Goal: Task Accomplishment & Management: Manage account settings

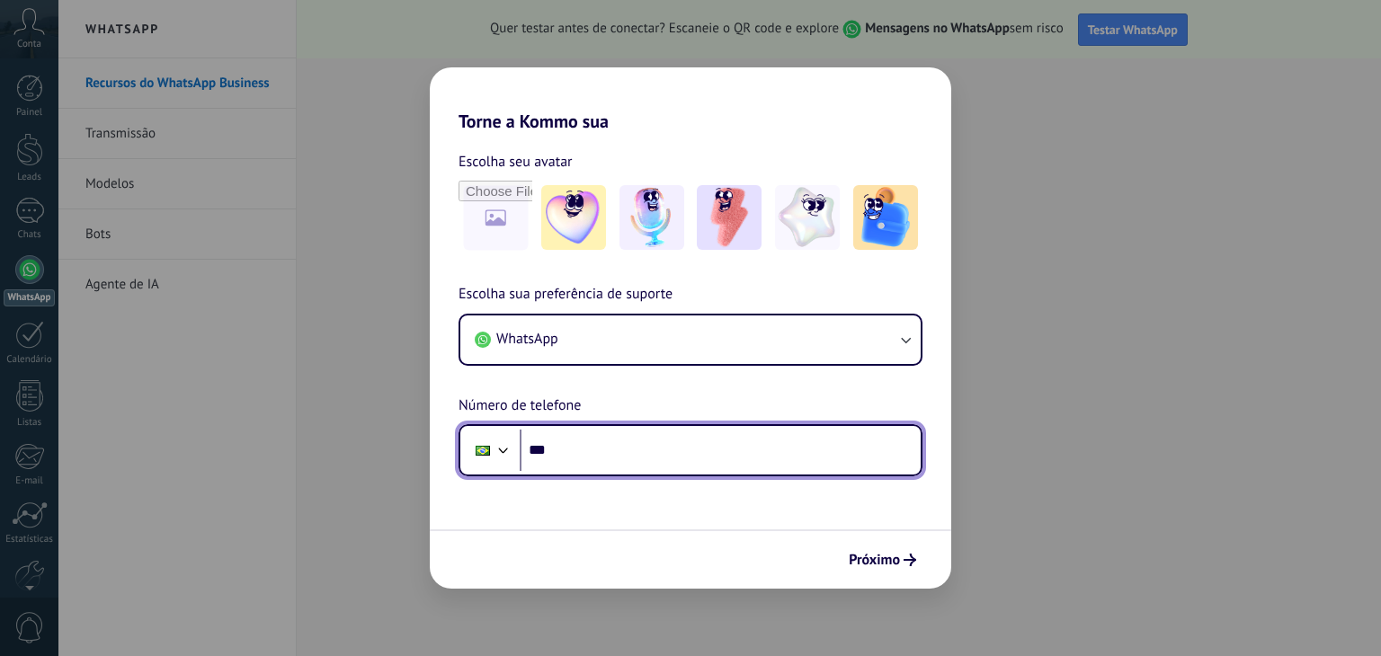
click at [627, 457] on input "***" at bounding box center [720, 450] width 401 height 41
type input "**********"
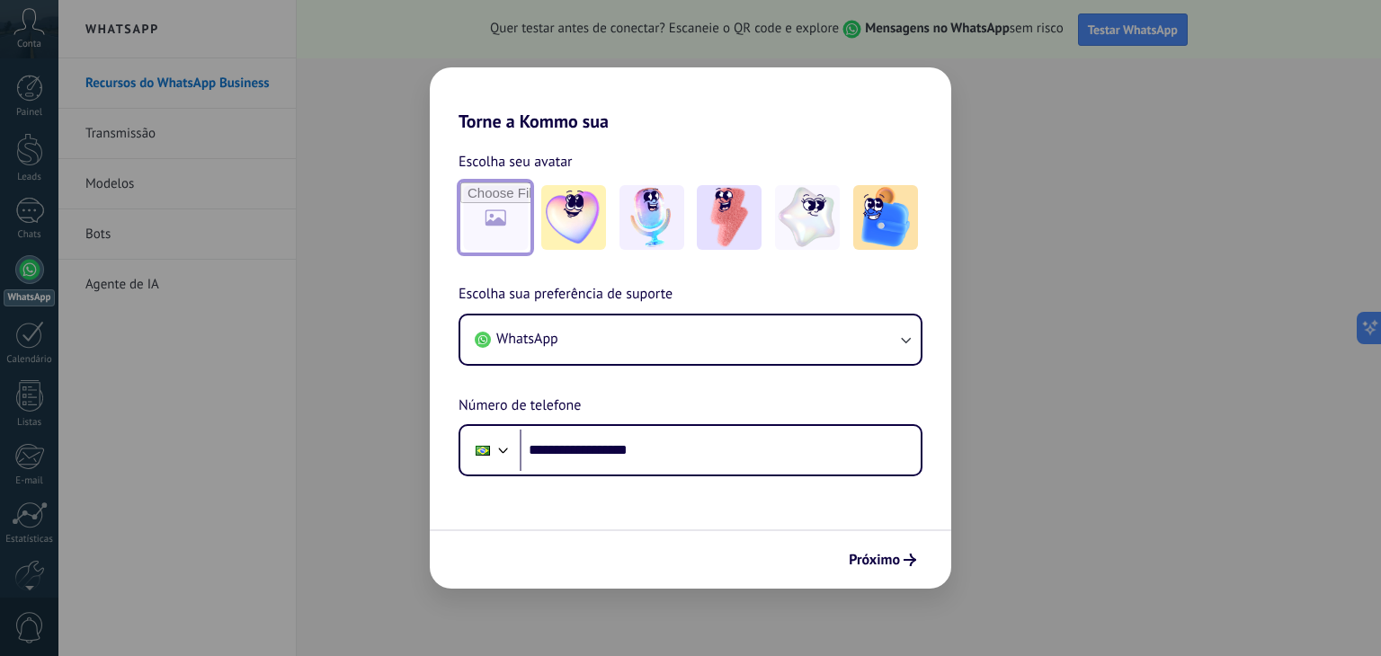
click at [484, 220] on input "file" at bounding box center [495, 217] width 70 height 70
click at [862, 562] on span "Próximo" at bounding box center [874, 560] width 51 height 13
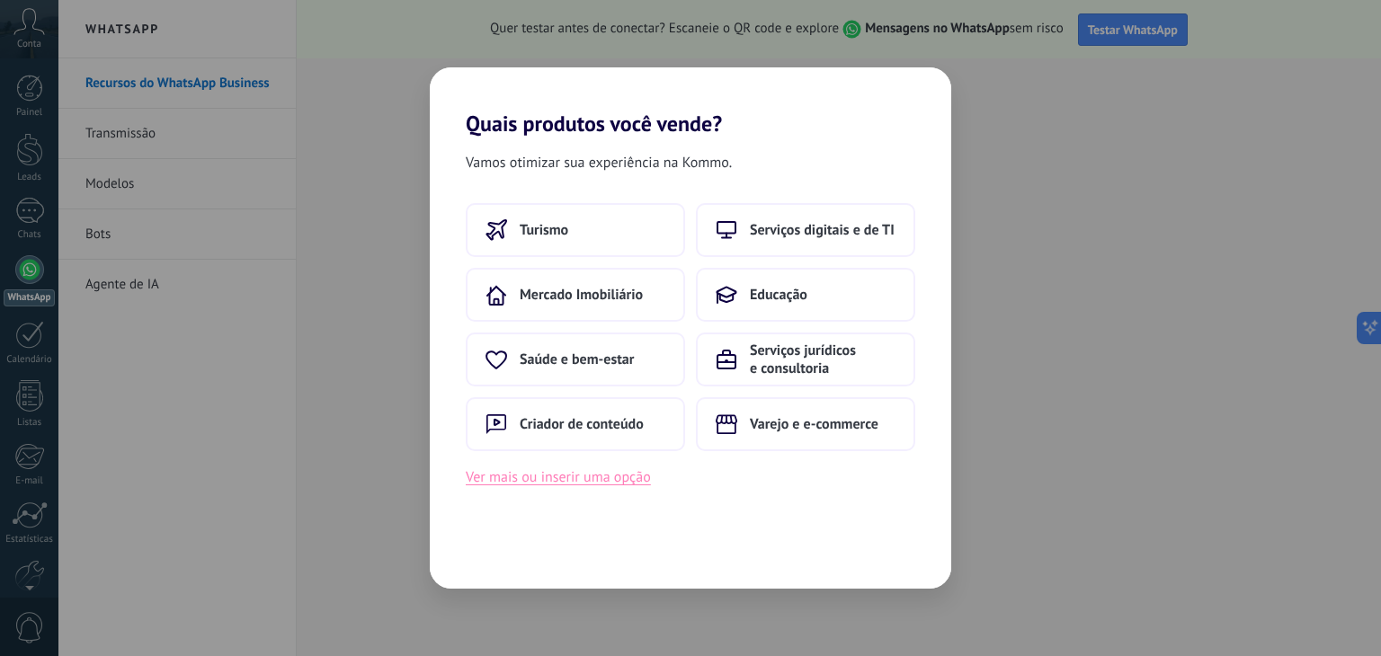
click at [538, 478] on button "Ver mais ou inserir uma opção" at bounding box center [558, 477] width 185 height 23
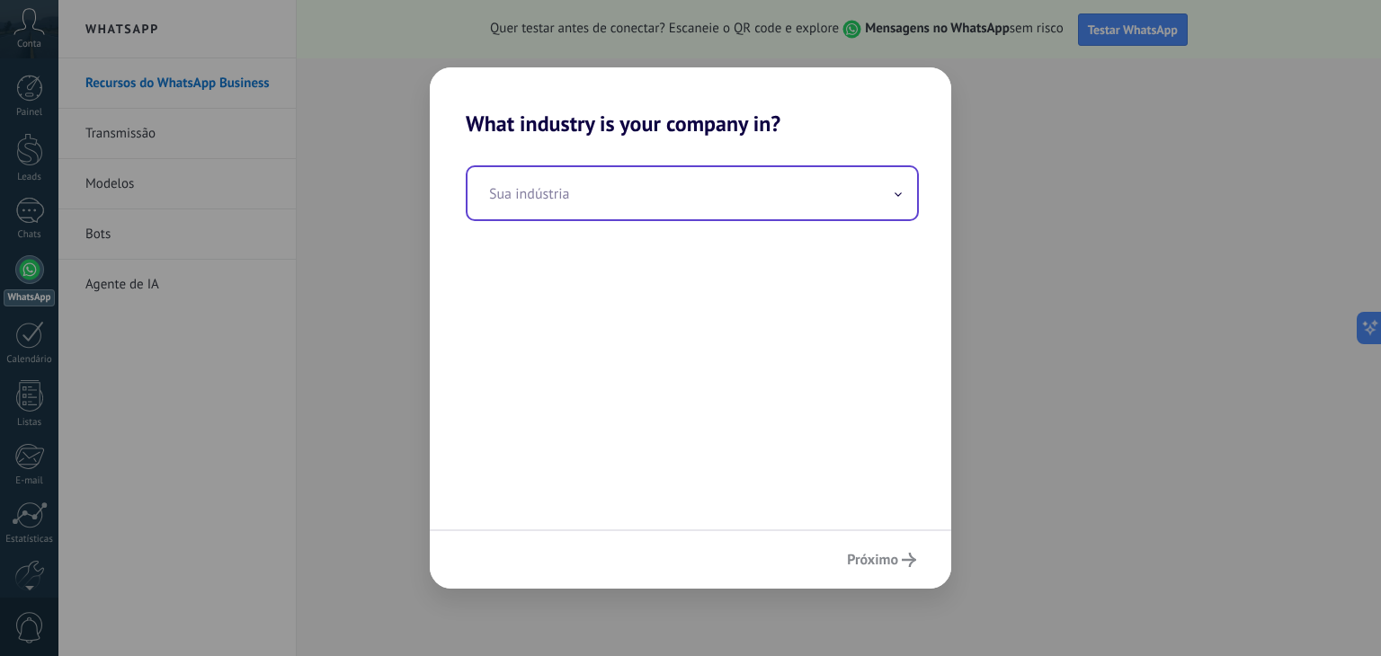
click at [587, 199] on input "text" at bounding box center [691, 193] width 449 height 52
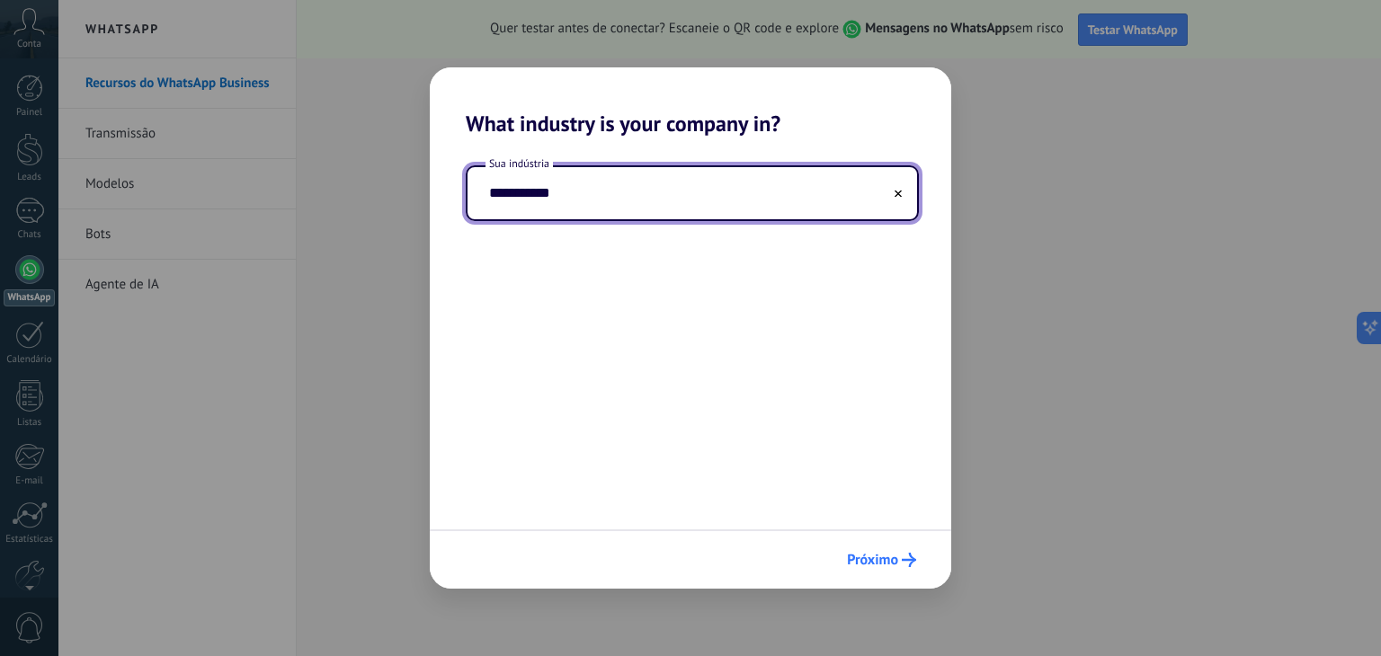
type input "**********"
click at [895, 562] on span "Próximo" at bounding box center [872, 560] width 51 height 13
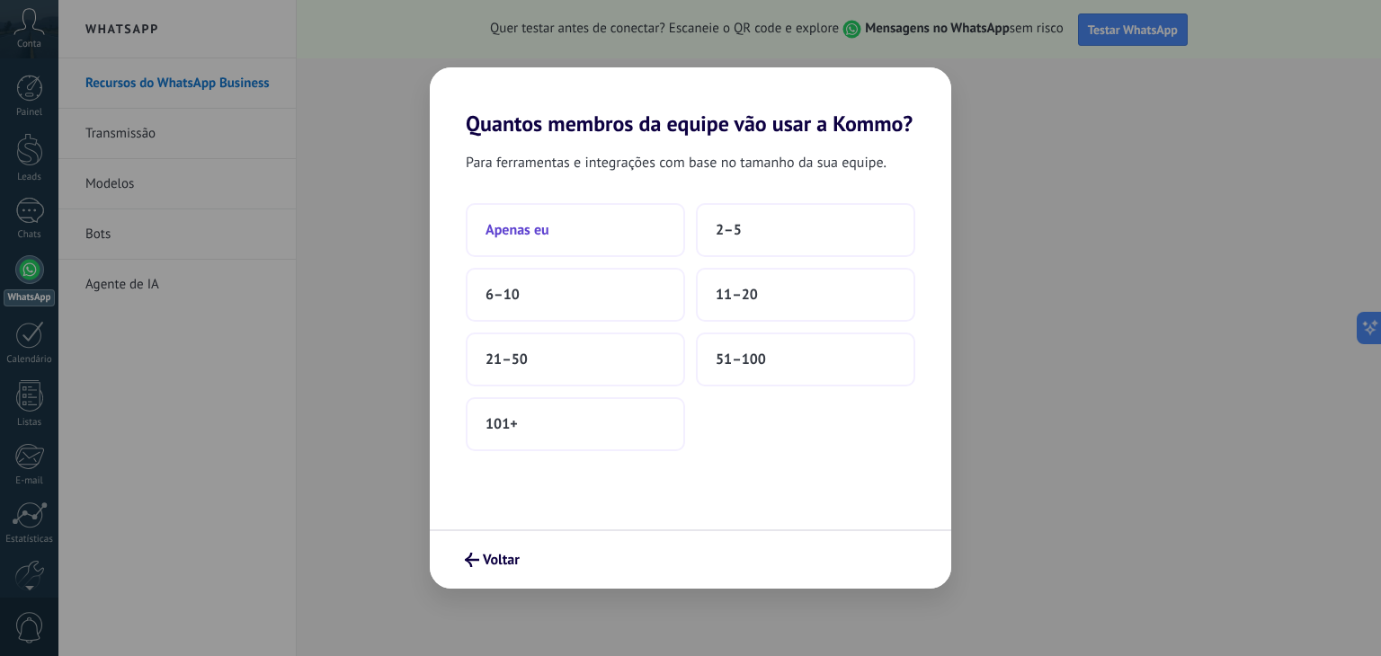
click at [570, 234] on button "Apenas eu" at bounding box center [575, 230] width 219 height 54
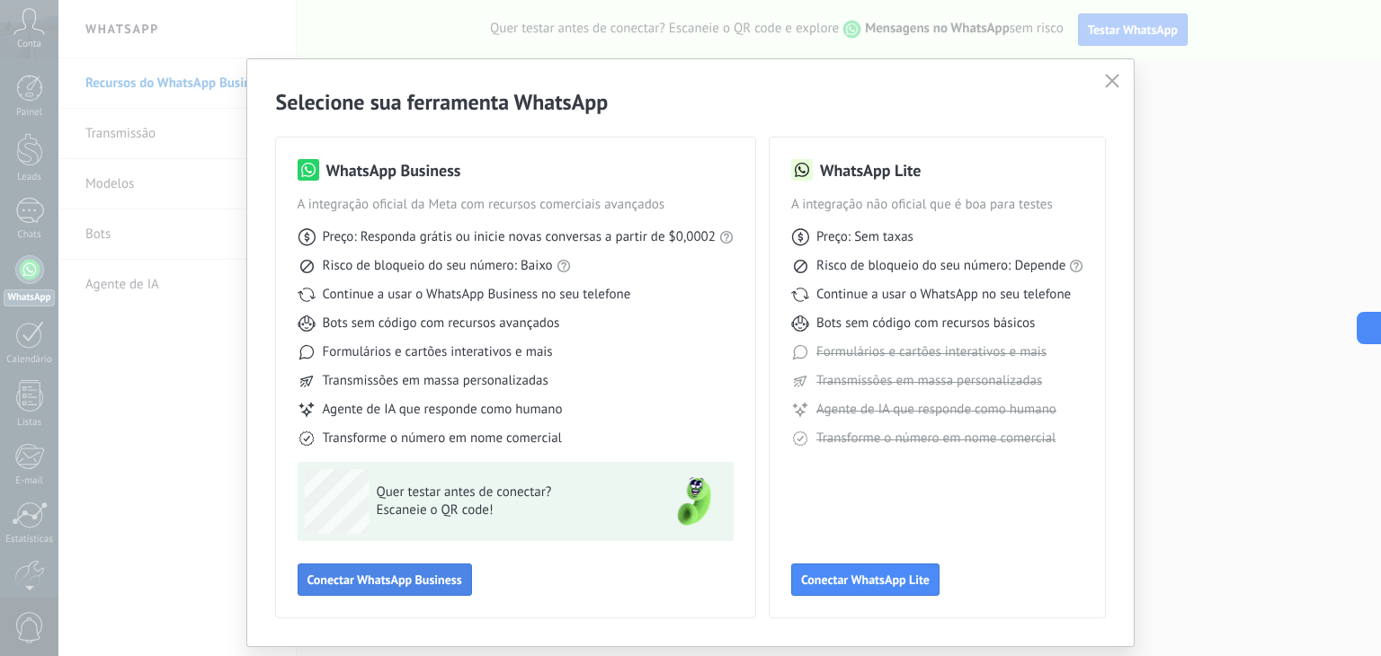
click at [413, 569] on button "Conectar WhatsApp Business" at bounding box center [385, 580] width 174 height 32
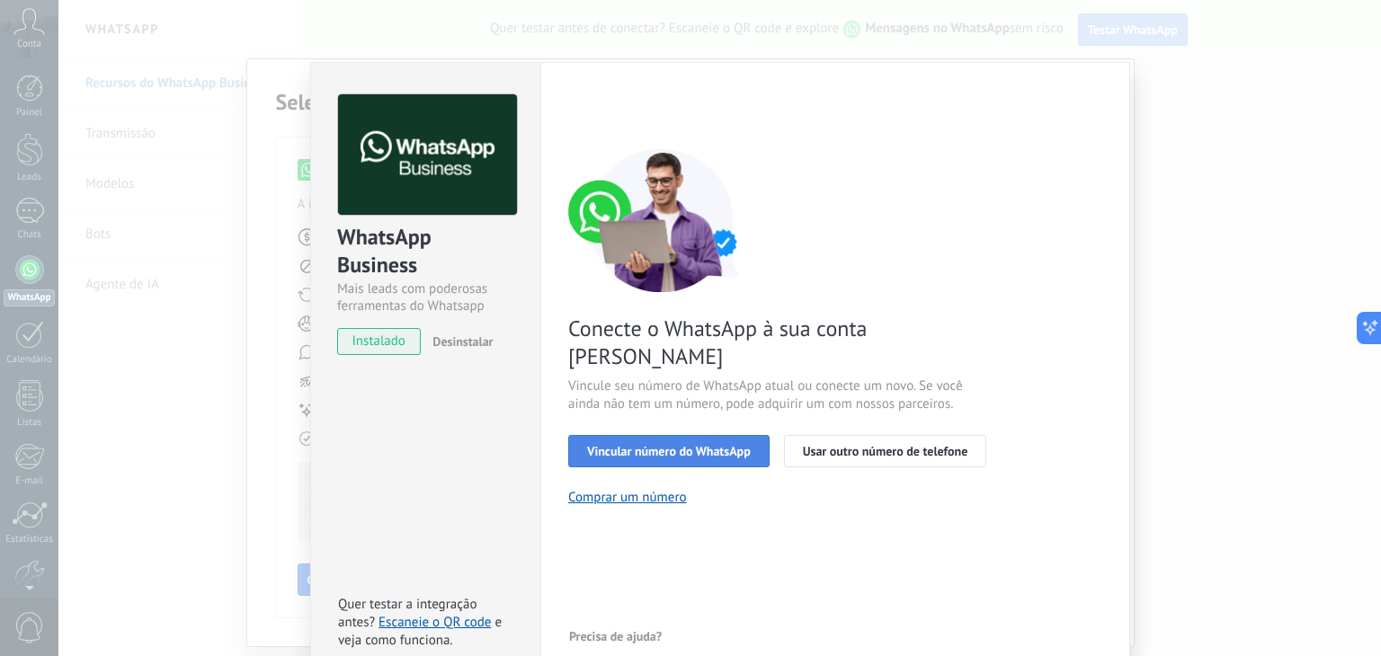
click at [660, 445] on span "Vincular número do WhatsApp" at bounding box center [669, 451] width 164 height 13
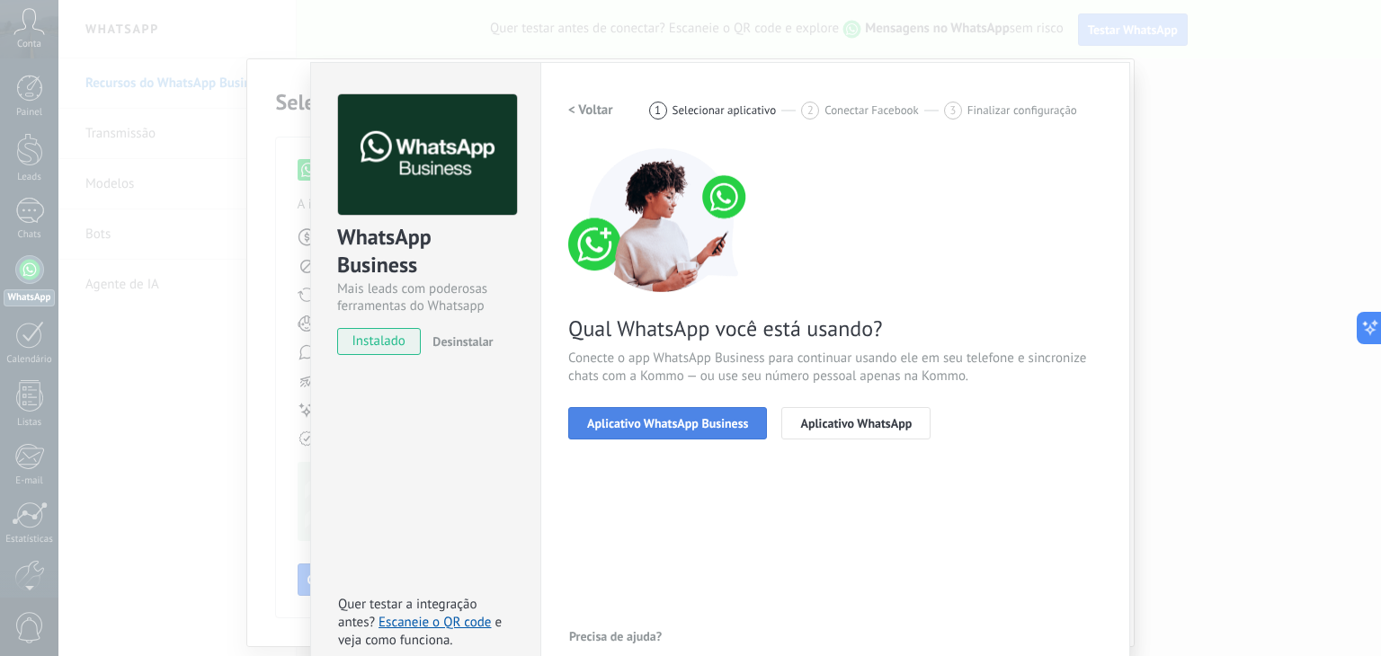
click at [701, 418] on span "Aplicativo WhatsApp Business" at bounding box center [667, 423] width 161 height 13
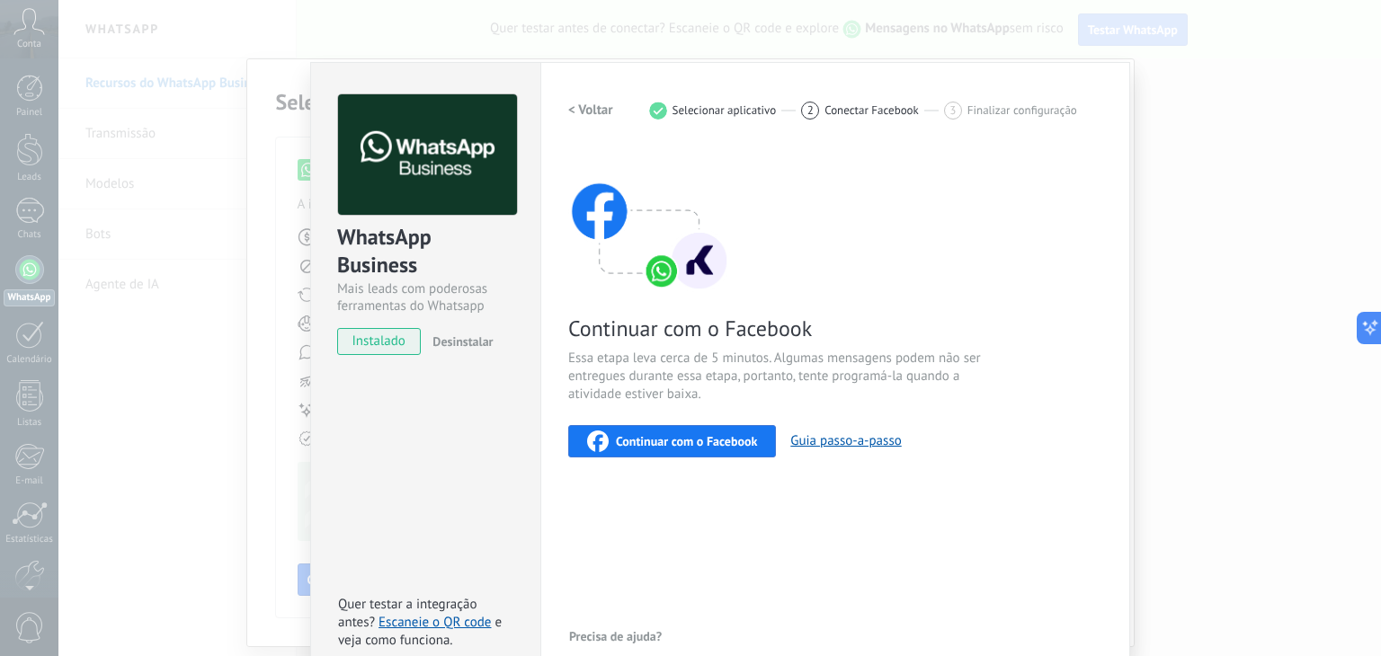
click at [675, 447] on span "Continuar com o Facebook" at bounding box center [686, 441] width 141 height 13
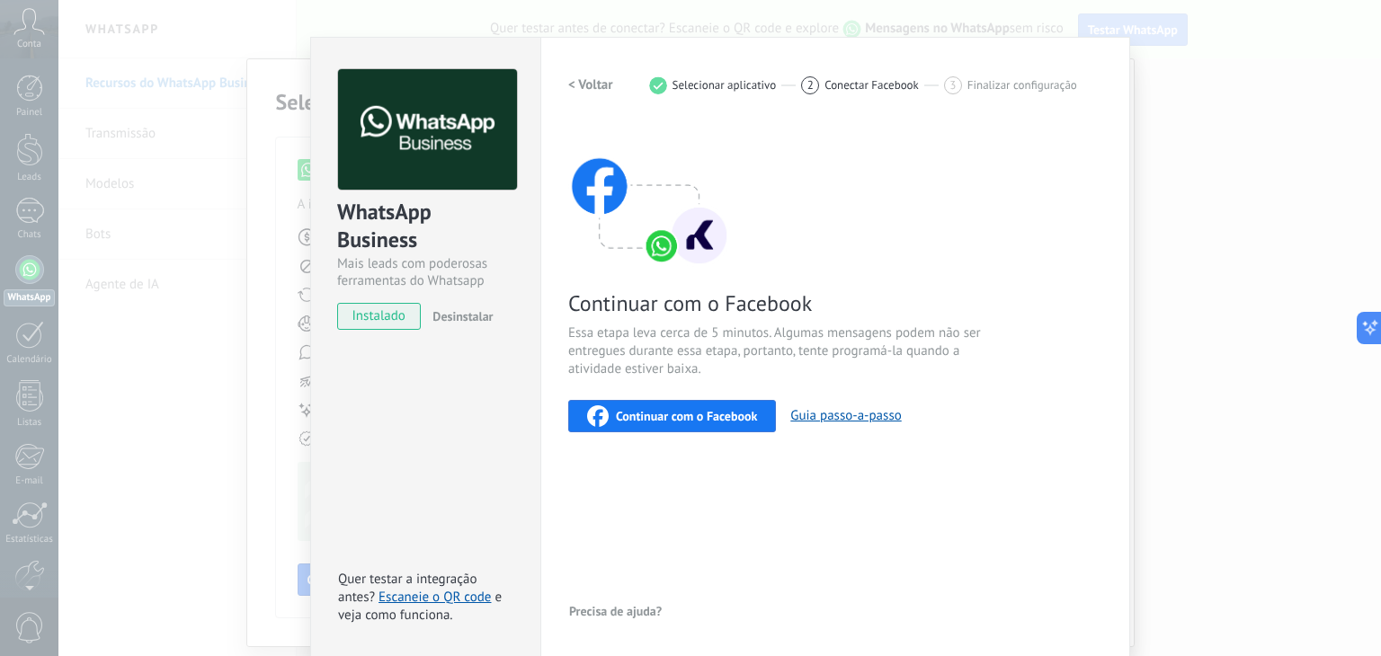
click at [589, 81] on h2 "< Voltar" at bounding box center [590, 84] width 45 height 17
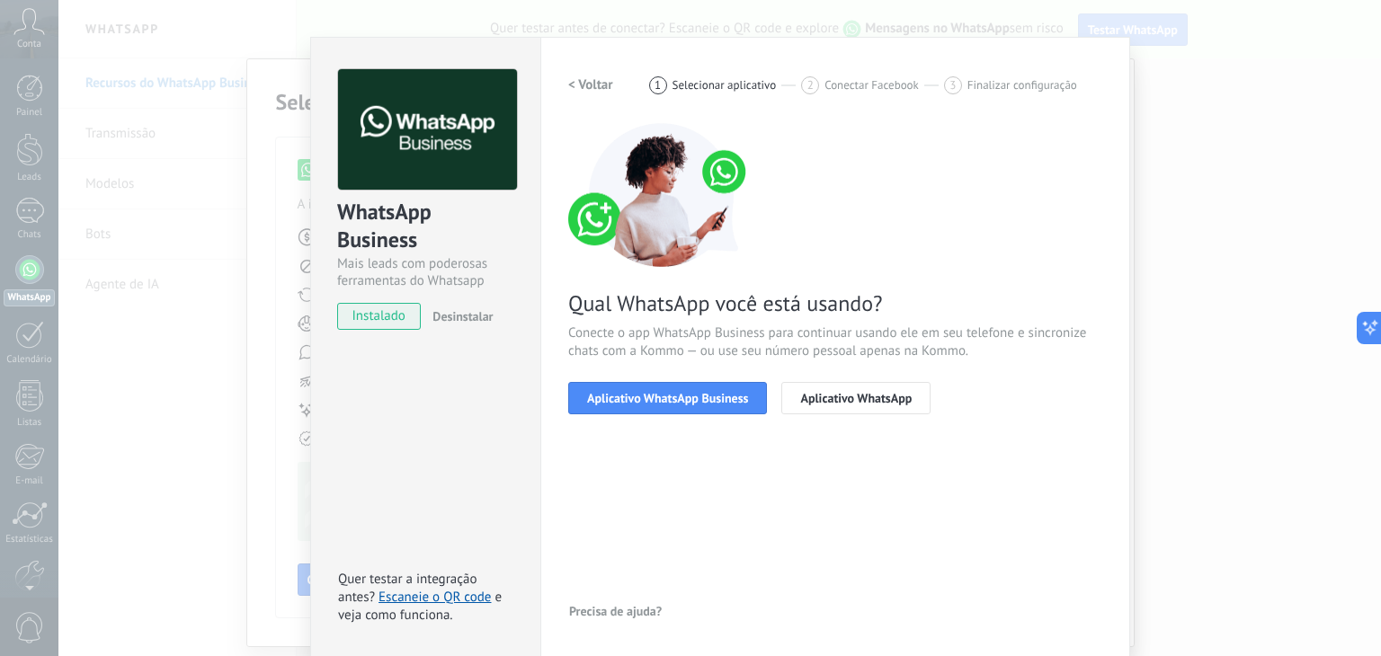
click at [588, 81] on h2 "< Voltar" at bounding box center [590, 84] width 45 height 17
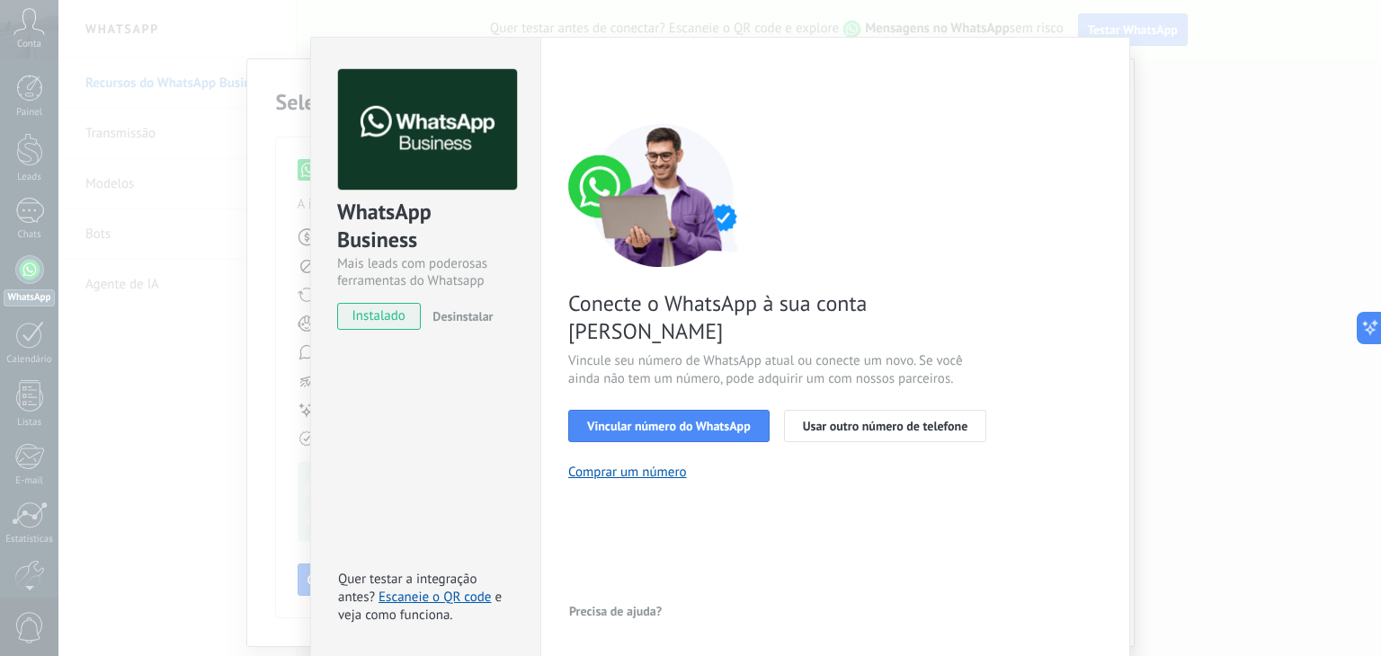
click at [125, 476] on div "WhatsApp Business Mais leads com poderosas ferramentas do Whatsapp instalado De…" at bounding box center [719, 328] width 1322 height 656
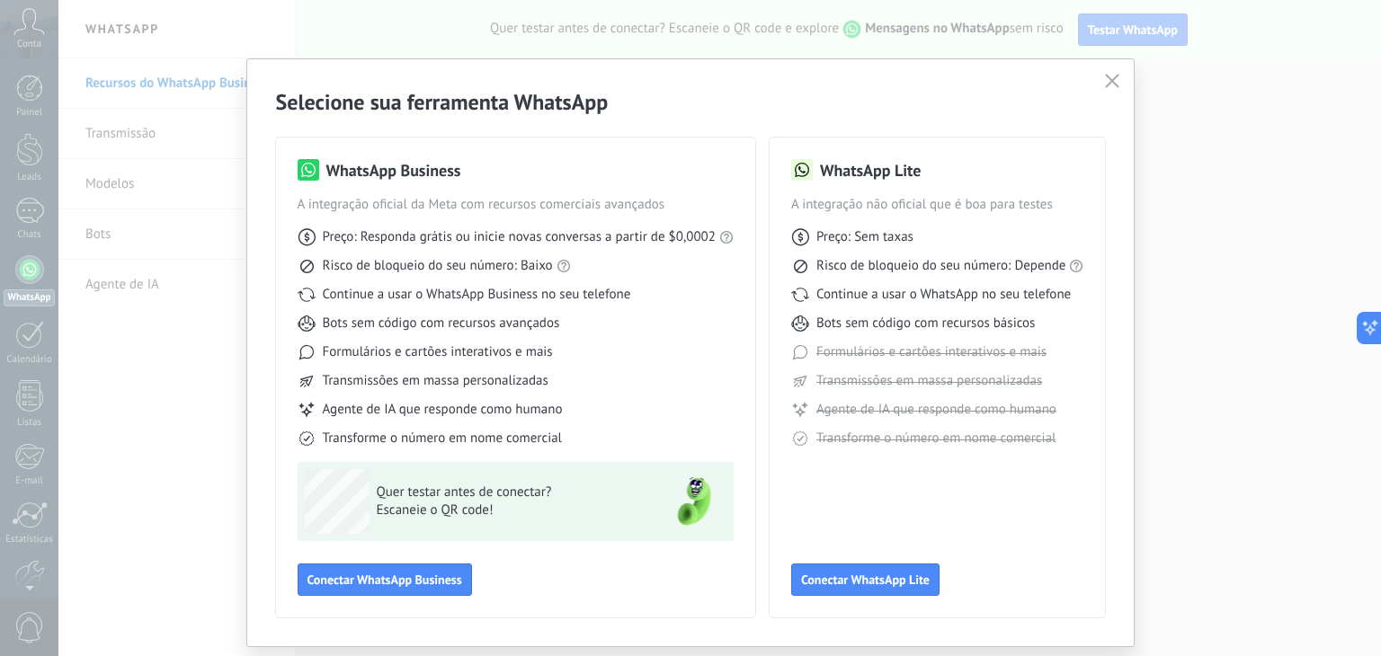
click at [1111, 80] on icon "button" at bounding box center [1112, 81] width 14 height 14
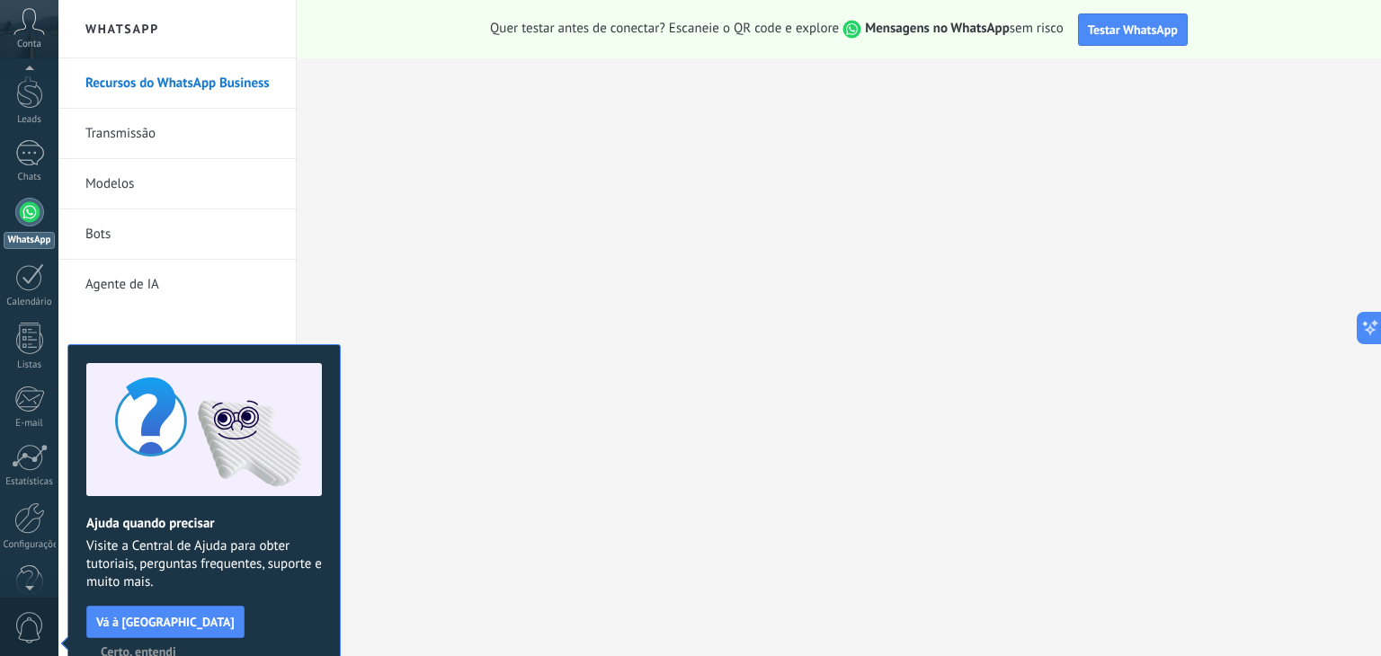
scroll to position [91, 0]
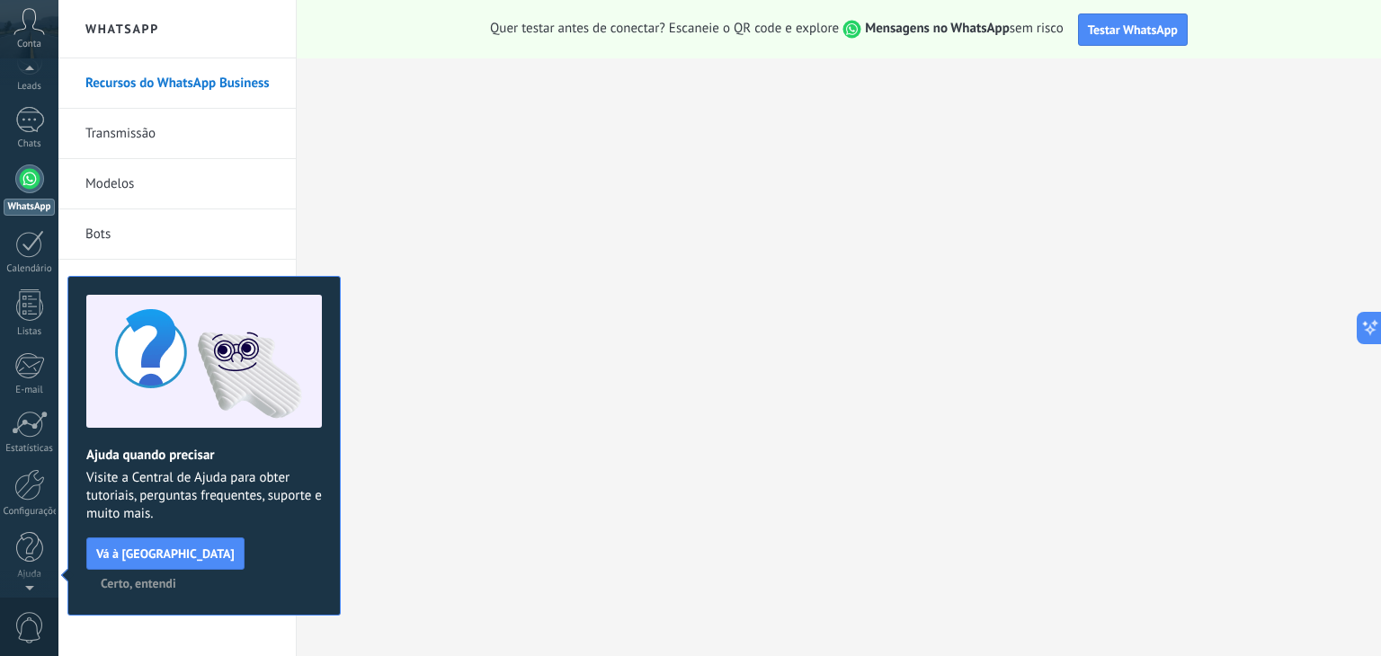
click at [176, 577] on span "Certo, entendi" at bounding box center [139, 583] width 76 height 13
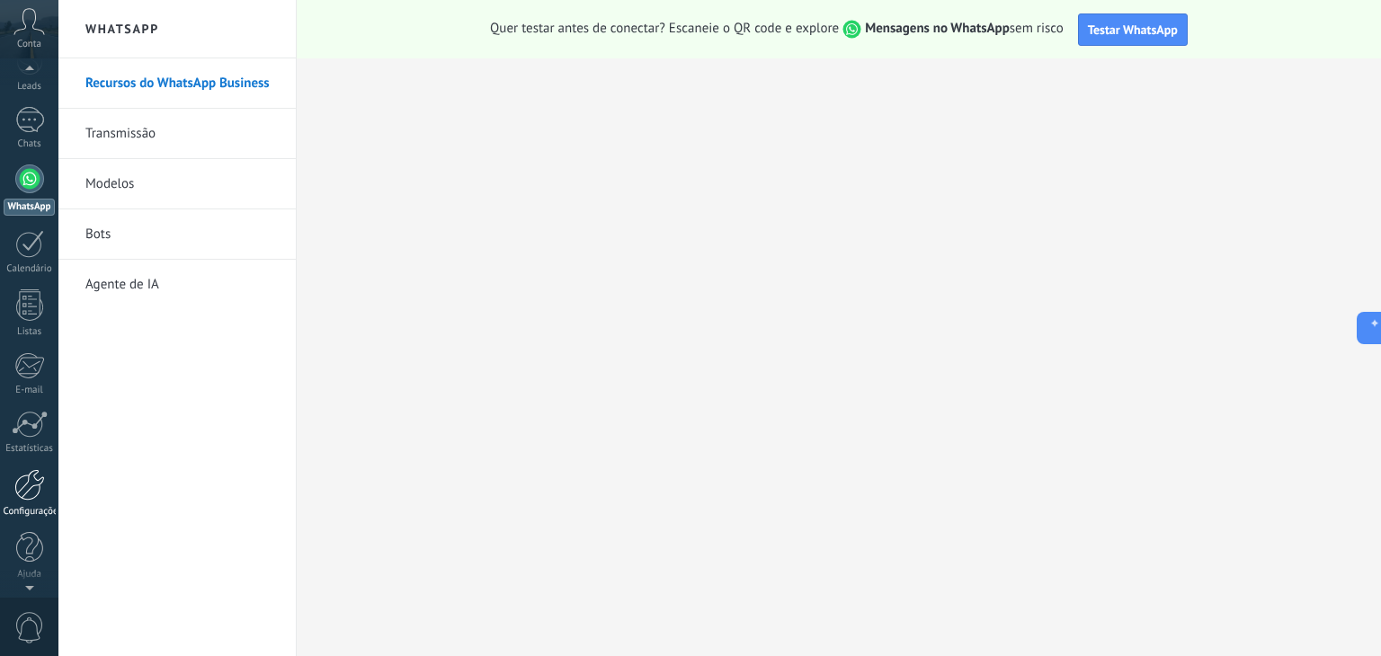
click at [21, 479] on div at bounding box center [29, 484] width 31 height 31
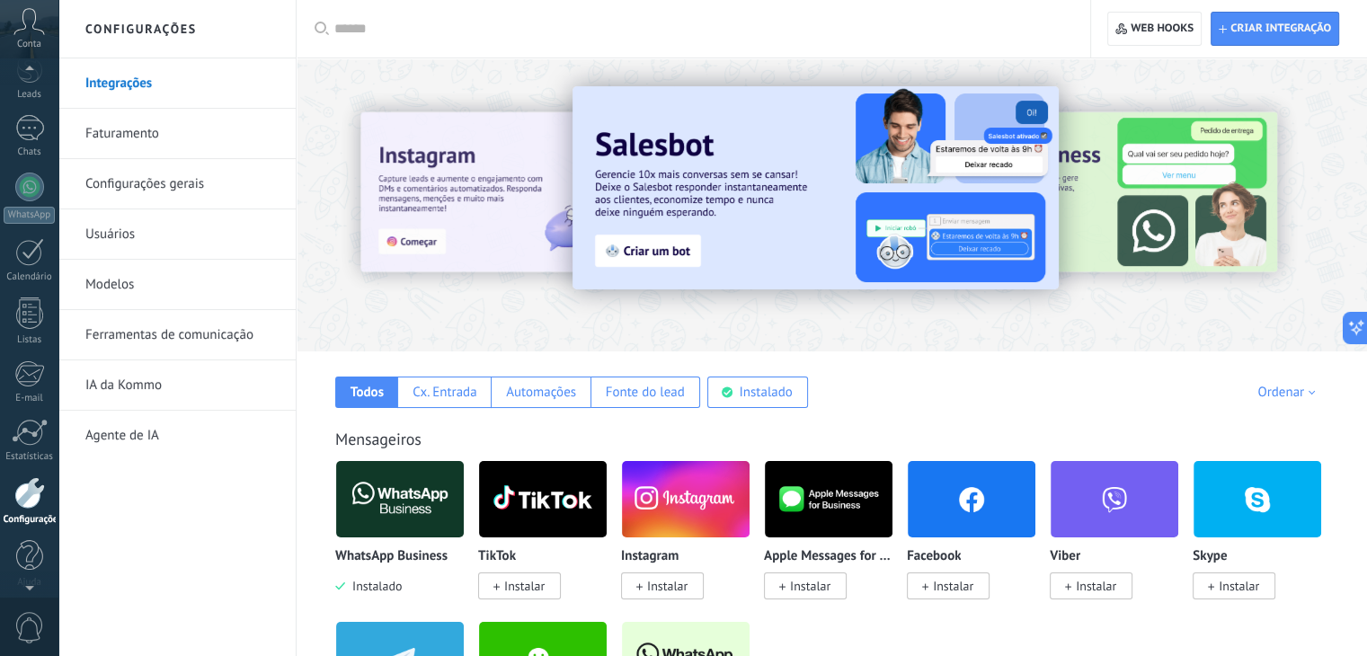
scroll to position [91, 0]
click at [29, 181] on div at bounding box center [29, 179] width 29 height 29
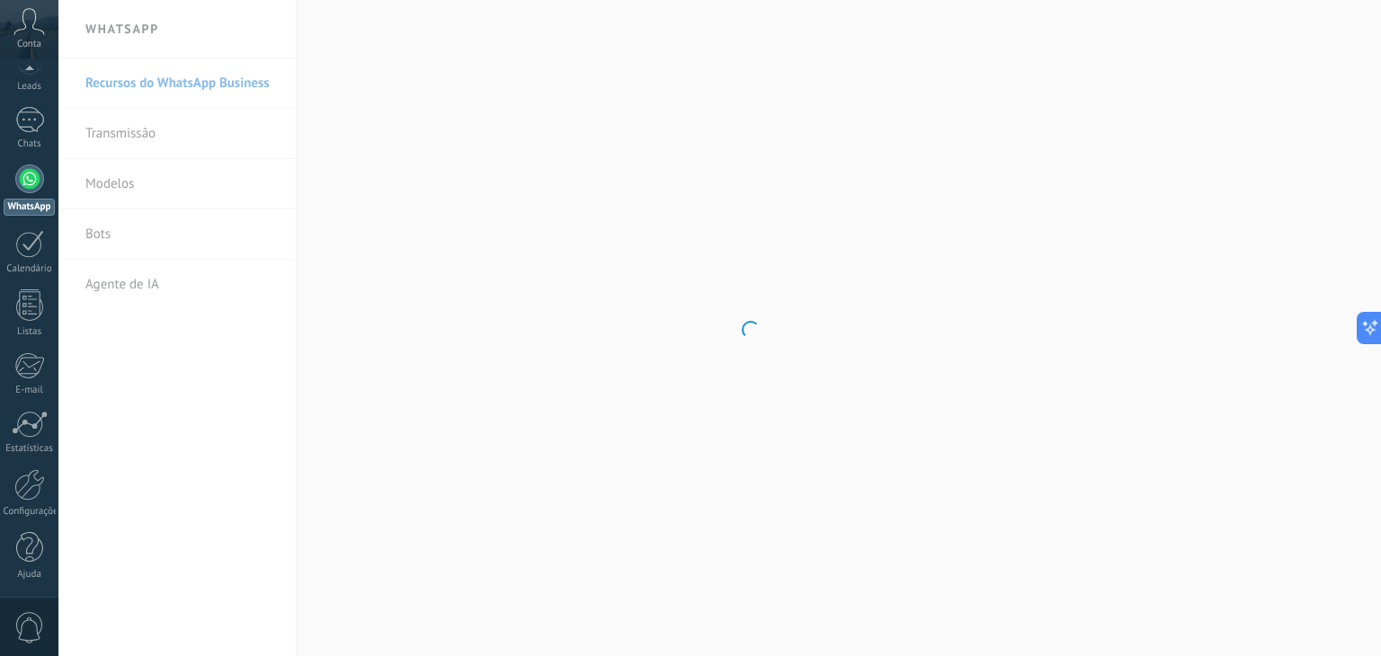
scroll to position [90, 0]
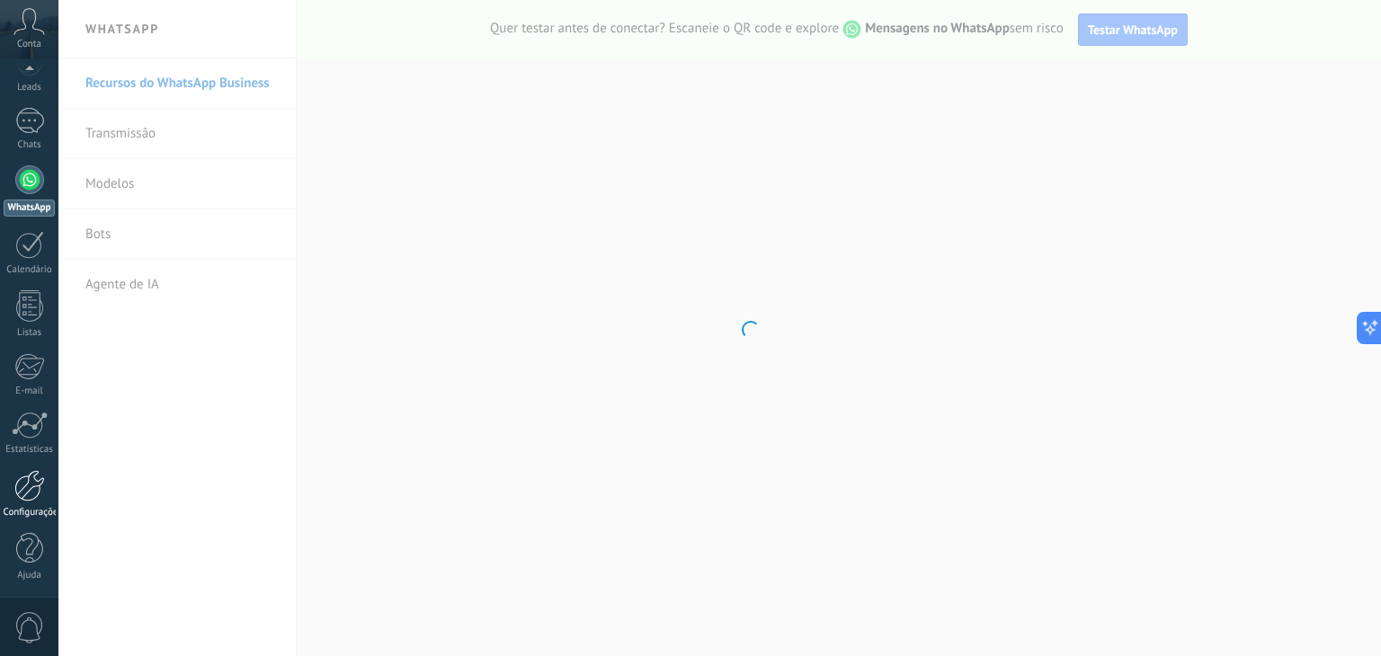
click at [22, 496] on div at bounding box center [29, 485] width 31 height 31
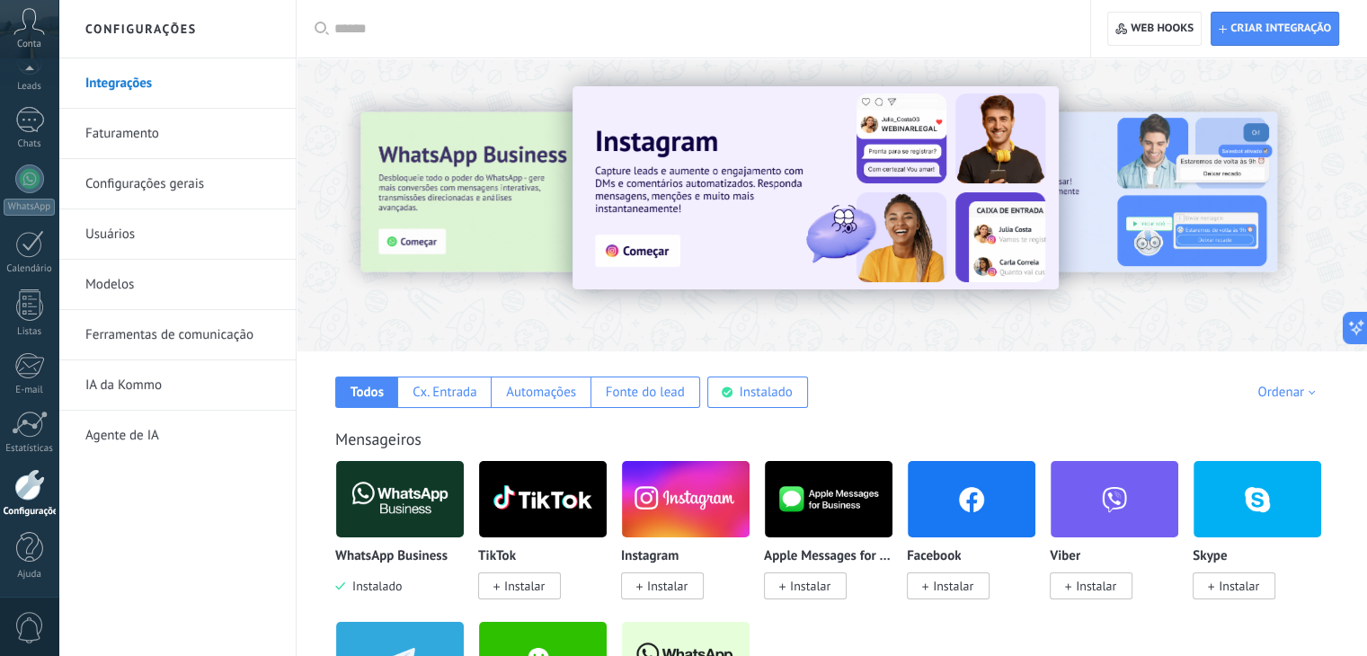
click at [411, 30] on input "text" at bounding box center [699, 29] width 731 height 19
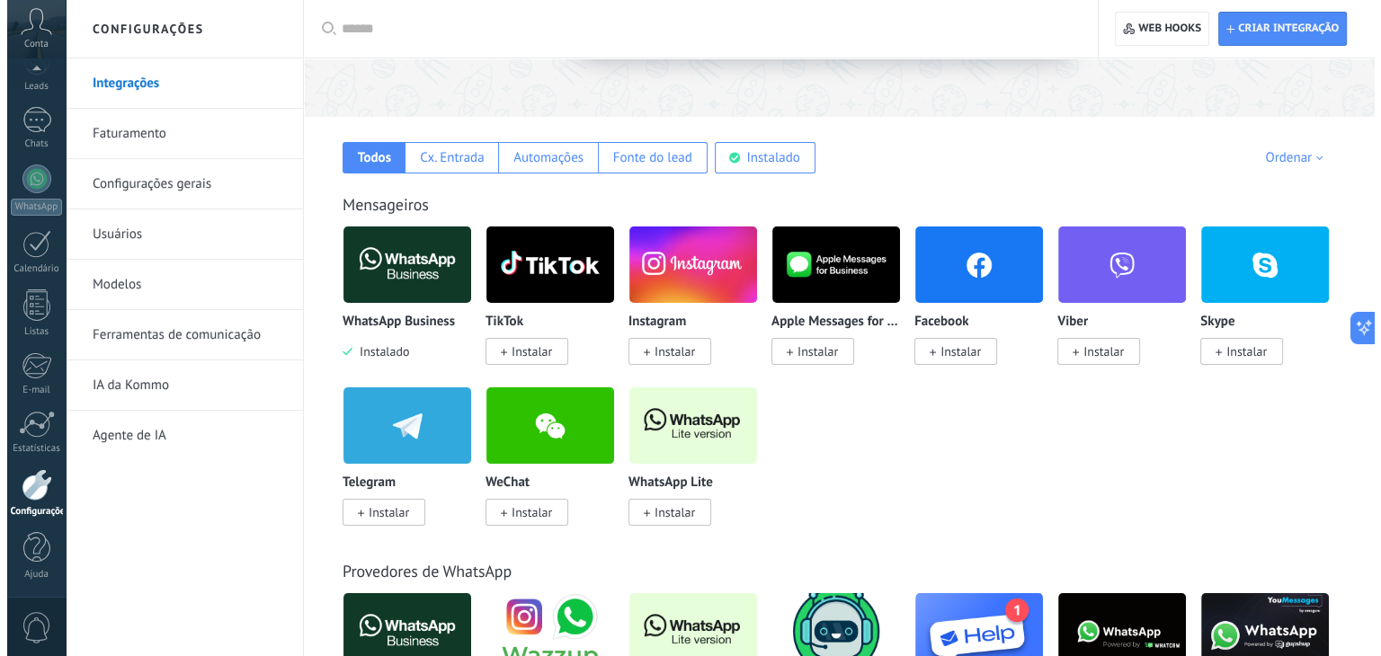
scroll to position [270, 0]
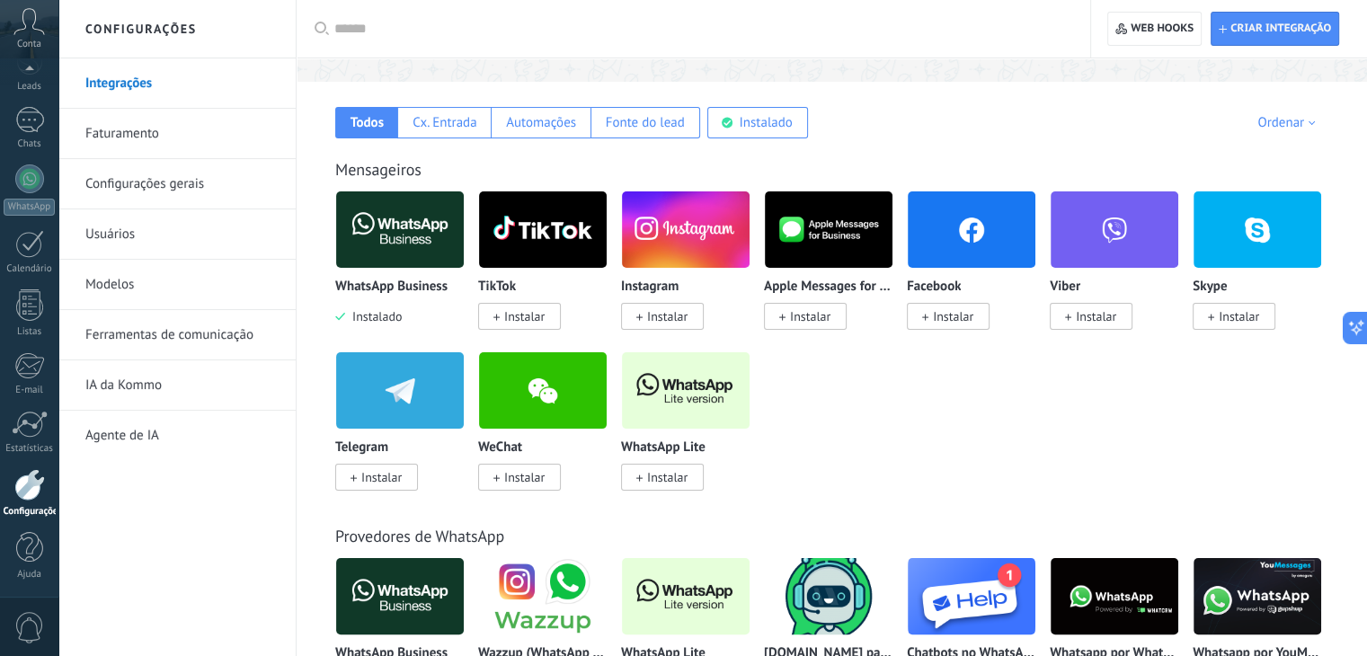
click at [661, 476] on span "Instalar" at bounding box center [667, 477] width 40 height 16
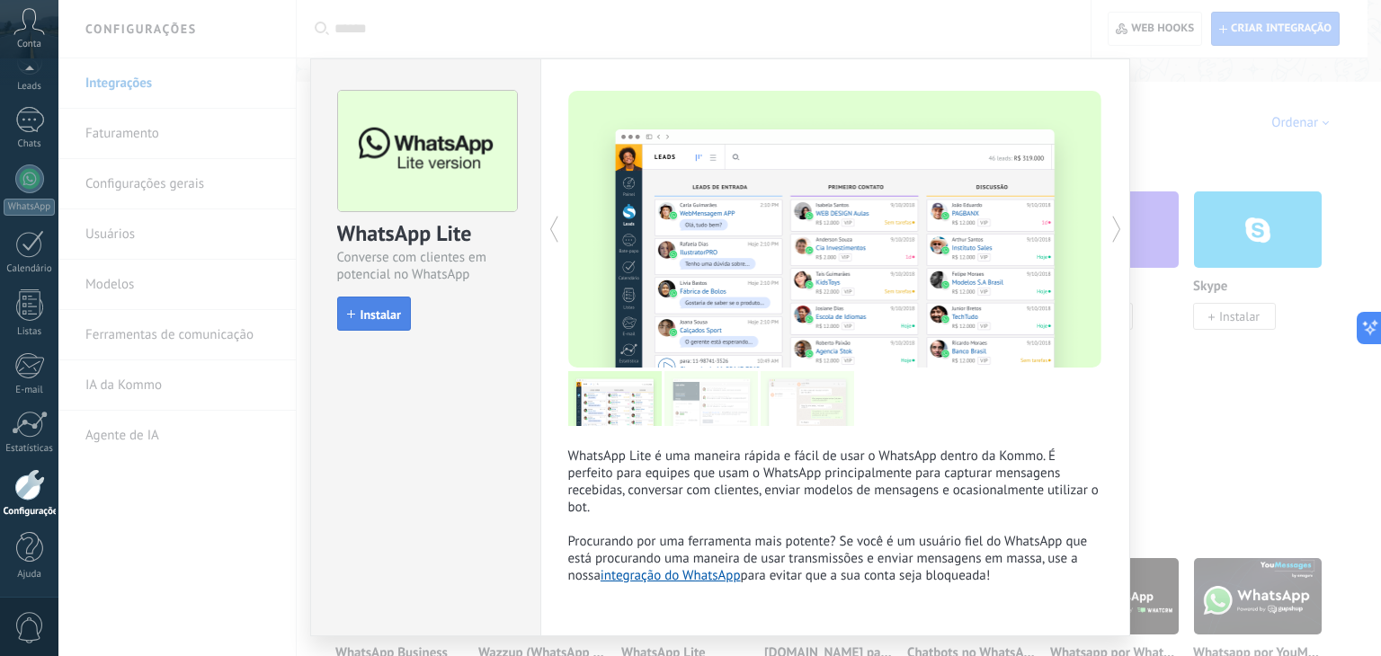
click at [361, 308] on span "Instalar" at bounding box center [380, 314] width 40 height 13
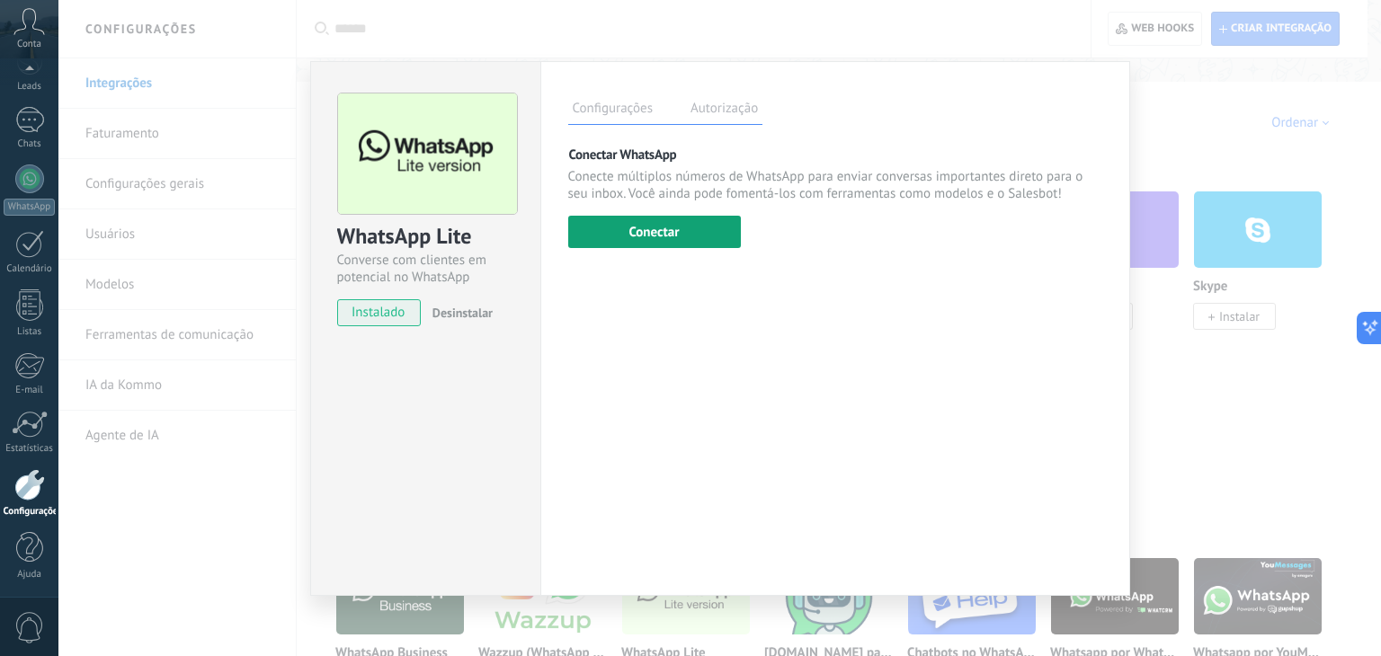
click at [668, 235] on button "Conectar" at bounding box center [654, 232] width 173 height 32
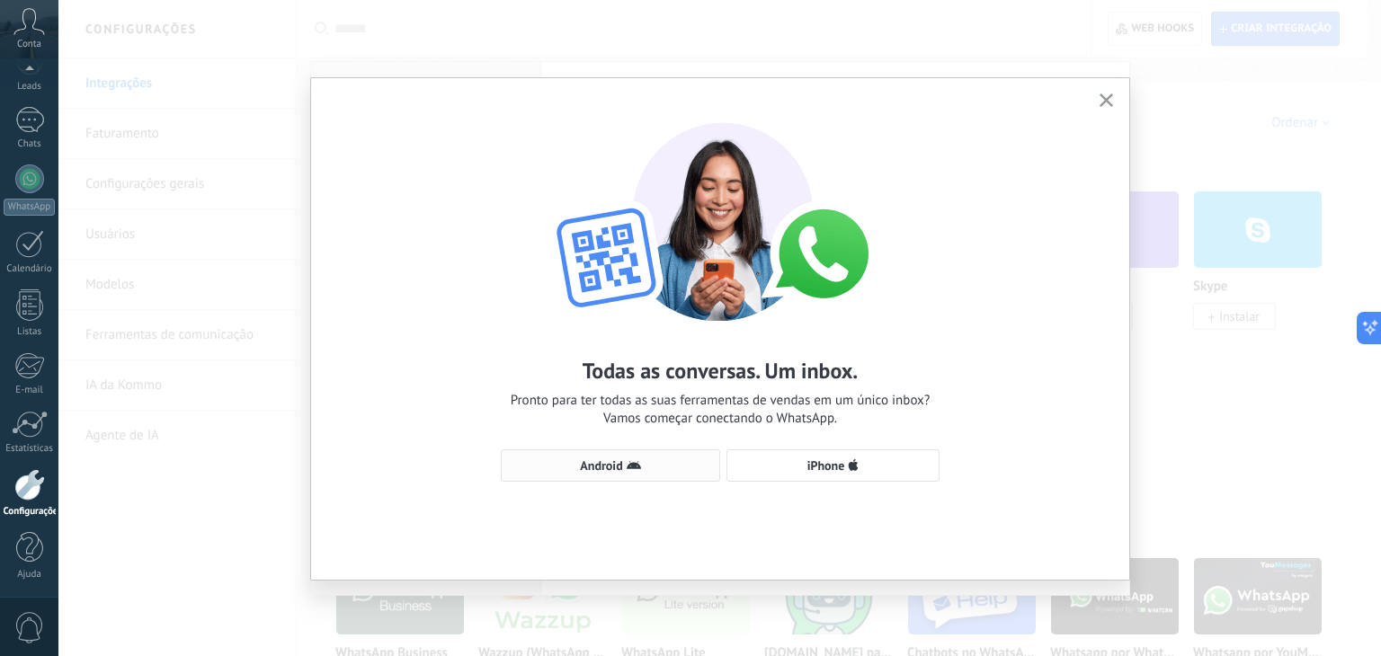
click at [618, 463] on span "Android" at bounding box center [601, 465] width 42 height 13
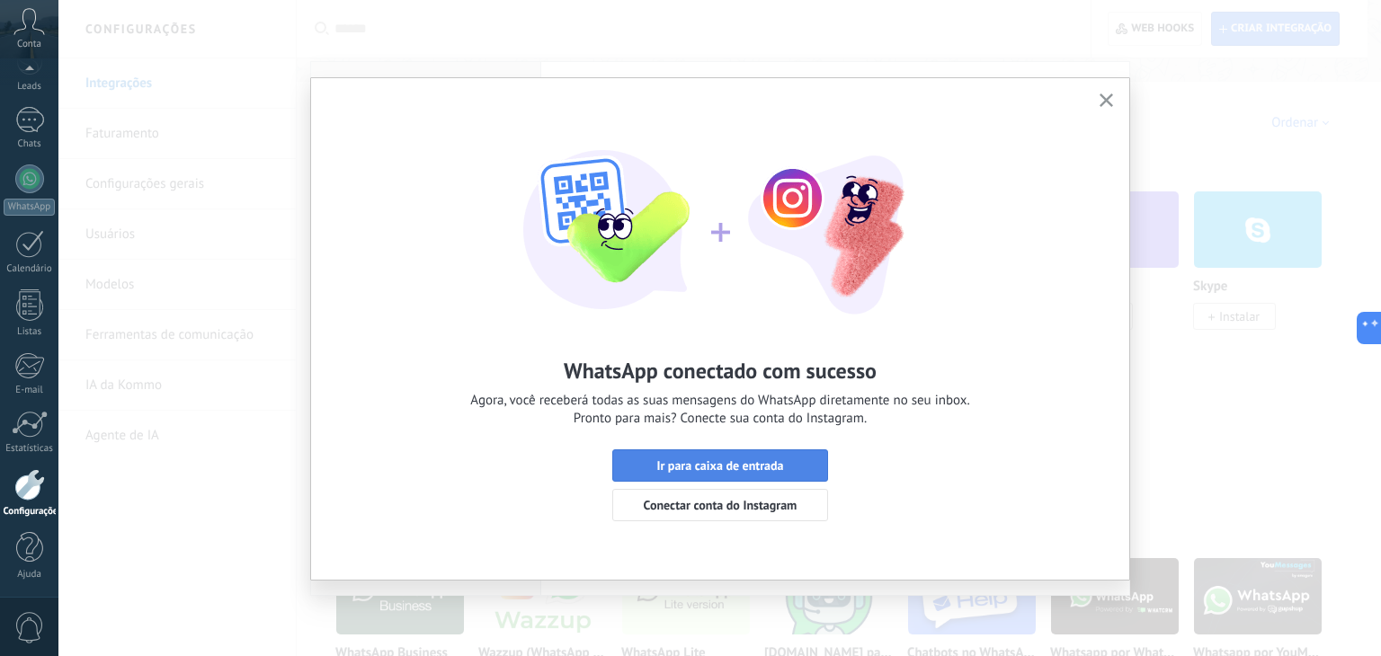
click at [717, 467] on span "Ir para caixa de entrada" at bounding box center [719, 465] width 127 height 13
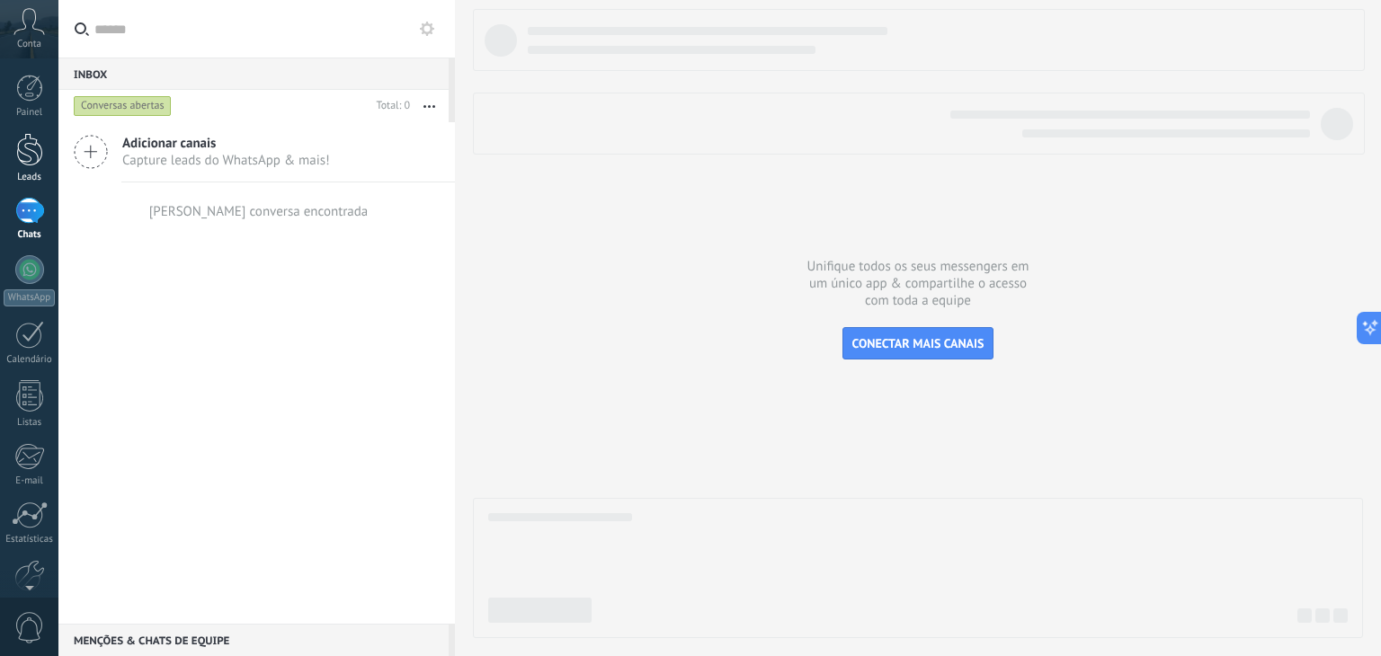
click at [36, 162] on div at bounding box center [29, 149] width 27 height 33
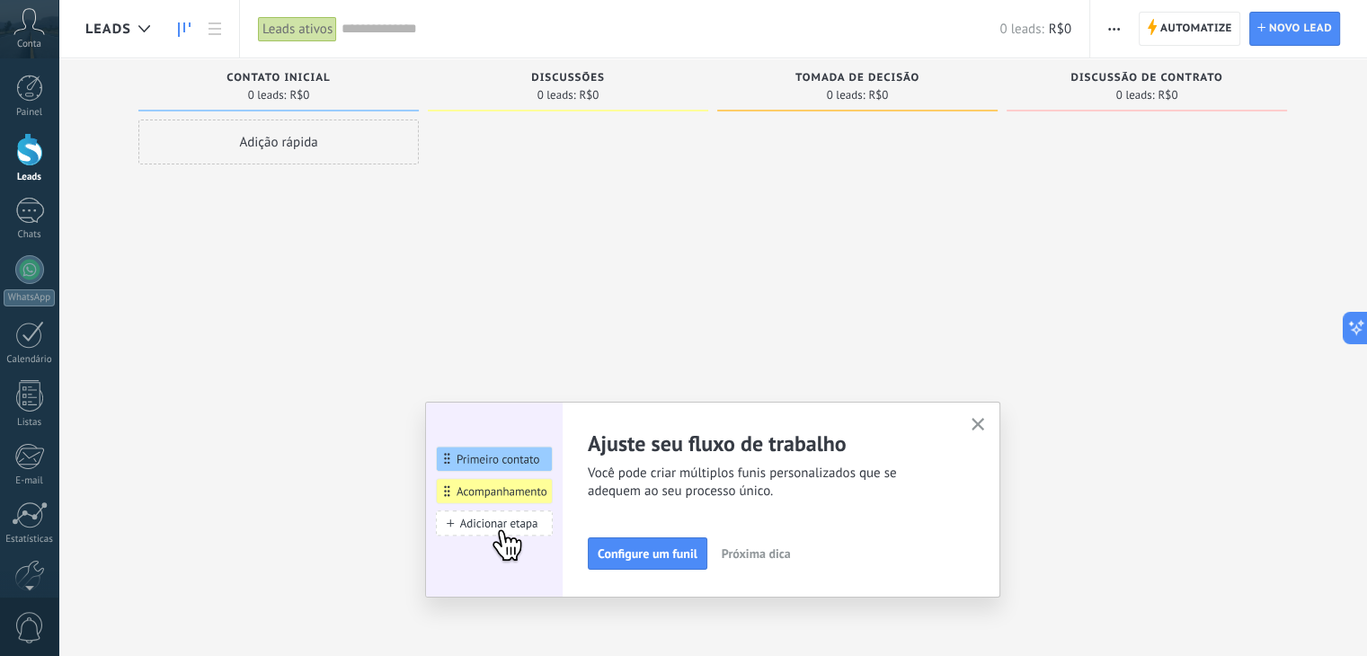
click at [983, 426] on use "button" at bounding box center [978, 424] width 13 height 13
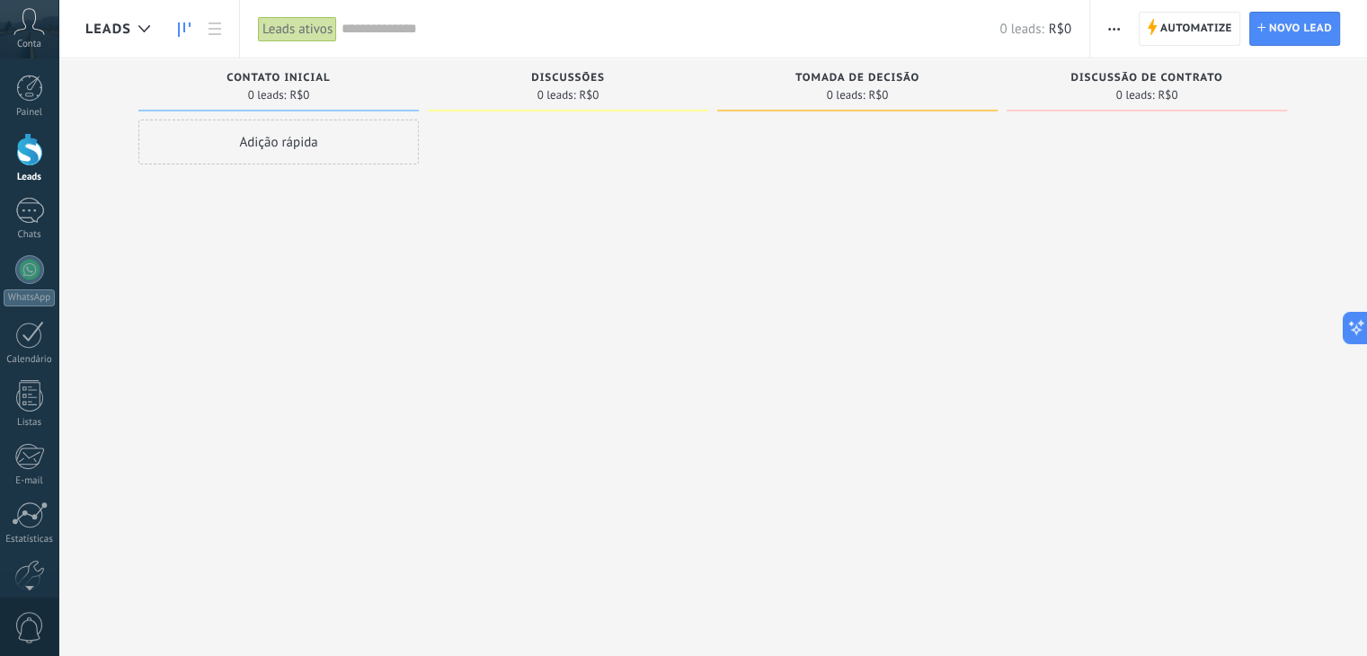
click at [1120, 28] on use "button" at bounding box center [1114, 29] width 12 height 3
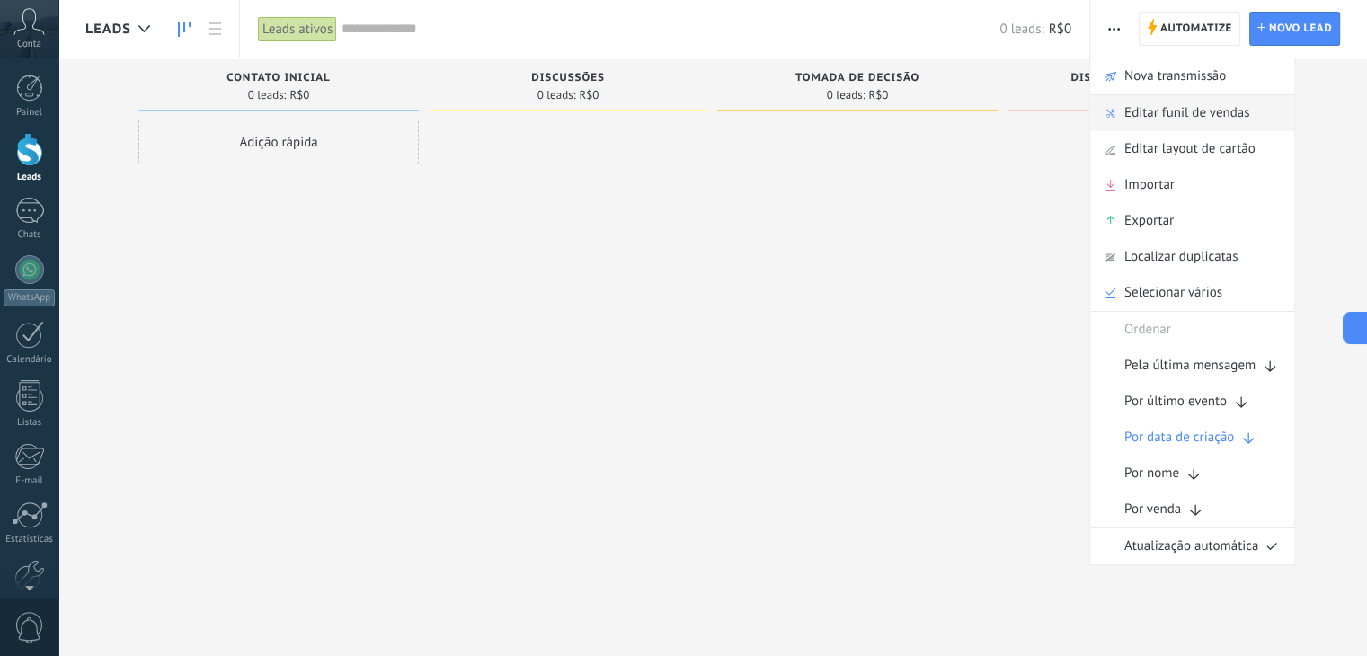
click at [1161, 115] on span "Editar funil de vendas" at bounding box center [1187, 113] width 125 height 36
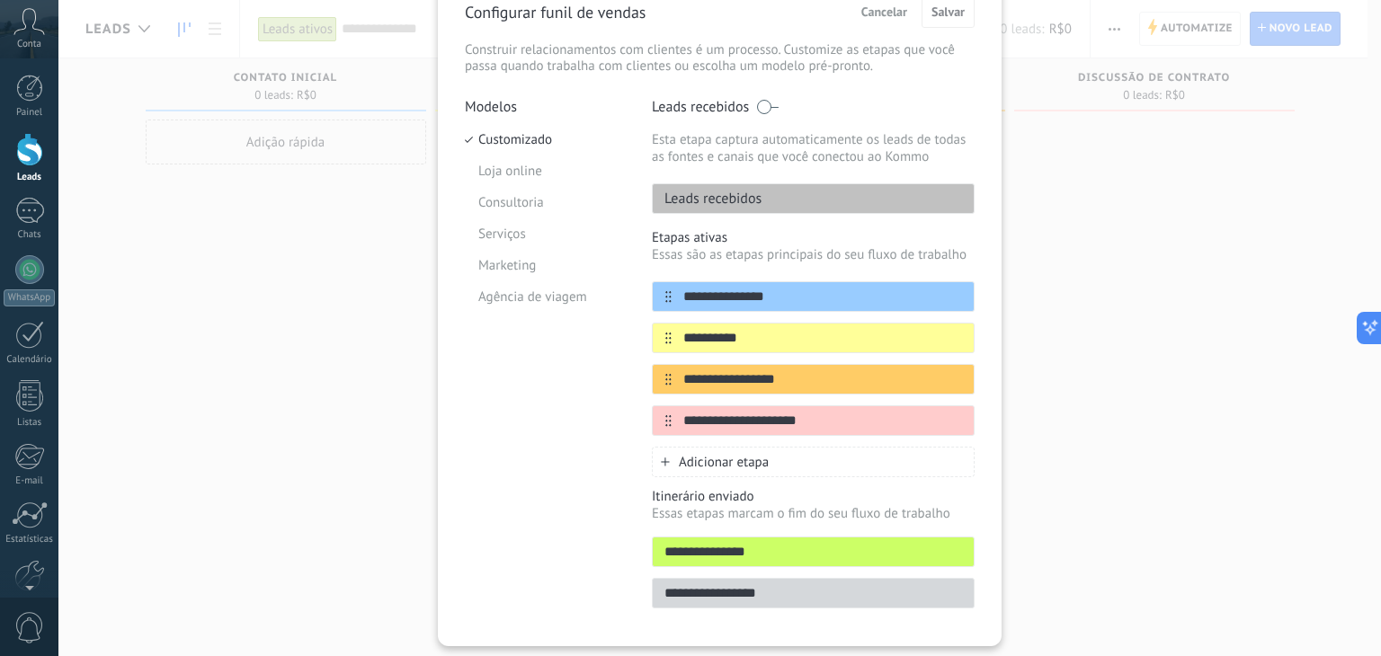
scroll to position [137, 0]
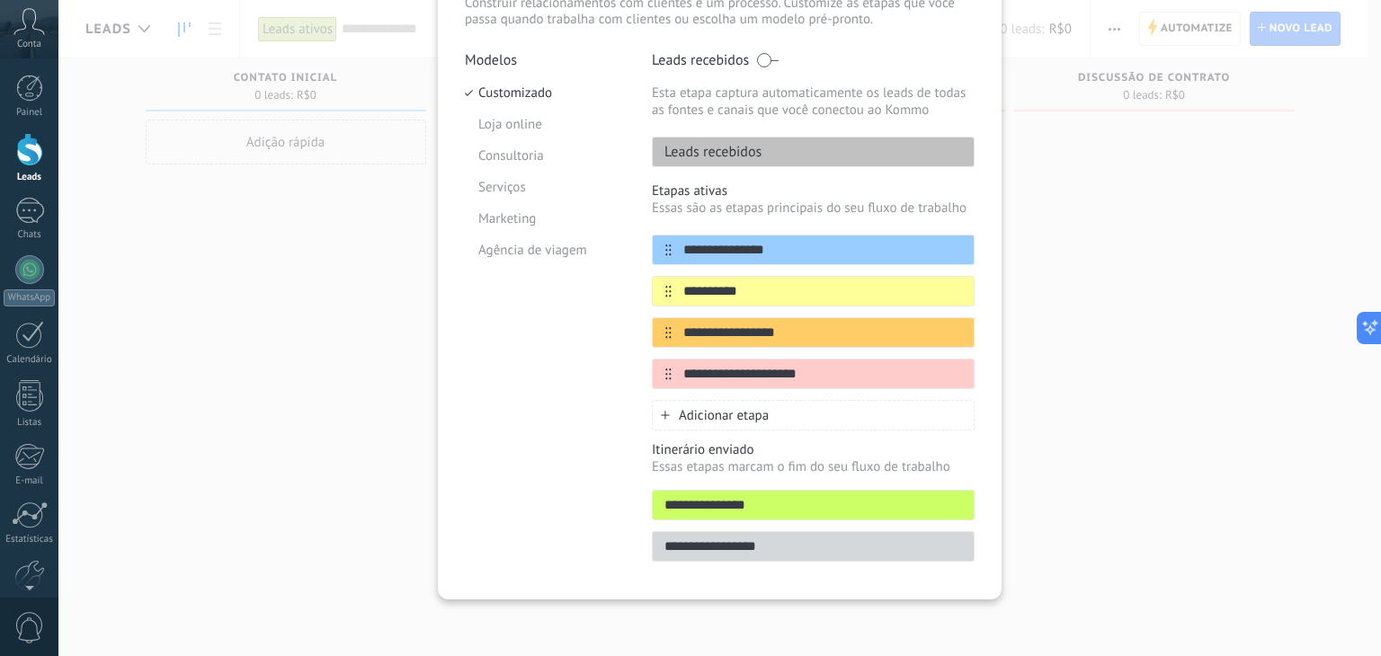
click at [1111, 301] on div "**********" at bounding box center [719, 328] width 1322 height 656
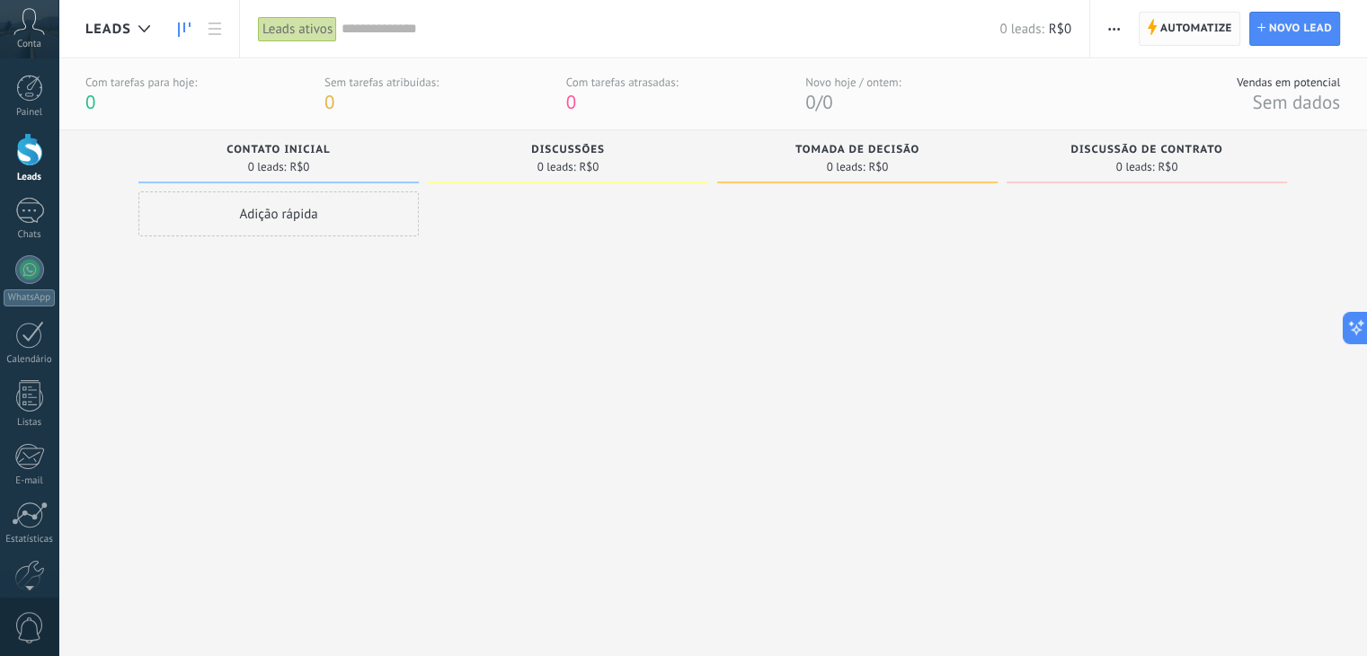
click at [1186, 28] on span "Automatize" at bounding box center [1197, 29] width 72 height 32
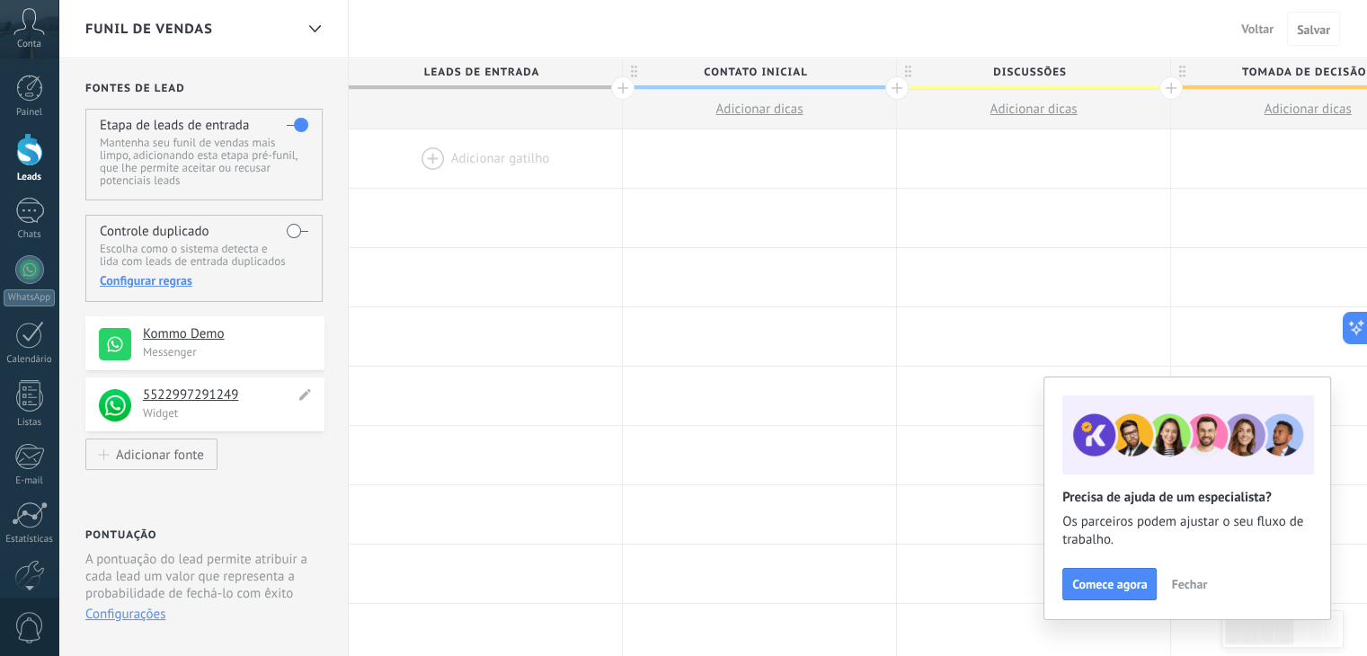
click at [299, 385] on div "**********" at bounding box center [204, 405] width 239 height 54
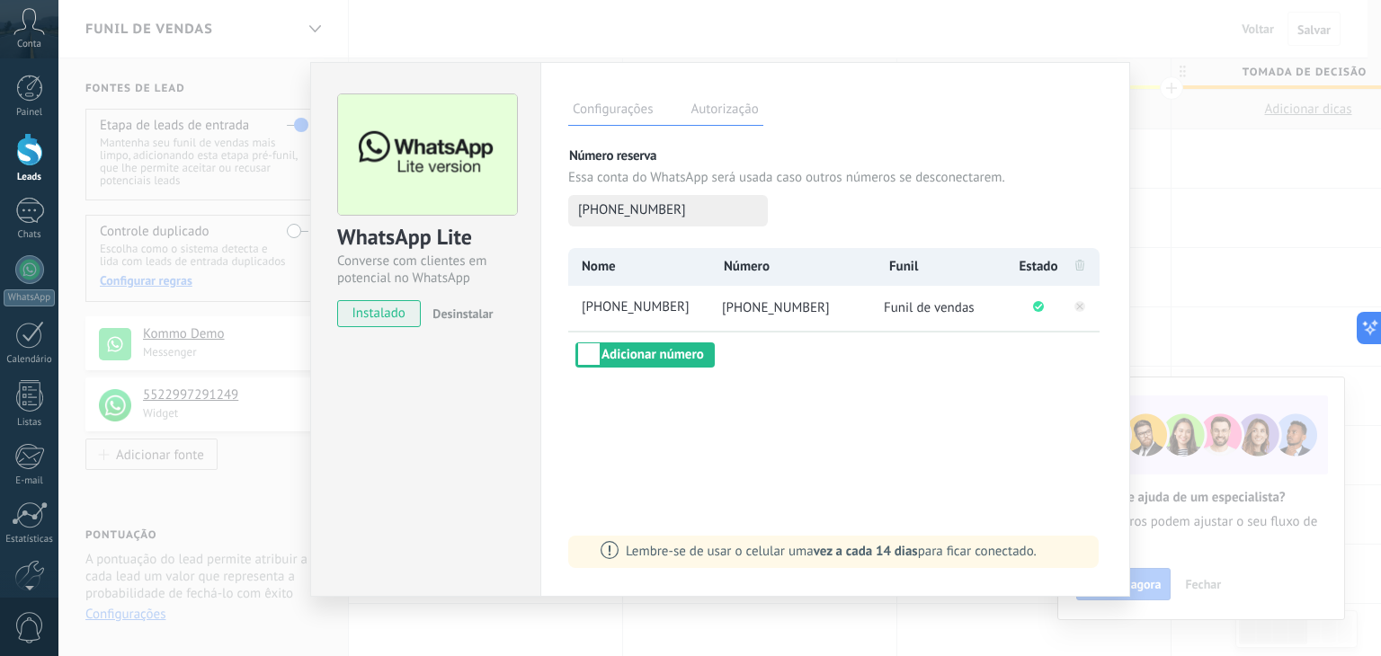
click at [946, 307] on span "Funil de vendas" at bounding box center [929, 307] width 91 height 17
click at [912, 312] on span "Funil de vendas" at bounding box center [929, 307] width 91 height 17
click at [908, 357] on div "Nome Número Funil Estado [PHONE_NUMBER] [PHONE_NUMBER] Funil de vendas Adiciona…" at bounding box center [835, 308] width 534 height 120
click at [619, 307] on span "[PHONE_NUMBER]" at bounding box center [643, 307] width 130 height 19
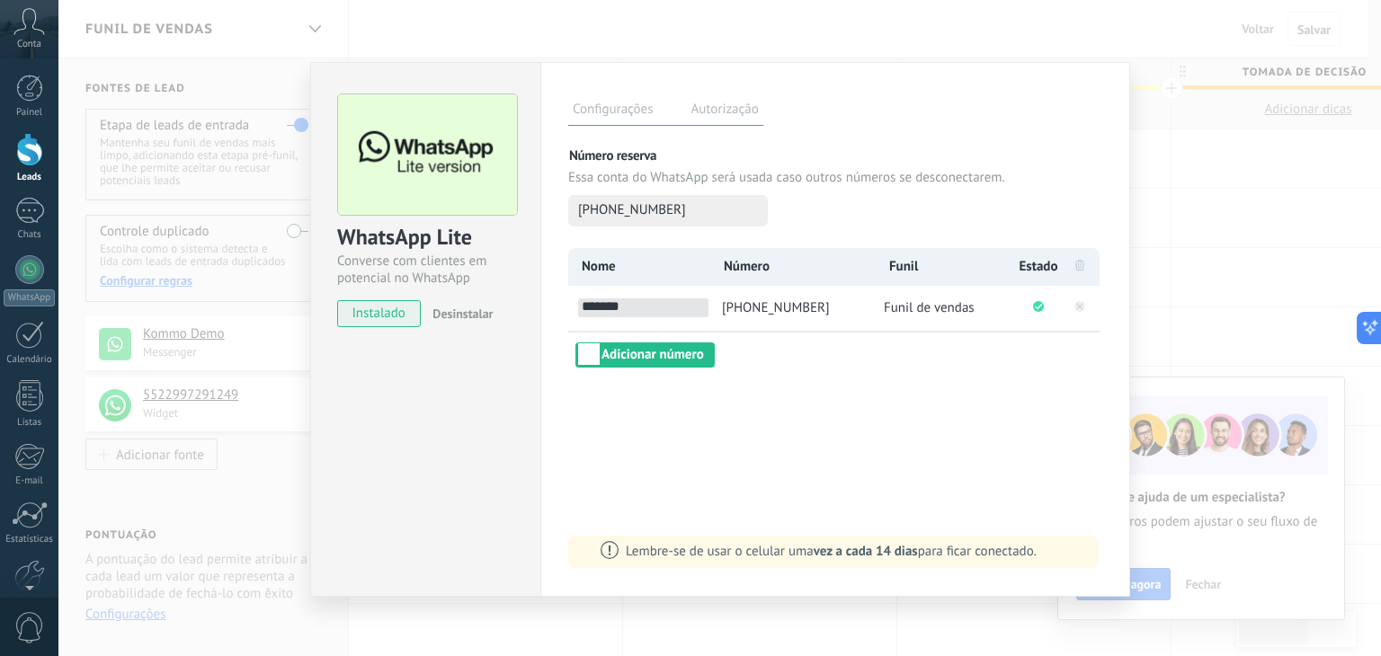
click at [689, 305] on input "*******" at bounding box center [643, 307] width 130 height 19
type input "**********"
click at [789, 305] on span "[PHONE_NUMBER]" at bounding box center [776, 307] width 108 height 17
click at [913, 304] on span "Funil de vendas" at bounding box center [929, 307] width 91 height 17
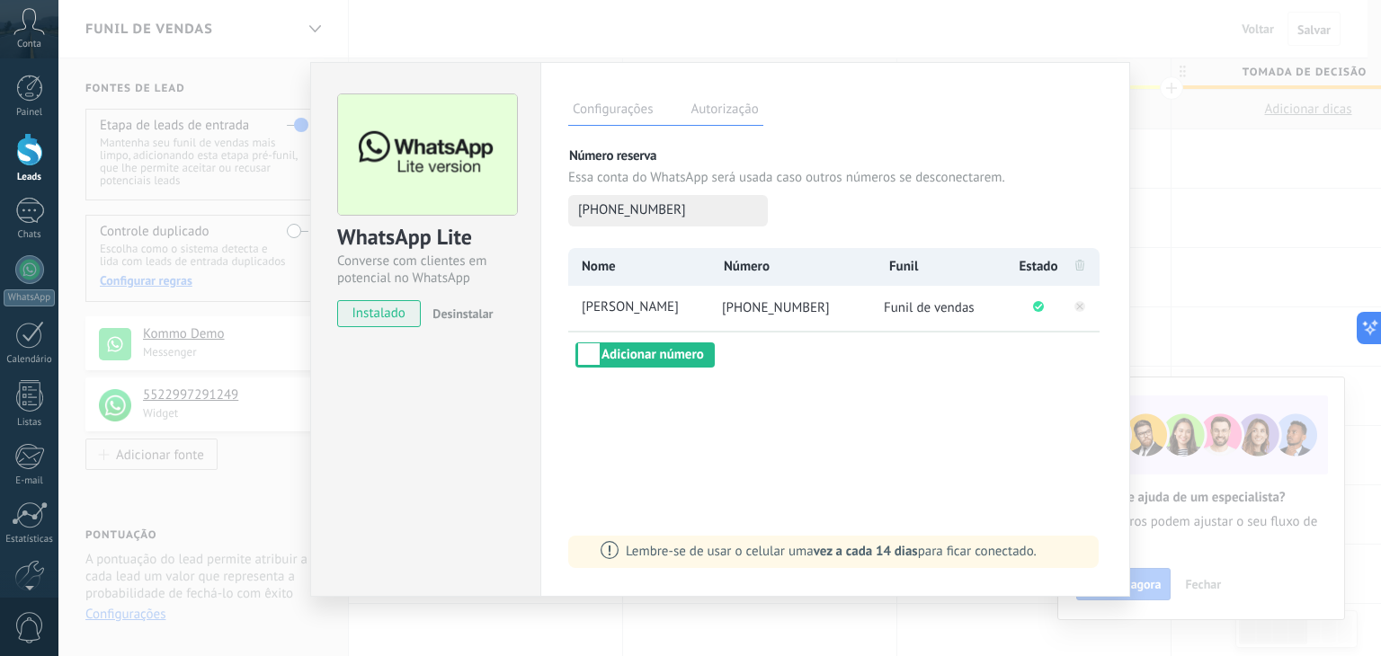
click at [921, 303] on span "Funil de vendas" at bounding box center [929, 307] width 91 height 17
click at [717, 112] on label "Autorização" at bounding box center [724, 112] width 76 height 26
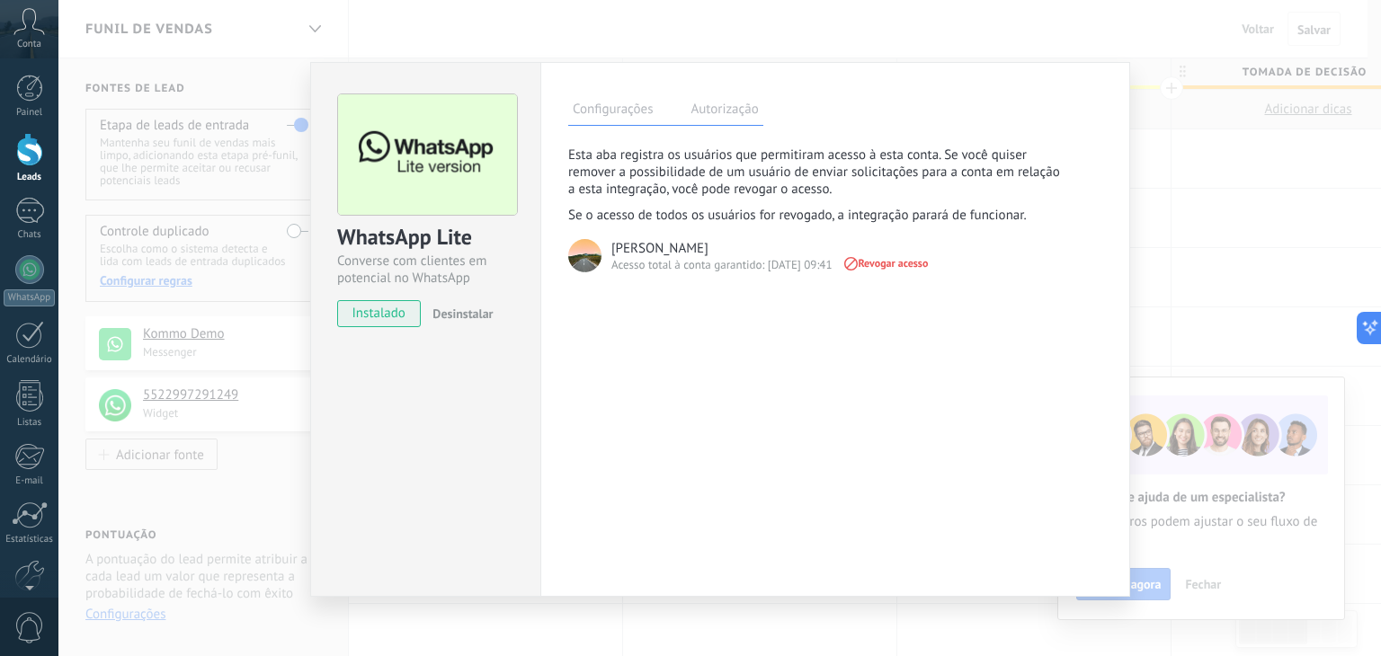
click at [624, 109] on label "Configurações" at bounding box center [612, 112] width 89 height 26
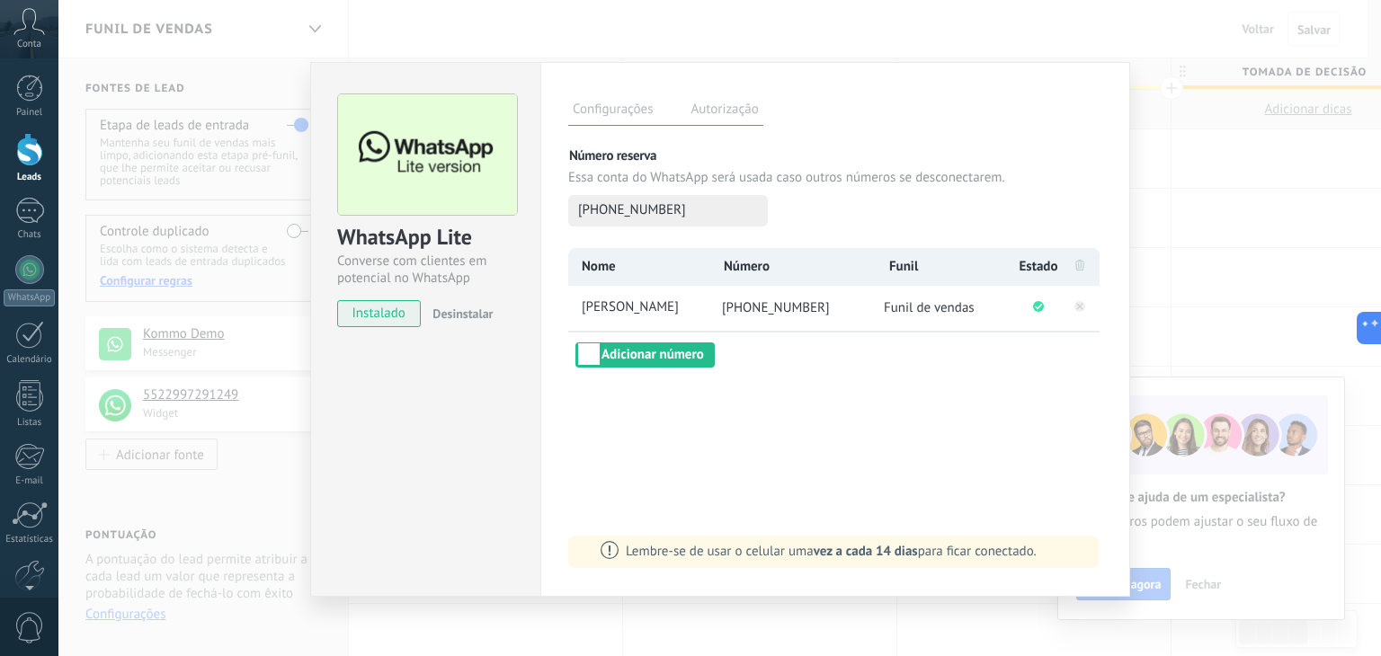
click at [1172, 269] on div "WhatsApp Lite Converse com clientes em potencial no WhatsApp instalado Desinsta…" at bounding box center [719, 328] width 1322 height 656
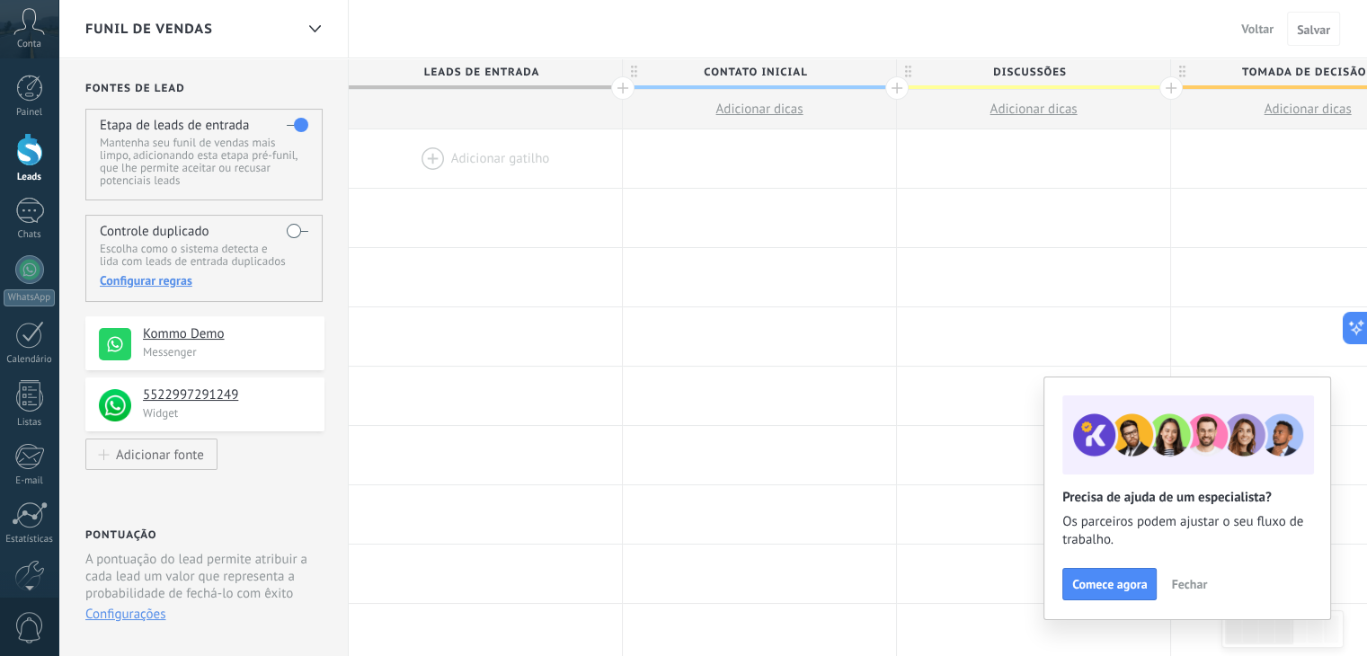
click at [1182, 590] on span "Fechar" at bounding box center [1189, 584] width 36 height 13
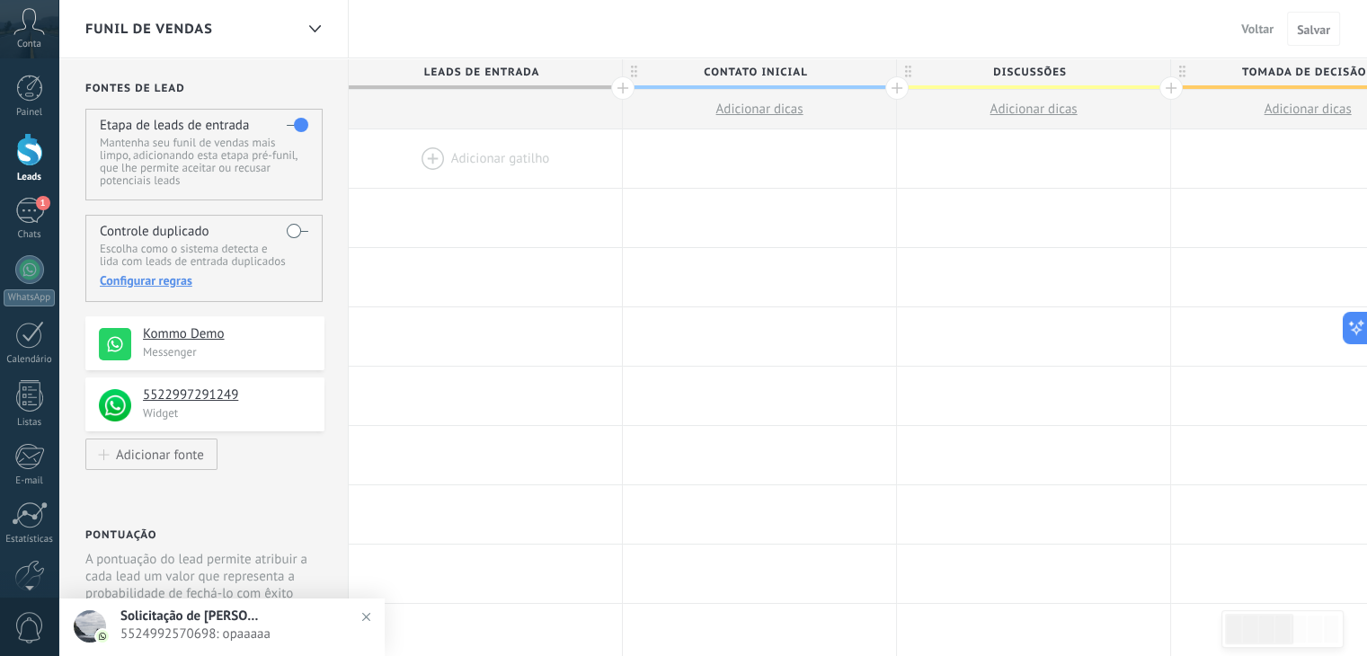
click at [29, 151] on div at bounding box center [29, 149] width 27 height 33
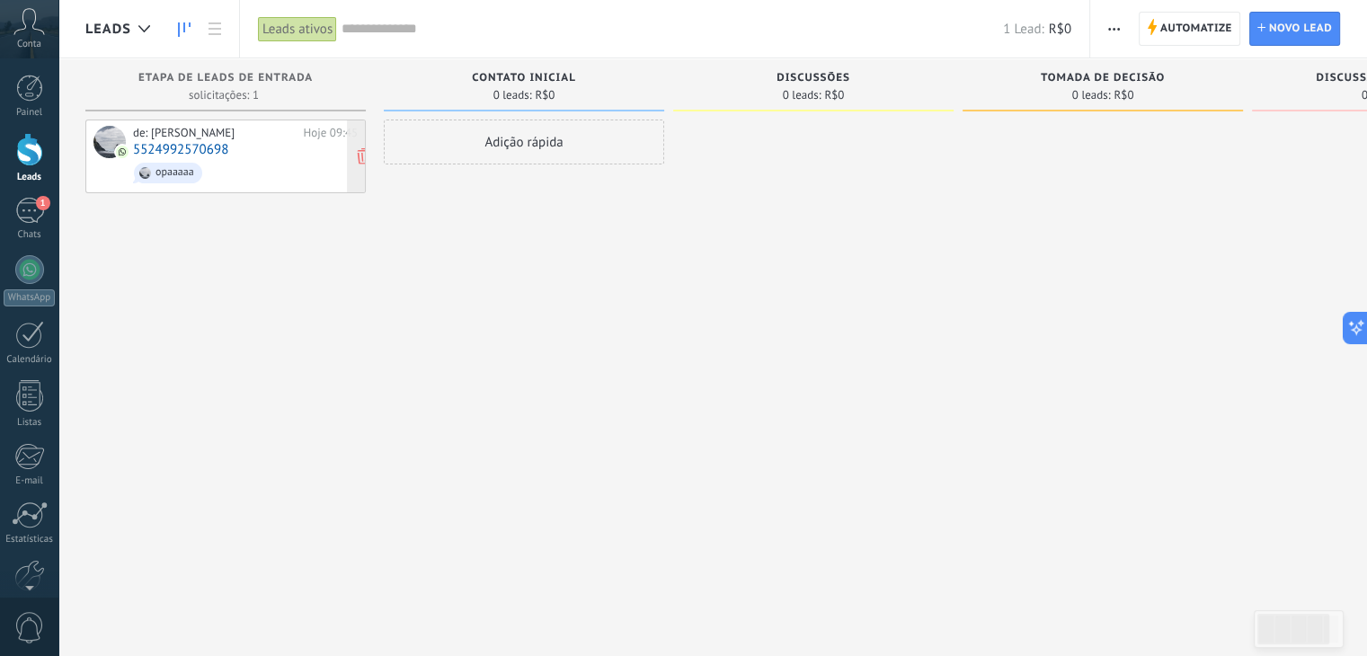
click at [174, 147] on link "5524992570698" at bounding box center [180, 149] width 95 height 15
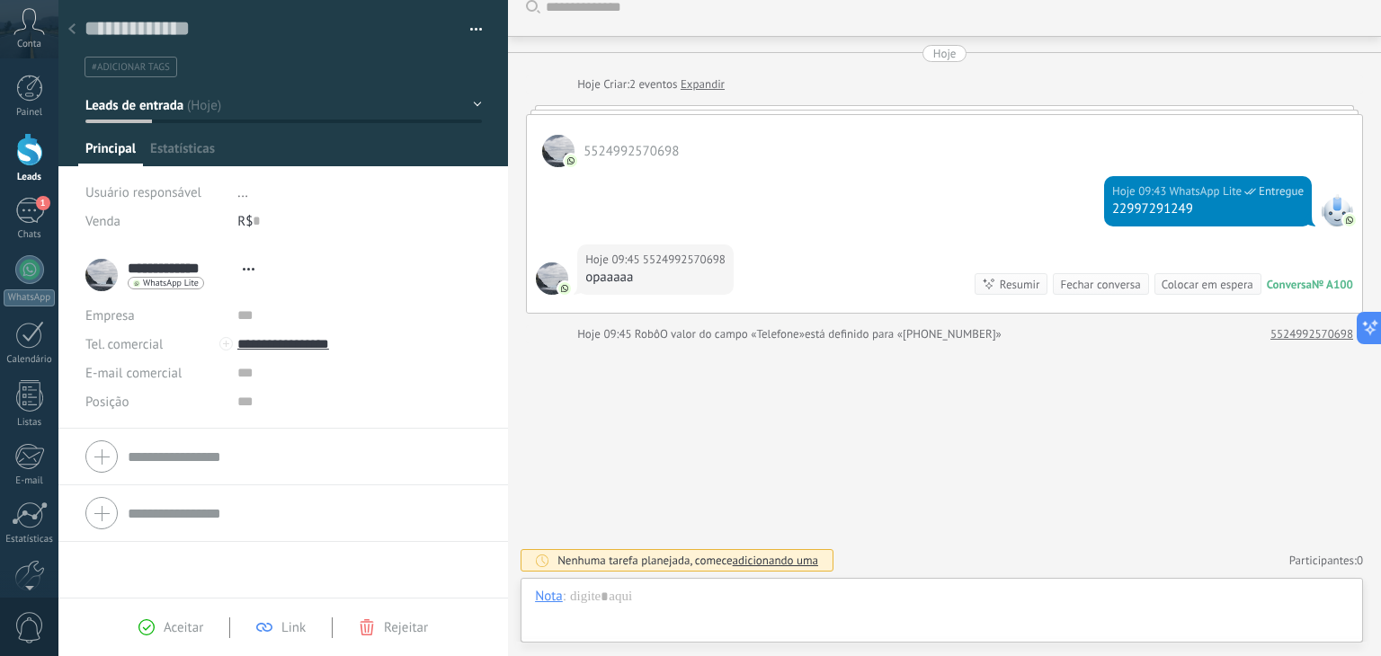
scroll to position [10, 0]
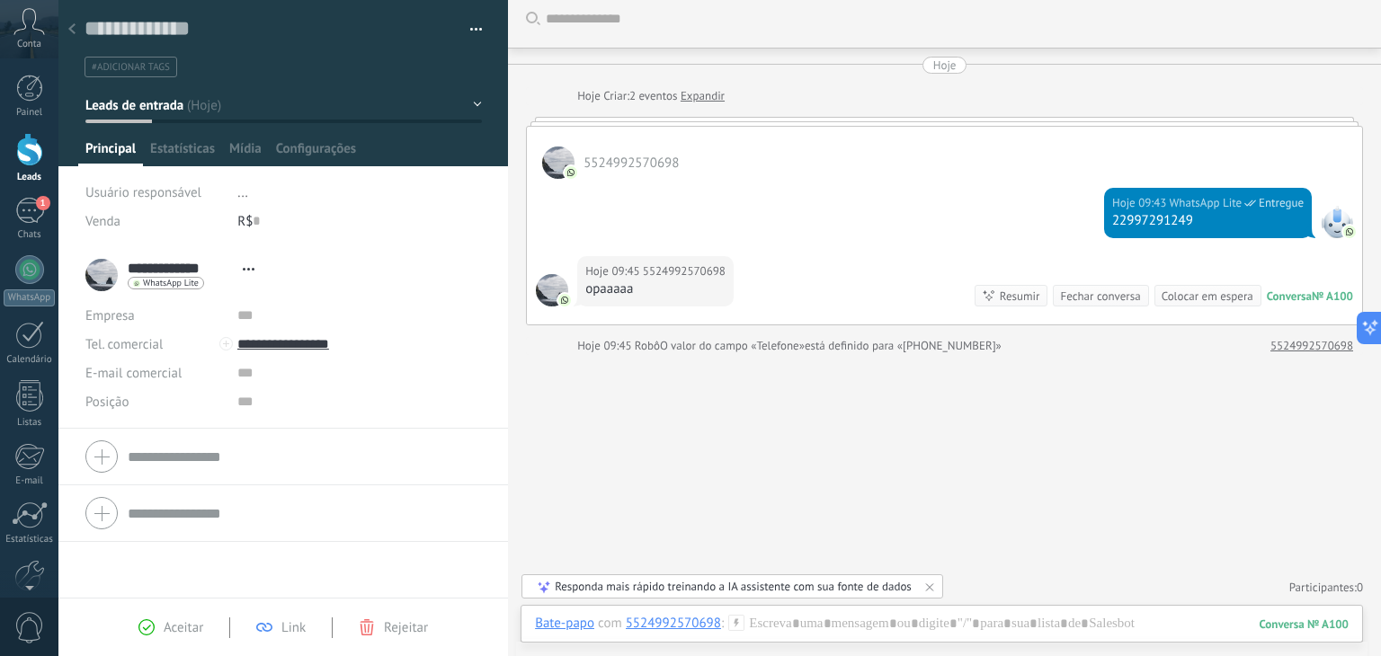
click at [183, 107] on button "Leads de entrada" at bounding box center [283, 105] width 396 height 32
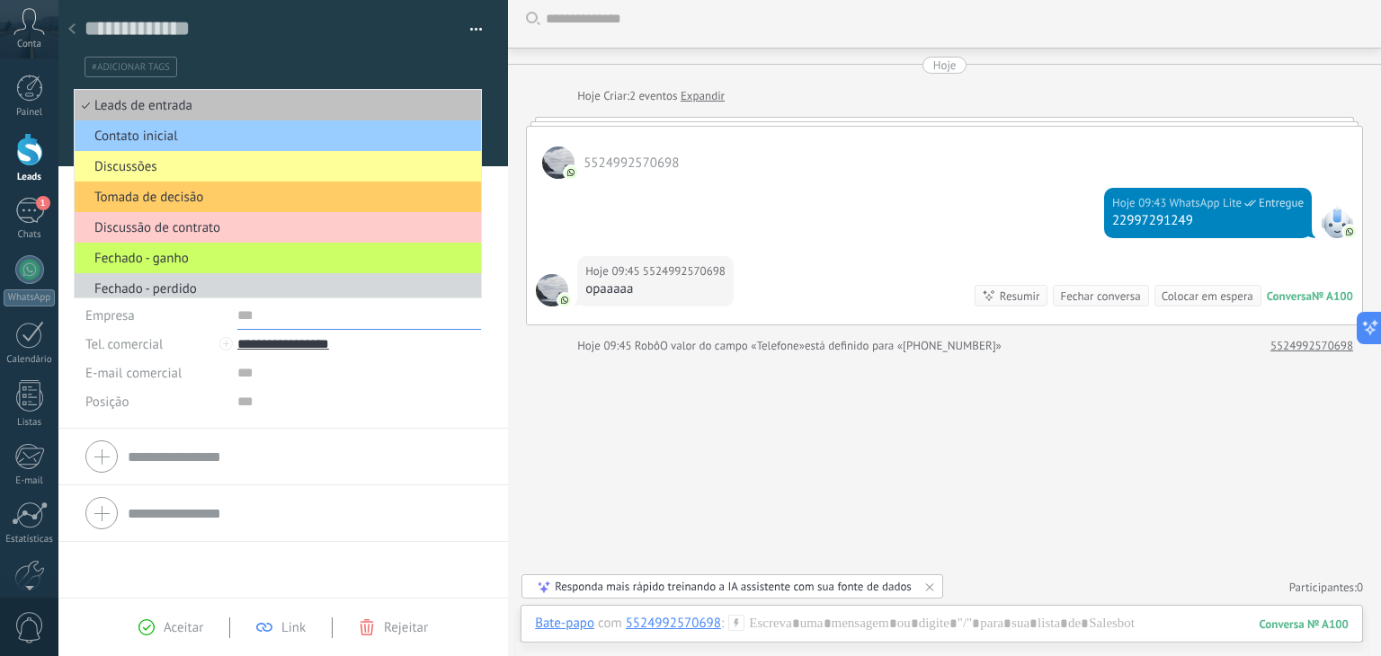
click at [398, 313] on input "text" at bounding box center [359, 315] width 244 height 29
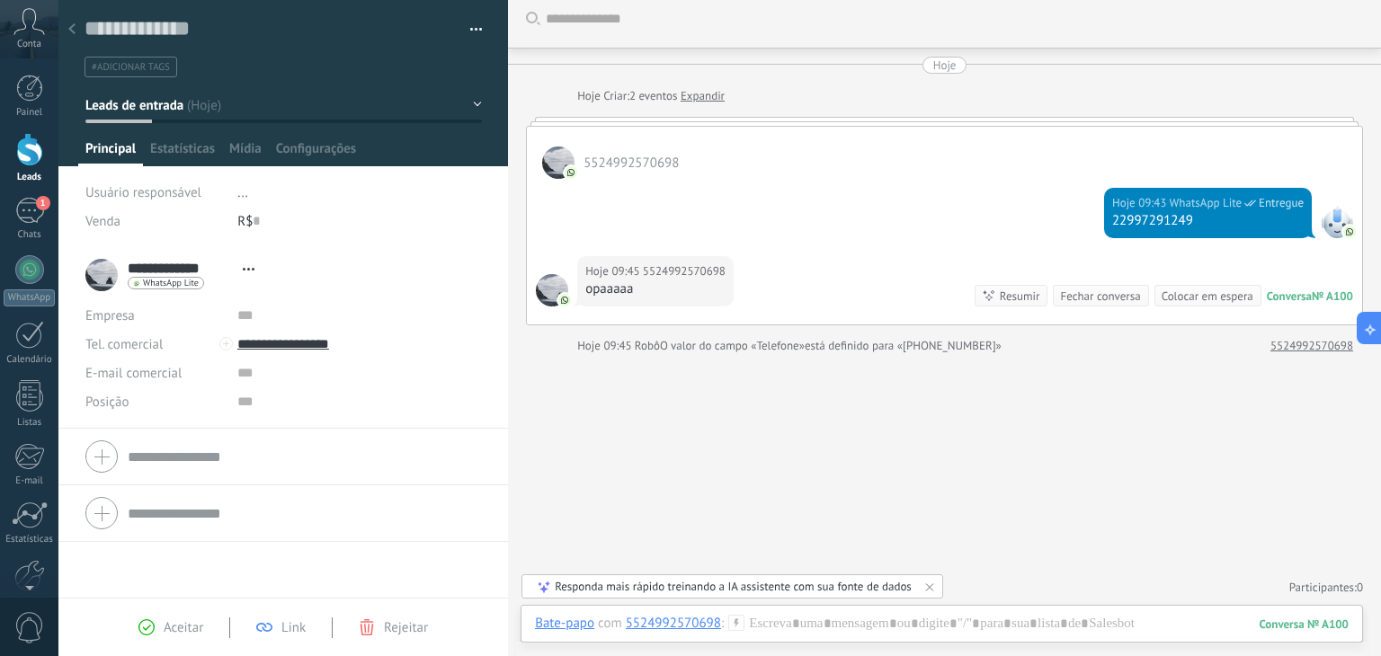
click at [168, 632] on span "Aceitar" at bounding box center [184, 627] width 40 height 17
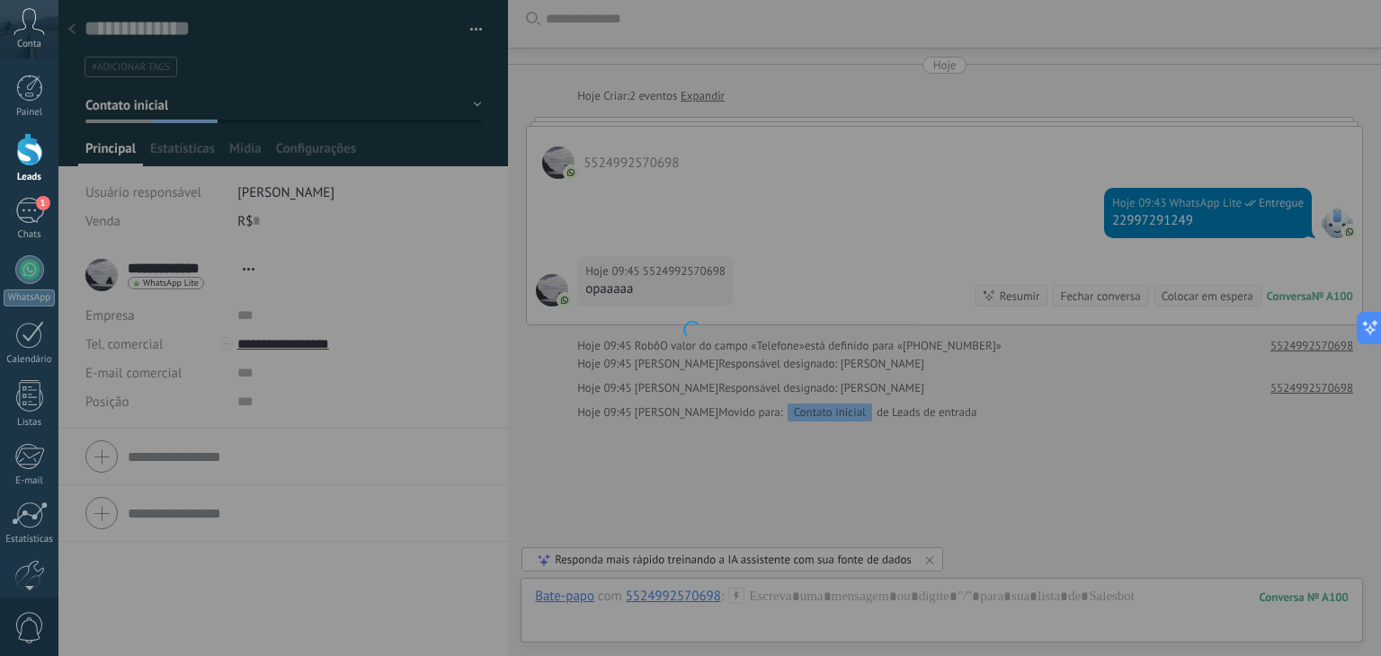
scroll to position [88, 0]
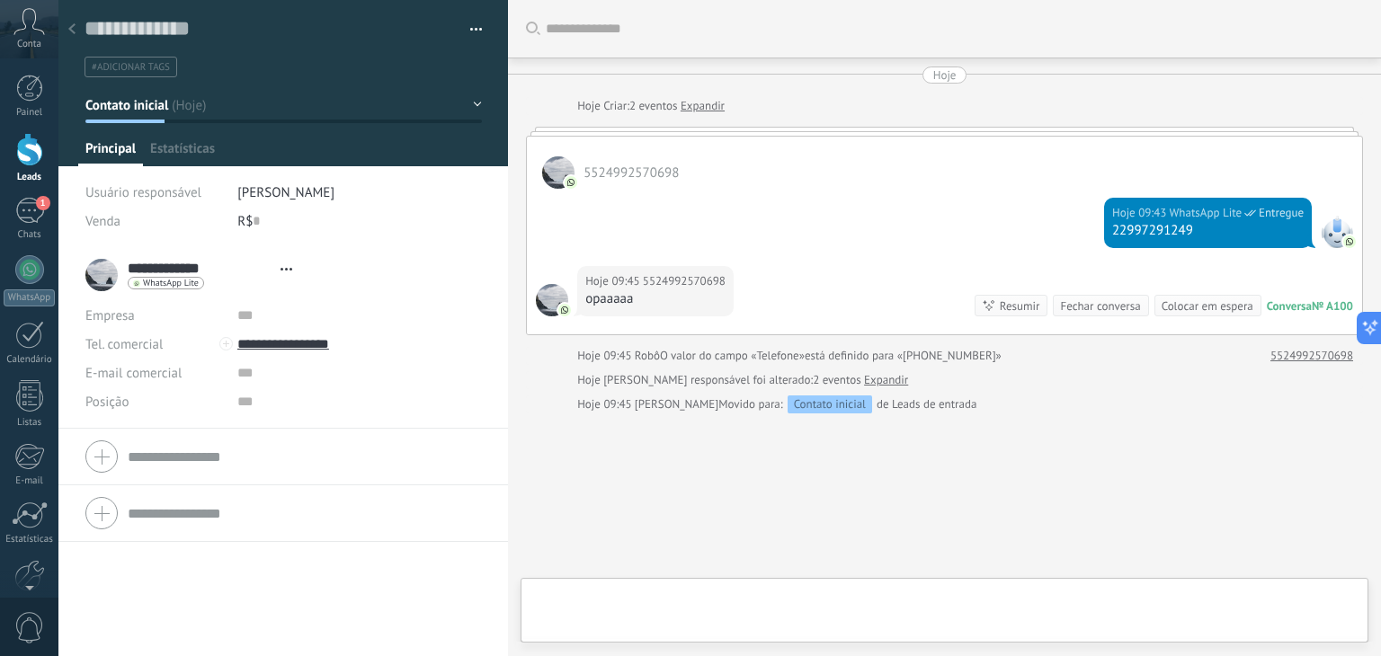
type textarea "**********"
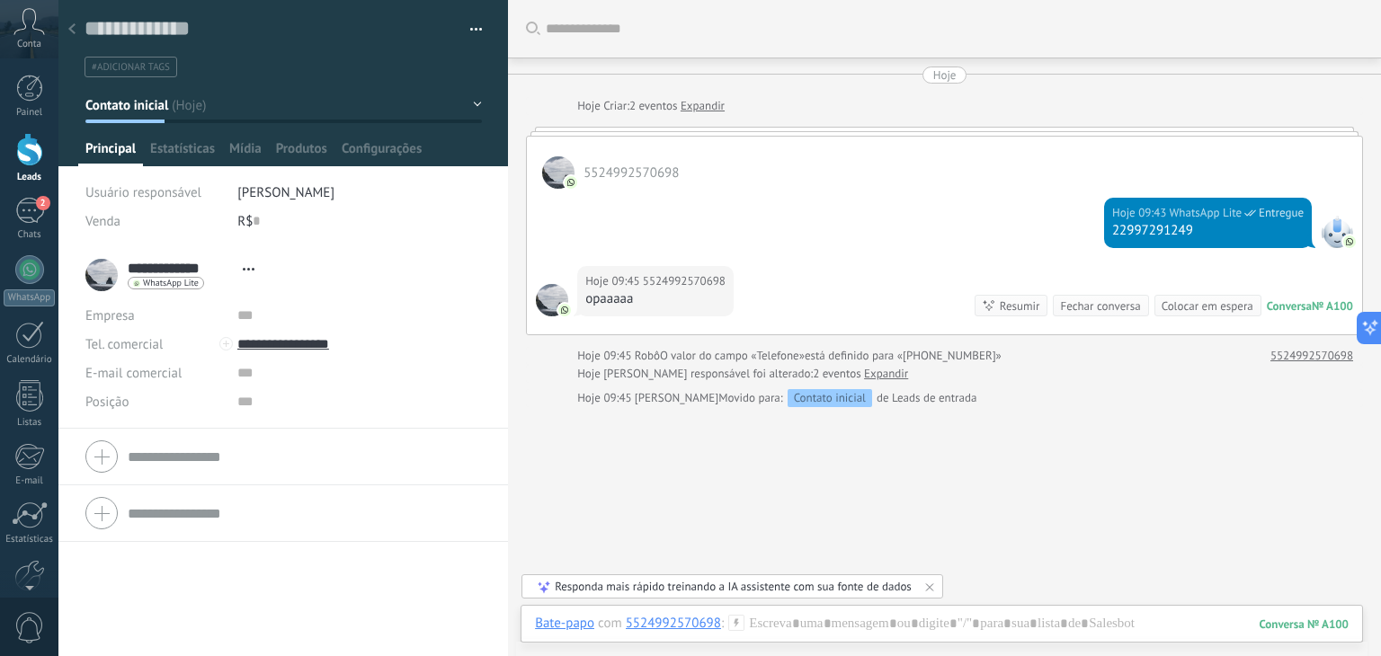
click at [471, 102] on button "Contato inicial" at bounding box center [283, 105] width 396 height 32
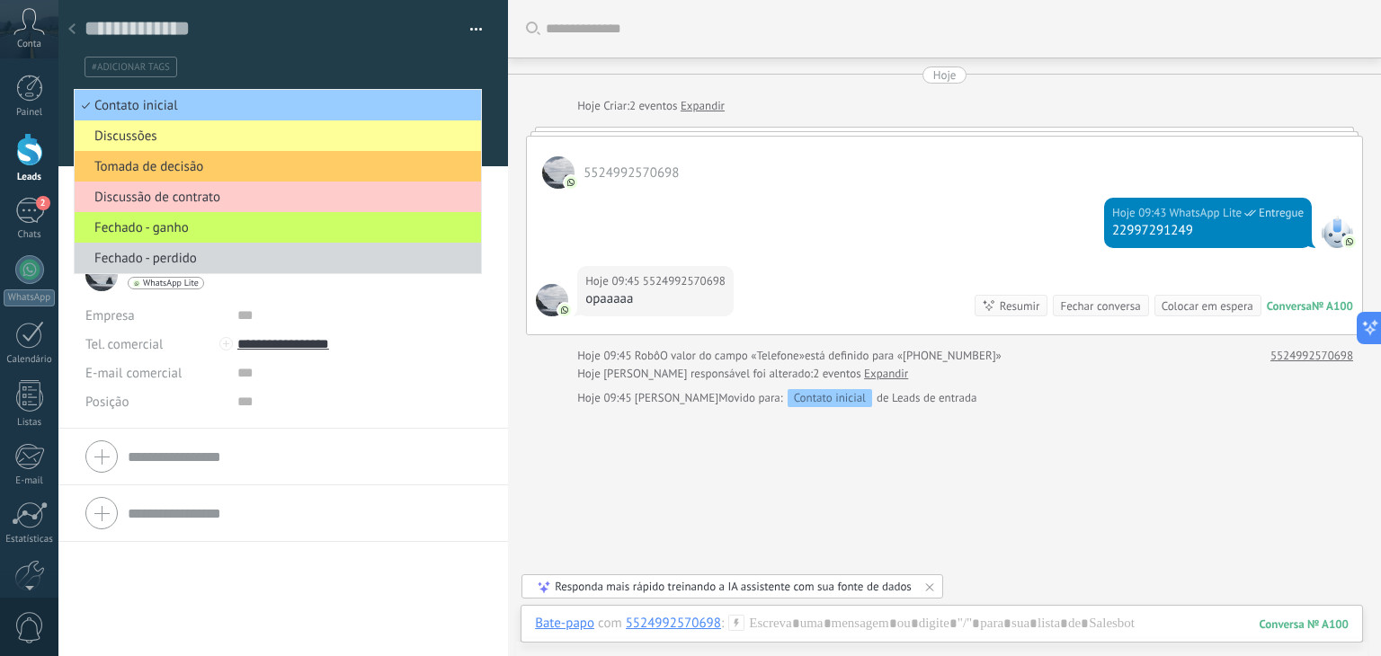
click at [532, 435] on div "Buscar Carregar mais Hoje Hoje Criar: 2 eventos Expandir [PHONE_NUMBER] Hoje 09…" at bounding box center [944, 360] width 873 height 721
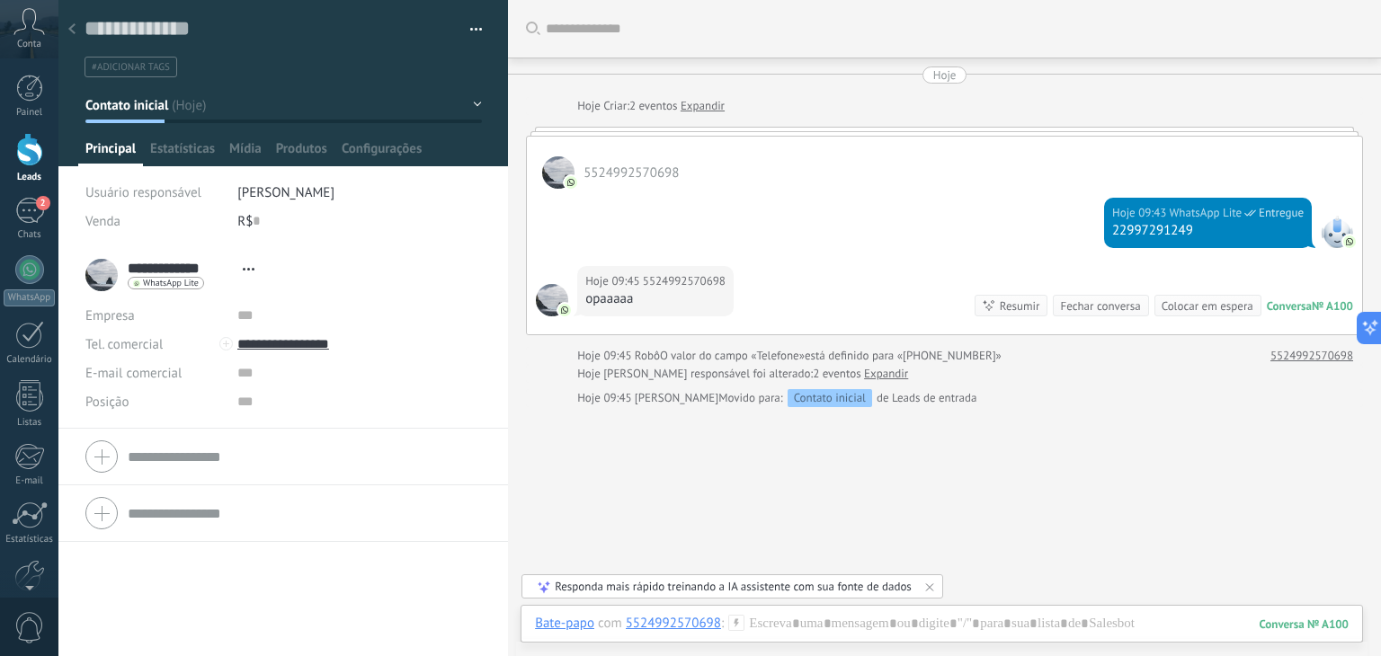
click at [22, 33] on icon at bounding box center [28, 21] width 31 height 27
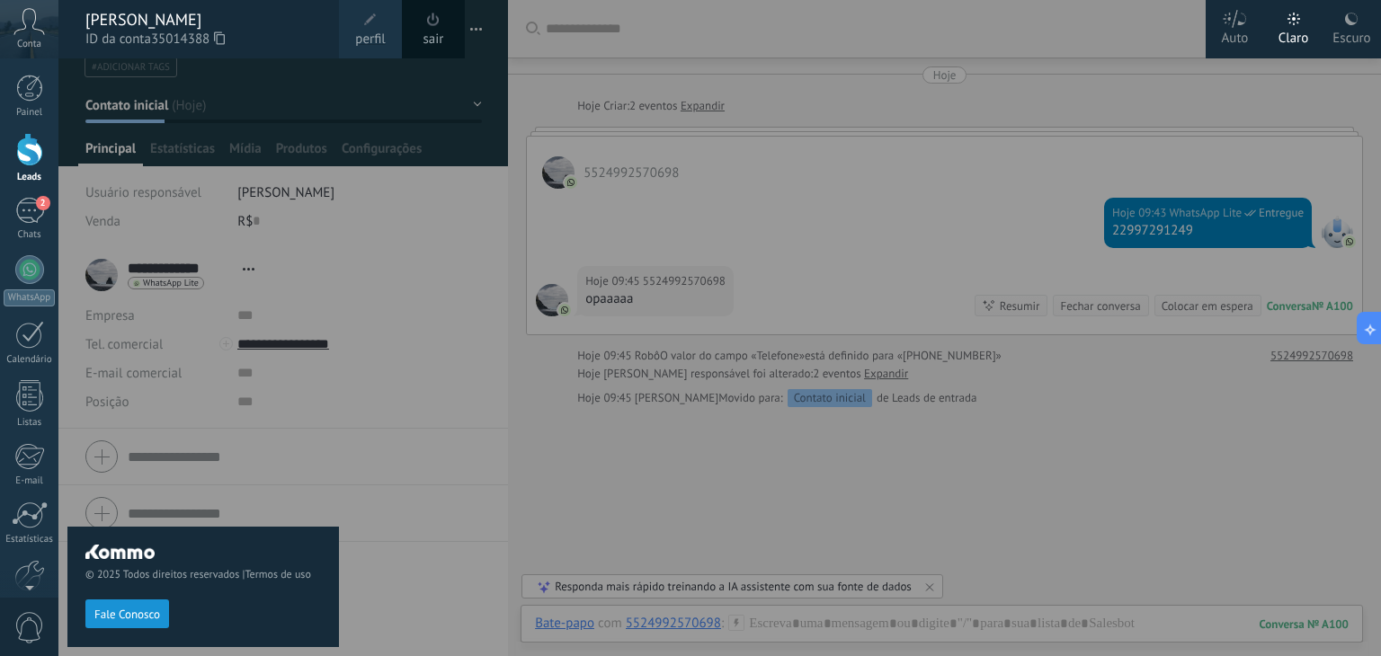
click at [726, 310] on div at bounding box center [748, 328] width 1381 height 656
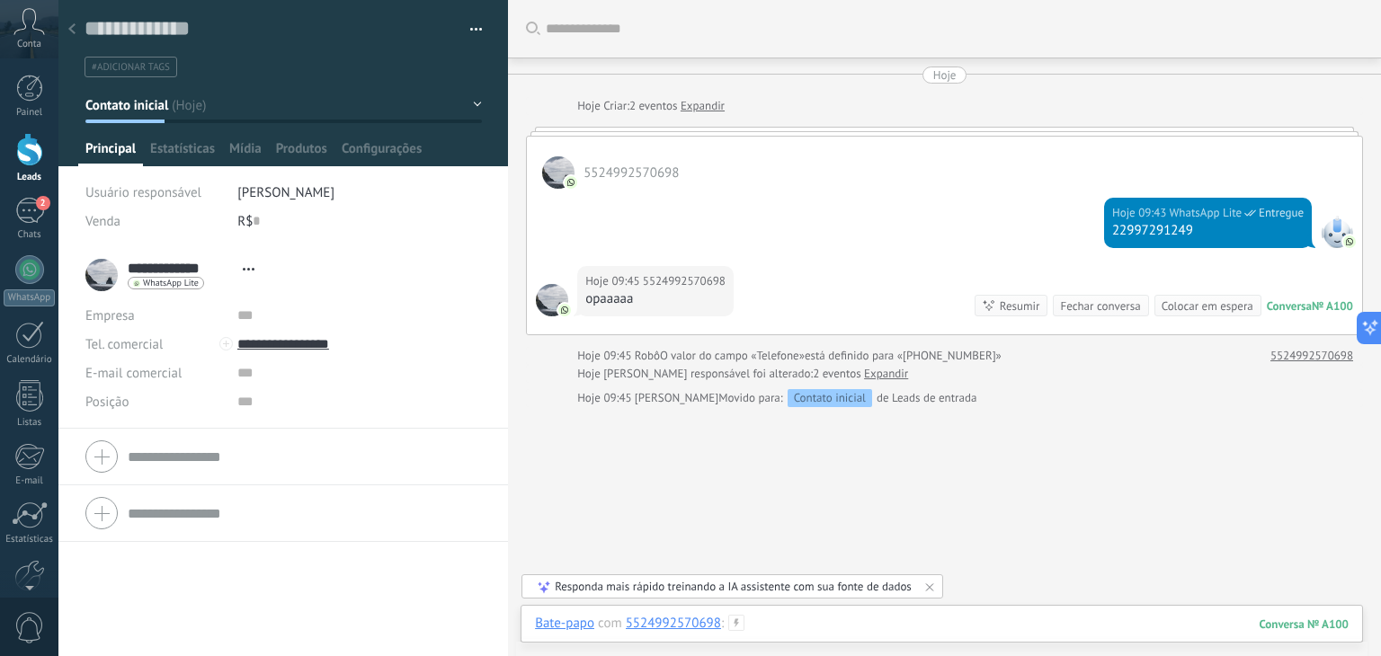
click at [811, 619] on div at bounding box center [942, 642] width 814 height 54
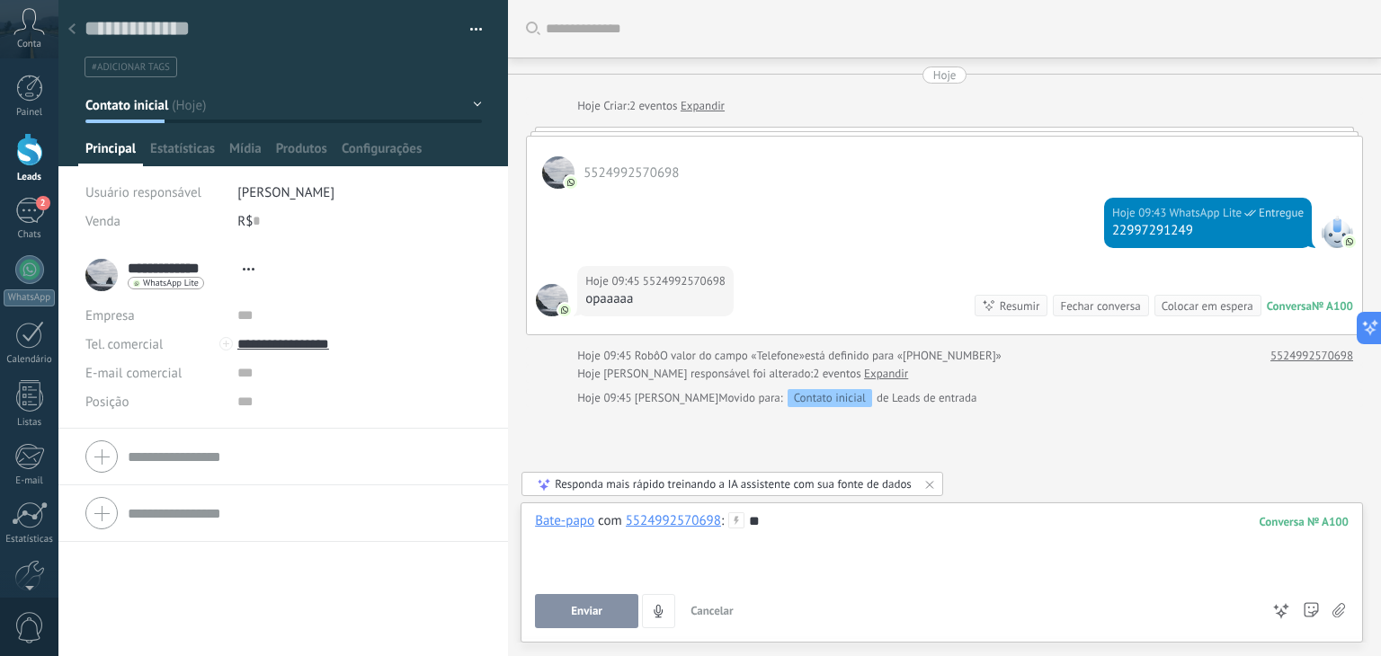
click at [593, 611] on span "Enviar" at bounding box center [586, 611] width 31 height 13
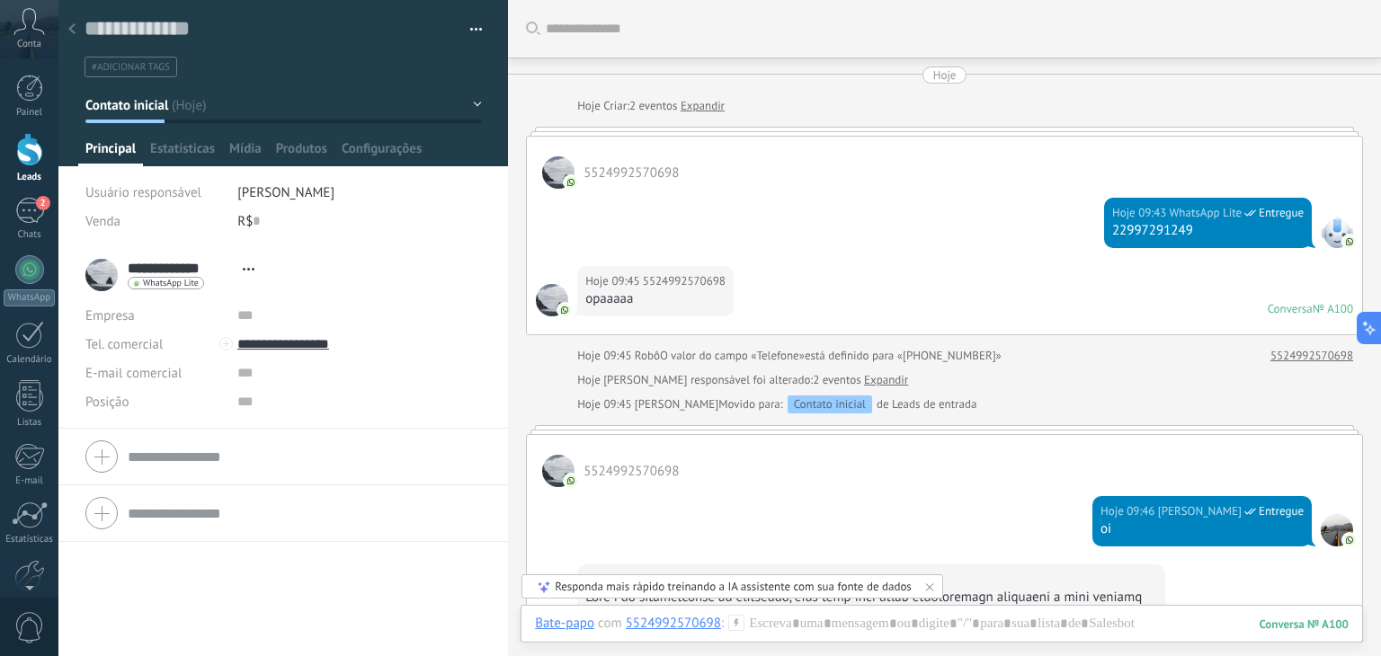
click at [26, 30] on icon at bounding box center [28, 21] width 31 height 27
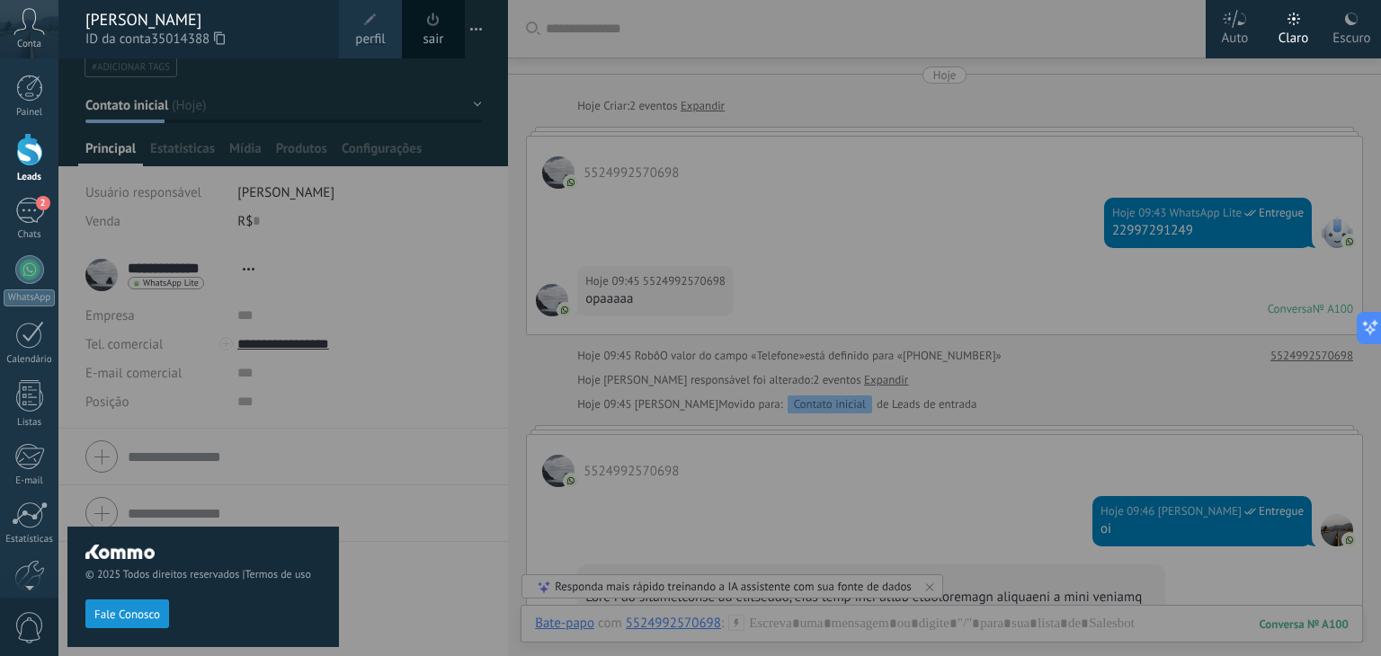
drag, startPoint x: 425, startPoint y: 437, endPoint x: 420, endPoint y: 446, distance: 10.5
click at [421, 444] on div at bounding box center [748, 328] width 1381 height 656
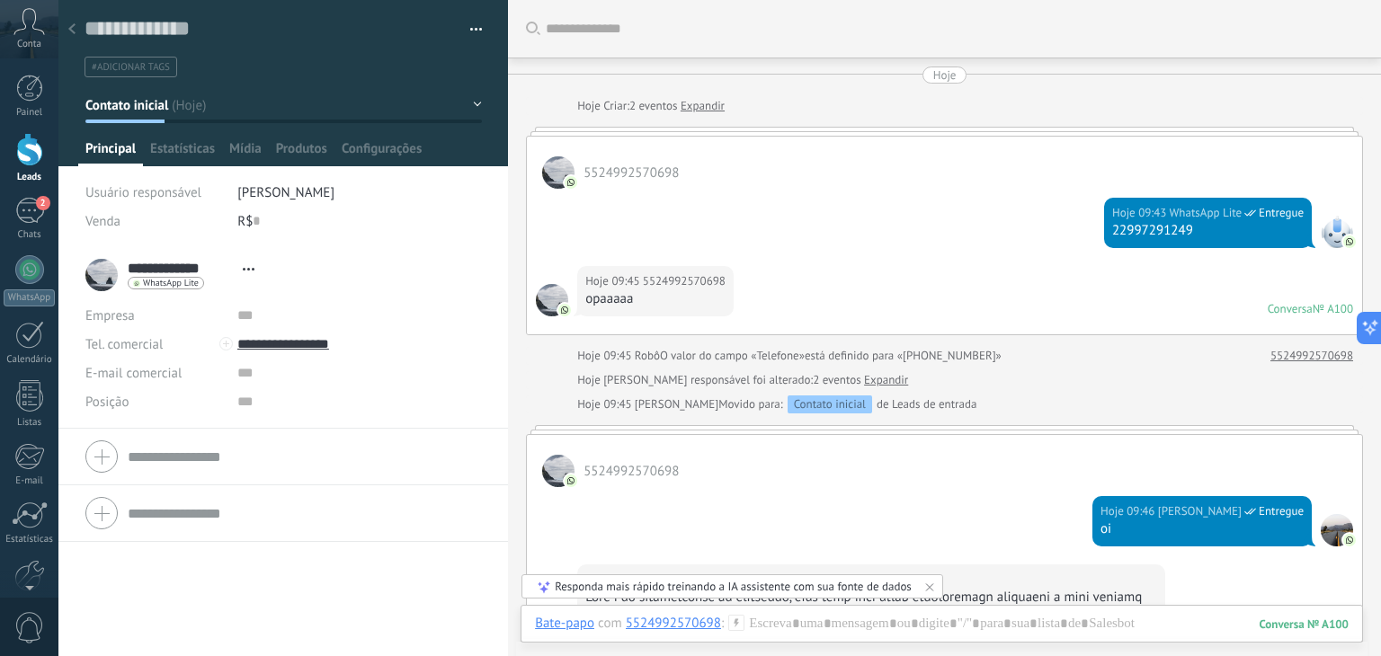
click at [31, 35] on div "Conta" at bounding box center [29, 29] width 58 height 58
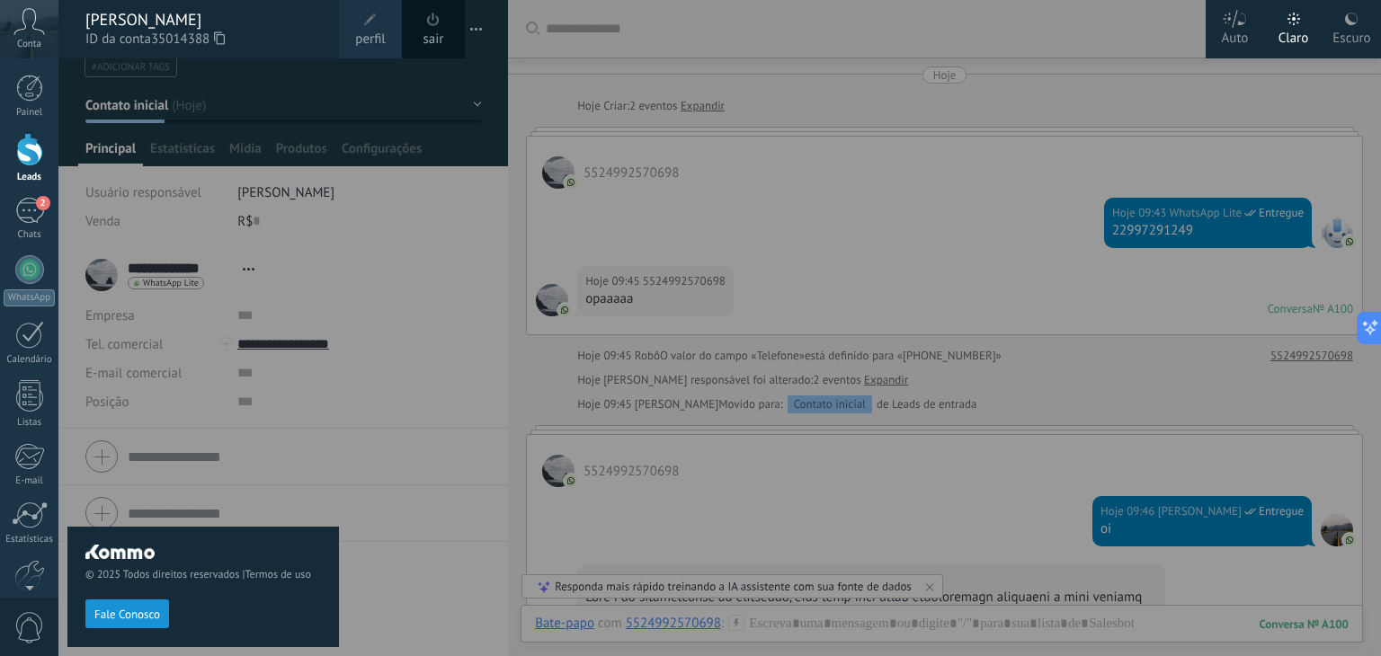
click at [1353, 18] on icon at bounding box center [1351, 19] width 14 height 14
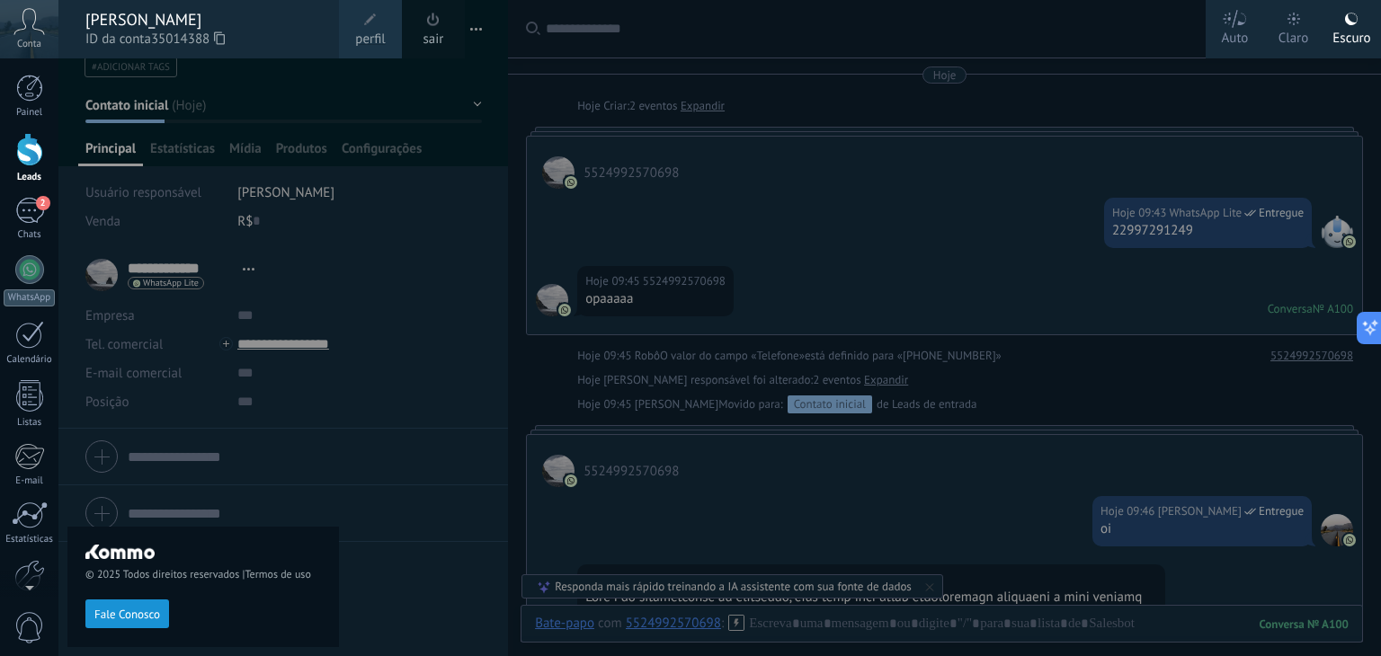
click at [25, 73] on div "Painel Leads 2 Chats WhatsApp Clientes" at bounding box center [58, 327] width 117 height 539
click at [25, 95] on div at bounding box center [29, 88] width 27 height 27
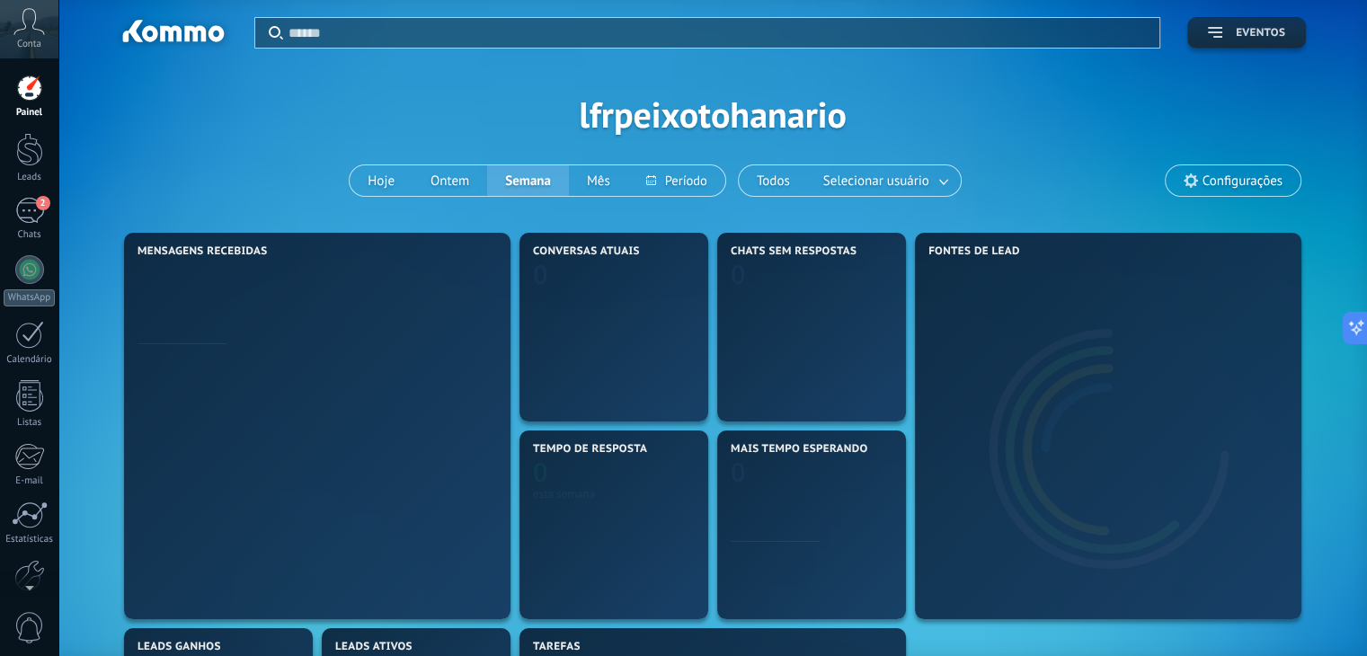
click at [1190, 24] on button "Eventos" at bounding box center [1247, 32] width 119 height 31
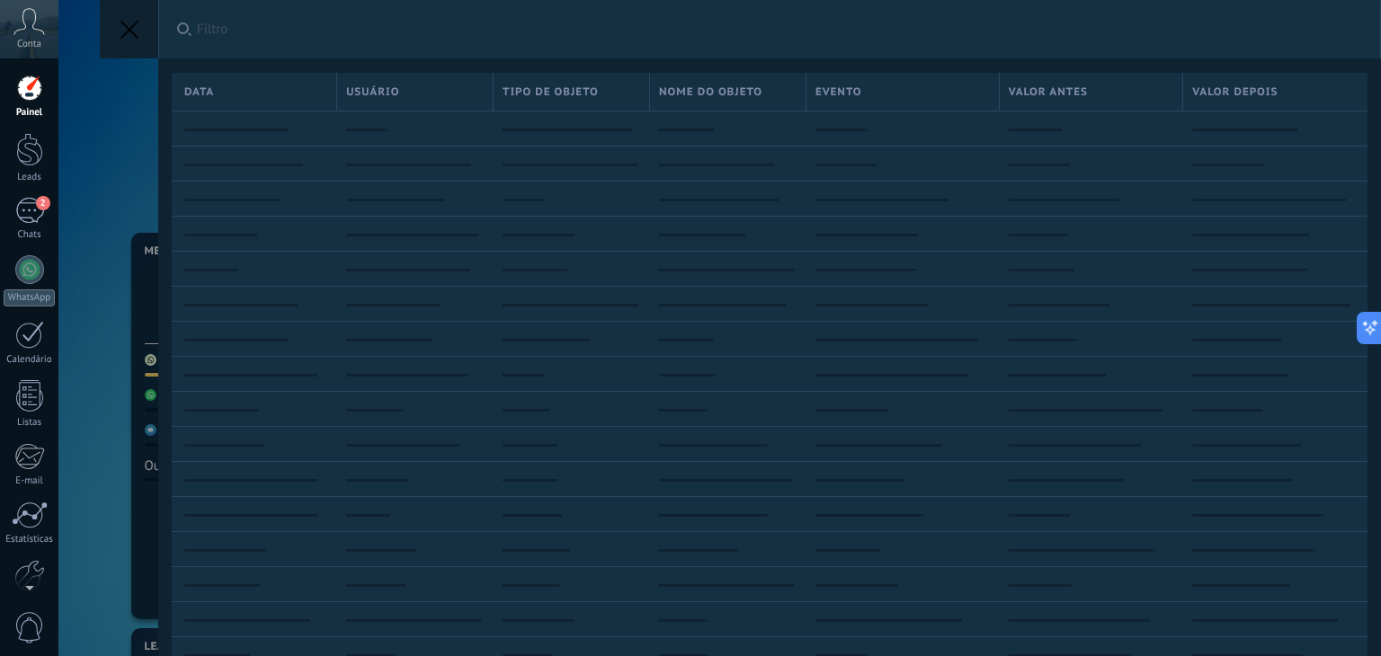
click at [137, 120] on div "Aplicar Filtro Data Usuário Tipo de objeto Nome do objeto Evento Valor antes Va…" at bounding box center [719, 328] width 1322 height 656
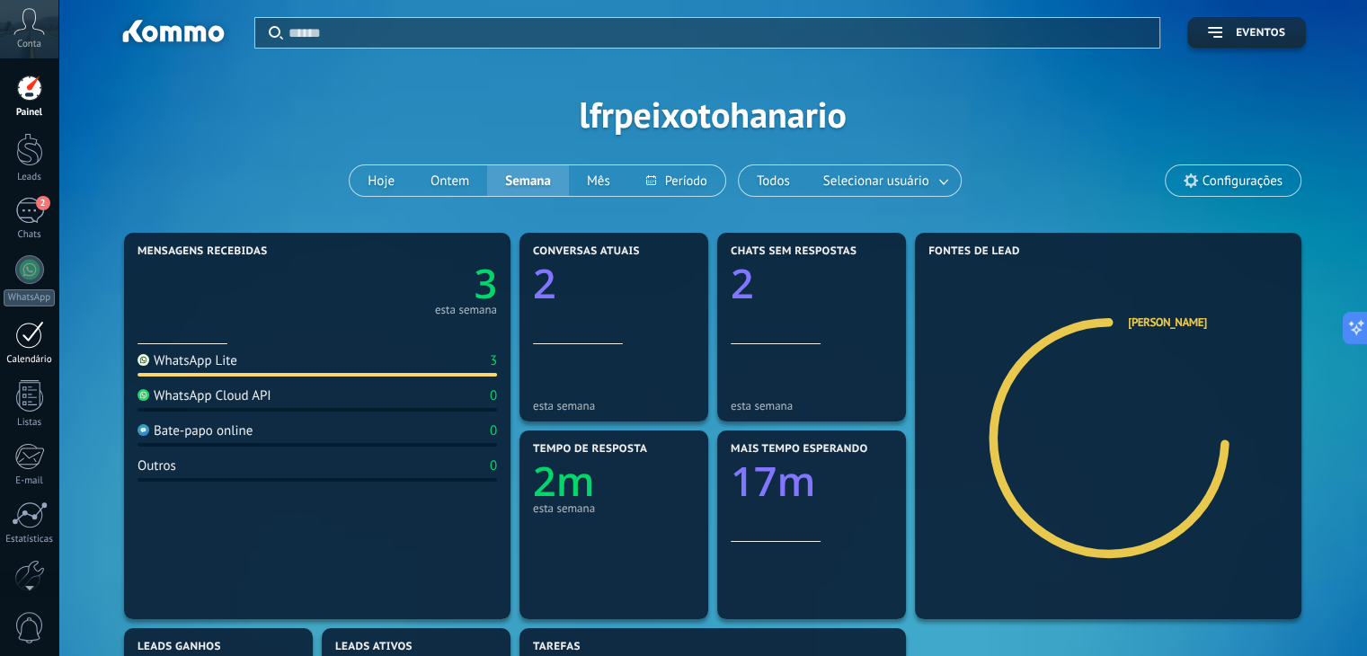
click at [24, 336] on div at bounding box center [29, 335] width 29 height 28
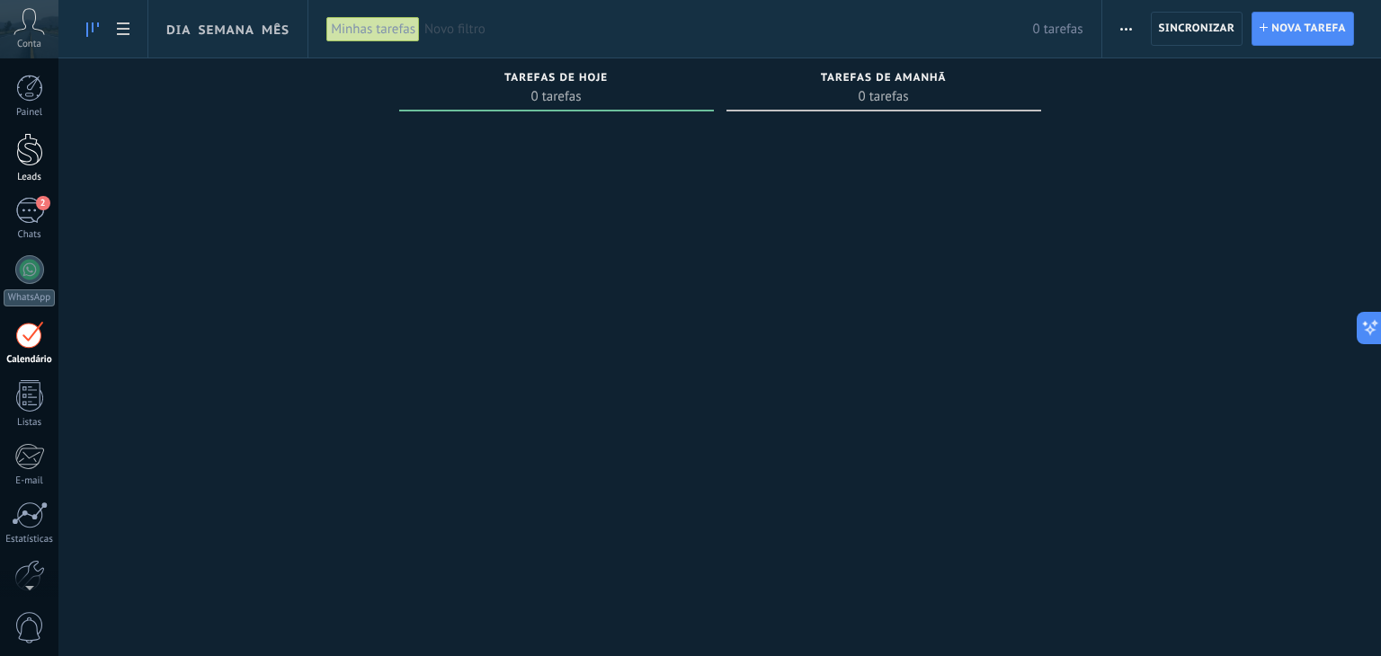
click at [24, 153] on div at bounding box center [29, 149] width 27 height 33
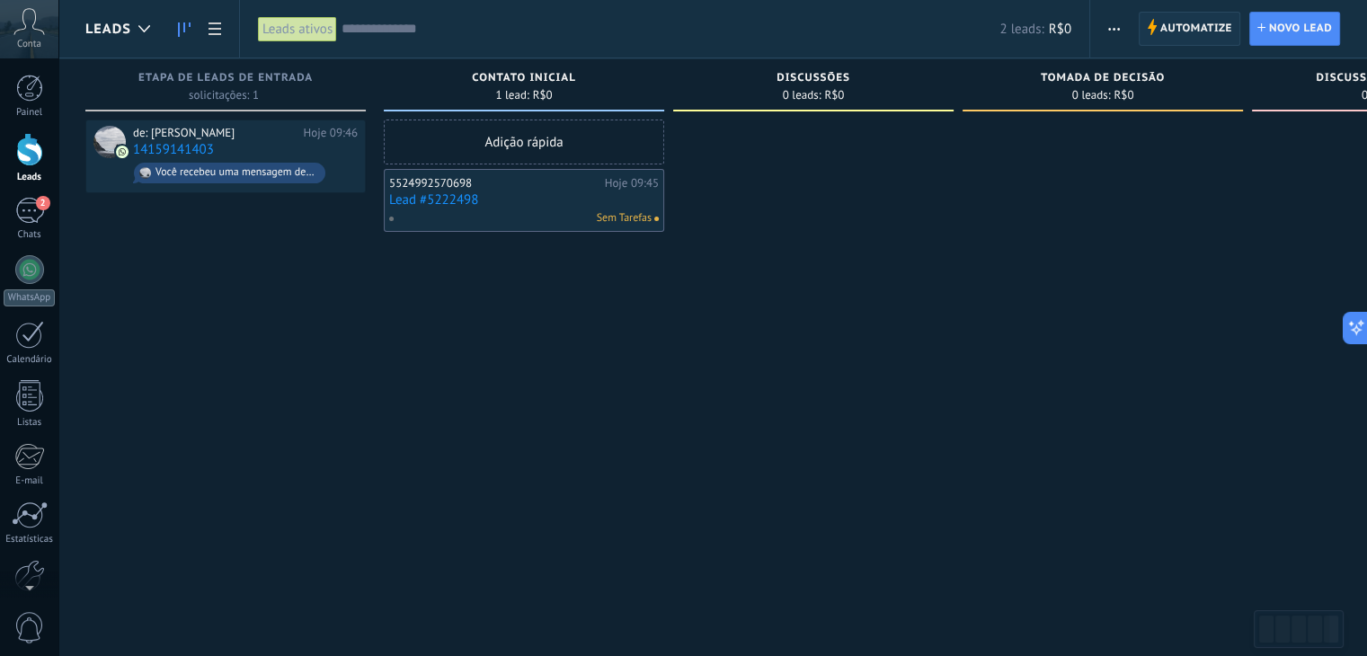
click at [1193, 27] on span "Automatize" at bounding box center [1197, 29] width 72 height 32
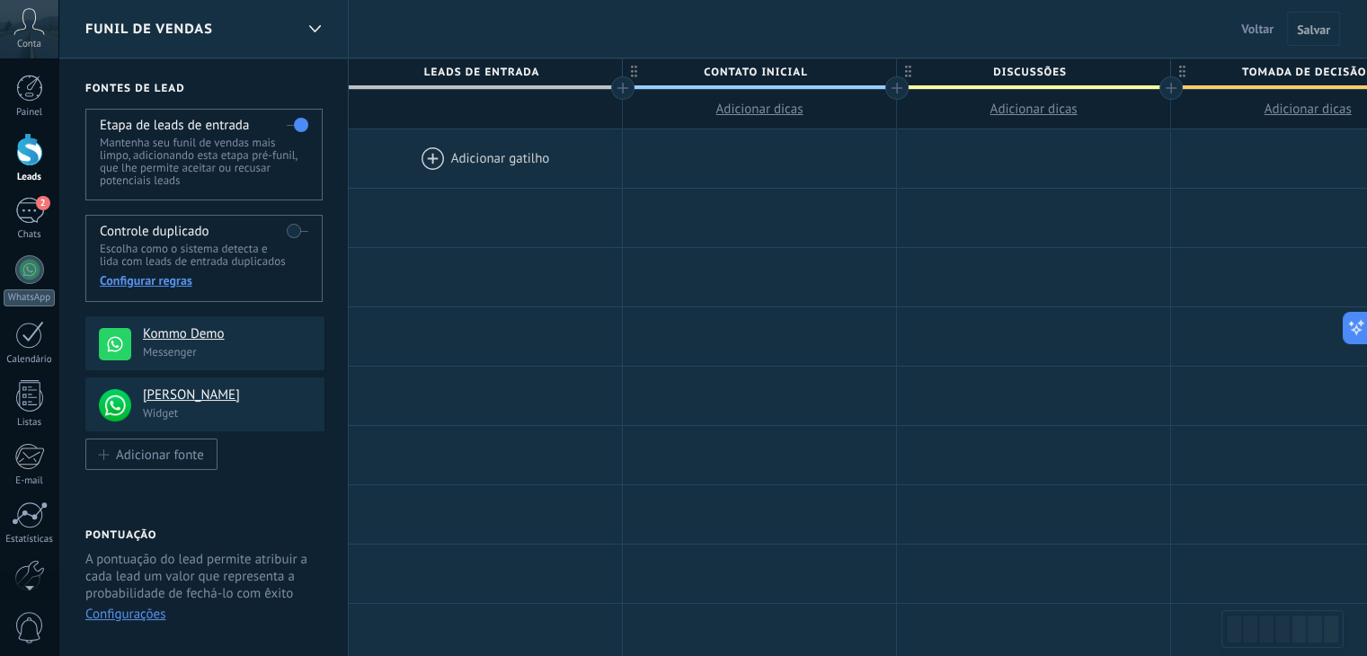
click at [427, 158] on div at bounding box center [485, 158] width 273 height 58
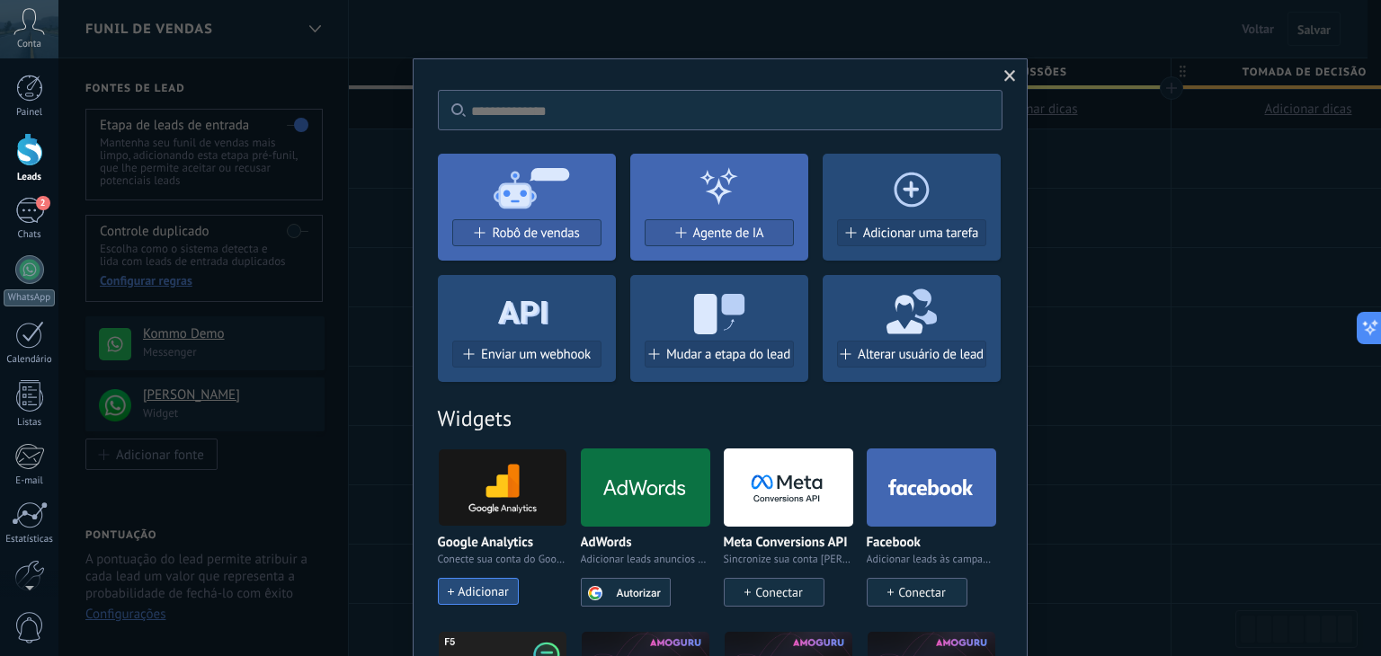
click at [996, 83] on span at bounding box center [1010, 76] width 30 height 31
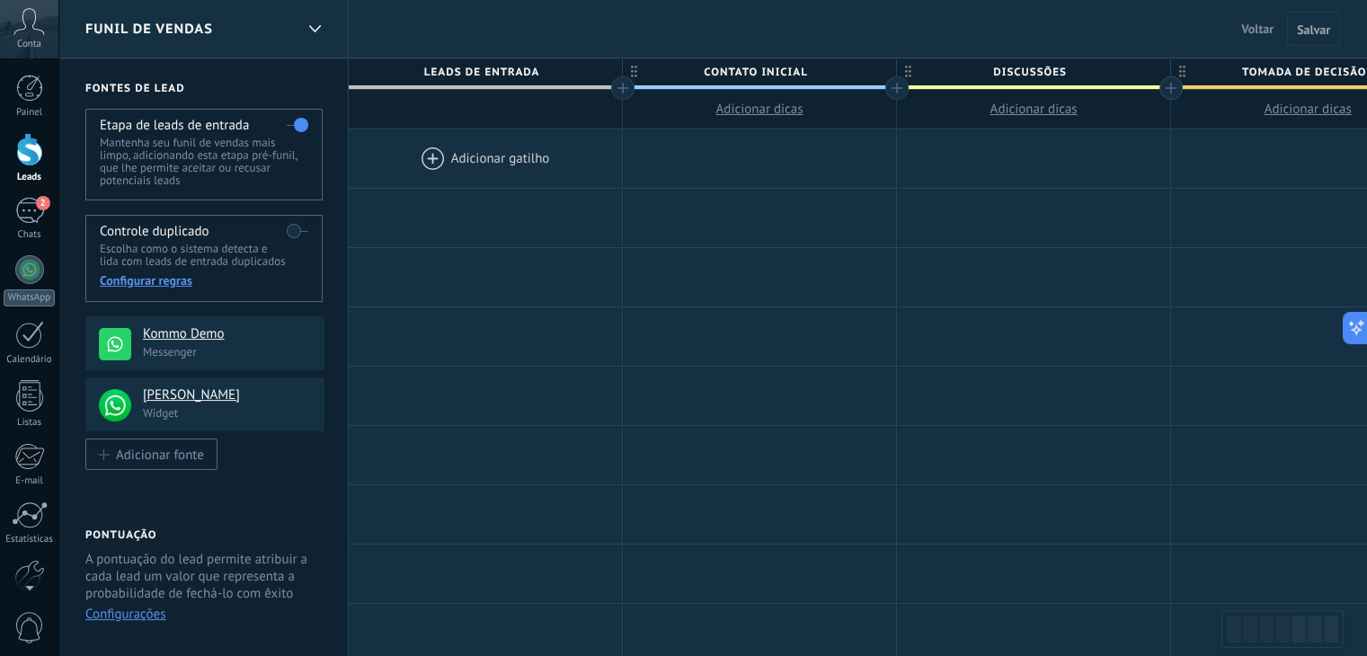
click at [468, 160] on div at bounding box center [485, 158] width 273 height 58
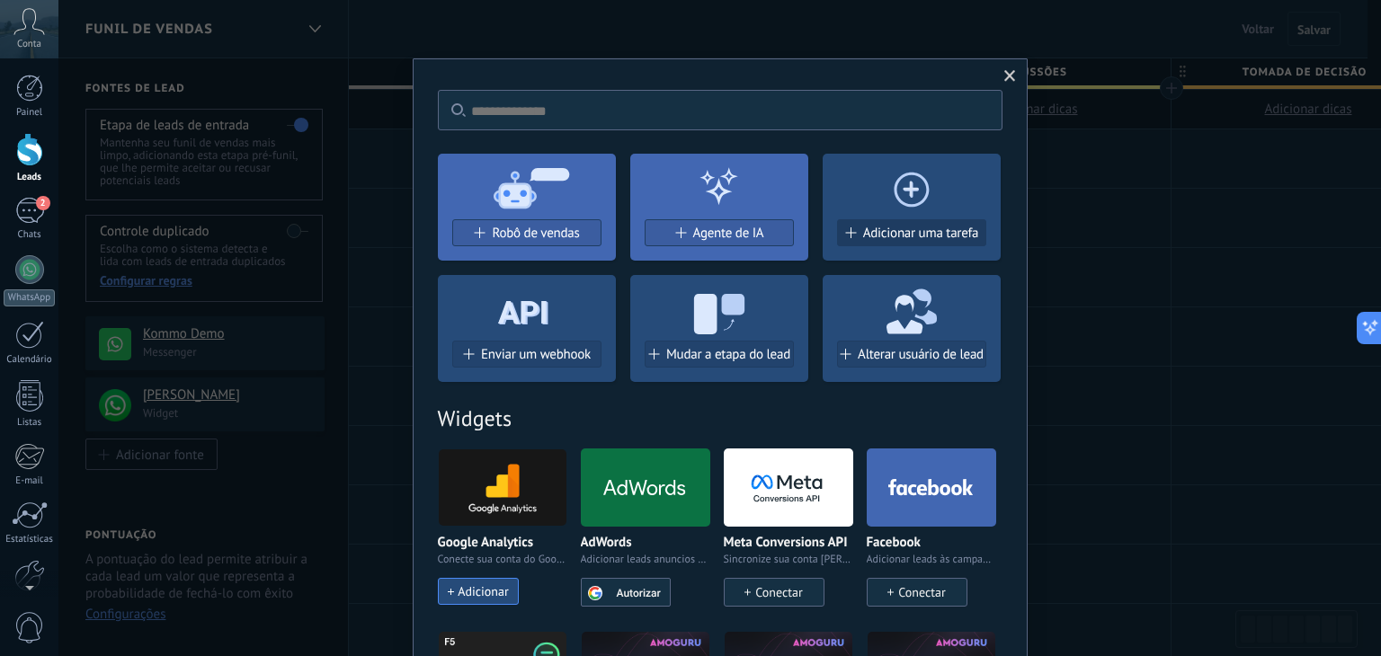
click at [913, 235] on span "Adicionar uma tarefa" at bounding box center [921, 233] width 116 height 15
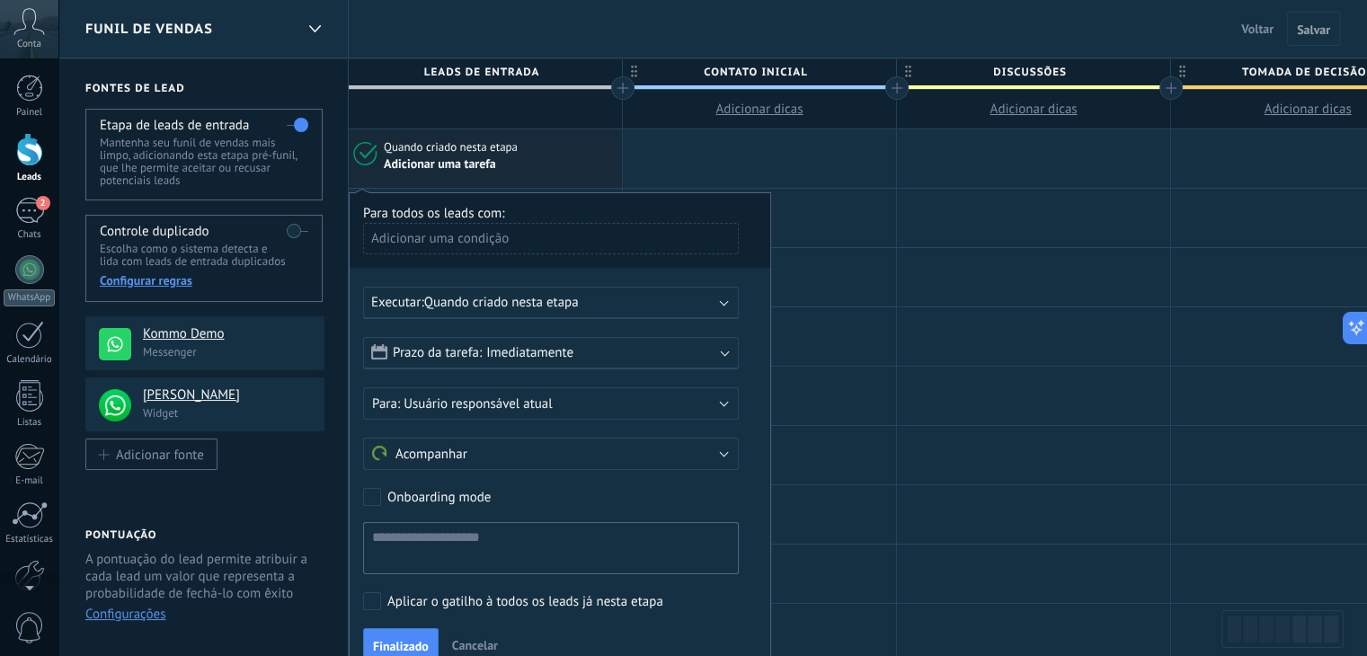
click at [494, 239] on div "Adicionar uma condição" at bounding box center [551, 238] width 376 height 31
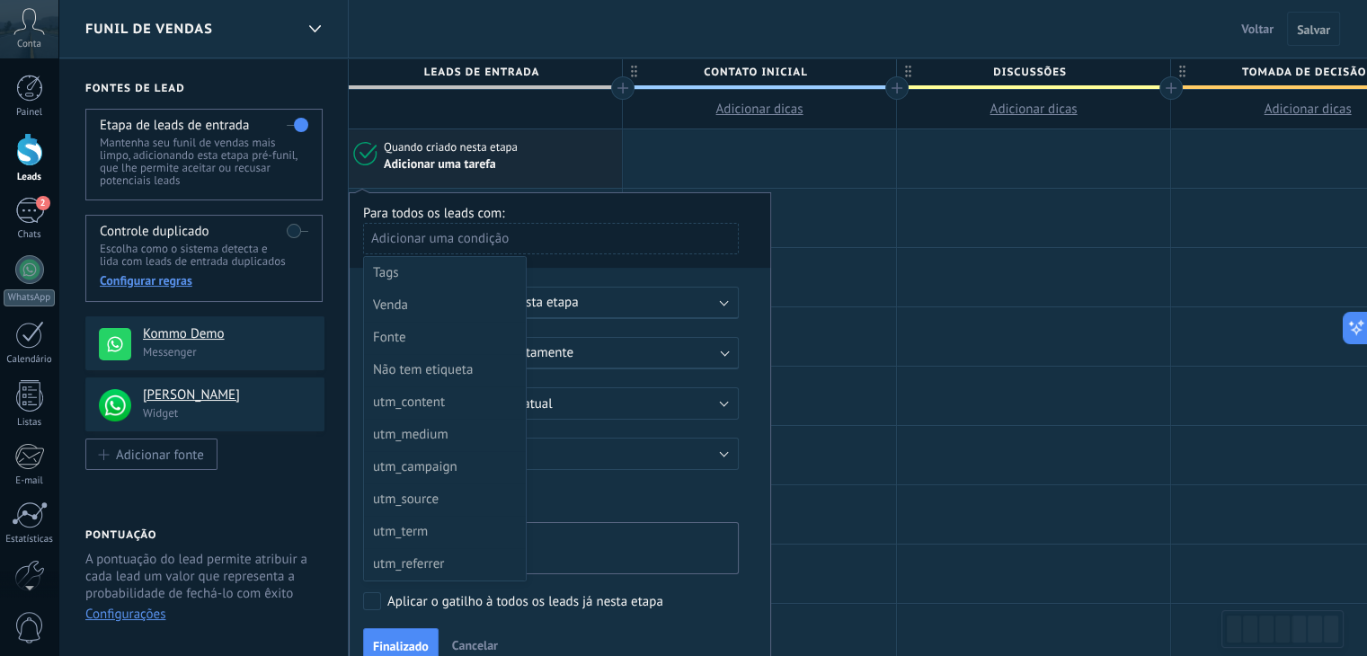
click at [540, 242] on div at bounding box center [560, 433] width 421 height 480
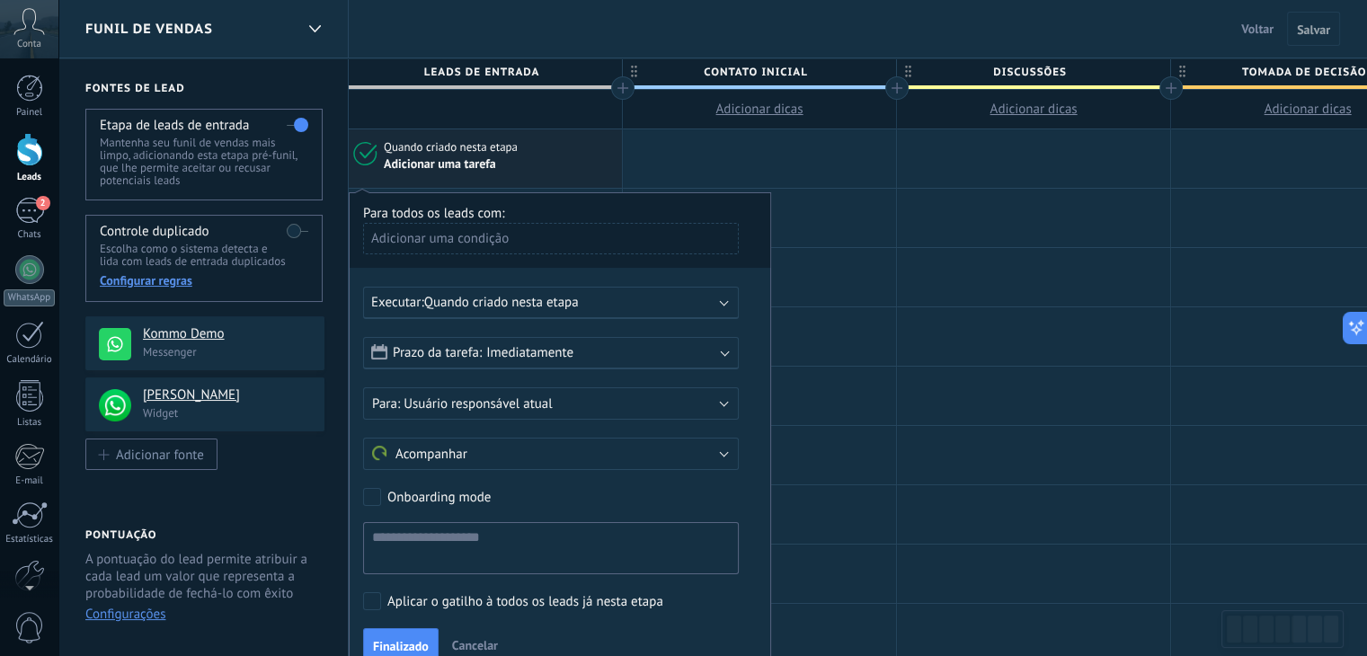
click at [536, 242] on div "Adicionar uma condição" at bounding box center [551, 238] width 376 height 31
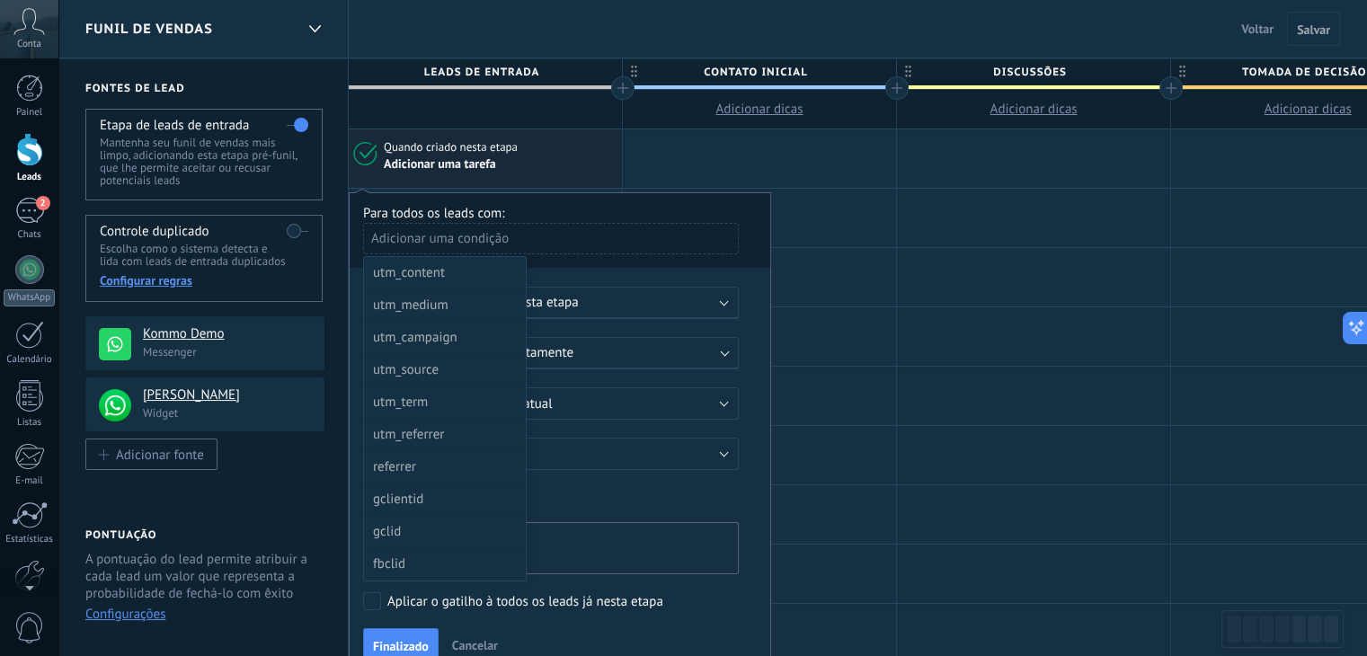
click at [458, 240] on div at bounding box center [560, 433] width 421 height 480
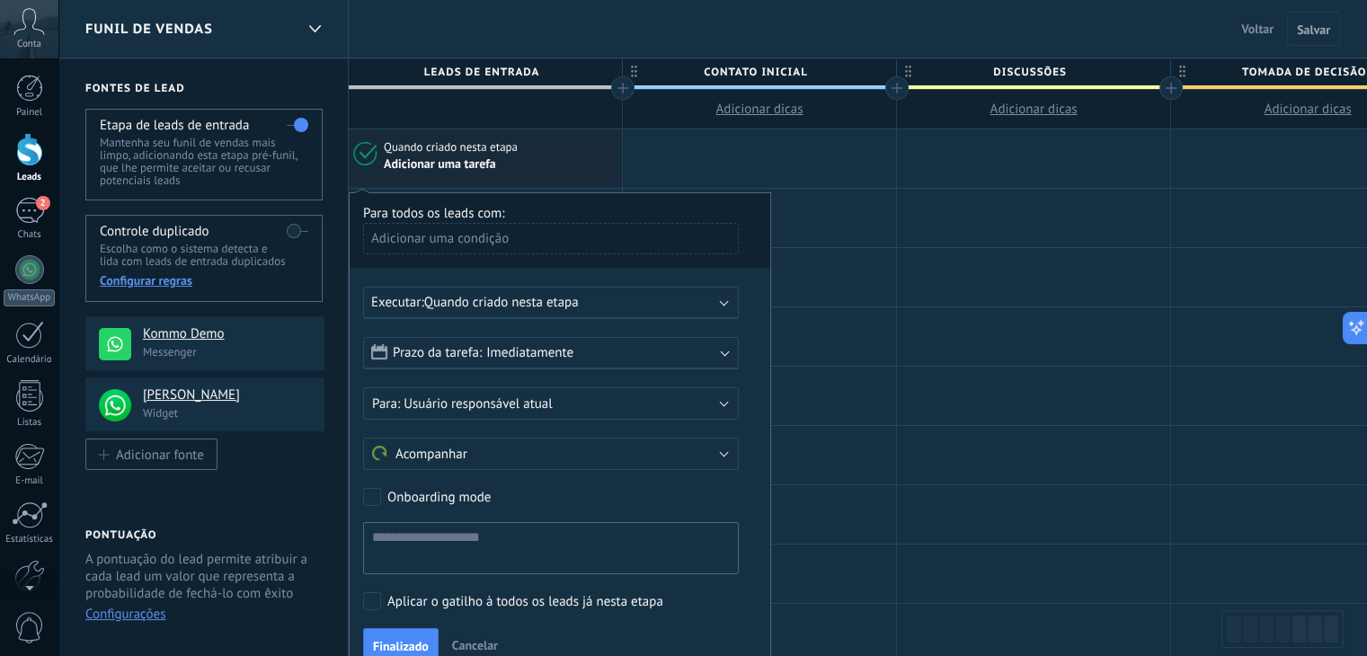
click at [458, 240] on div "Adicionar uma condição" at bounding box center [551, 238] width 376 height 31
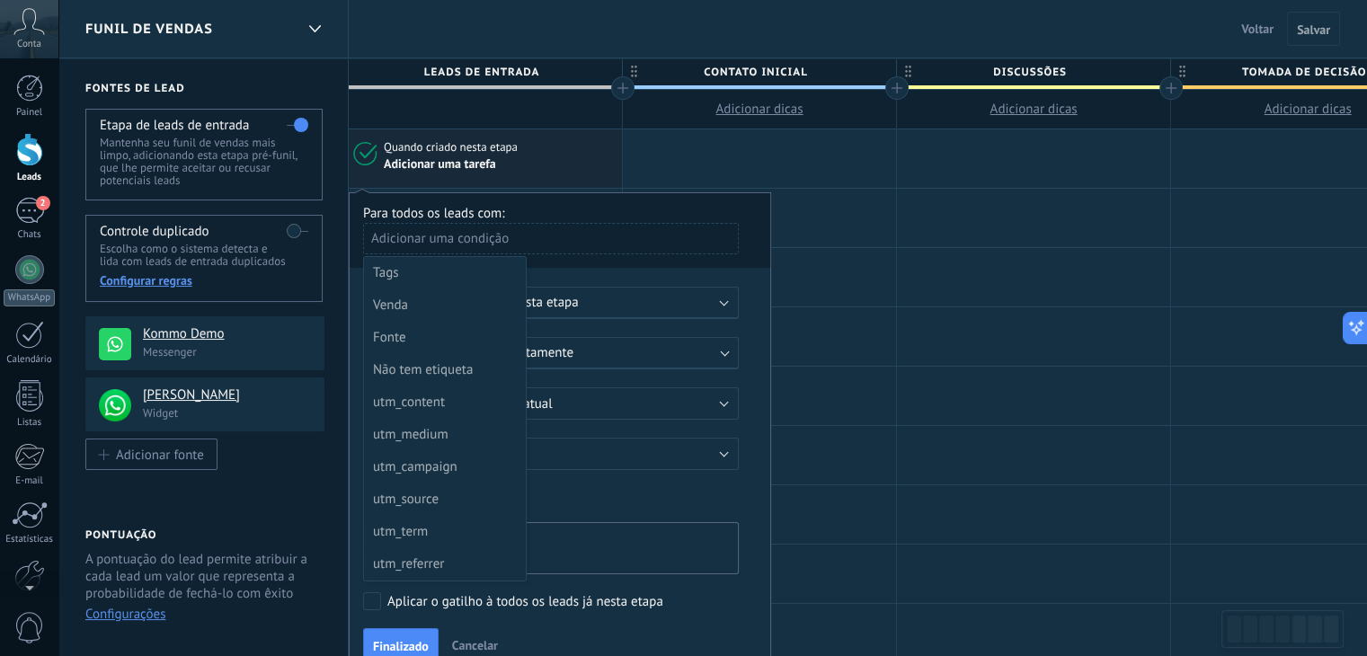
click at [447, 225] on div at bounding box center [560, 433] width 421 height 480
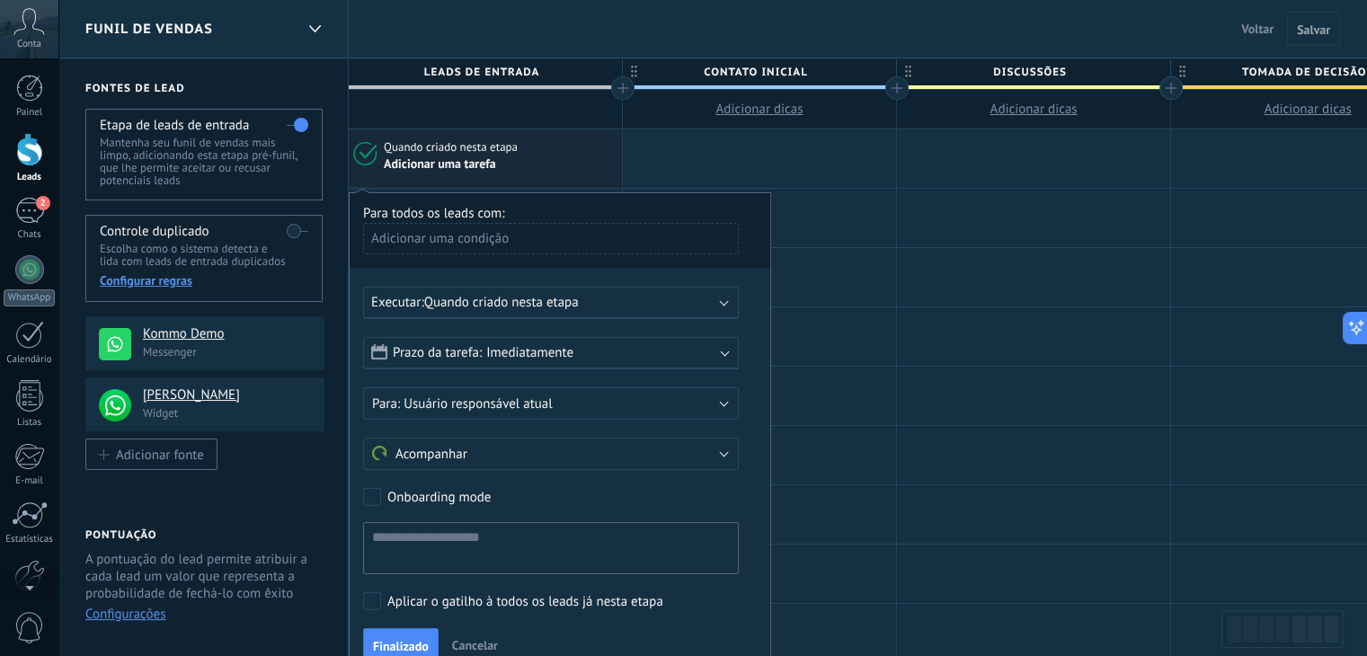
click at [428, 245] on div "Adicionar uma condição" at bounding box center [551, 238] width 376 height 31
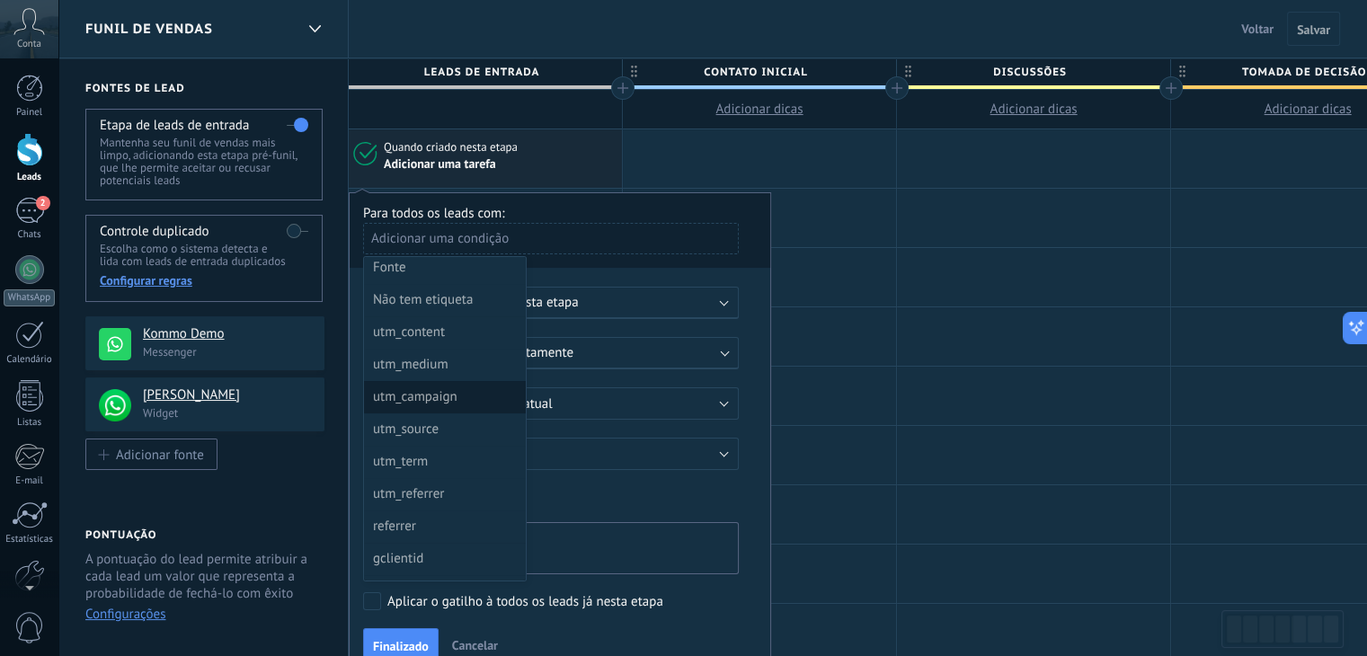
scroll to position [90, 0]
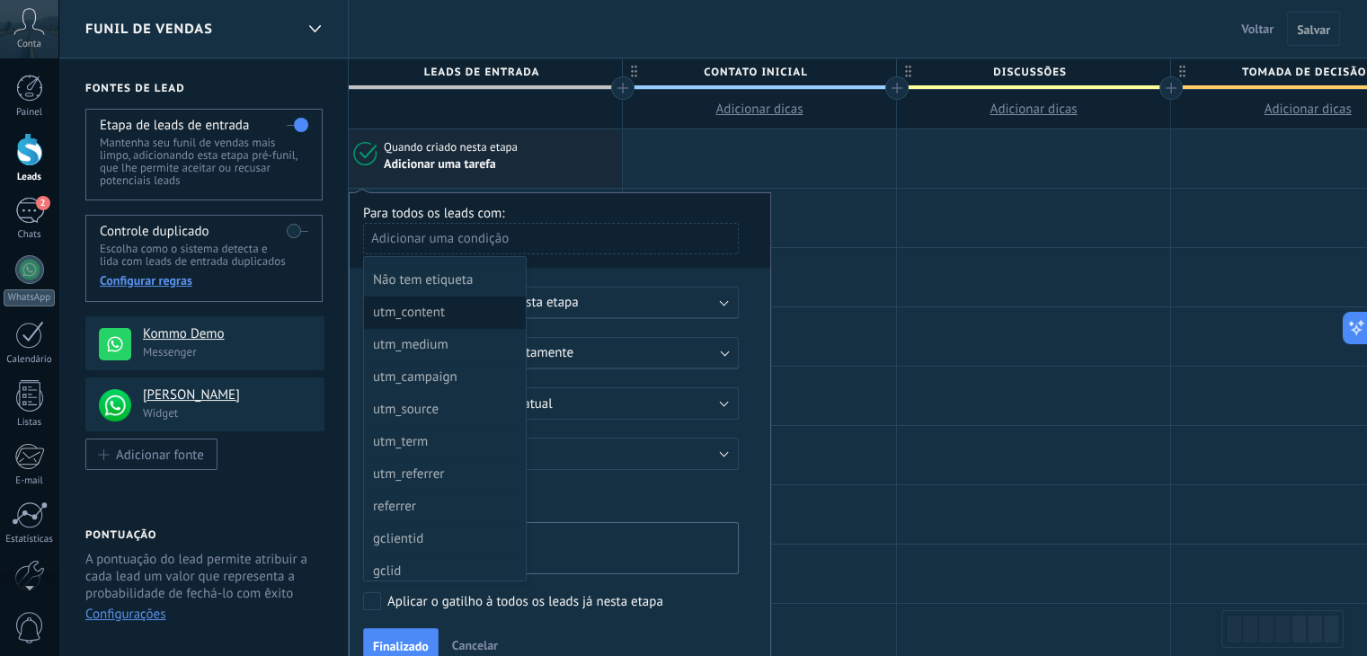
click at [444, 314] on div "utm_content" at bounding box center [443, 312] width 140 height 25
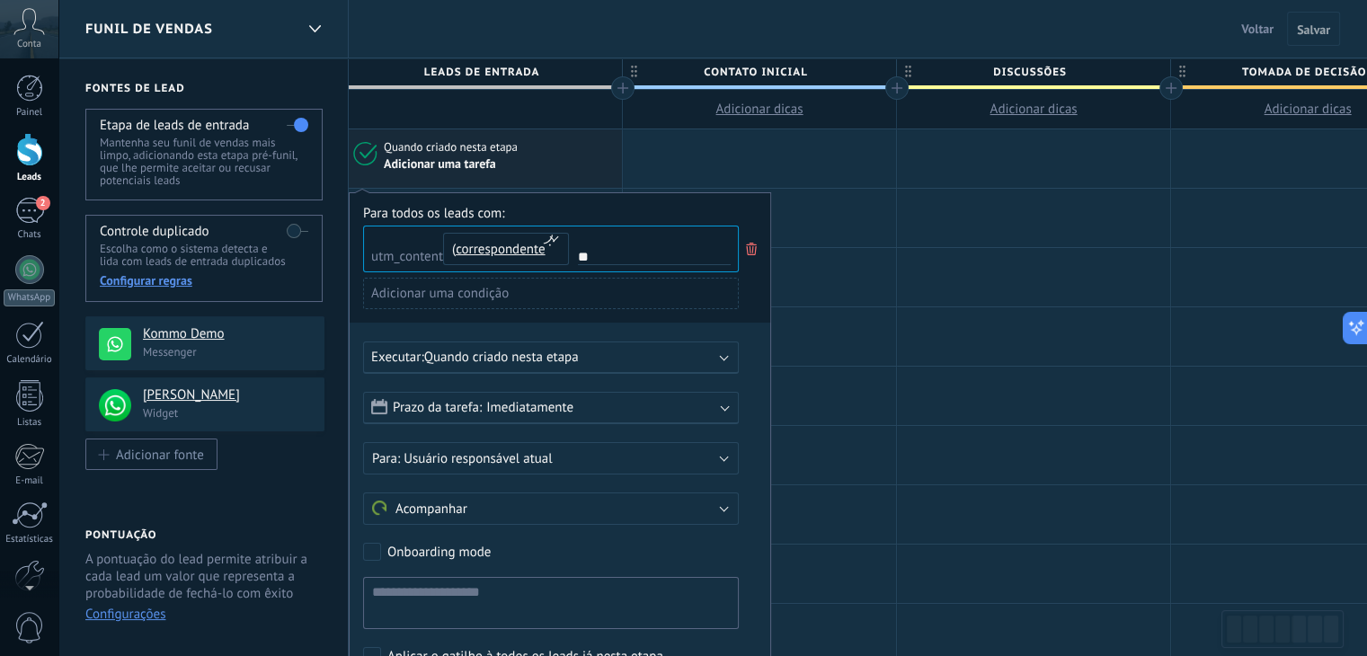
type input "*"
type input "**********"
click at [579, 362] on span "Quando criado nesta etapa" at bounding box center [501, 357] width 155 height 17
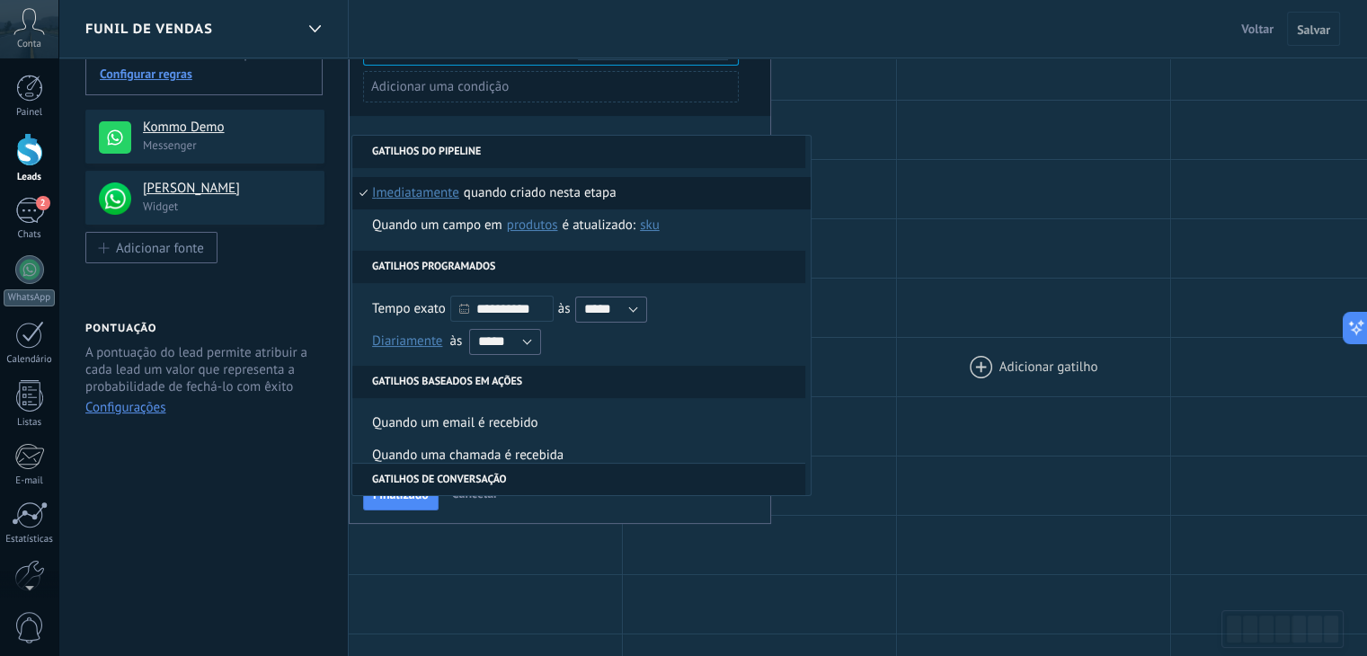
scroll to position [270, 0]
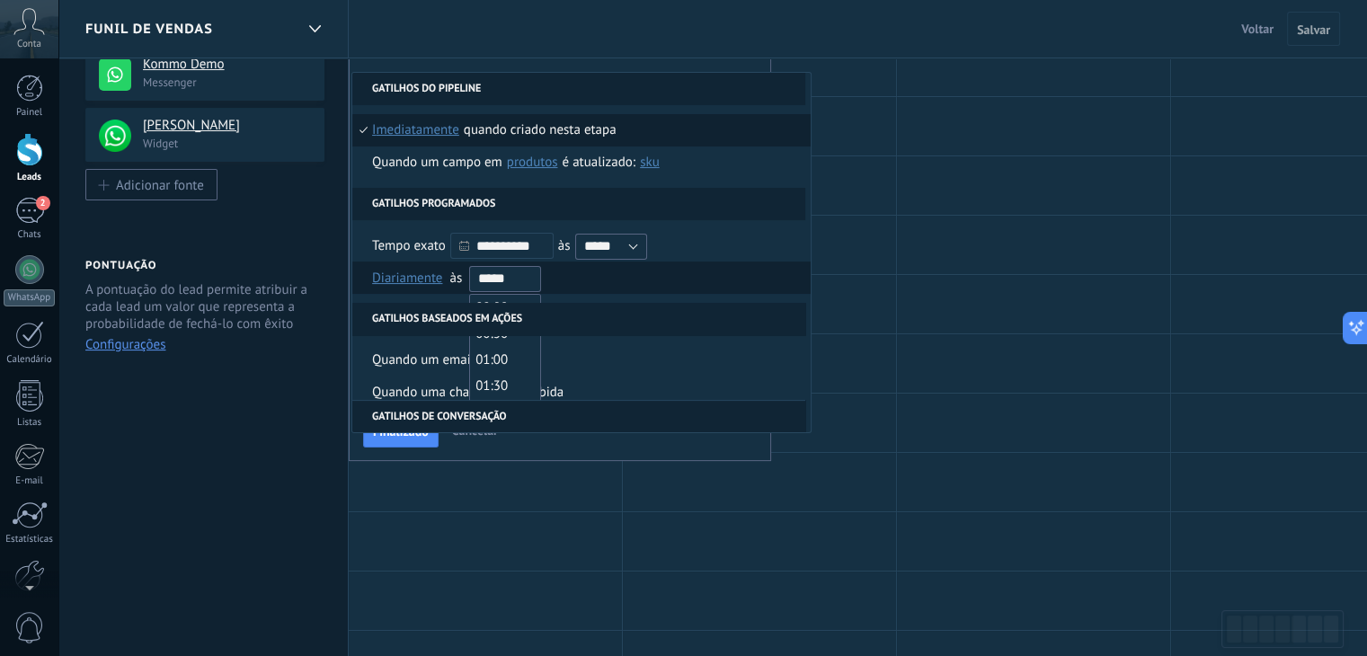
click at [523, 279] on input "*****" at bounding box center [505, 279] width 72 height 26
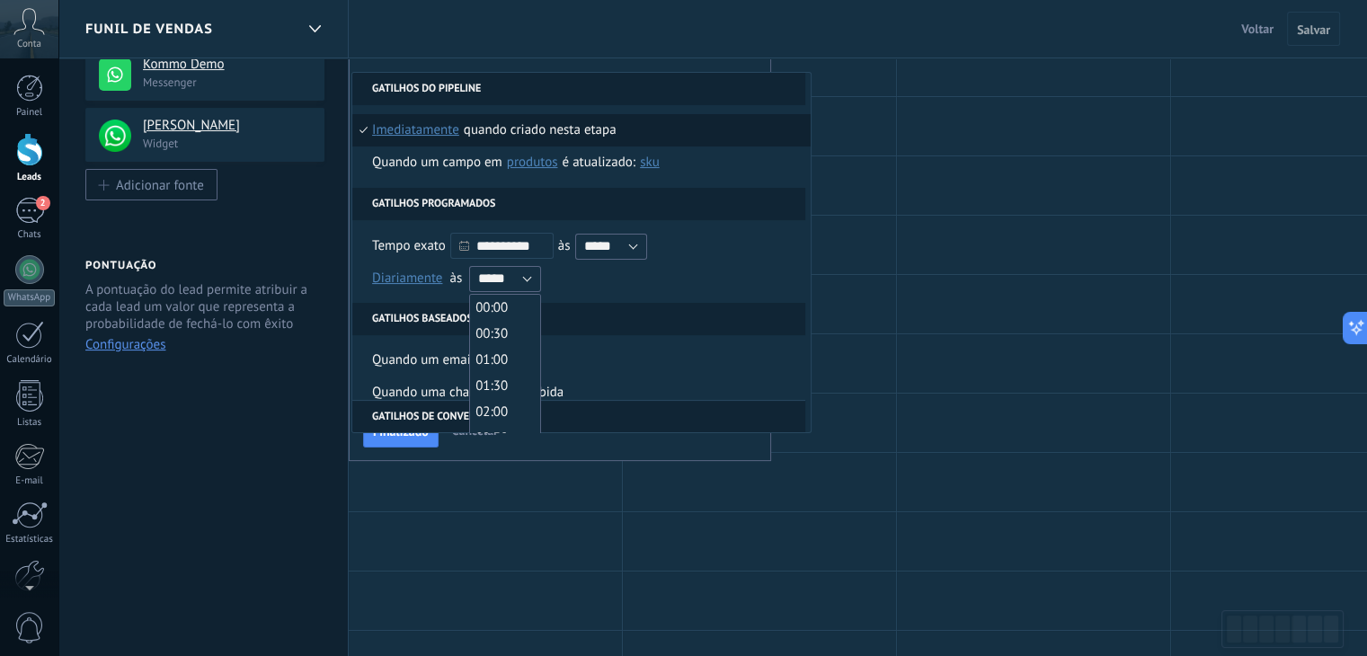
click at [575, 298] on div "**********" at bounding box center [581, 261] width 458 height 83
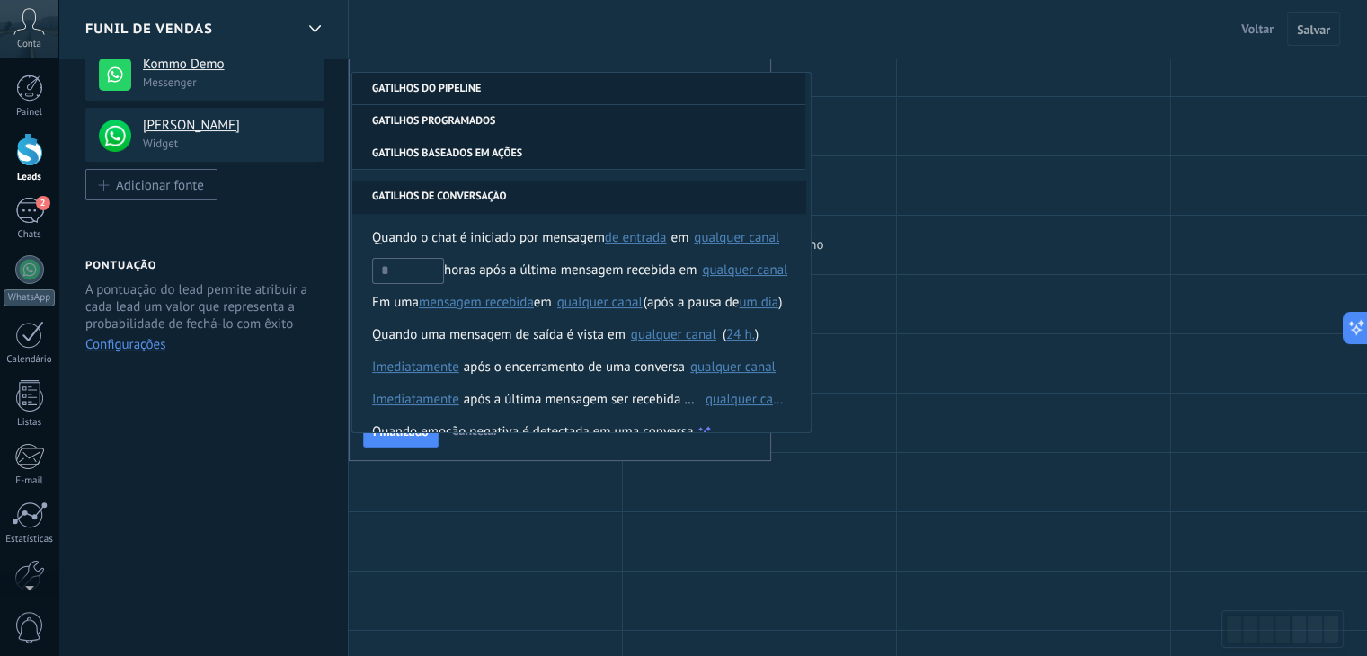
click at [840, 238] on div at bounding box center [759, 245] width 273 height 58
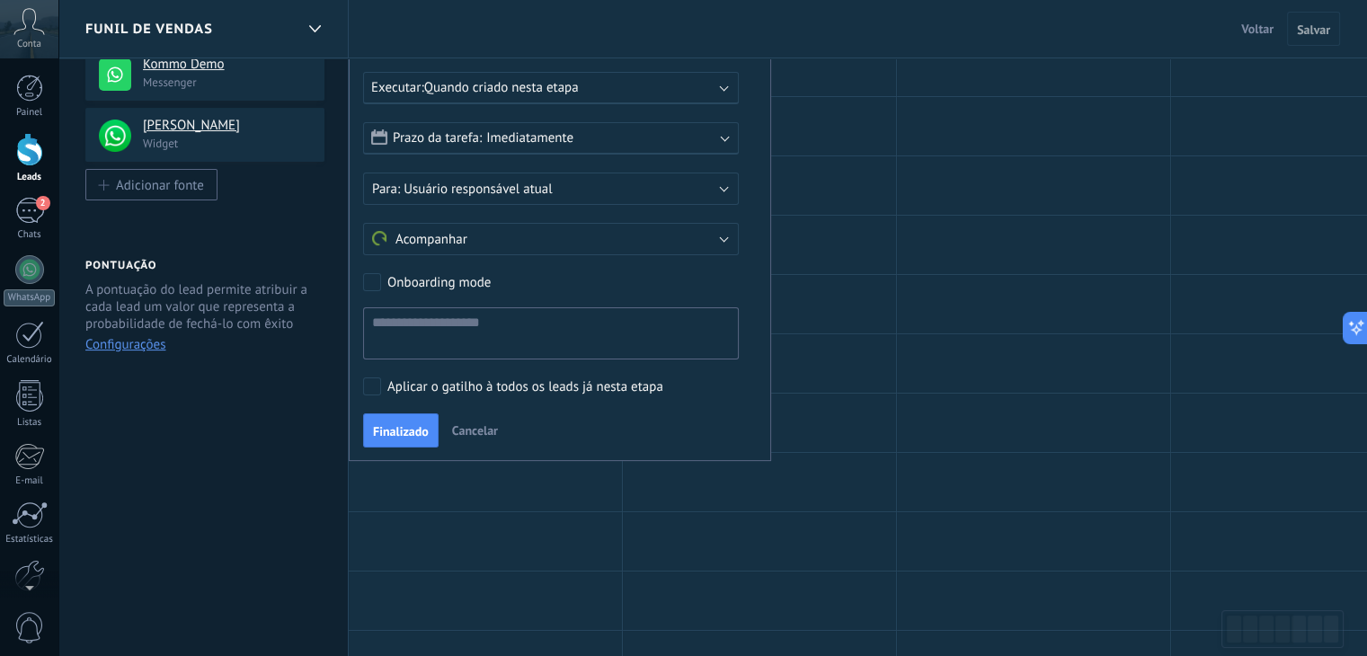
scroll to position [180, 0]
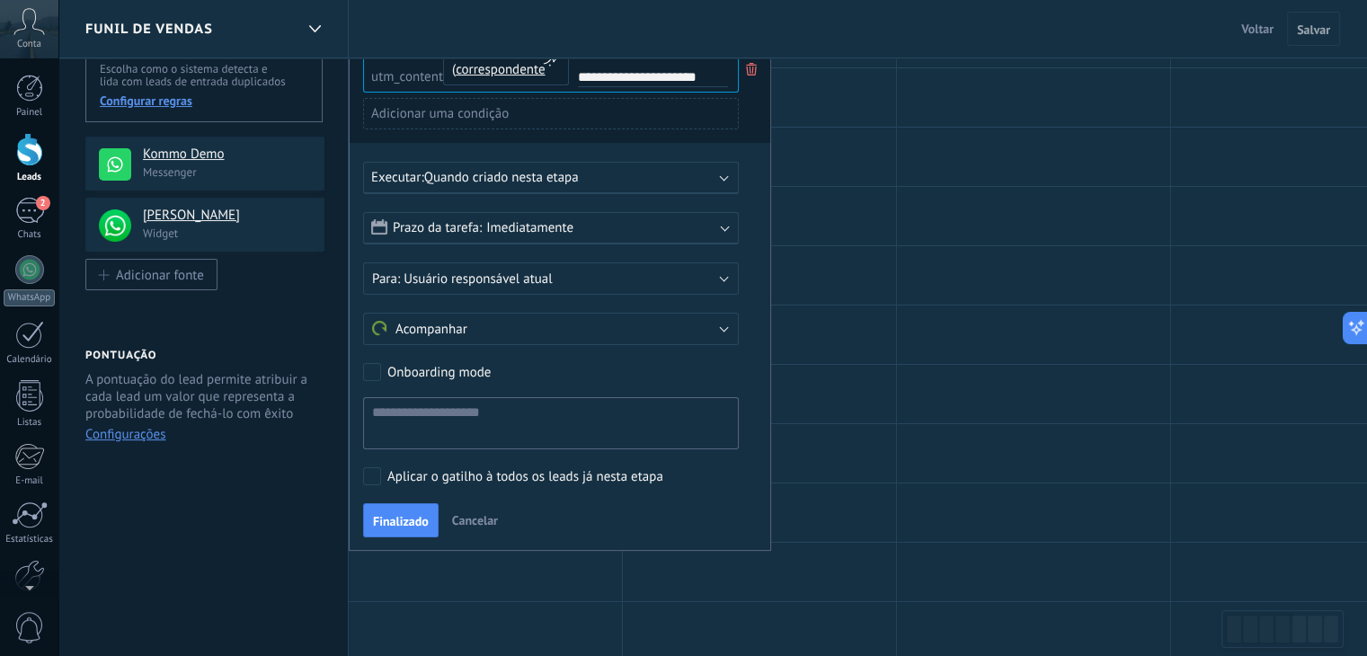
click at [556, 181] on span "Quando criado nesta etapa" at bounding box center [501, 177] width 155 height 17
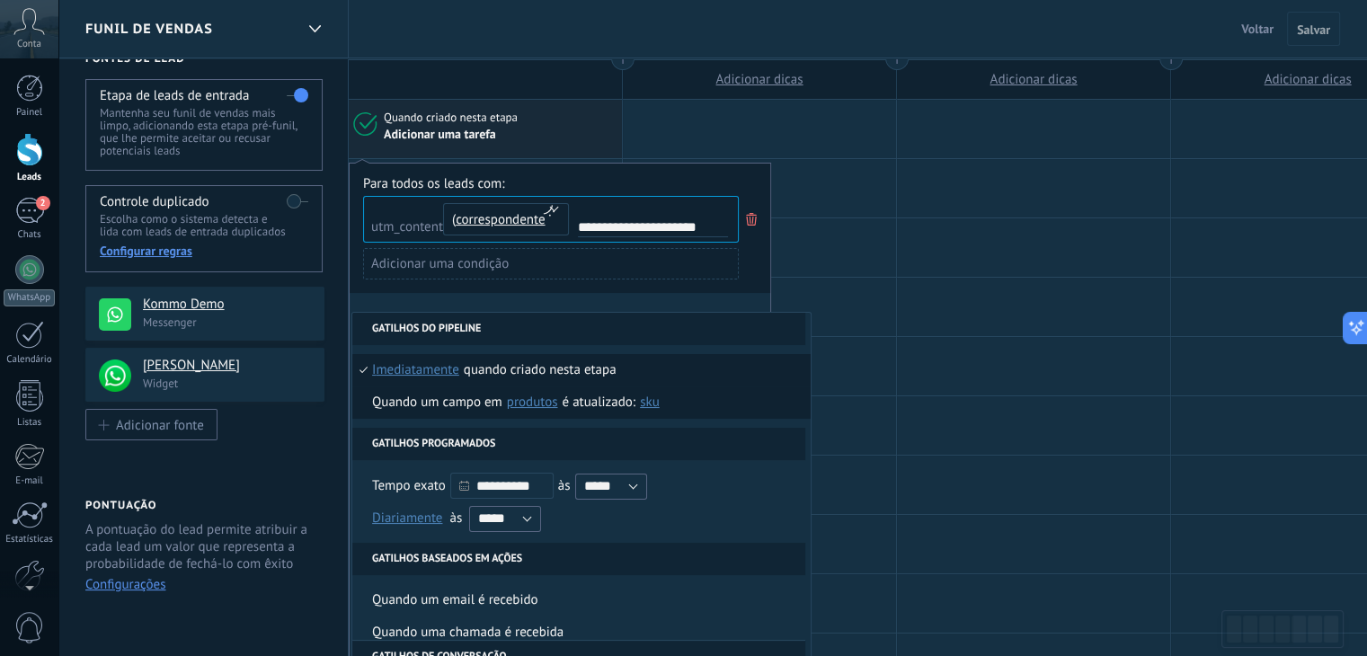
scroll to position [0, 0]
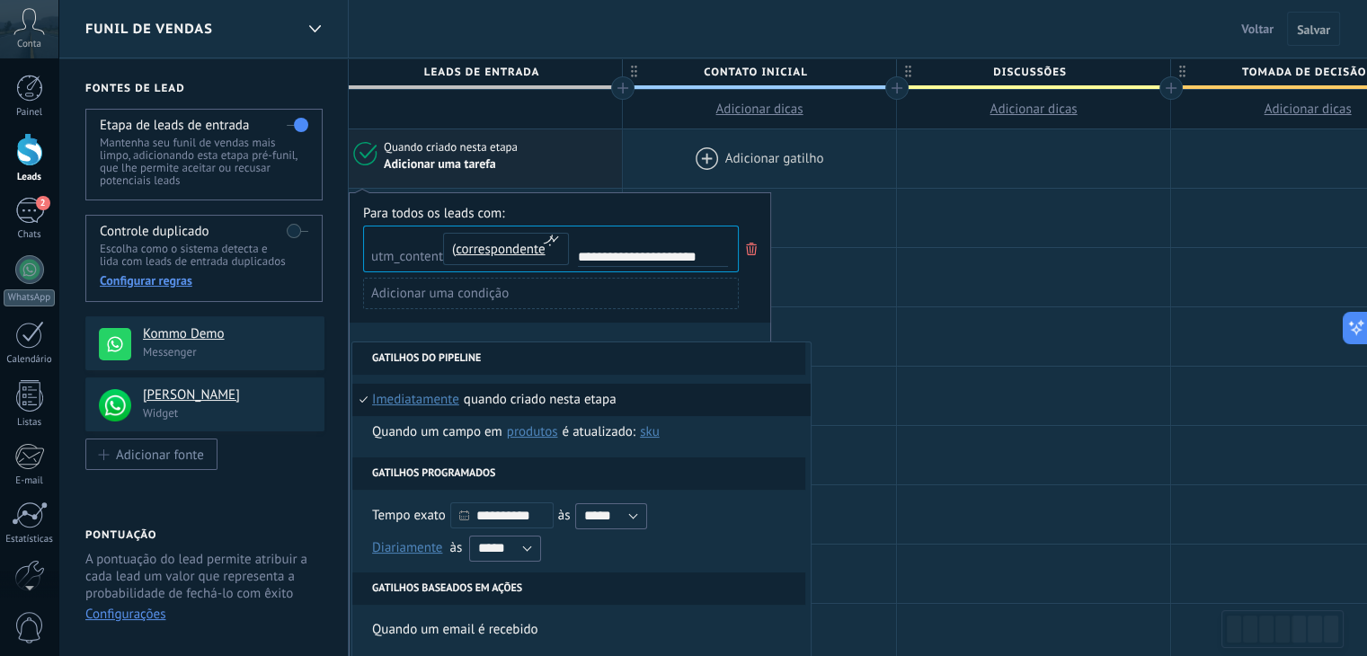
click at [654, 152] on div at bounding box center [759, 158] width 273 height 58
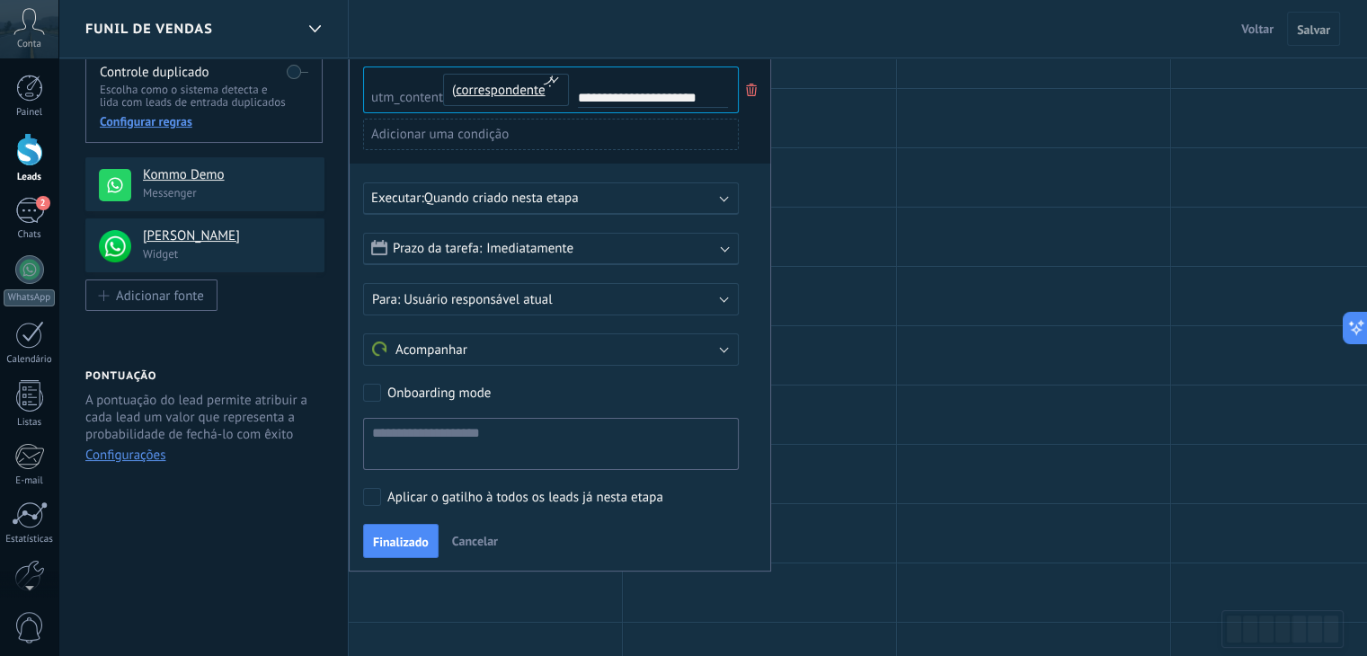
scroll to position [180, 0]
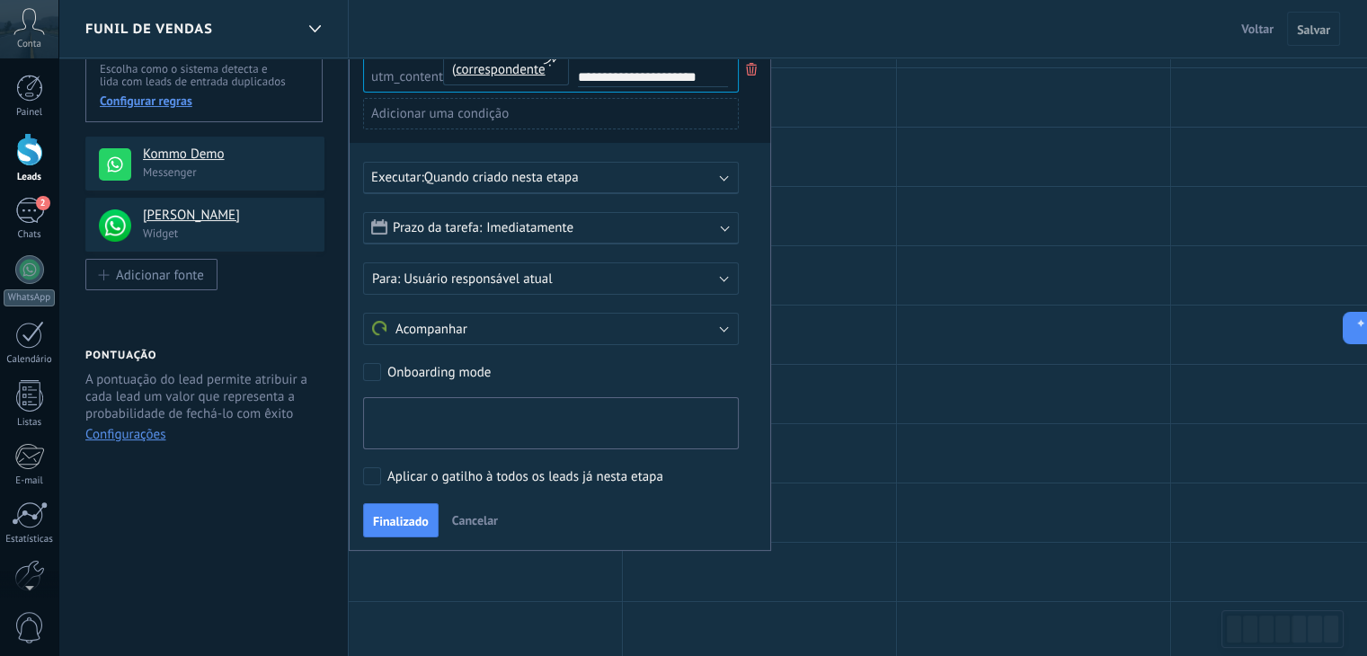
click at [482, 413] on textarea at bounding box center [551, 423] width 376 height 52
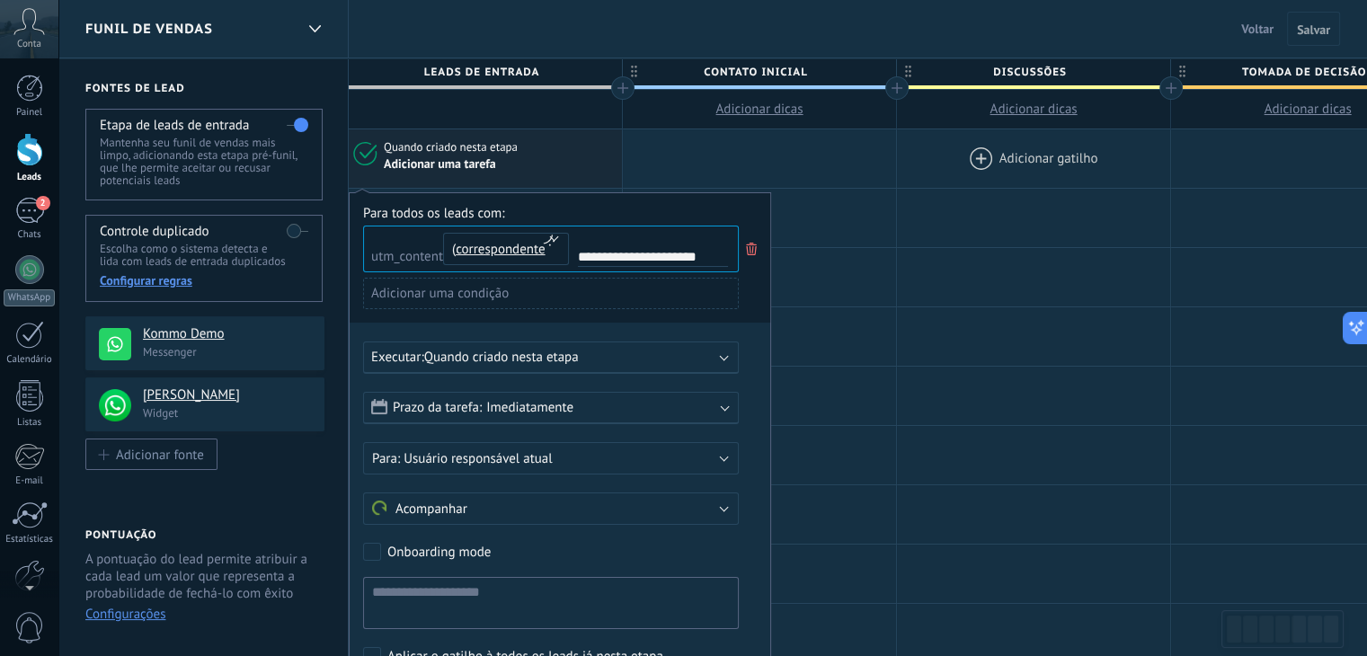
click at [987, 187] on div at bounding box center [1033, 158] width 273 height 58
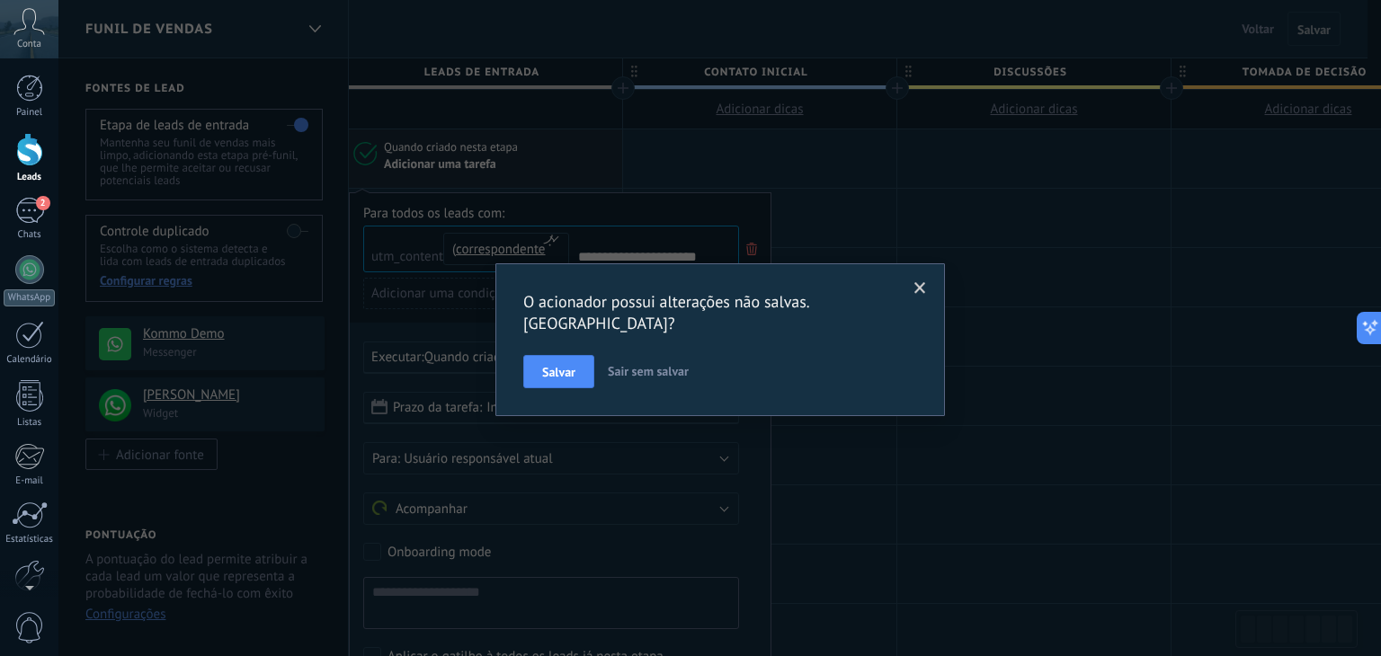
click at [917, 280] on span at bounding box center [920, 288] width 30 height 31
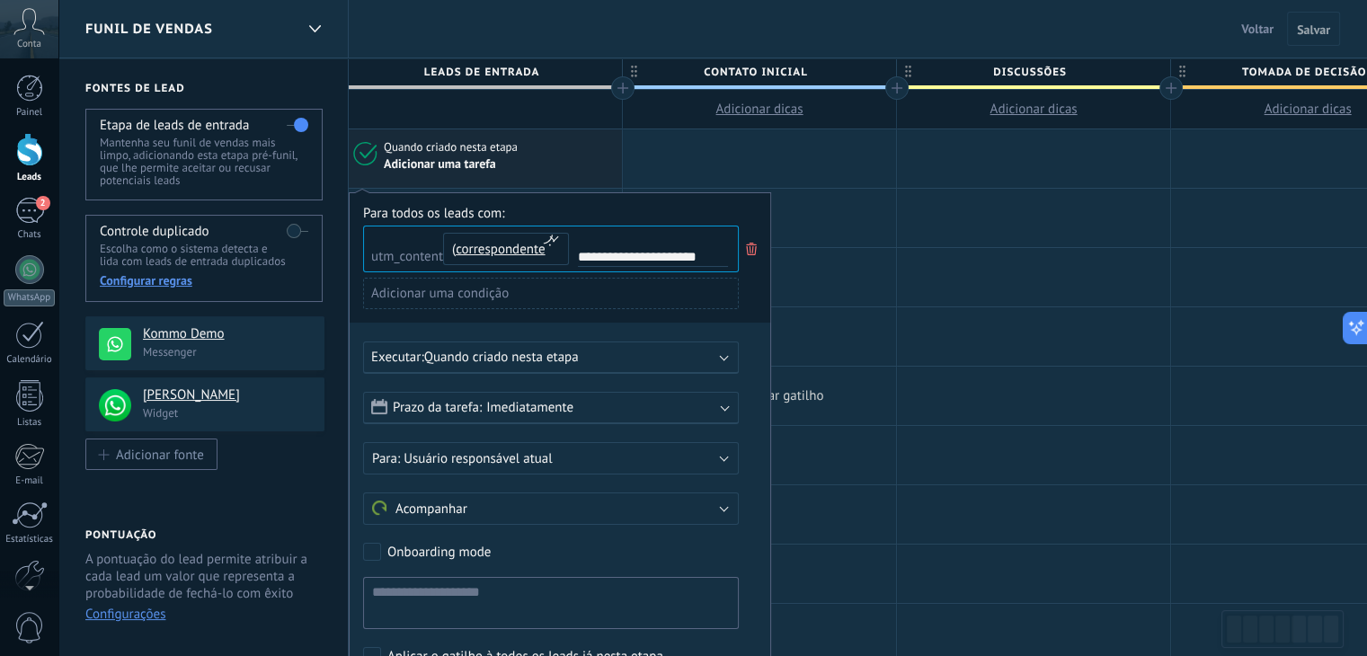
click at [892, 402] on div at bounding box center [759, 396] width 273 height 58
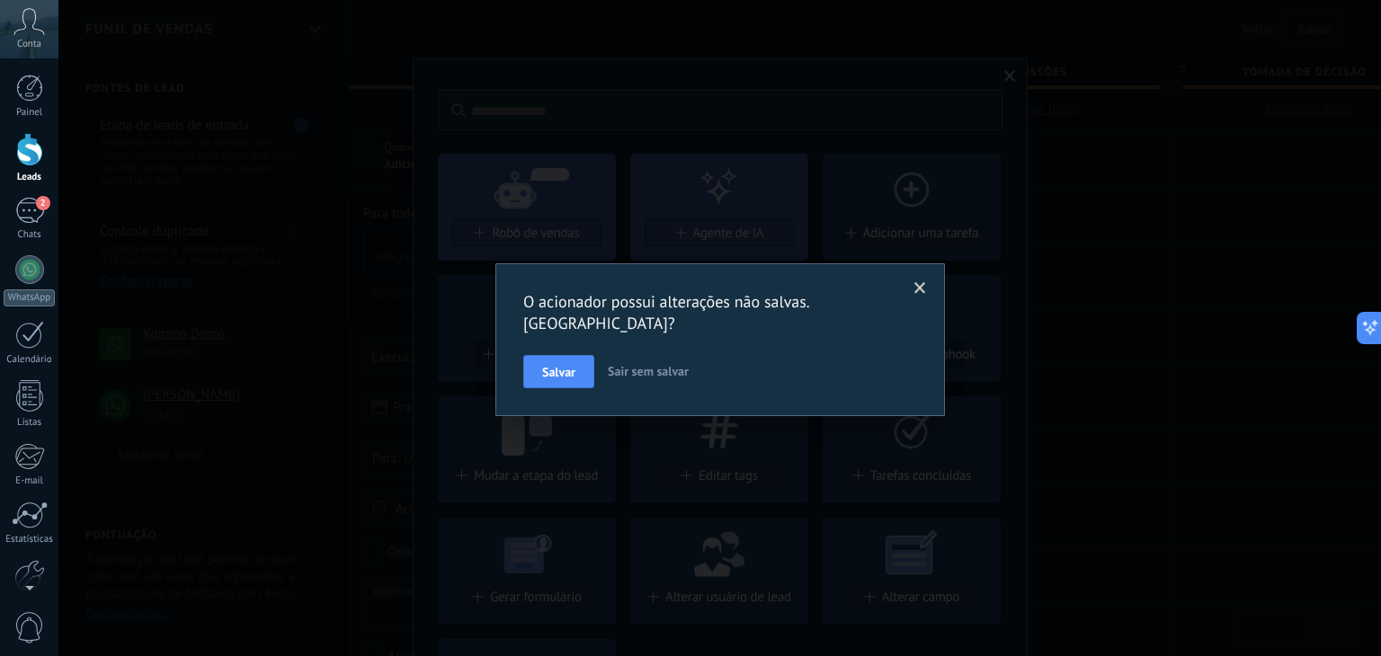
click at [649, 363] on span "Sair sem salvar" at bounding box center [648, 371] width 81 height 16
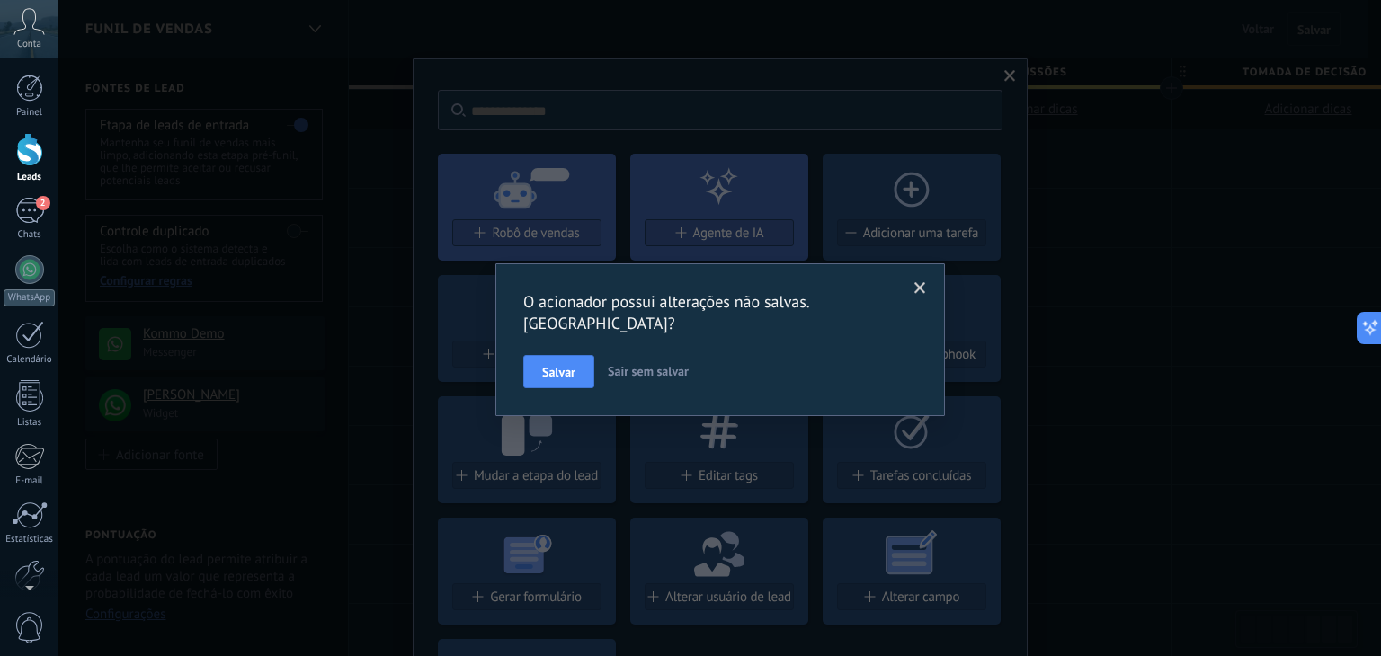
click at [669, 363] on span "Sair sem salvar" at bounding box center [648, 371] width 81 height 16
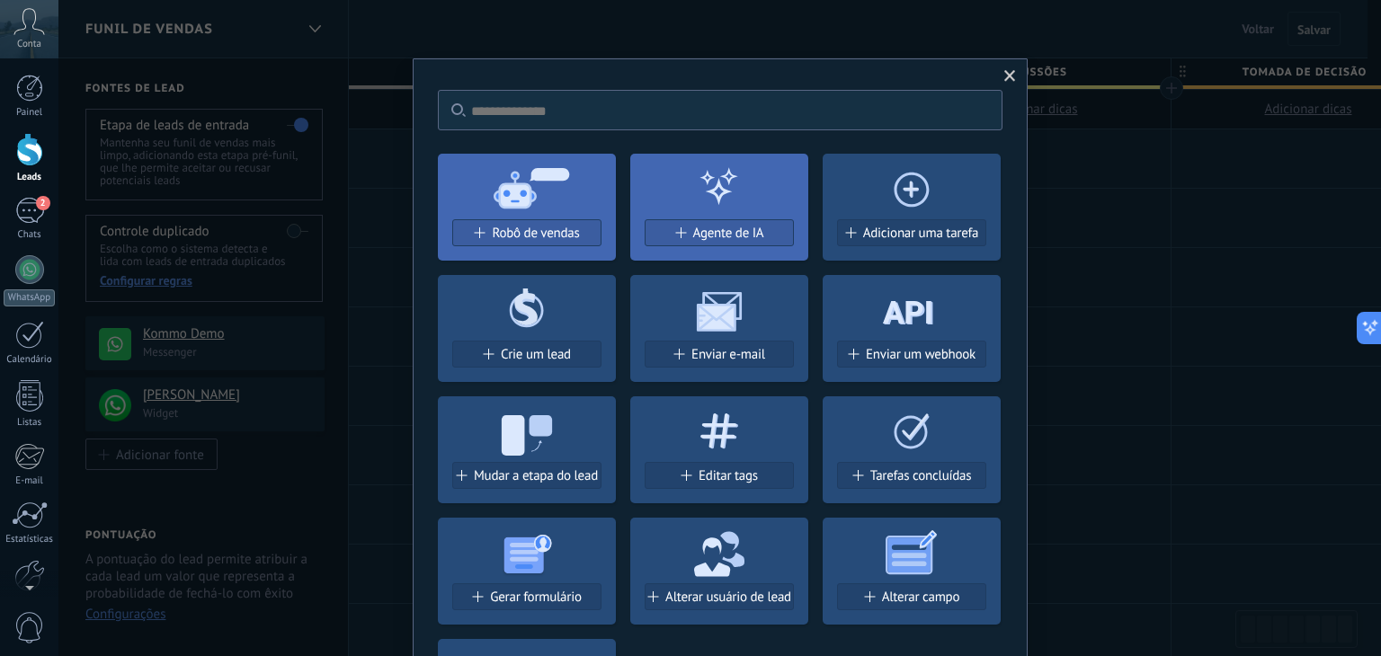
click at [1006, 78] on span at bounding box center [1010, 76] width 12 height 13
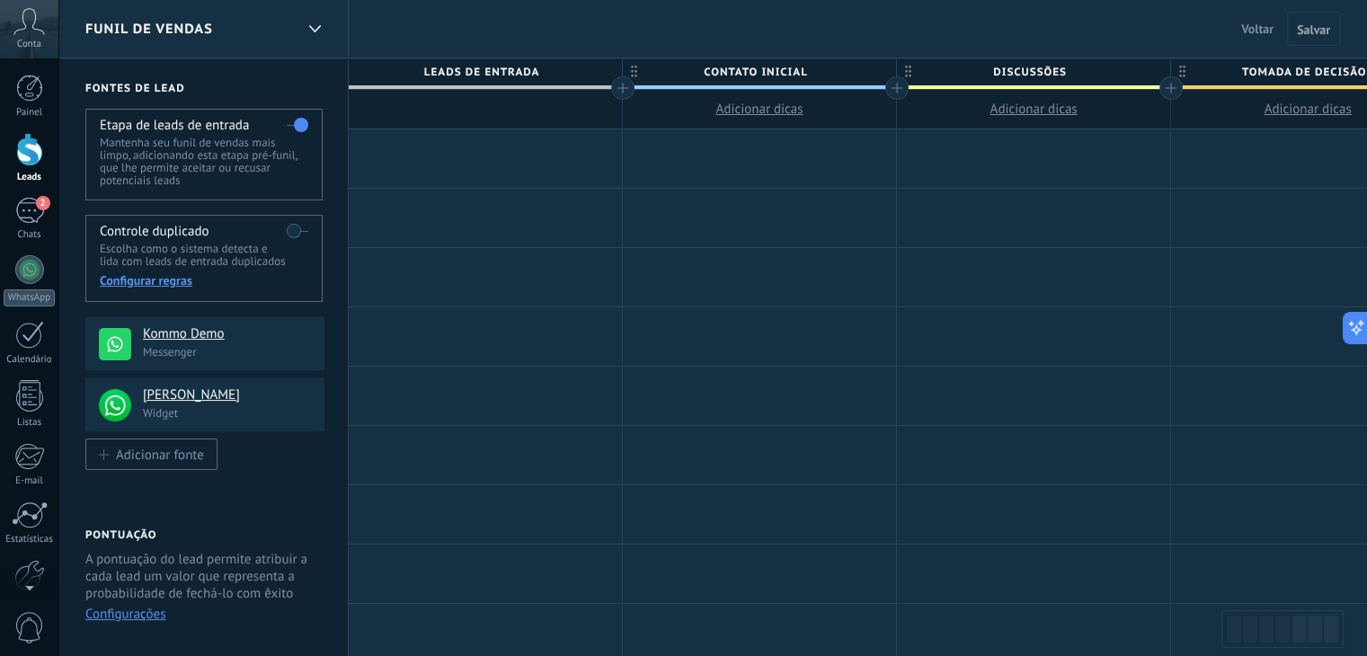
click at [407, 164] on div at bounding box center [485, 158] width 273 height 58
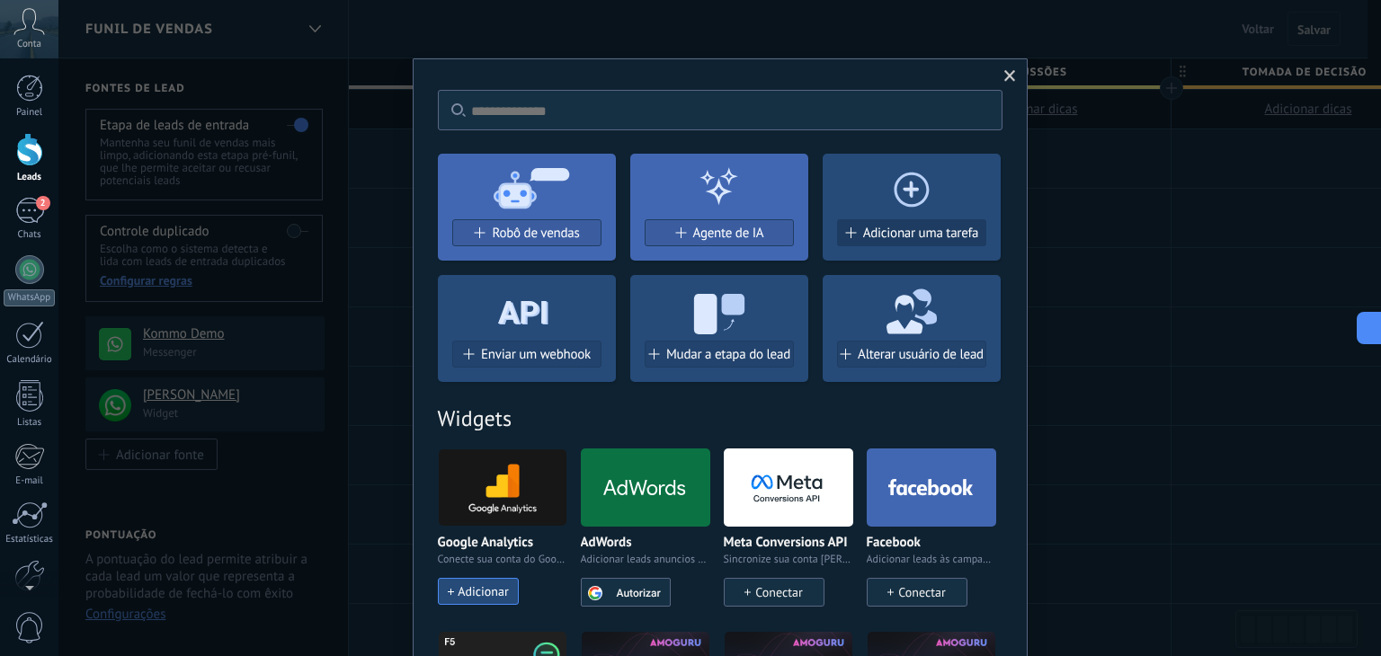
click at [873, 233] on span "Adicionar uma tarefa" at bounding box center [921, 233] width 116 height 15
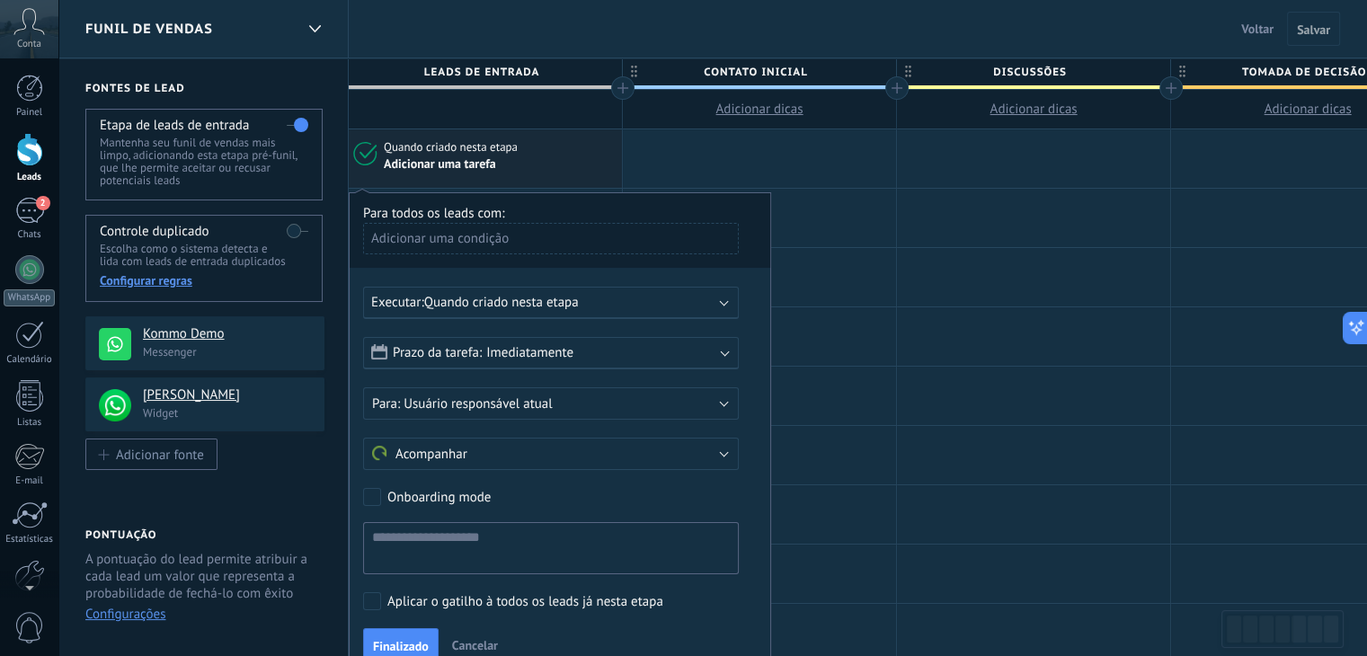
click at [496, 238] on div "Adicionar uma condição" at bounding box center [551, 238] width 376 height 31
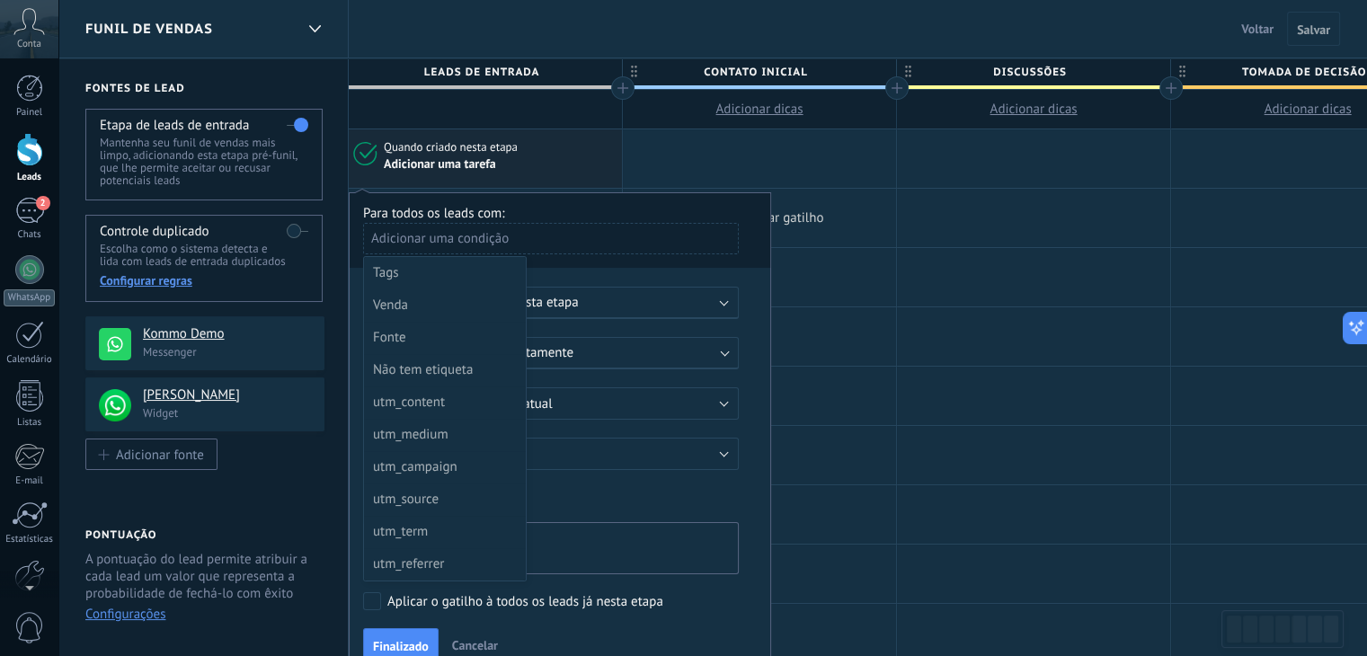
click at [894, 242] on div at bounding box center [759, 218] width 273 height 58
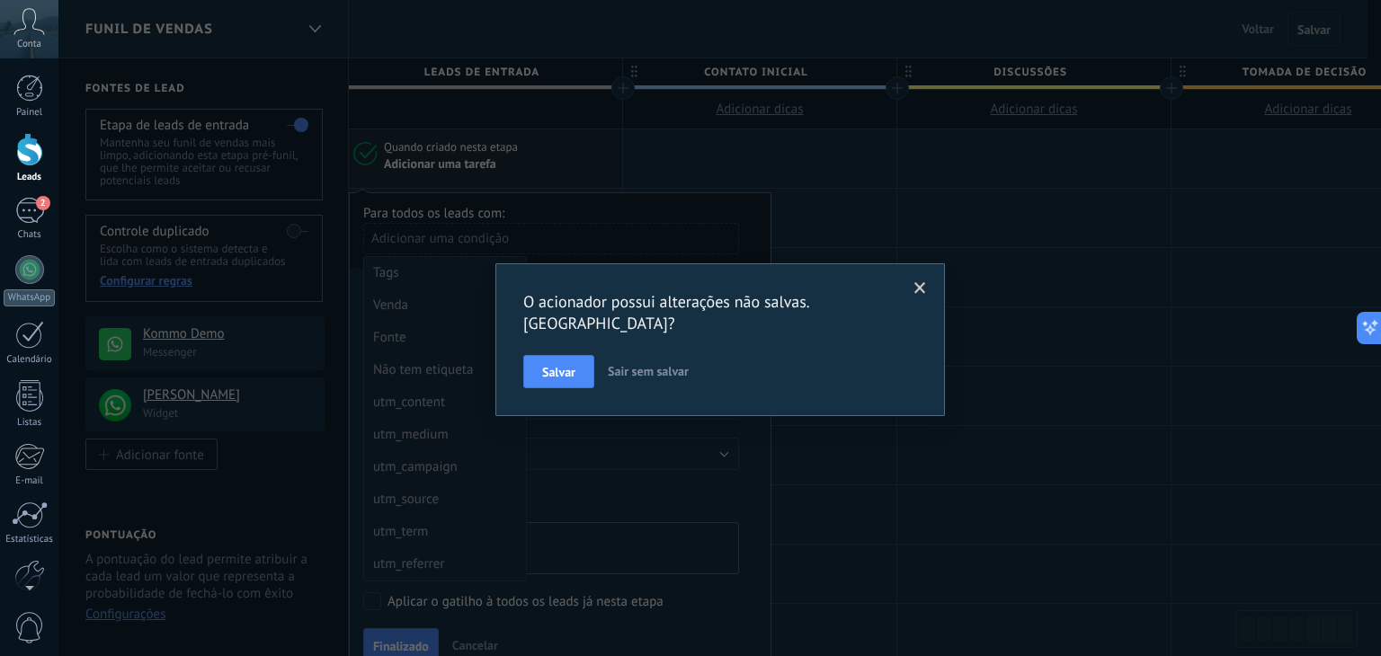
click at [920, 282] on span at bounding box center [920, 288] width 12 height 13
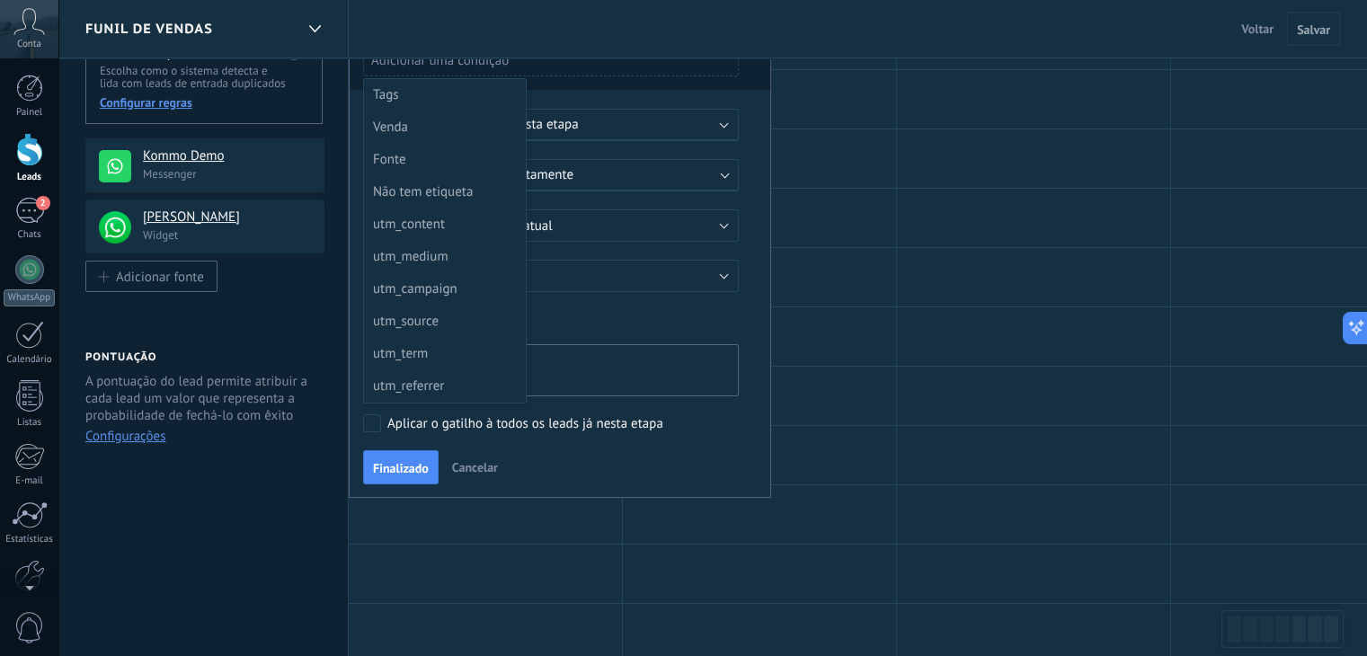
scroll to position [180, 0]
click at [644, 441] on div at bounding box center [560, 253] width 421 height 480
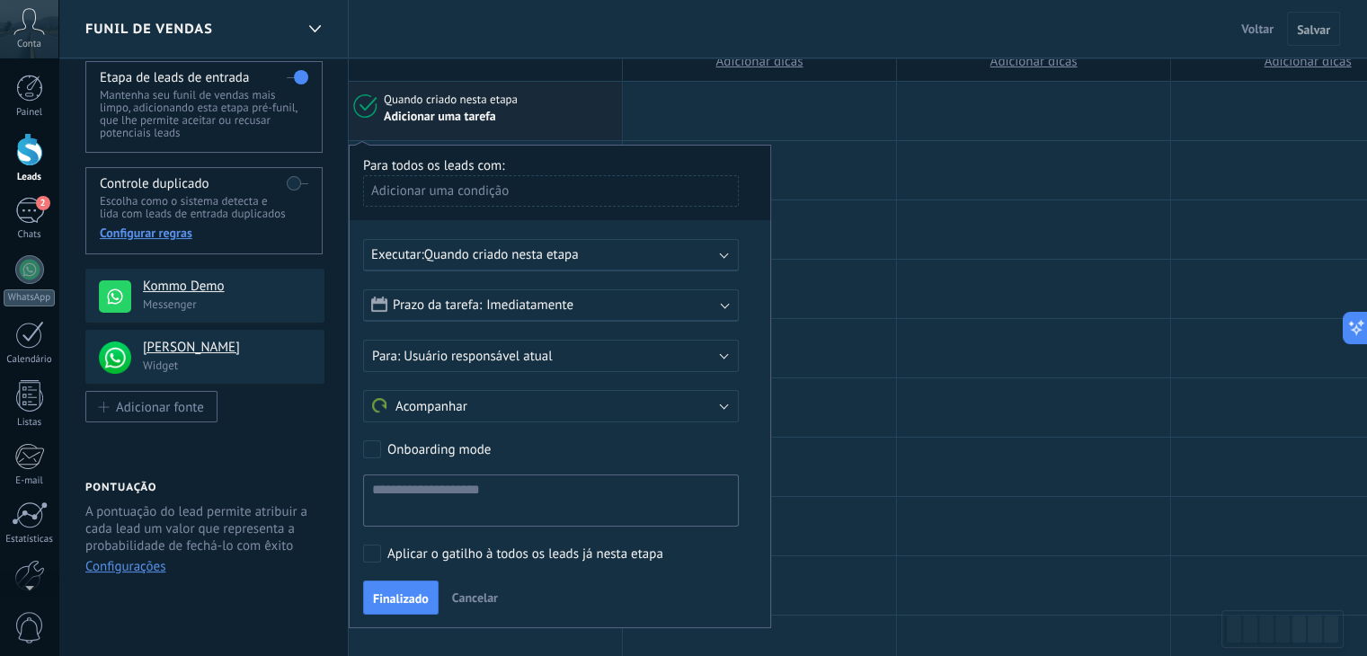
scroll to position [0, 0]
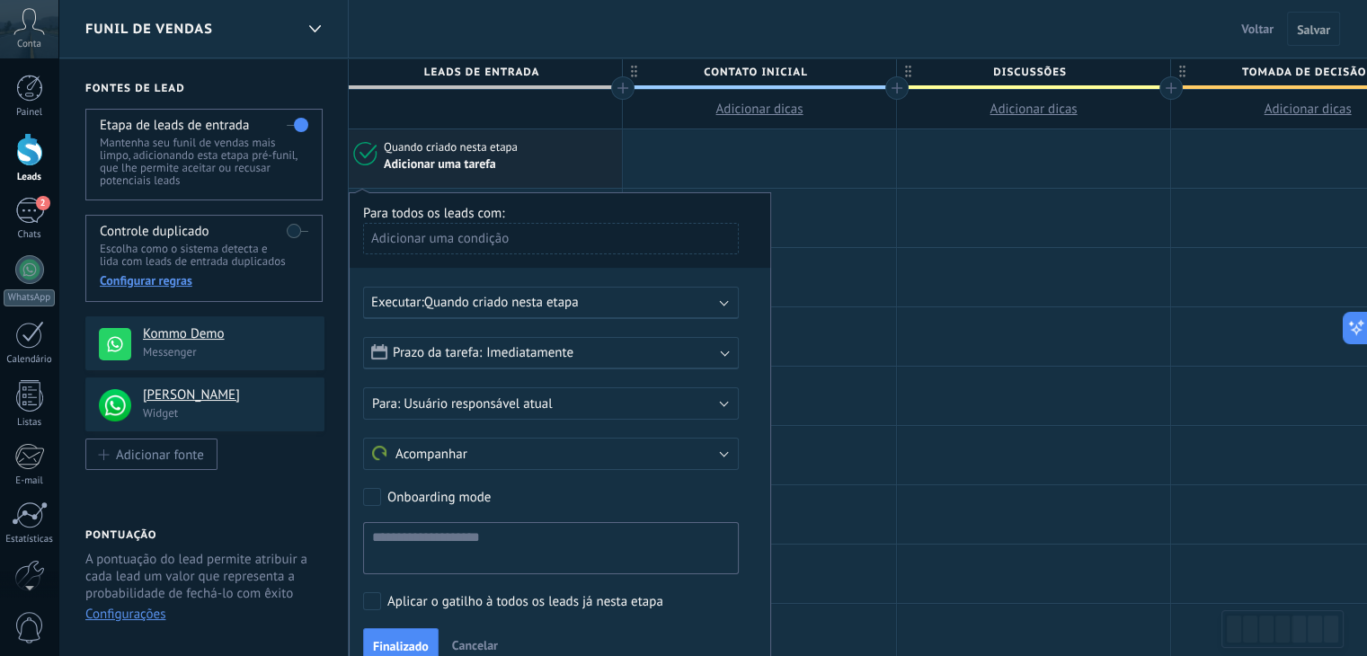
click at [569, 306] on span "Quando criado nesta etapa" at bounding box center [501, 302] width 155 height 17
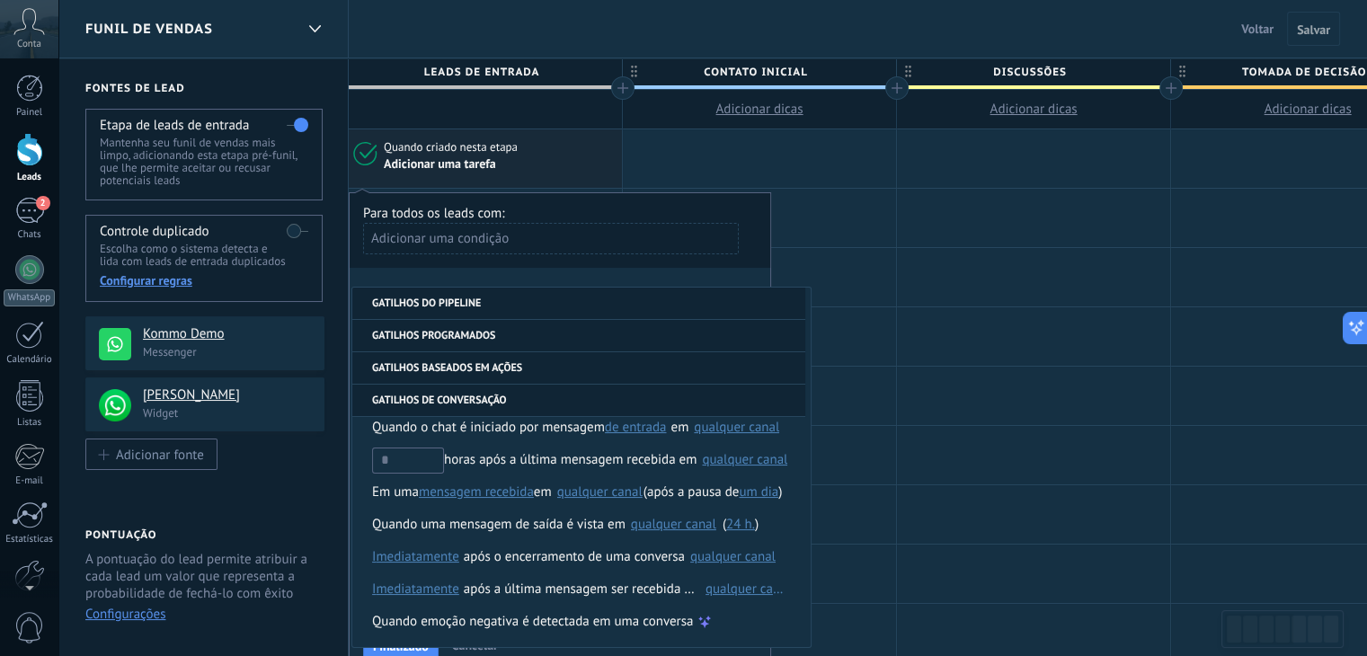
click at [460, 307] on li "Gatilhos do pipeline" at bounding box center [578, 304] width 453 height 32
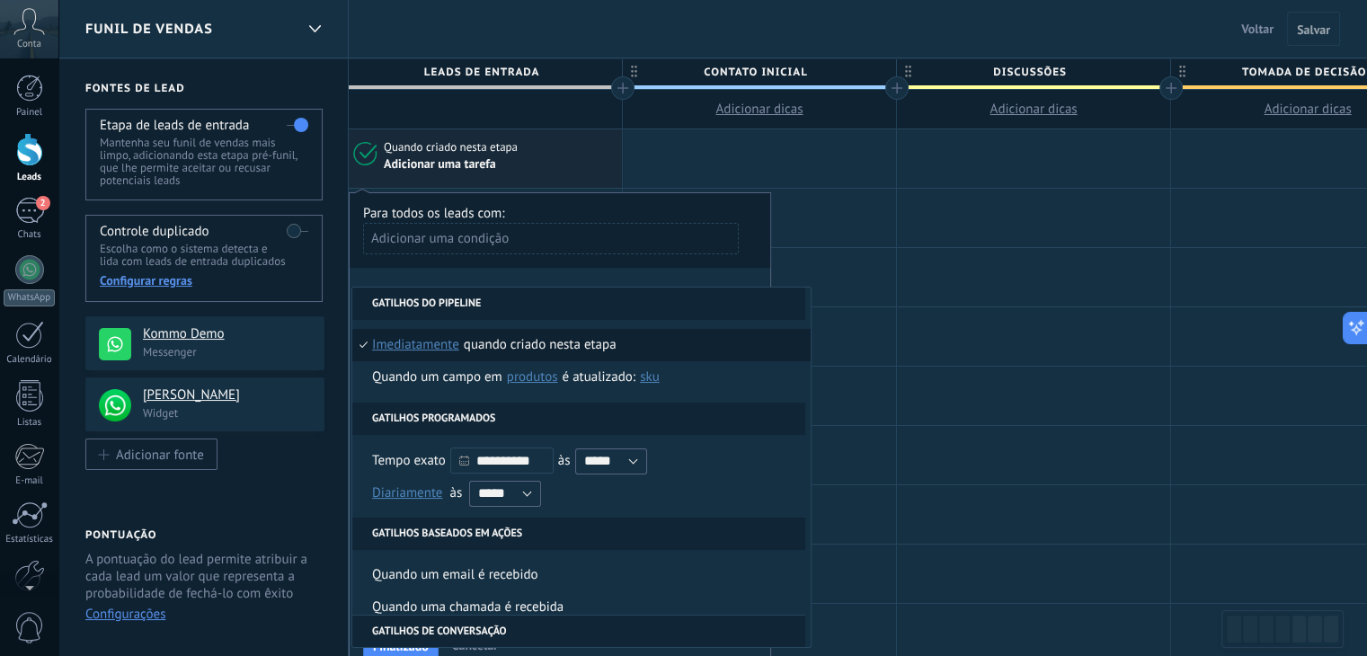
click at [543, 339] on div "Quando criado nesta etapa" at bounding box center [540, 345] width 153 height 32
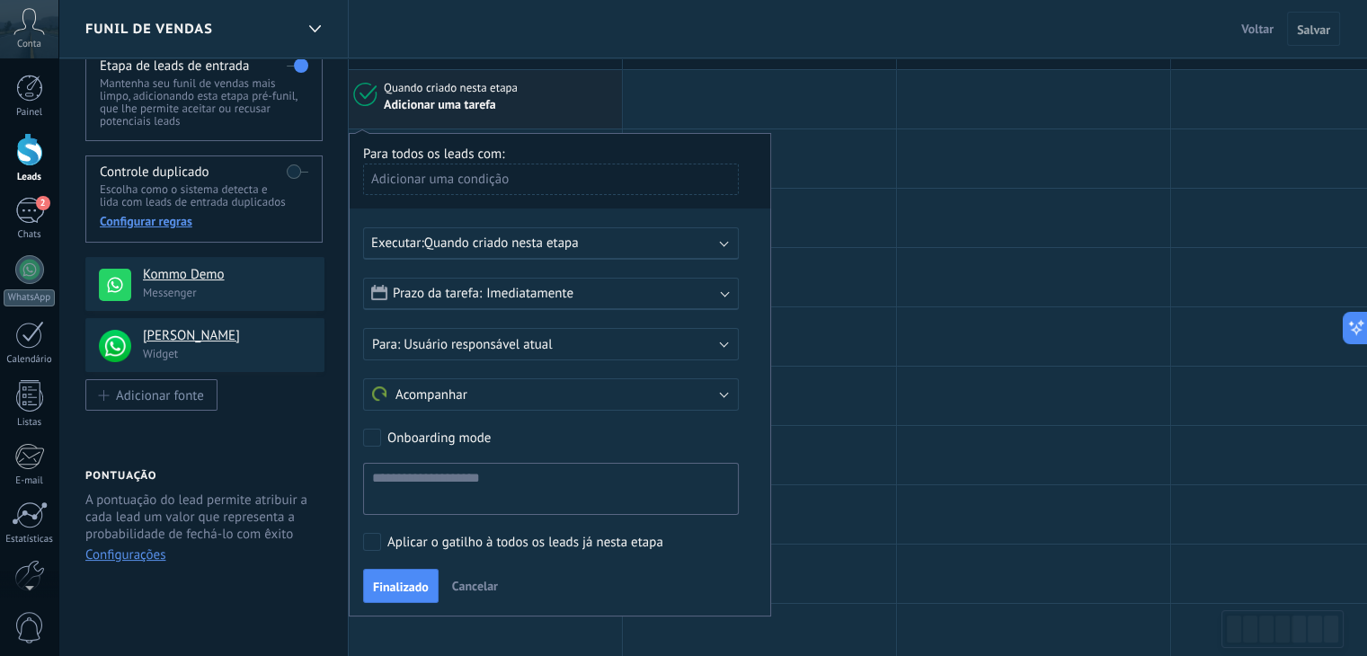
scroll to position [90, 0]
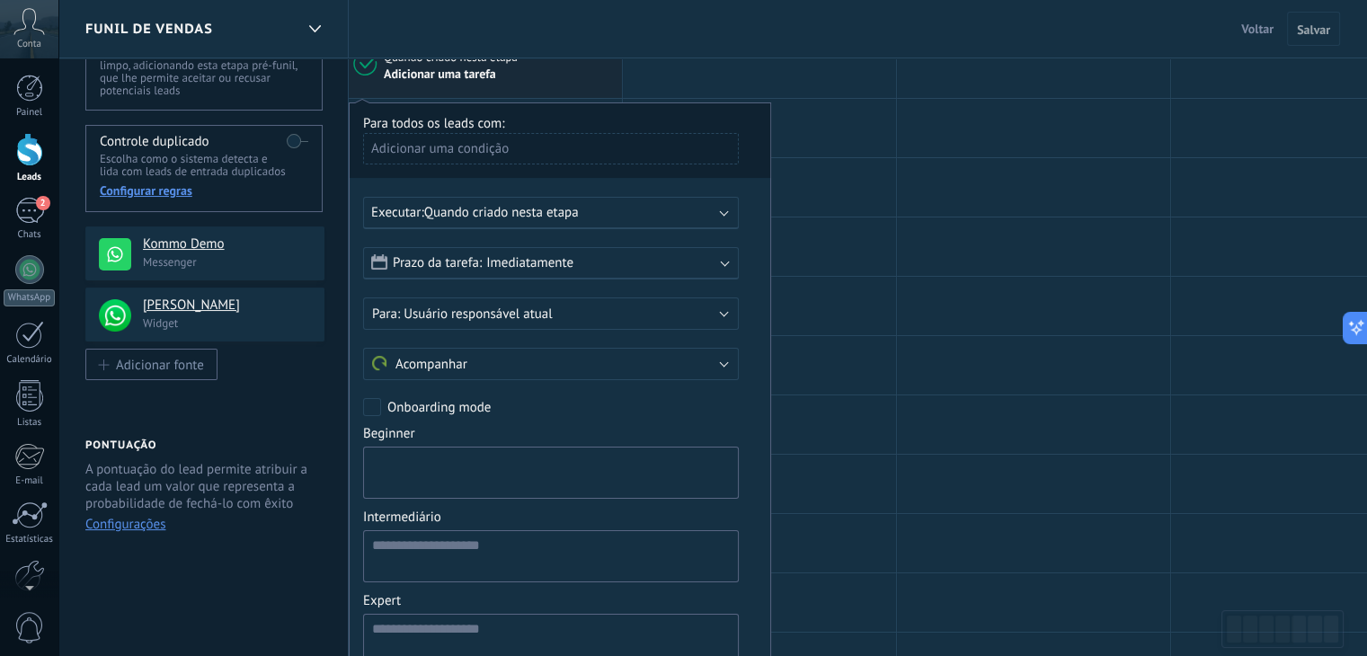
click at [392, 459] on textarea at bounding box center [551, 473] width 376 height 52
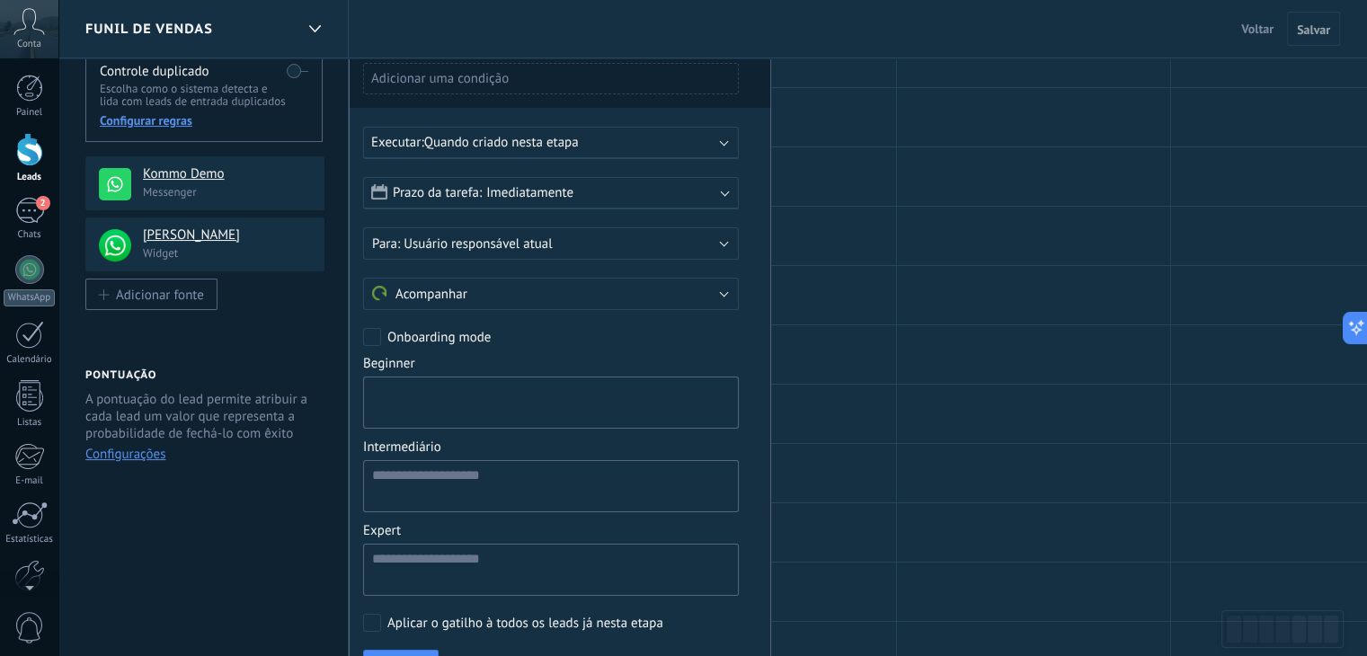
scroll to position [180, 0]
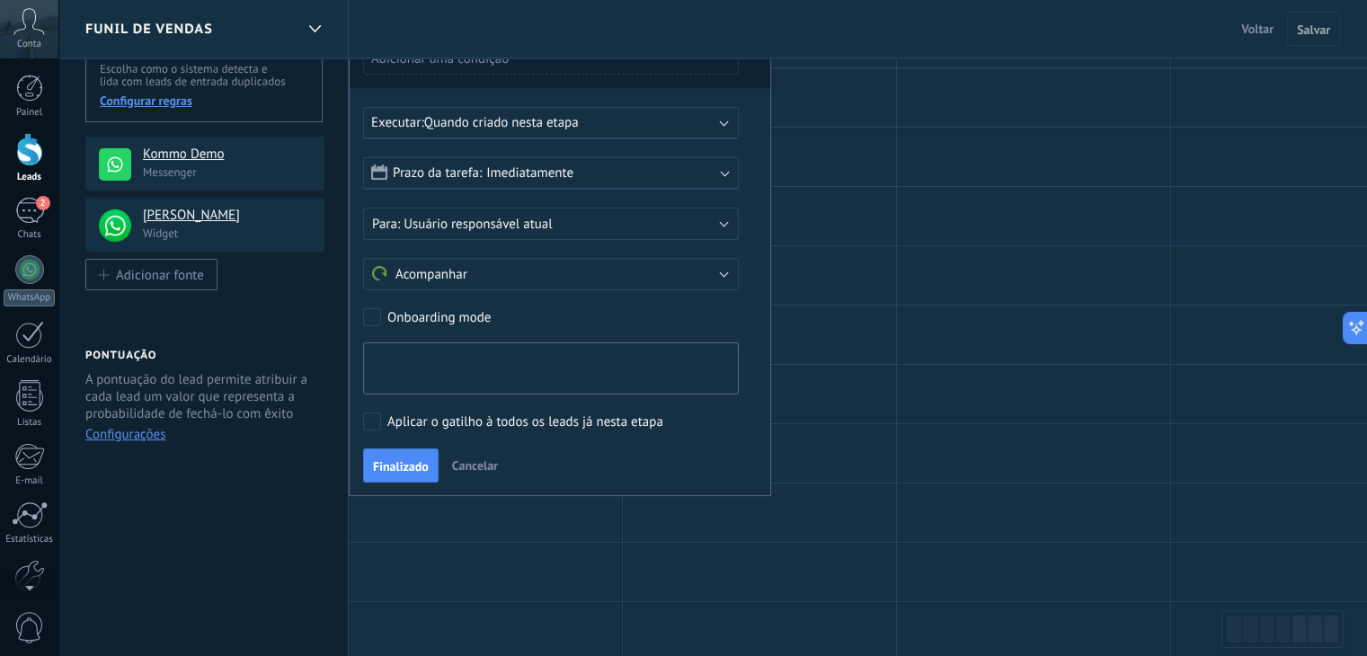
click at [384, 358] on textarea at bounding box center [551, 369] width 376 height 52
type textarea "*"
type textarea "**********"
click at [30, 211] on div "2" at bounding box center [29, 211] width 29 height 26
click at [507, 359] on textarea "**********" at bounding box center [551, 369] width 376 height 52
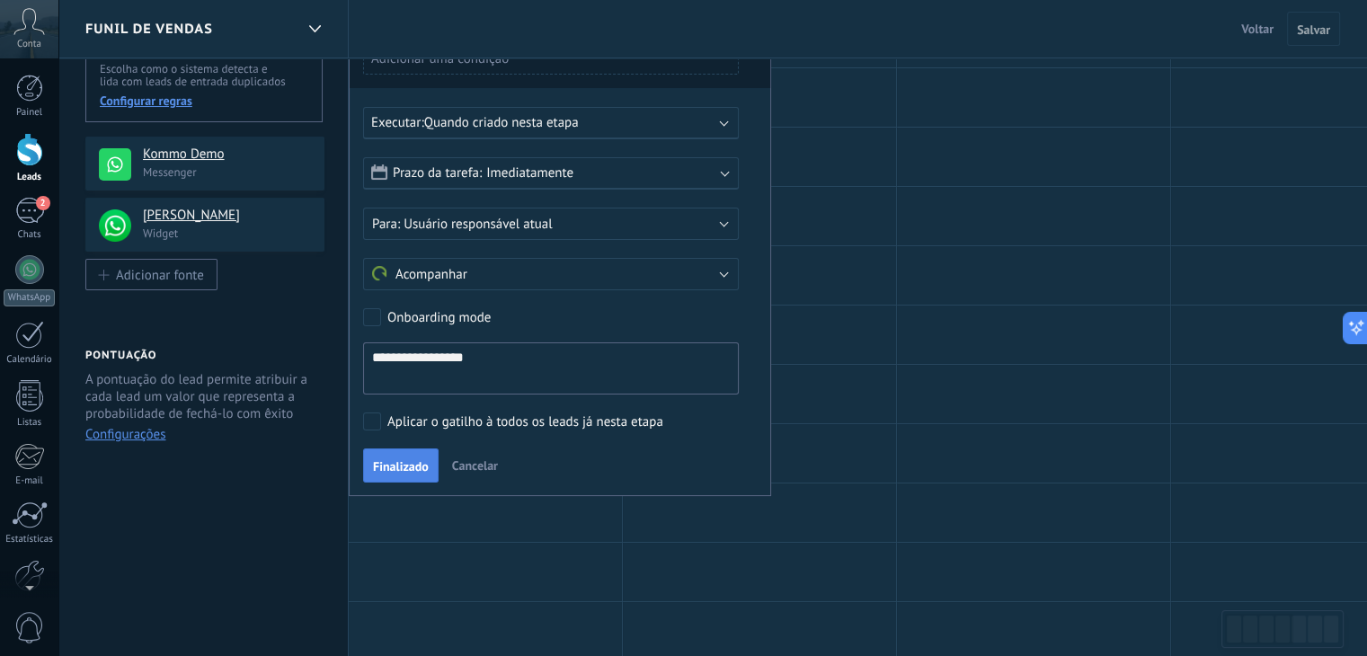
click at [403, 469] on span "Finalizado" at bounding box center [401, 466] width 56 height 13
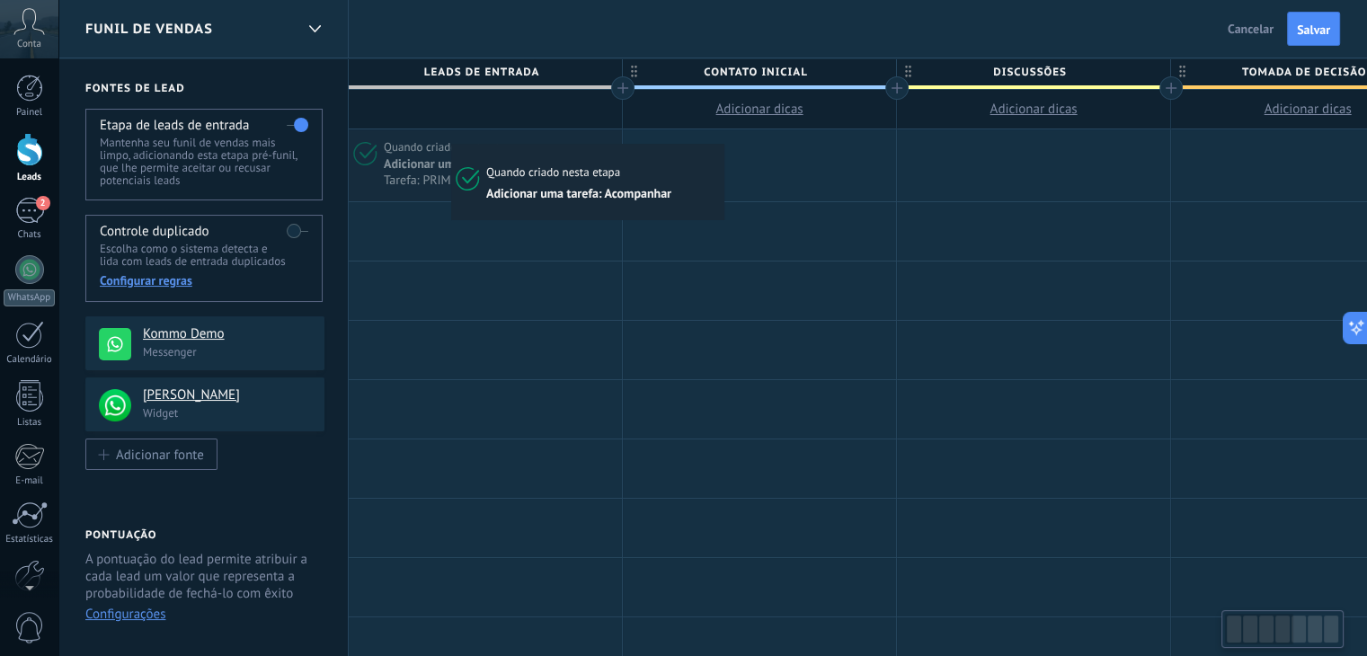
scroll to position [0, 0]
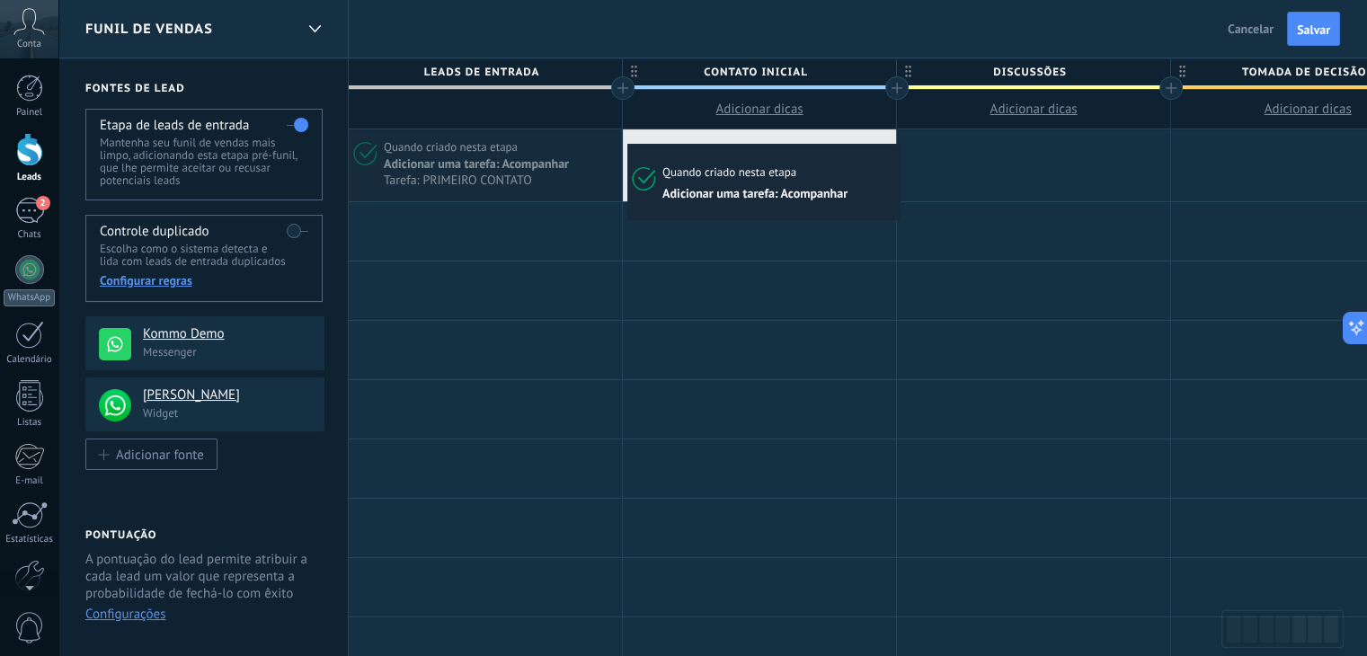
drag, startPoint x: 366, startPoint y: 151, endPoint x: 632, endPoint y: 148, distance: 266.1
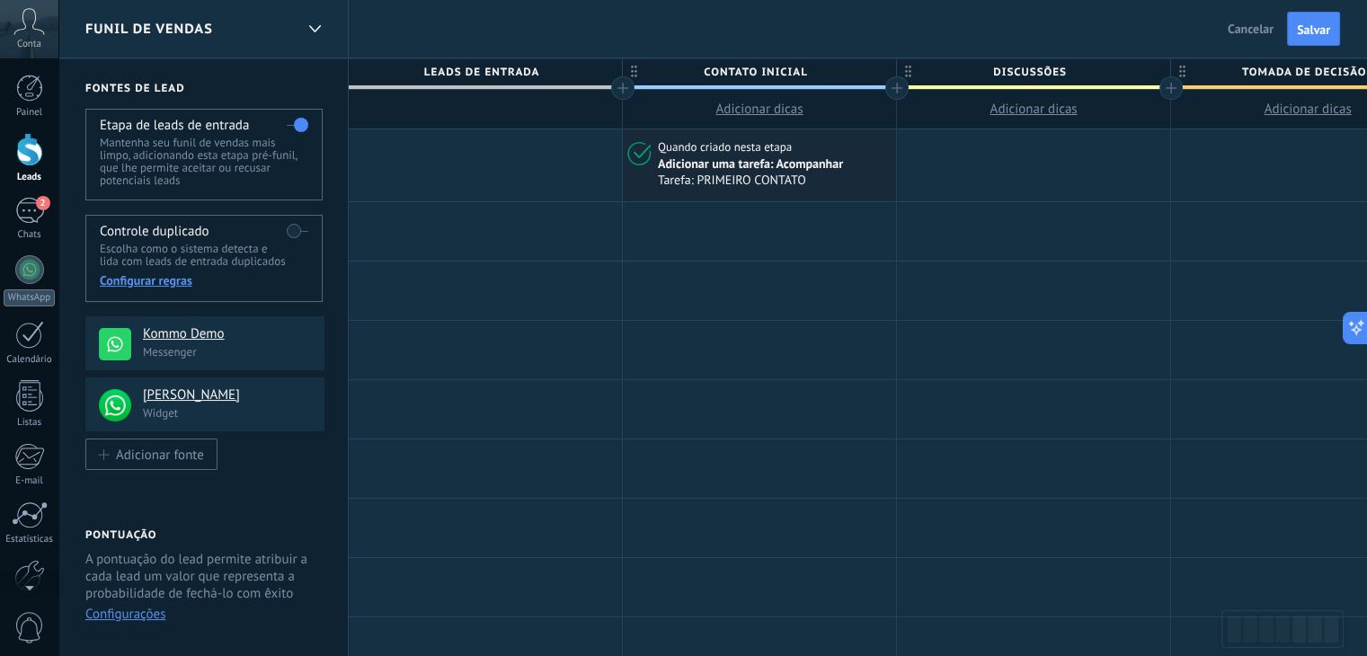
click at [777, 65] on span "Contato inicial" at bounding box center [755, 72] width 264 height 28
click at [762, 77] on span "Contato inicial" at bounding box center [755, 72] width 264 height 28
drag, startPoint x: 809, startPoint y: 73, endPoint x: 692, endPoint y: 79, distance: 117.0
click at [692, 79] on input "**********" at bounding box center [755, 71] width 238 height 27
type input "*********"
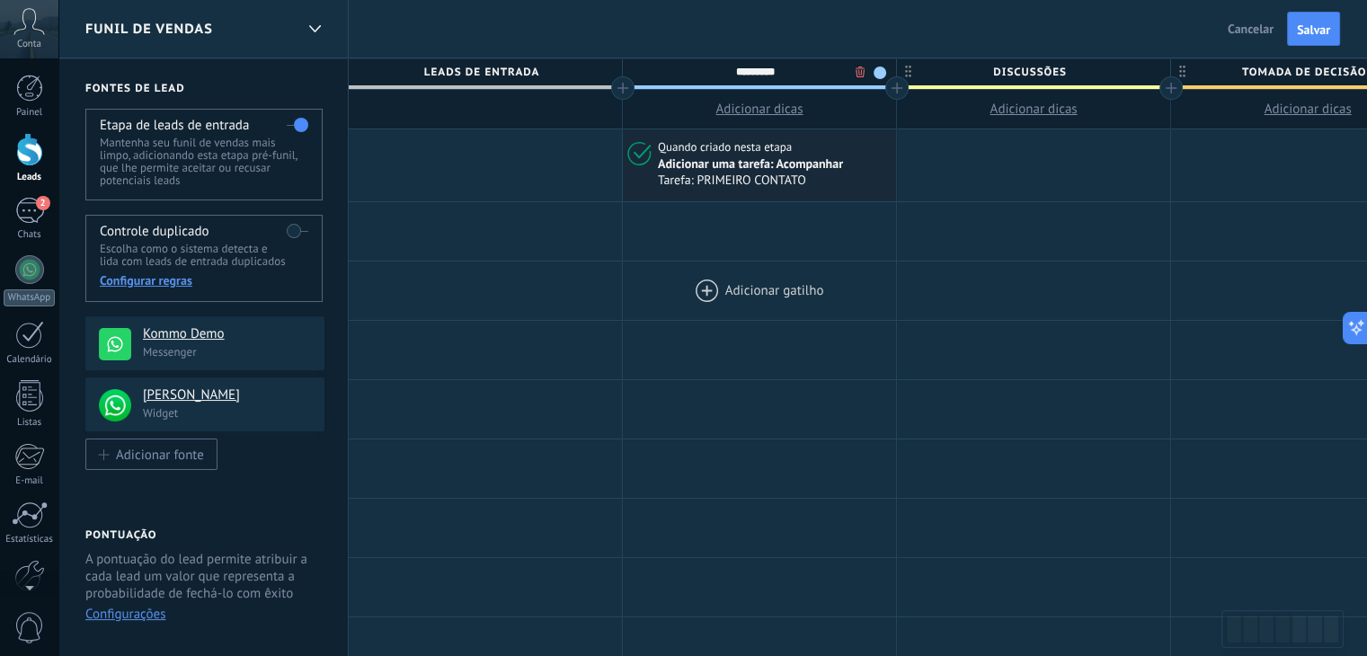
click at [877, 320] on div at bounding box center [759, 291] width 273 height 58
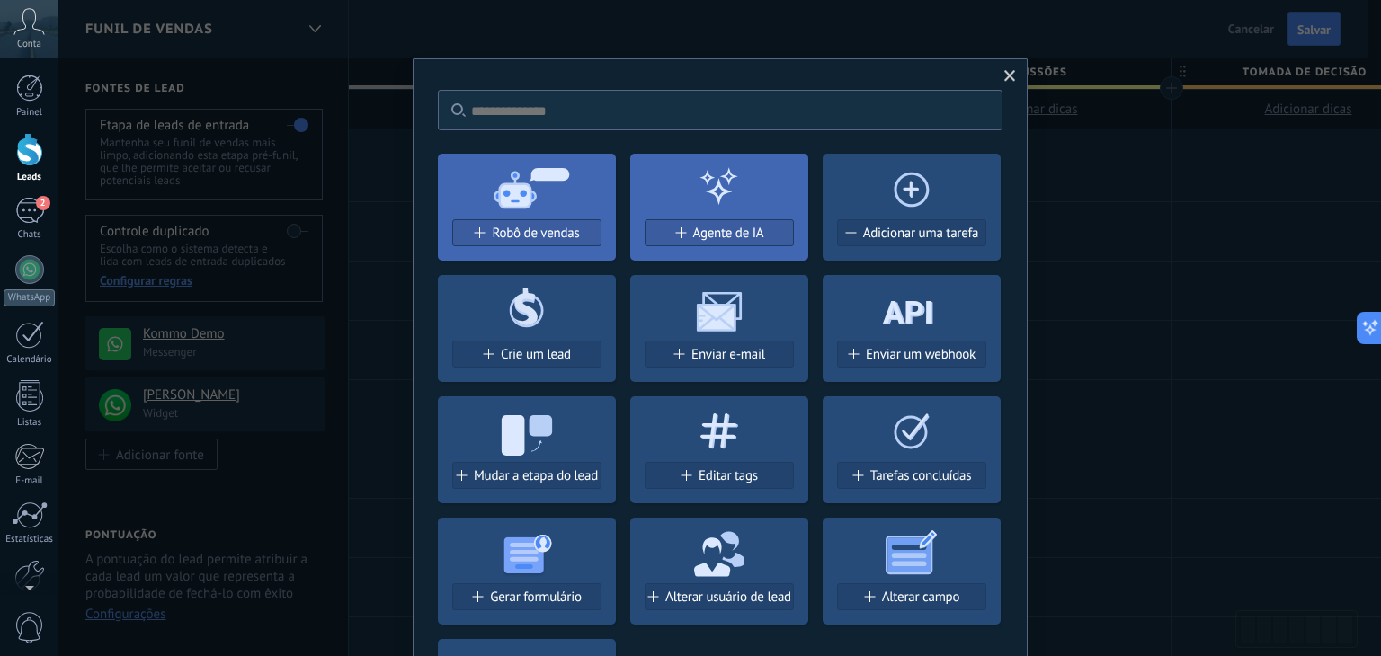
click at [1007, 77] on span at bounding box center [1010, 76] width 12 height 13
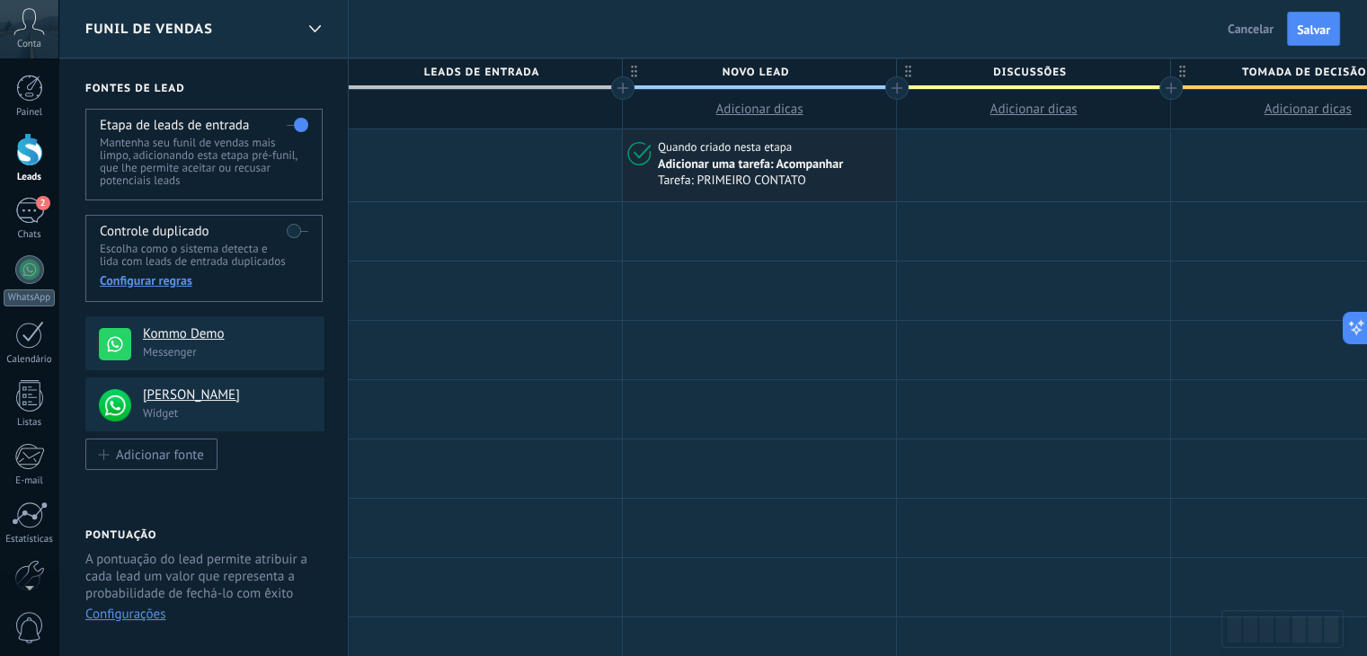
click at [821, 48] on div "Funil de vendas Voltar Cancelar Salvar" at bounding box center [712, 29] width 1309 height 58
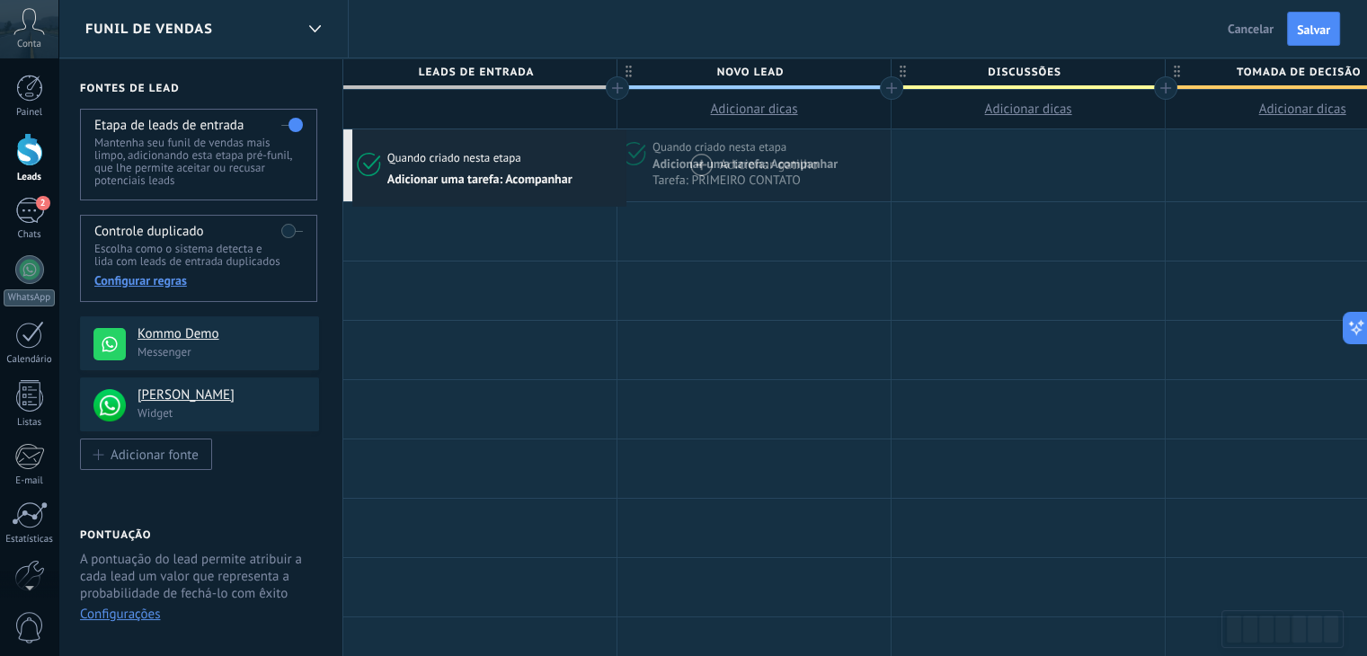
drag, startPoint x: 640, startPoint y: 147, endPoint x: 356, endPoint y: 134, distance: 284.4
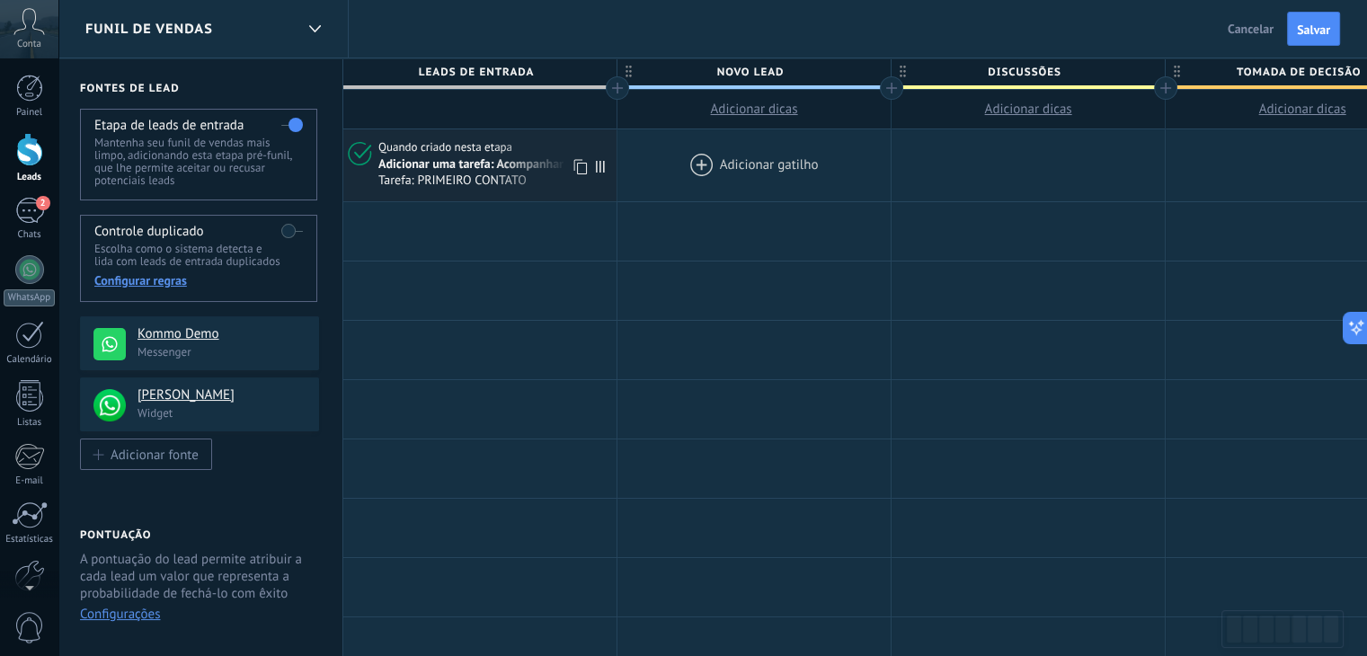
click at [476, 162] on div "Adicionar uma tarefa: Acompanhar" at bounding box center [470, 164] width 185 height 16
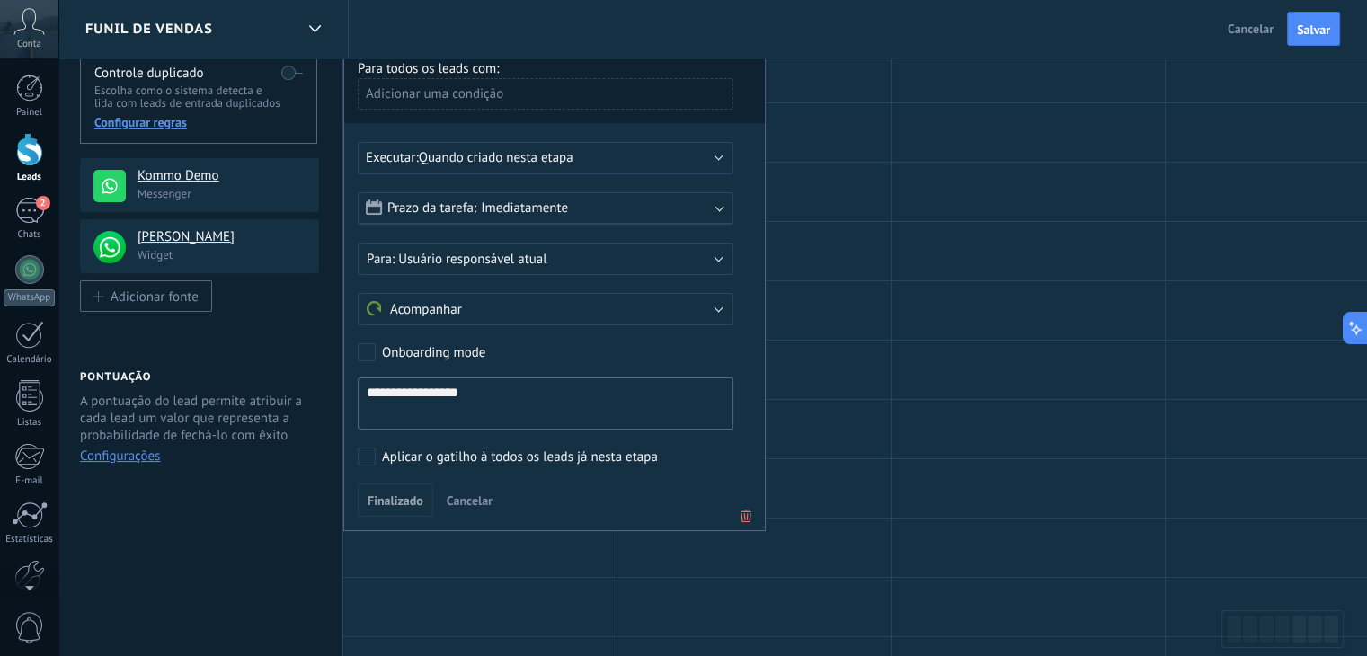
scroll to position [180, 0]
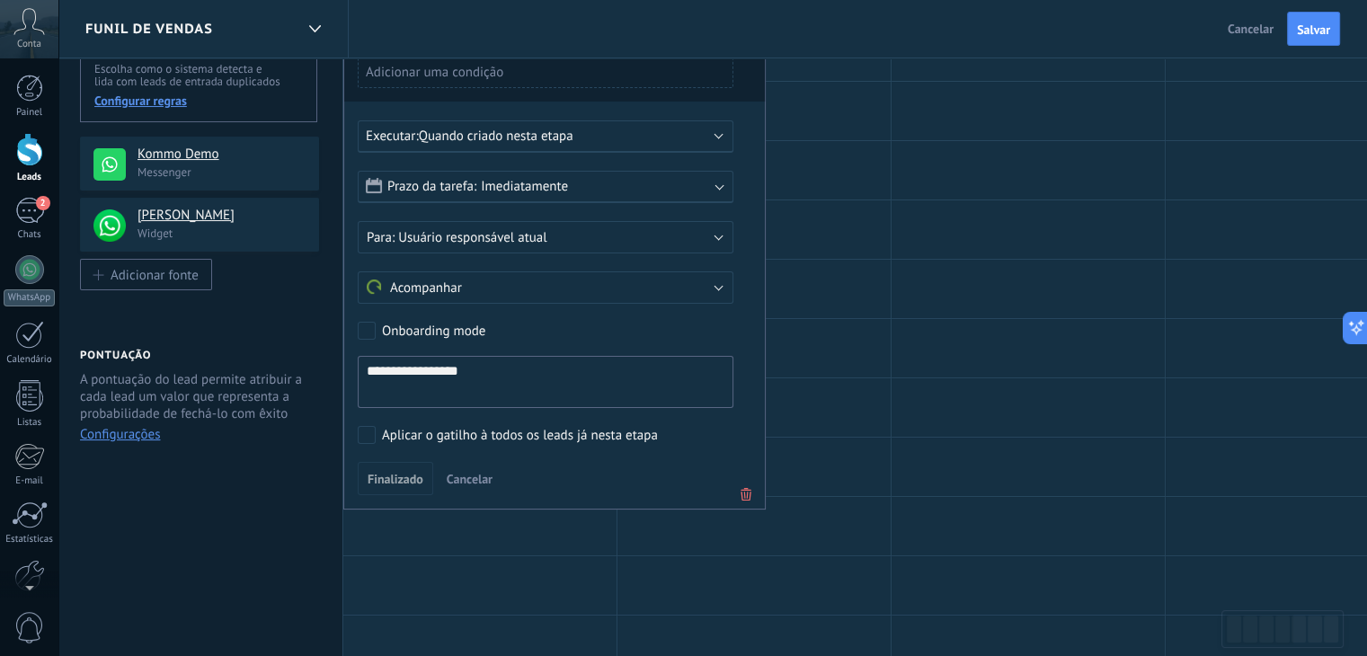
drag, startPoint x: 489, startPoint y: 368, endPoint x: 338, endPoint y: 381, distance: 151.6
click at [338, 381] on div "**********" at bounding box center [1158, 546] width 2210 height 1335
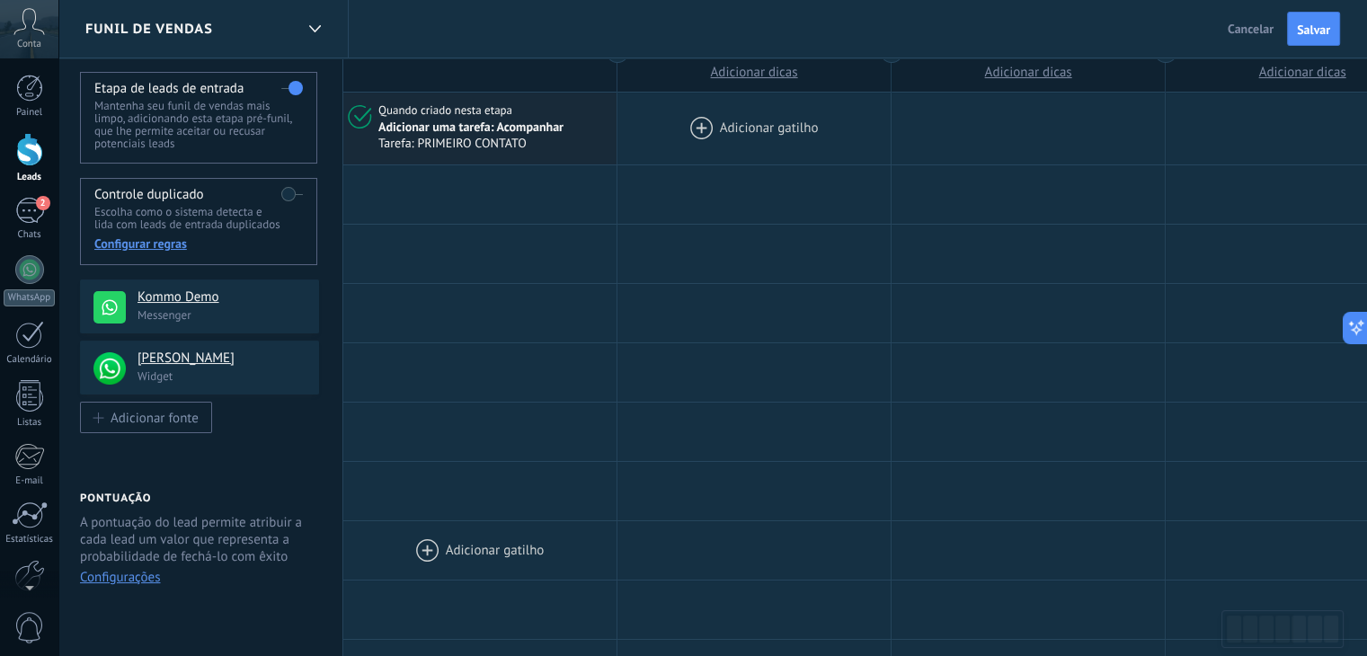
scroll to position [0, 0]
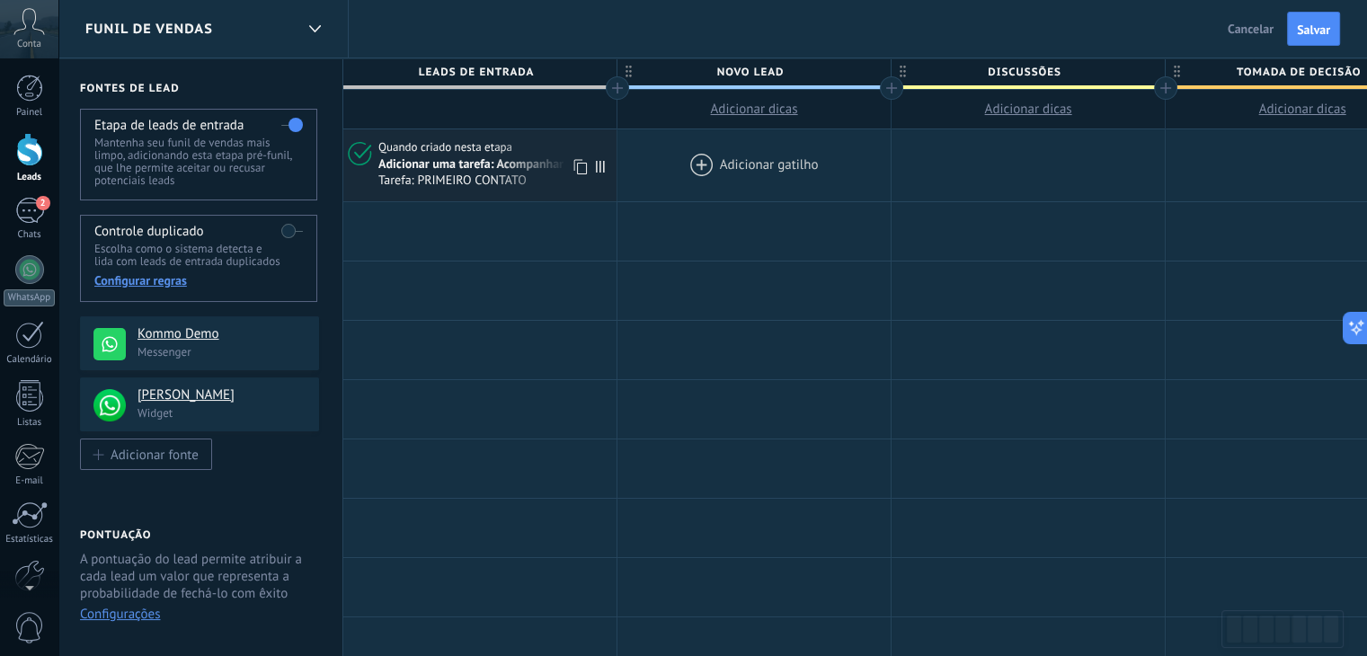
click at [414, 191] on div "Quando criado nesta etapa Adicionar uma tarefa: Acompanhar Tarefa: PRIMEIRO CON…" at bounding box center [479, 165] width 273 height 72
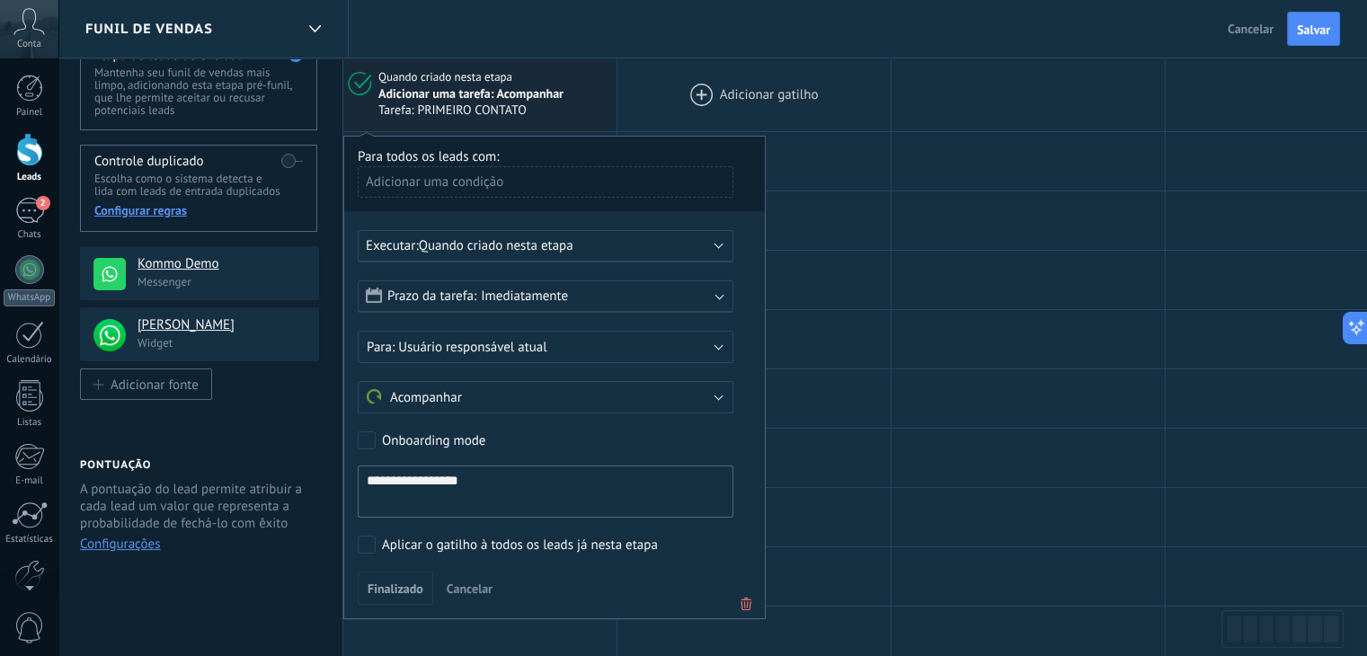
scroll to position [90, 0]
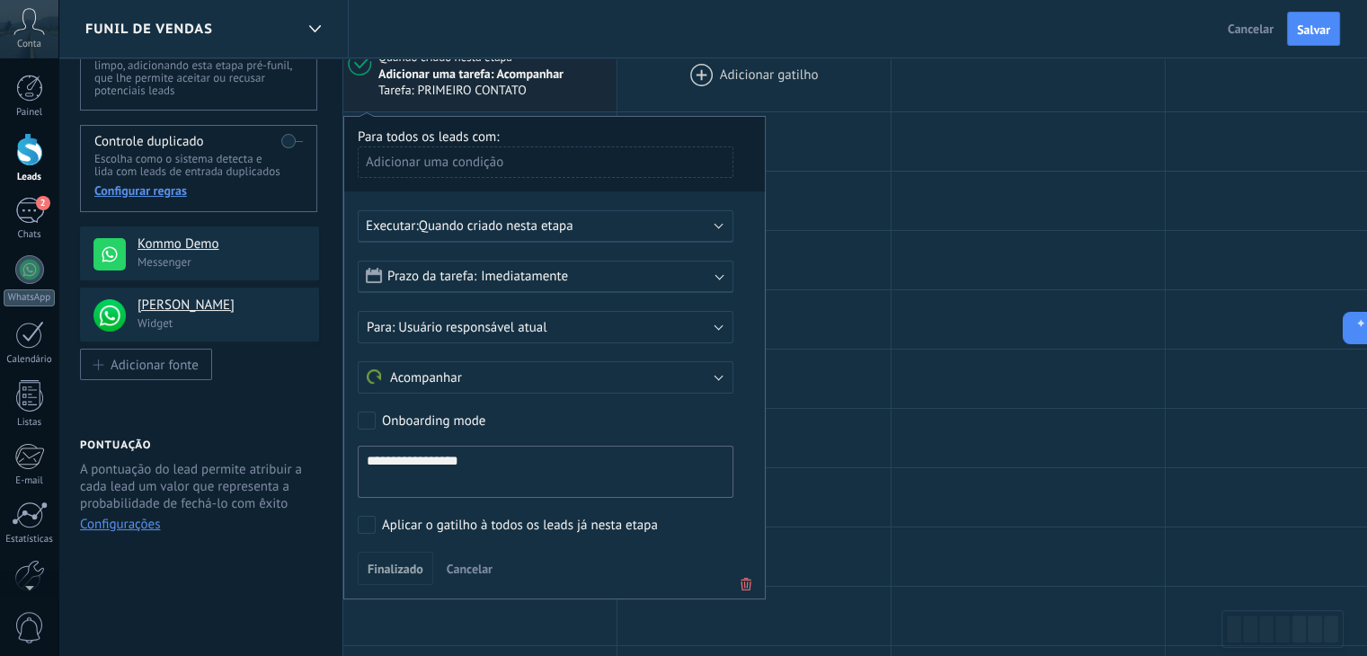
click at [446, 468] on textarea "**********" at bounding box center [546, 472] width 376 height 52
click at [486, 462] on textarea "**********" at bounding box center [546, 472] width 376 height 52
drag, startPoint x: 486, startPoint y: 462, endPoint x: 375, endPoint y: 455, distance: 111.7
click at [375, 455] on textarea "**********" at bounding box center [546, 472] width 376 height 52
type textarea "**********"
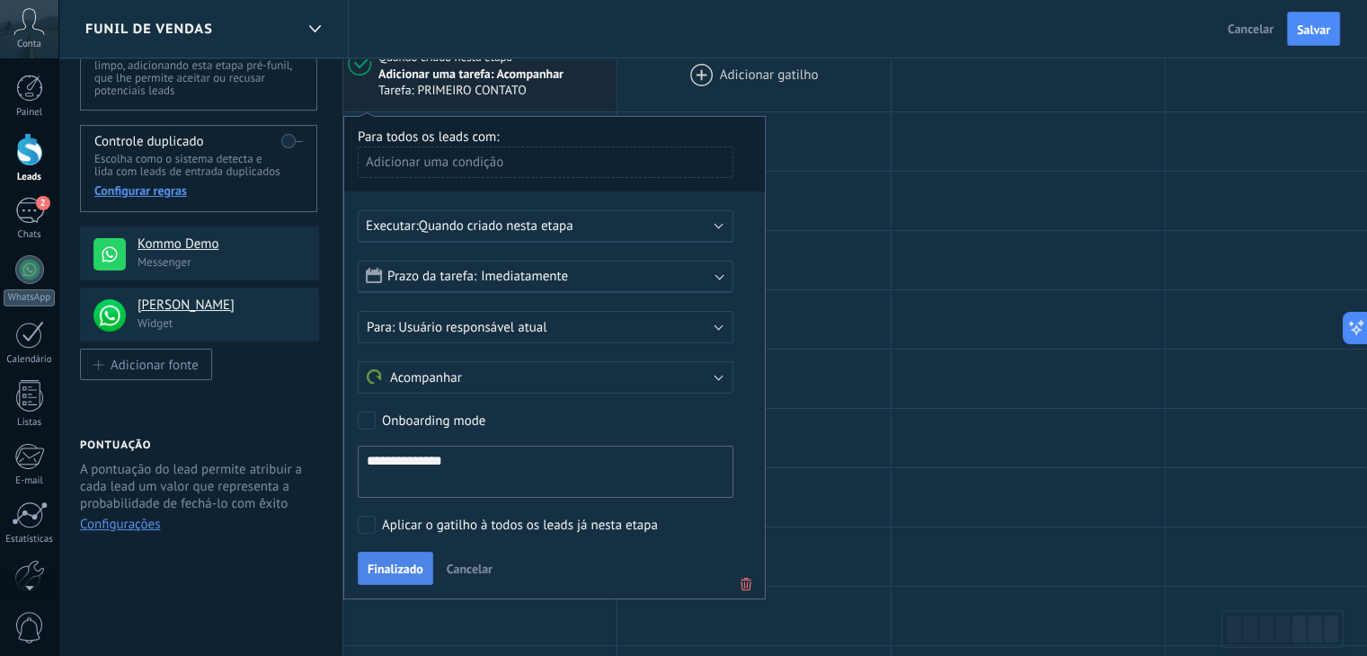
click at [396, 574] on span "Finalizado" at bounding box center [396, 569] width 56 height 13
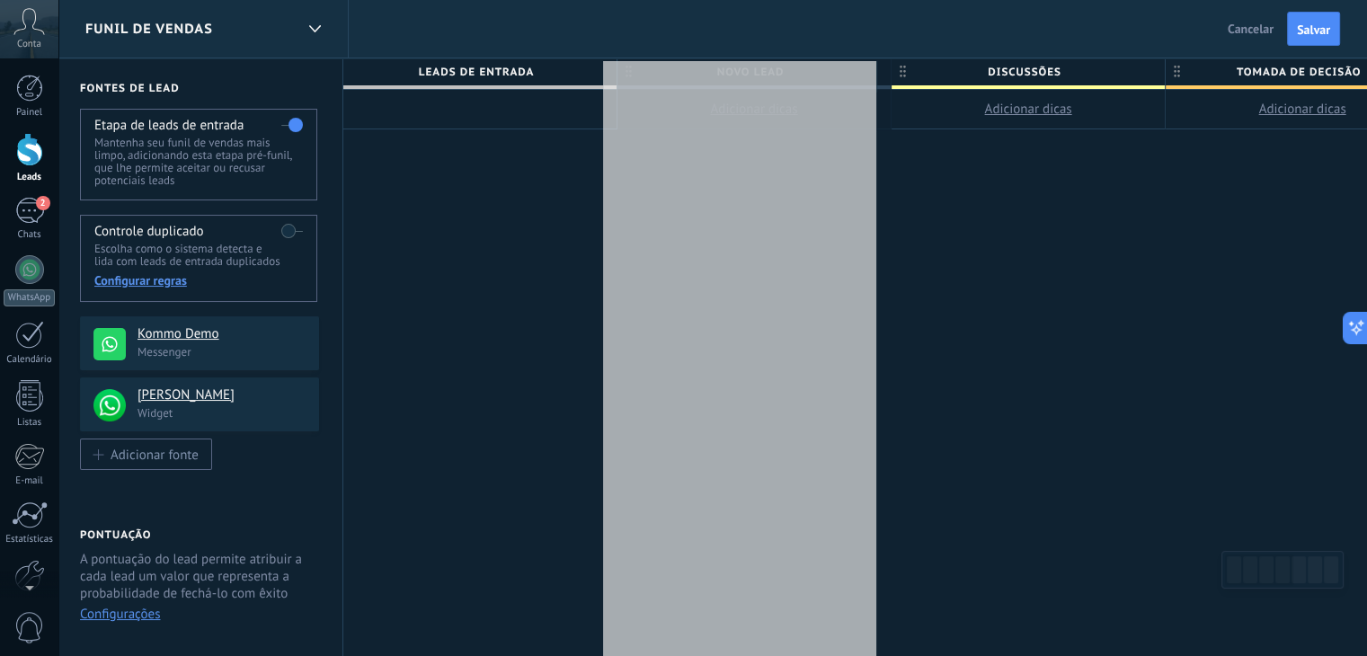
scroll to position [0, 6]
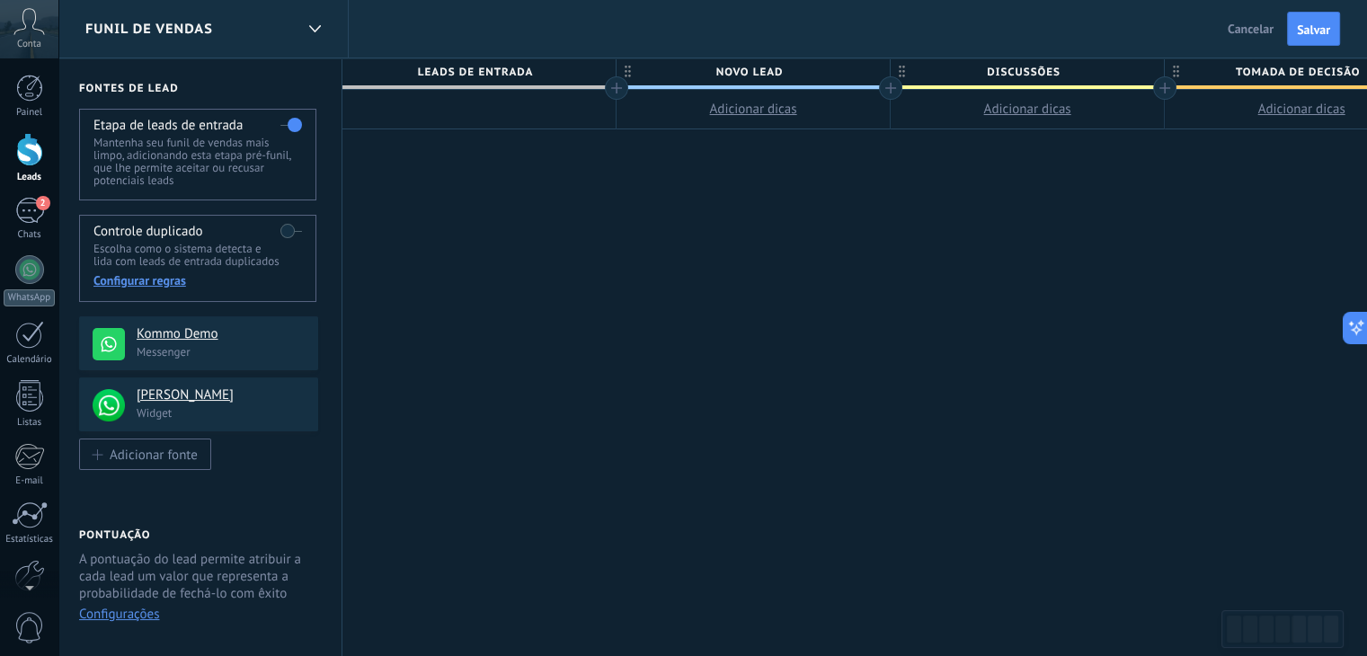
click at [1024, 66] on span "Discussões" at bounding box center [1023, 72] width 264 height 28
type input "**********"
click at [977, 408] on div "**********" at bounding box center [1302, 357] width 1919 height 599
click at [477, 115] on div at bounding box center [479, 110] width 273 height 40
drag, startPoint x: 649, startPoint y: 118, endPoint x: 615, endPoint y: 450, distance: 334.4
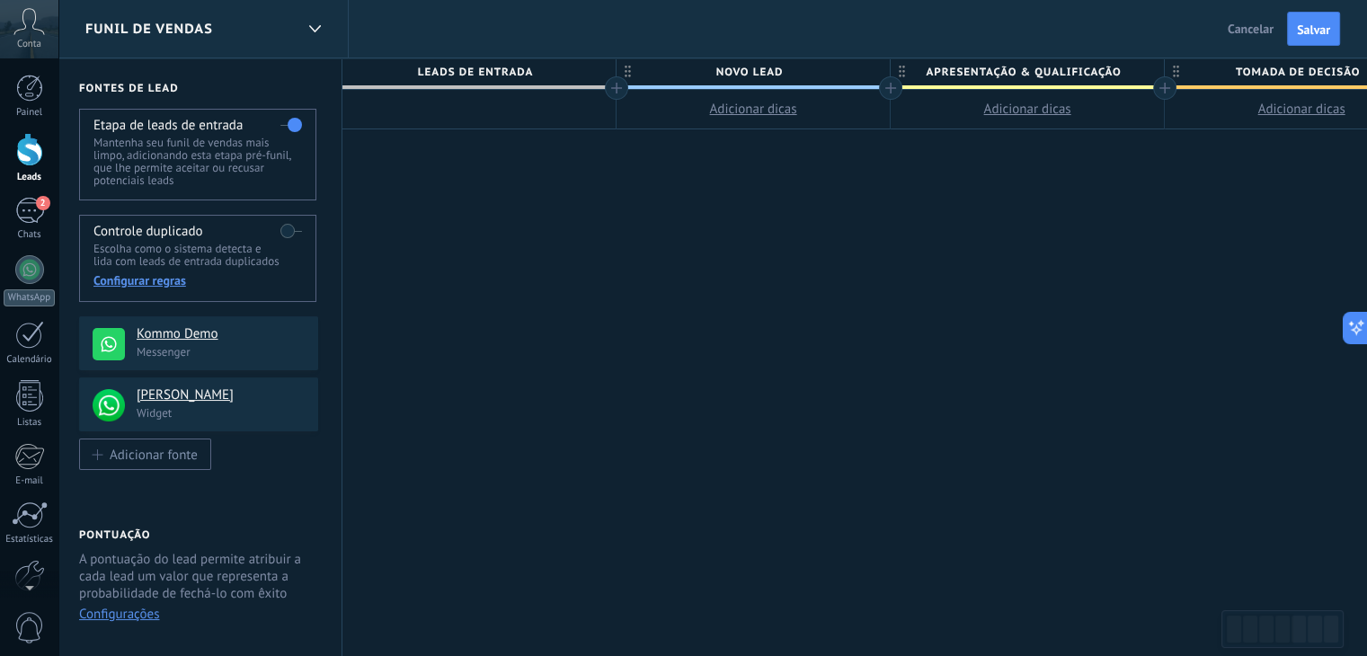
click at [615, 450] on div "**********" at bounding box center [1302, 357] width 1919 height 599
click at [1065, 372] on div "**********" at bounding box center [1302, 357] width 1919 height 599
click at [1142, 538] on div "**********" at bounding box center [1302, 357] width 1919 height 599
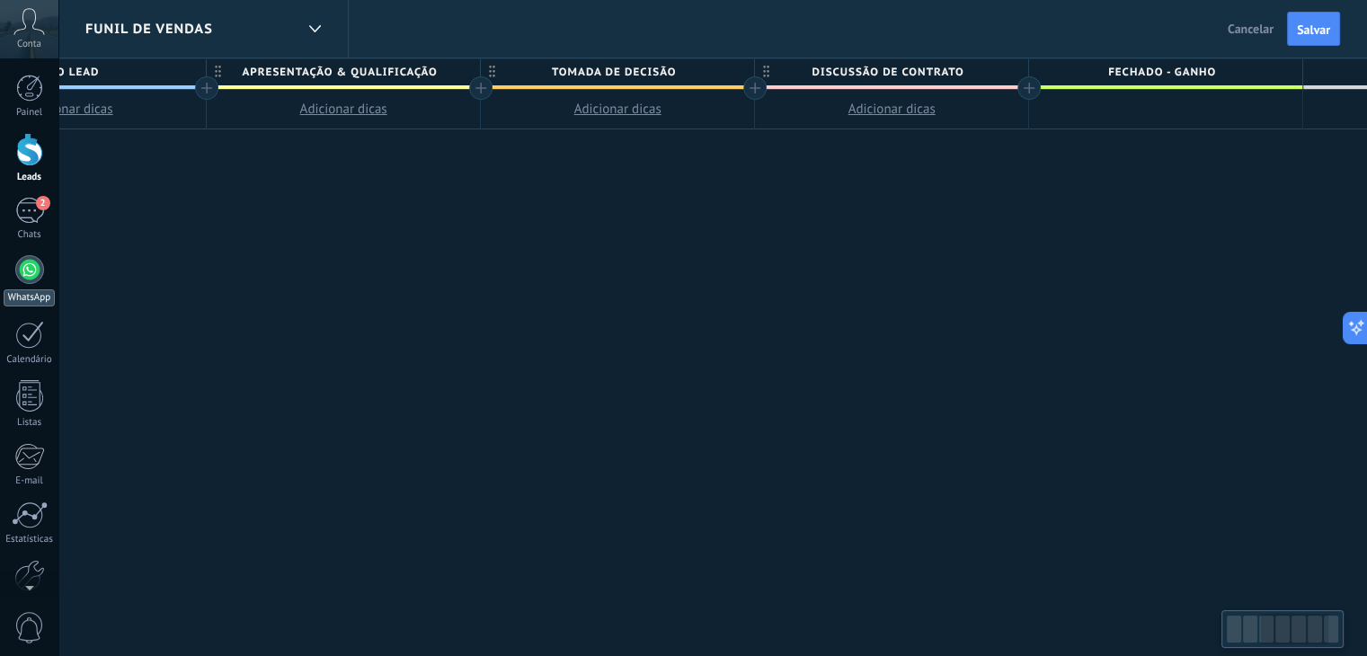
scroll to position [0, 752]
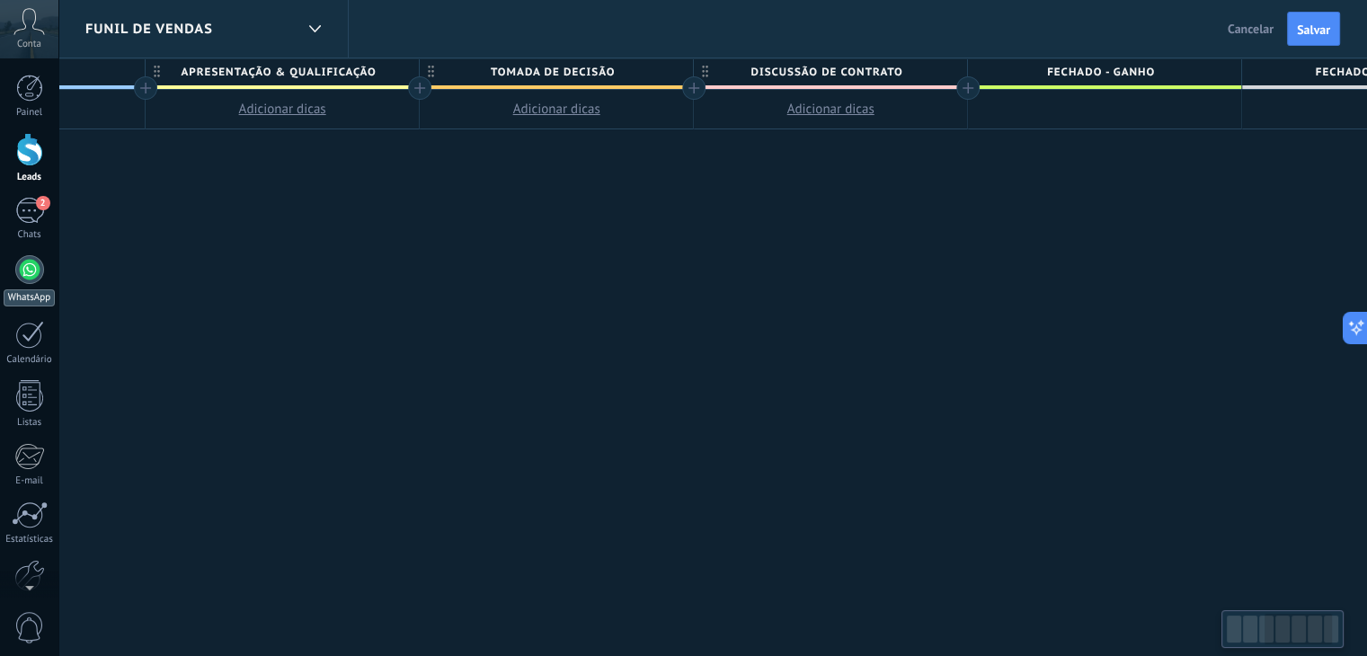
drag, startPoint x: 856, startPoint y: 410, endPoint x: 0, endPoint y: 284, distance: 865.0
click at [0, 284] on body ".abccls-1,.abccls-2{fill-rule:evenodd}.abccls-2{fill:#fff} .abfcls-1{fill:none}…" at bounding box center [683, 328] width 1367 height 656
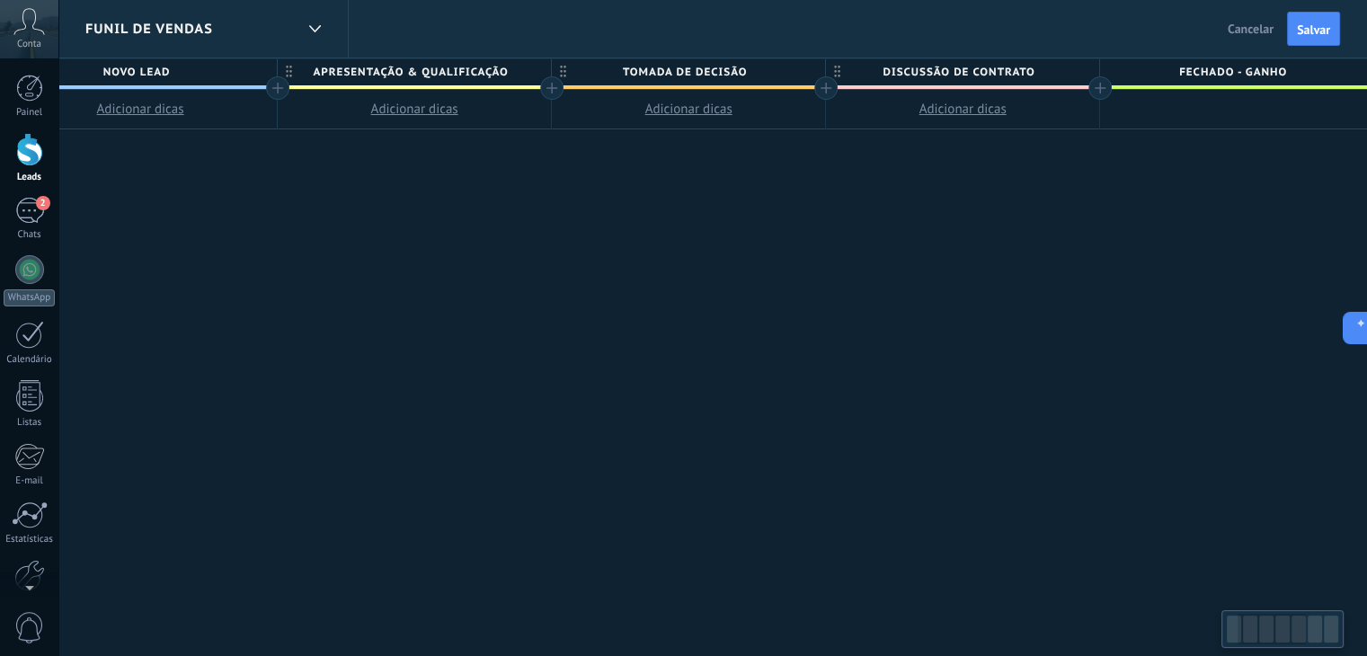
scroll to position [0, 59]
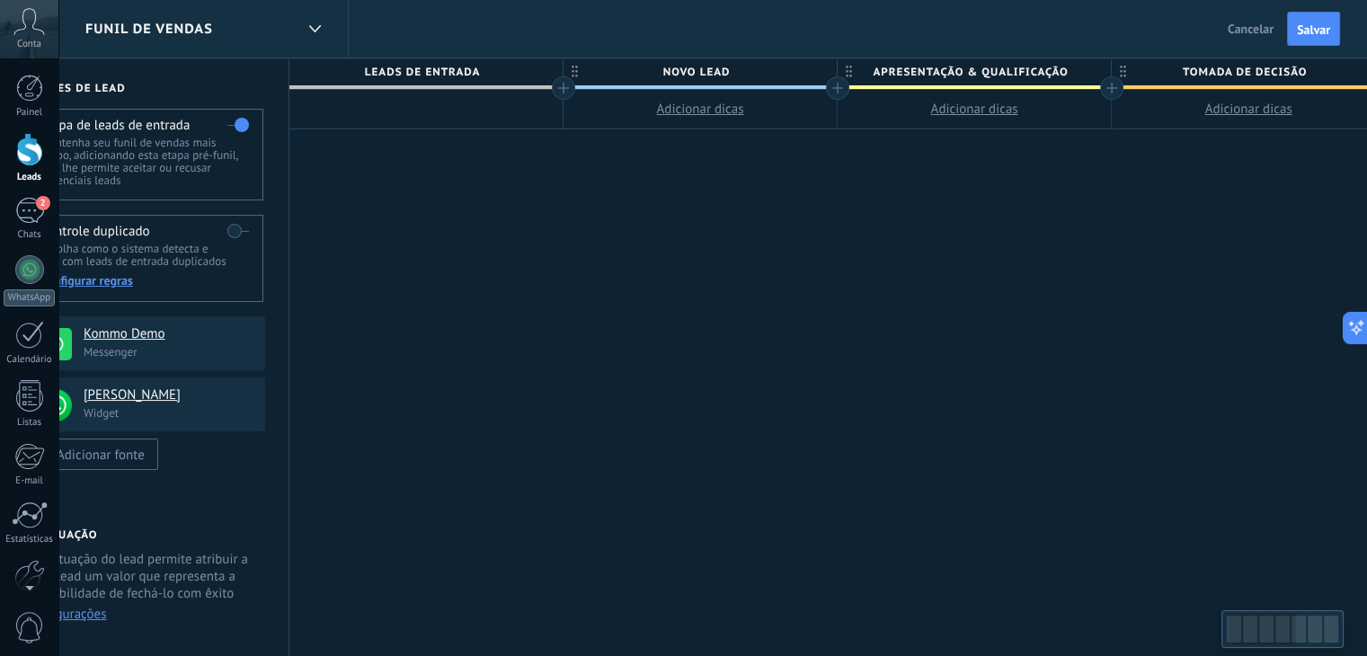
drag, startPoint x: 1306, startPoint y: 211, endPoint x: 1375, endPoint y: 254, distance: 81.1
click at [1367, 263] on html ".abccls-1,.abccls-2{fill-rule:evenodd}.abccls-2{fill:#fff} .abfcls-1{fill:none}…" at bounding box center [683, 328] width 1367 height 656
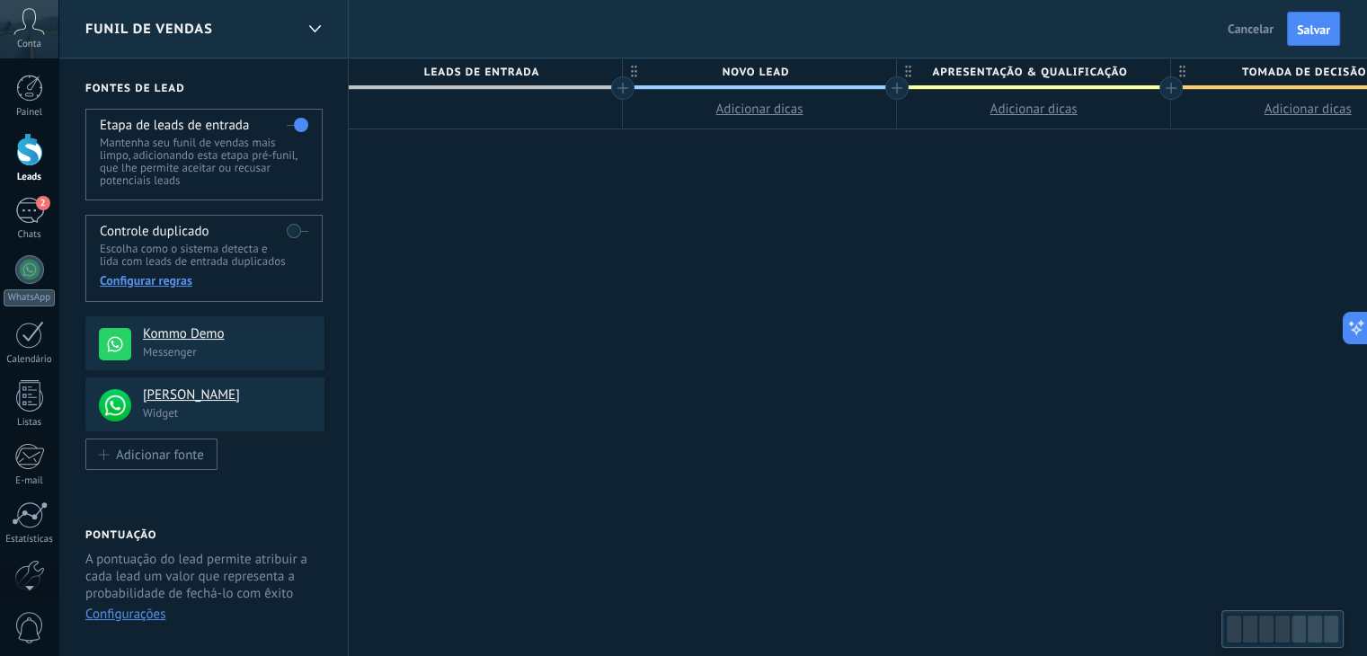
drag, startPoint x: 529, startPoint y: 320, endPoint x: 932, endPoint y: 341, distance: 404.2
click at [928, 341] on div "**********" at bounding box center [1308, 357] width 1919 height 599
click at [871, 361] on div "**********" at bounding box center [1308, 357] width 1919 height 599
drag, startPoint x: 762, startPoint y: 242, endPoint x: 752, endPoint y: 237, distance: 10.9
click at [761, 242] on div "**********" at bounding box center [1308, 357] width 1919 height 599
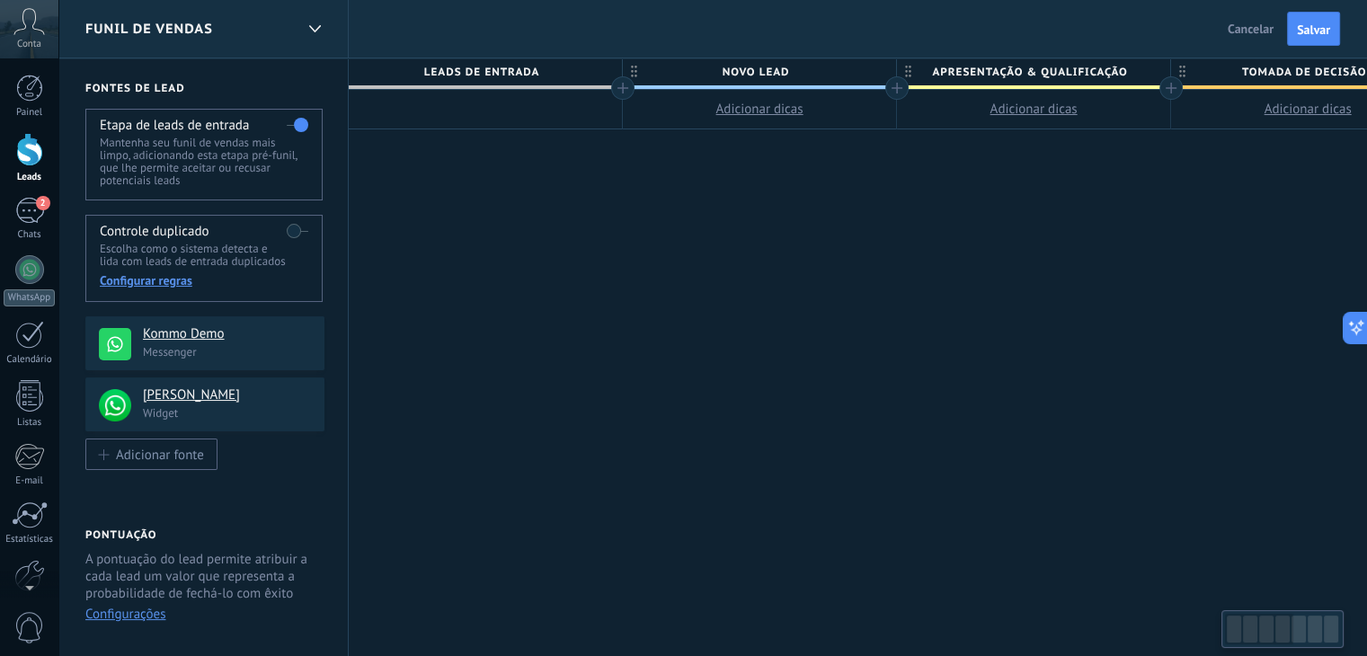
scroll to position [0, 2]
click at [508, 106] on div at bounding box center [483, 110] width 273 height 40
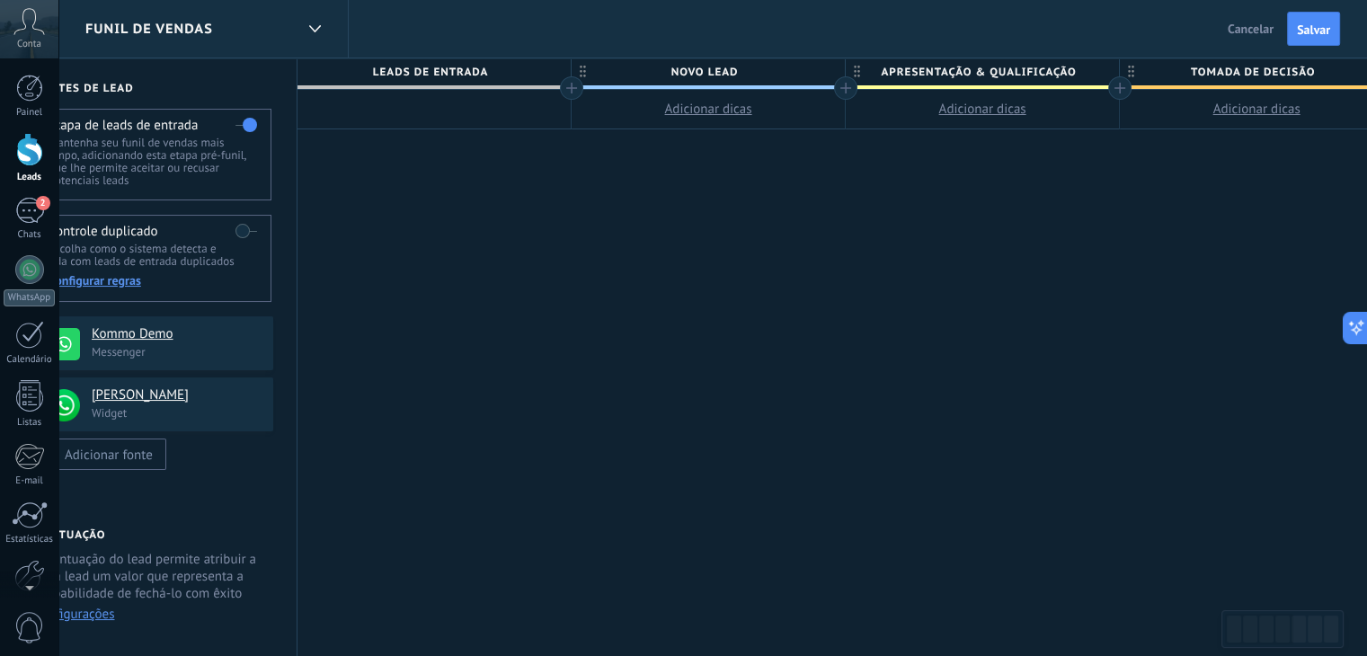
drag, startPoint x: 508, startPoint y: 106, endPoint x: 459, endPoint y: 336, distance: 235.2
click at [459, 336] on div "**********" at bounding box center [1257, 357] width 1919 height 599
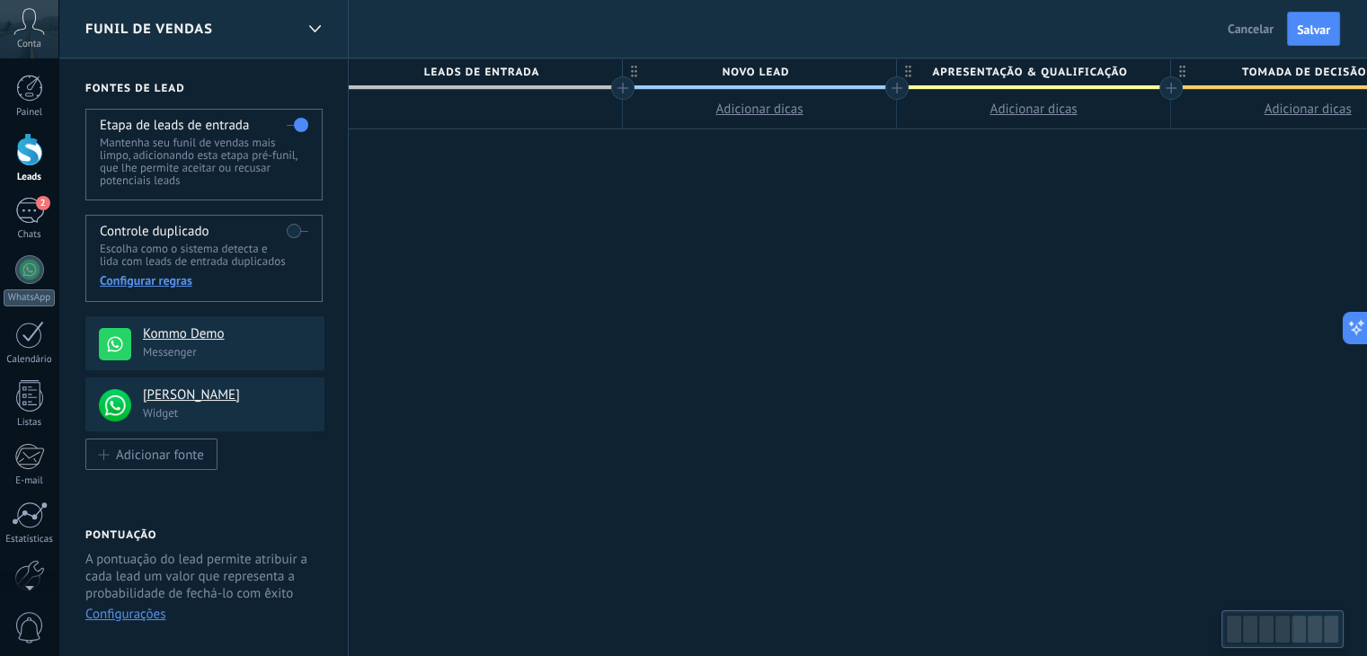
drag, startPoint x: 504, startPoint y: 303, endPoint x: 759, endPoint y: 306, distance: 254.4
click at [712, 305] on div "**********" at bounding box center [1308, 357] width 1919 height 599
click at [708, 317] on div "**********" at bounding box center [1308, 357] width 1919 height 599
click at [1309, 19] on button "Salvar" at bounding box center [1313, 29] width 53 height 34
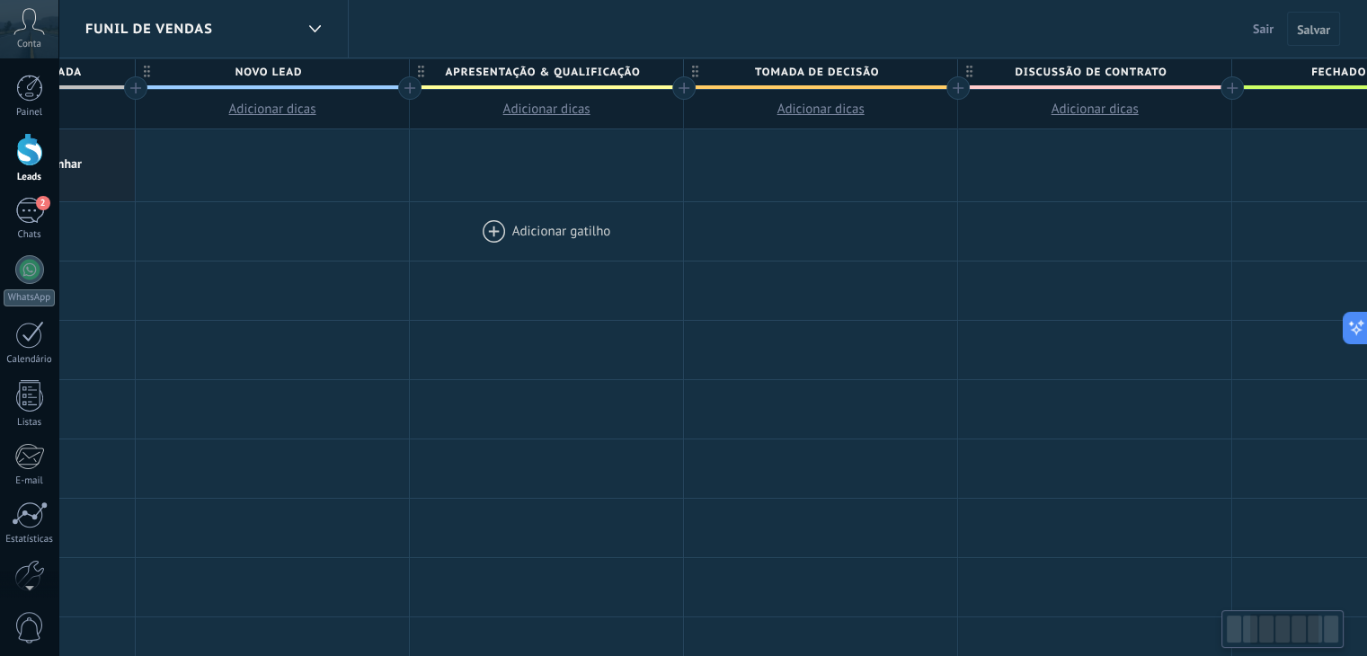
scroll to position [0, 489]
drag, startPoint x: 1093, startPoint y: 292, endPoint x: 612, endPoint y: 242, distance: 483.6
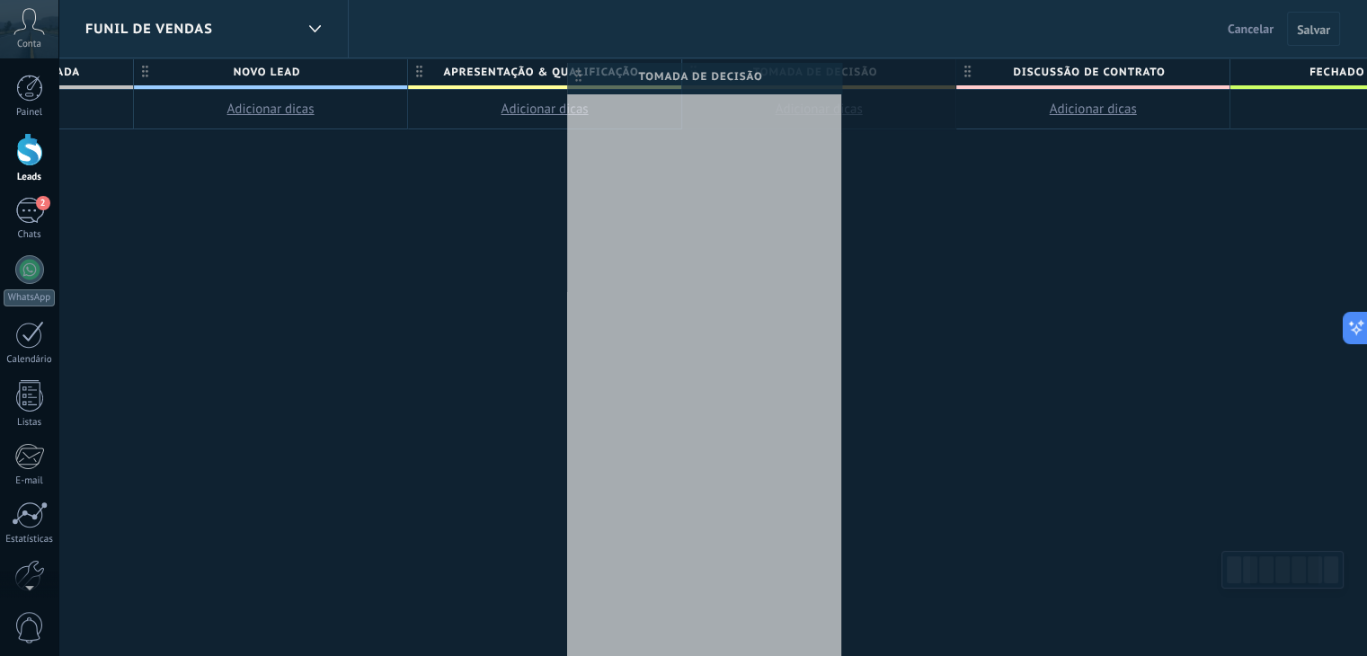
scroll to position [0, 506]
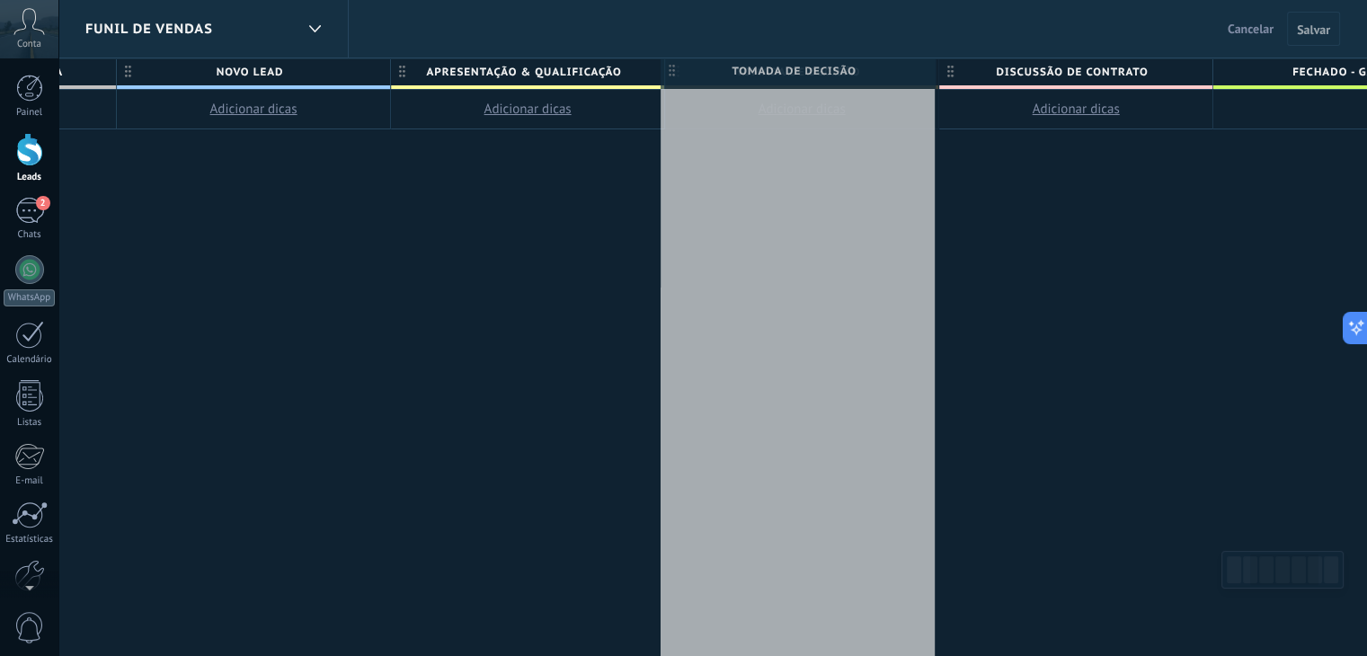
drag, startPoint x: 868, startPoint y: 74, endPoint x: 881, endPoint y: 71, distance: 12.9
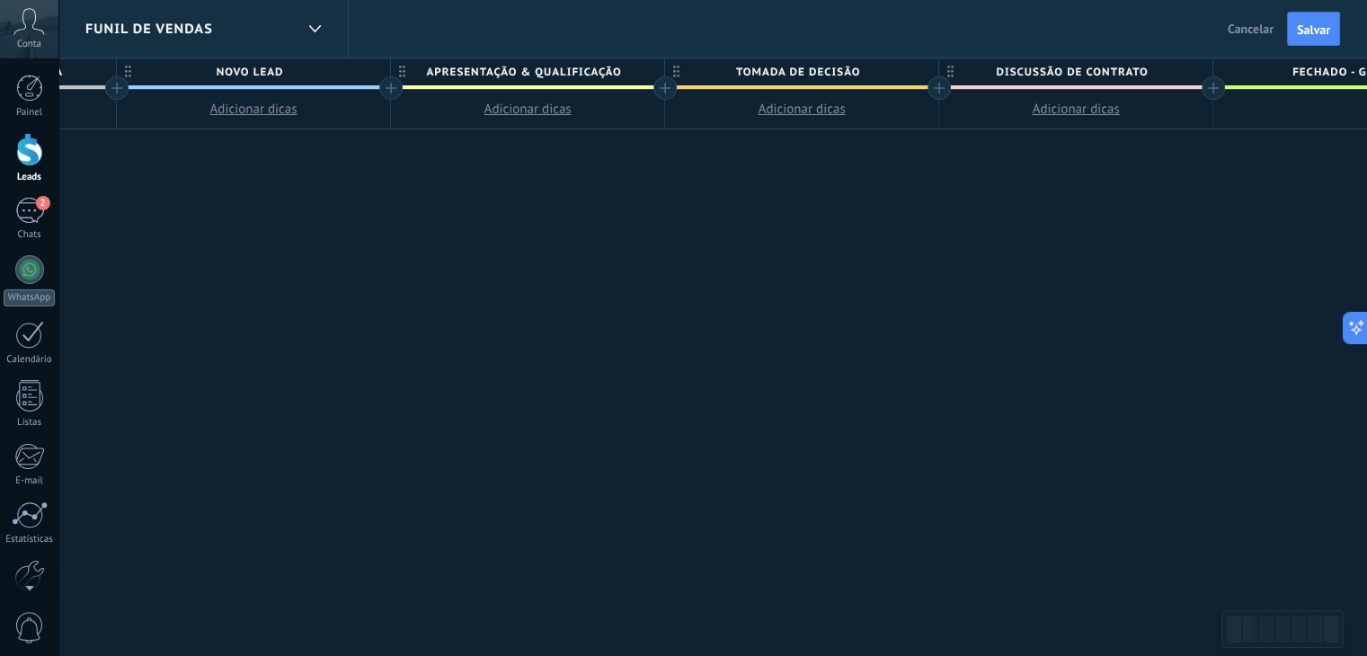
click at [262, 70] on span "Novo Lead" at bounding box center [249, 72] width 264 height 28
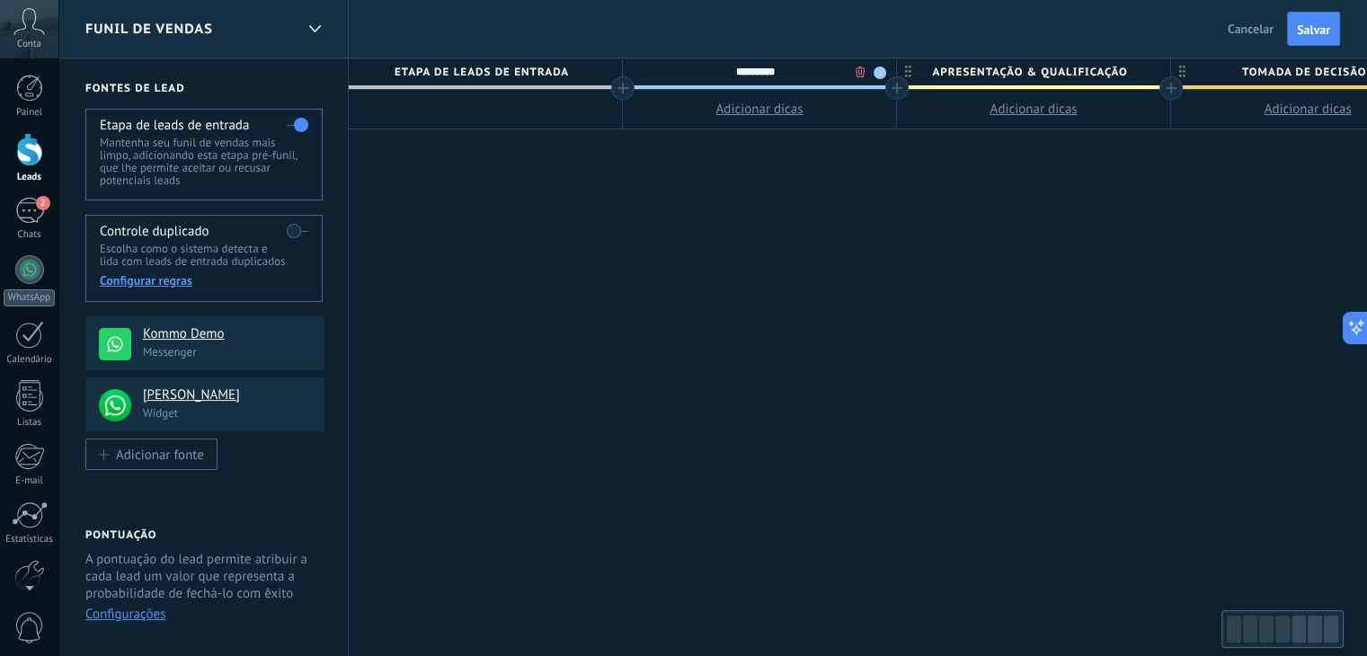
drag, startPoint x: 509, startPoint y: 355, endPoint x: 1380, endPoint y: 478, distance: 879.8
click at [1367, 479] on html ".abccls-1,.abccls-2{fill-rule:evenodd}.abccls-2{fill:#fff} .abfcls-1{fill:none}…" at bounding box center [683, 328] width 1367 height 656
click at [1308, 34] on span "Salvar" at bounding box center [1313, 29] width 33 height 13
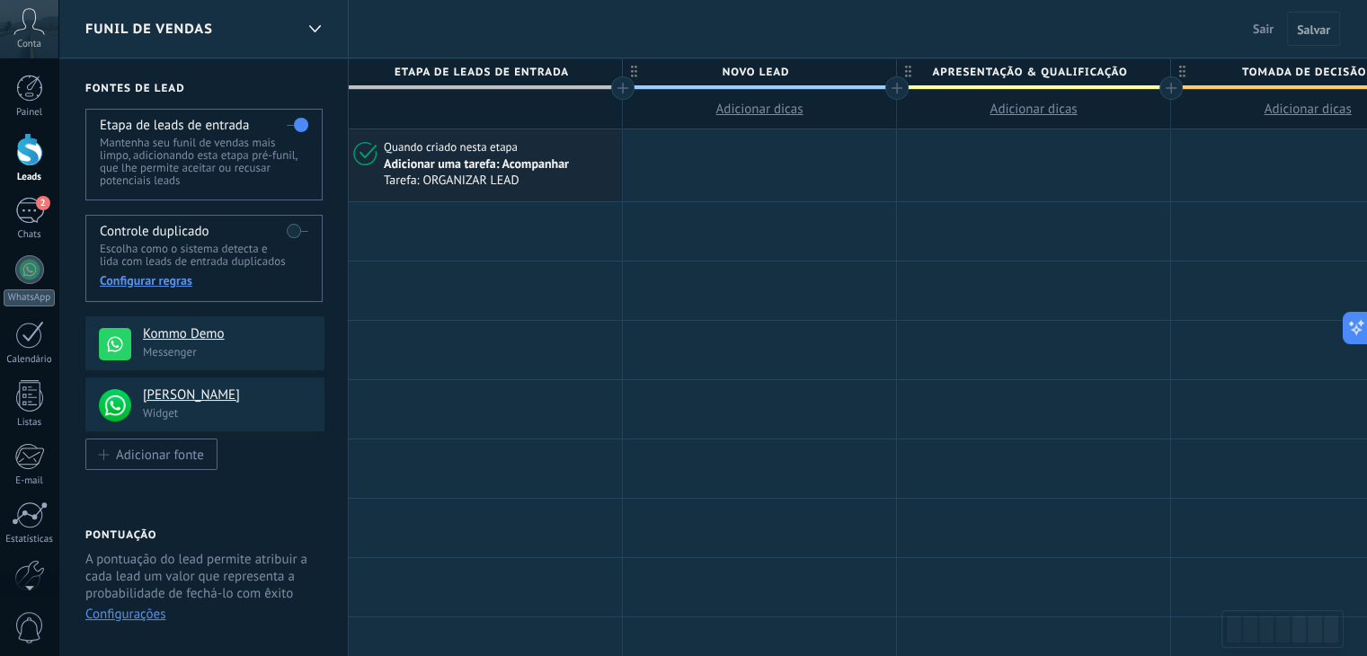
click at [623, 88] on div at bounding box center [622, 87] width 23 height 23
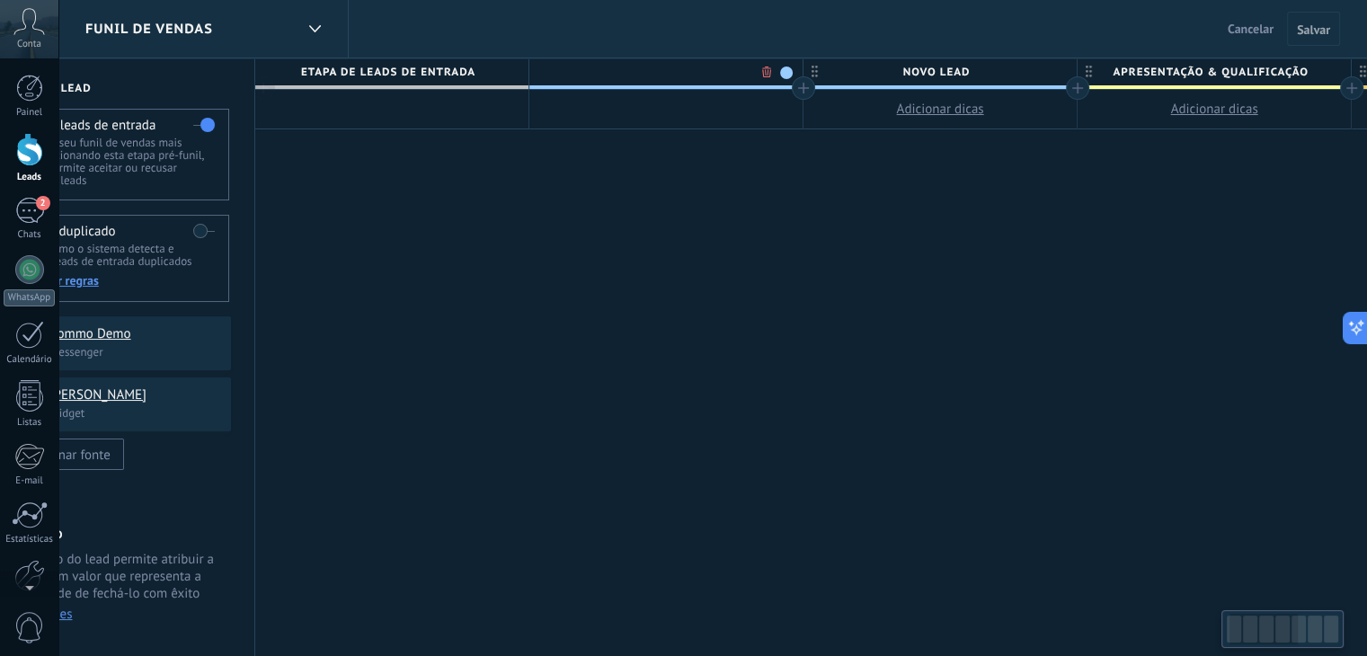
scroll to position [0, 135]
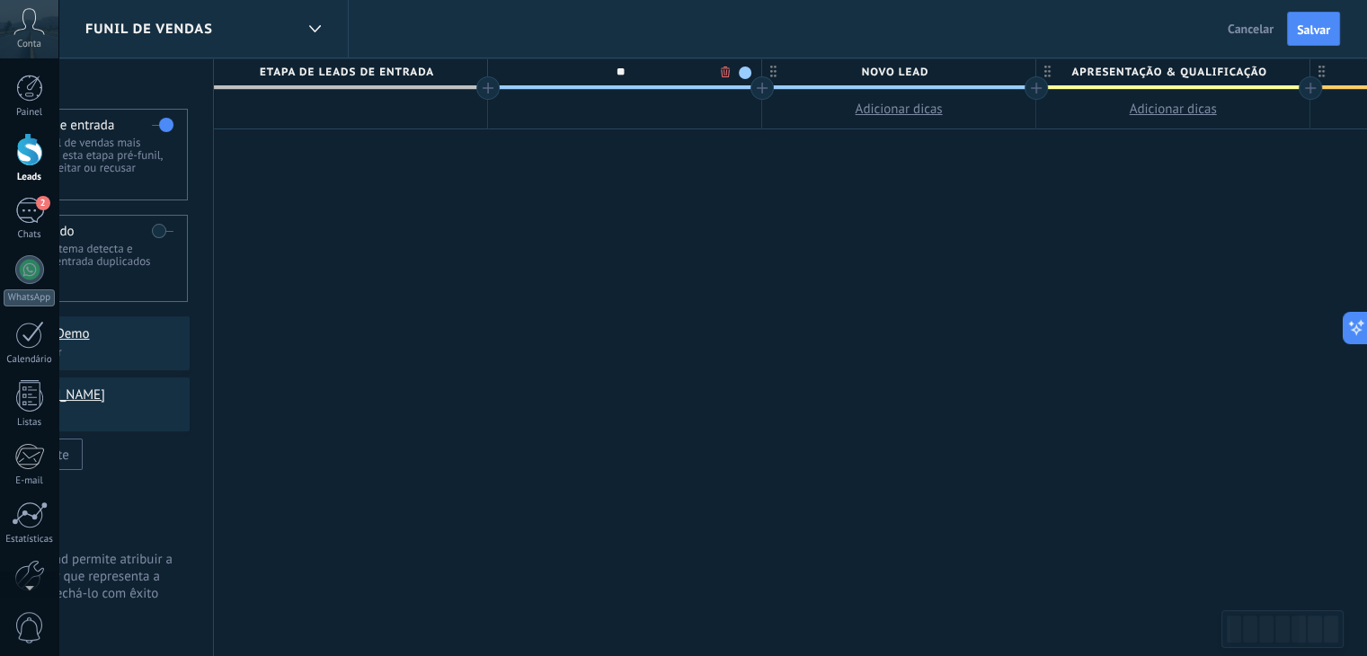
type input "*"
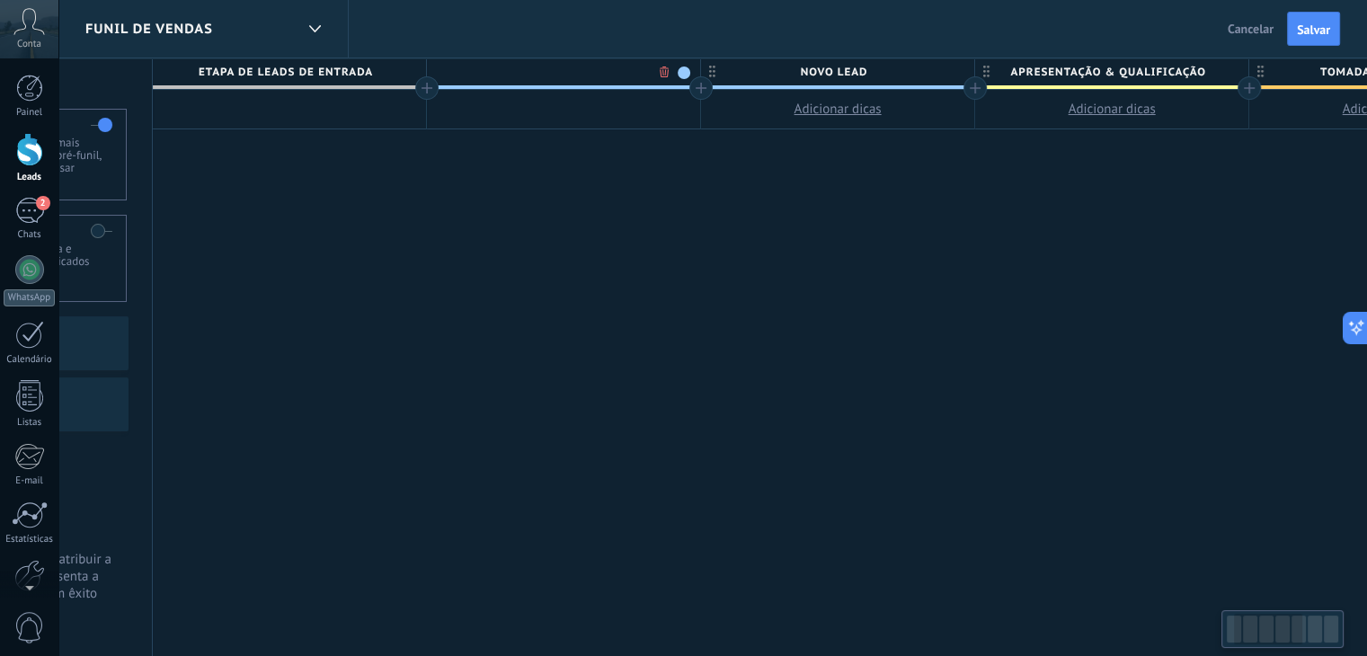
scroll to position [0, 198]
drag, startPoint x: 930, startPoint y: 73, endPoint x: 869, endPoint y: 73, distance: 60.2
click at [869, 73] on span "Novo Lead" at bounding box center [831, 72] width 264 height 28
click at [852, 69] on input "*********" at bounding box center [832, 71] width 238 height 27
click at [846, 69] on input "*********" at bounding box center [832, 71] width 238 height 27
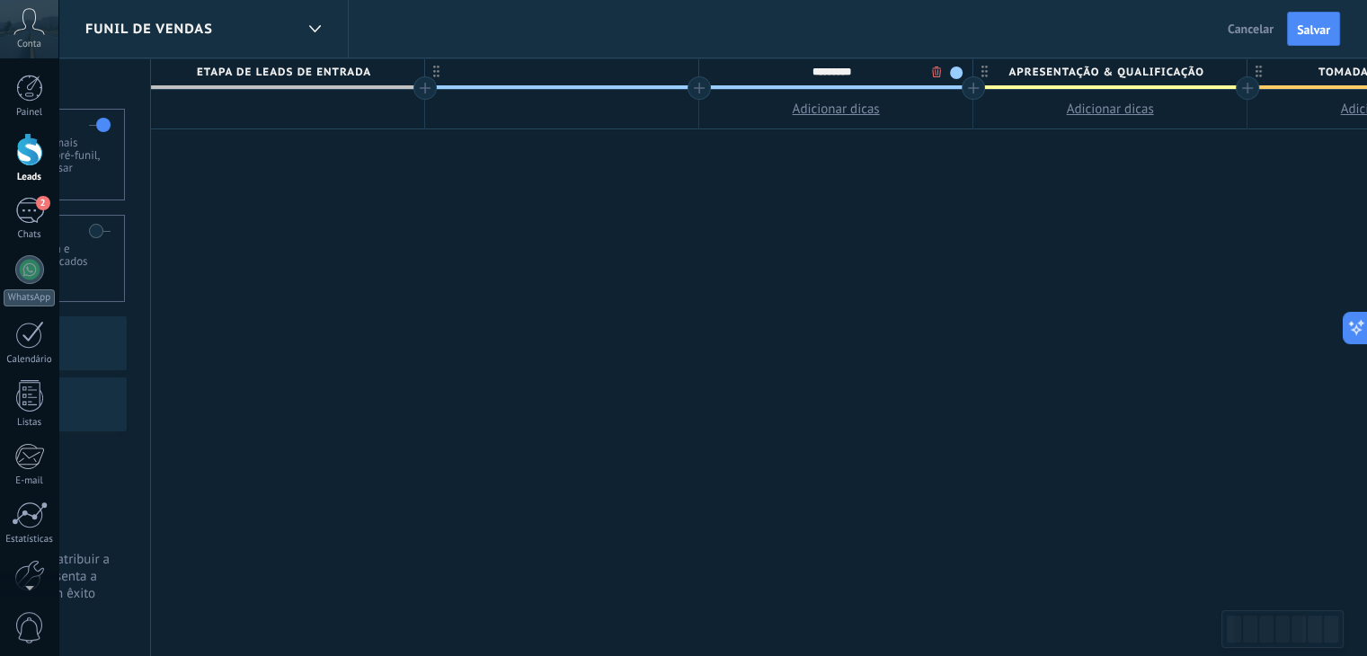
click at [863, 73] on input "*********" at bounding box center [832, 71] width 238 height 27
click at [1013, 69] on span "Apresentação & Qualificação" at bounding box center [1106, 72] width 264 height 28
click at [1013, 69] on input "**********" at bounding box center [1106, 71] width 238 height 27
click at [834, 69] on span "Novo Lead" at bounding box center [831, 72] width 264 height 28
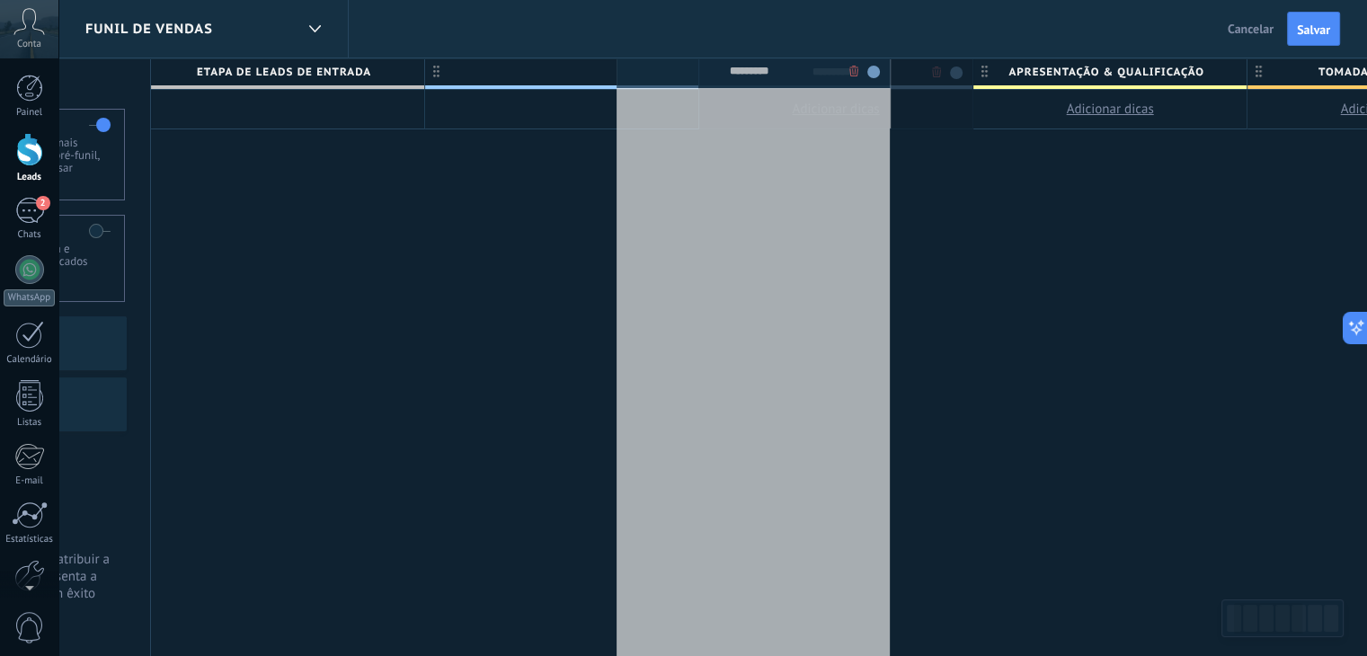
drag, startPoint x: 867, startPoint y: 76, endPoint x: 784, endPoint y: 75, distance: 82.7
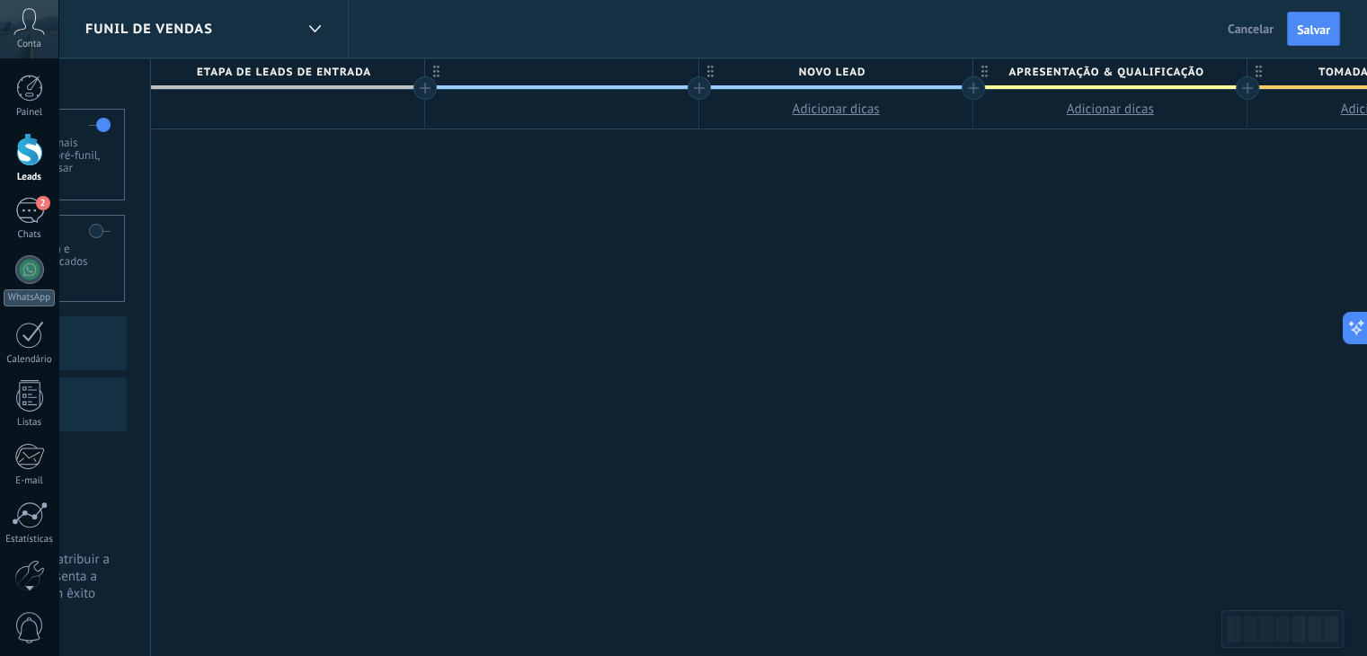
click at [810, 75] on span "Novo Lead" at bounding box center [831, 72] width 264 height 28
click at [810, 75] on input "*********" at bounding box center [832, 71] width 238 height 27
type input "**********"
click at [537, 77] on div at bounding box center [561, 71] width 273 height 27
type input "*"
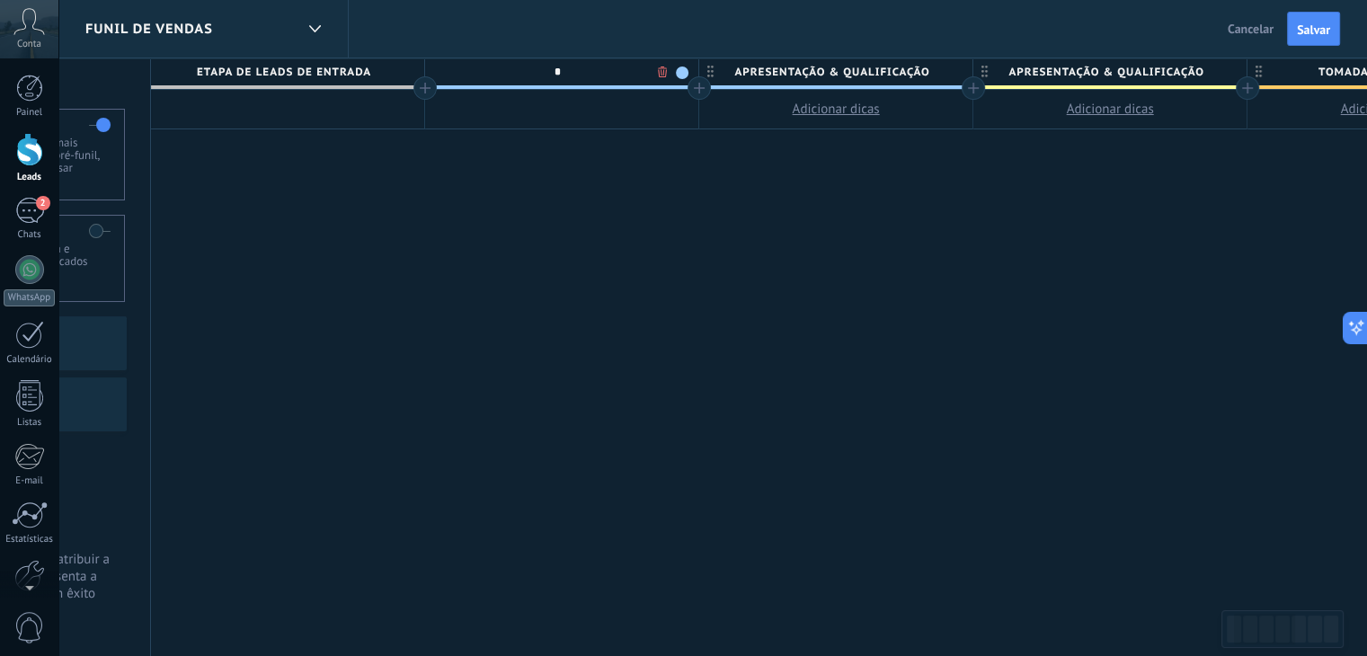
type input "*"
click at [563, 68] on span "F" at bounding box center [557, 72] width 264 height 28
type input "**********"
click at [695, 88] on div at bounding box center [699, 87] width 23 height 23
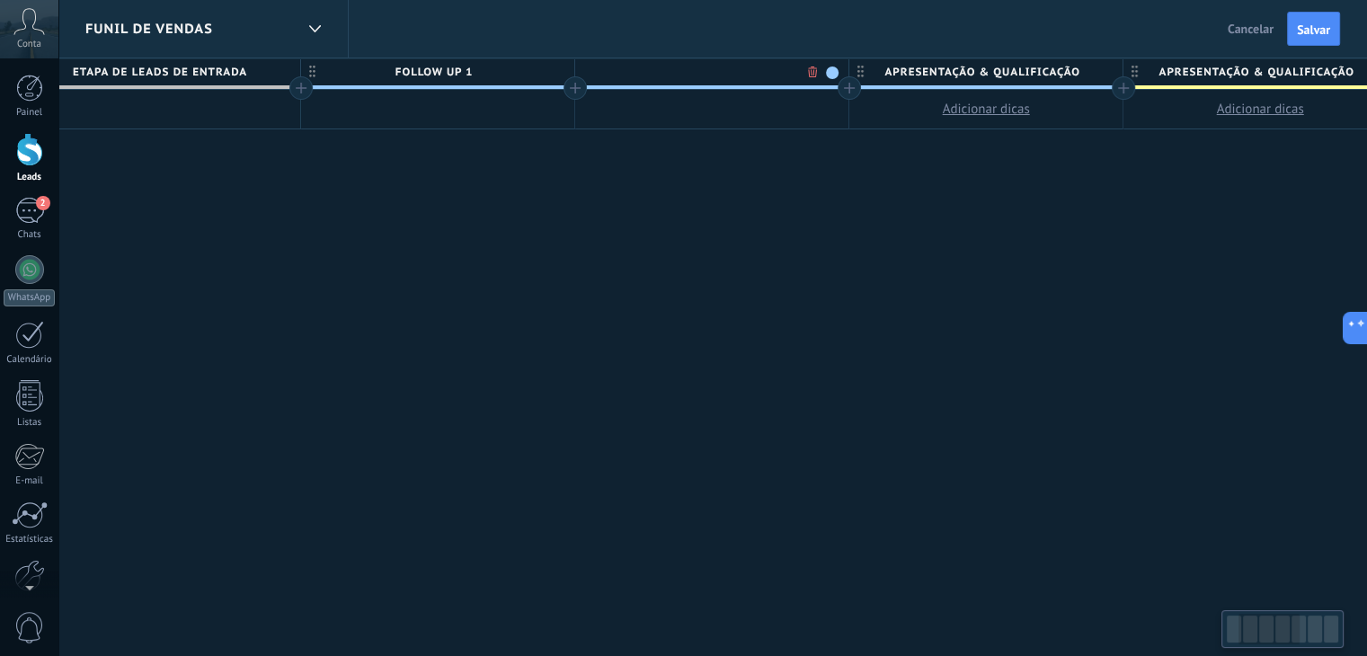
scroll to position [0, 331]
type input "**********"
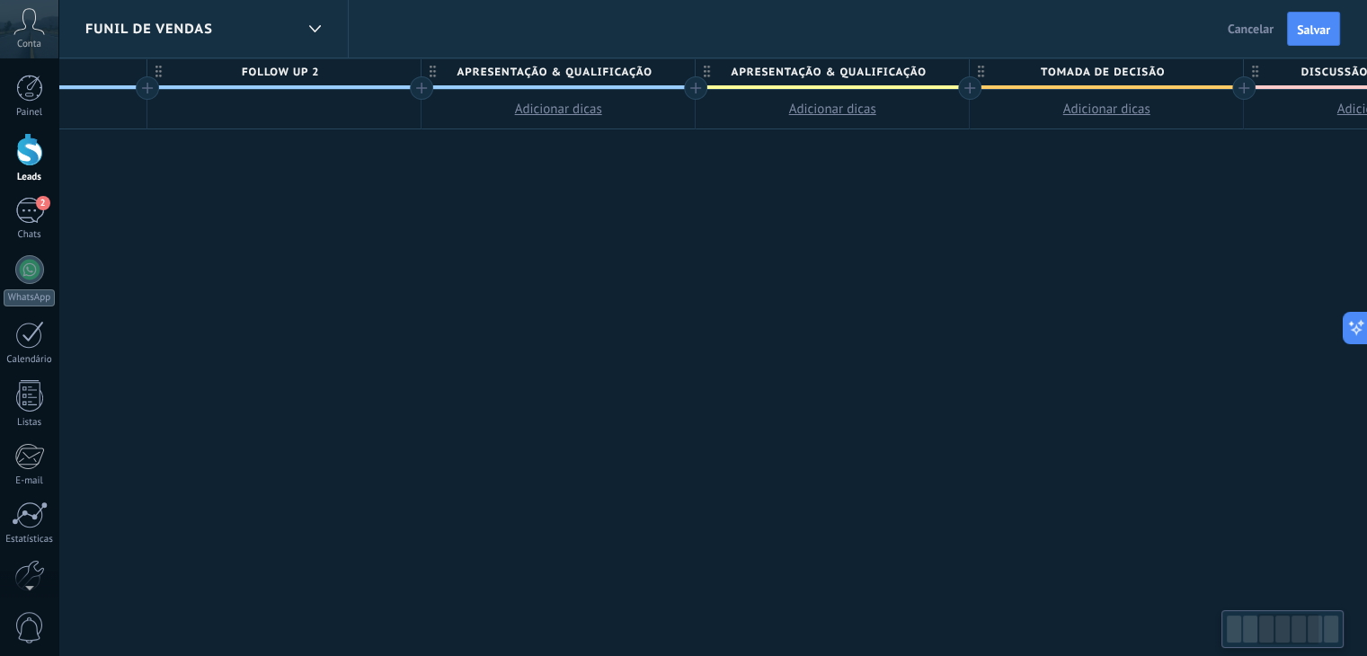
scroll to position [0, 802]
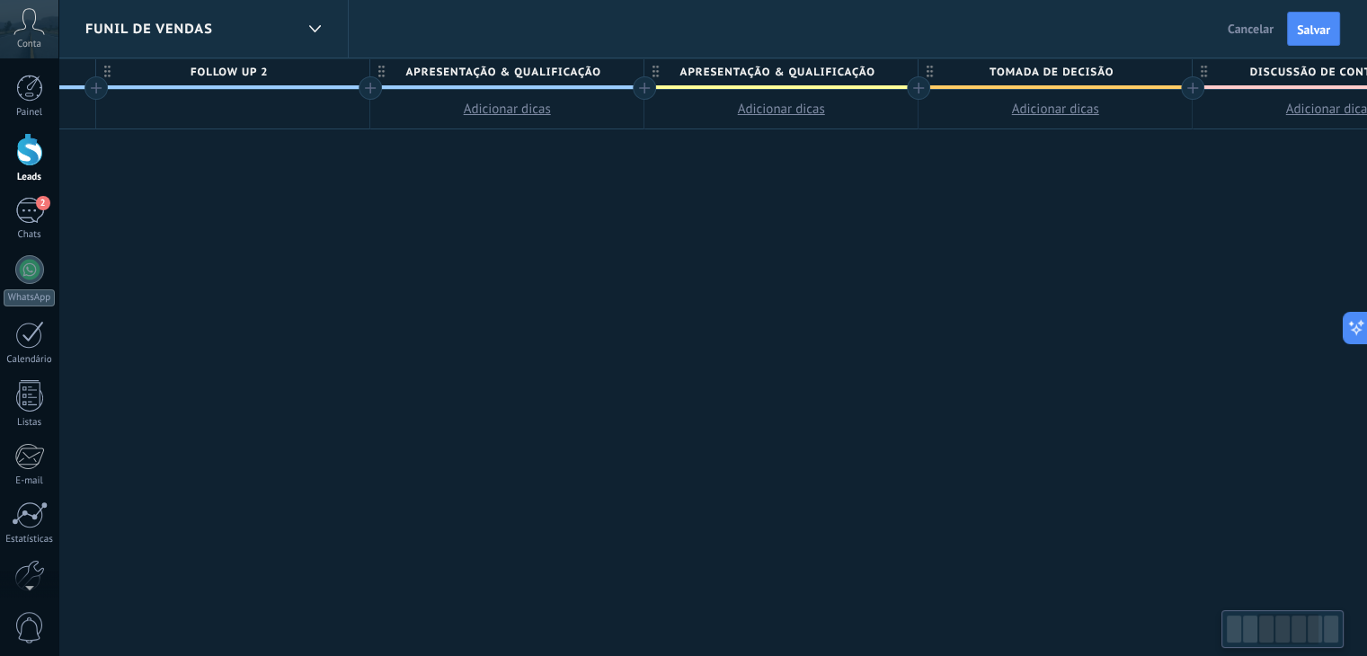
drag, startPoint x: 1072, startPoint y: 224, endPoint x: 595, endPoint y: 217, distance: 477.4
click at [611, 227] on div "**********" at bounding box center [782, 357] width 2468 height 599
click at [637, 89] on div at bounding box center [643, 87] width 23 height 23
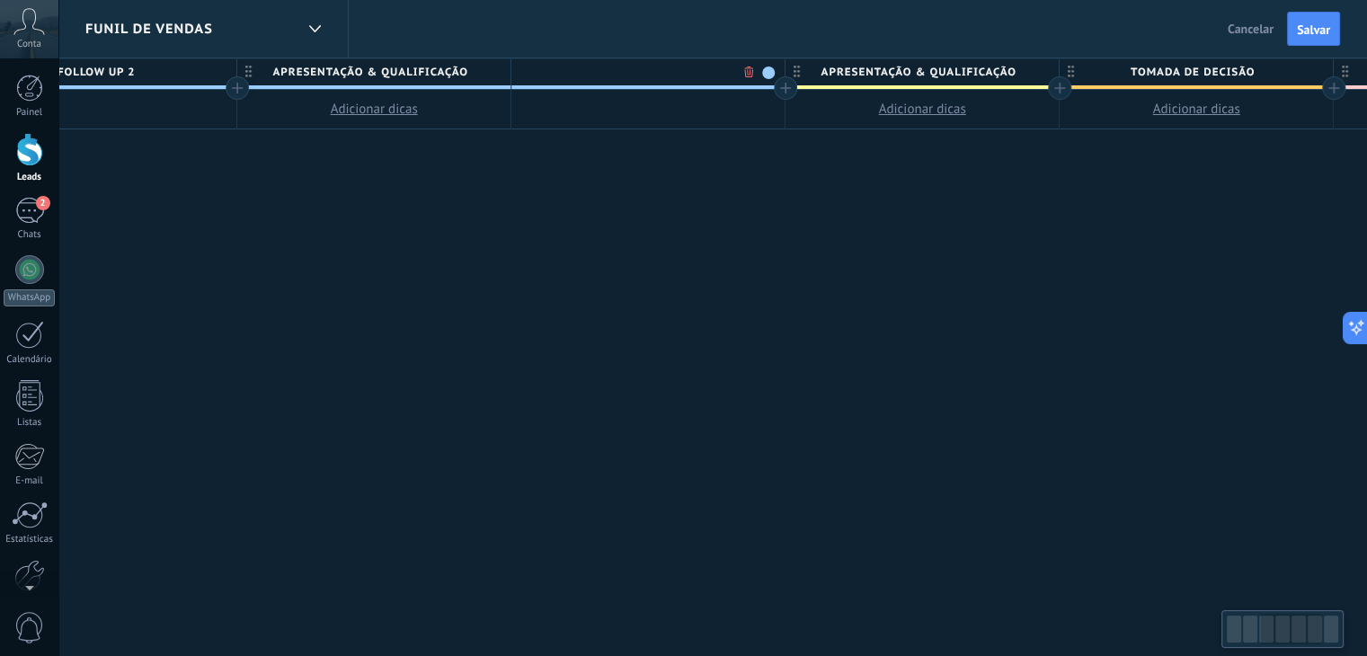
scroll to position [0, 935]
type input "**********"
click at [781, 86] on div at bounding box center [784, 87] width 23 height 23
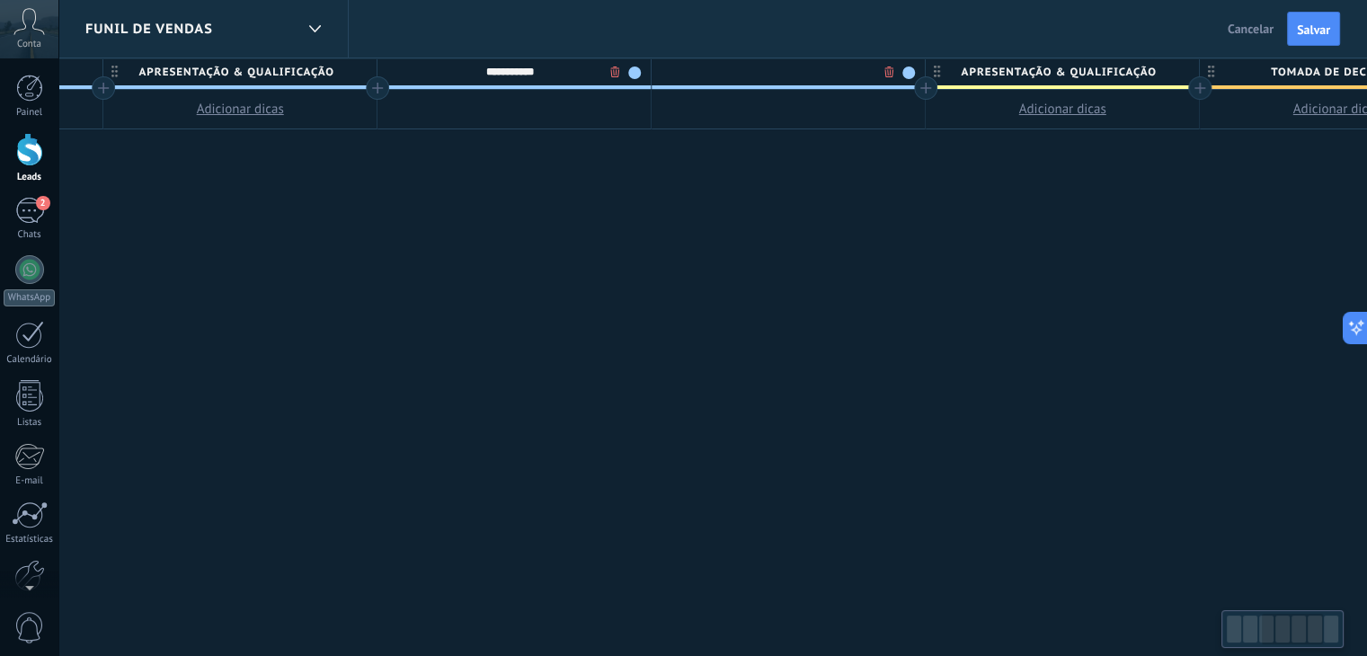
scroll to position [0, 1068]
type input "**********"
click at [920, 91] on div at bounding box center [925, 87] width 23 height 23
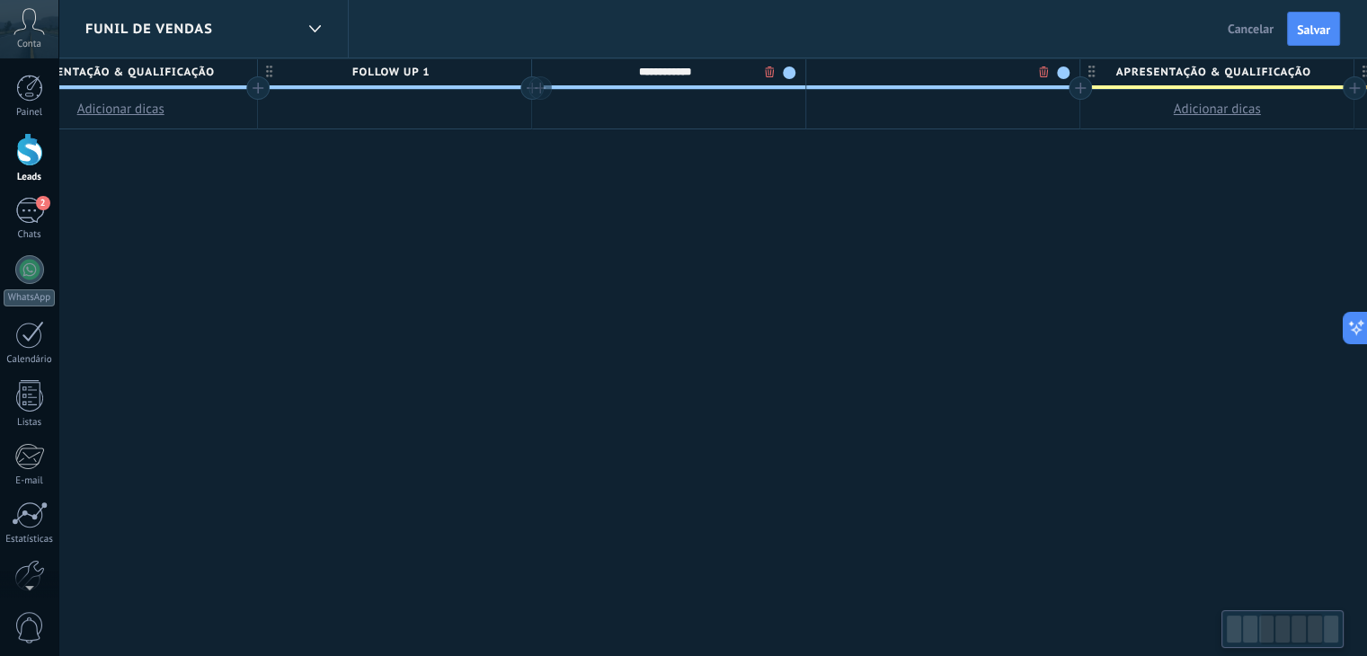
scroll to position [0, 1201]
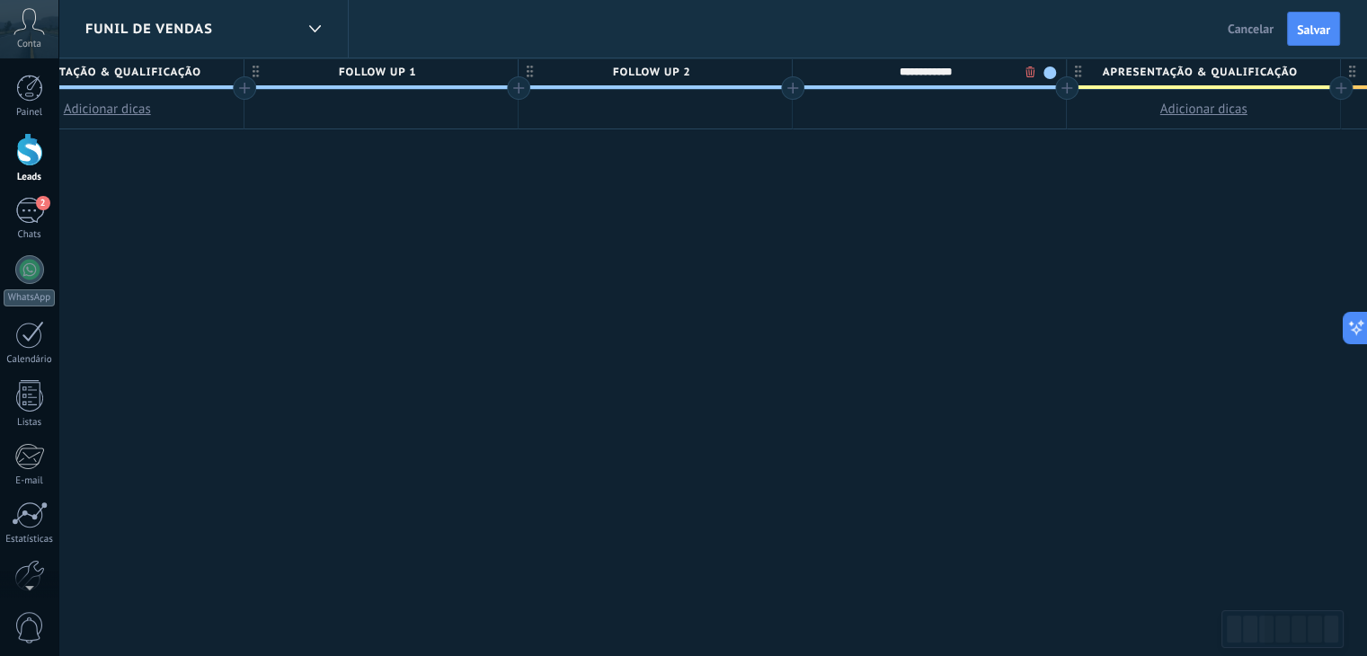
type input "**********"
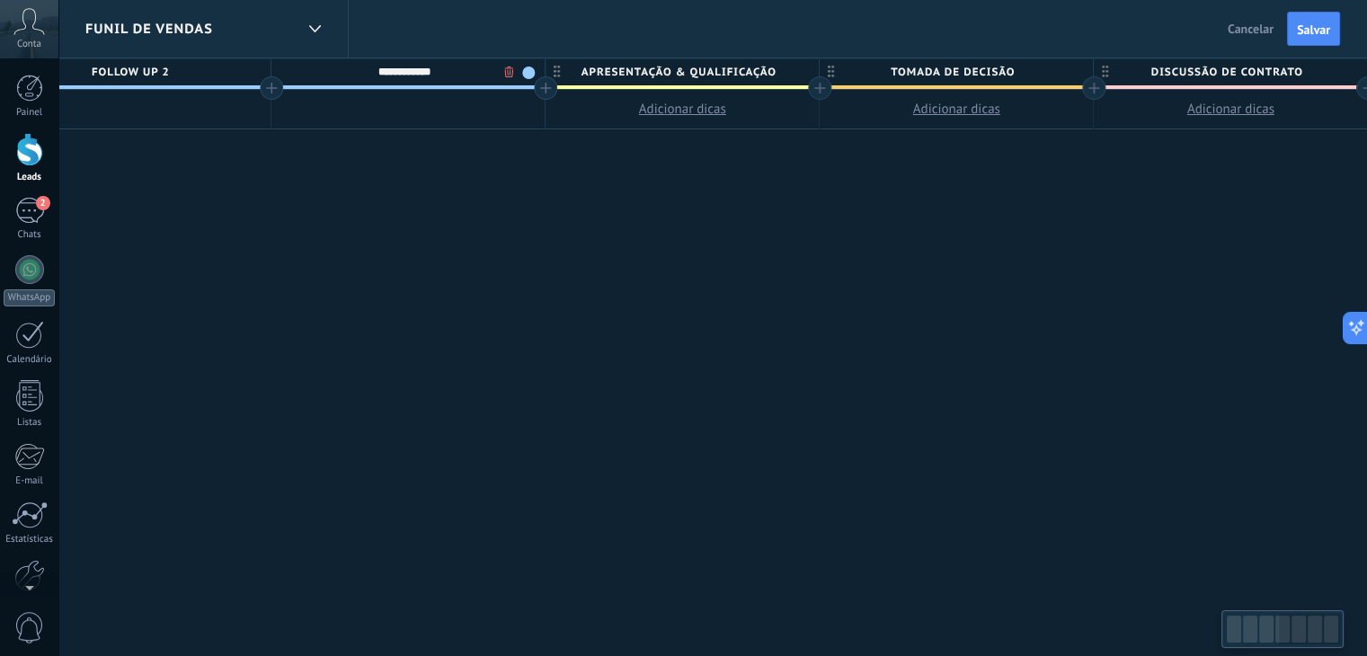
scroll to position [0, 1748]
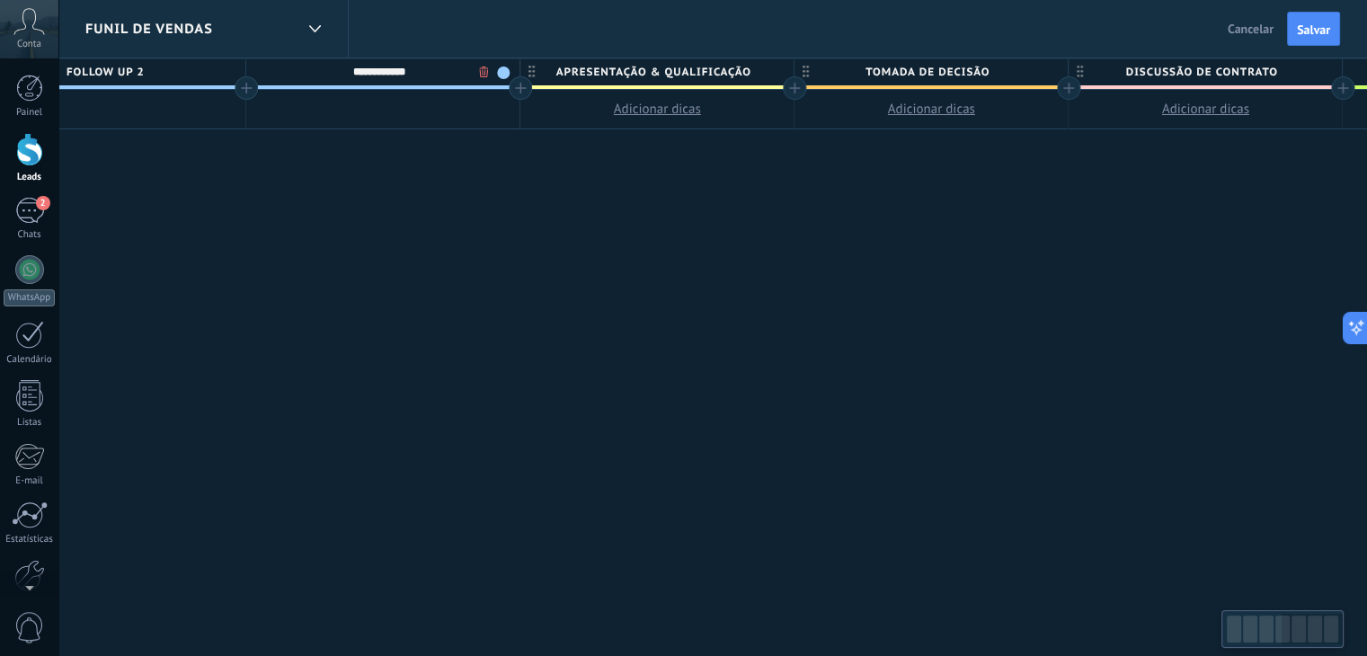
drag, startPoint x: 1053, startPoint y: 236, endPoint x: 507, endPoint y: 245, distance: 545.8
click at [507, 245] on div "**********" at bounding box center [246, 357] width 3290 height 599
click at [713, 75] on span "Apresentação & Qualificação" at bounding box center [653, 72] width 264 height 28
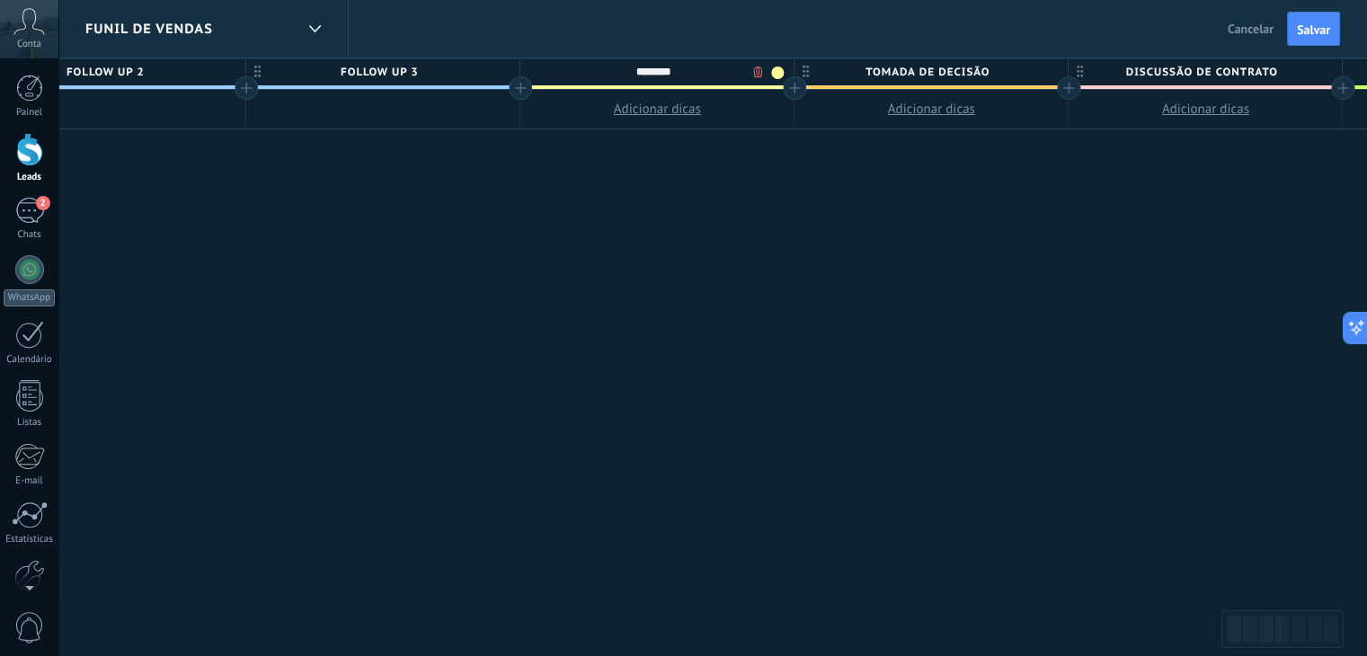
type input "********"
click at [699, 66] on span "pROPOSTA" at bounding box center [653, 72] width 264 height 28
type input "**********"
click at [701, 247] on div "**********" at bounding box center [246, 357] width 3290 height 599
click at [939, 68] on span "Tomada de decisão" at bounding box center [927, 72] width 264 height 28
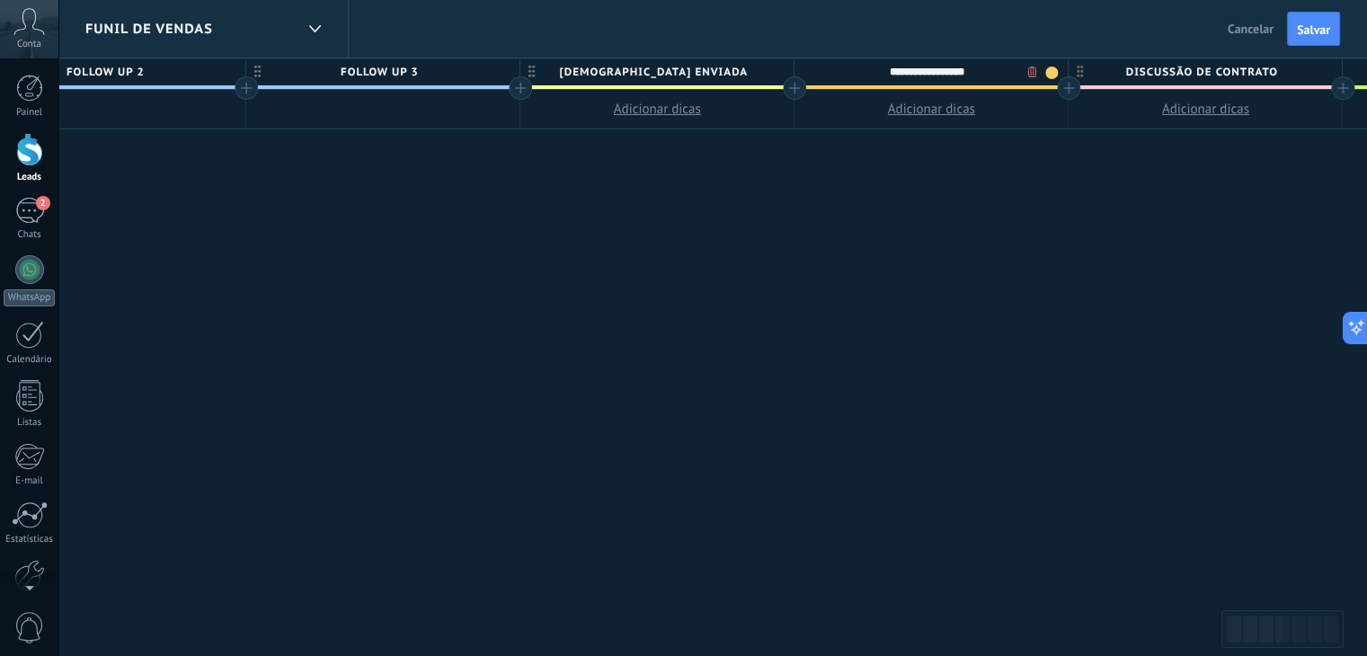
click at [939, 68] on input "**********" at bounding box center [927, 71] width 238 height 27
type input "**********"
click at [941, 207] on div "**********" at bounding box center [246, 357] width 3290 height 599
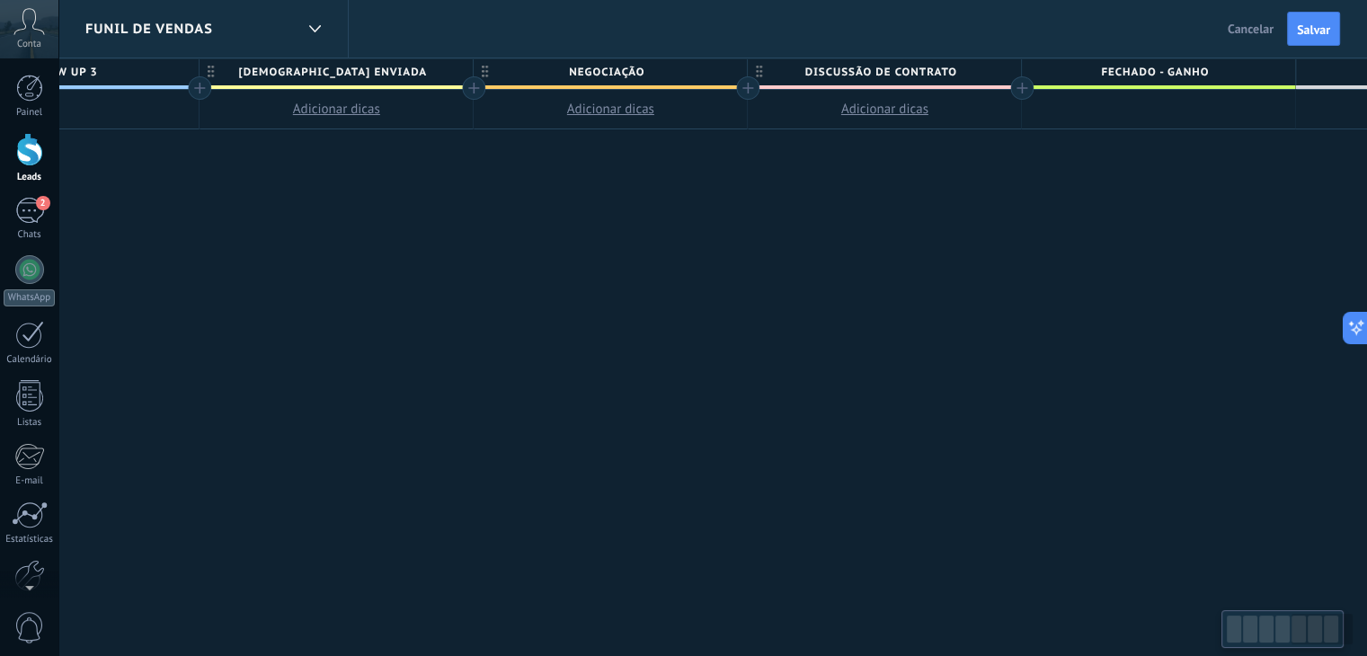
scroll to position [0, 2117]
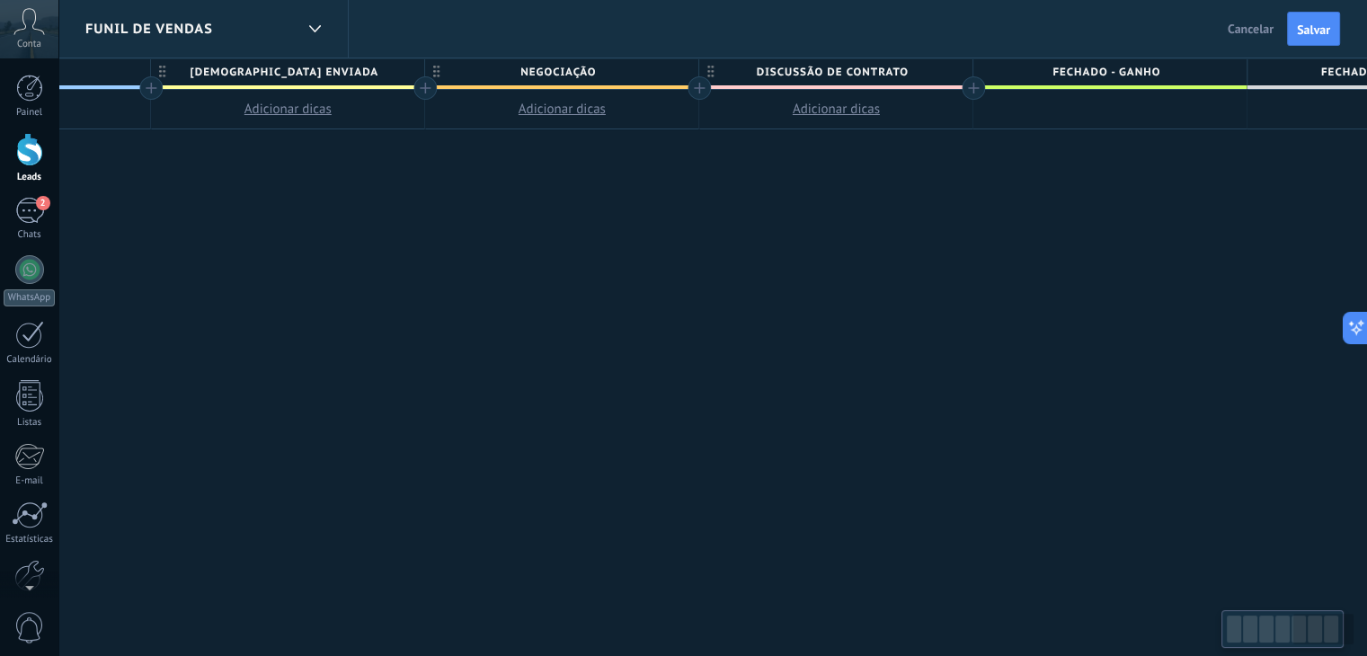
drag, startPoint x: 1115, startPoint y: 218, endPoint x: 749, endPoint y: 231, distance: 366.1
click at [859, 72] on span "Discussão de contrato" at bounding box center [831, 72] width 264 height 28
click at [859, 72] on input "**********" at bounding box center [832, 71] width 238 height 27
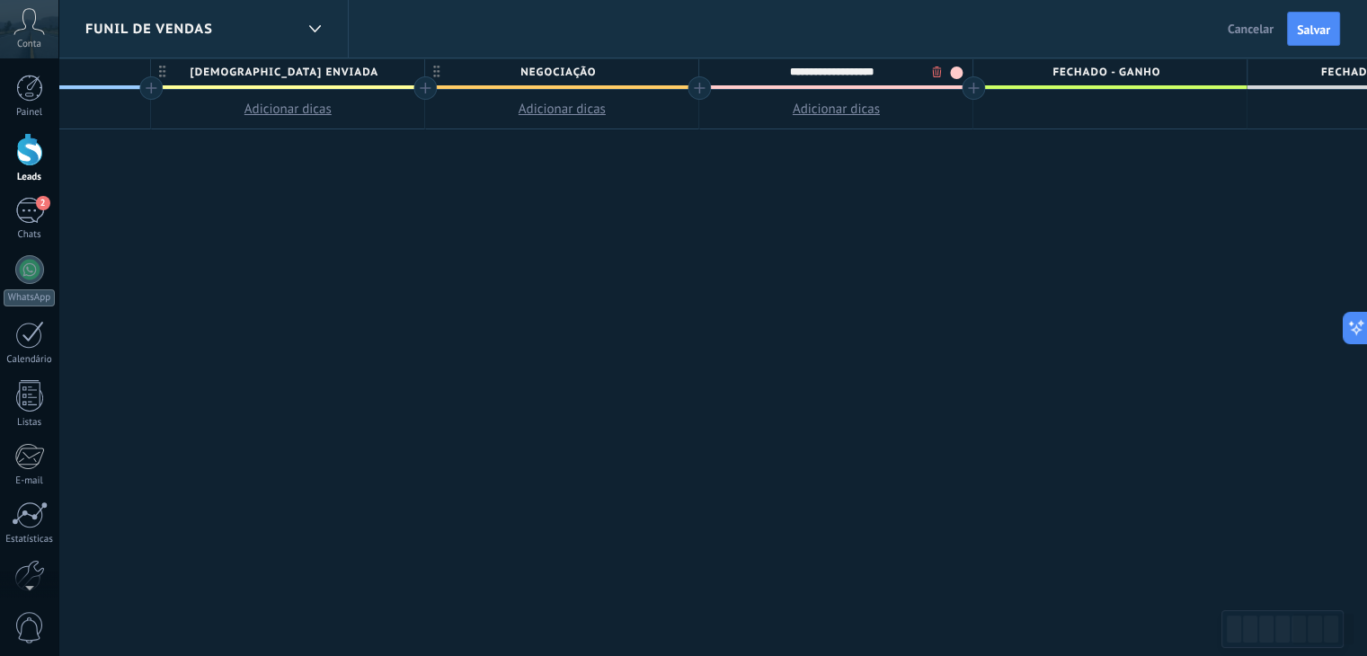
type input "**********"
click at [601, 73] on span "NEGOCIAÇÃO" at bounding box center [557, 72] width 264 height 28
type input "**********"
click at [699, 86] on div at bounding box center [699, 87] width 23 height 23
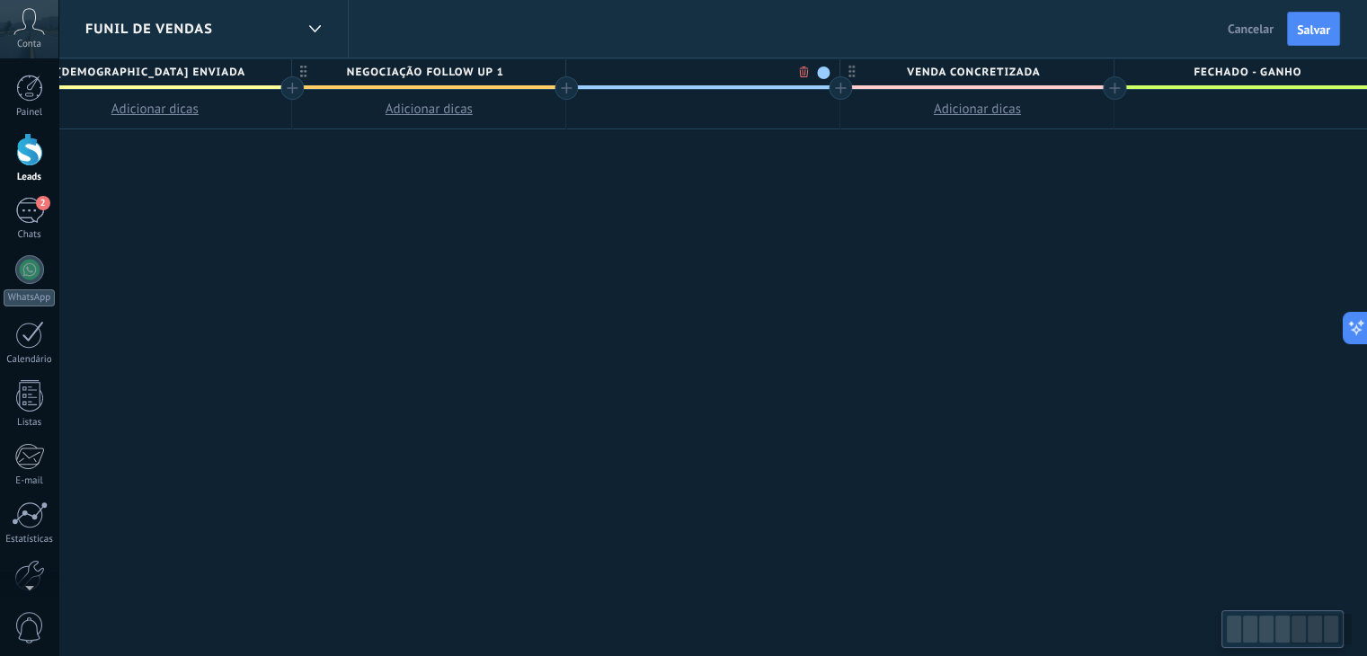
scroll to position [0, 2250]
type input "**********"
click at [839, 92] on div at bounding box center [840, 87] width 23 height 23
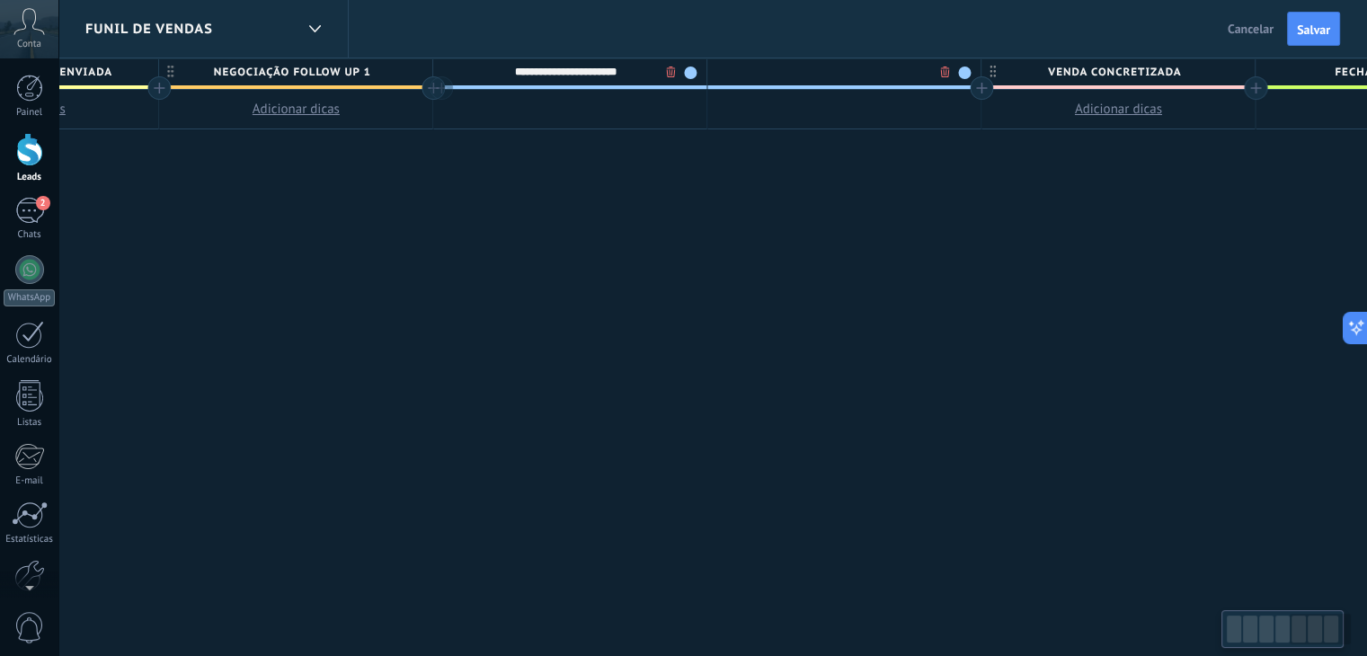
scroll to position [0, 2383]
type input "**********"
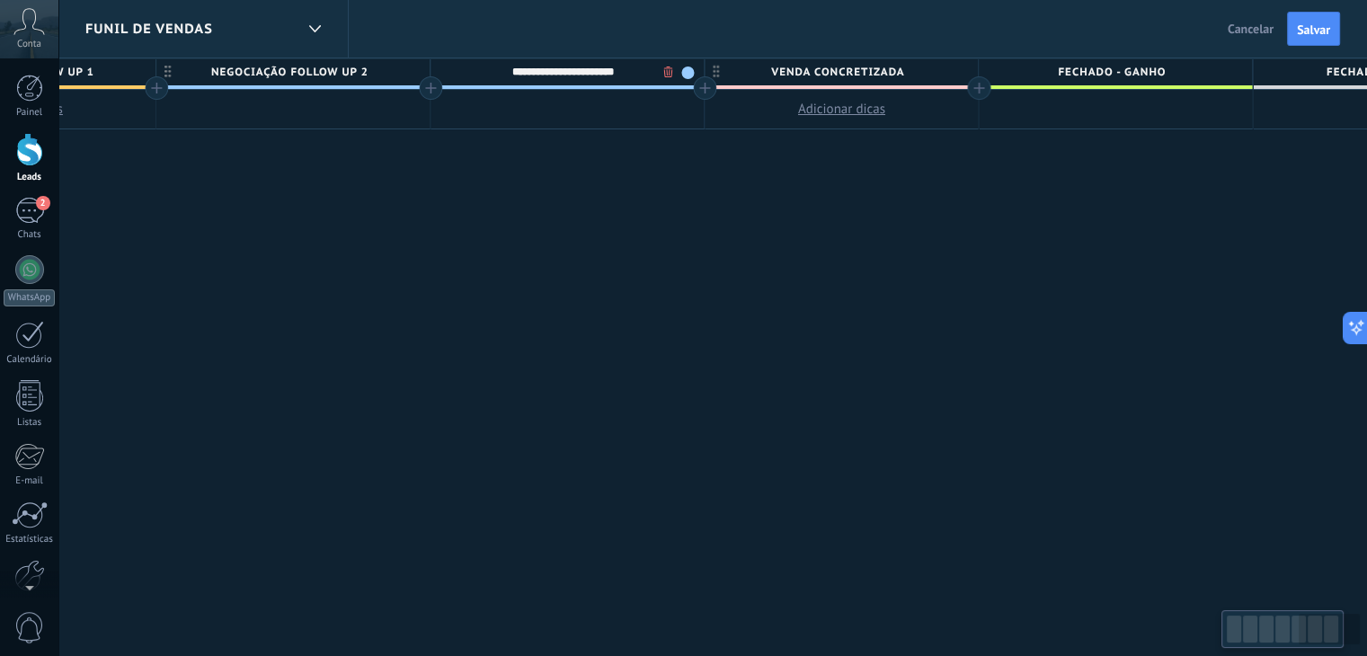
scroll to position [0, 2661]
drag, startPoint x: 1125, startPoint y: 278, endPoint x: 849, endPoint y: 279, distance: 276.0
click at [1136, 72] on span "Fechado - ganho" at bounding box center [1110, 72] width 264 height 28
click at [1136, 72] on input "**********" at bounding box center [1111, 71] width 238 height 27
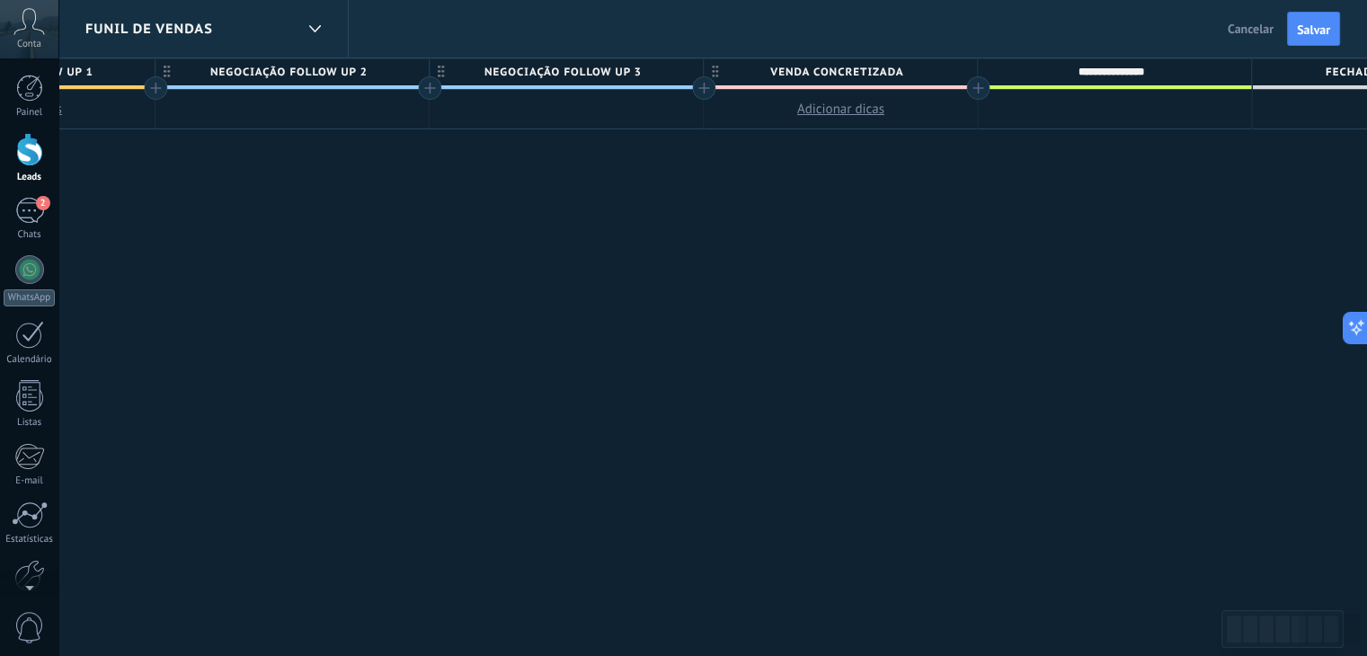
click at [1136, 72] on input "**********" at bounding box center [1111, 71] width 238 height 27
type input "*"
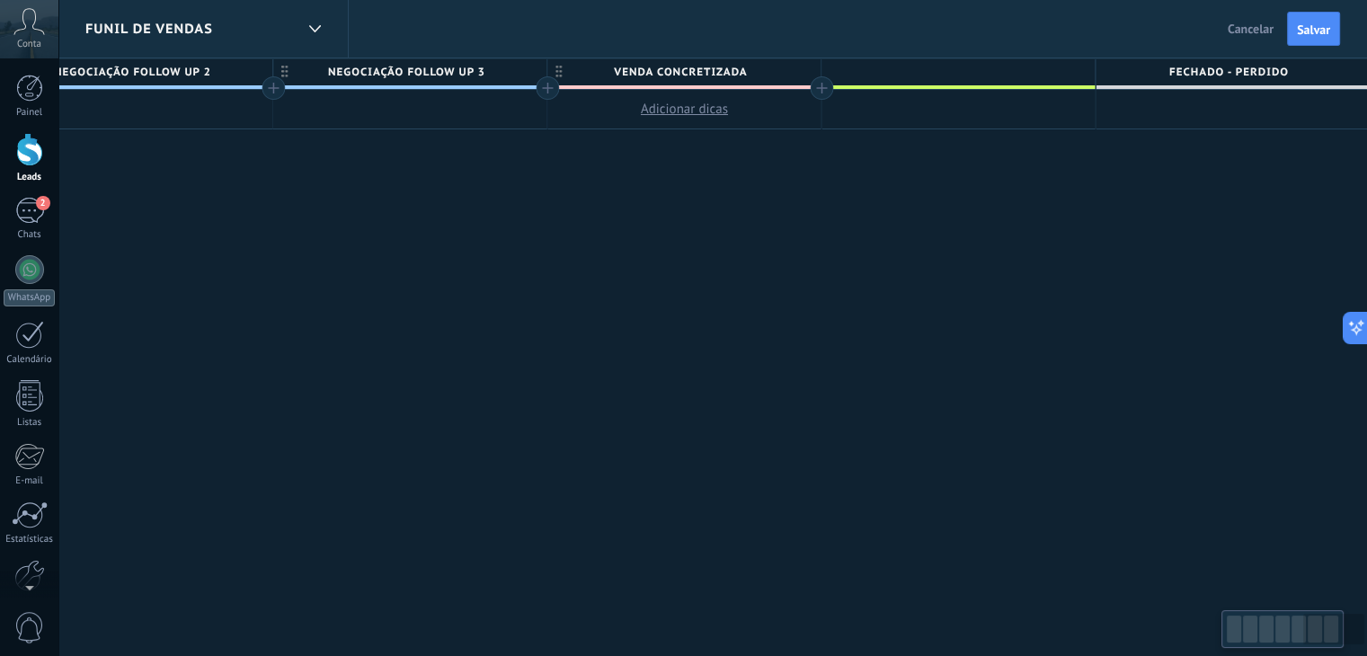
drag, startPoint x: 1085, startPoint y: 329, endPoint x: 583, endPoint y: 339, distance: 501.7
click at [1252, 69] on span "Fechado - perdido" at bounding box center [1228, 72] width 264 height 28
click at [1252, 69] on input "**********" at bounding box center [1228, 71] width 238 height 27
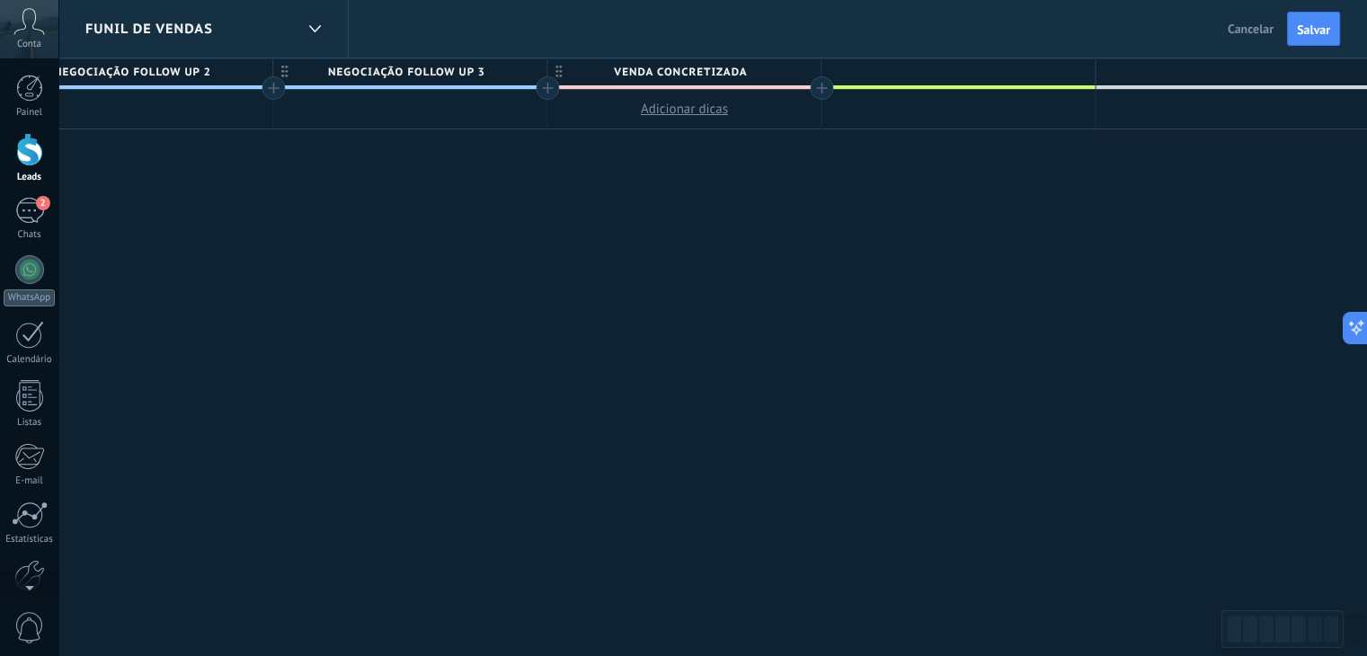
click at [945, 72] on div at bounding box center [958, 71] width 273 height 27
type input "**********"
click at [1312, 36] on span "Salvar" at bounding box center [1313, 29] width 33 height 13
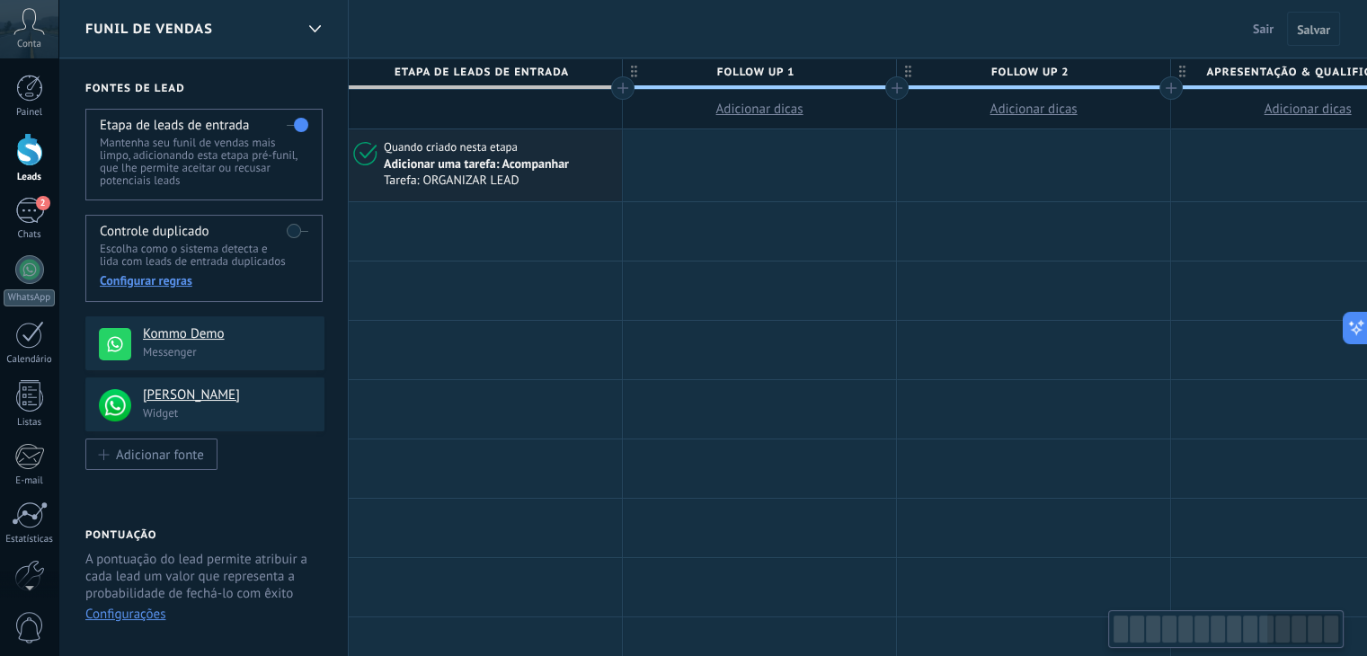
scroll to position [0, 2817]
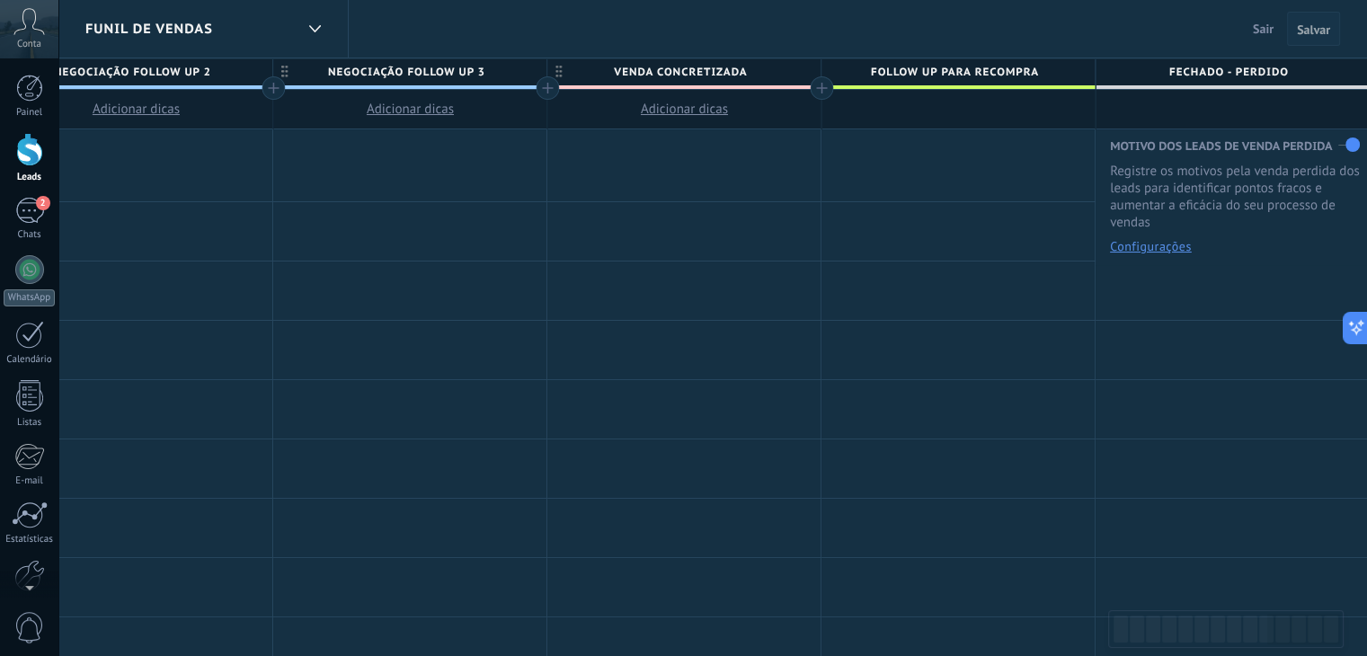
click at [1316, 31] on span "Salvar" at bounding box center [1313, 29] width 33 height 13
drag, startPoint x: 780, startPoint y: 296, endPoint x: 1380, endPoint y: 362, distance: 603.3
click at [1367, 362] on html ".abccls-1,.abccls-2{fill-rule:evenodd}.abccls-2{fill:#fff} .abfcls-1{fill:none}…" at bounding box center [683, 328] width 1367 height 656
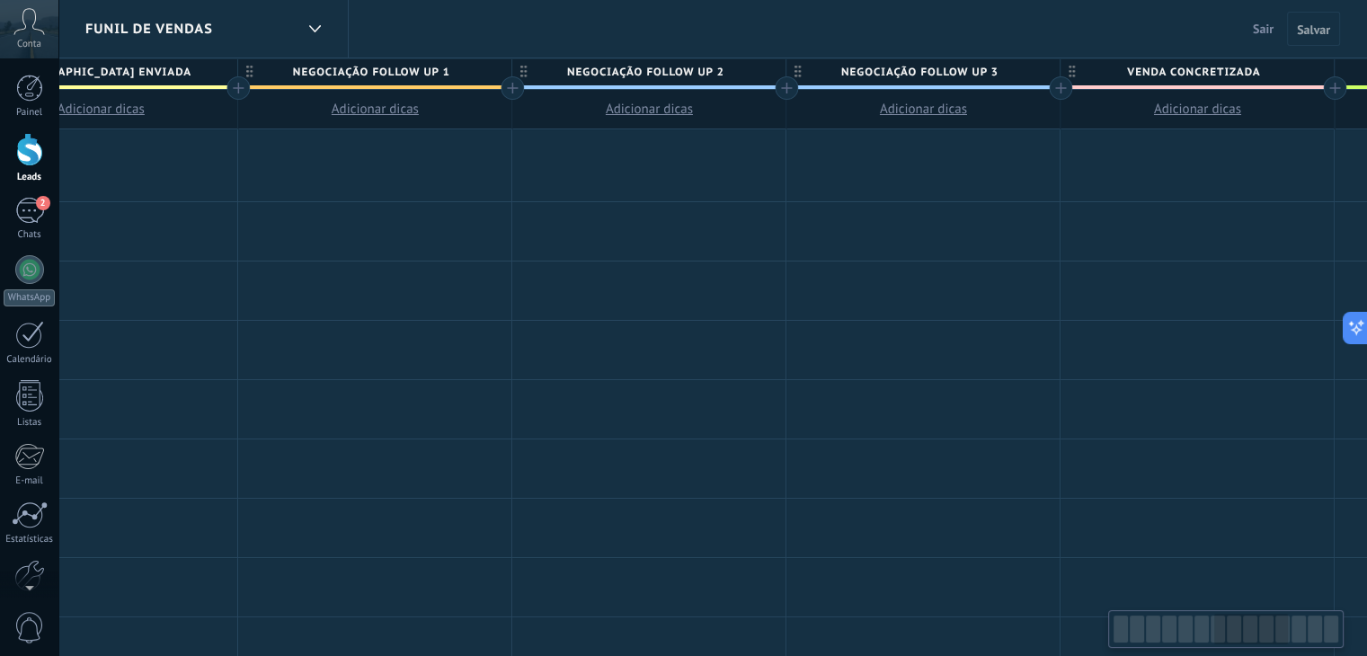
drag, startPoint x: 875, startPoint y: 359, endPoint x: 1380, endPoint y: 437, distance: 511.3
click at [1367, 437] on html ".abccls-1,.abccls-2{fill-rule:evenodd}.abccls-2{fill:#fff} .abfcls-1{fill:none}…" at bounding box center [683, 328] width 1367 height 656
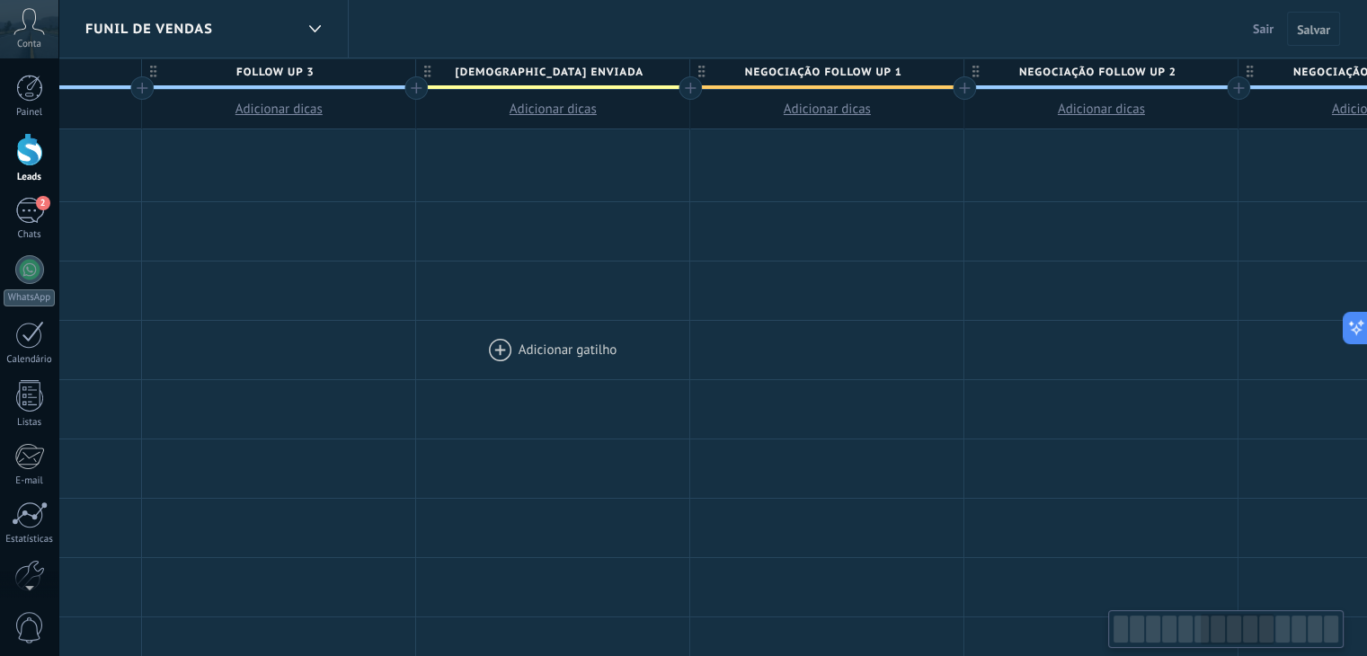
drag, startPoint x: 617, startPoint y: 307, endPoint x: 1144, endPoint y: 361, distance: 529.7
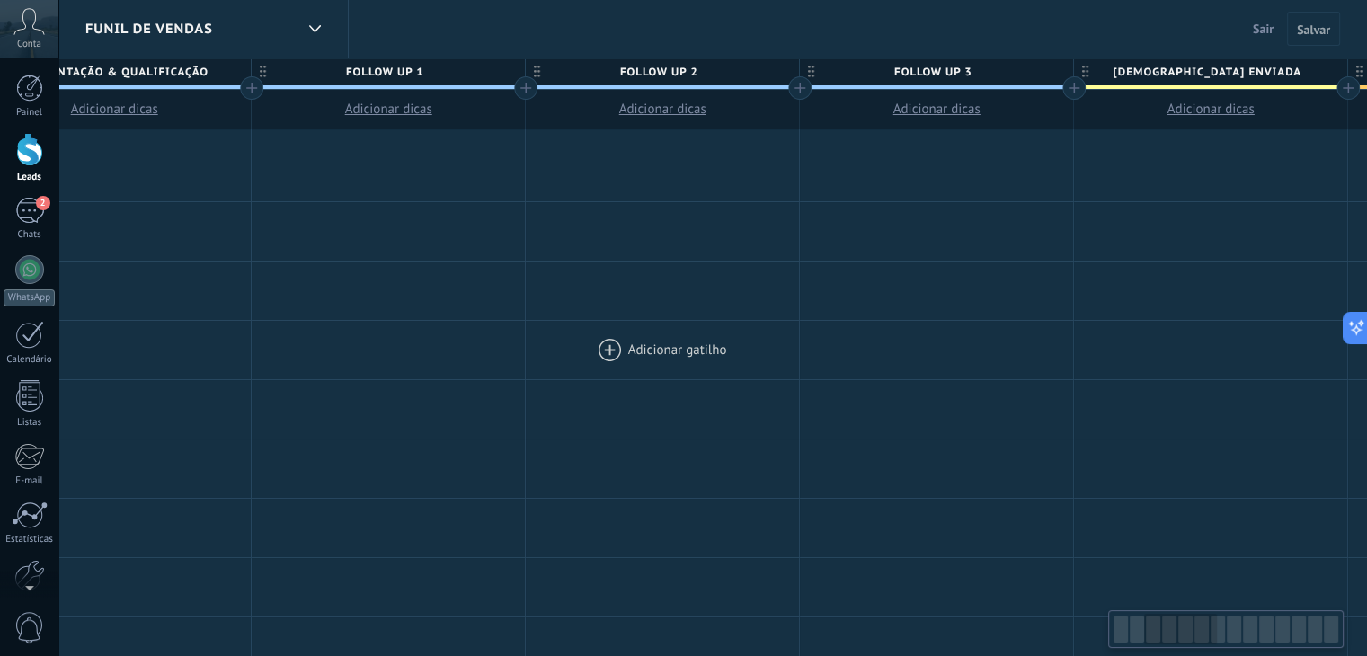
drag, startPoint x: 1140, startPoint y: 349, endPoint x: 1302, endPoint y: 351, distance: 161.8
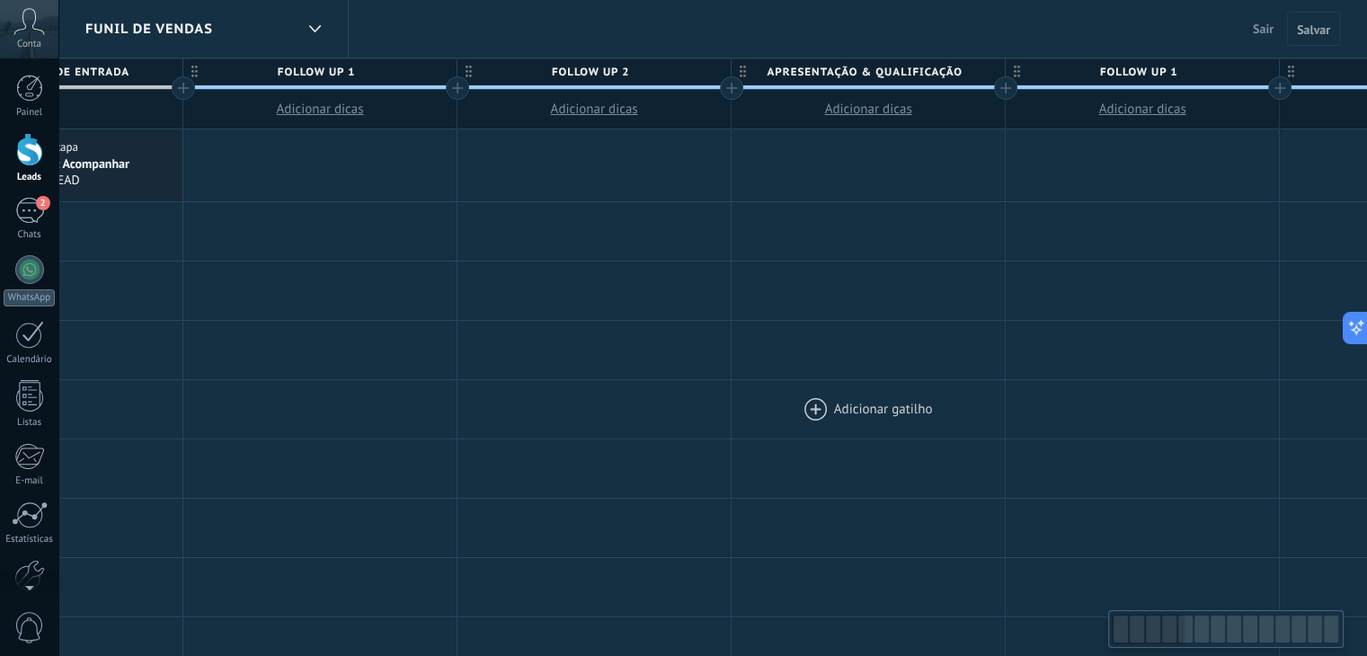
drag, startPoint x: 802, startPoint y: 353, endPoint x: 1355, endPoint y: 415, distance: 556.3
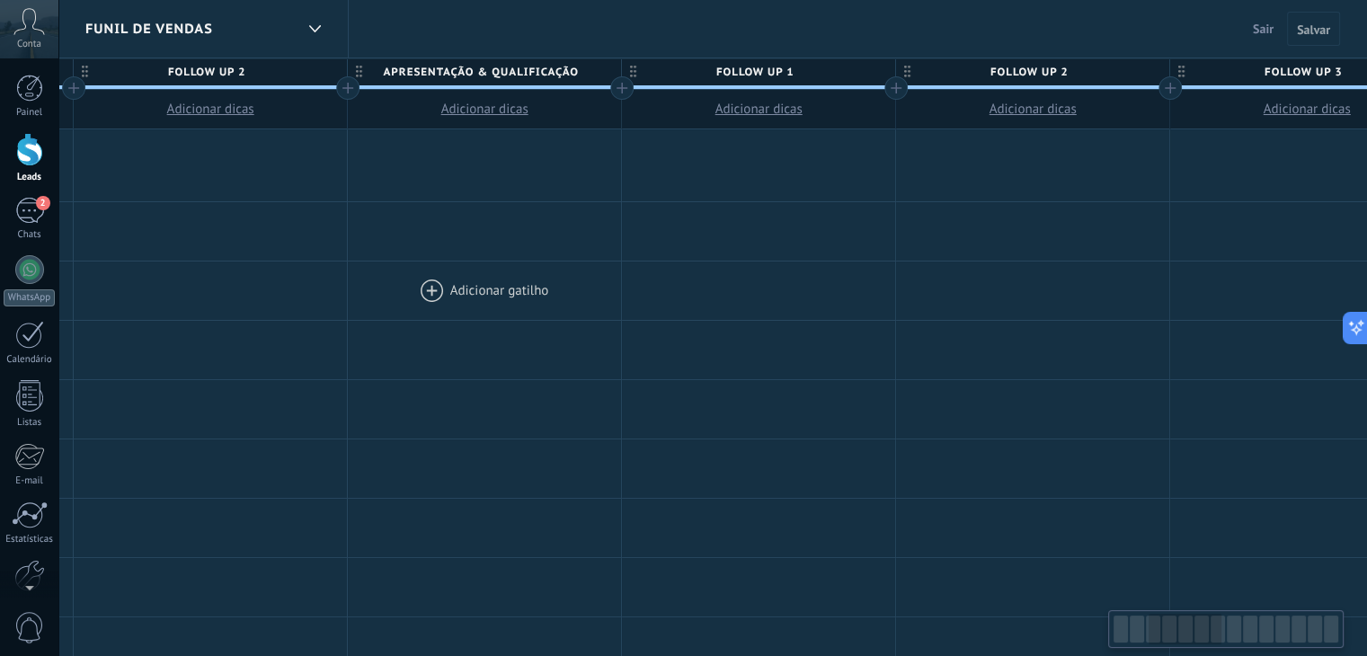
drag, startPoint x: 1313, startPoint y: 322, endPoint x: 481, endPoint y: 290, distance: 832.2
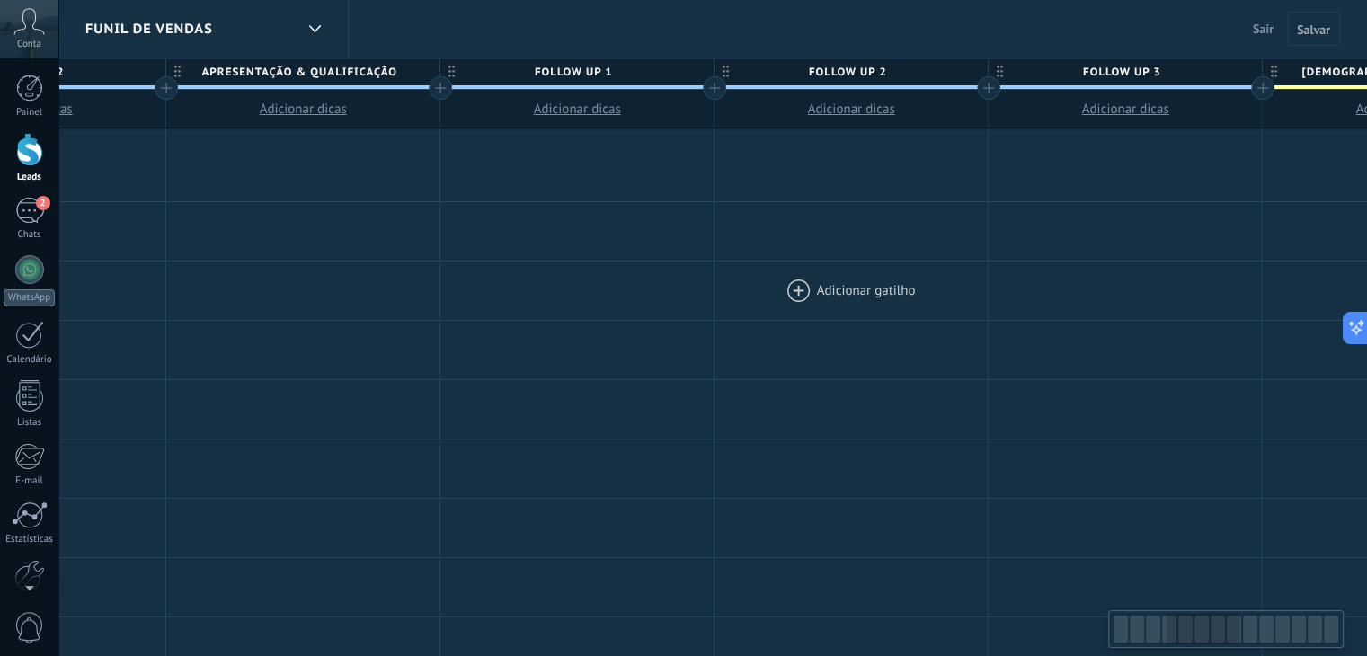
scroll to position [0, 1003]
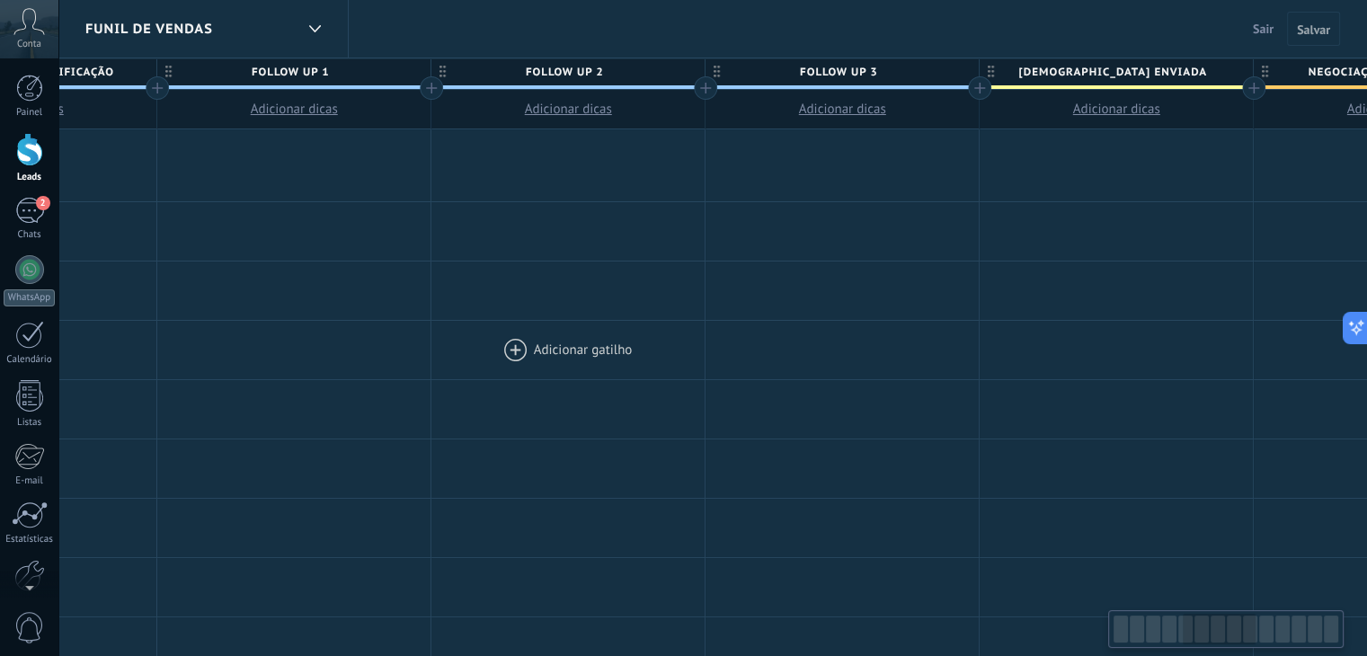
drag, startPoint x: 1067, startPoint y: 305, endPoint x: 620, endPoint y: 327, distance: 447.4
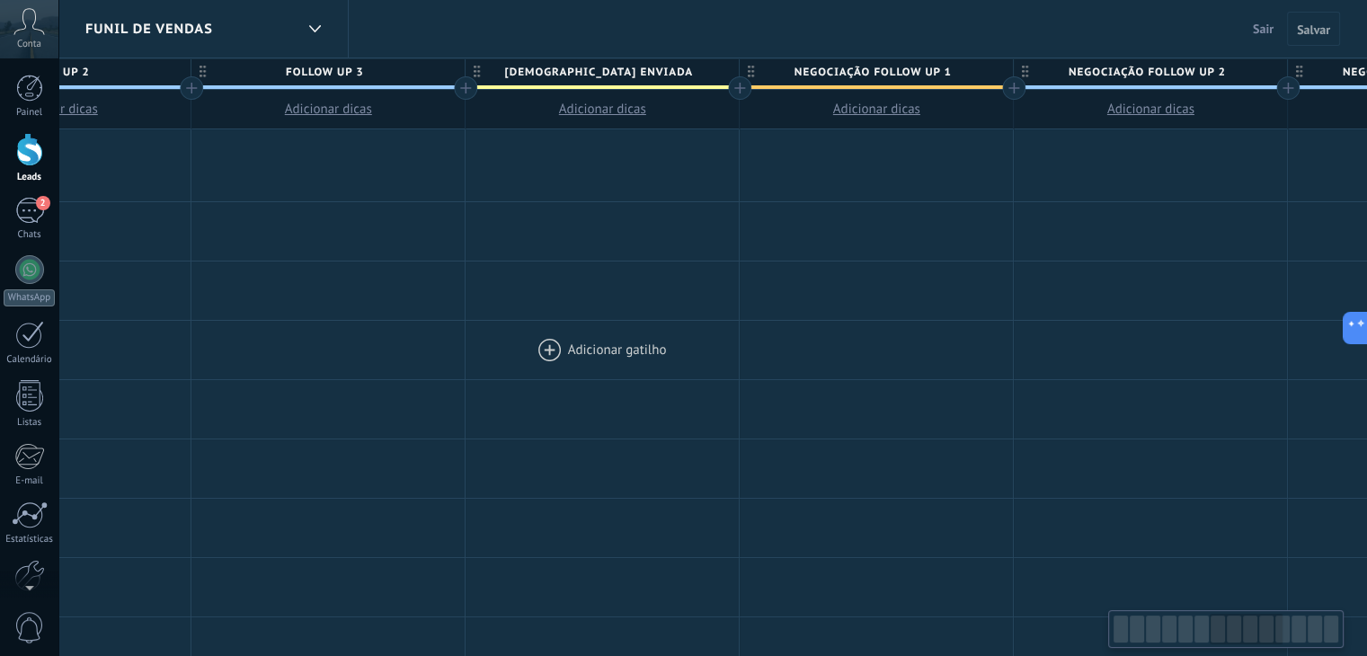
drag, startPoint x: 1191, startPoint y: 368, endPoint x: 656, endPoint y: 360, distance: 534.9
click at [658, 359] on div at bounding box center [602, 350] width 273 height 58
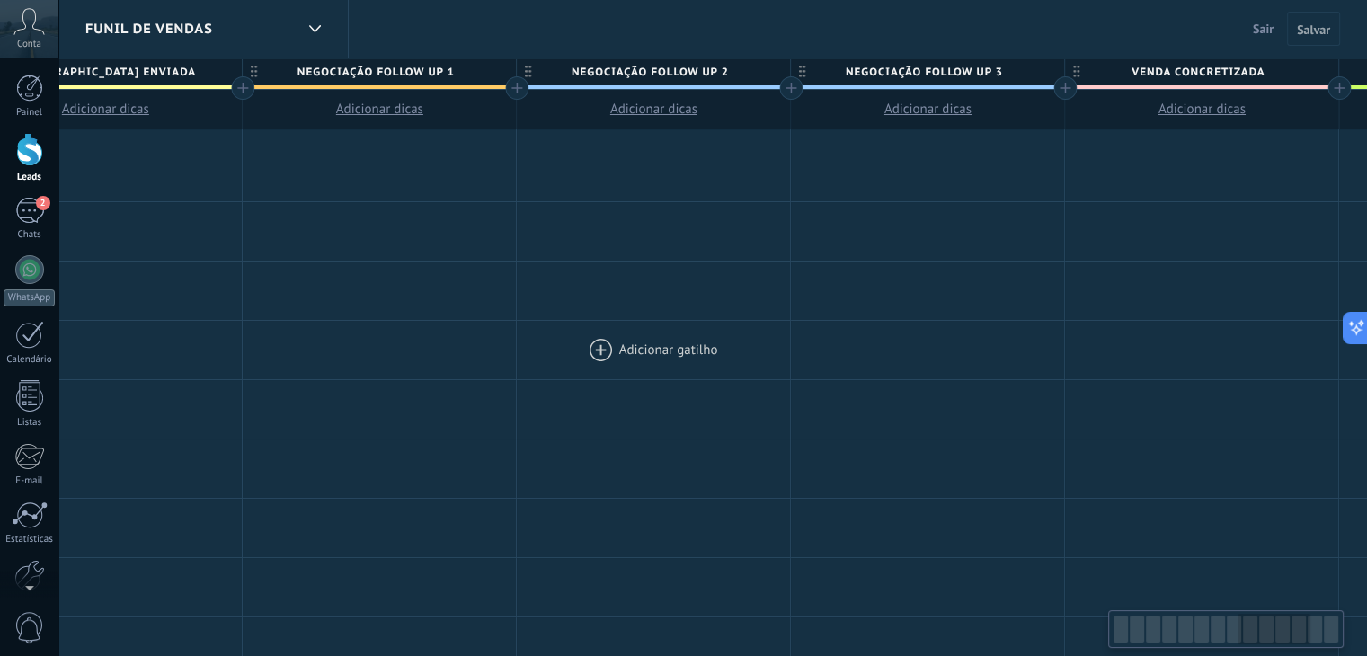
drag, startPoint x: 1197, startPoint y: 353, endPoint x: 665, endPoint y: 368, distance: 532.4
click at [669, 368] on div at bounding box center [653, 350] width 273 height 58
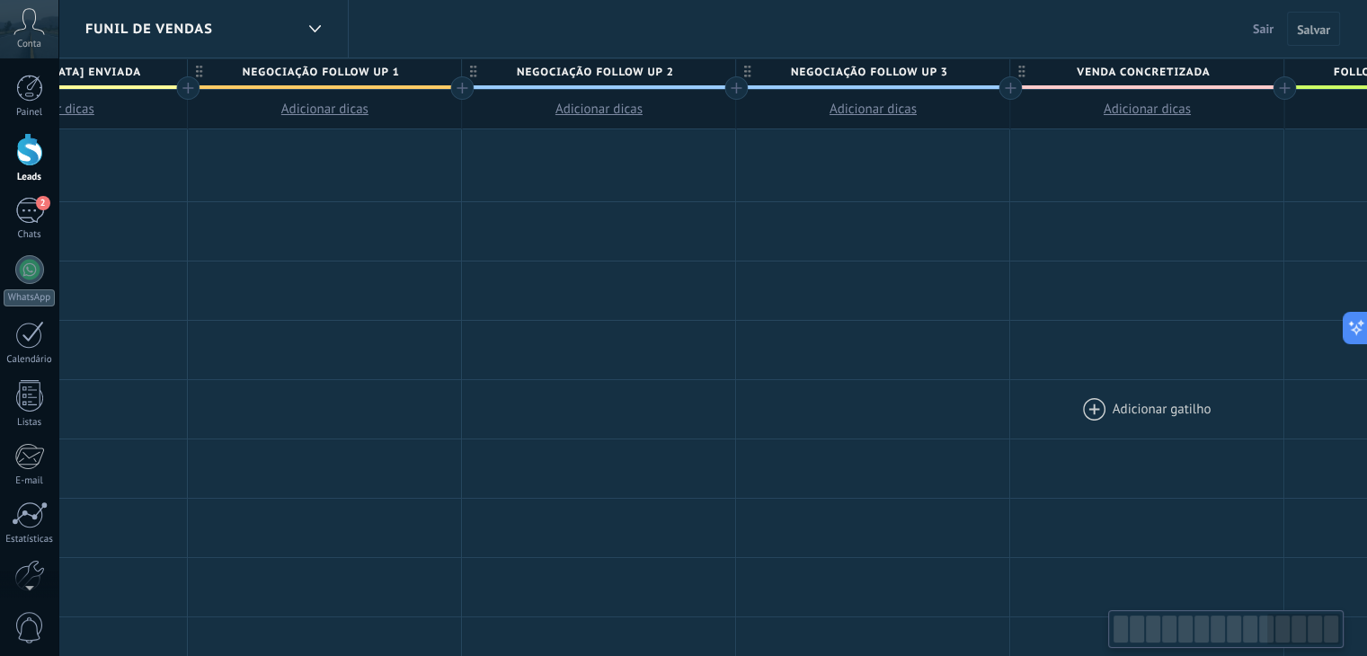
scroll to position [0, 2817]
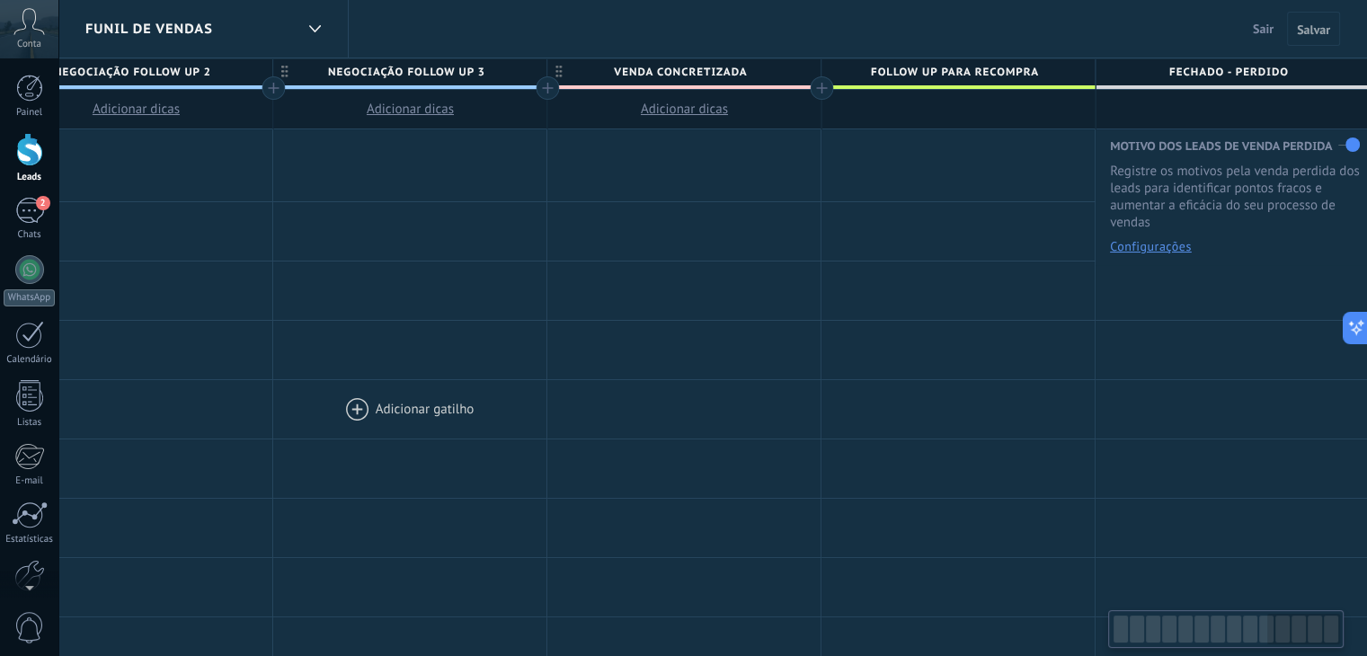
drag, startPoint x: 1054, startPoint y: 396, endPoint x: 525, endPoint y: 386, distance: 528.7
click at [550, 386] on div at bounding box center [683, 409] width 273 height 58
drag, startPoint x: 1126, startPoint y: 375, endPoint x: 696, endPoint y: 359, distance: 430.0
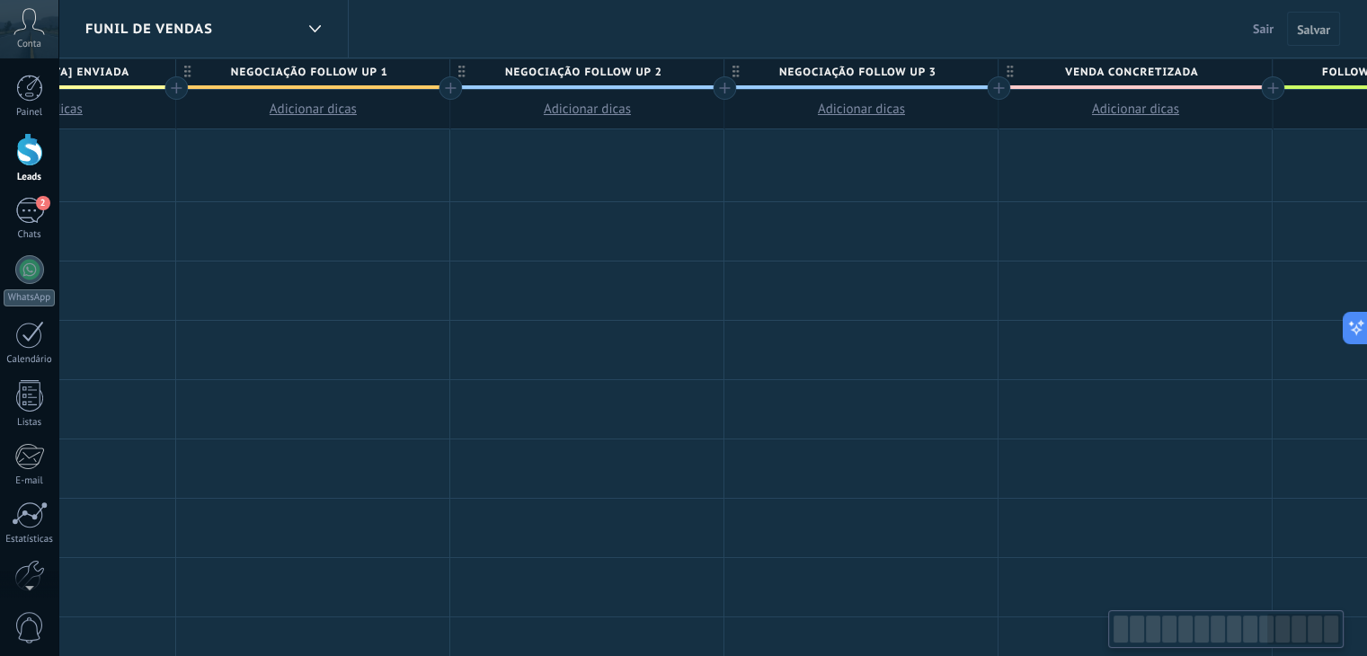
drag, startPoint x: 644, startPoint y: 358, endPoint x: 1380, endPoint y: 362, distance: 736.3
click at [1367, 348] on html ".abccls-1,.abccls-2{fill-rule:evenodd}.abccls-2{fill:#fff} .abfcls-1{fill:none}…" at bounding box center [683, 328] width 1367 height 656
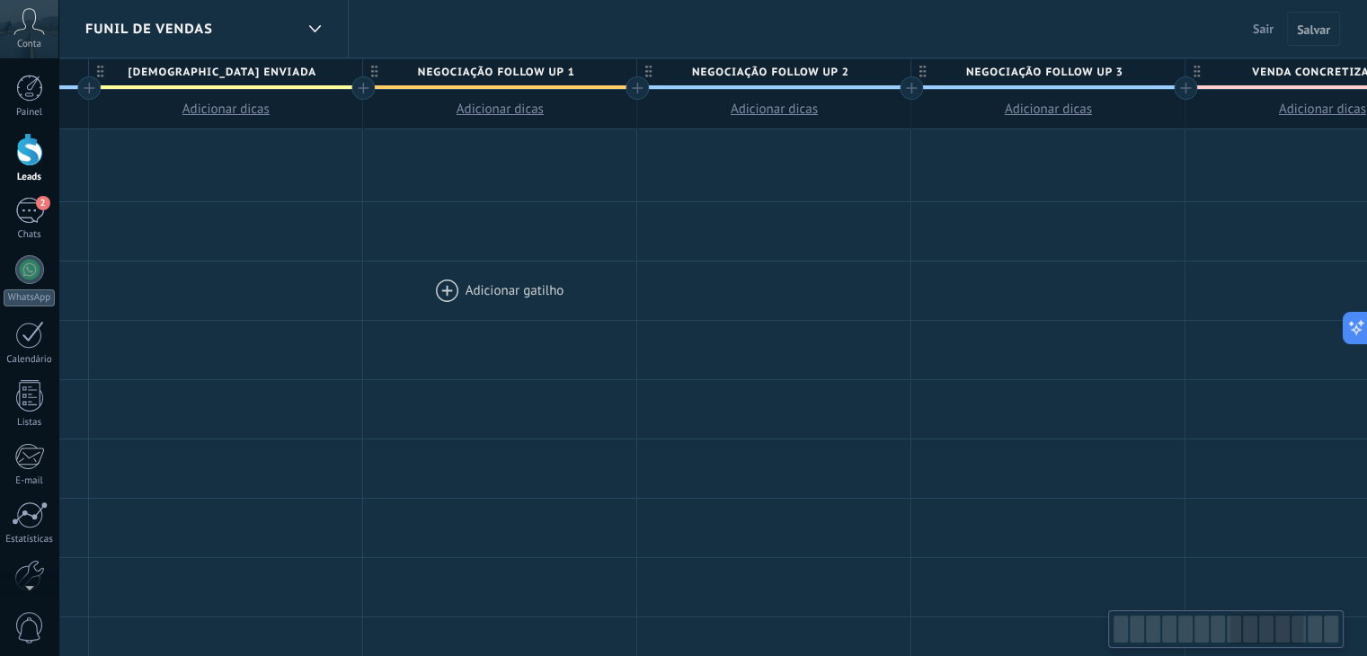
drag, startPoint x: 557, startPoint y: 281, endPoint x: 1258, endPoint y: 316, distance: 701.2
click at [636, 293] on div at bounding box center [499, 291] width 273 height 58
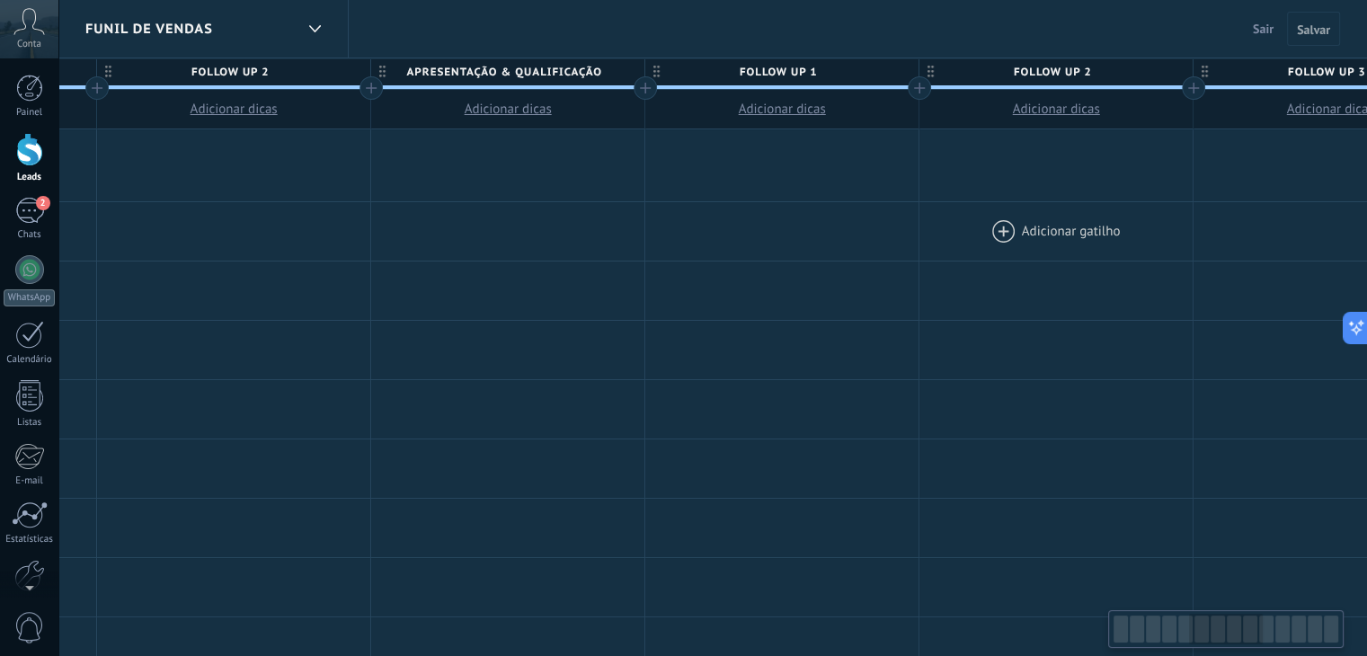
drag, startPoint x: 465, startPoint y: 242, endPoint x: 1058, endPoint y: 255, distance: 593.5
click at [1118, 247] on div at bounding box center [1056, 231] width 273 height 58
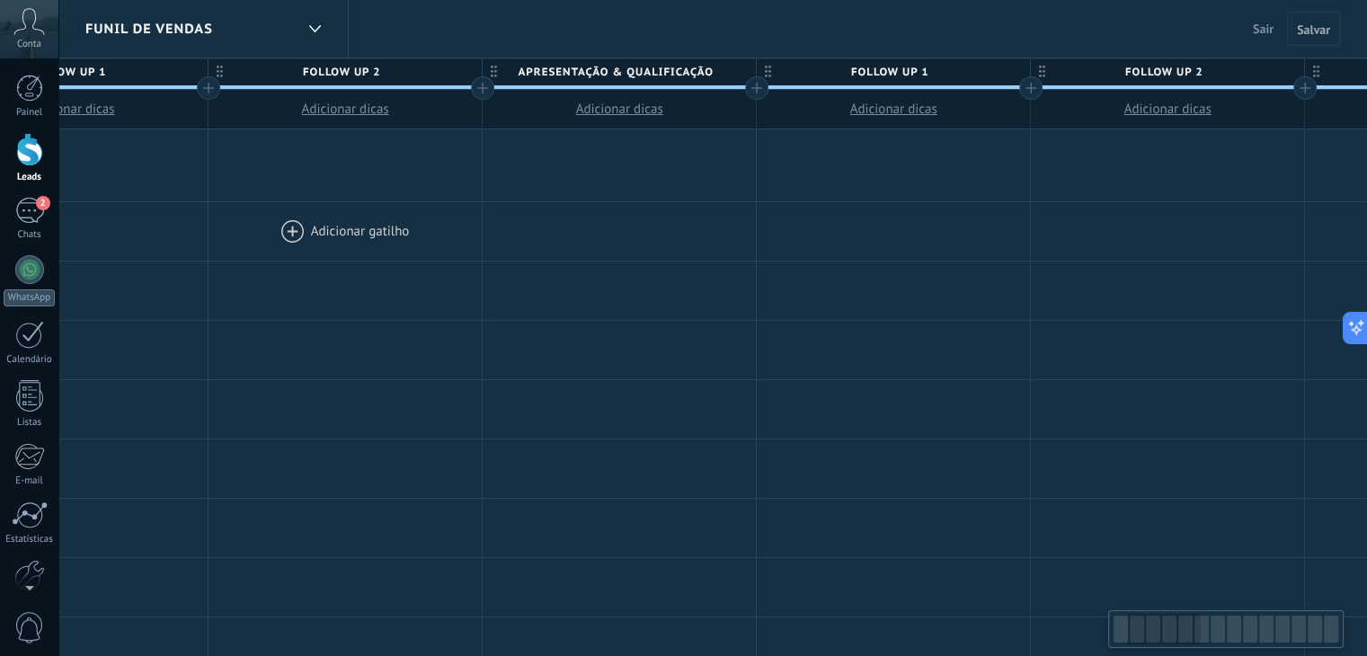
scroll to position [0, 60]
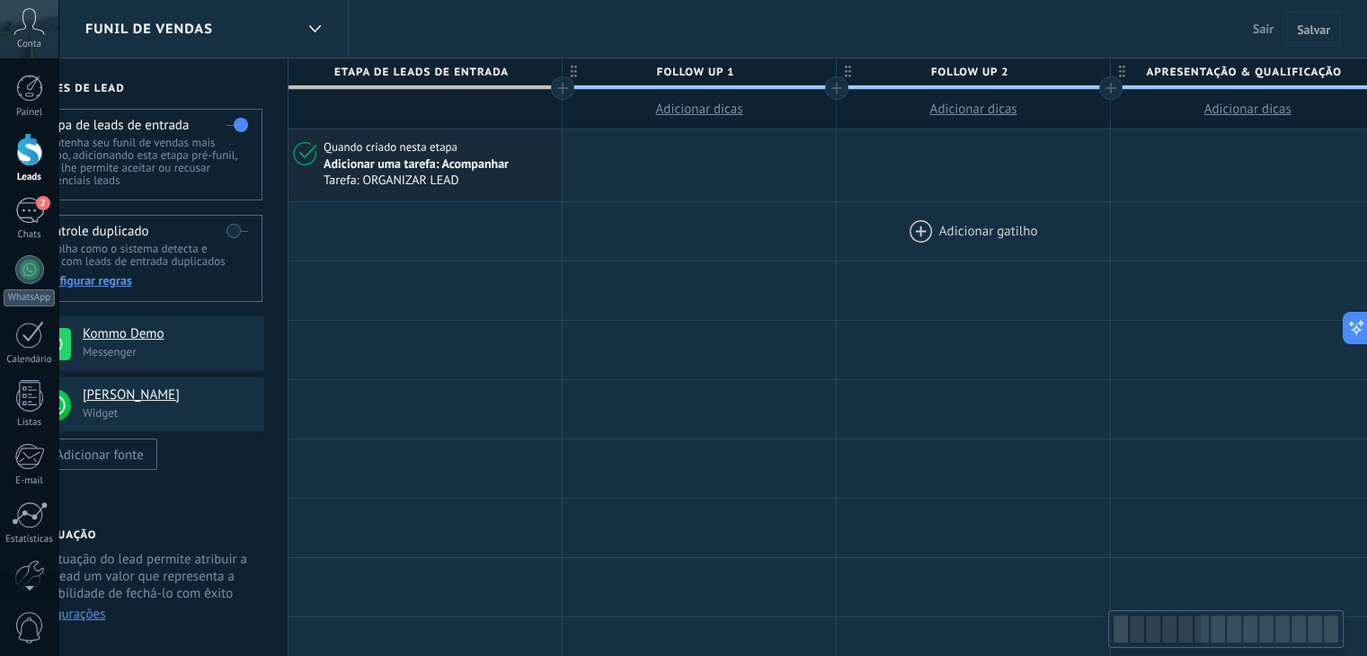
drag, startPoint x: 293, startPoint y: 155, endPoint x: 913, endPoint y: 238, distance: 625.9
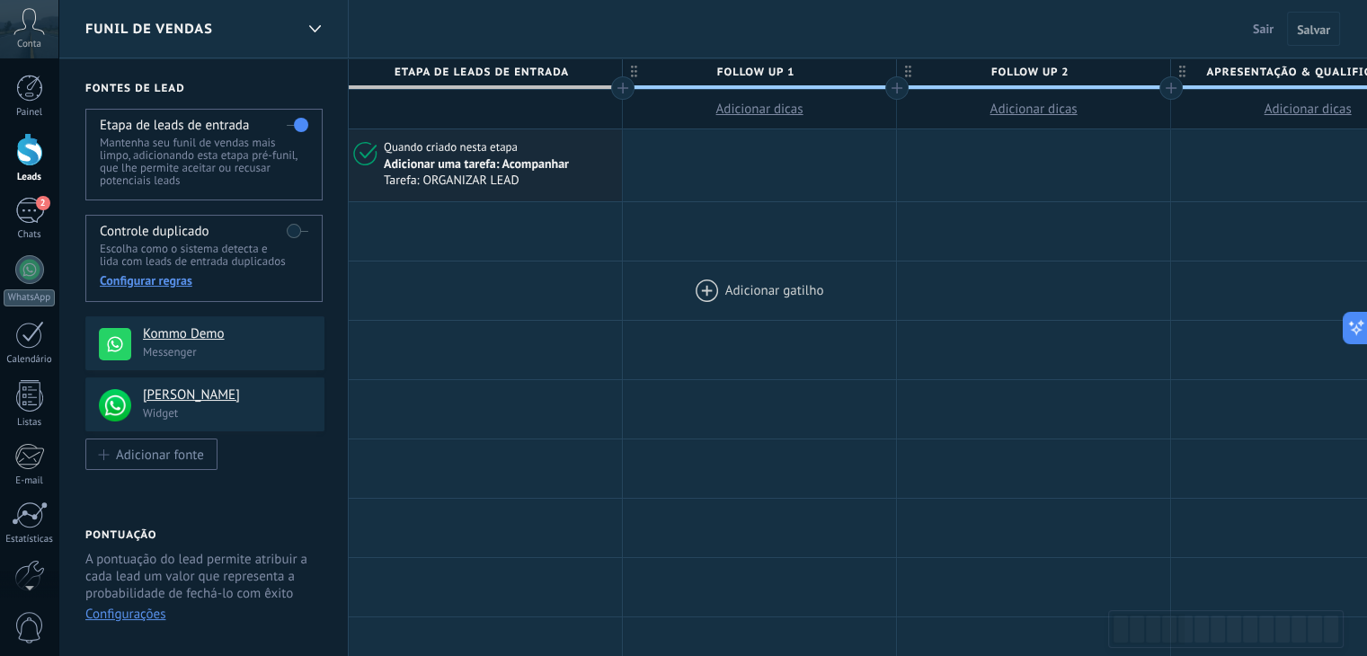
drag, startPoint x: 500, startPoint y: 289, endPoint x: 770, endPoint y: 314, distance: 271.8
click at [314, 31] on use at bounding box center [314, 28] width 12 height 7
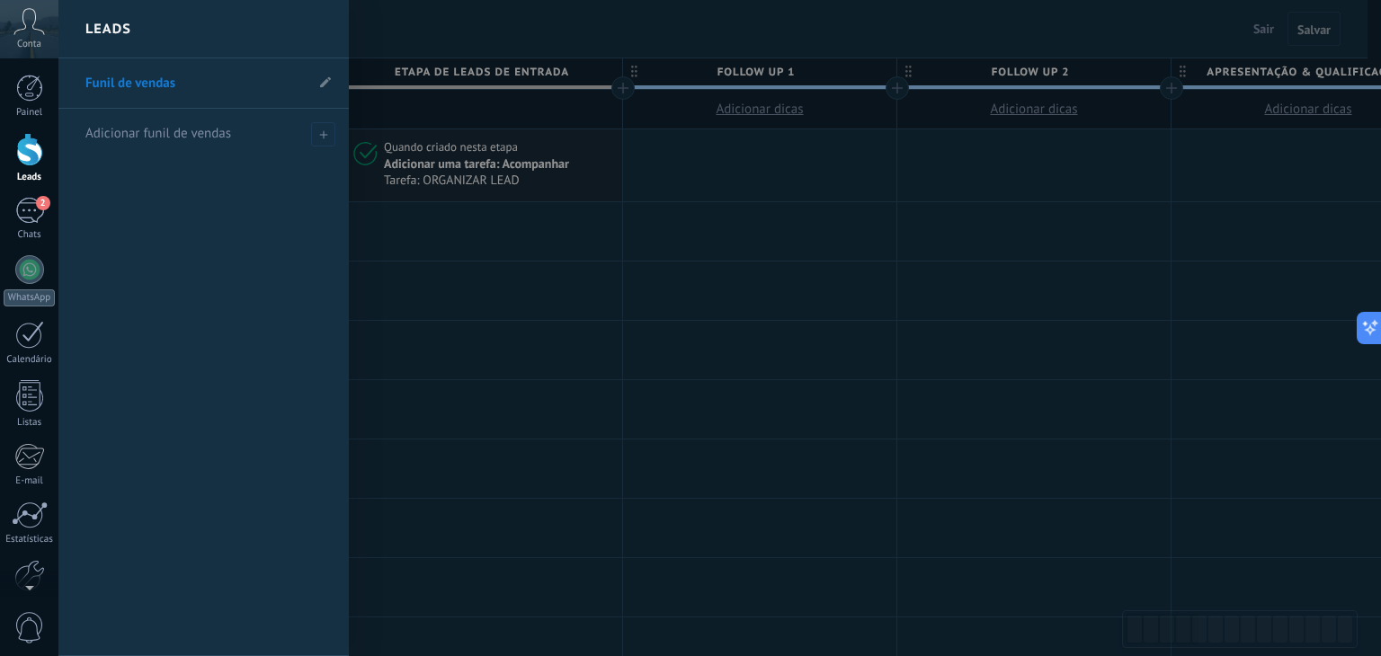
click at [536, 258] on div at bounding box center [748, 328] width 1381 height 656
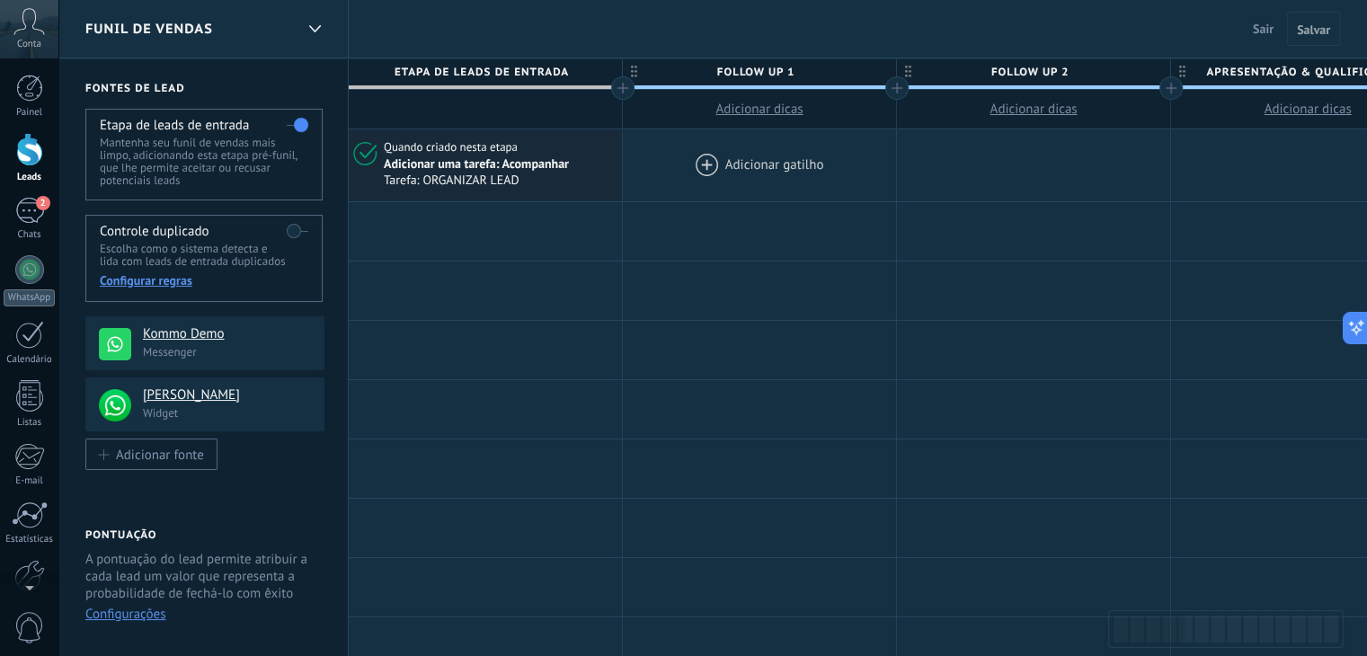
drag, startPoint x: 621, startPoint y: 159, endPoint x: 659, endPoint y: 150, distance: 38.8
click at [1313, 31] on span "Salvar" at bounding box center [1313, 29] width 33 height 13
click at [1317, 26] on span "Salvar" at bounding box center [1313, 29] width 33 height 13
drag, startPoint x: 595, startPoint y: 394, endPoint x: 1103, endPoint y: 355, distance: 509.4
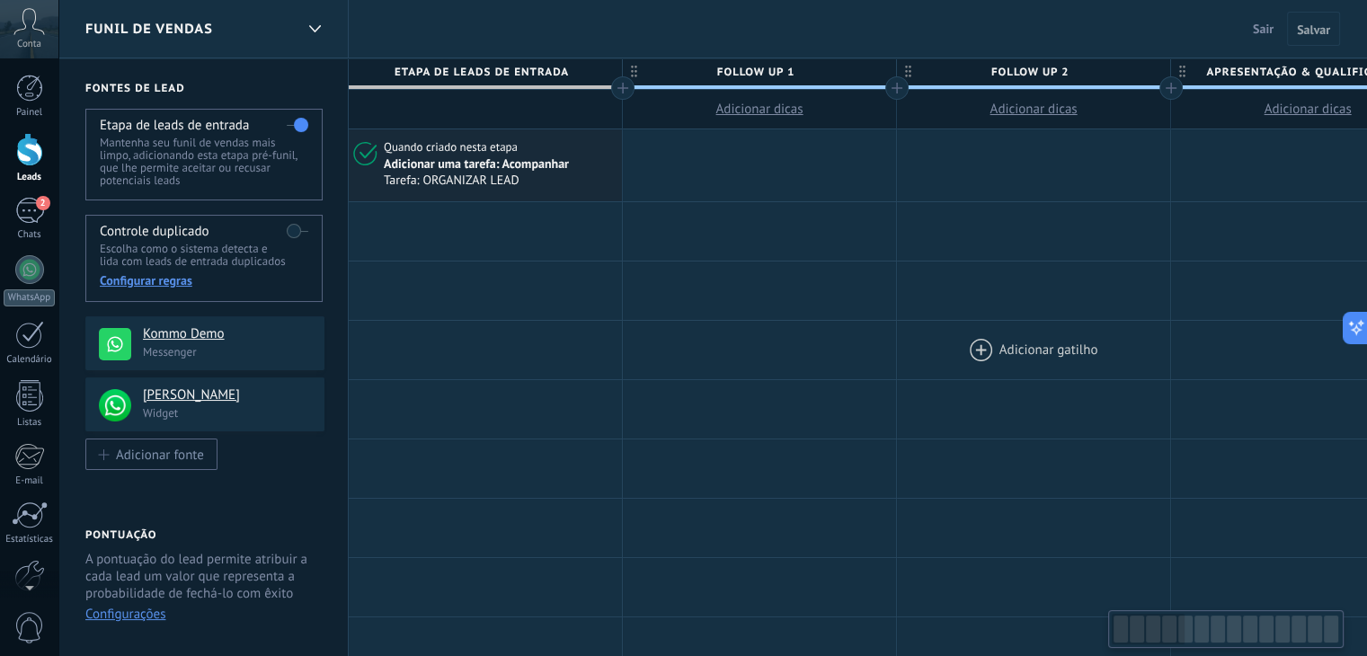
click at [701, 165] on div at bounding box center [759, 165] width 273 height 72
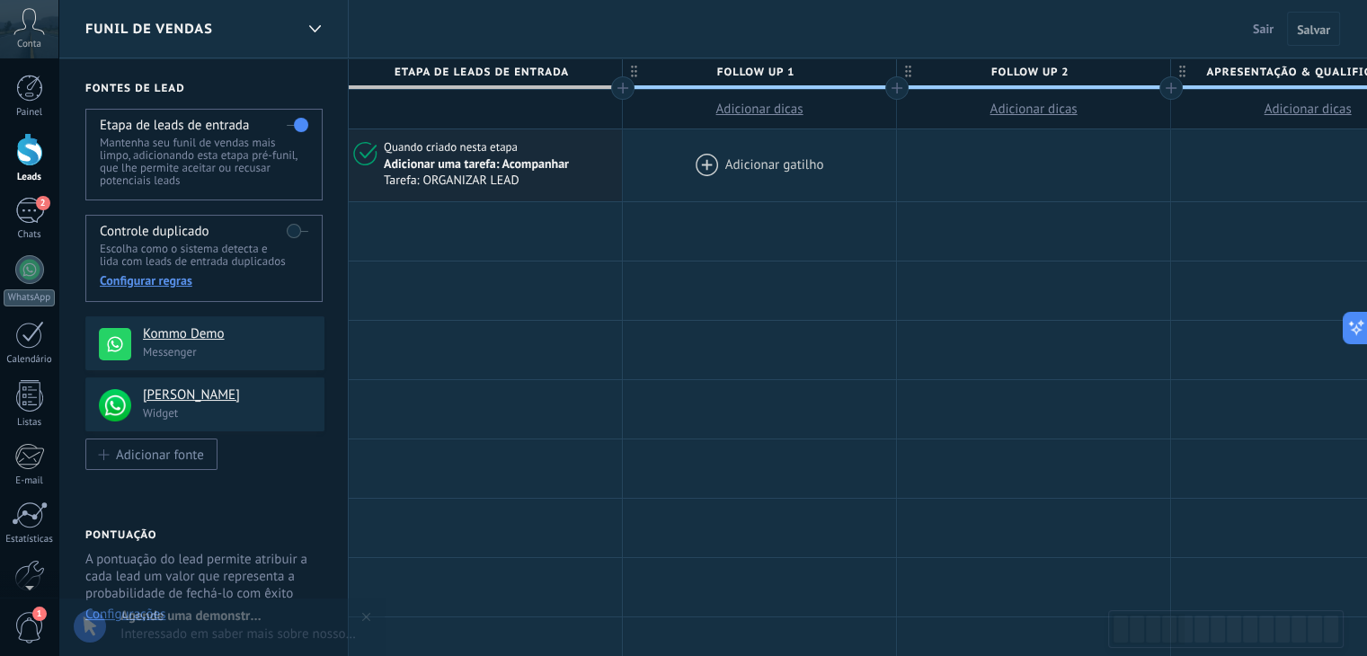
click at [779, 170] on div at bounding box center [759, 165] width 273 height 72
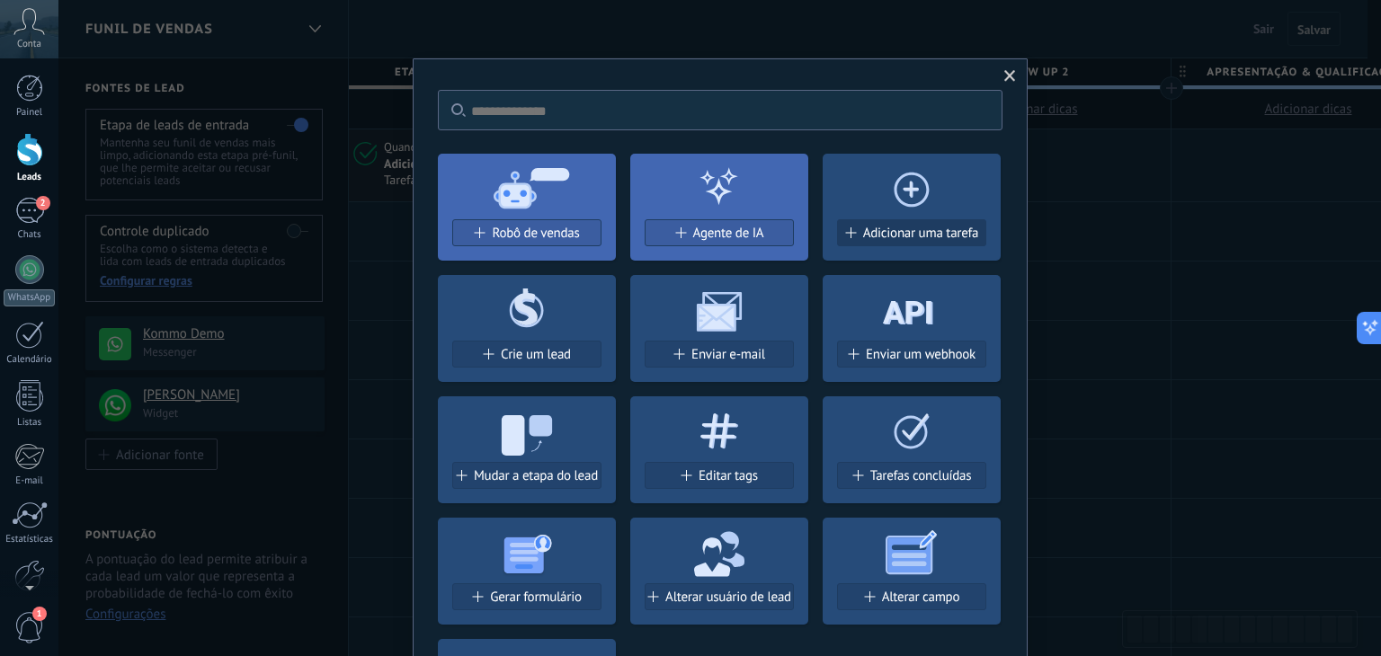
click at [904, 238] on span "Adicionar uma tarefa" at bounding box center [921, 233] width 116 height 15
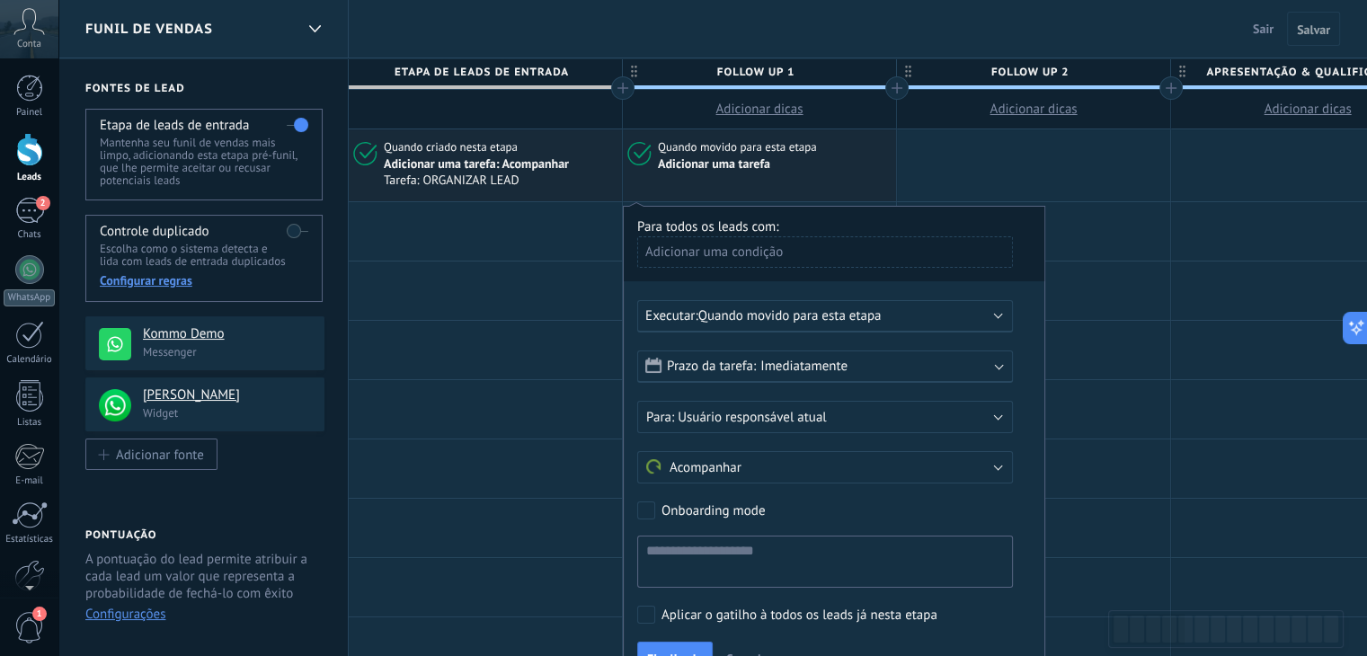
click at [825, 322] on span "Quando movido para esta etapa" at bounding box center [790, 315] width 183 height 17
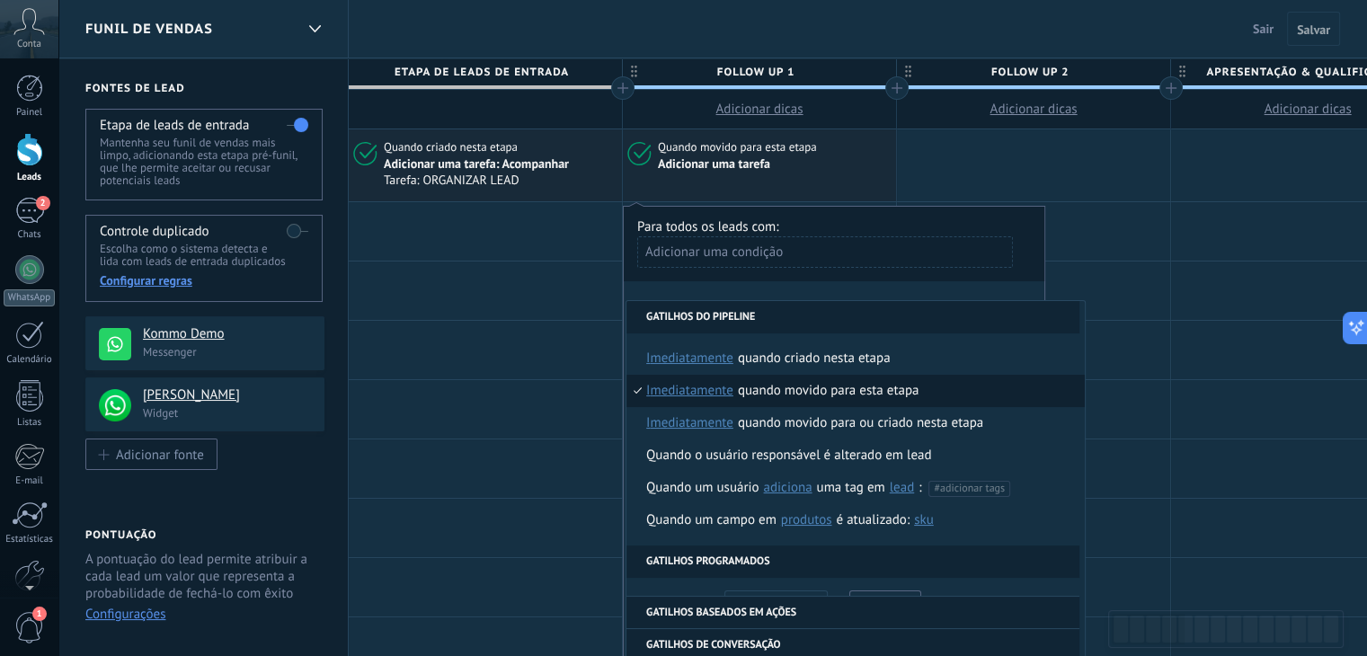
click at [832, 288] on div "**********" at bounding box center [834, 448] width 423 height 484
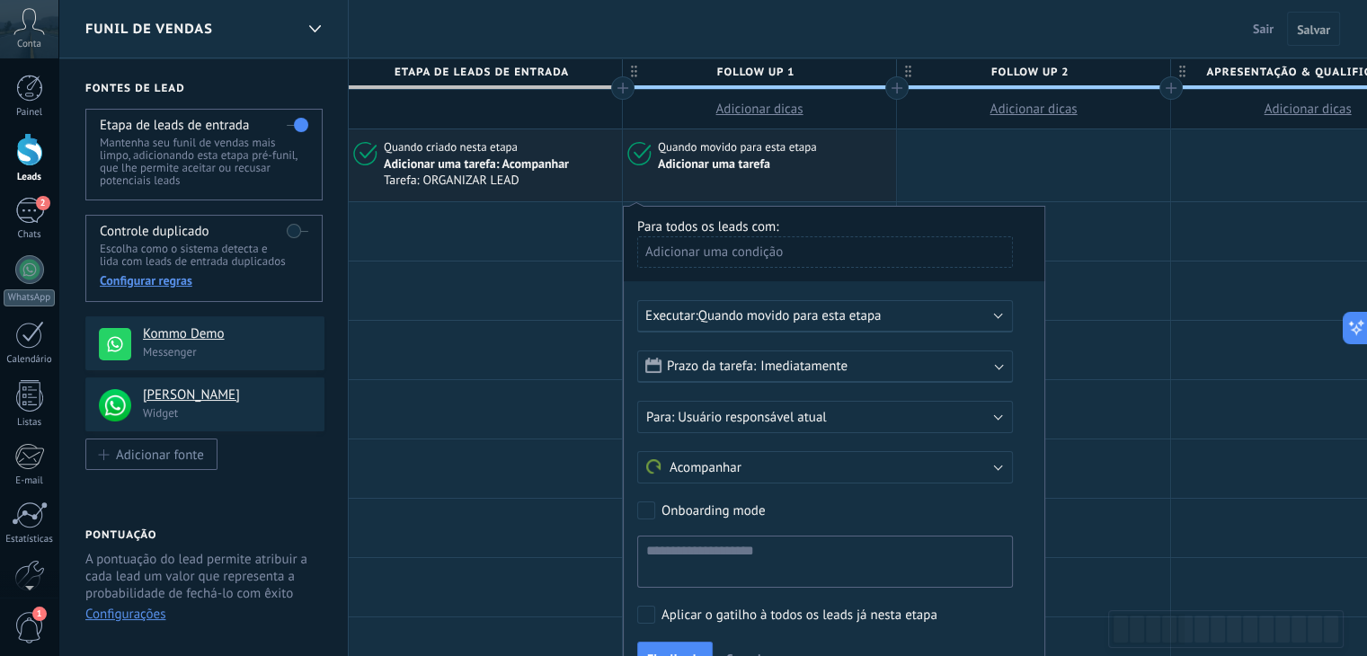
click at [806, 363] on span "Imediatamente" at bounding box center [804, 366] width 87 height 17
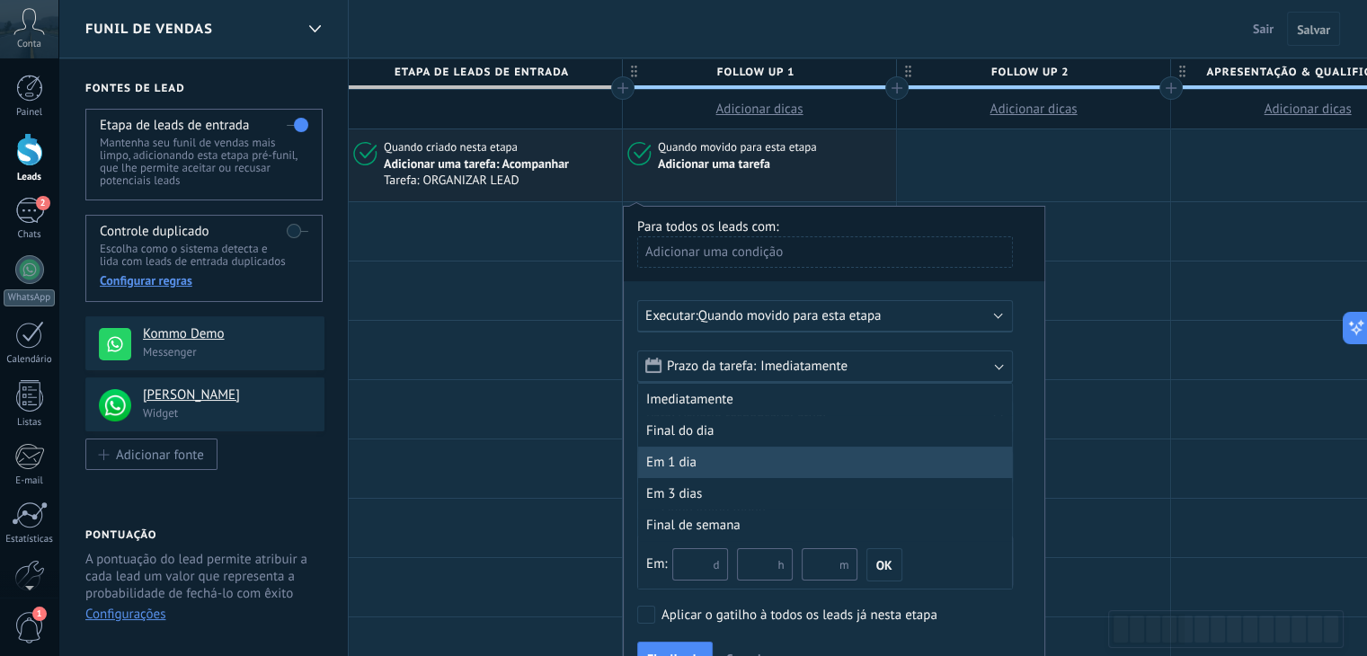
click at [734, 463] on div "Em 1 dia" at bounding box center [825, 462] width 374 height 31
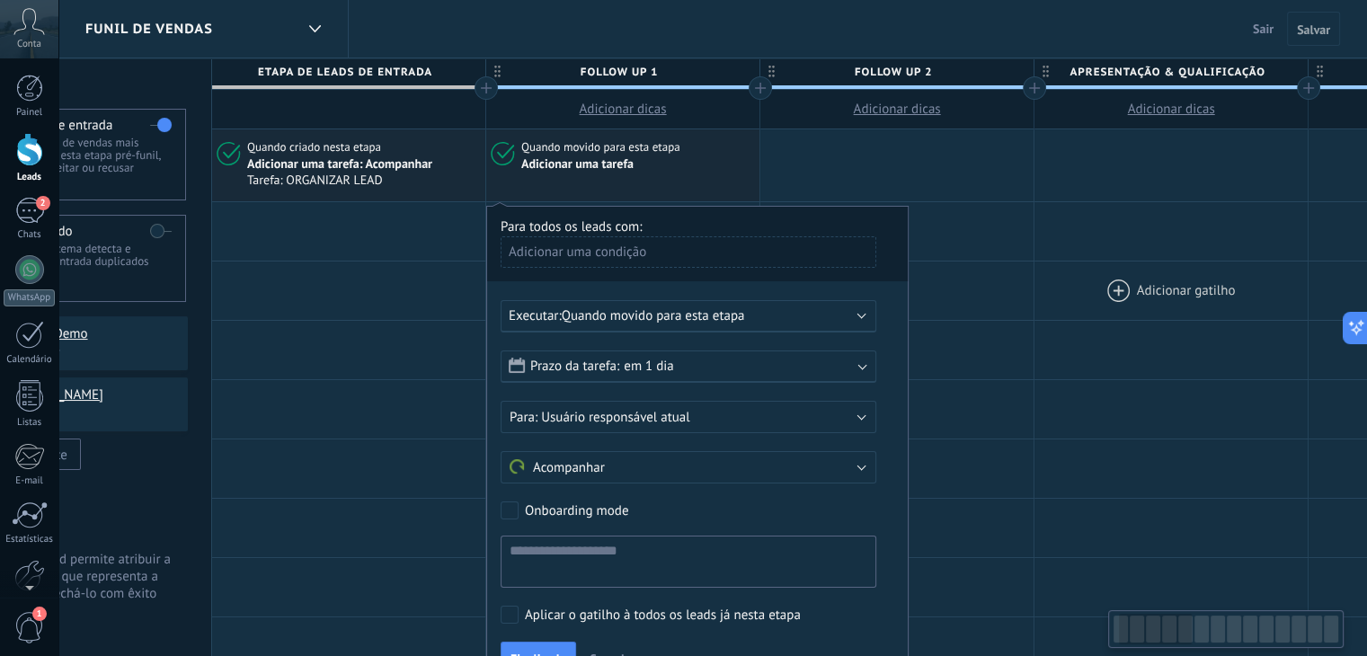
scroll to position [0, 134]
drag, startPoint x: 1286, startPoint y: 316, endPoint x: 1153, endPoint y: 292, distance: 134.4
click at [1153, 292] on div at bounding box center [1173, 291] width 273 height 58
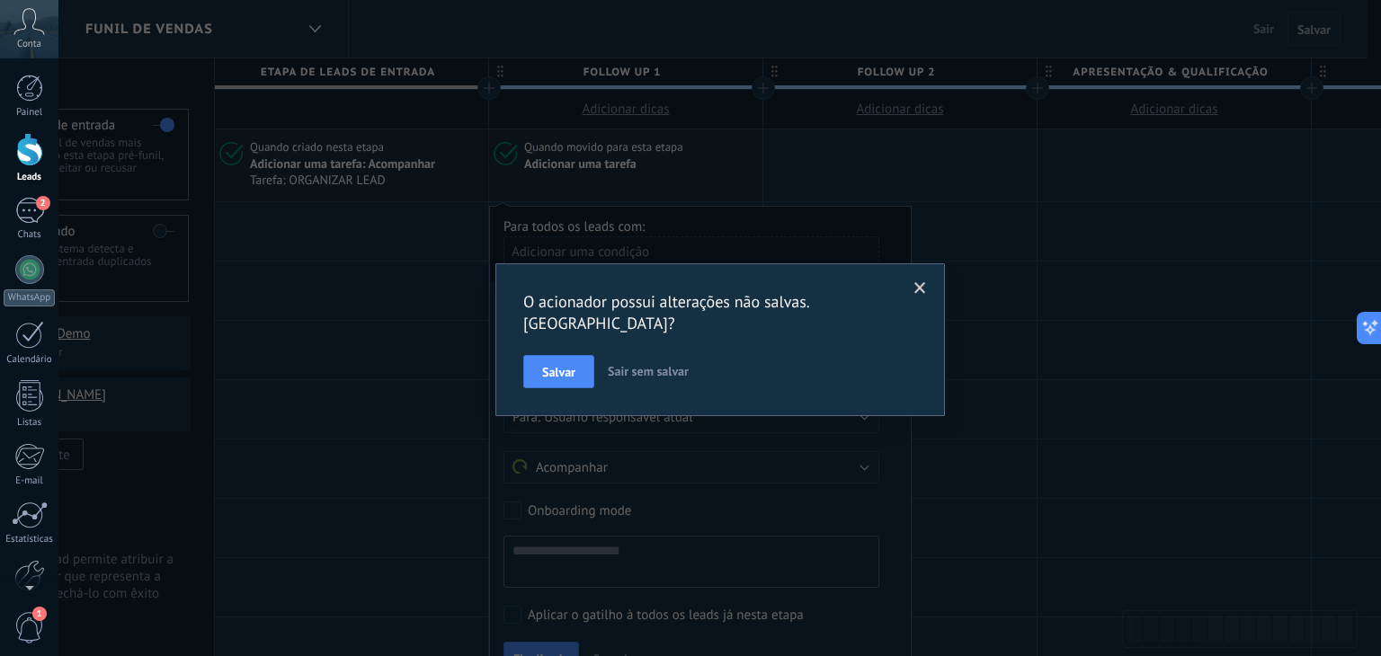
click at [1114, 455] on div "O acionador possui alterações não salvas. [GEOGRAPHIC_DATA]? [PERSON_NAME] sem …" at bounding box center [719, 328] width 1322 height 656
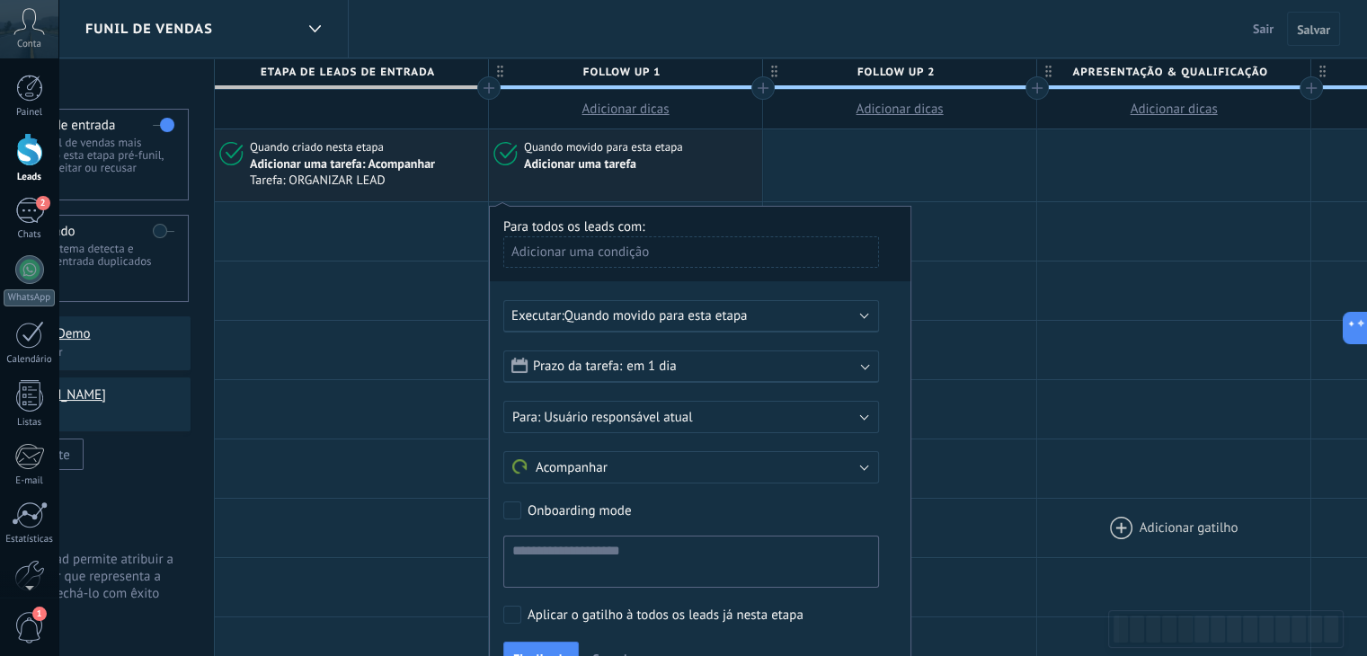
click at [1124, 537] on div at bounding box center [1173, 528] width 273 height 58
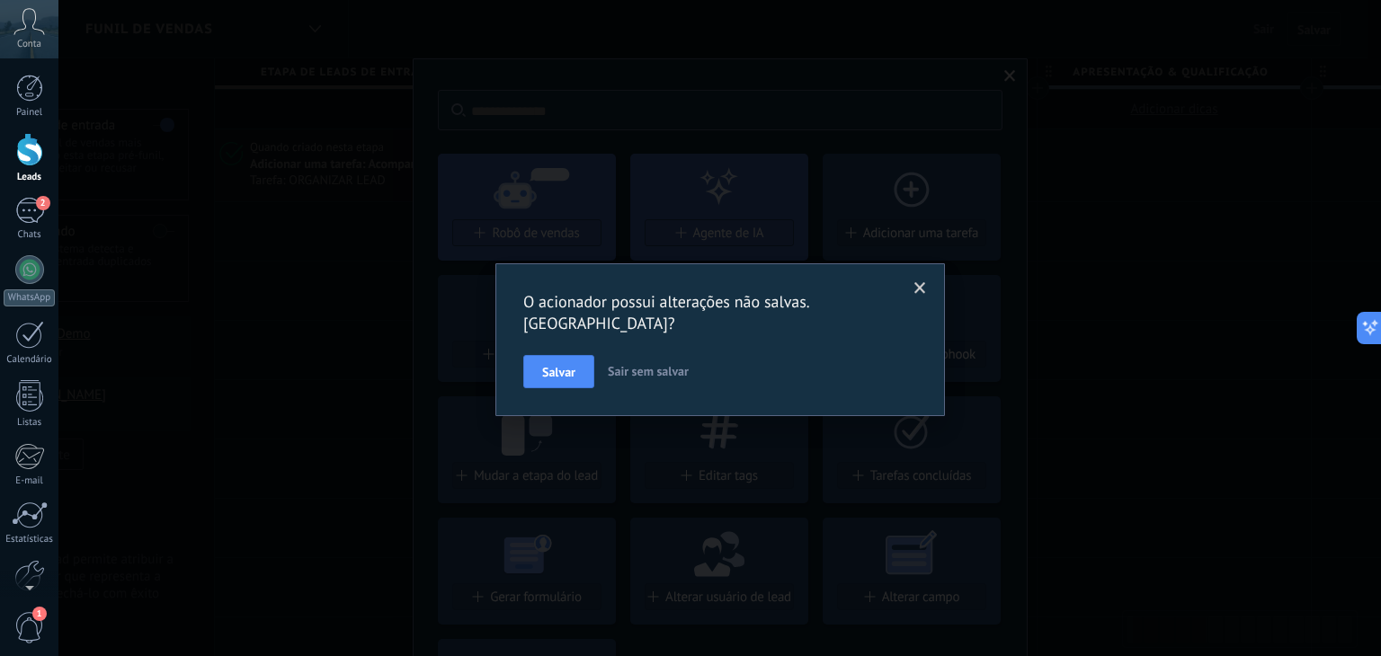
click at [920, 289] on span at bounding box center [920, 288] width 12 height 13
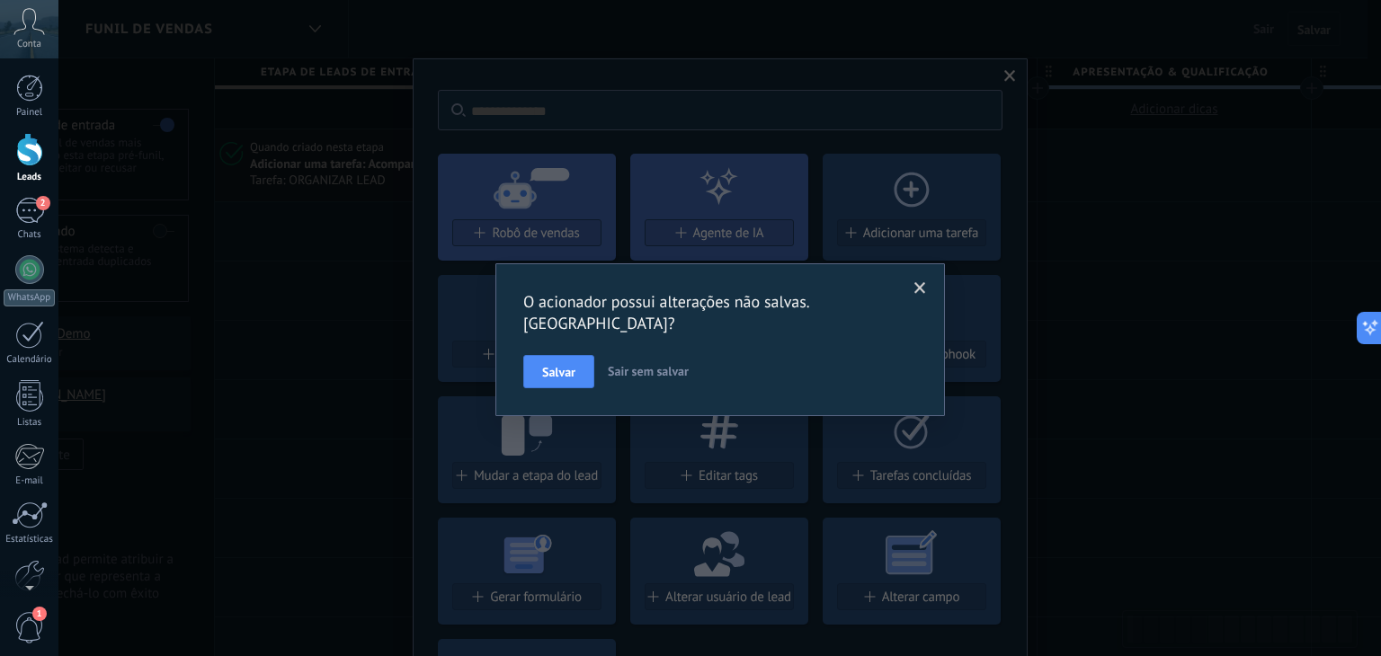
click at [918, 289] on span at bounding box center [920, 288] width 12 height 13
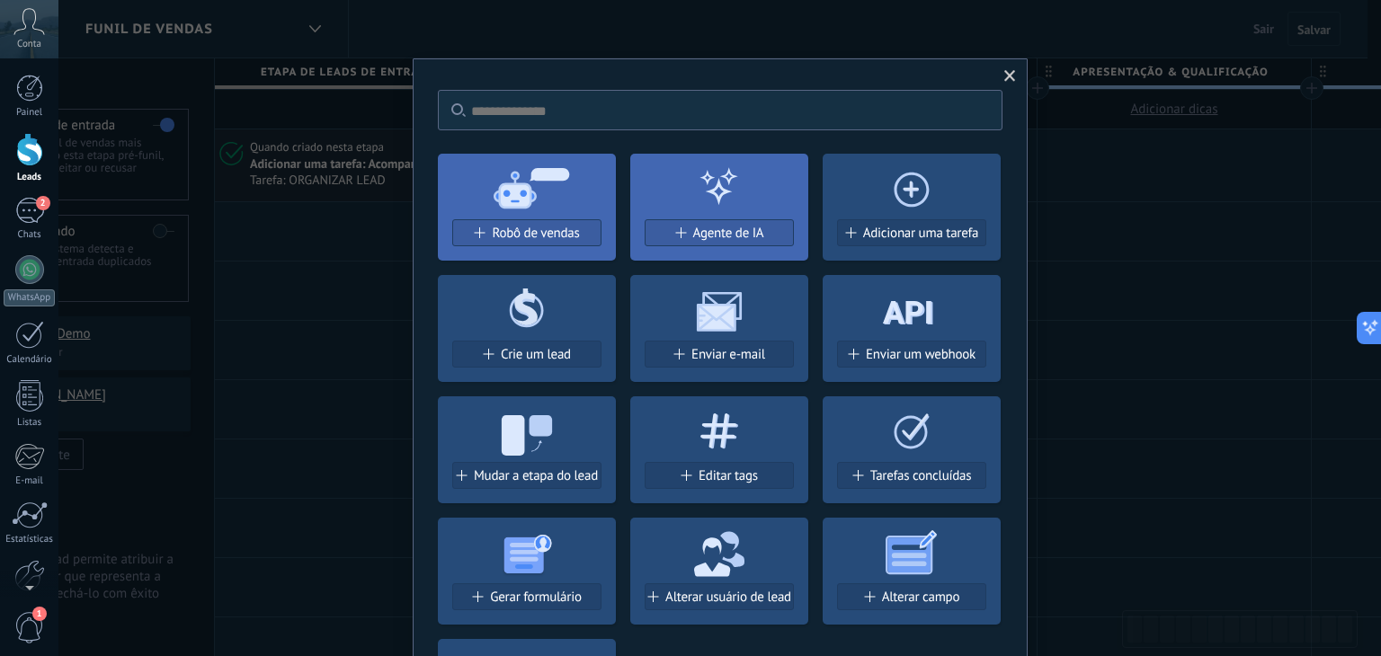
click at [1004, 75] on span at bounding box center [1010, 76] width 12 height 13
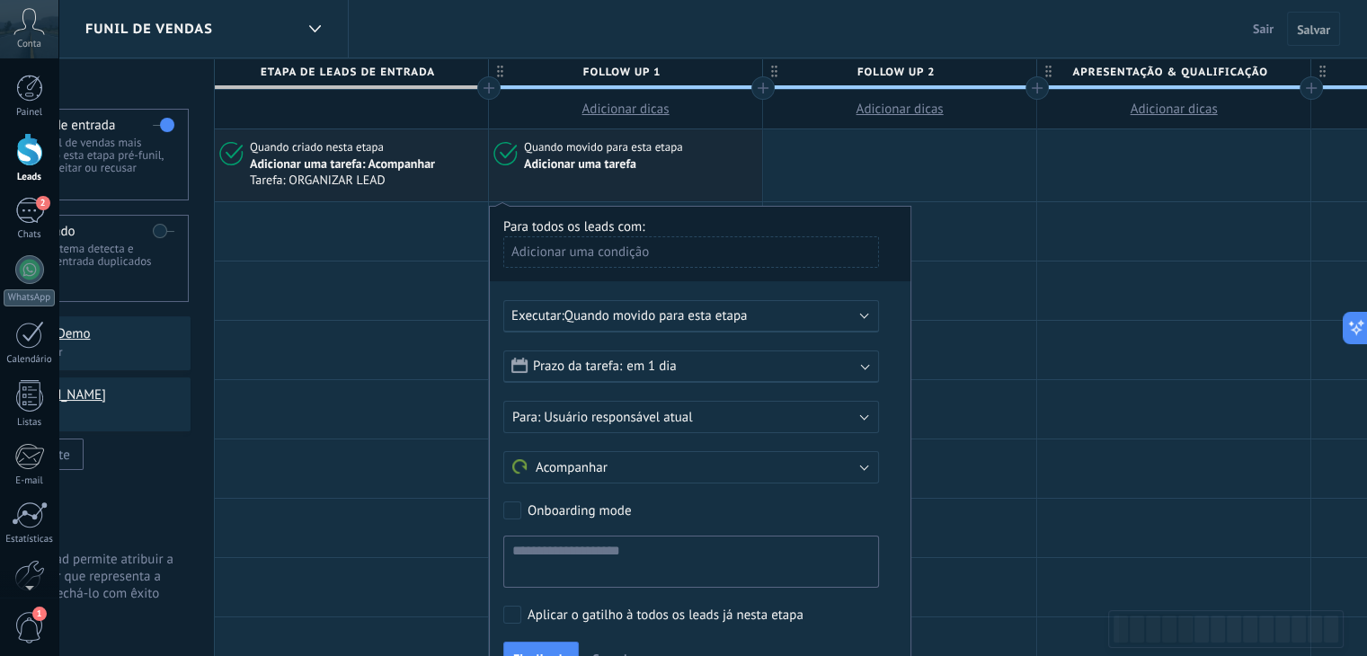
click at [640, 260] on div "Adicionar uma condição" at bounding box center [691, 251] width 376 height 31
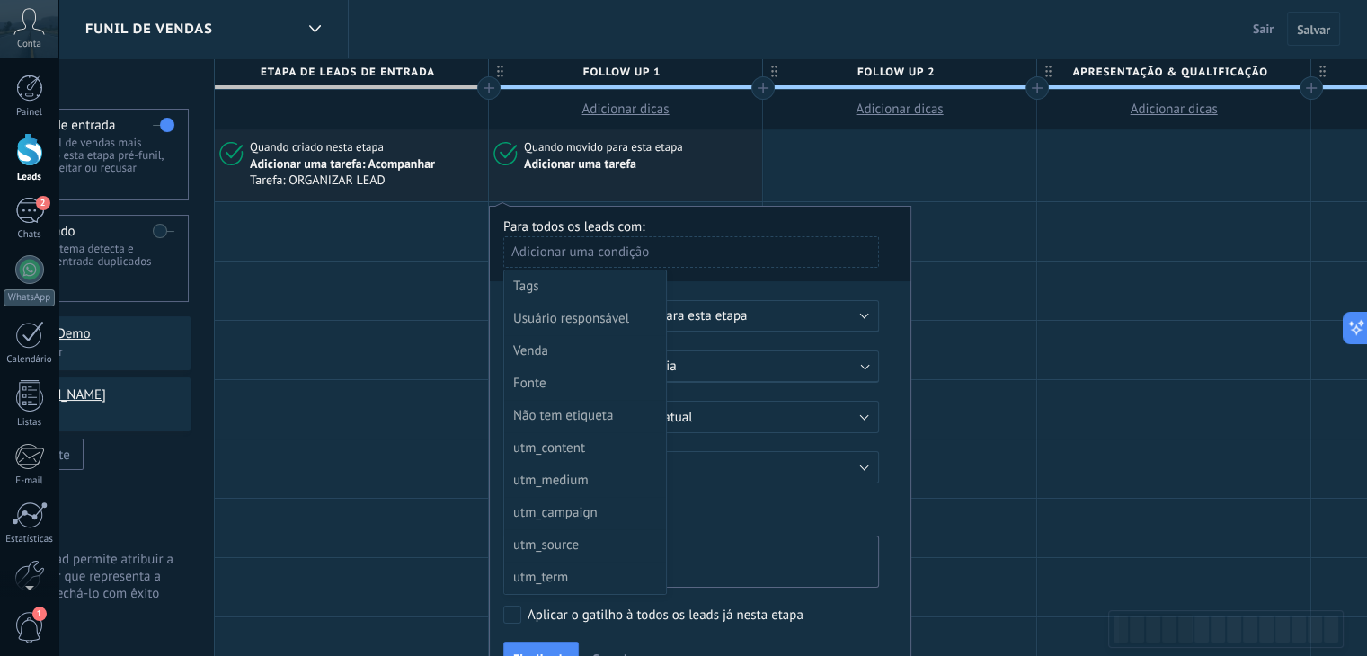
click at [640, 260] on div at bounding box center [700, 447] width 421 height 480
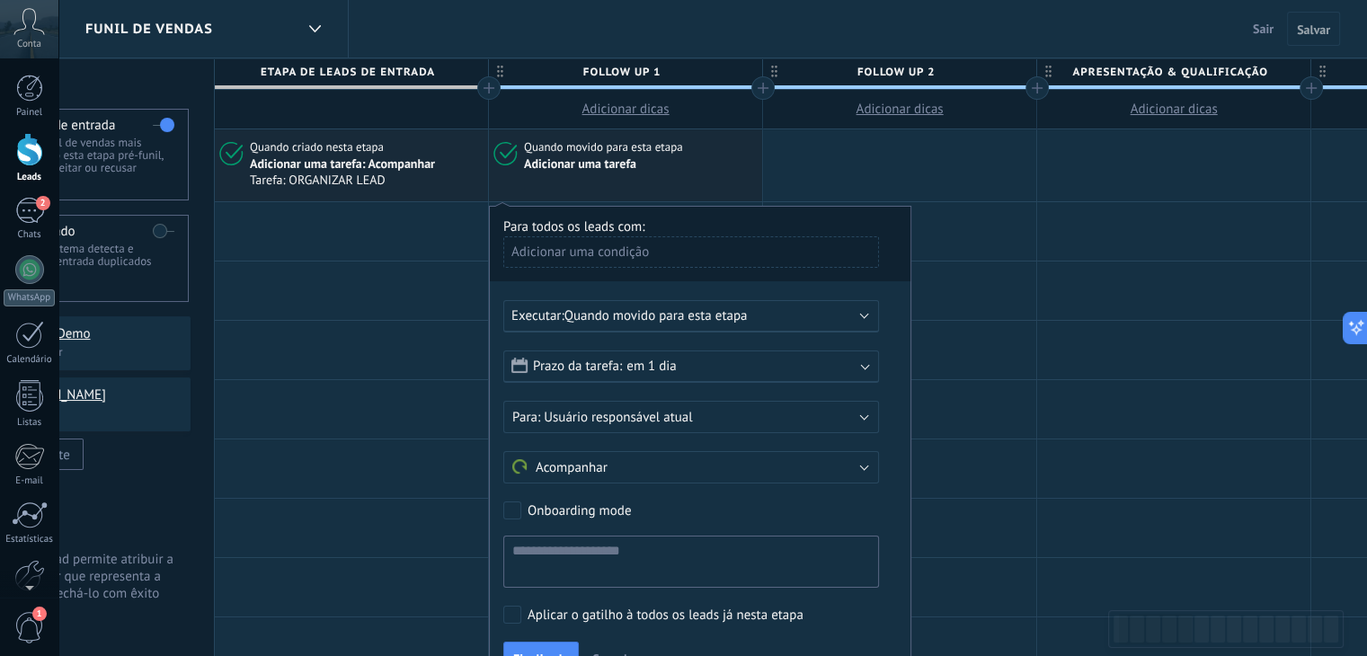
click at [706, 327] on div "Executar: Quando movido para esta etapa" at bounding box center [691, 316] width 376 height 32
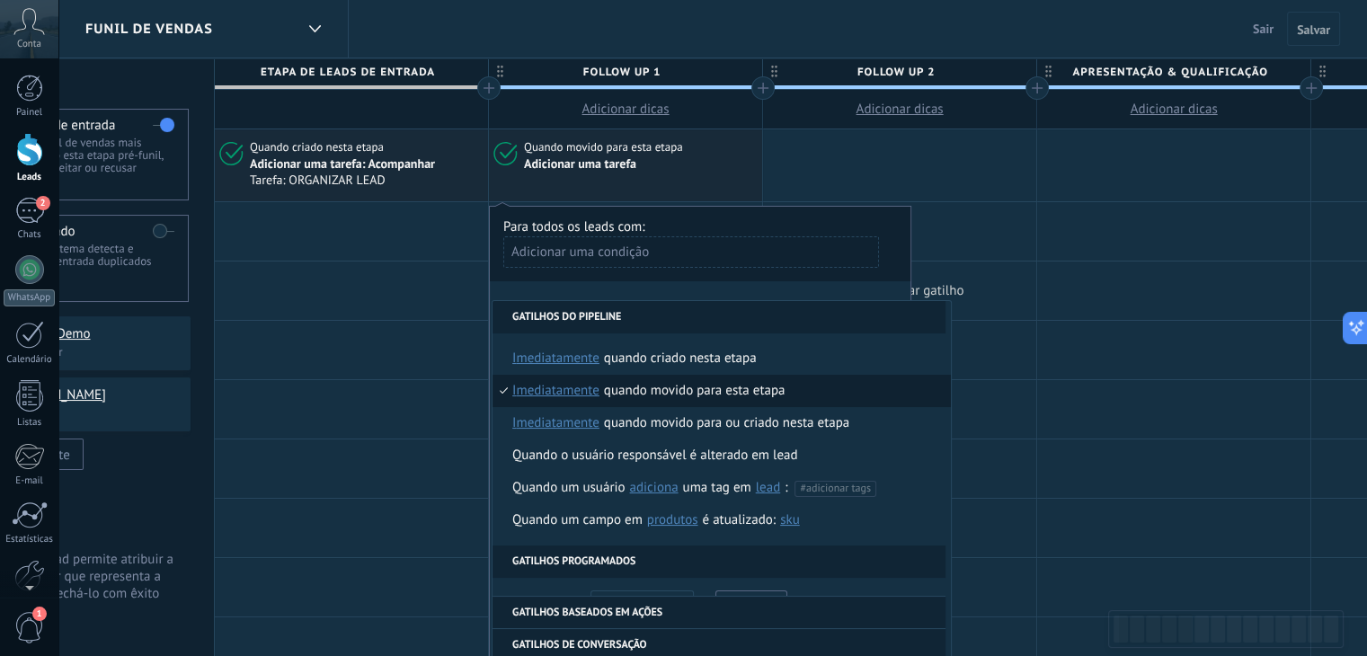
click at [1010, 316] on div at bounding box center [899, 291] width 273 height 58
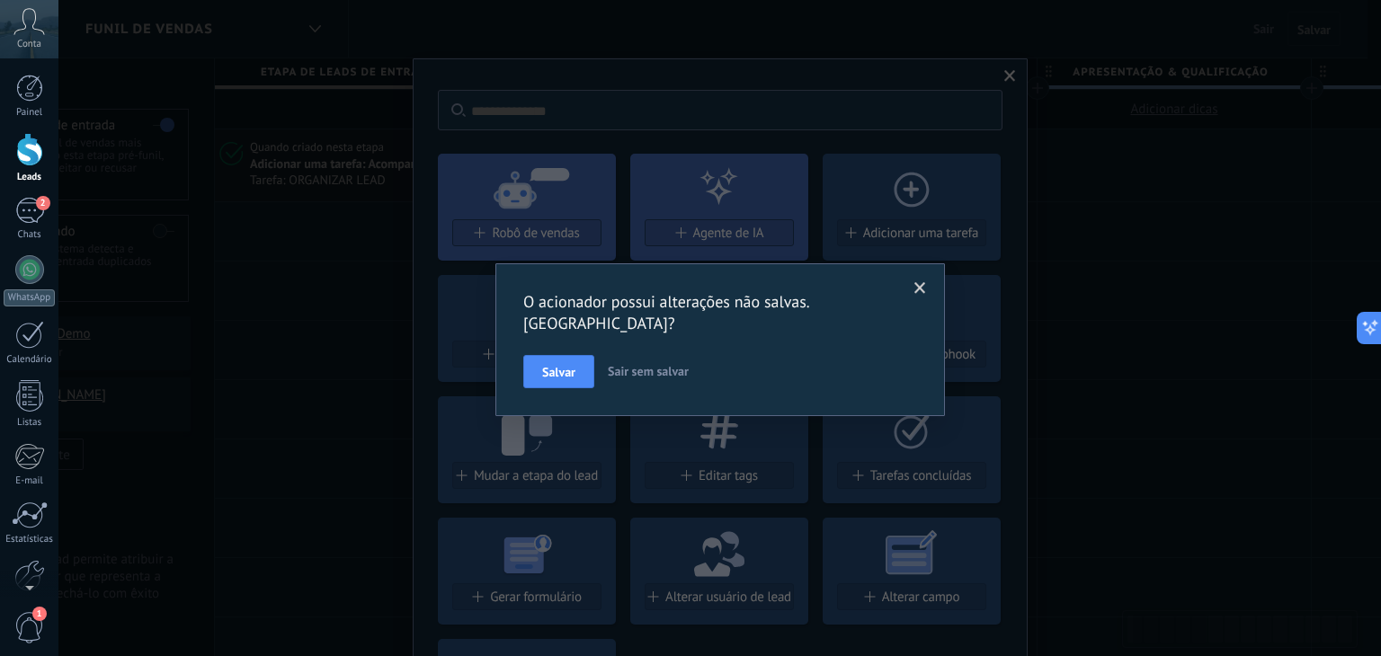
click at [916, 288] on span at bounding box center [920, 288] width 12 height 13
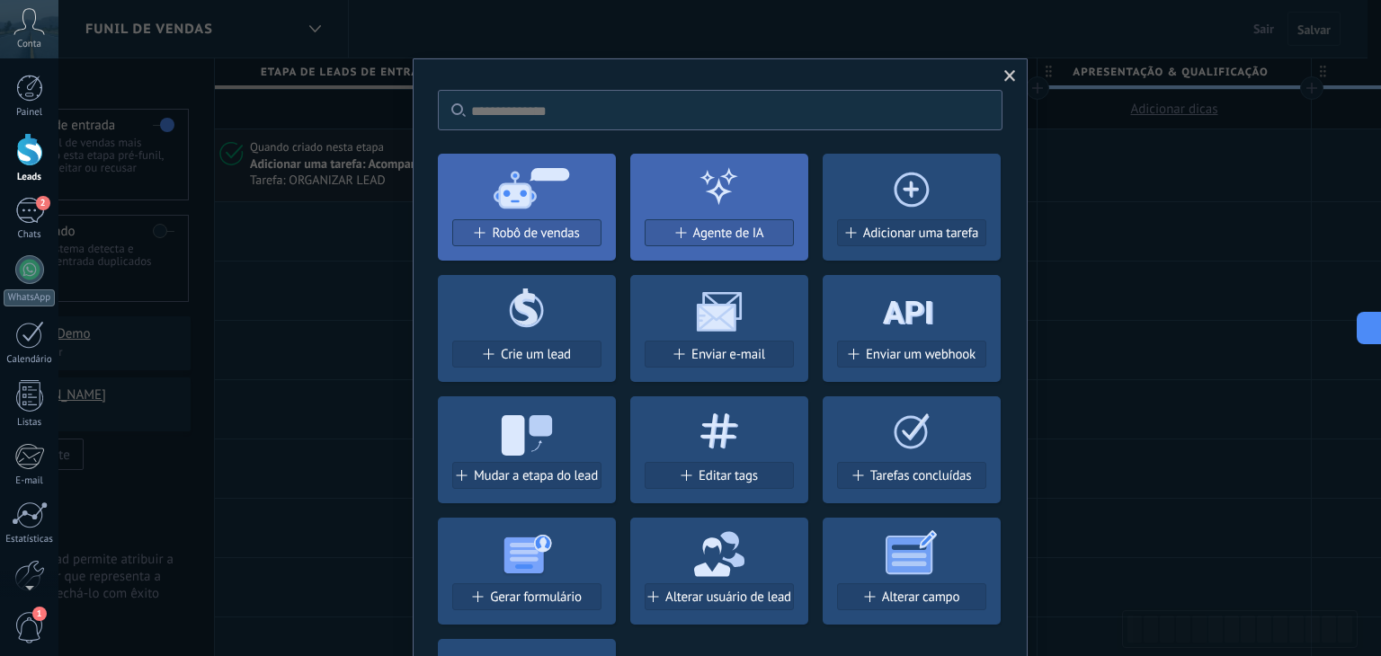
click at [1014, 76] on span at bounding box center [1010, 76] width 30 height 31
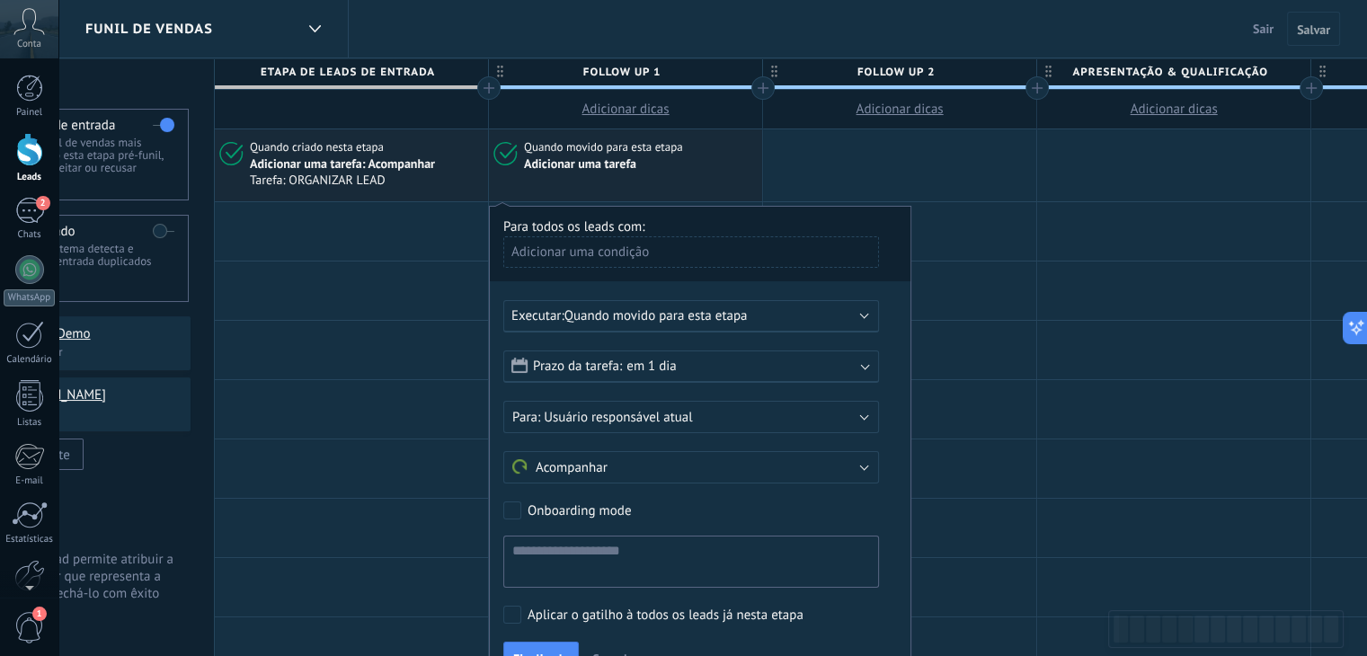
scroll to position [90, 0]
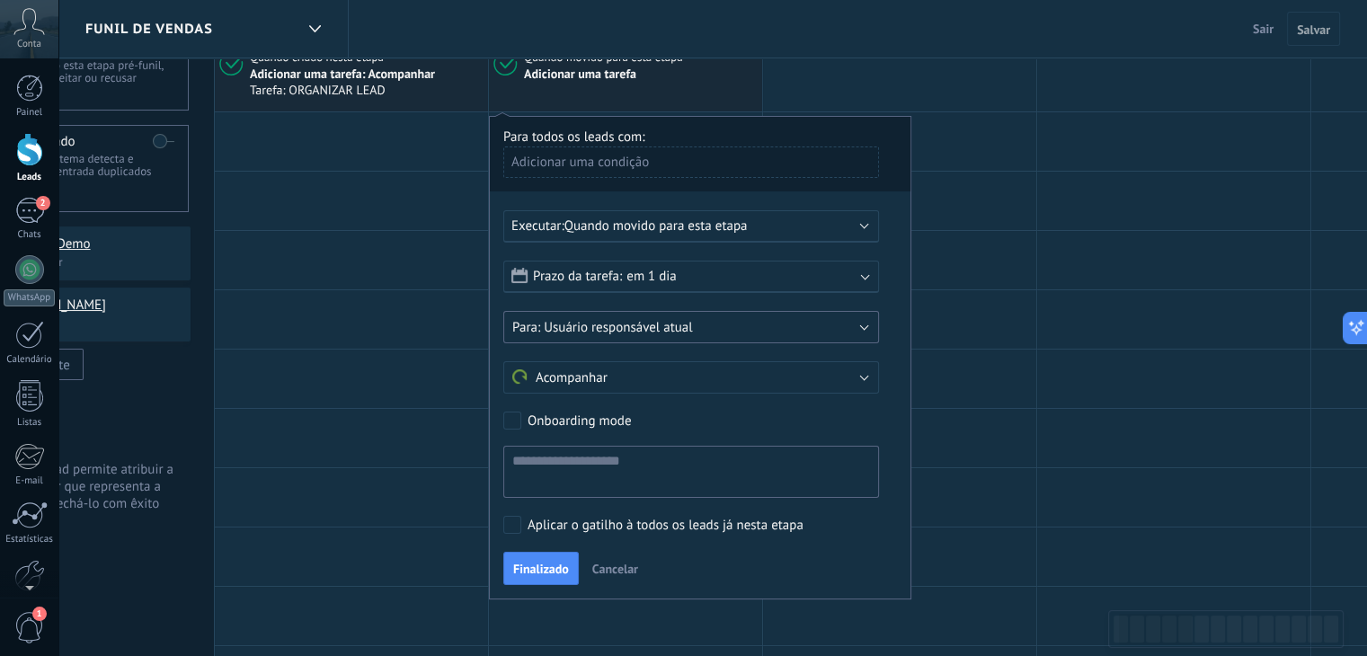
click at [634, 343] on button "Usuário responsável atual" at bounding box center [691, 327] width 376 height 32
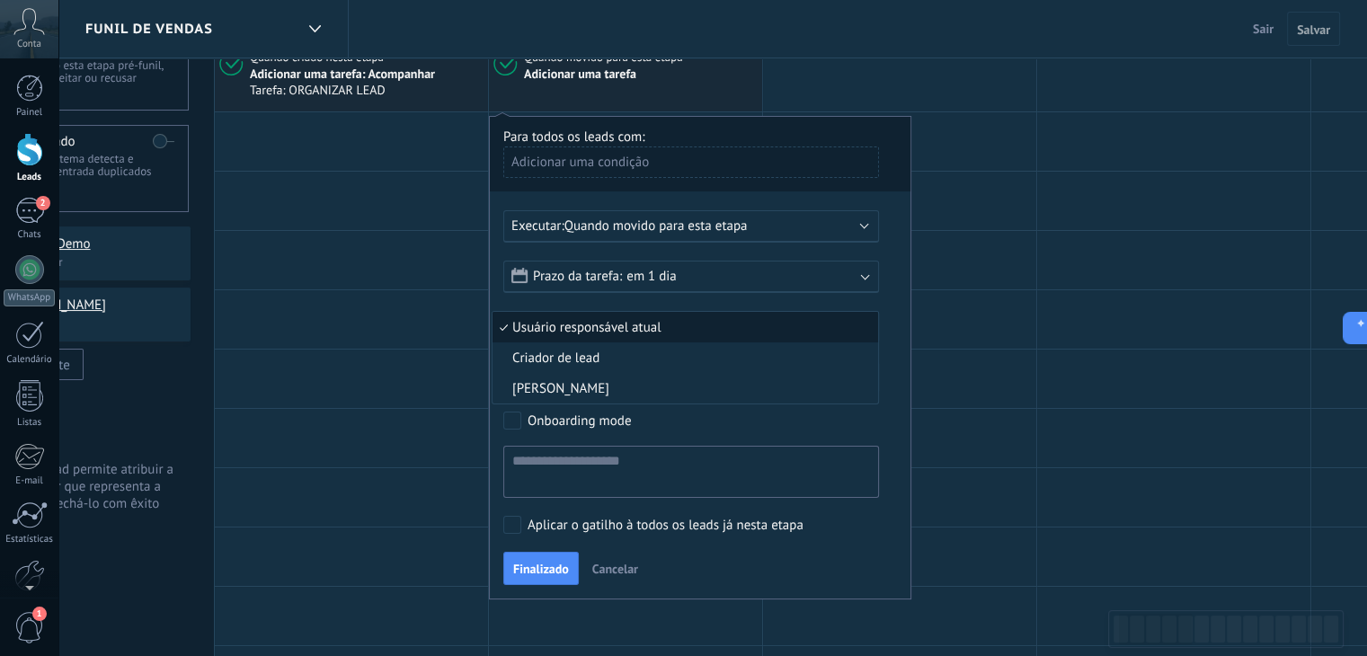
click at [636, 336] on li "Usuário responsável atual" at bounding box center [686, 327] width 386 height 31
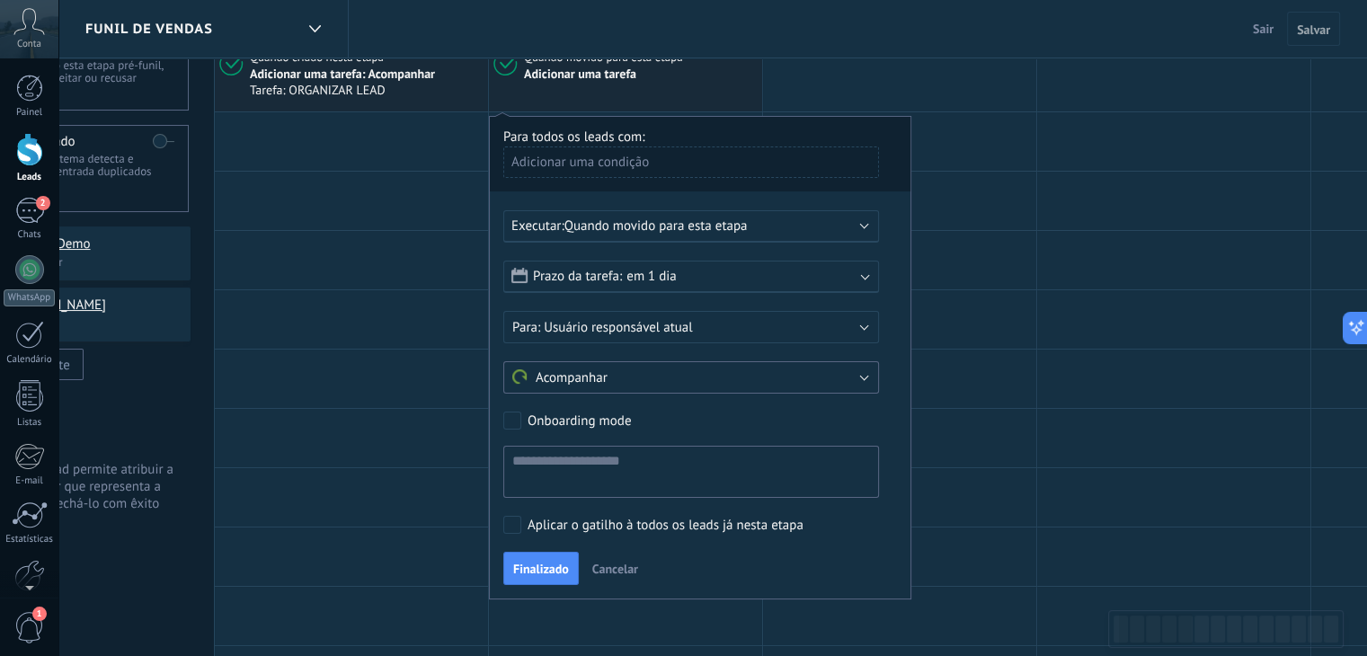
click at [613, 387] on button "Acompanhar" at bounding box center [691, 377] width 376 height 32
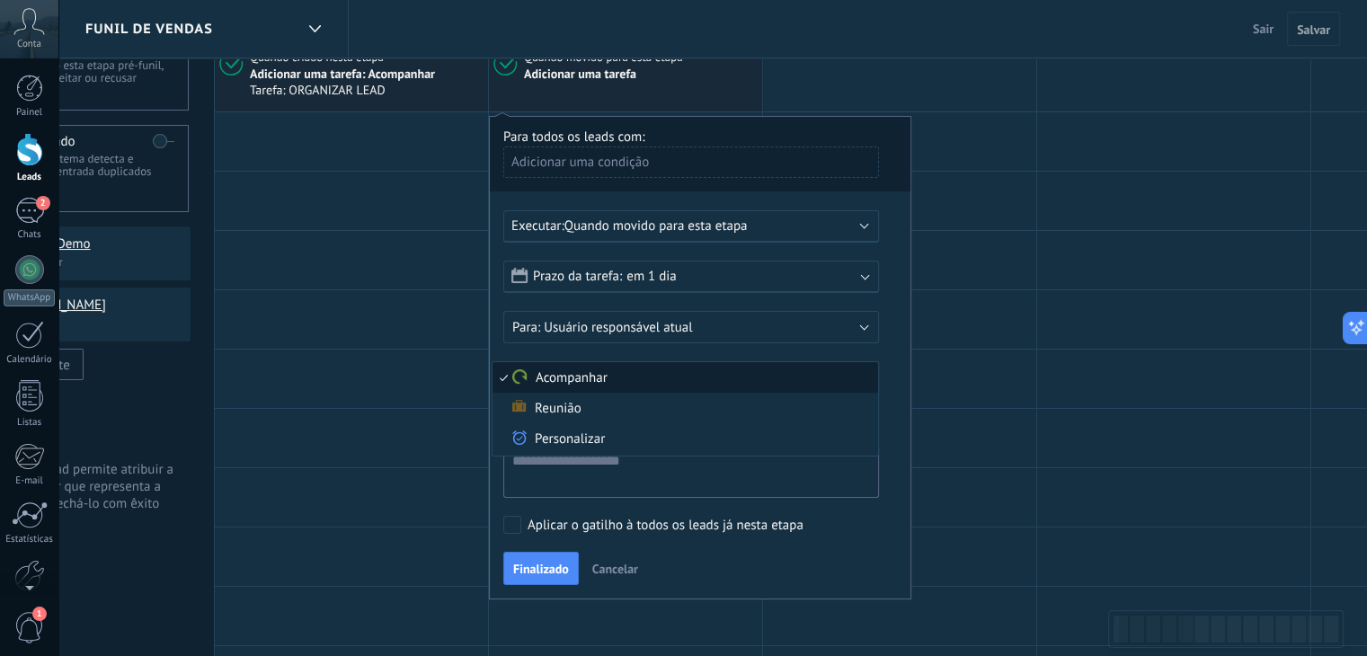
click at [613, 387] on li "Acompanhar" at bounding box center [686, 377] width 386 height 31
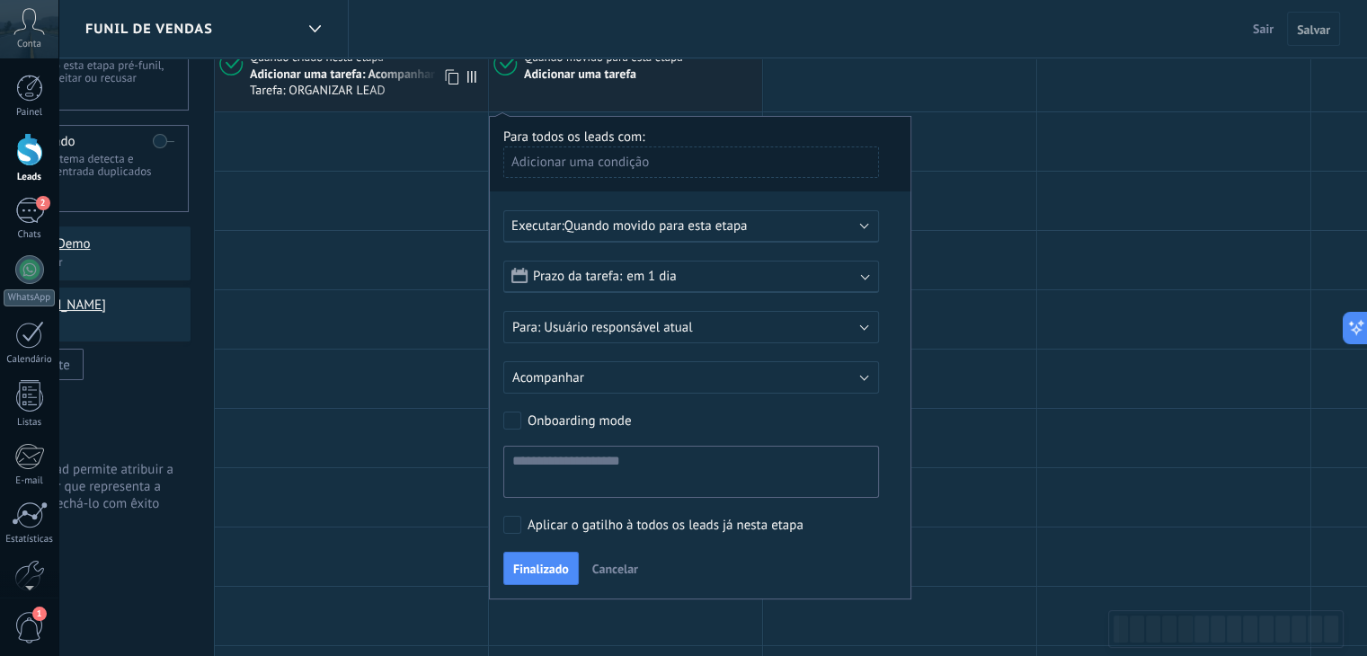
click at [372, 88] on span "Tarefa: ORGANIZAR LEAD" at bounding box center [366, 90] width 232 height 15
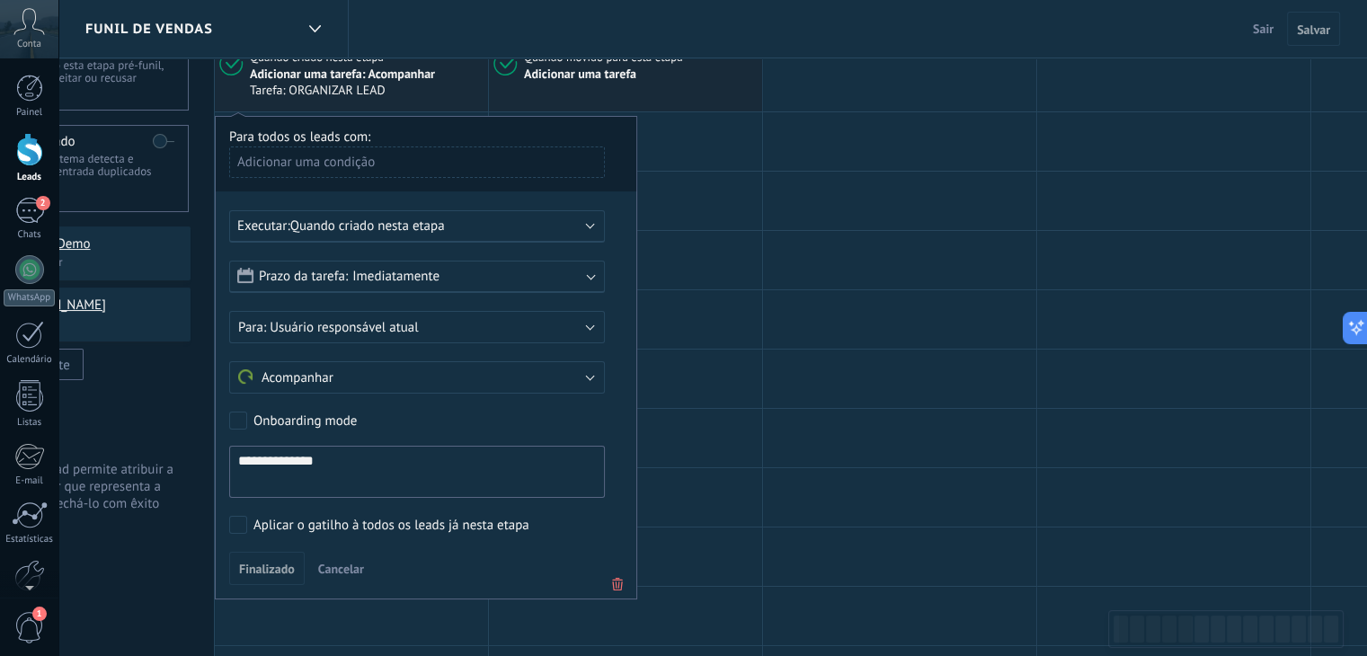
click at [629, 91] on div "Quando movido para esta etapa Adicionar uma tarefa" at bounding box center [625, 76] width 273 height 72
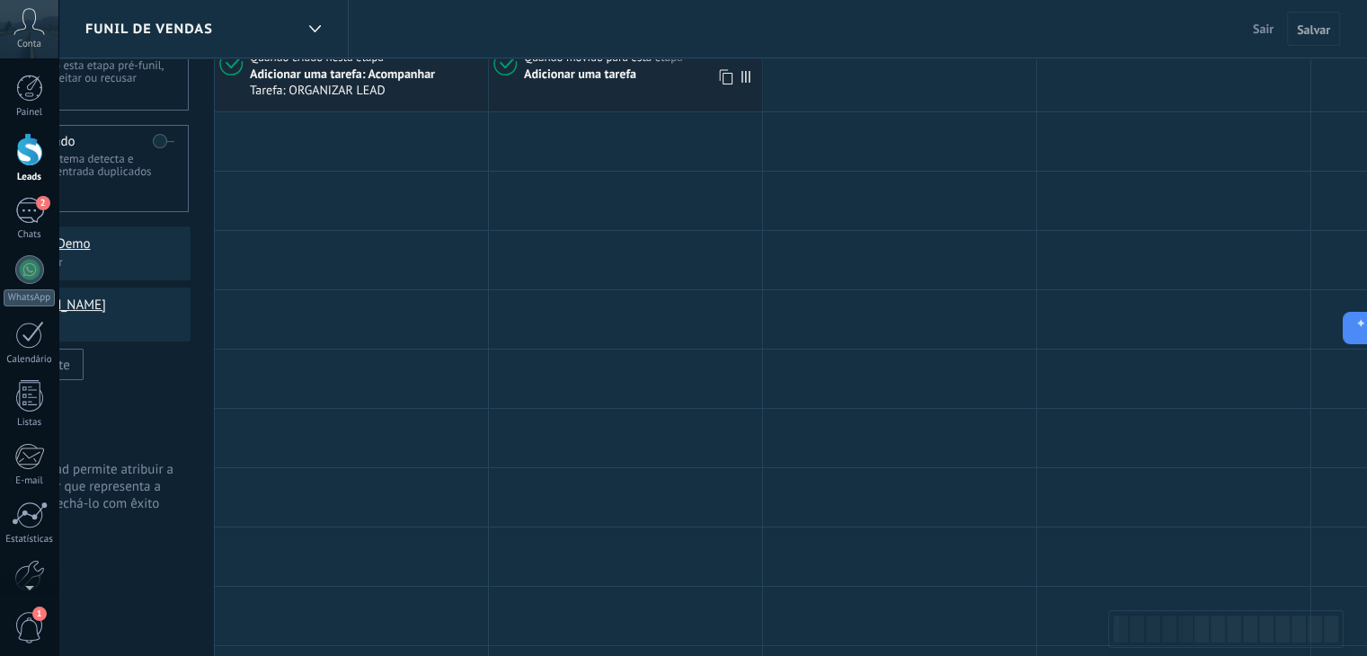
click at [610, 68] on div "Adicionar uma tarefa" at bounding box center [580, 75] width 112 height 16
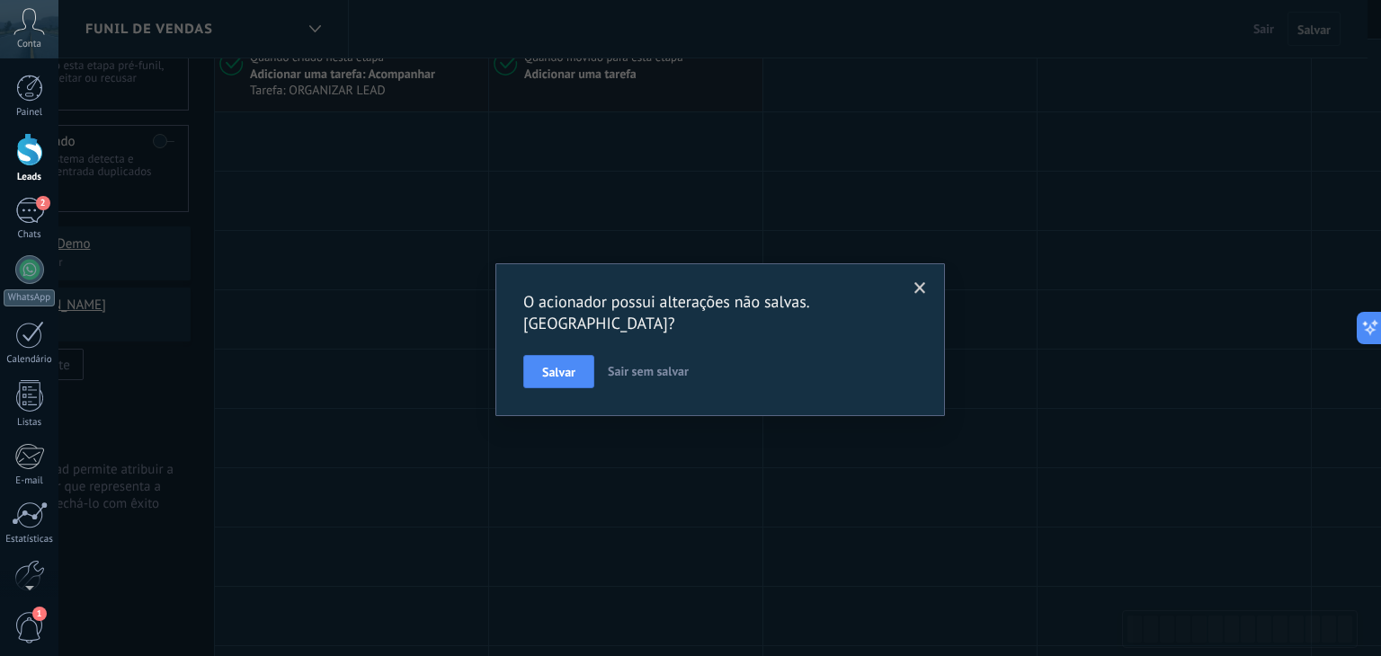
click at [925, 287] on span at bounding box center [920, 288] width 12 height 13
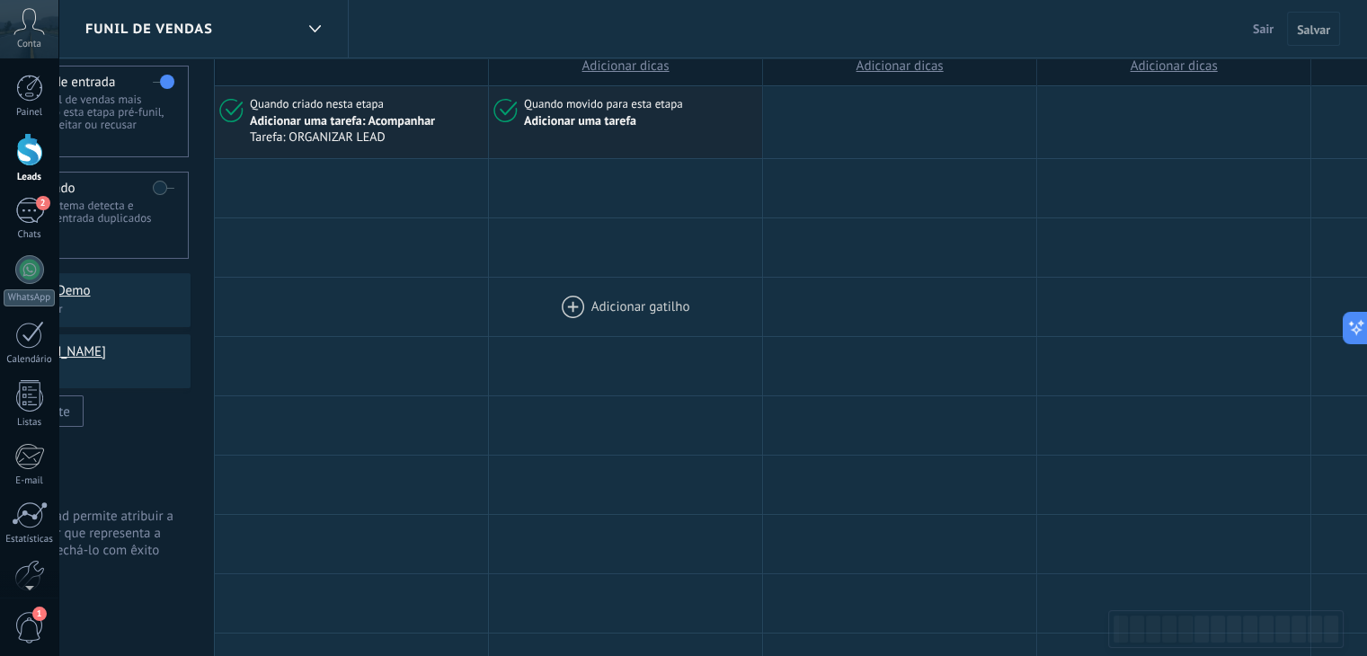
scroll to position [0, 0]
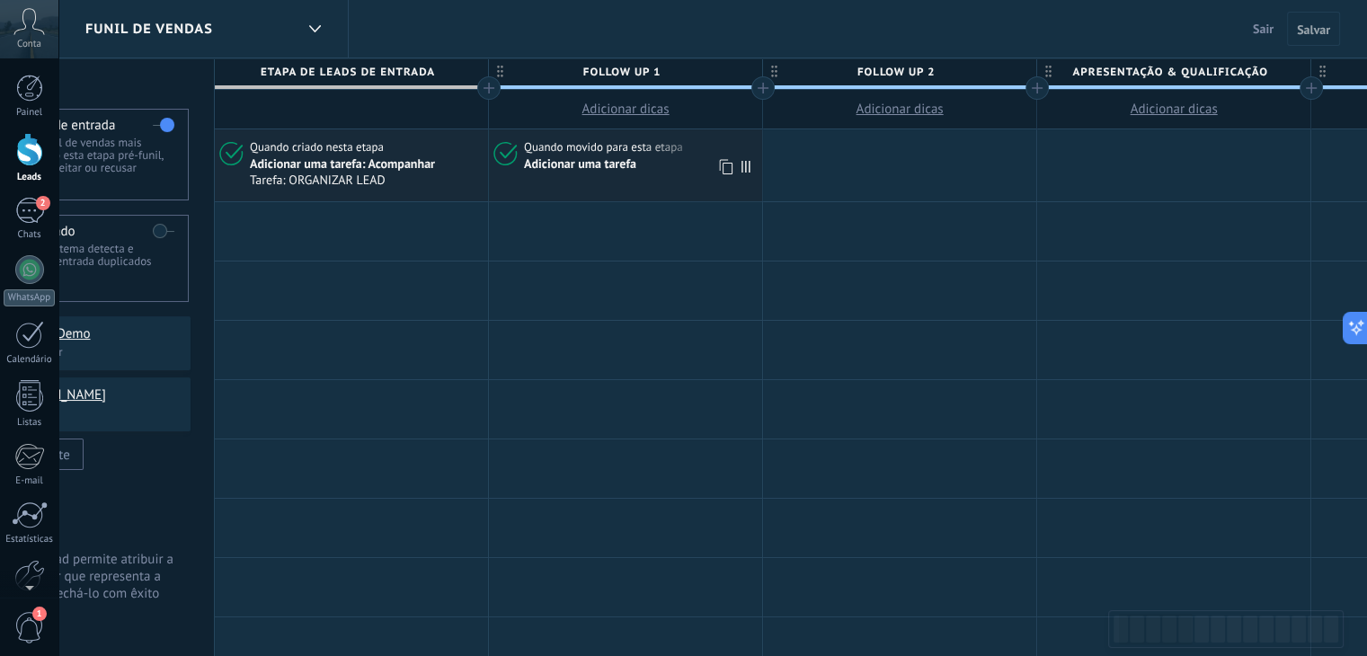
click at [570, 147] on span "Quando movido para esta etapa" at bounding box center [605, 147] width 162 height 16
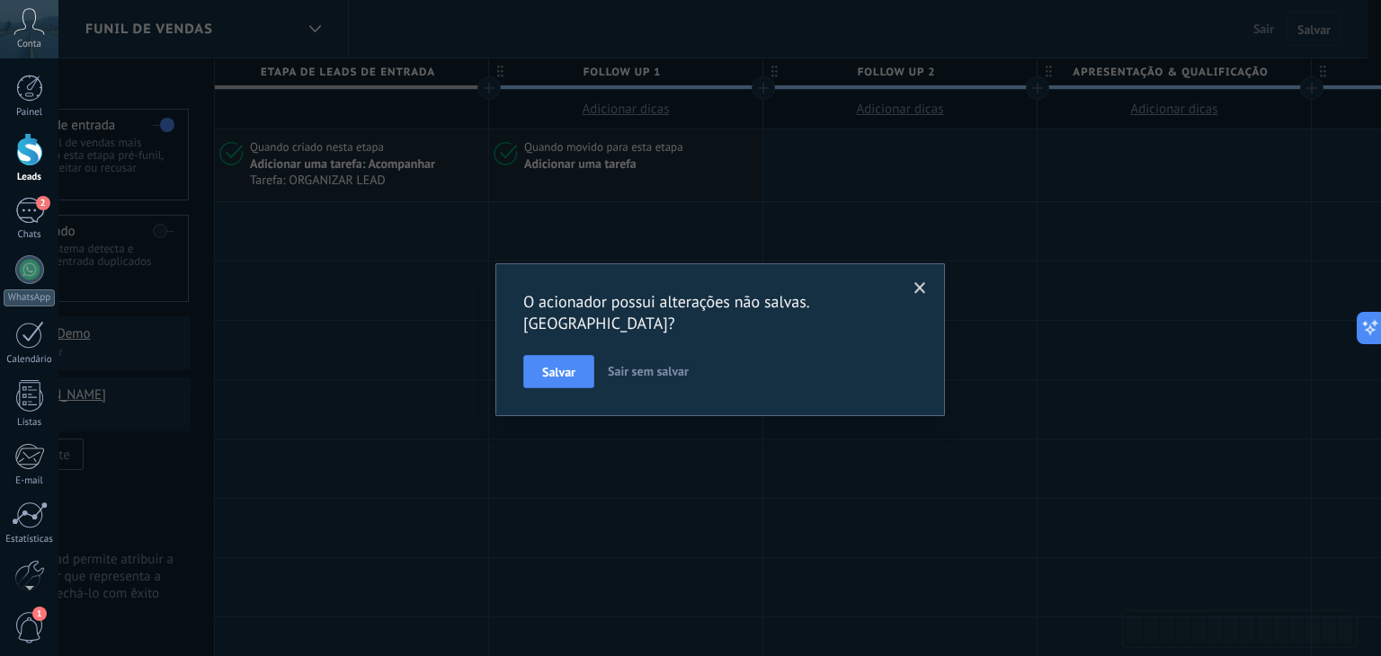
click at [926, 280] on span at bounding box center [920, 288] width 30 height 31
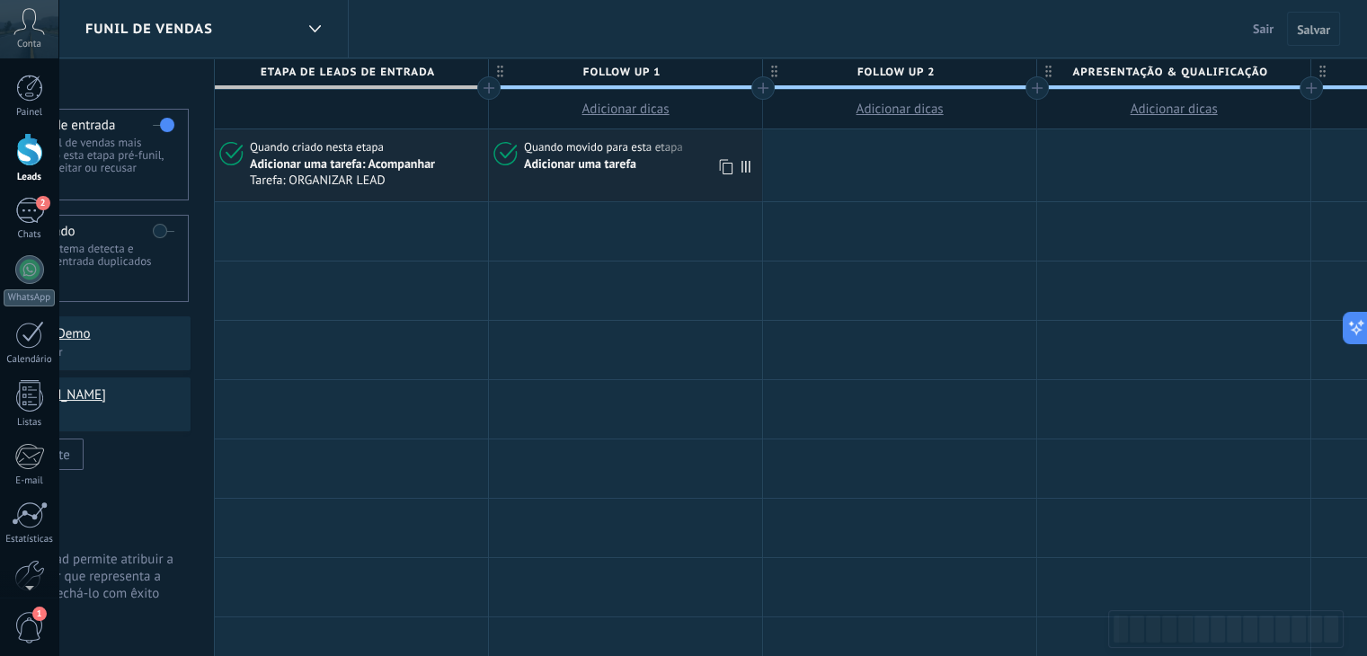
click at [607, 143] on span "Quando movido para esta etapa" at bounding box center [605, 147] width 162 height 16
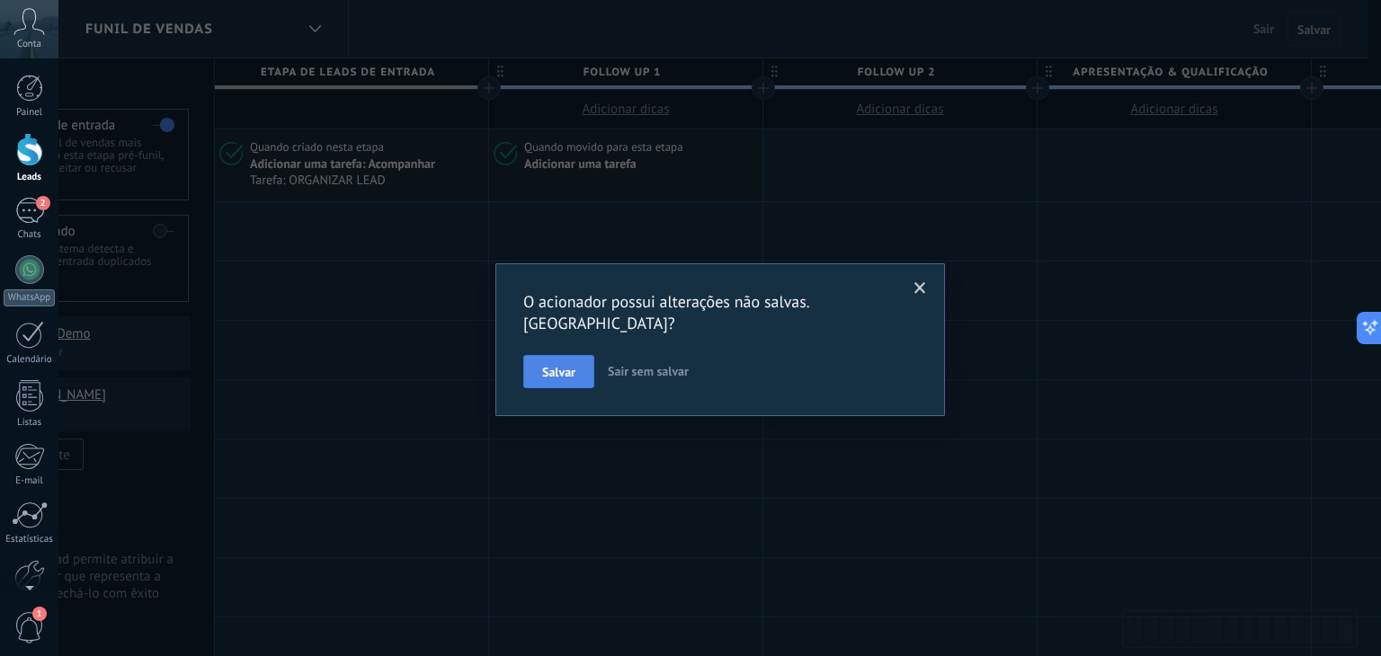
click at [555, 366] on span "Salvar" at bounding box center [558, 372] width 33 height 13
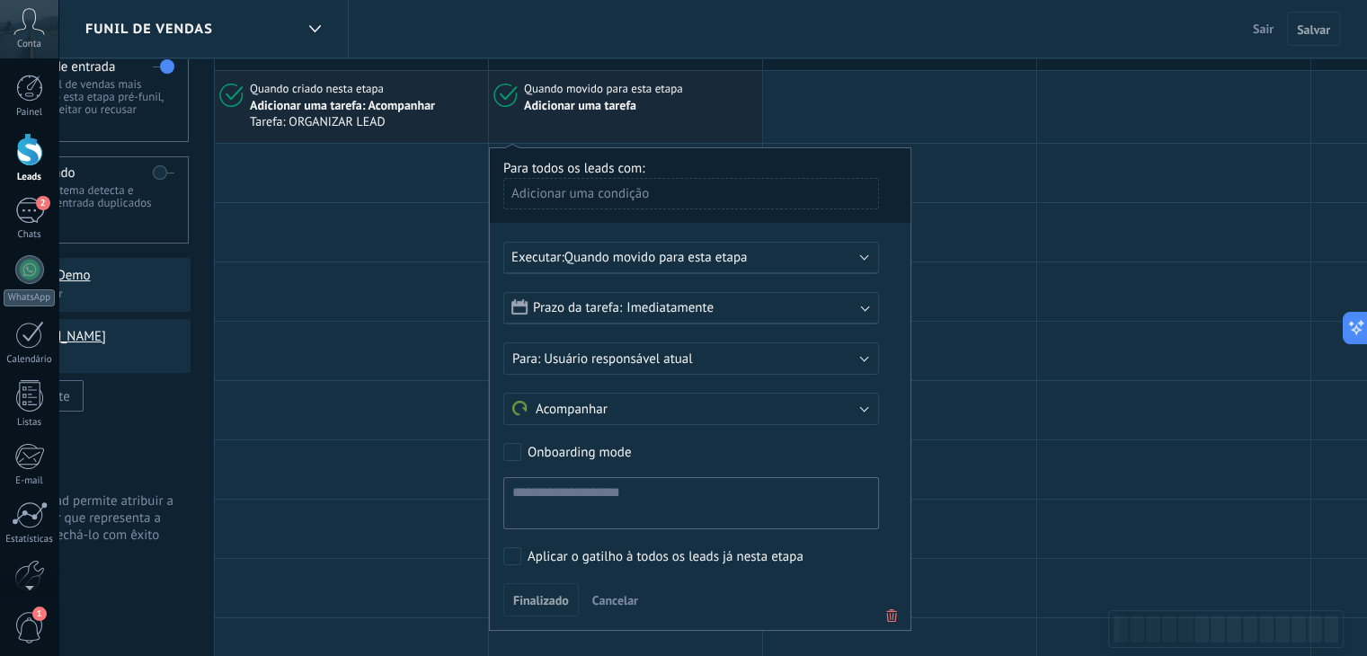
scroll to position [90, 0]
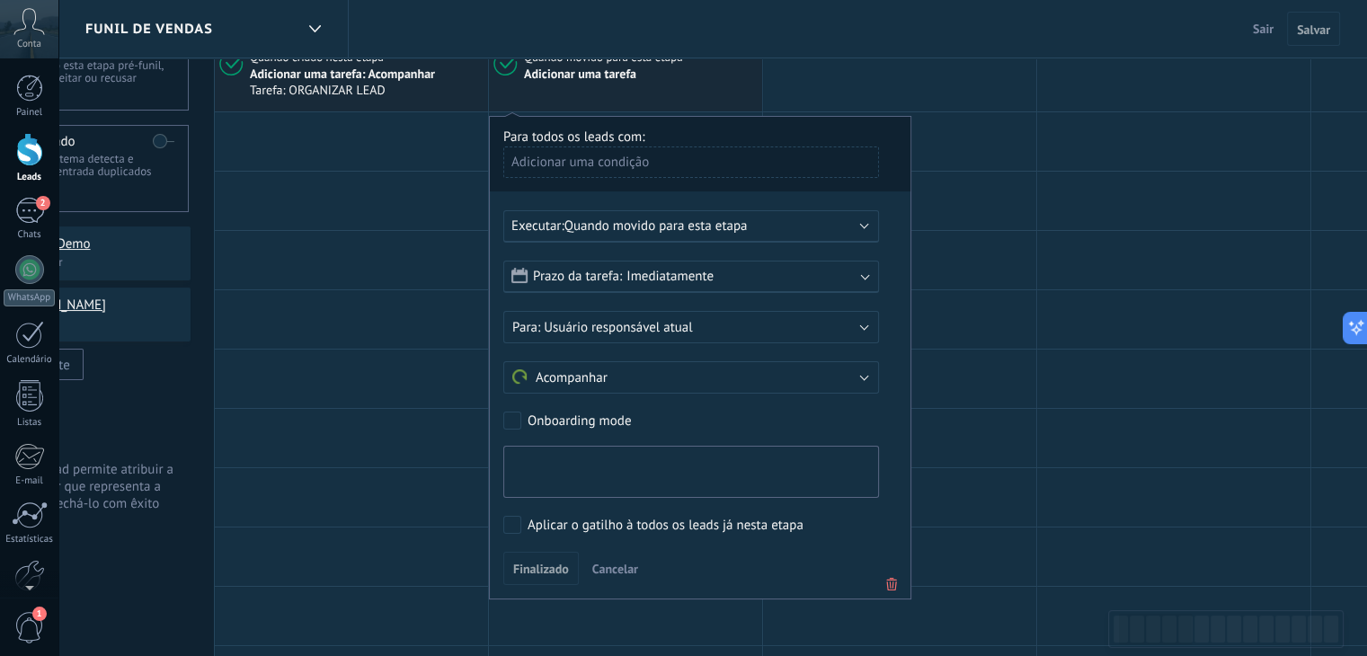
click at [627, 465] on textarea at bounding box center [691, 472] width 376 height 52
click at [659, 461] on textarea "**********" at bounding box center [691, 472] width 376 height 52
click at [654, 465] on textarea "**********" at bounding box center [691, 472] width 376 height 52
click at [647, 468] on textarea "**********" at bounding box center [691, 472] width 376 height 52
type textarea "**********"
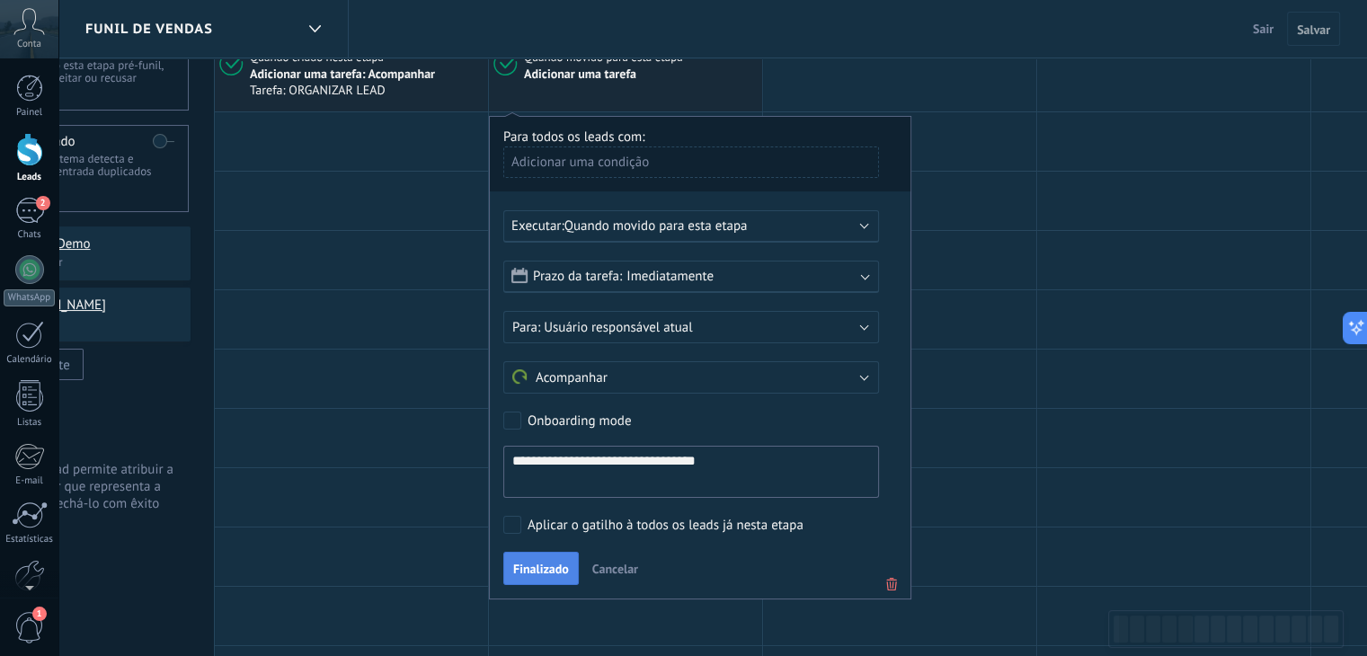
click at [534, 563] on span "Finalizado" at bounding box center [541, 569] width 56 height 13
click at [532, 568] on span "Finalizado" at bounding box center [541, 569] width 56 height 13
click at [1105, 351] on div at bounding box center [1173, 379] width 273 height 58
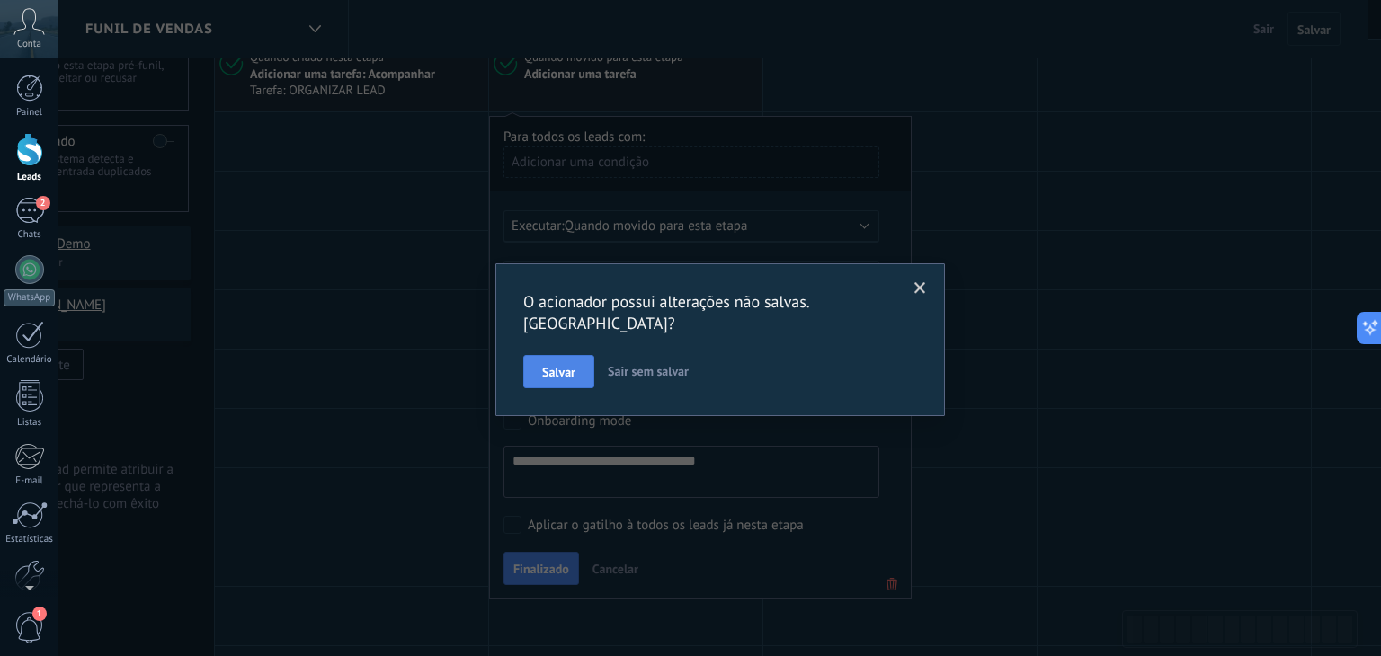
click at [565, 366] on span "Salvar" at bounding box center [558, 372] width 33 height 13
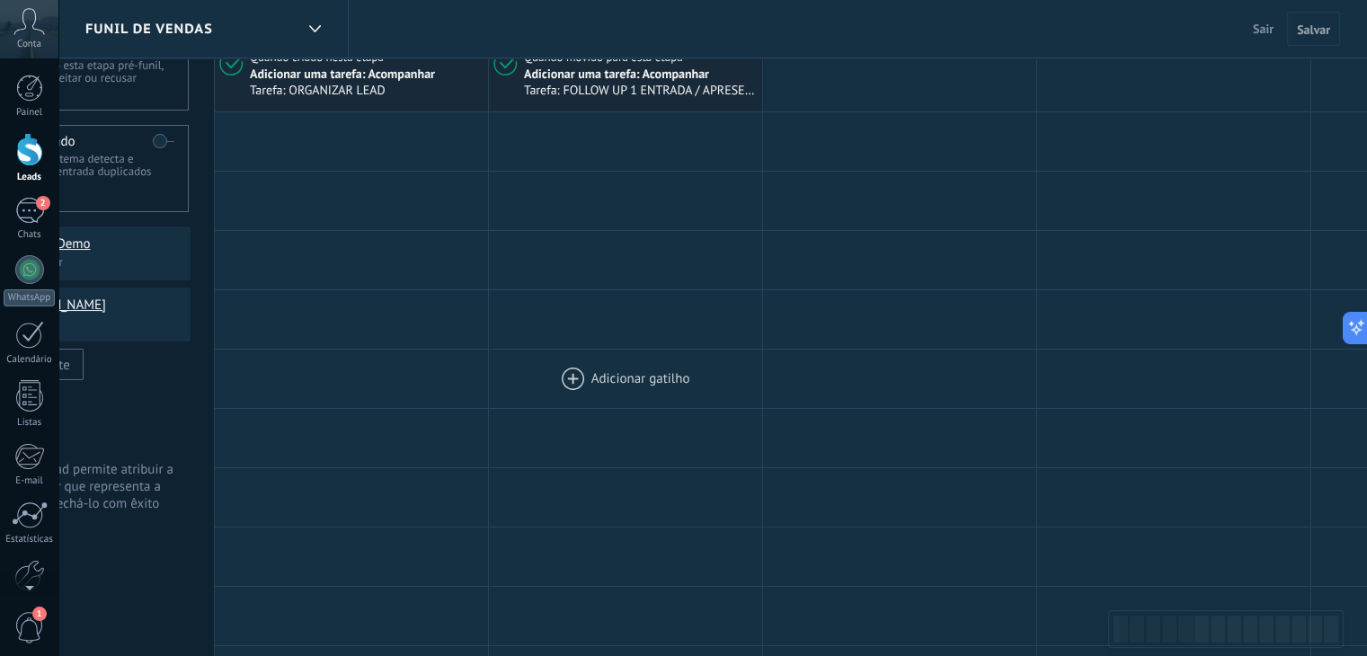
scroll to position [0, 0]
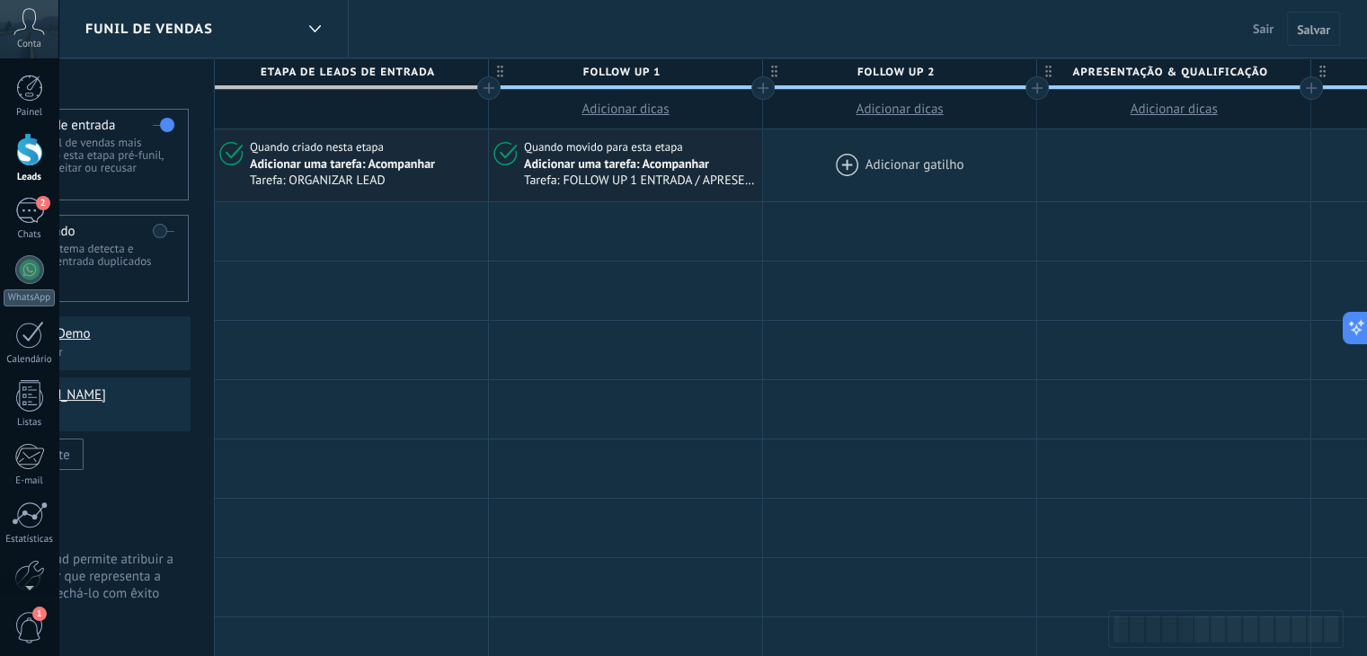
click at [845, 165] on div at bounding box center [899, 165] width 273 height 72
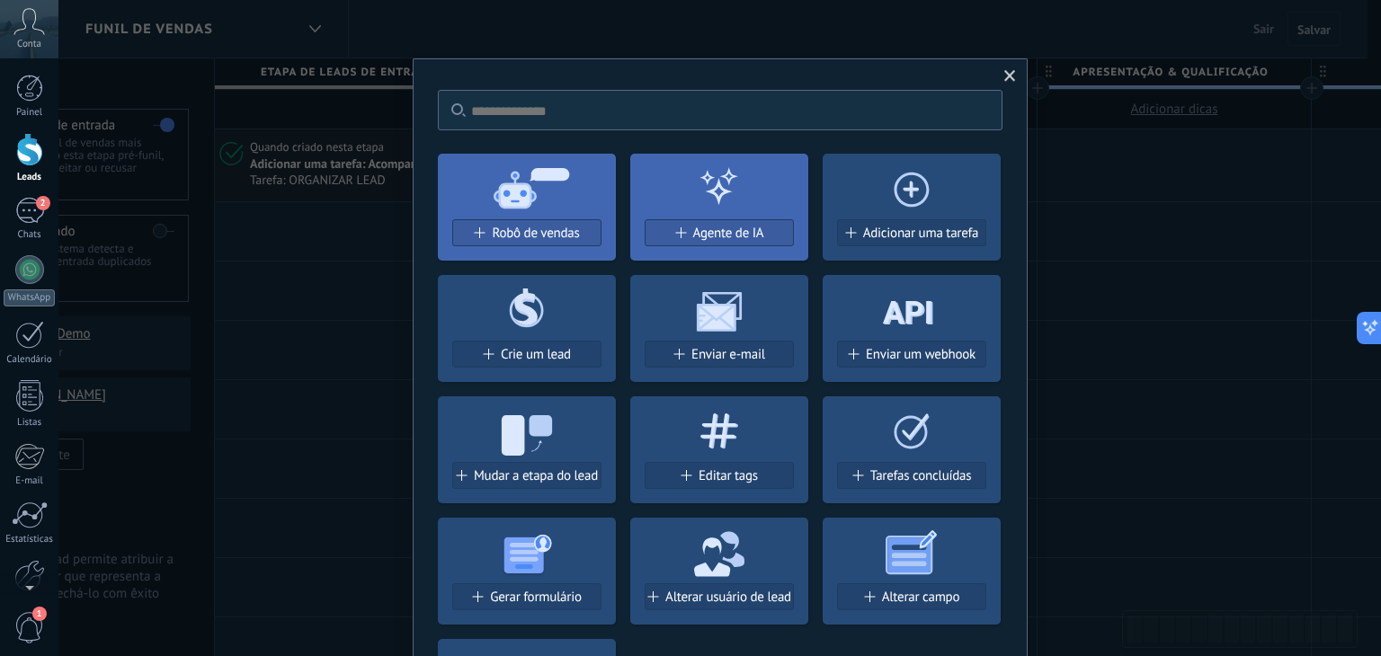
click at [910, 194] on icon at bounding box center [912, 187] width 178 height 65
click at [906, 232] on span "Adicionar uma tarefa" at bounding box center [921, 233] width 116 height 15
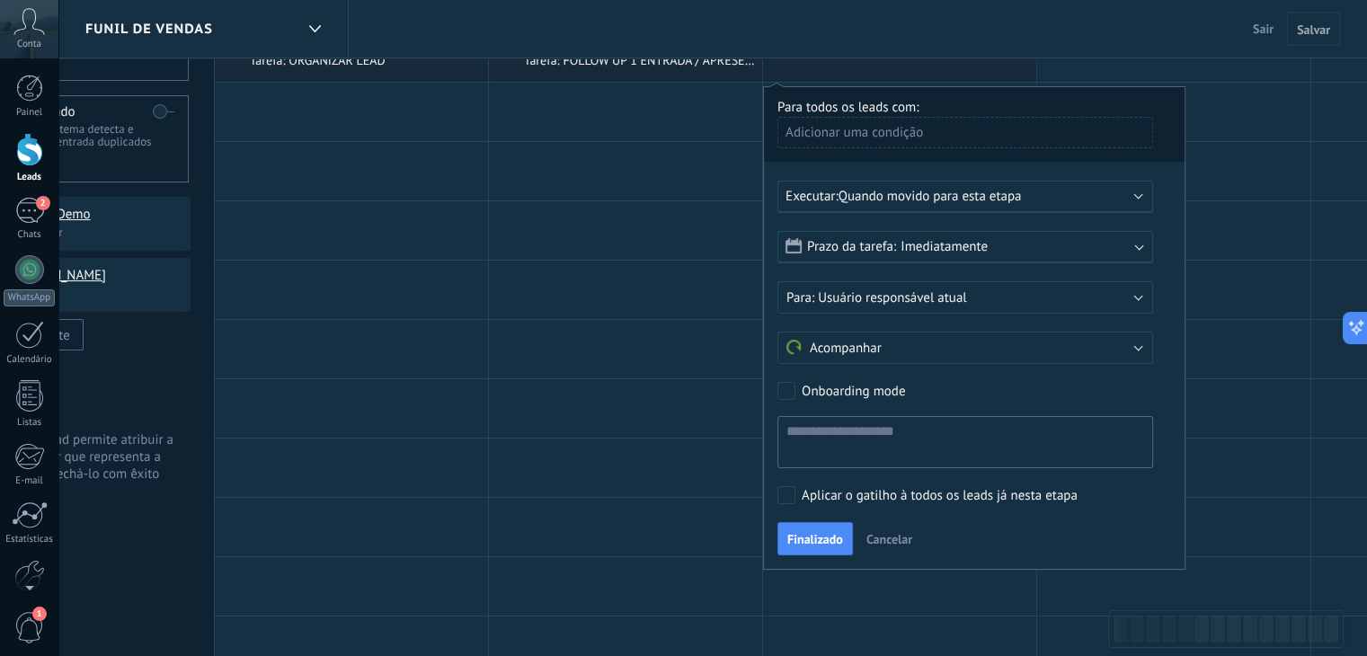
scroll to position [90, 0]
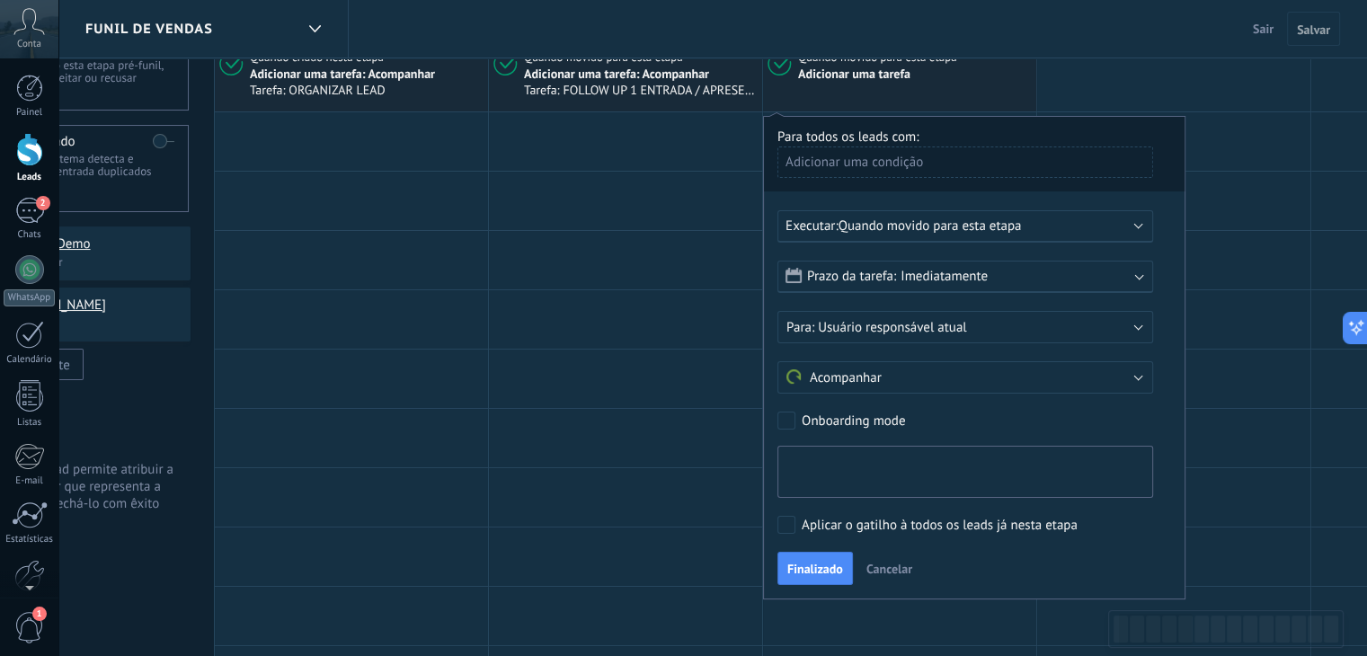
click at [861, 467] on textarea at bounding box center [966, 472] width 376 height 52
type textarea "**********"
click at [911, 270] on span "Imediatamente" at bounding box center [944, 276] width 87 height 17
click at [841, 481] on input "text" at bounding box center [841, 474] width 56 height 32
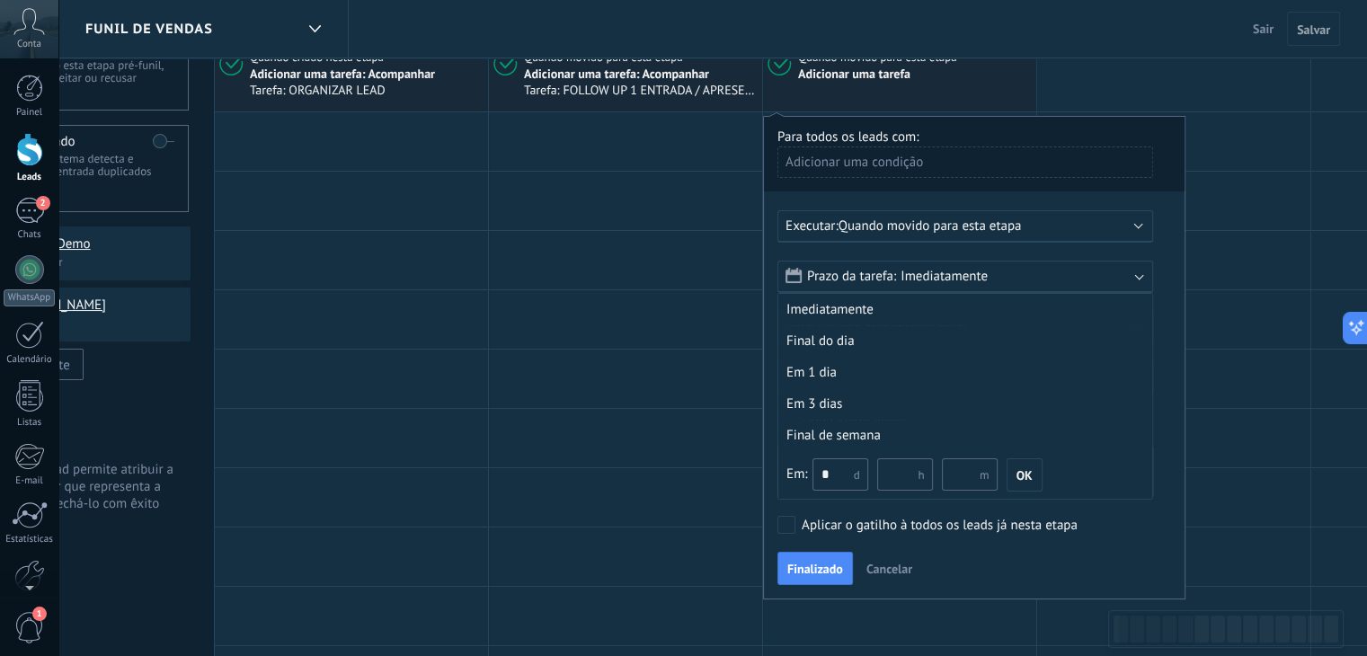
click at [839, 473] on input "*" at bounding box center [841, 474] width 56 height 32
type input "*"
click at [905, 470] on input "text" at bounding box center [905, 474] width 56 height 32
type input "*"
click at [952, 476] on input "text" at bounding box center [970, 474] width 56 height 32
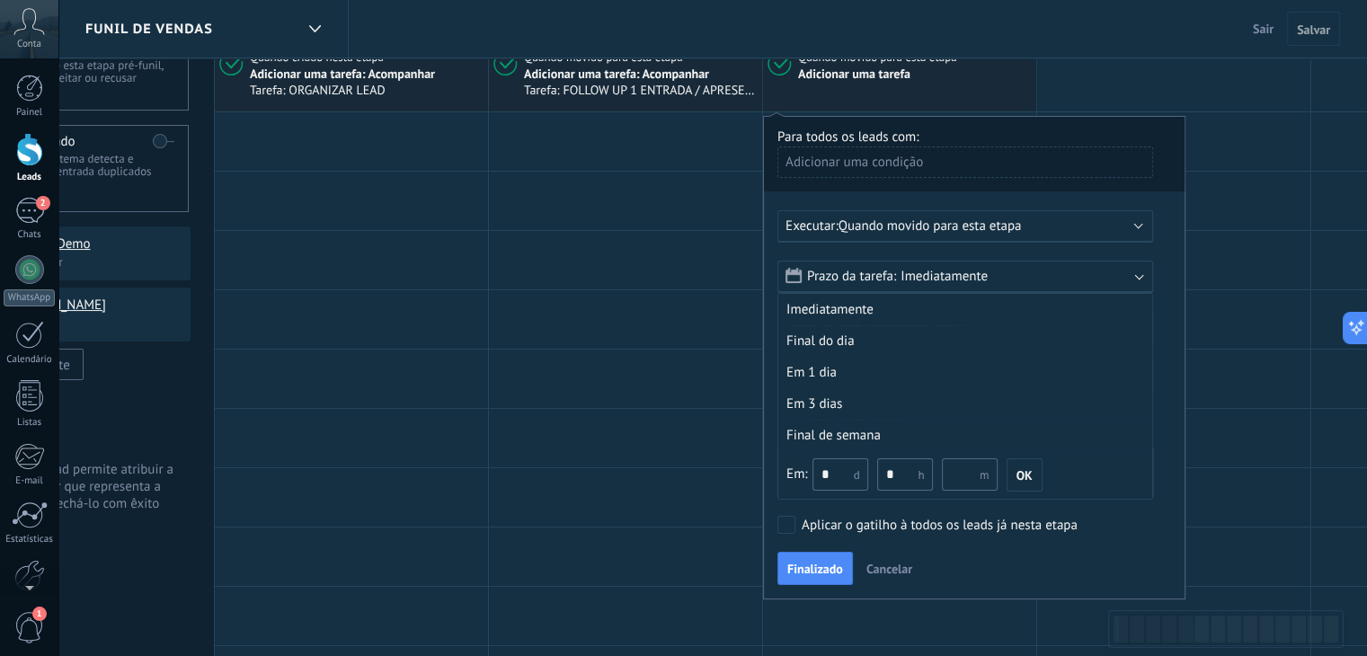
type input "*"
click at [1024, 477] on span "OK" at bounding box center [1025, 475] width 16 height 13
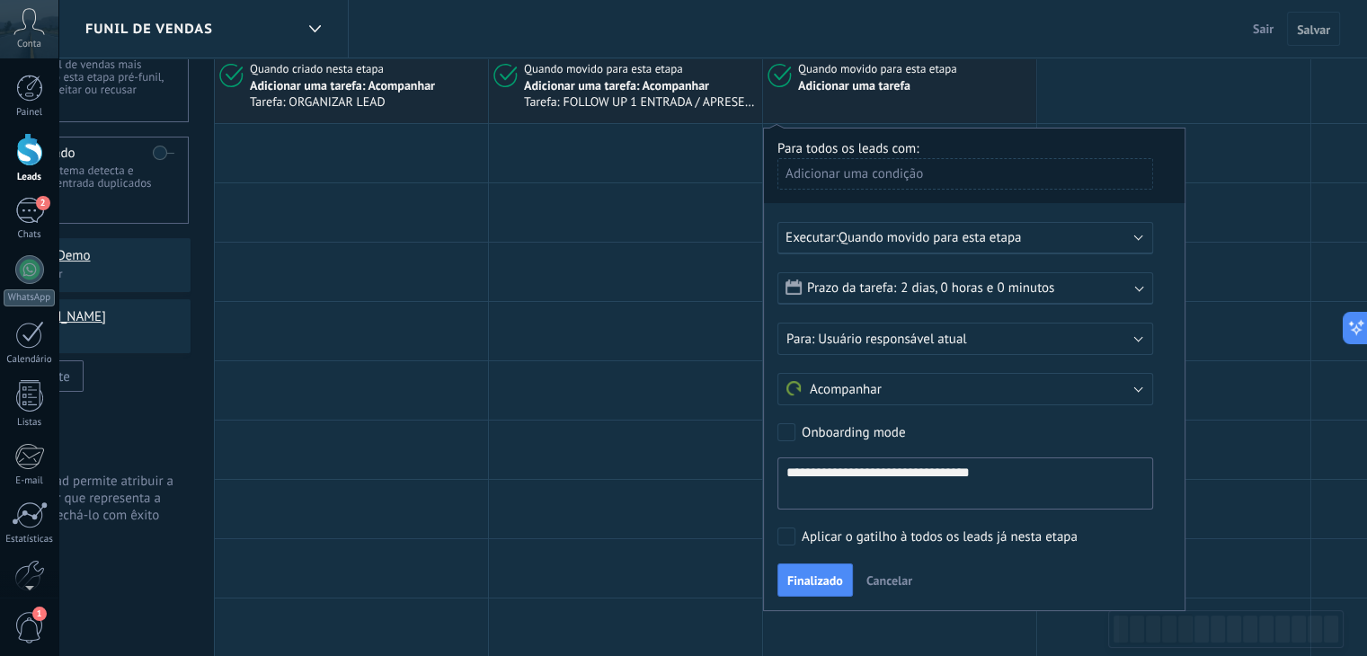
scroll to position [180, 0]
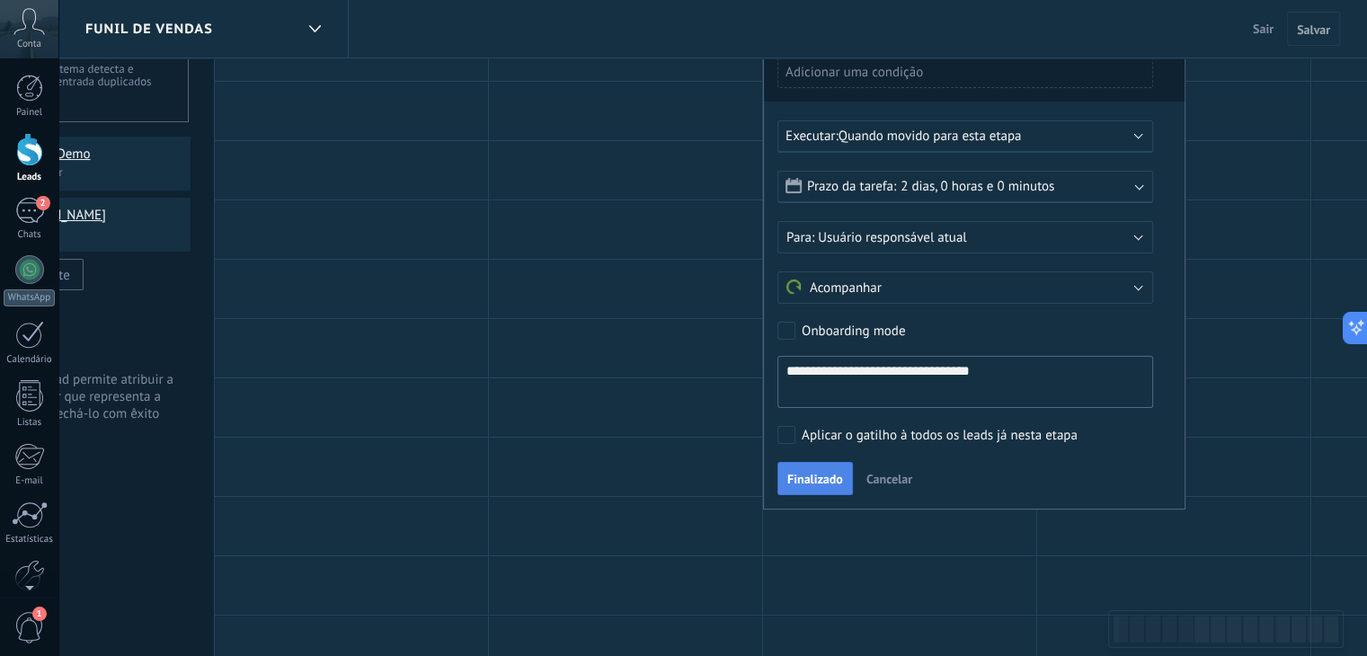
click at [837, 479] on span "Finalizado" at bounding box center [816, 479] width 56 height 13
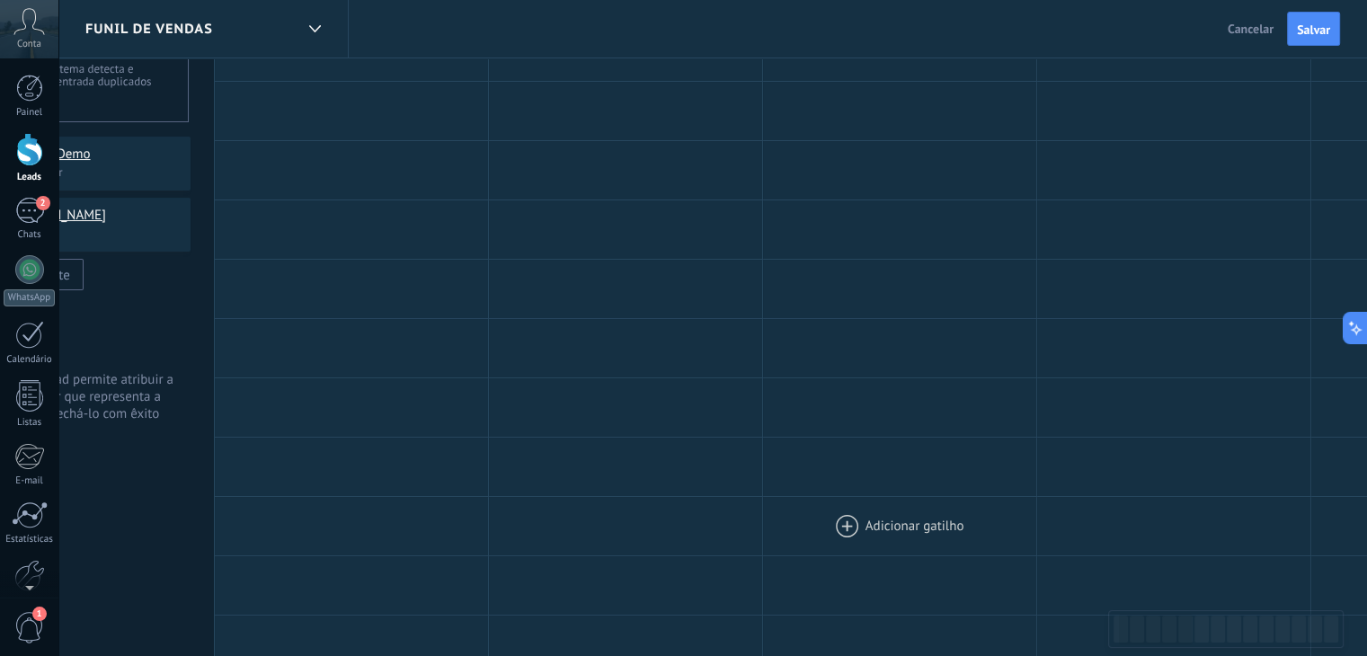
scroll to position [0, 0]
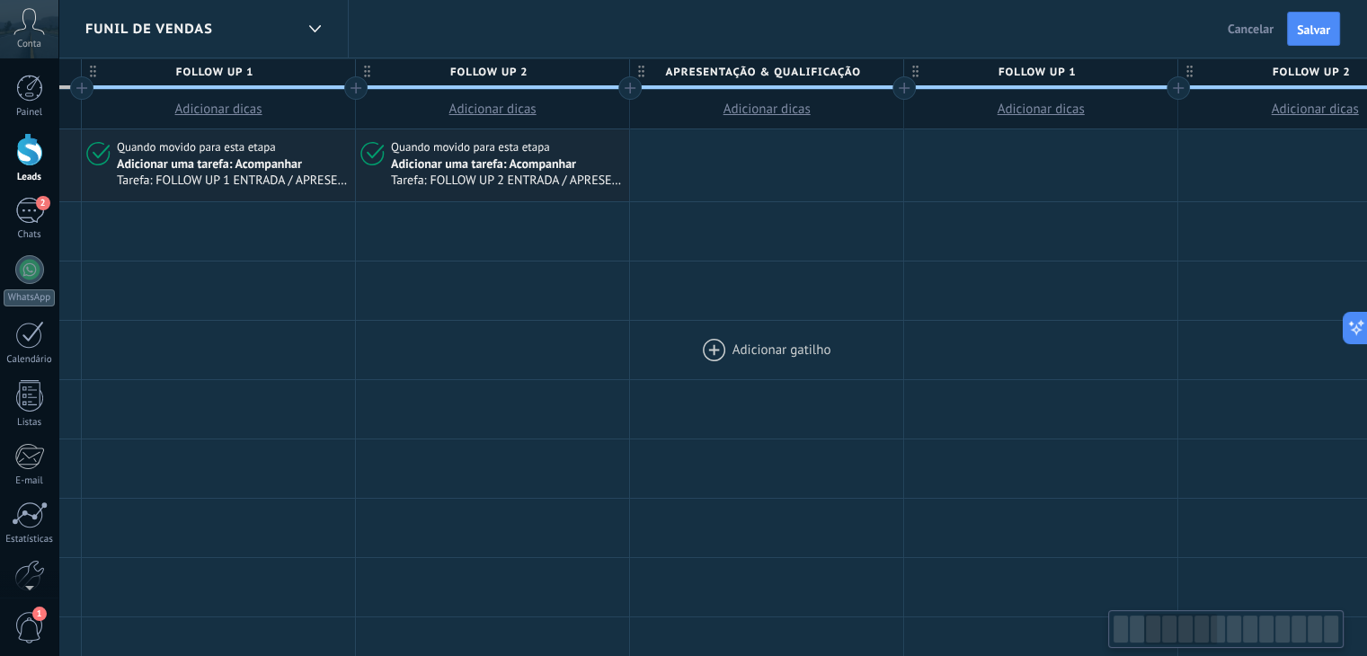
scroll to position [0, 568]
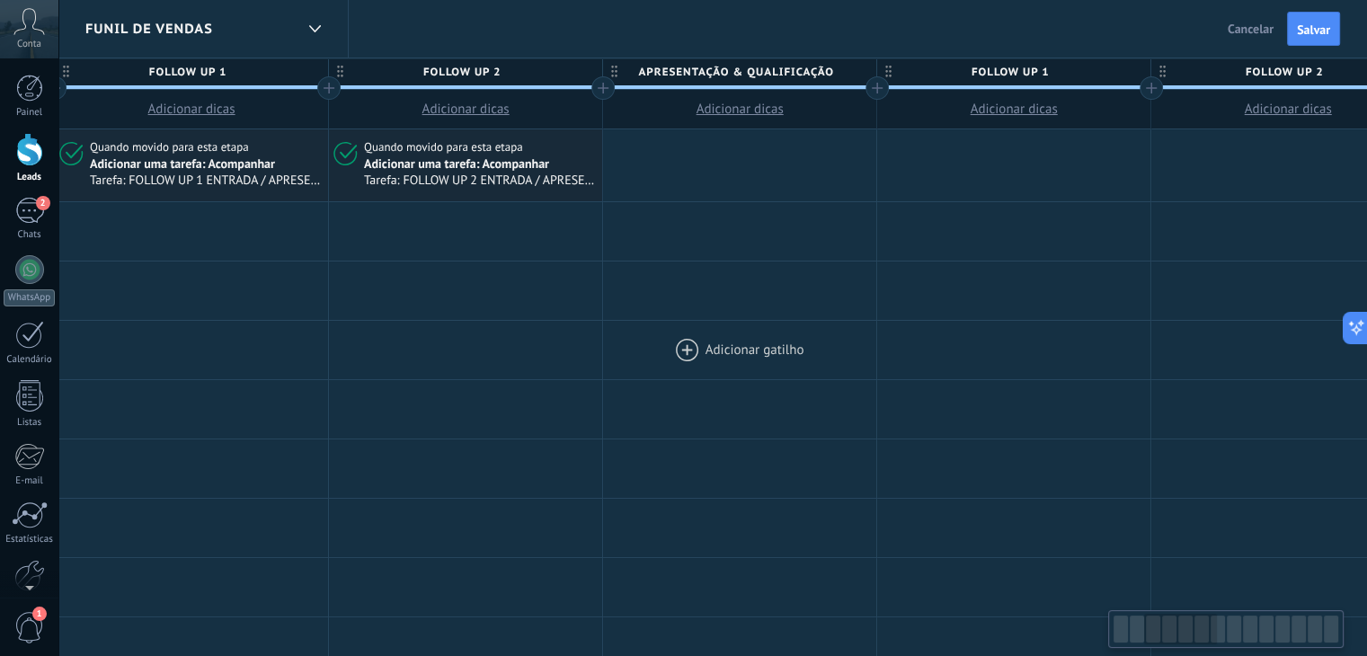
drag, startPoint x: 1122, startPoint y: 350, endPoint x: 690, endPoint y: 335, distance: 431.8
click at [690, 335] on div at bounding box center [739, 350] width 273 height 58
click at [686, 165] on div at bounding box center [739, 165] width 273 height 72
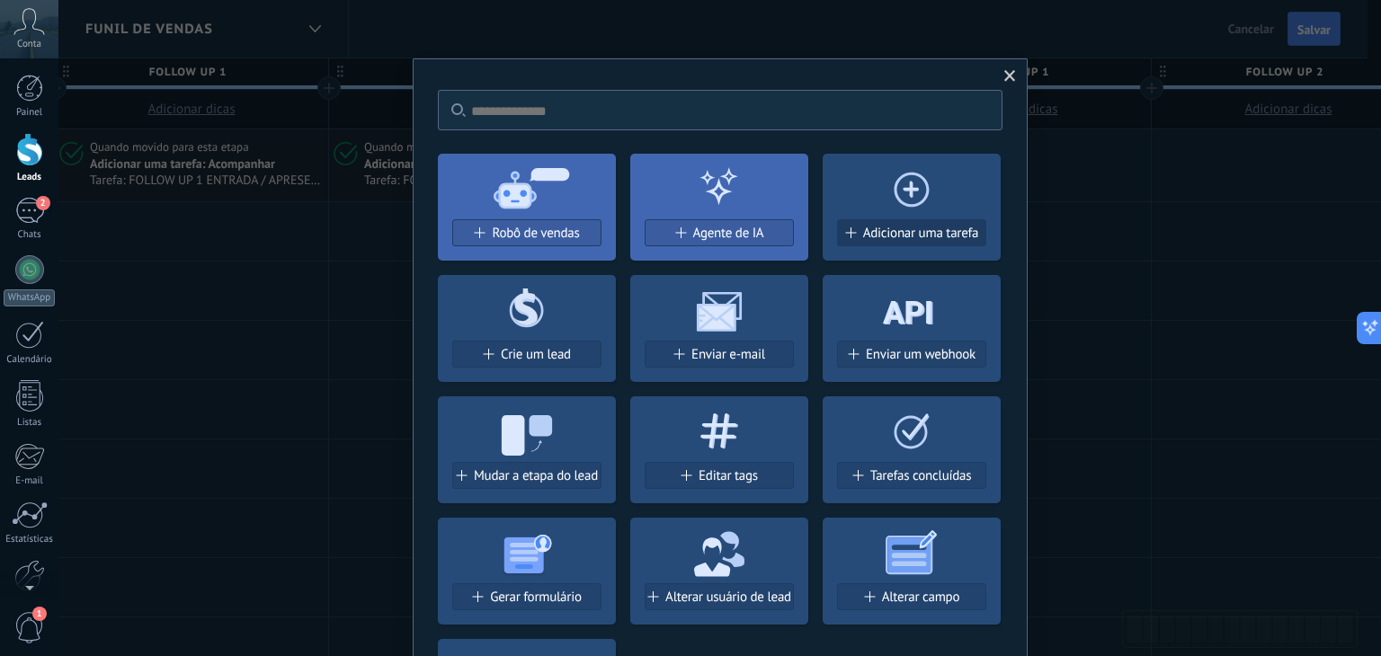
click at [911, 231] on span "Adicionar uma tarefa" at bounding box center [921, 233] width 116 height 15
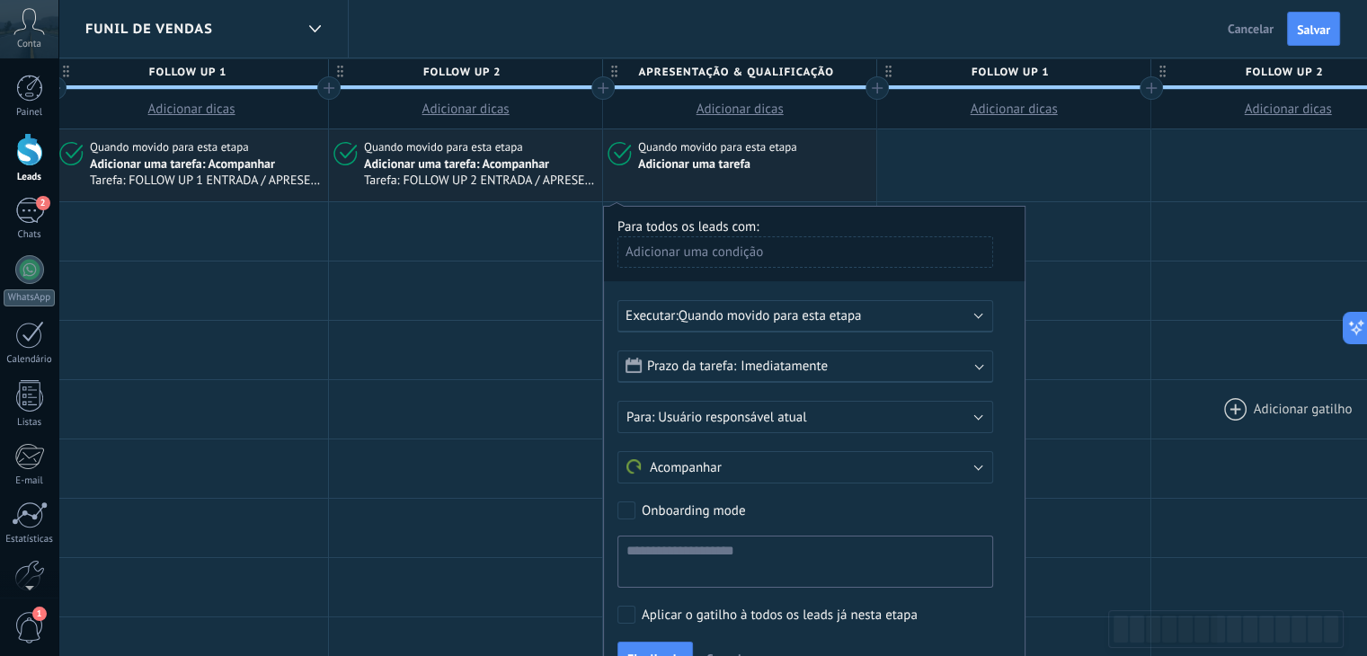
click at [1157, 424] on div at bounding box center [1288, 409] width 273 height 58
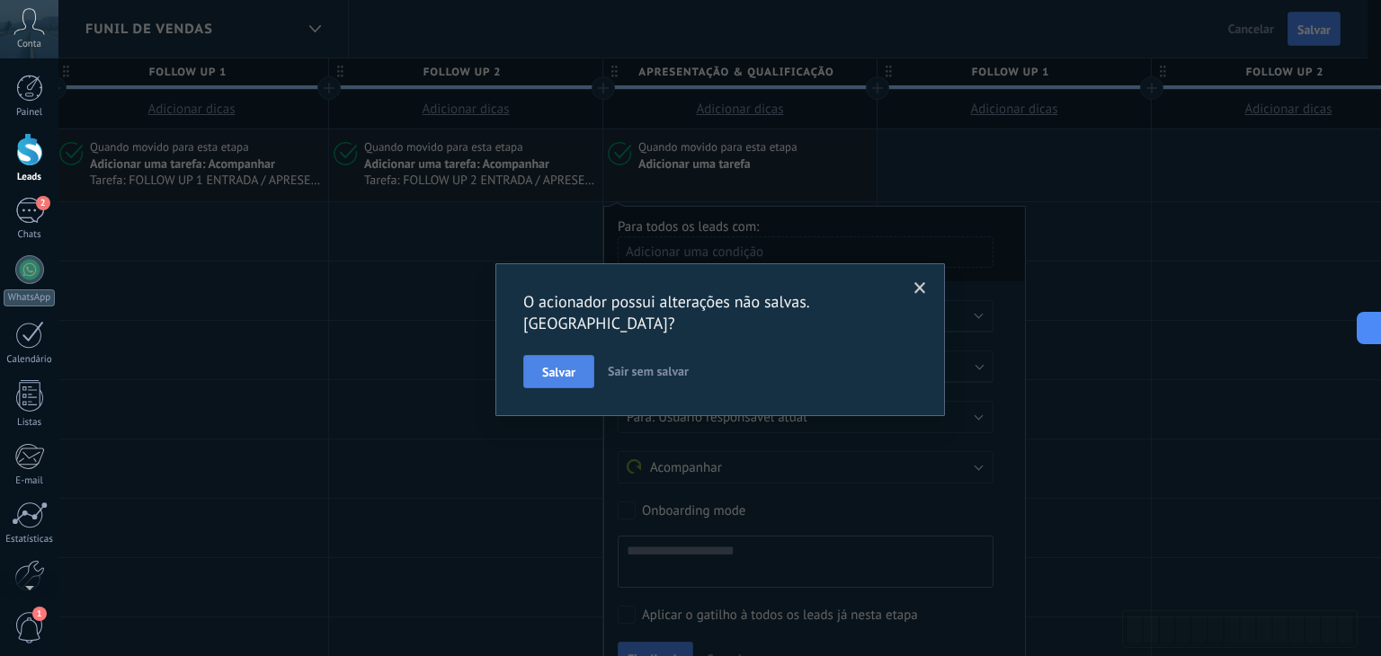
click at [558, 366] on span "Salvar" at bounding box center [558, 372] width 33 height 13
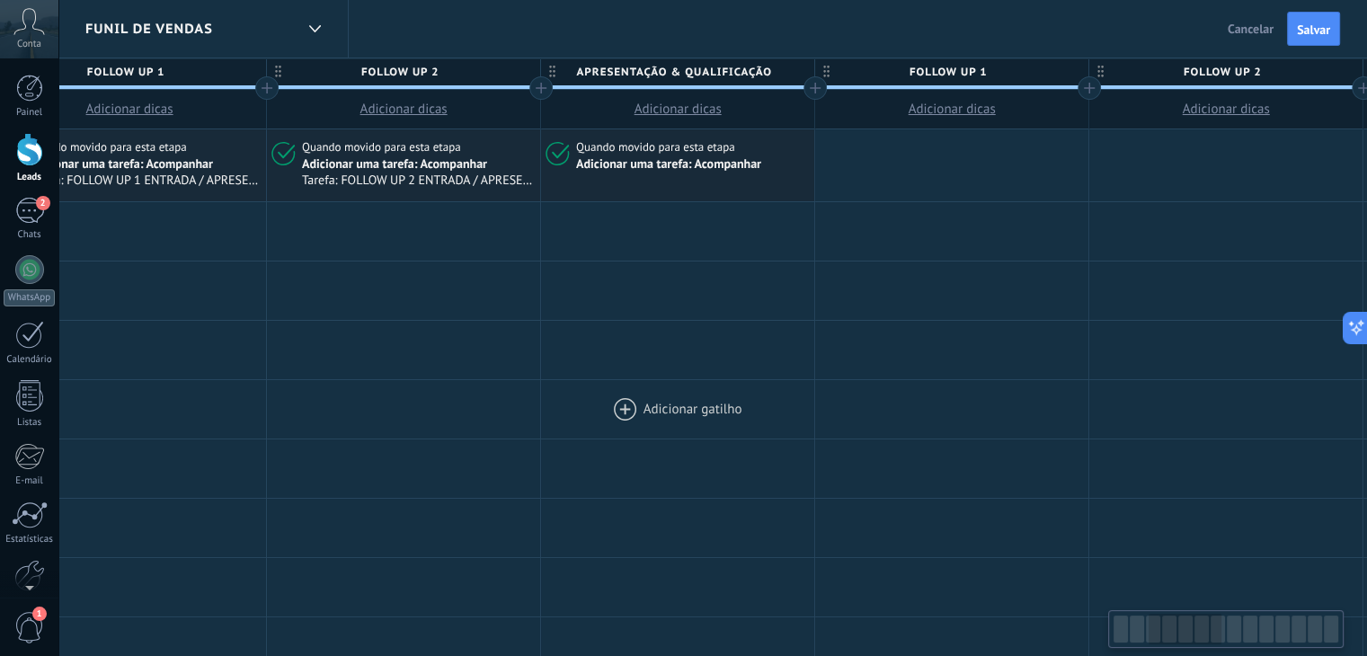
scroll to position [0, 686]
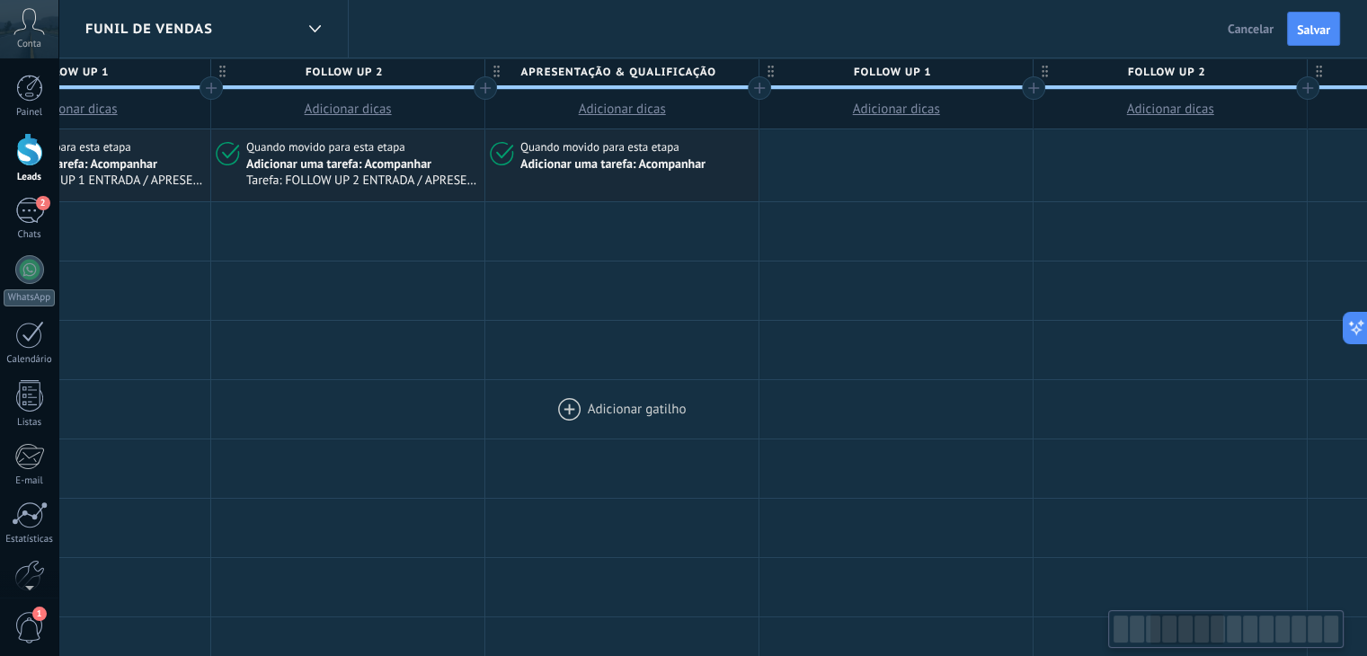
drag, startPoint x: 692, startPoint y: 382, endPoint x: 583, endPoint y: 405, distance: 111.1
click at [583, 405] on div at bounding box center [621, 409] width 273 height 58
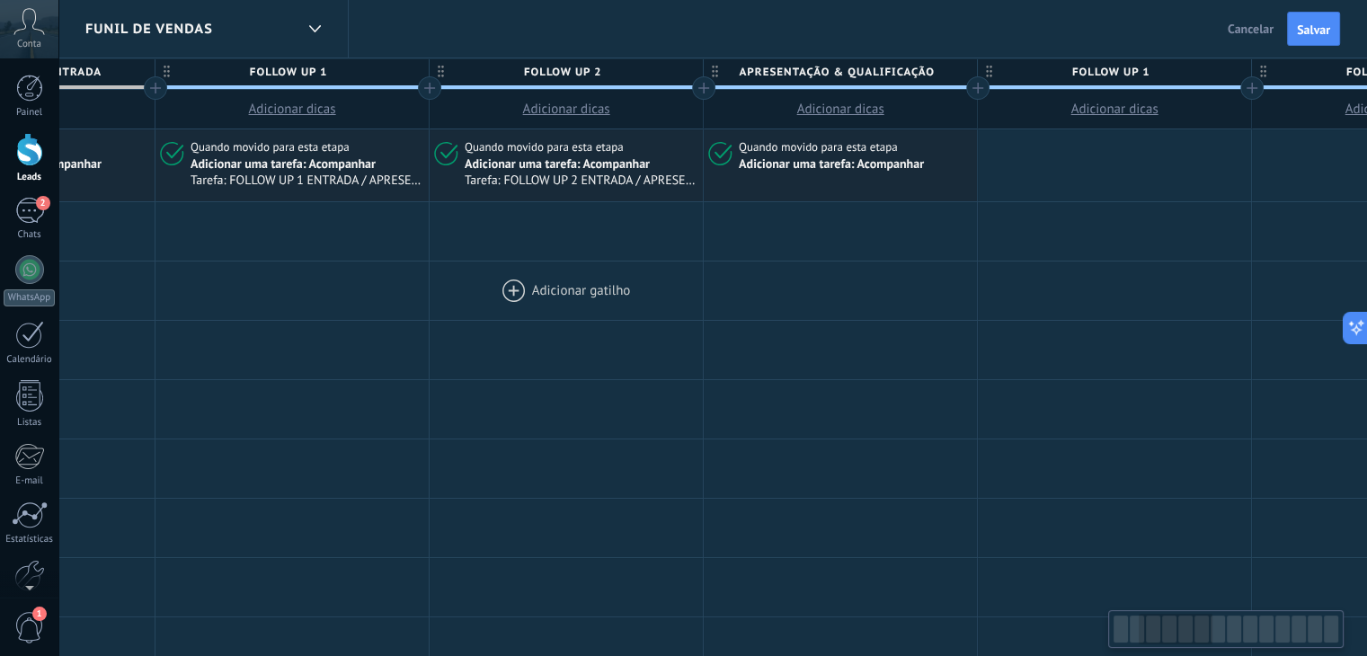
scroll to position [0, 512]
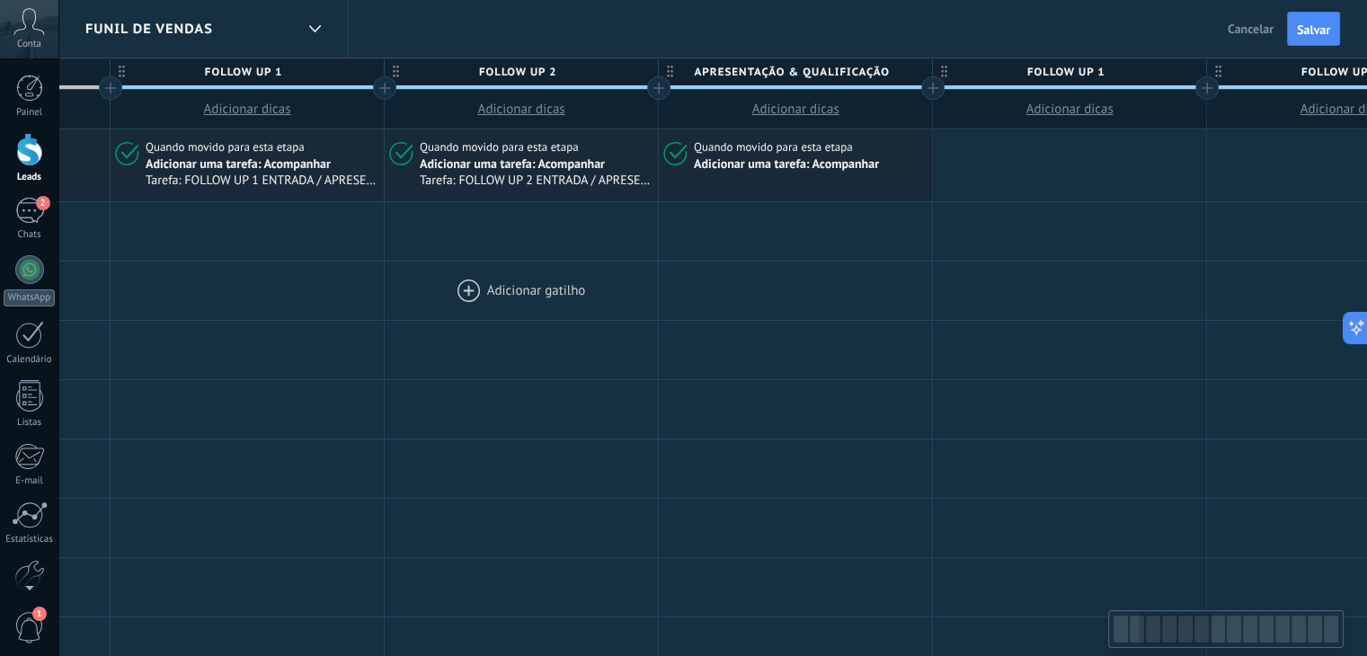
drag, startPoint x: 711, startPoint y: 341, endPoint x: 538, endPoint y: 319, distance: 174.8
click at [538, 319] on div at bounding box center [521, 291] width 273 height 58
click at [747, 169] on div "Adicionar uma tarefa: Acompanhar" at bounding box center [786, 164] width 185 height 16
click at [712, 160] on div "Adicionar uma tarefa: Acompanhar" at bounding box center [786, 164] width 185 height 16
click at [713, 148] on span "Quando movido para esta etapa" at bounding box center [775, 147] width 162 height 16
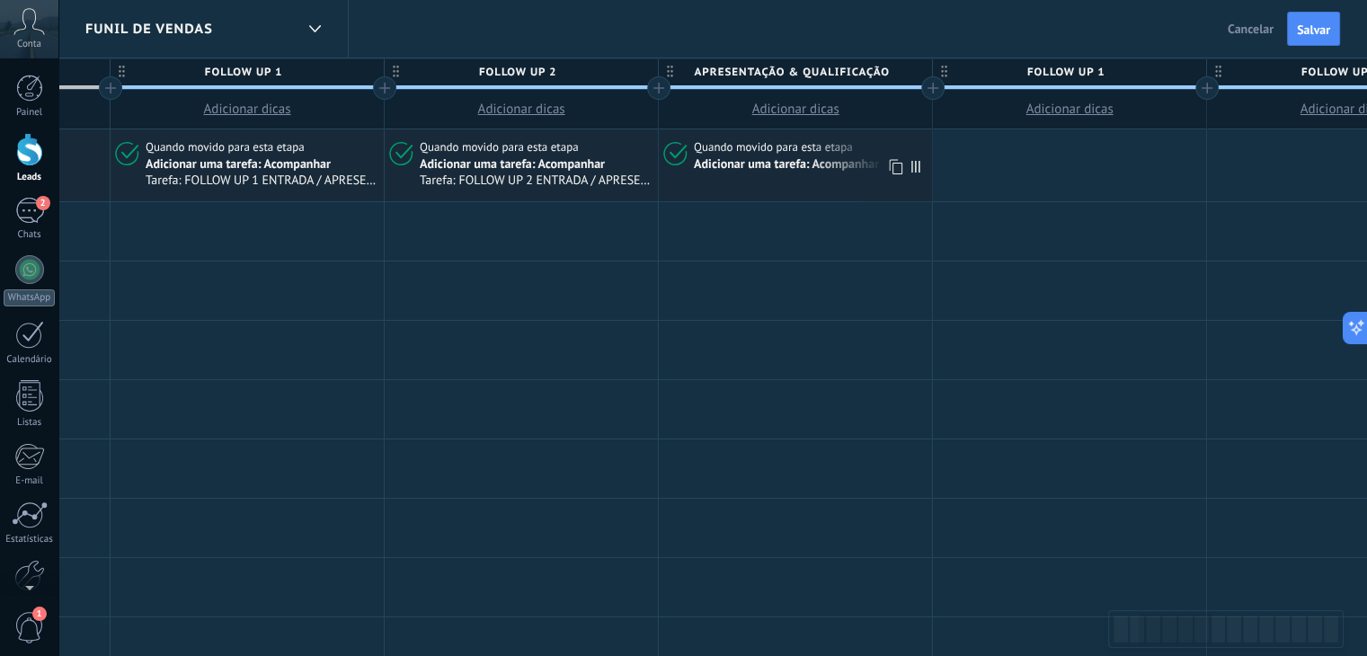
click at [752, 173] on div "Adicionar uma tarefa: Acompanhar" at bounding box center [786, 164] width 185 height 16
click at [740, 146] on span "Quando movido para esta etapa" at bounding box center [775, 147] width 162 height 16
click at [670, 156] on icon at bounding box center [673, 152] width 29 height 27
click at [731, 289] on div at bounding box center [795, 291] width 273 height 58
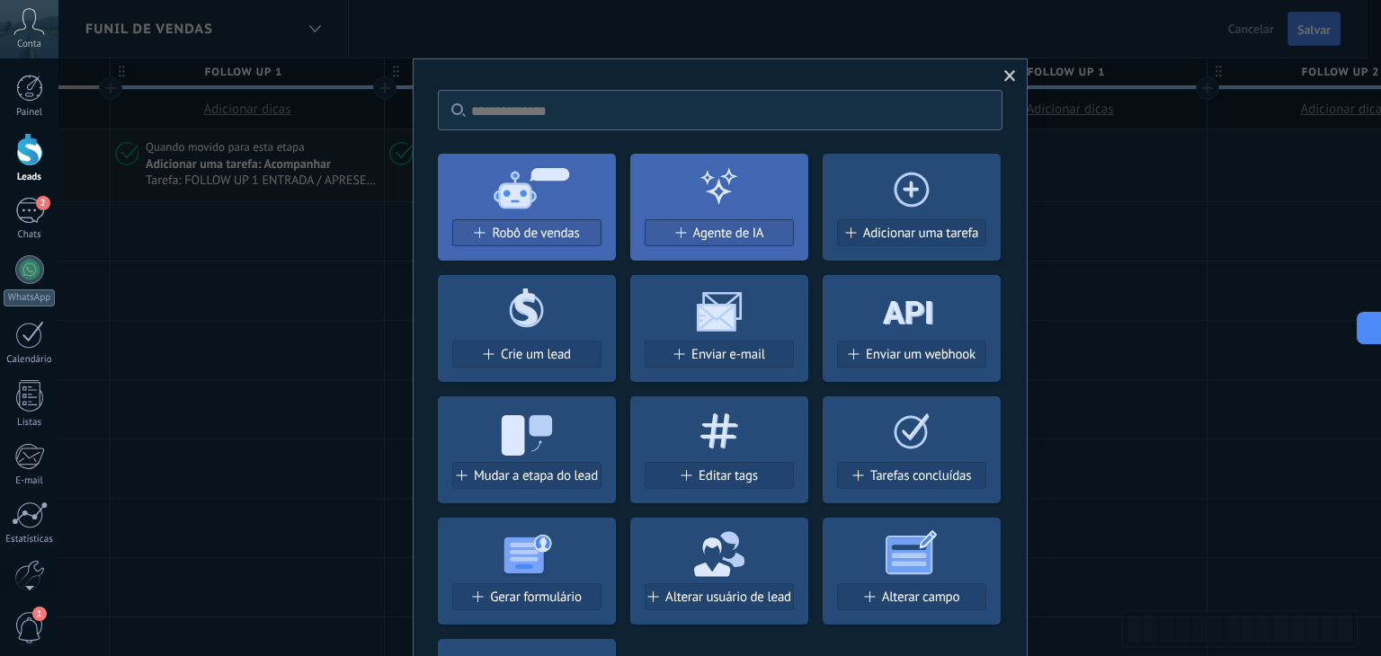
click at [1010, 76] on span at bounding box center [1010, 76] width 12 height 13
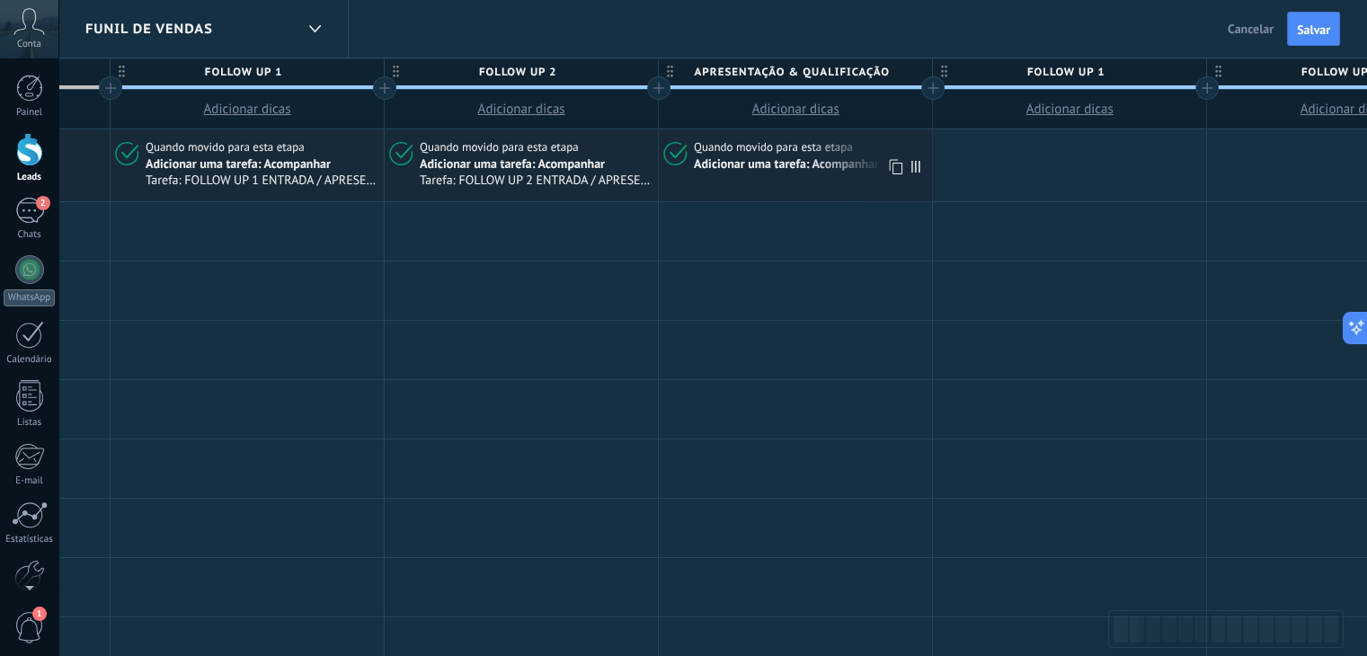
click at [774, 170] on div "Adicionar uma tarefa: Acompanhar" at bounding box center [786, 164] width 185 height 16
click at [778, 153] on span "Quando movido para esta etapa" at bounding box center [775, 147] width 162 height 16
click at [1304, 26] on span "Salvar" at bounding box center [1313, 29] width 33 height 13
click at [757, 154] on span "Quando movido para esta etapa" at bounding box center [775, 147] width 162 height 16
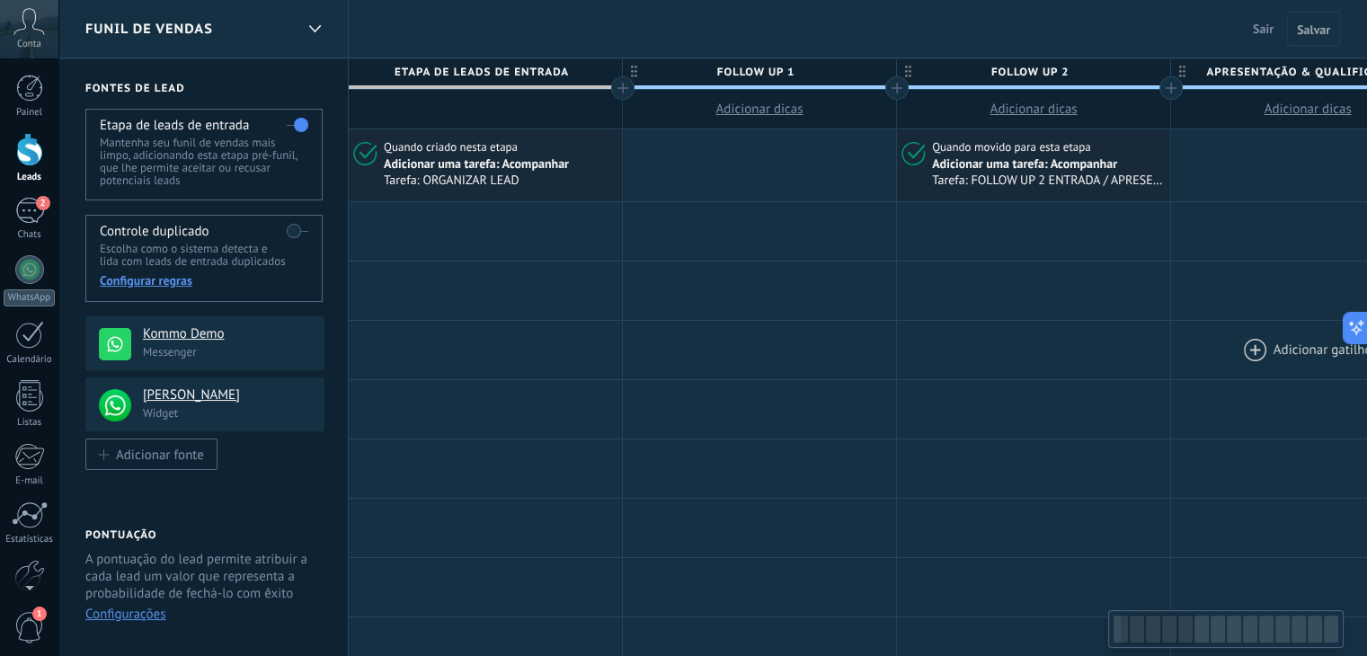
scroll to position [0, 151]
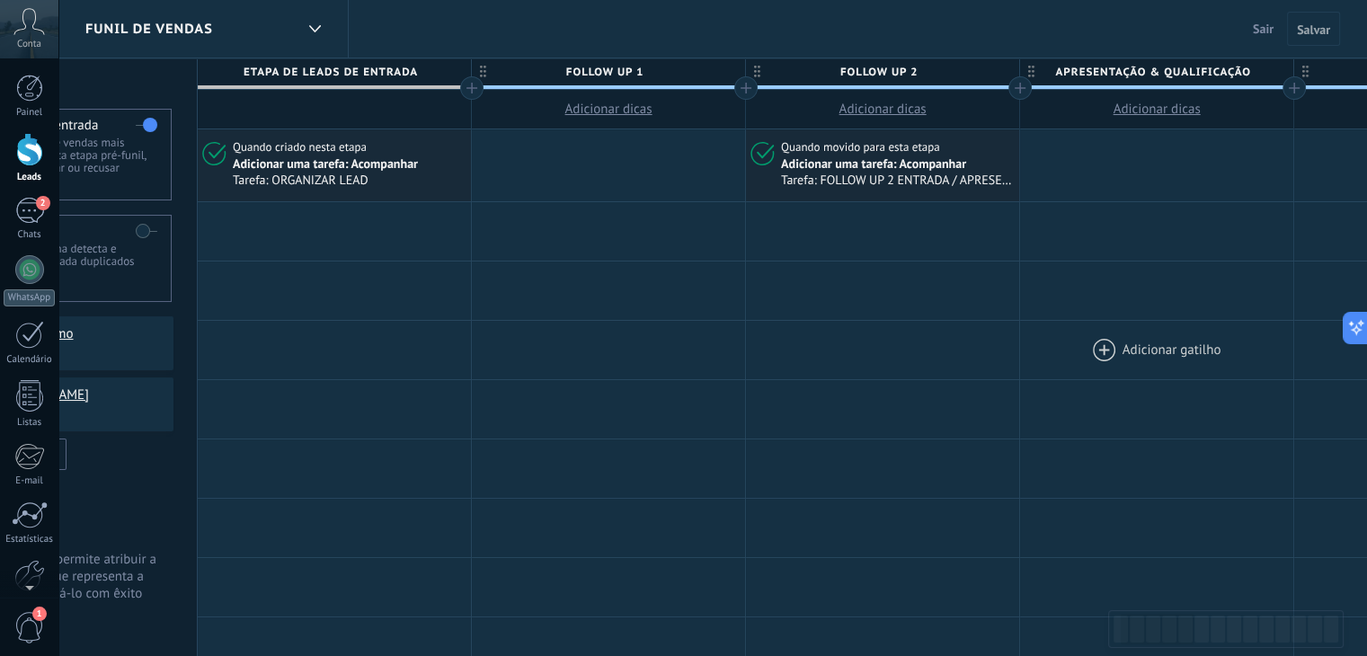
drag, startPoint x: 809, startPoint y: 320, endPoint x: 1147, endPoint y: 327, distance: 338.1
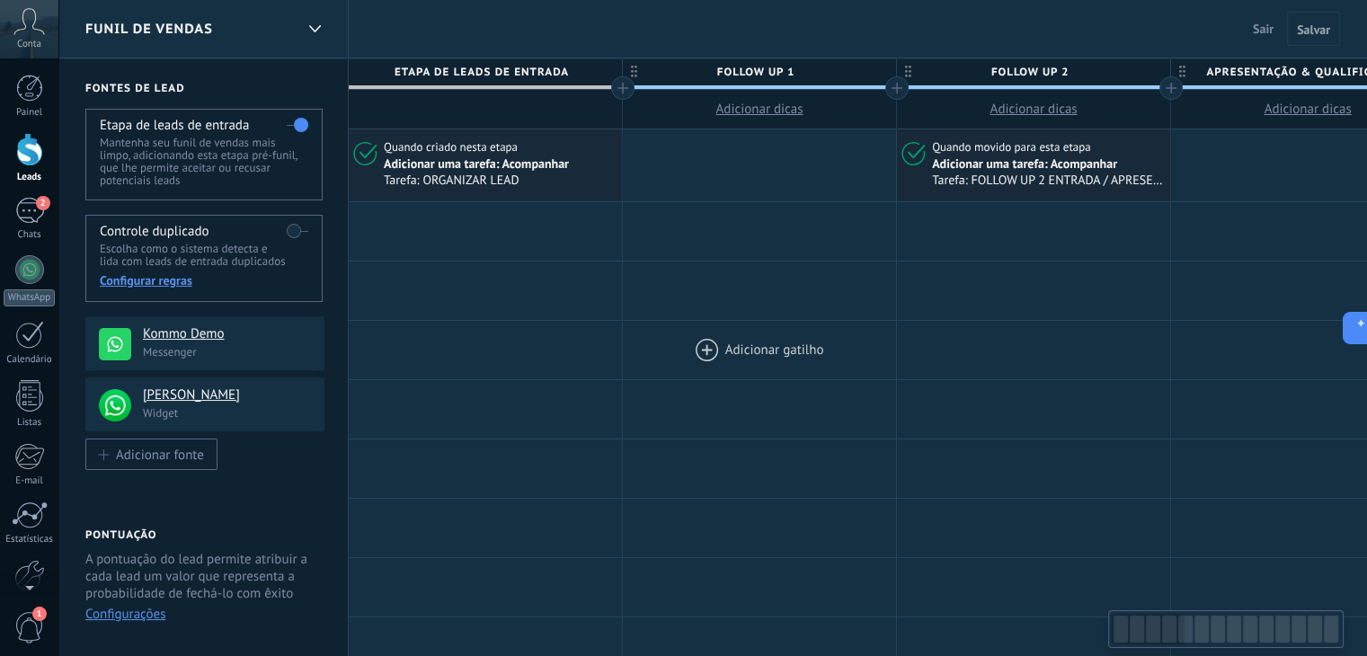
drag, startPoint x: 796, startPoint y: 366, endPoint x: 813, endPoint y: 368, distance: 17.2
click at [813, 368] on div at bounding box center [759, 350] width 273 height 58
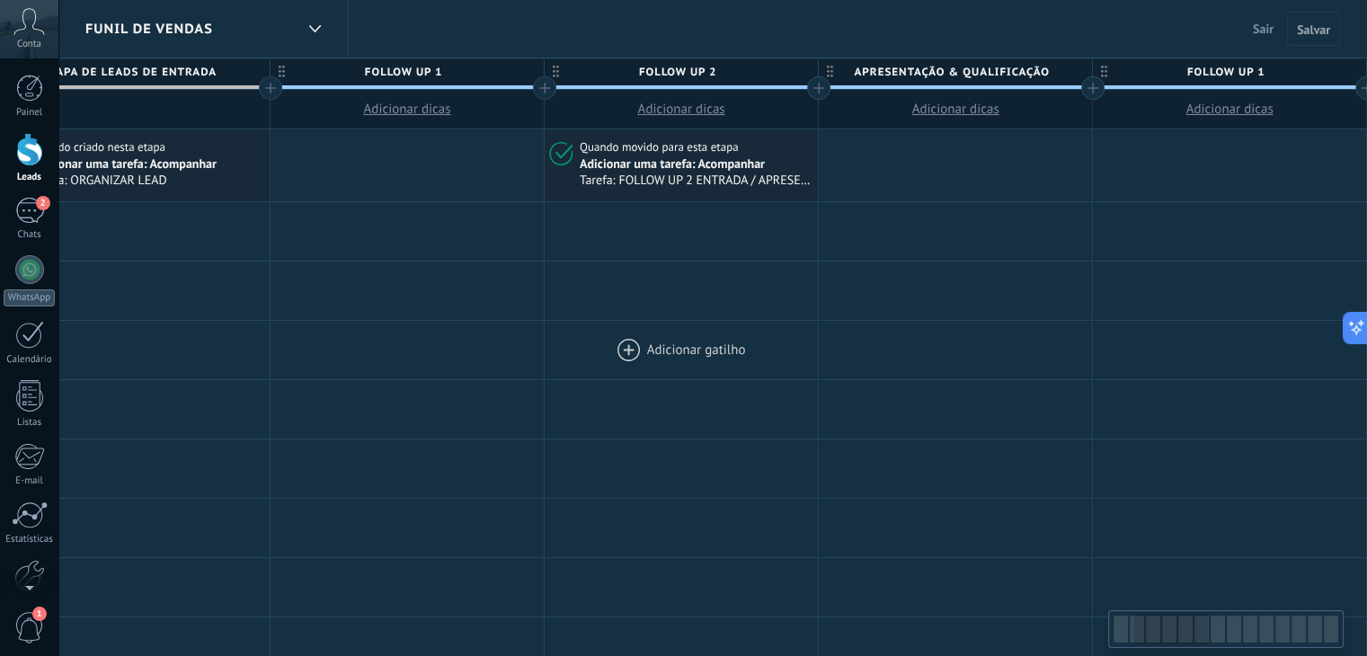
scroll to position [0, 396]
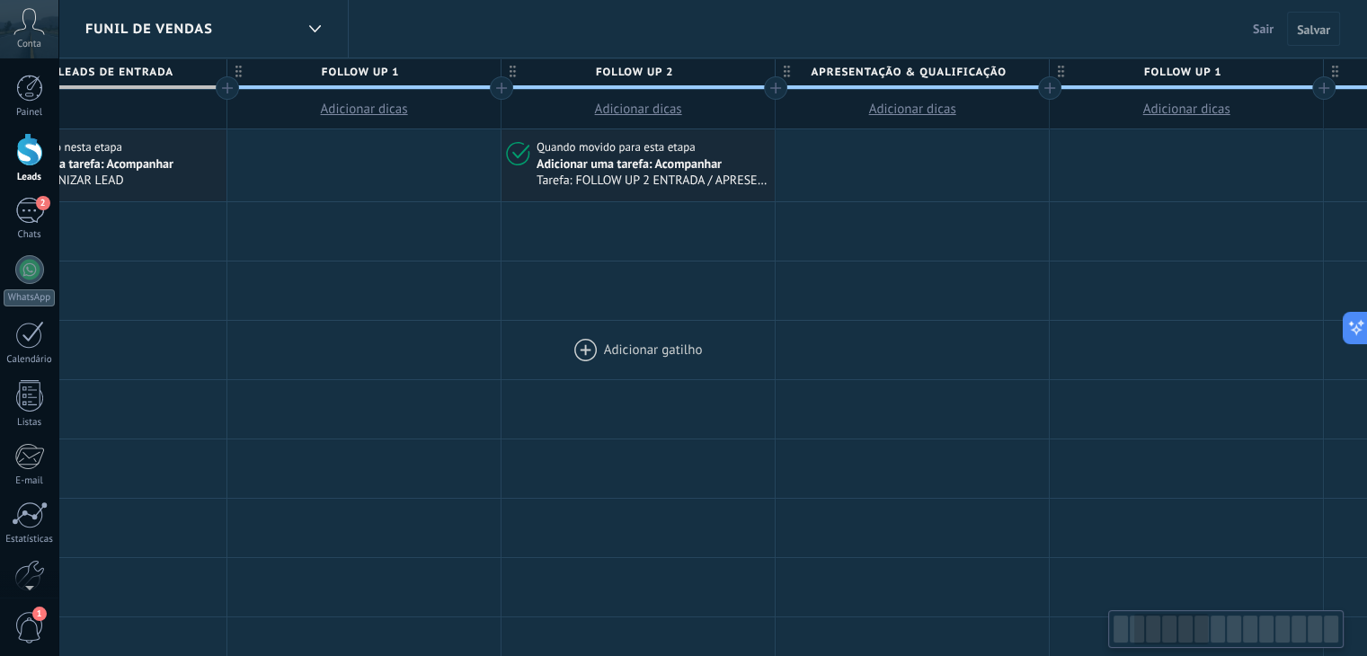
drag, startPoint x: 1012, startPoint y: 405, endPoint x: 678, endPoint y: 360, distance: 337.6
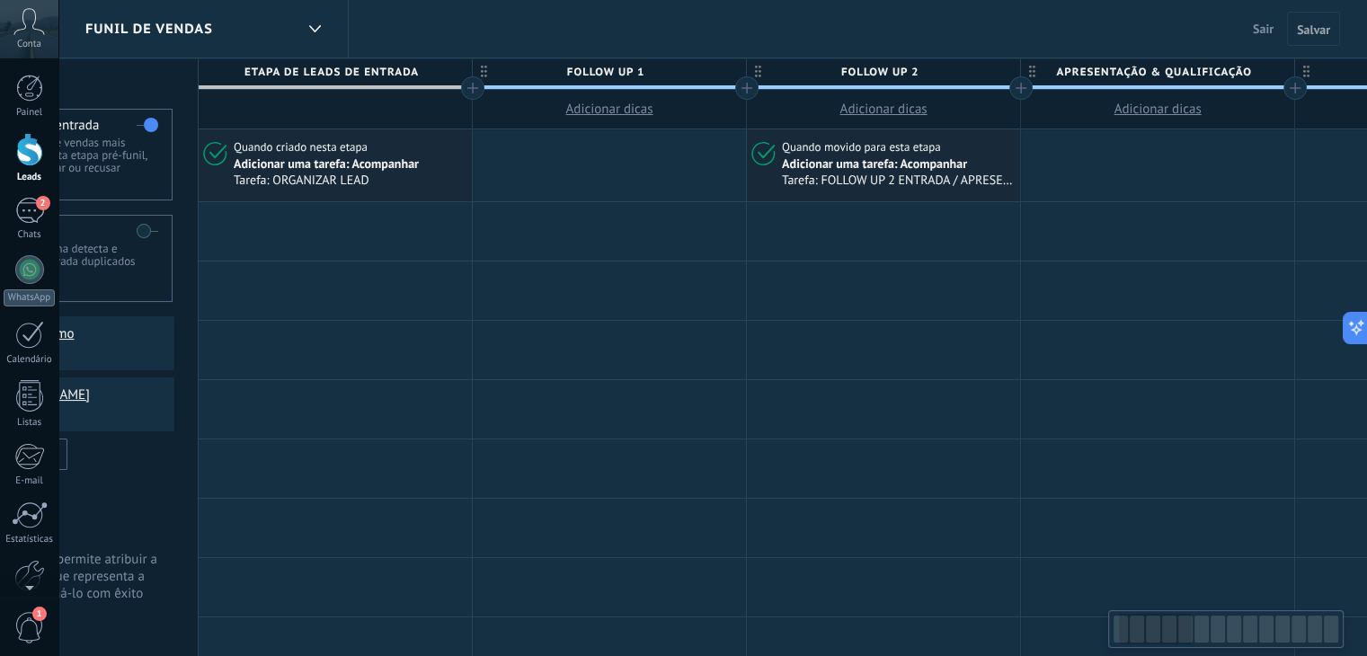
scroll to position [0, 143]
drag, startPoint x: 1056, startPoint y: 256, endPoint x: 1313, endPoint y: 434, distance: 312.7
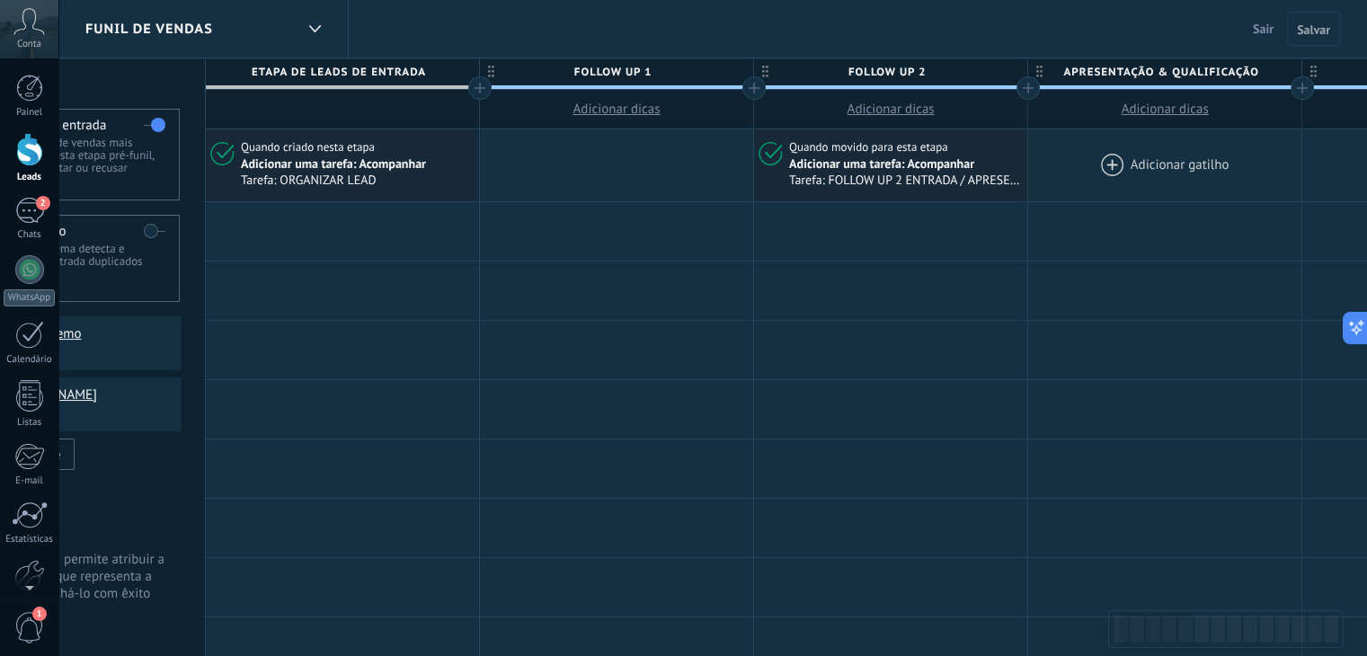
click at [1112, 168] on div at bounding box center [1164, 165] width 273 height 72
click at [1140, 163] on div at bounding box center [1164, 165] width 273 height 72
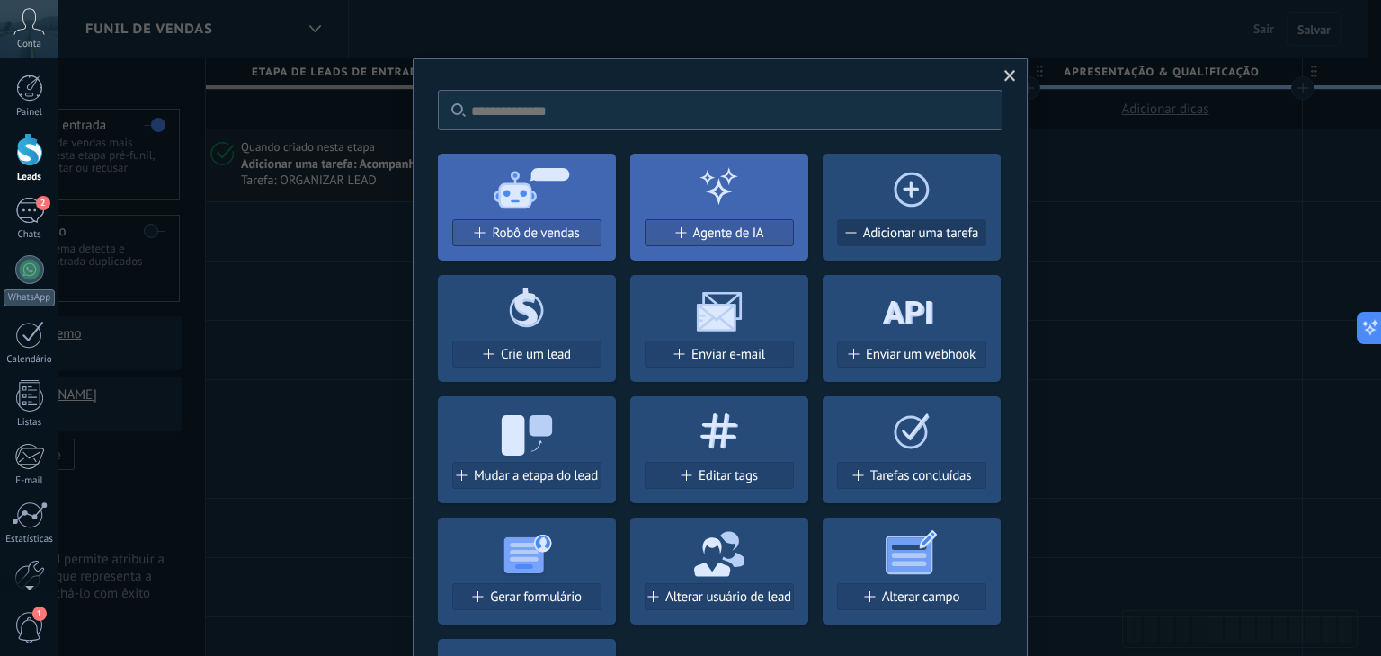
click at [912, 227] on span "Adicionar uma tarefa" at bounding box center [921, 233] width 116 height 15
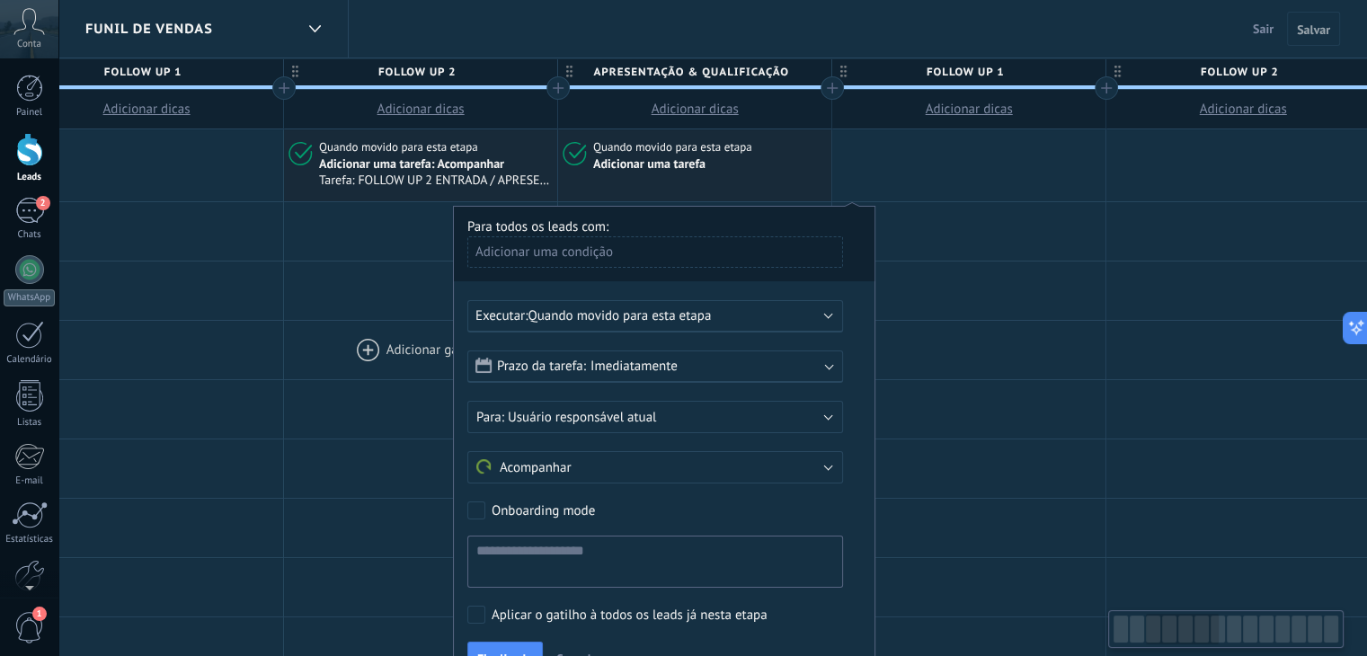
scroll to position [0, 556]
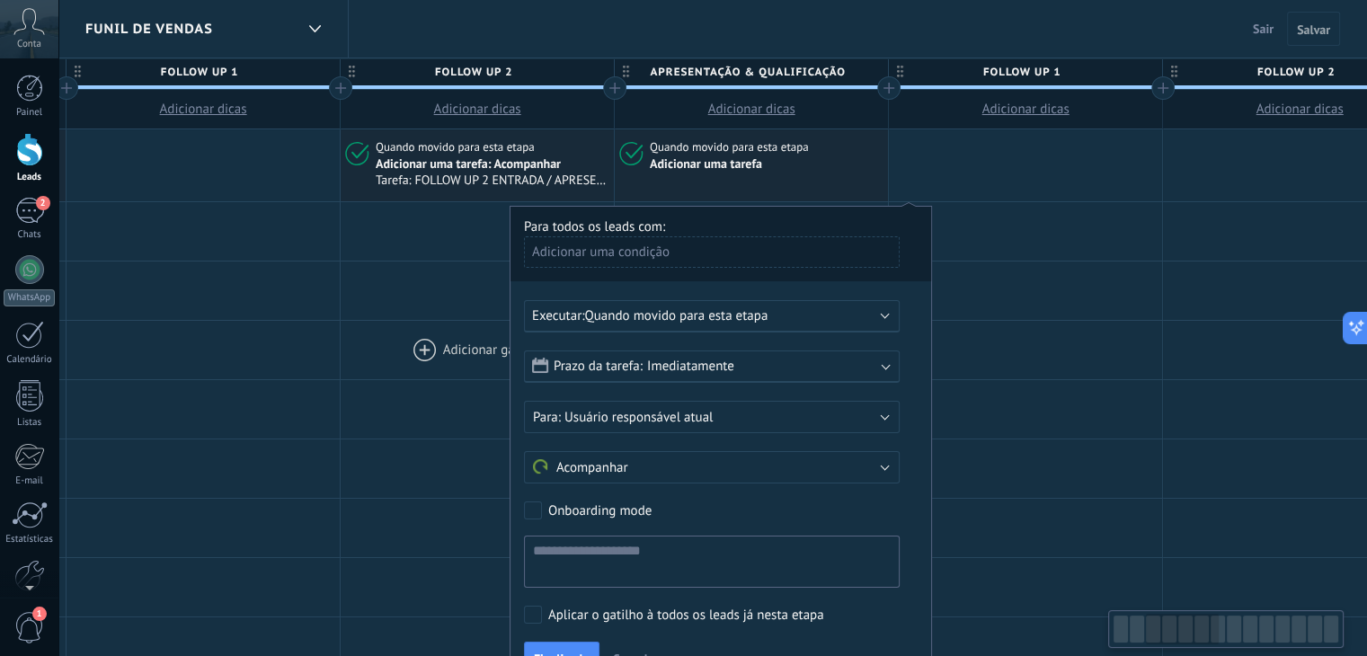
drag, startPoint x: 858, startPoint y: 389, endPoint x: 446, endPoint y: 360, distance: 412.8
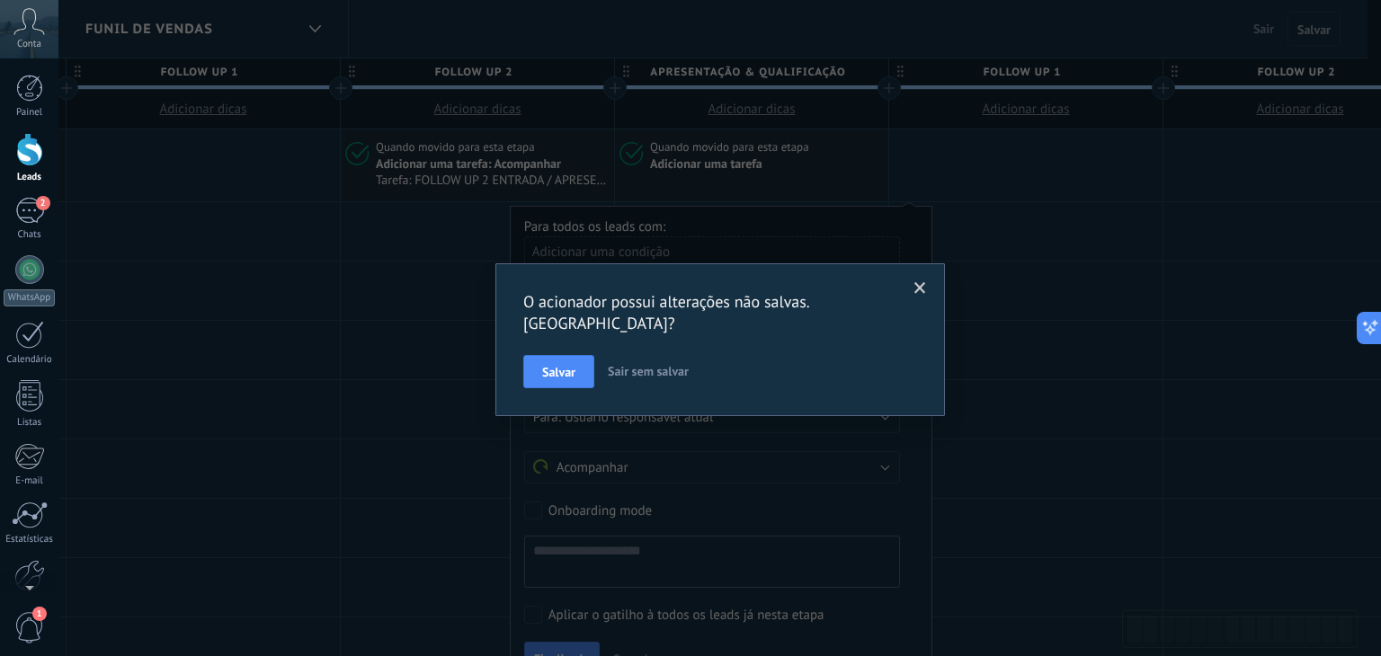
click at [921, 278] on span at bounding box center [920, 288] width 30 height 31
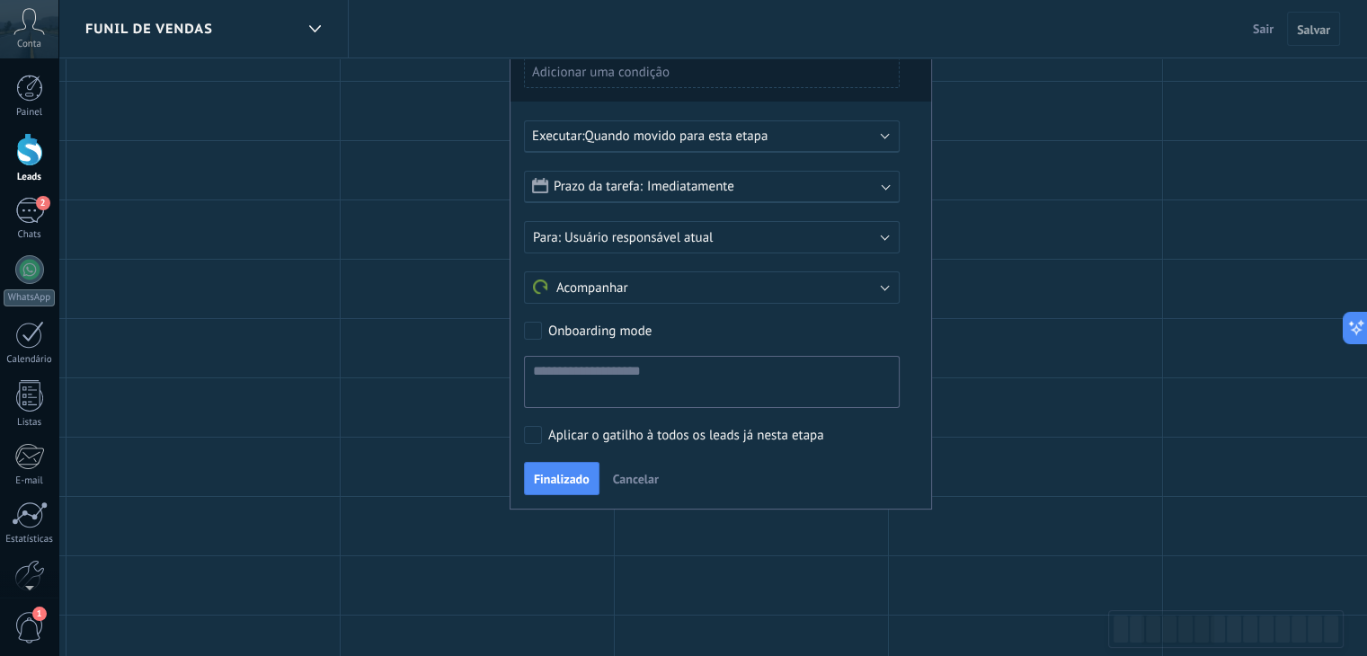
scroll to position [90, 0]
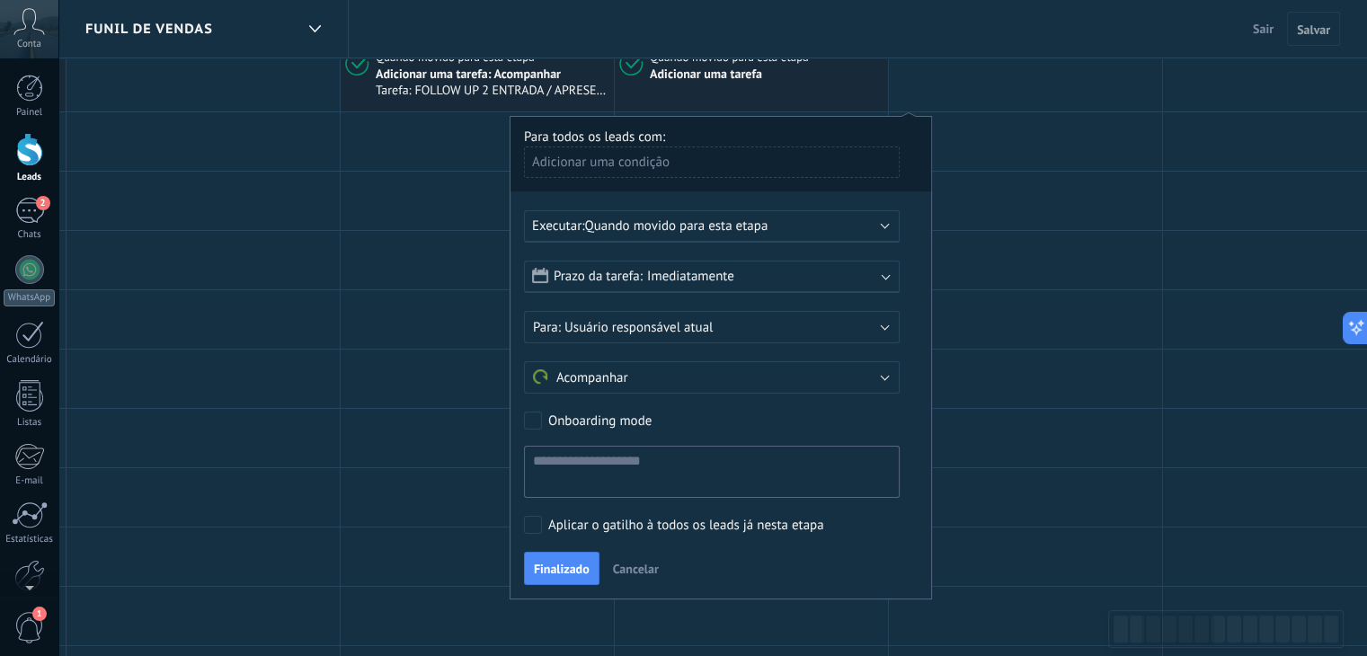
click at [713, 287] on div "Prazo da tarefa: Imediatamente" at bounding box center [712, 277] width 376 height 32
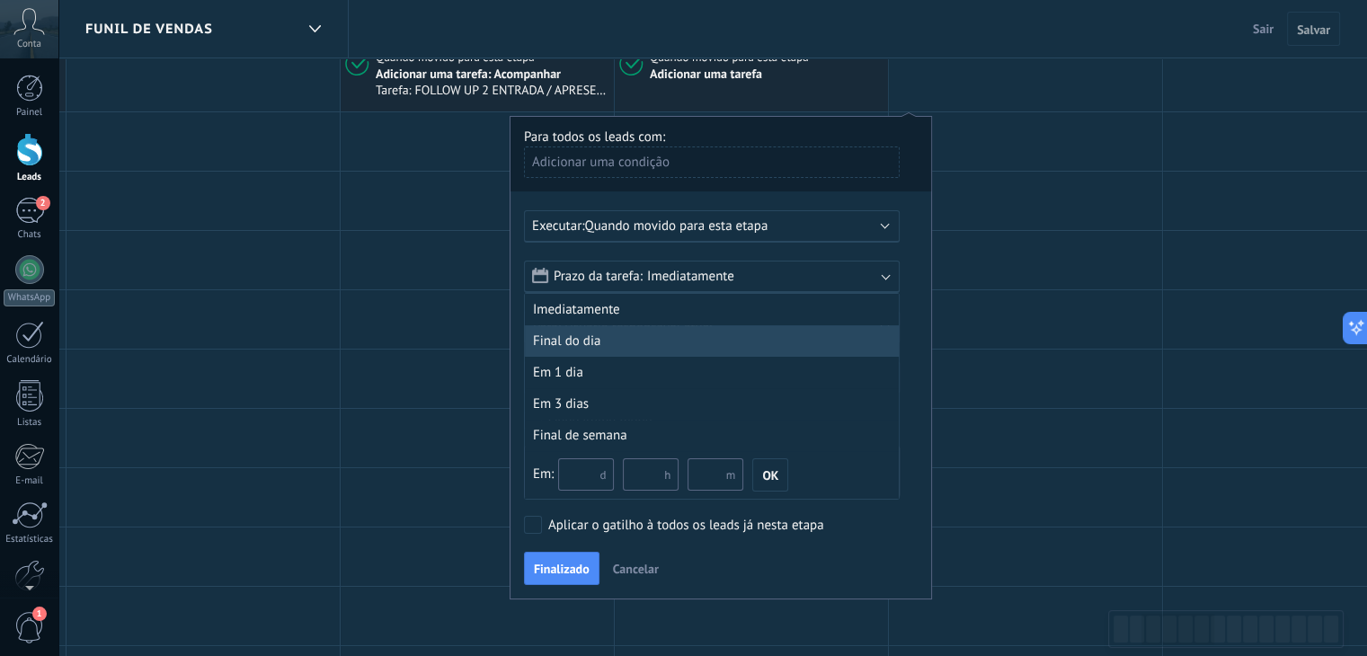
click at [600, 343] on div "Final do dia" at bounding box center [712, 340] width 374 height 31
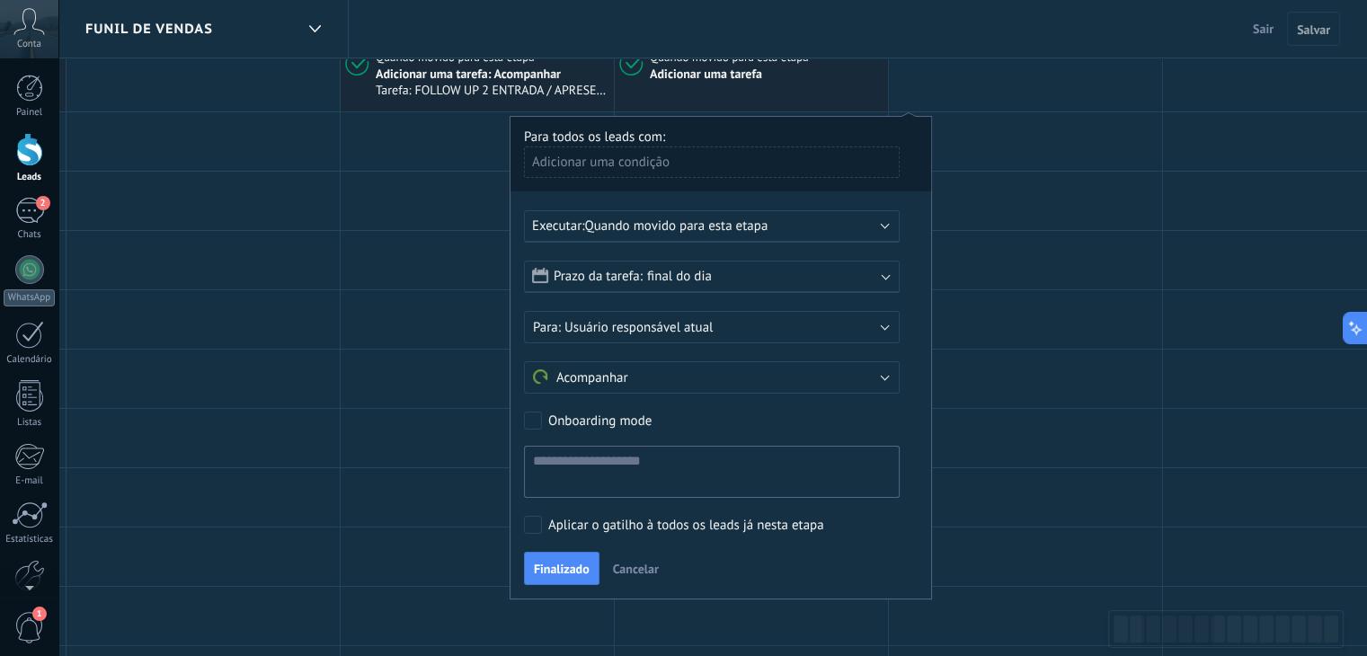
scroll to position [180, 0]
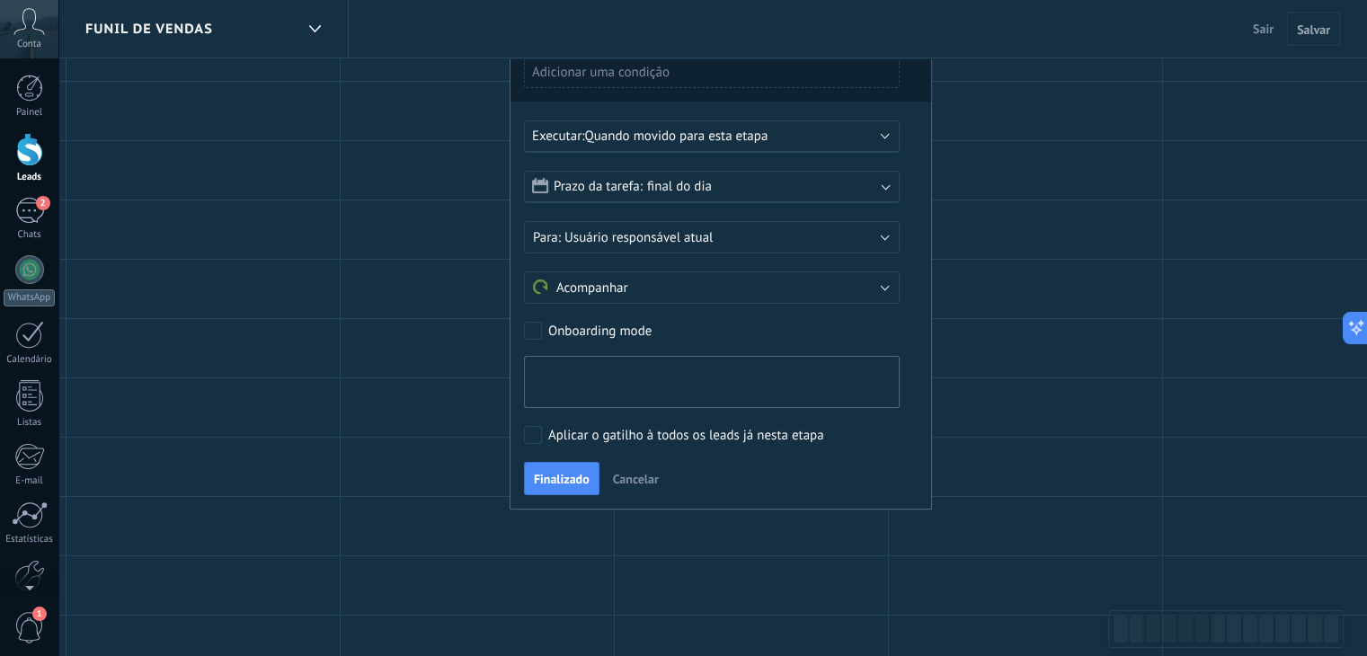
click at [575, 377] on textarea at bounding box center [712, 382] width 376 height 52
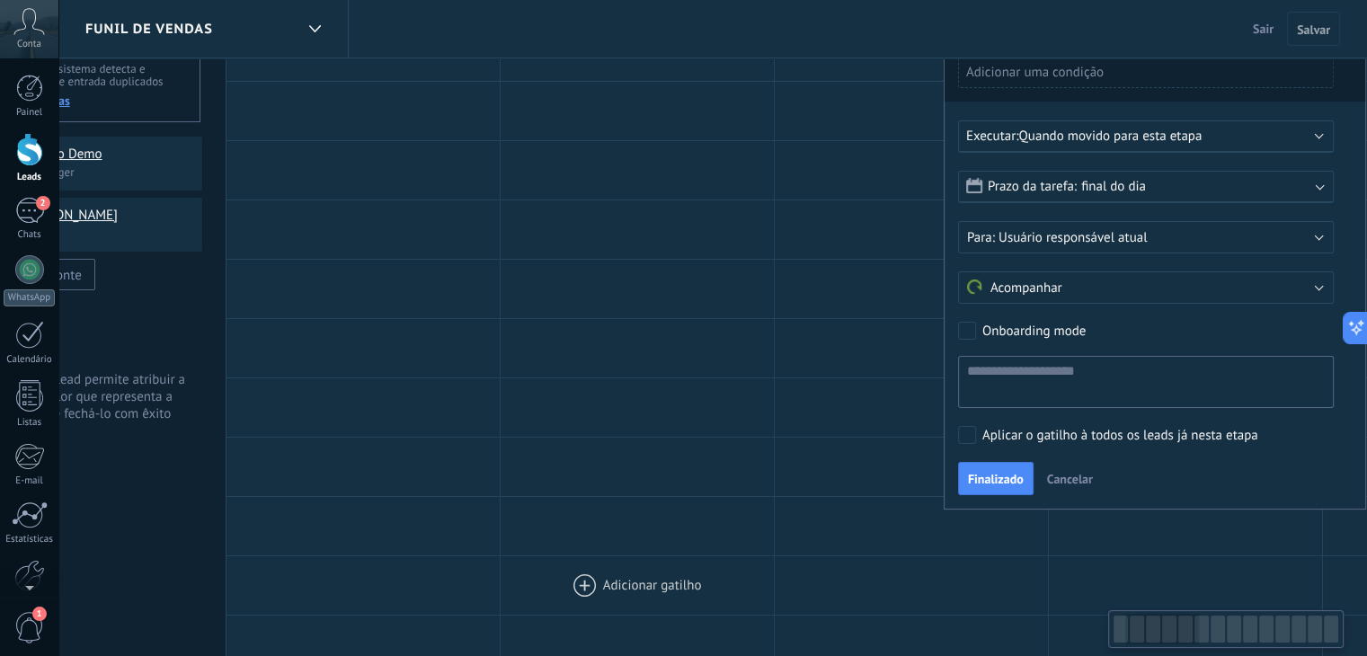
scroll to position [0, 0]
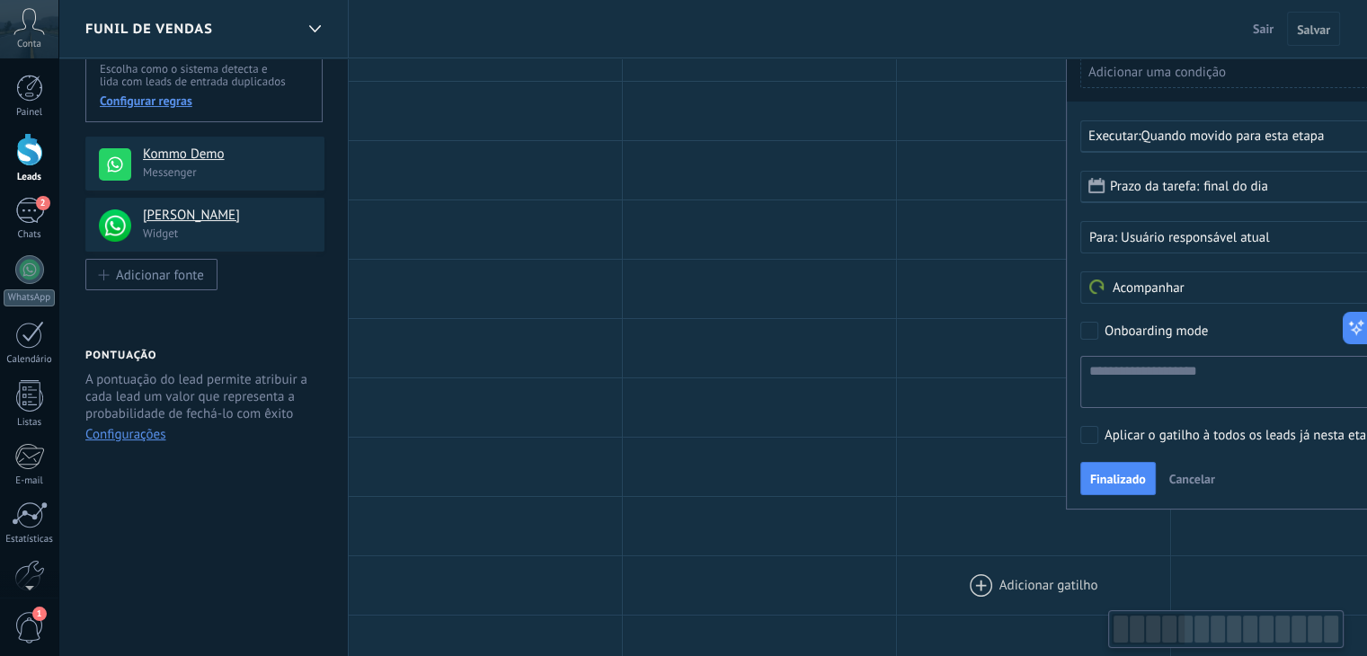
drag, startPoint x: 291, startPoint y: 336, endPoint x: 935, endPoint y: 584, distance: 689.8
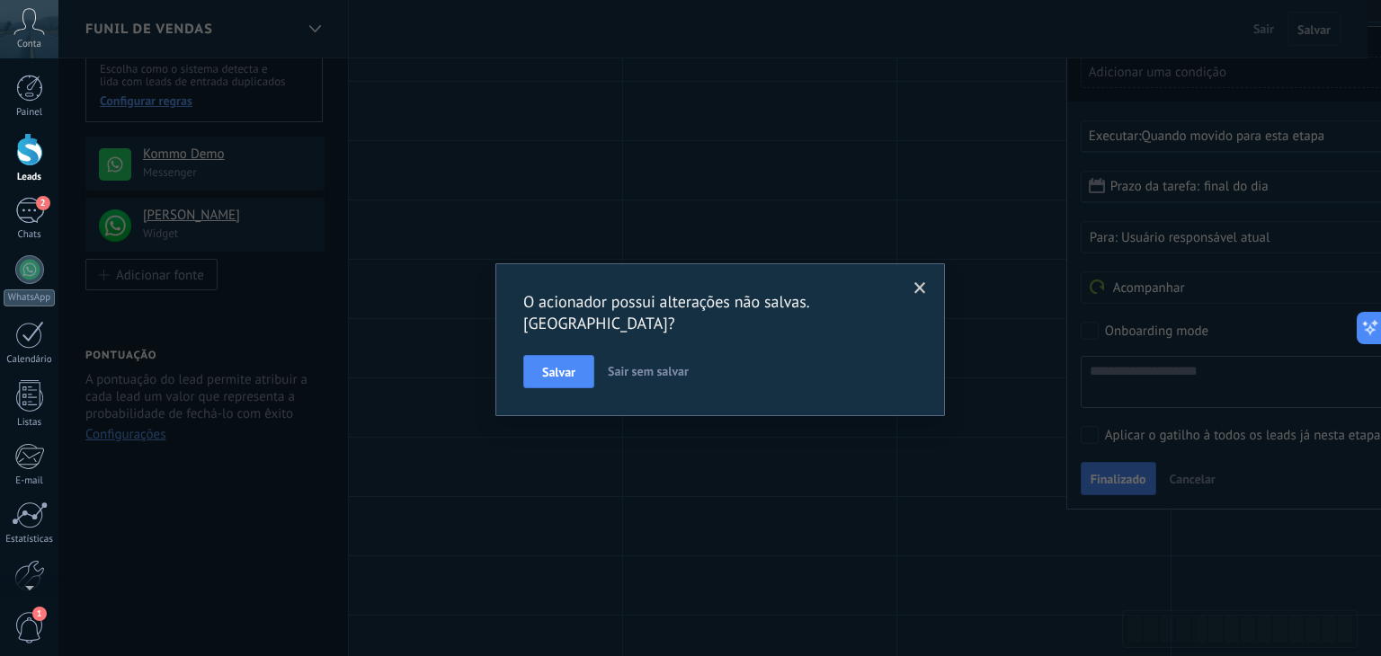
click at [920, 289] on span at bounding box center [920, 288] width 12 height 13
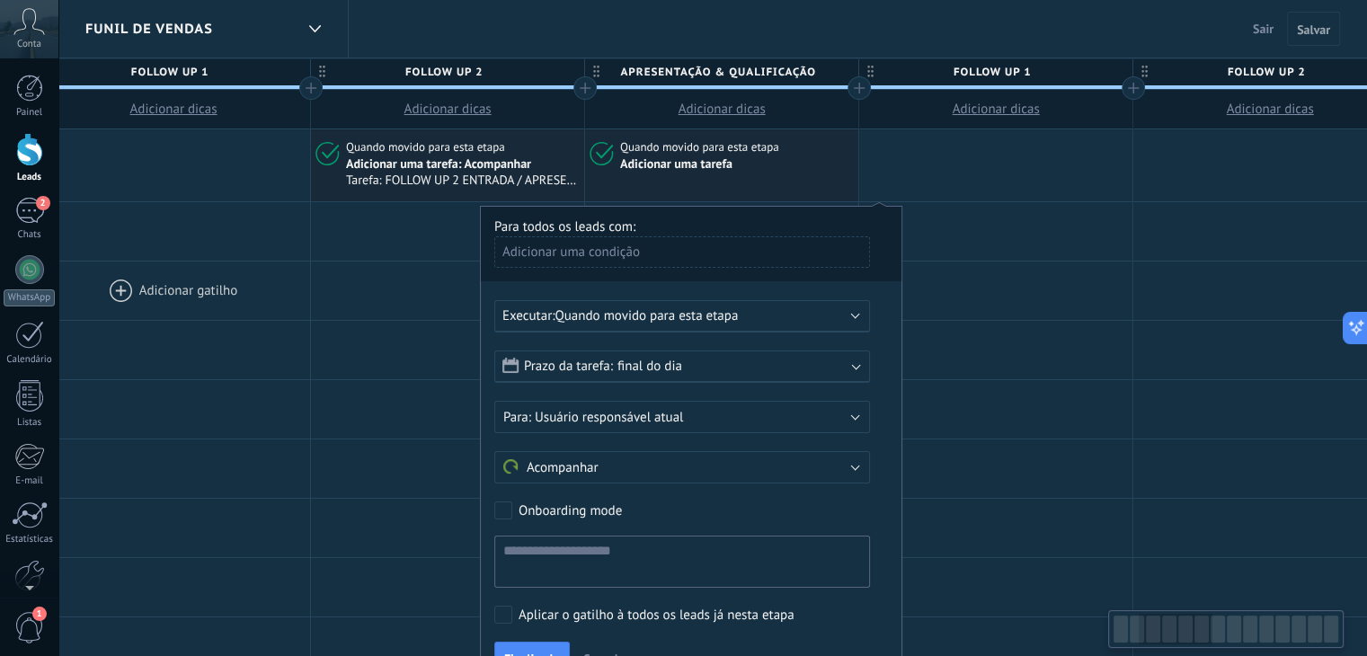
scroll to position [0, 666]
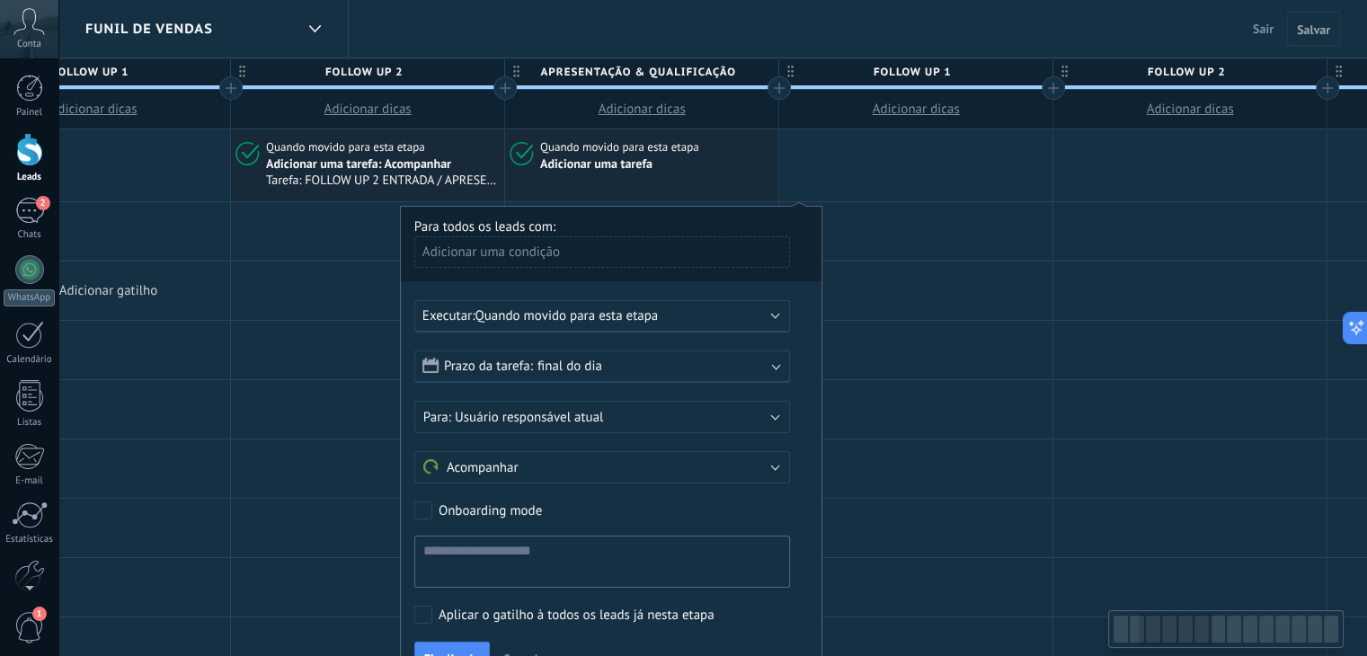
drag, startPoint x: 892, startPoint y: 379, endPoint x: 228, endPoint y: 300, distance: 668.2
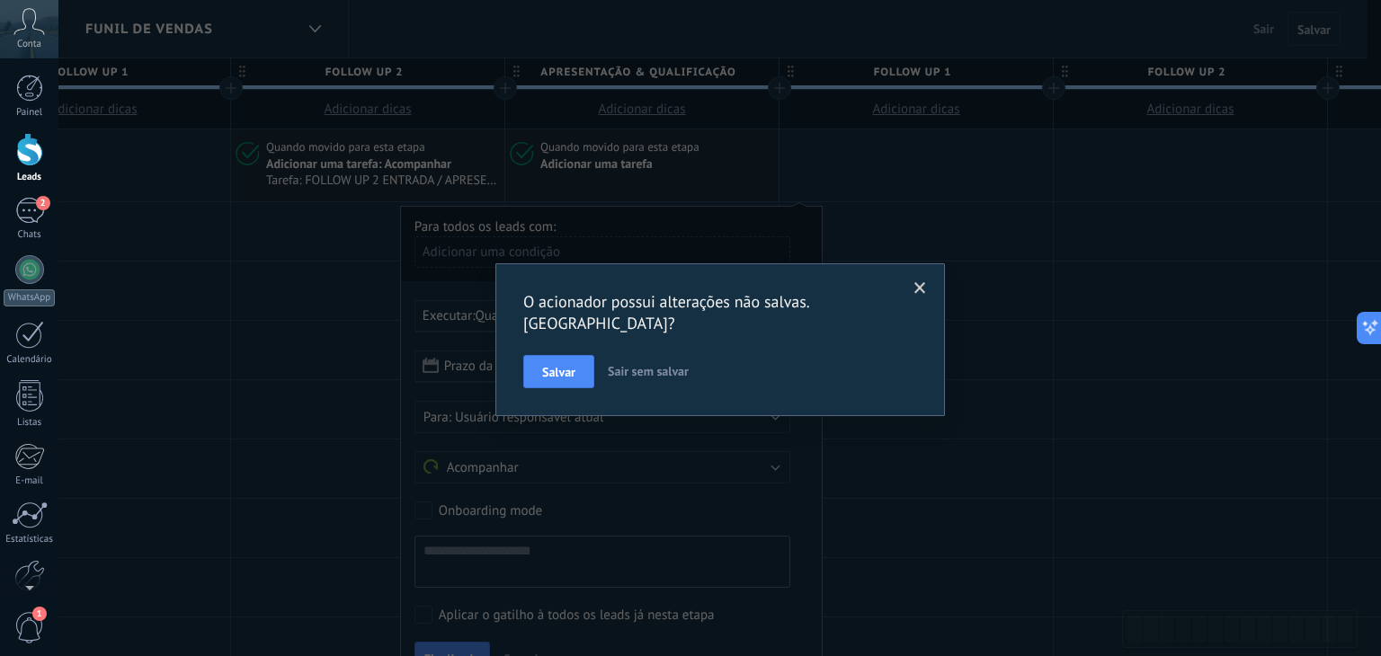
click at [916, 287] on span at bounding box center [920, 288] width 12 height 13
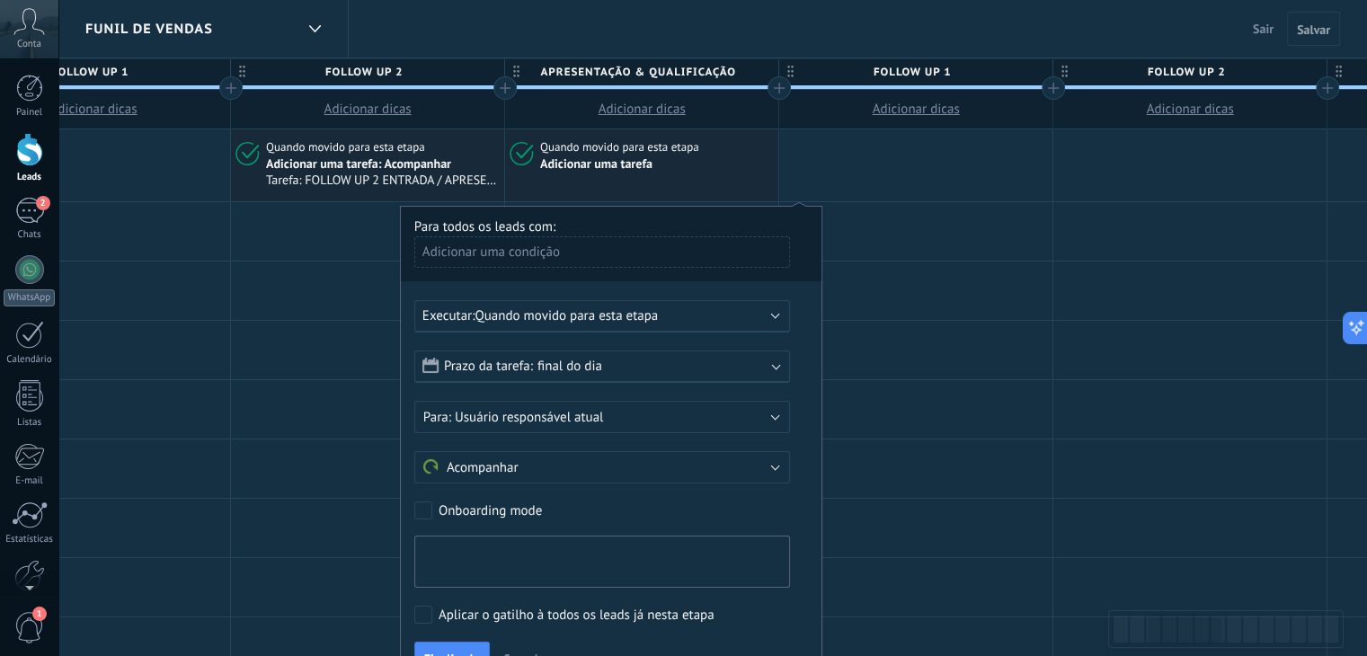
click at [497, 552] on textarea at bounding box center [602, 562] width 376 height 52
type textarea "**********"
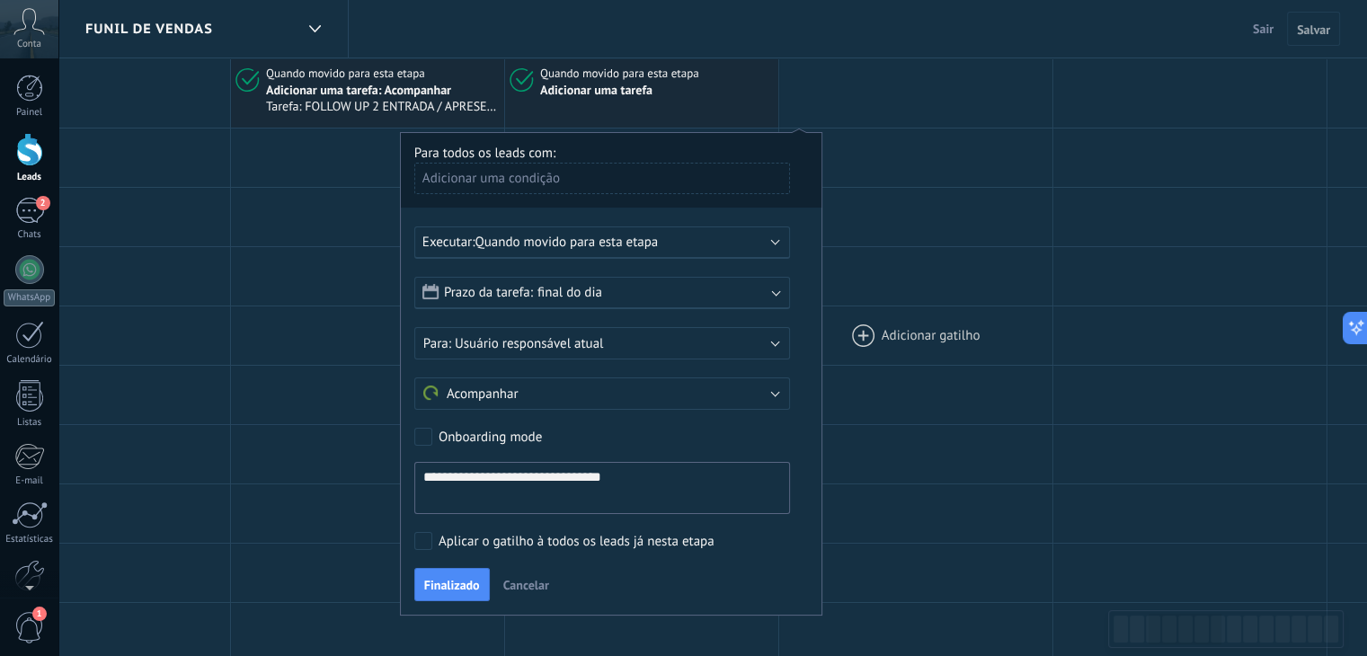
scroll to position [180, 0]
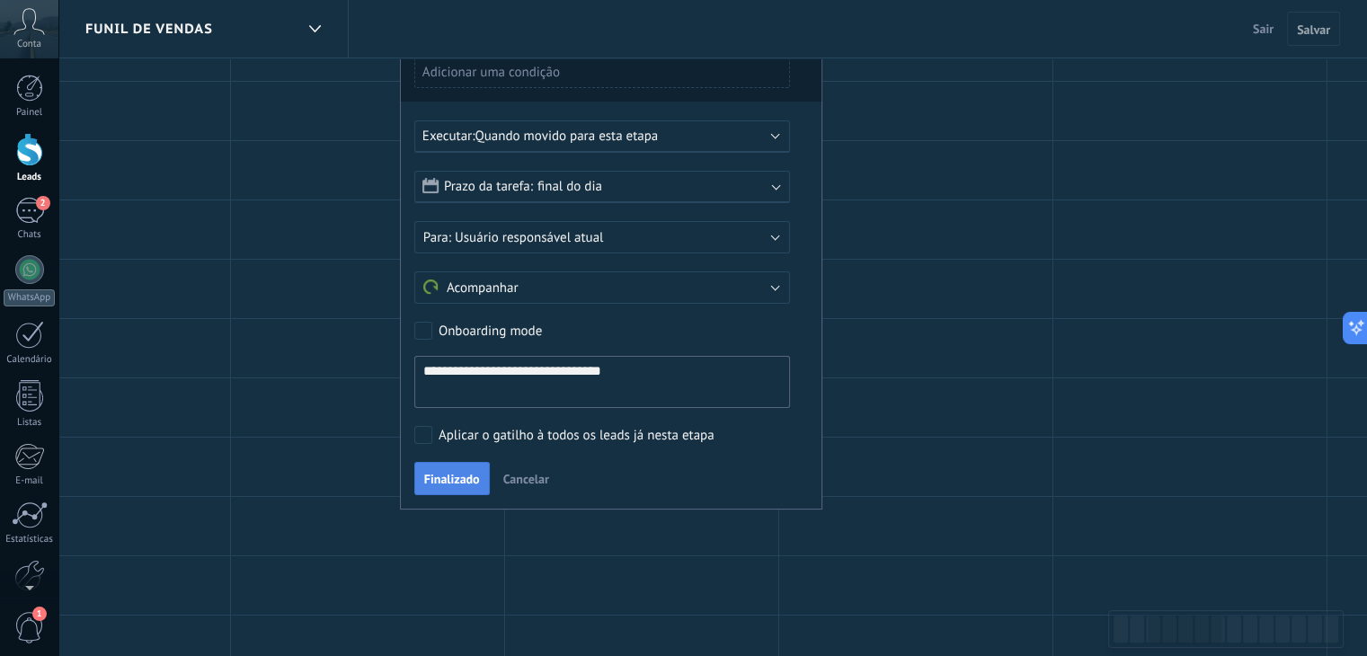
click at [435, 479] on span "Finalizado" at bounding box center [452, 479] width 56 height 13
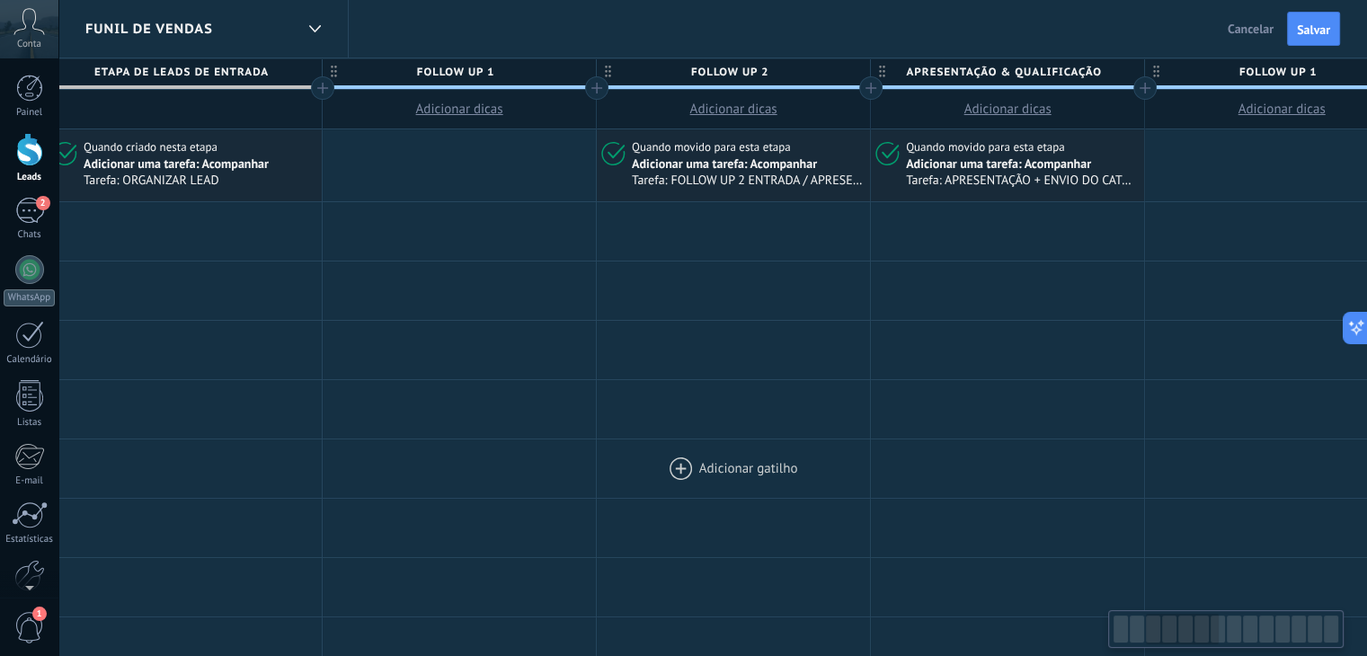
scroll to position [0, 133]
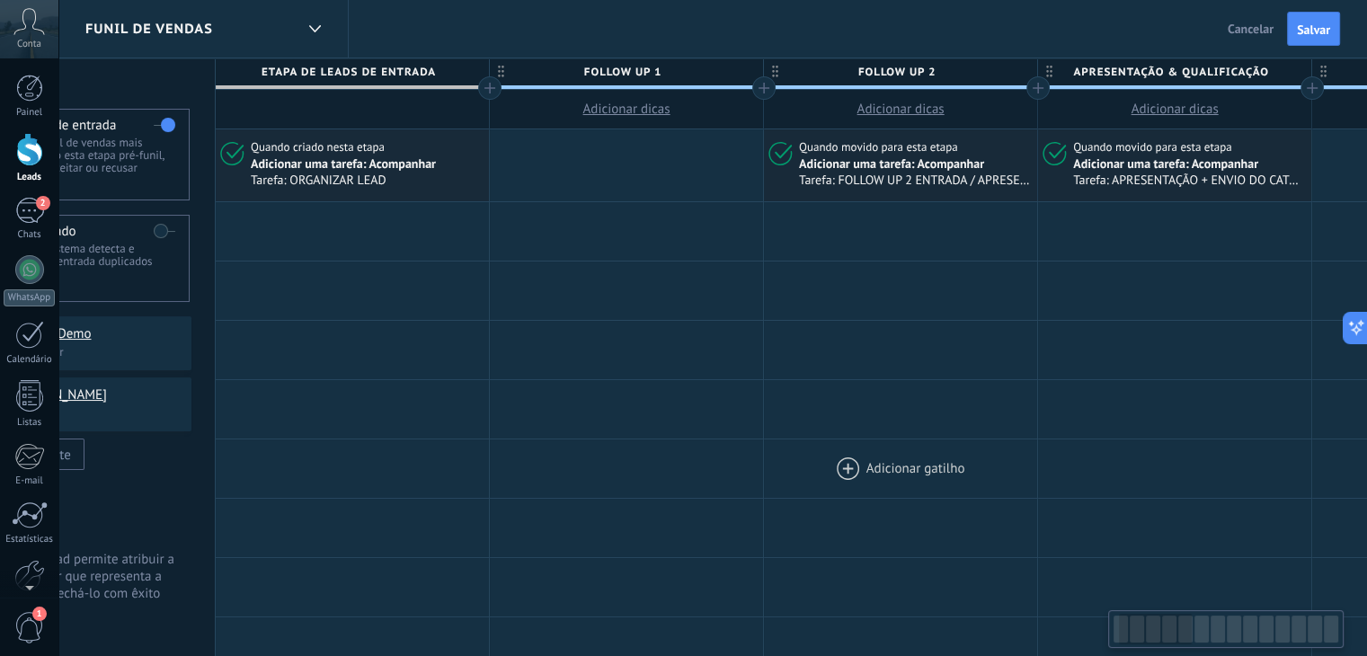
drag, startPoint x: 503, startPoint y: 365, endPoint x: 969, endPoint y: 474, distance: 478.2
click at [565, 164] on div at bounding box center [626, 165] width 273 height 72
click at [565, 170] on div at bounding box center [626, 165] width 273 height 72
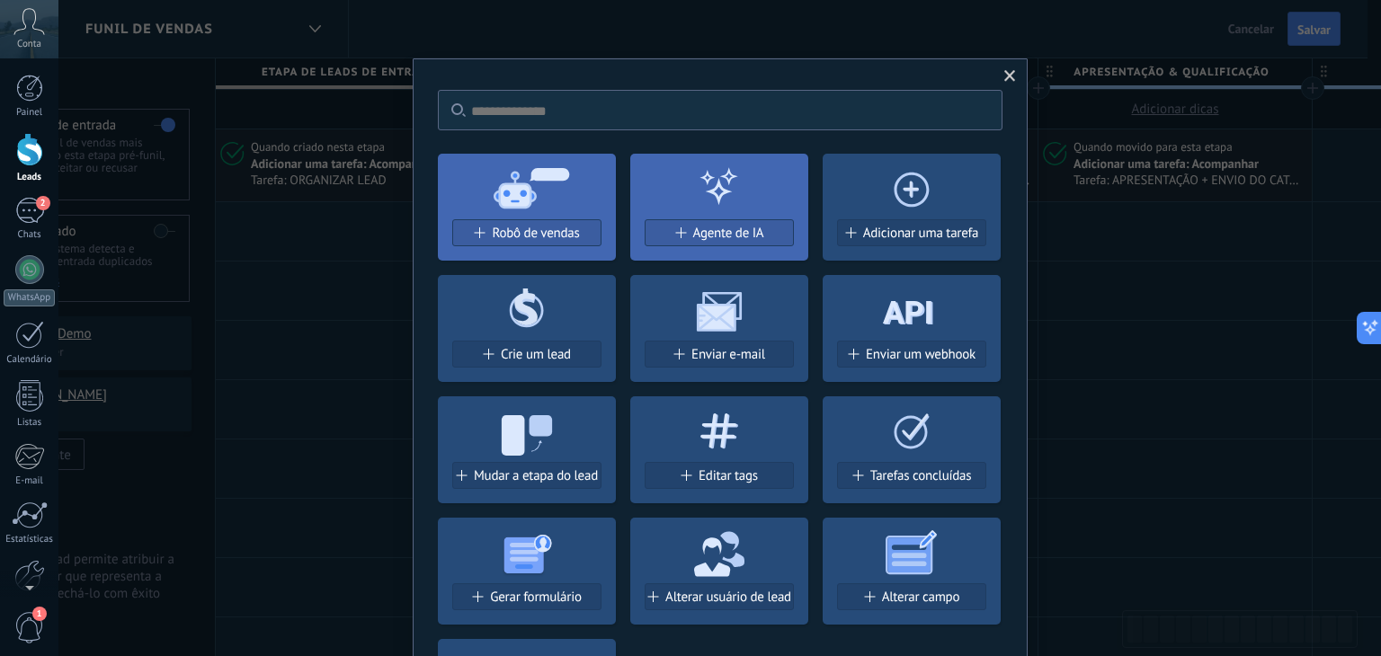
click at [924, 250] on div "Adicionar uma tarefa" at bounding box center [912, 239] width 178 height 41
click at [924, 245] on button "Adicionar uma tarefa" at bounding box center [911, 232] width 149 height 27
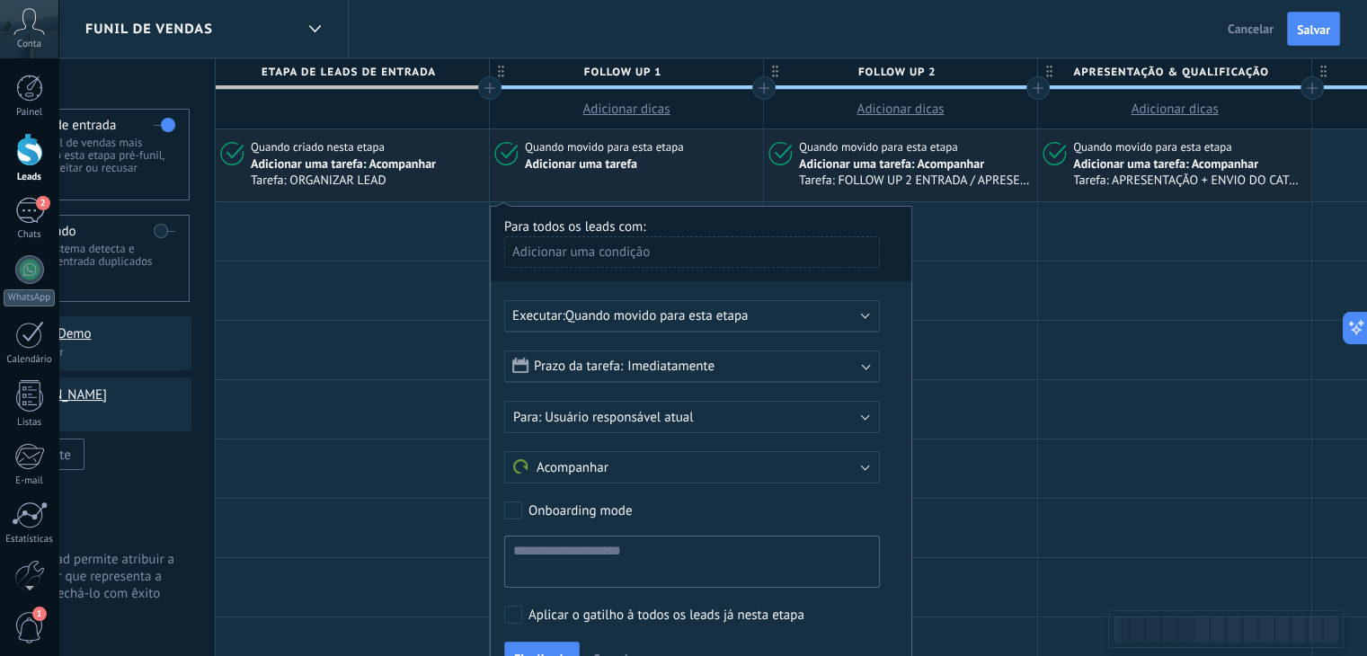
click at [666, 373] on span "Imediatamente" at bounding box center [670, 366] width 87 height 17
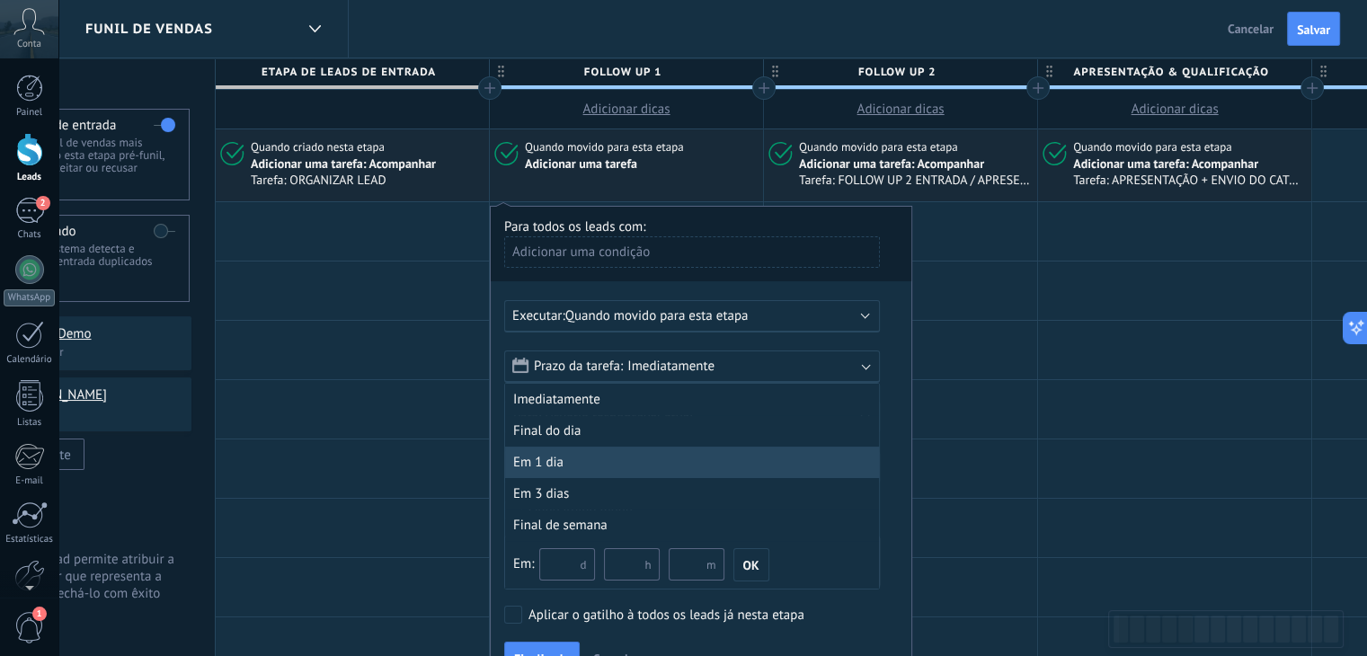
click at [548, 458] on div "Em 1 dia" at bounding box center [692, 462] width 374 height 31
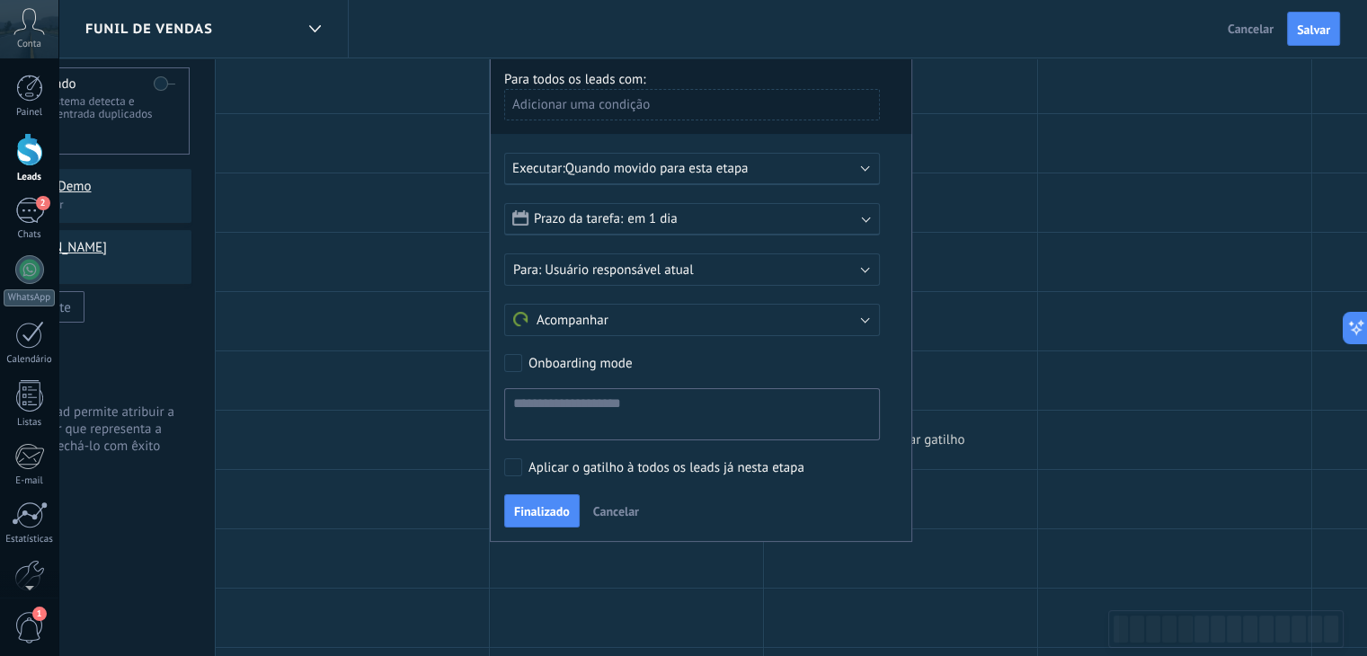
scroll to position [180, 0]
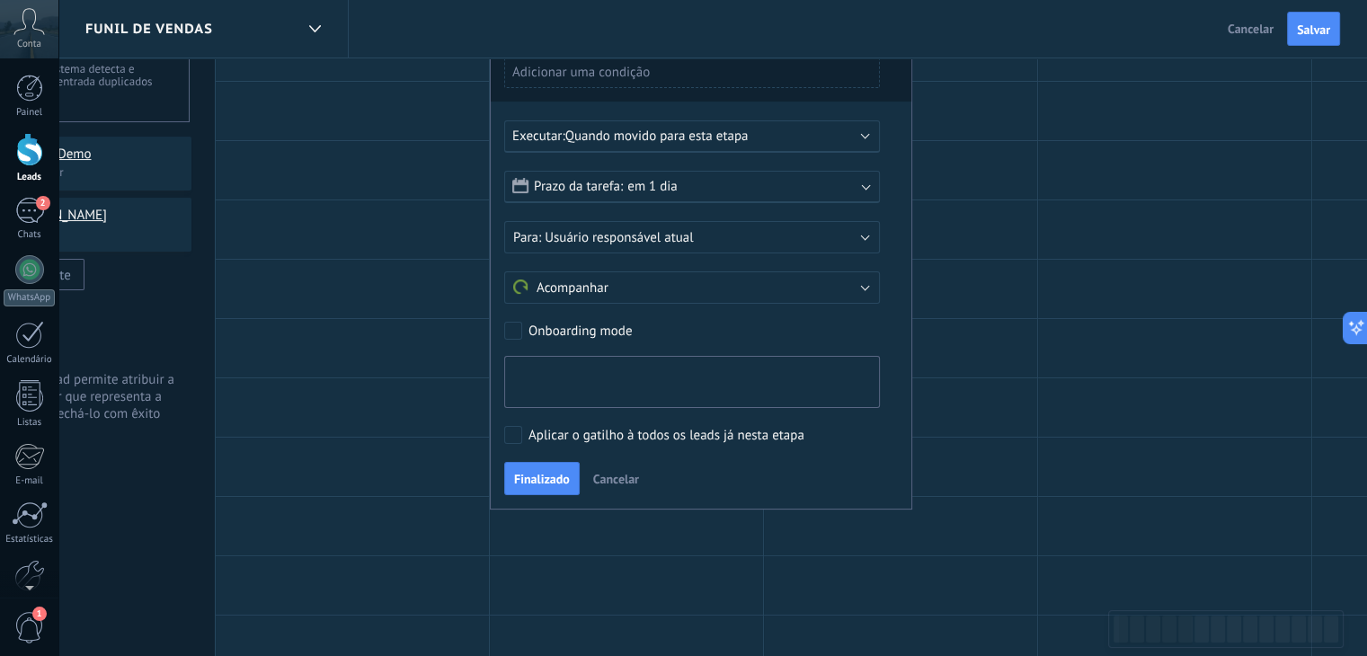
click at [549, 382] on textarea at bounding box center [692, 382] width 376 height 52
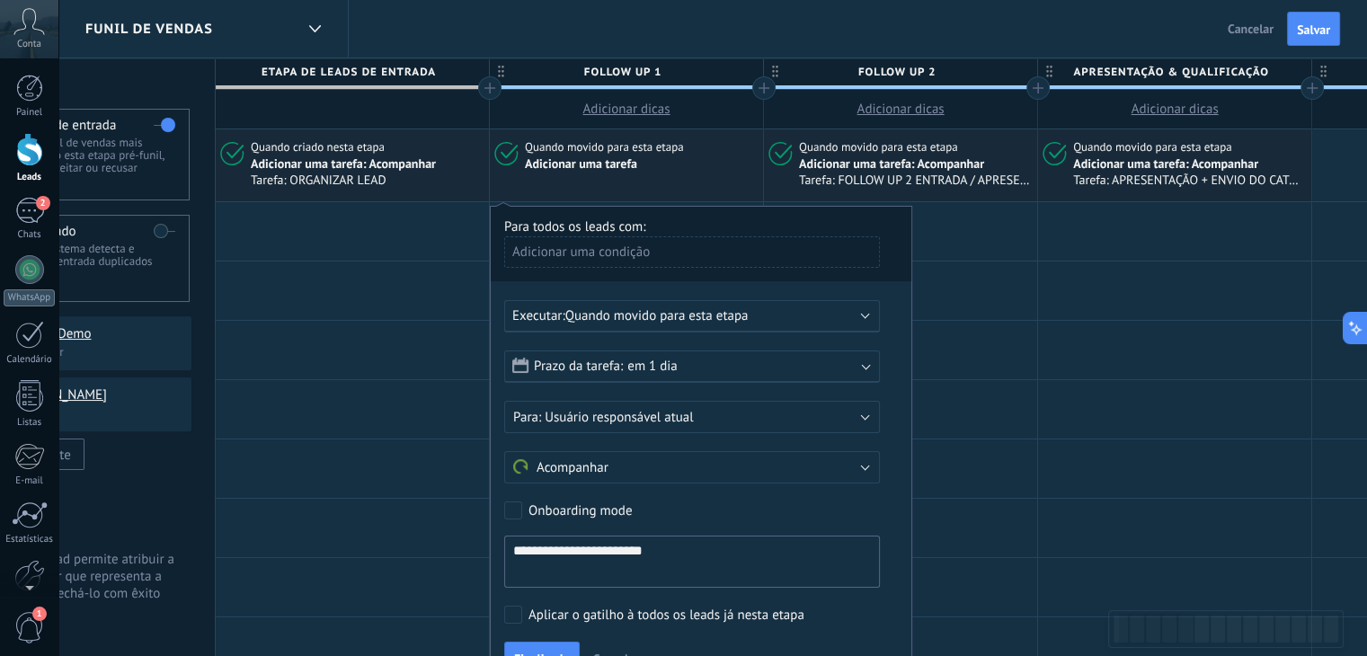
scroll to position [90, 0]
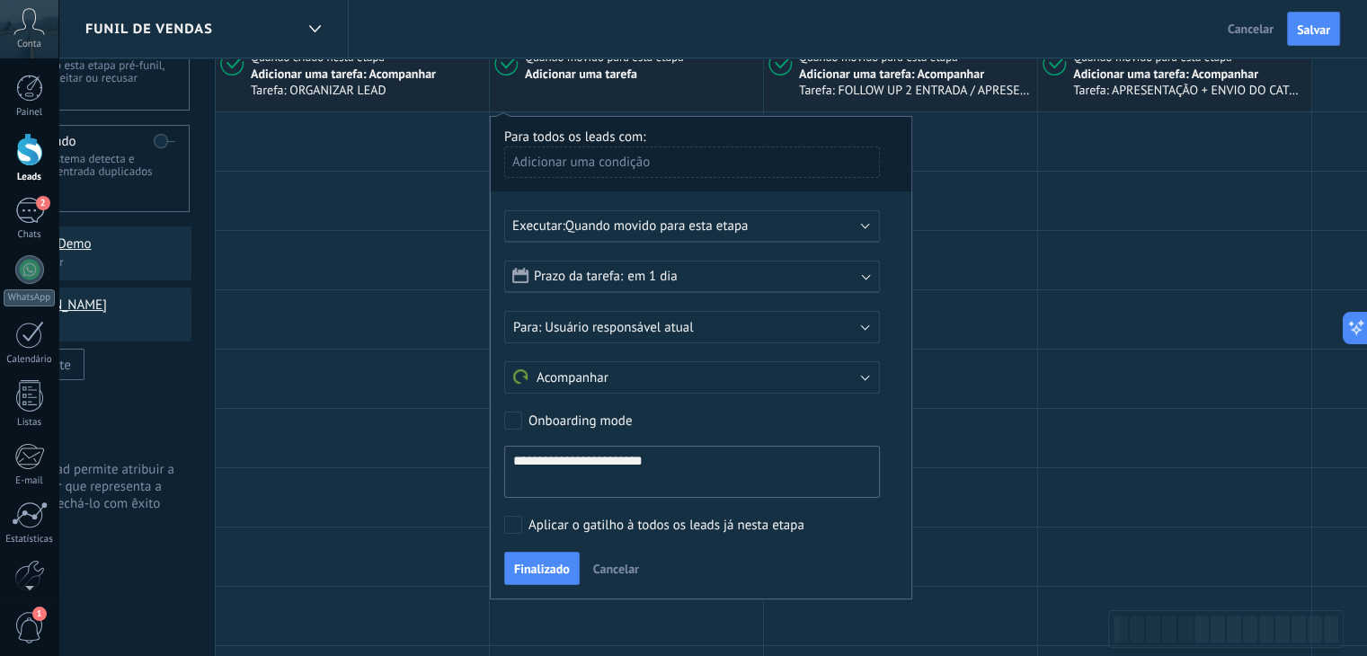
click at [689, 467] on textarea "**********" at bounding box center [692, 472] width 376 height 52
type textarea "**********"
click at [536, 573] on span "Finalizado" at bounding box center [542, 569] width 56 height 13
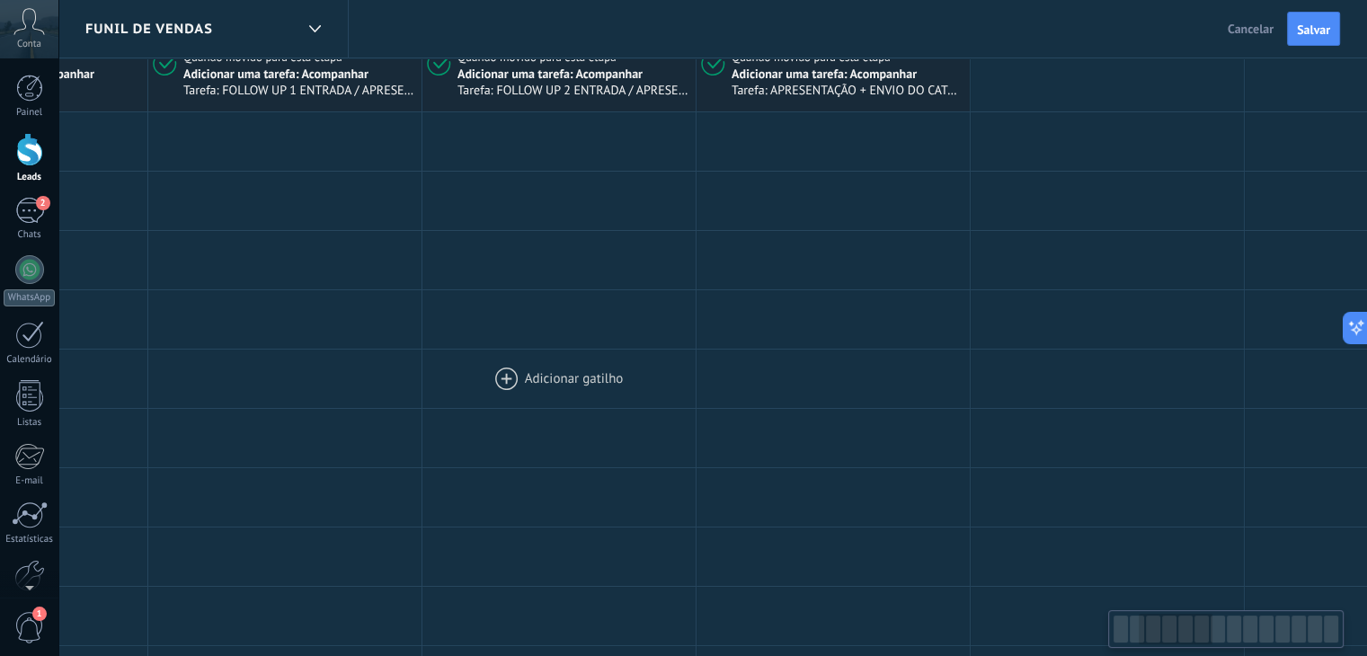
scroll to position [0, 480]
drag, startPoint x: 741, startPoint y: 299, endPoint x: 630, endPoint y: 382, distance: 138.1
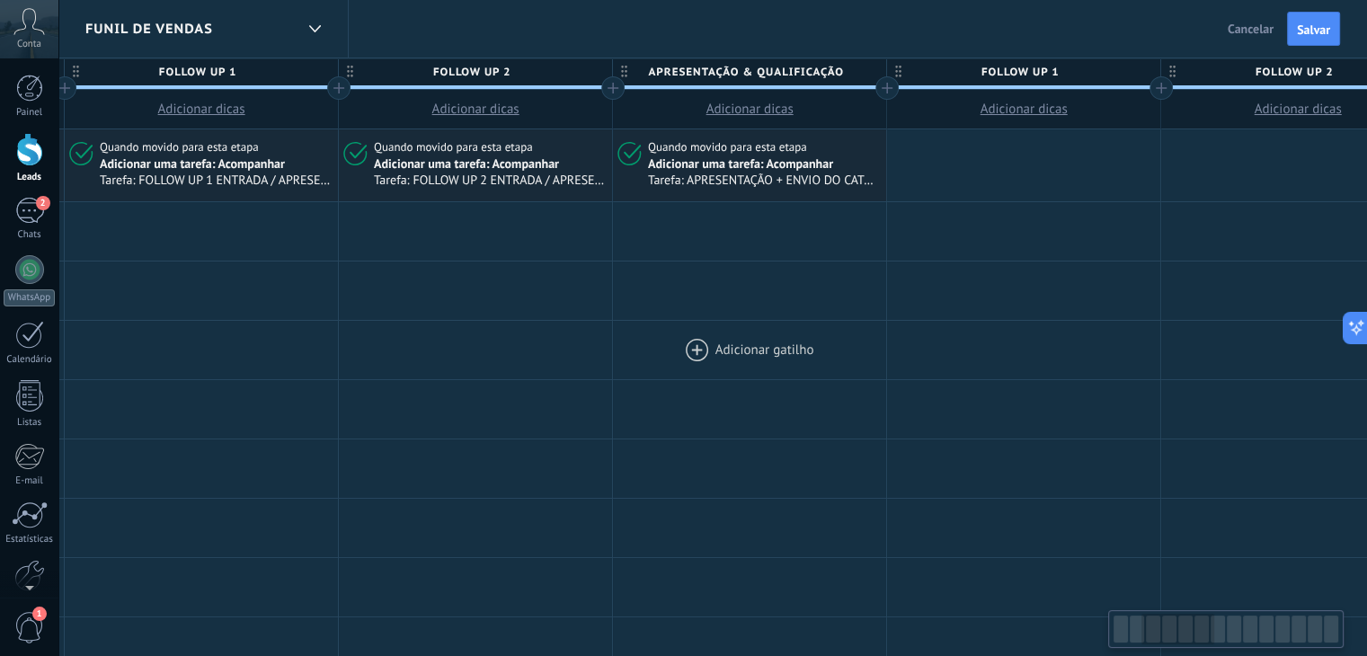
scroll to position [0, 565]
drag, startPoint x: 706, startPoint y: 304, endPoint x: 622, endPoint y: 348, distance: 94.5
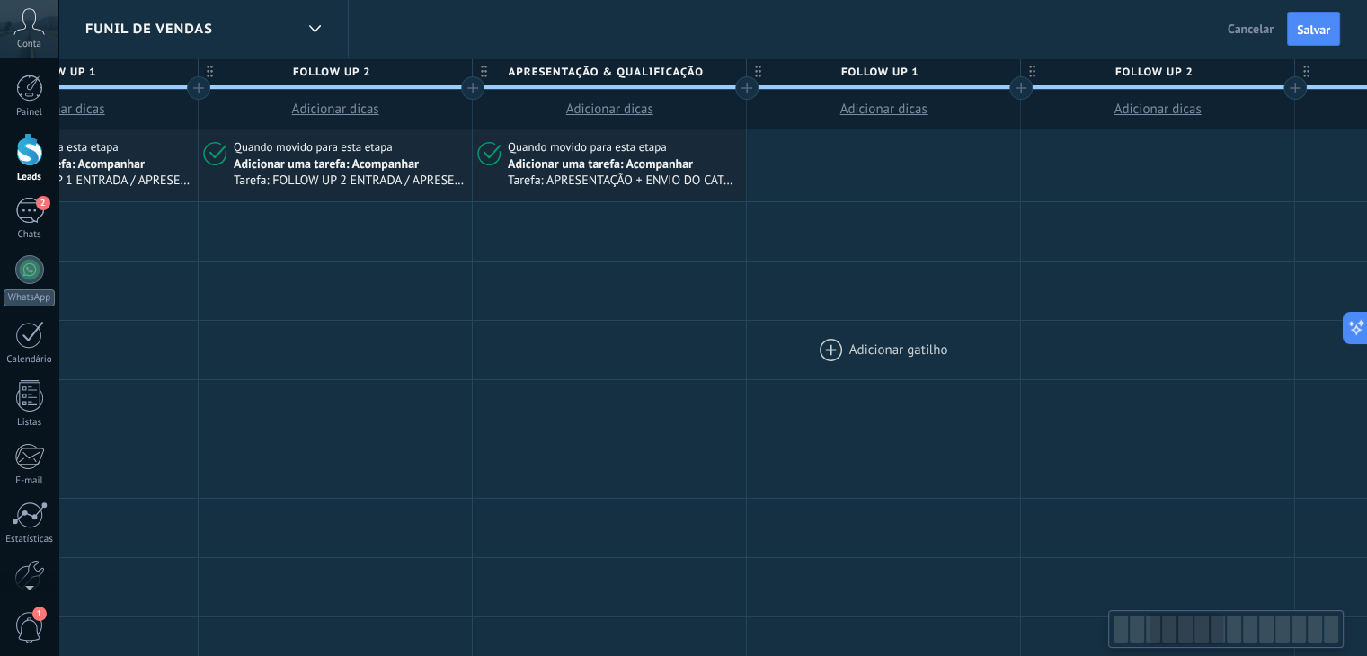
scroll to position [0, 706]
drag, startPoint x: 788, startPoint y: 344, endPoint x: 745, endPoint y: 344, distance: 43.2
click at [745, 344] on div at bounding box center [876, 350] width 273 height 58
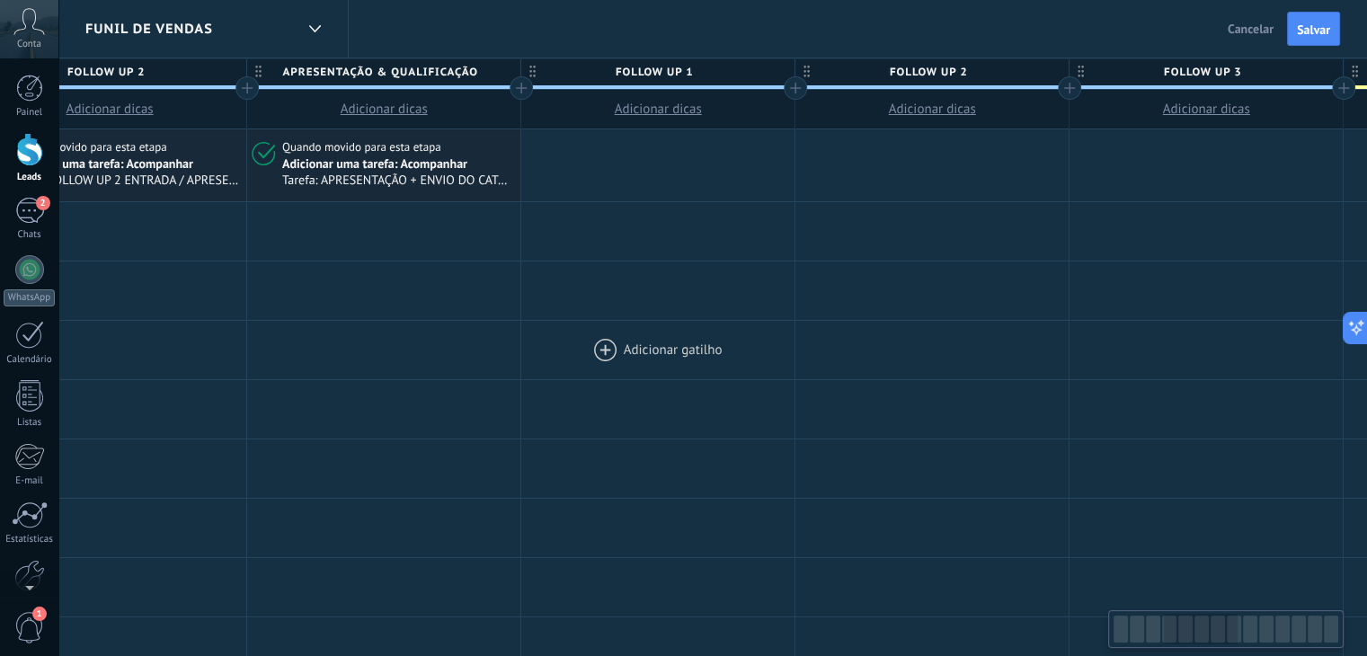
scroll to position [0, 945]
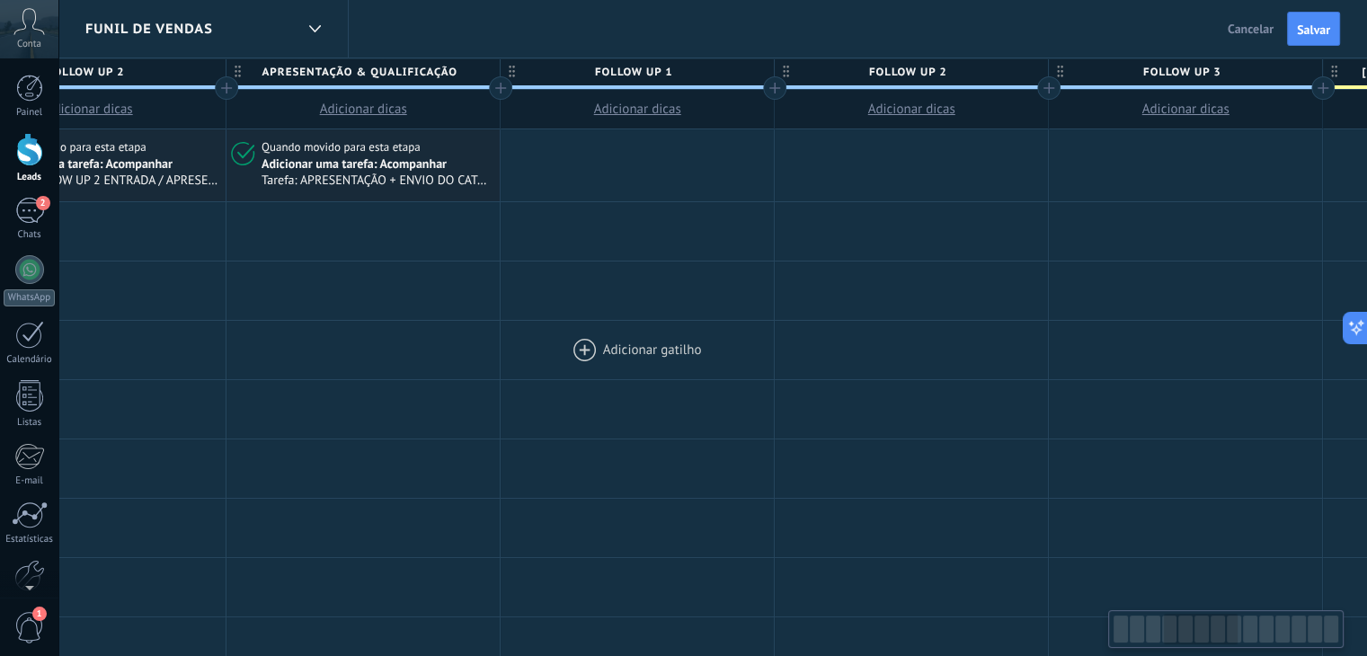
drag, startPoint x: 958, startPoint y: 326, endPoint x: 721, endPoint y: 332, distance: 237.4
click at [721, 332] on div at bounding box center [637, 350] width 273 height 58
click at [576, 161] on div at bounding box center [637, 165] width 273 height 72
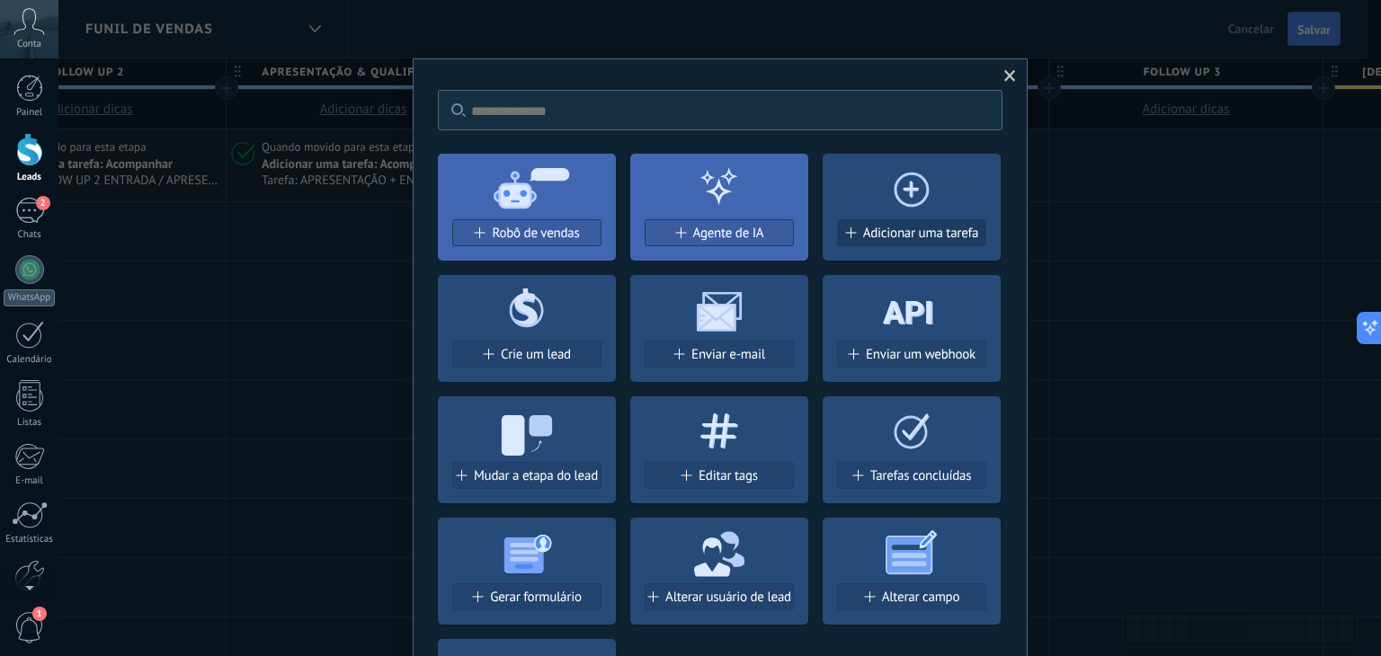
click at [868, 238] on span "Adicionar uma tarefa" at bounding box center [921, 233] width 116 height 15
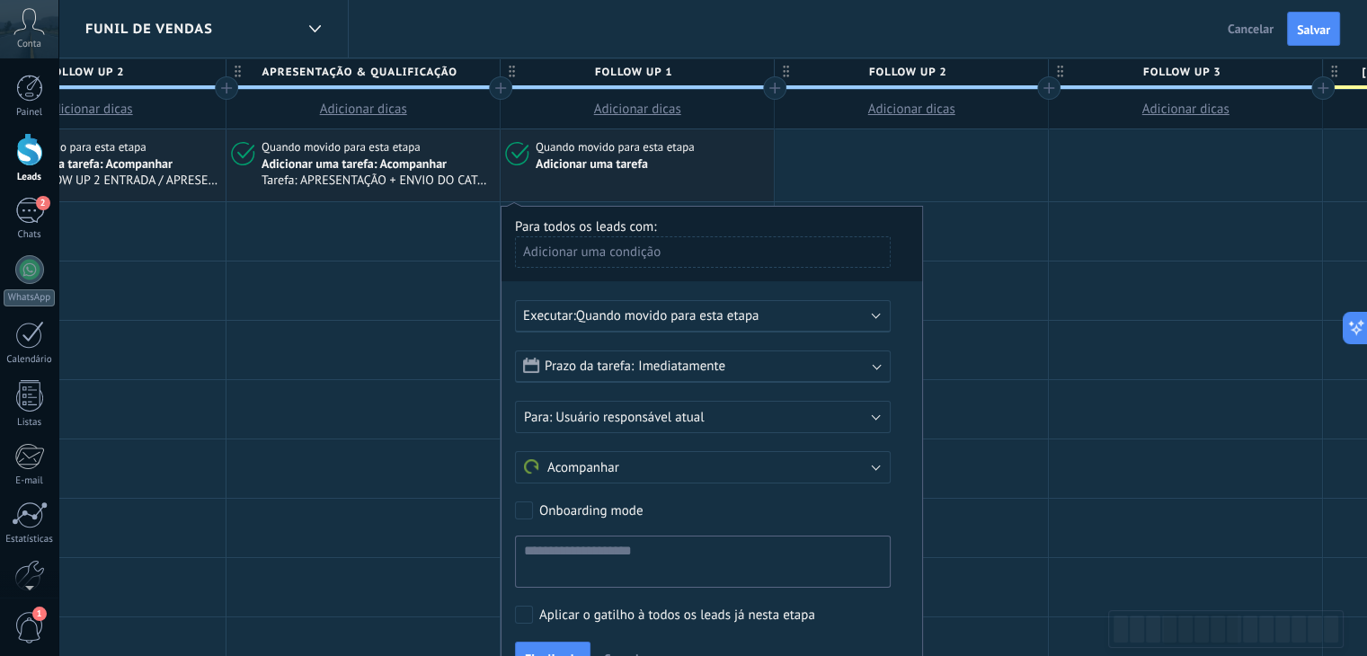
click at [718, 323] on span "Quando movido para esta etapa" at bounding box center [667, 315] width 183 height 17
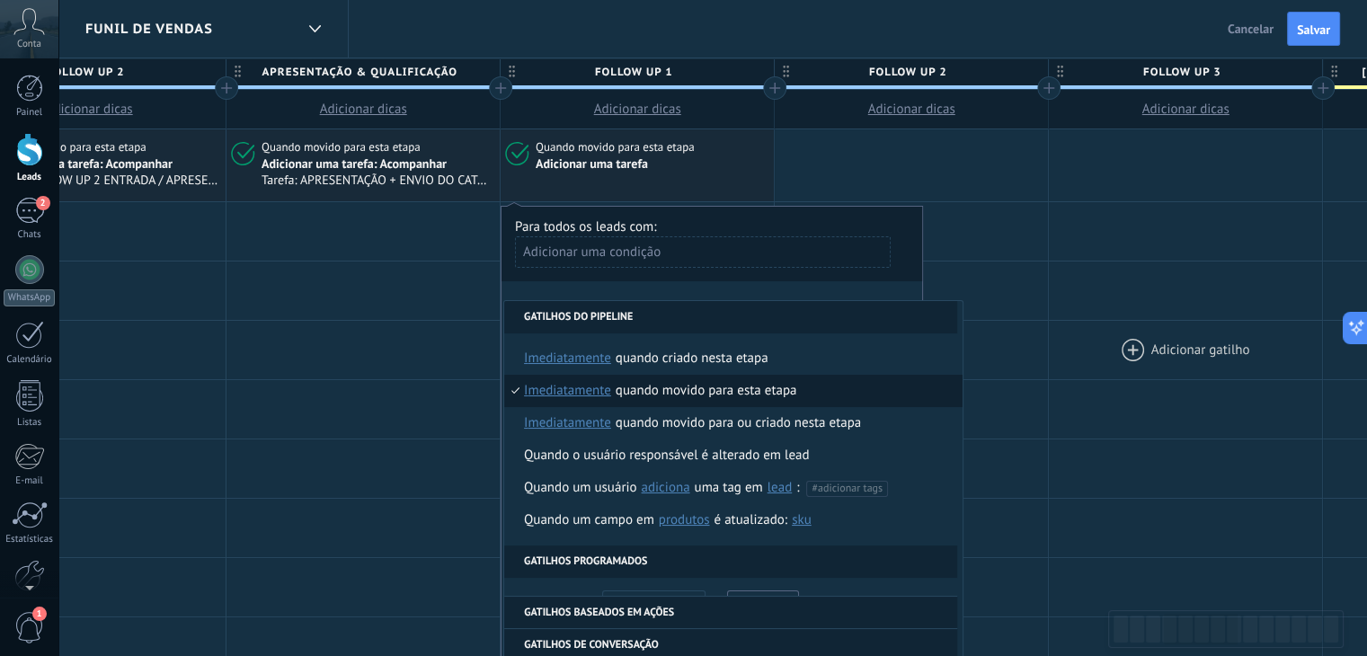
click at [1103, 325] on div at bounding box center [1185, 350] width 273 height 58
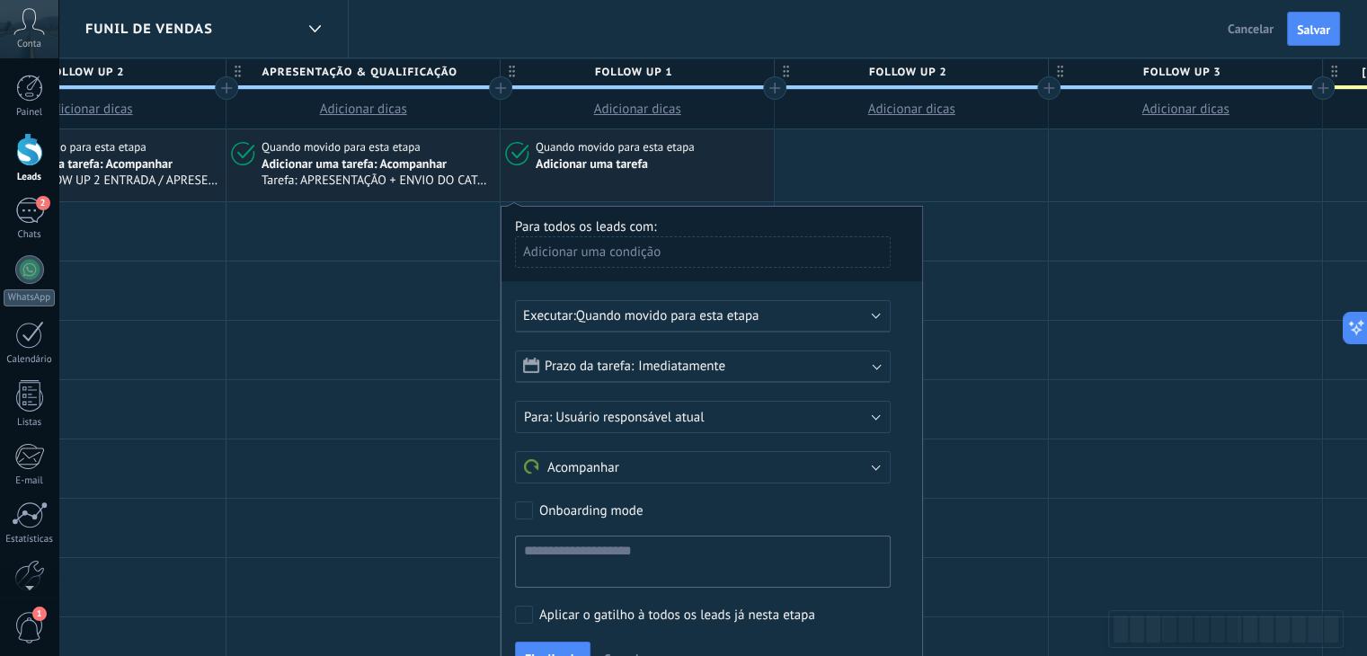
click at [752, 367] on div "Prazo da tarefa: Imediatamente" at bounding box center [703, 367] width 376 height 32
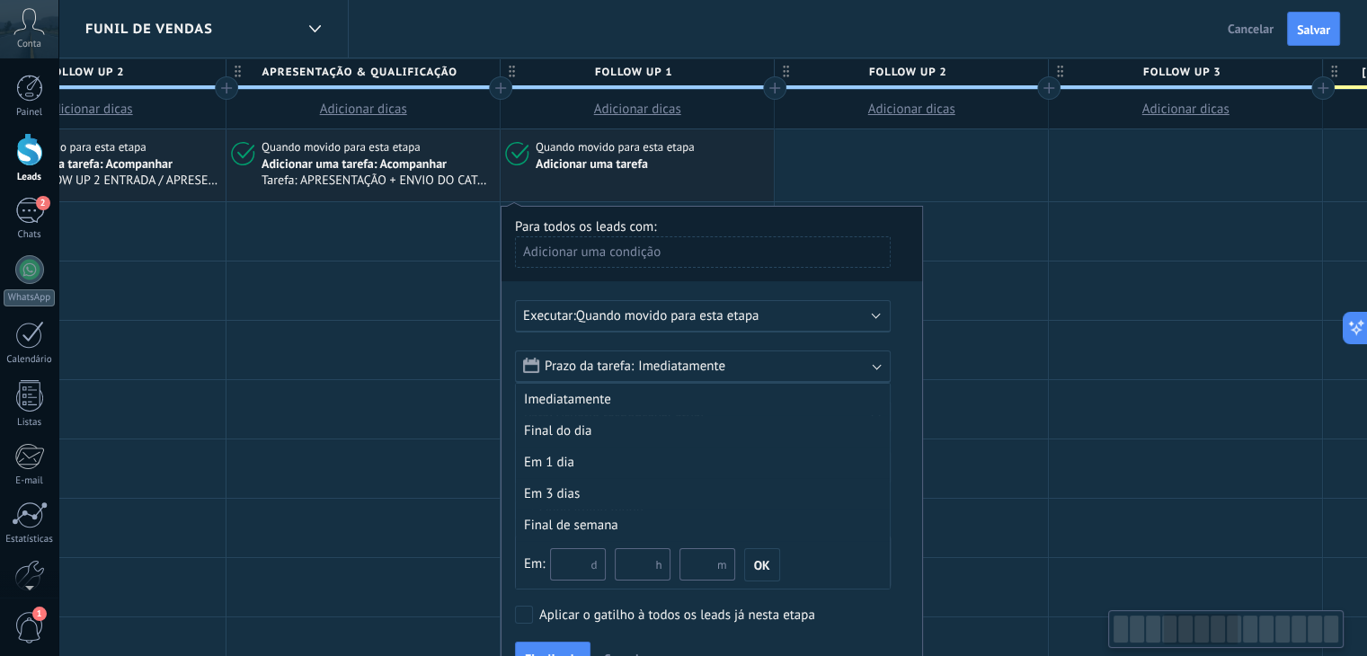
scroll to position [0, 946]
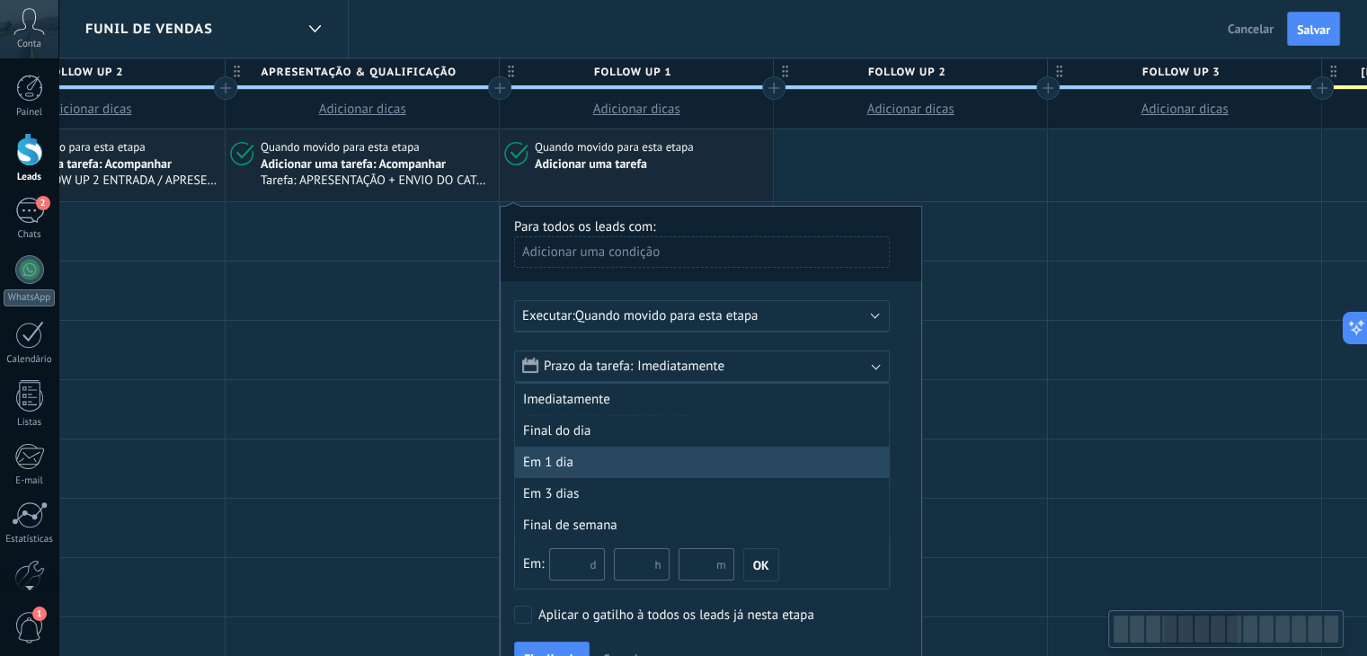
click at [545, 454] on div "Em 1 dia" at bounding box center [702, 462] width 374 height 31
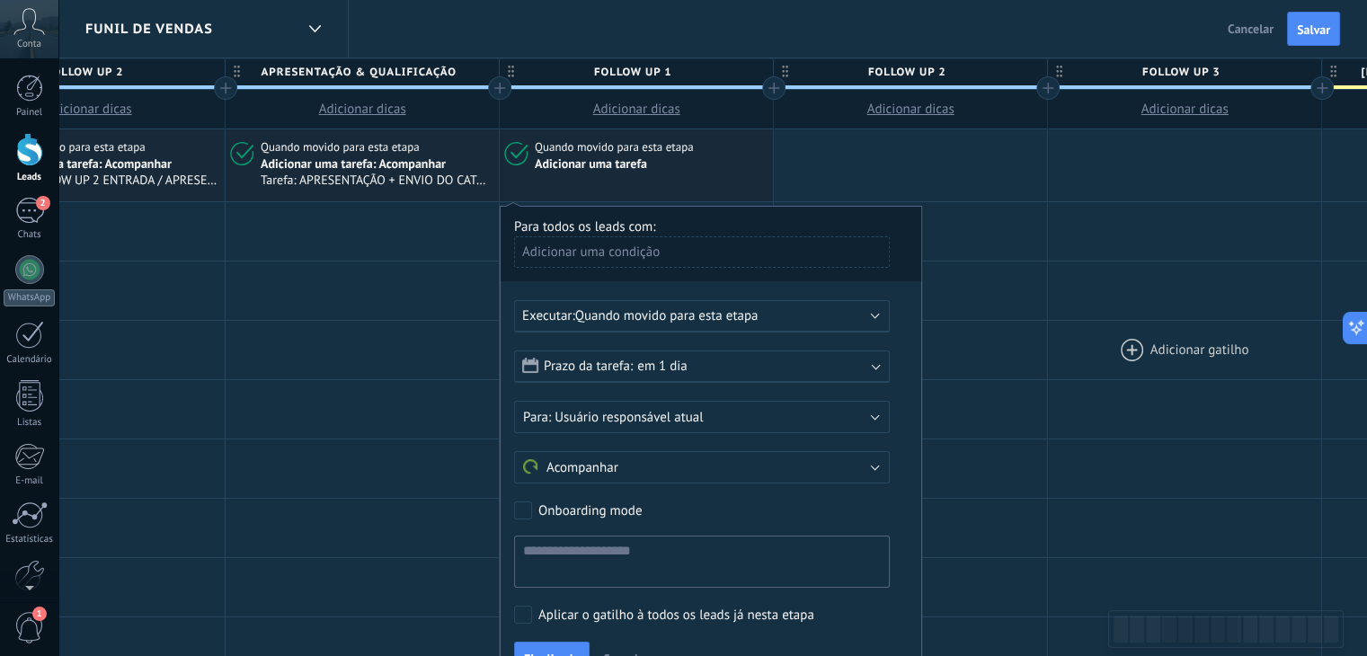
click at [1086, 364] on div at bounding box center [1184, 350] width 273 height 58
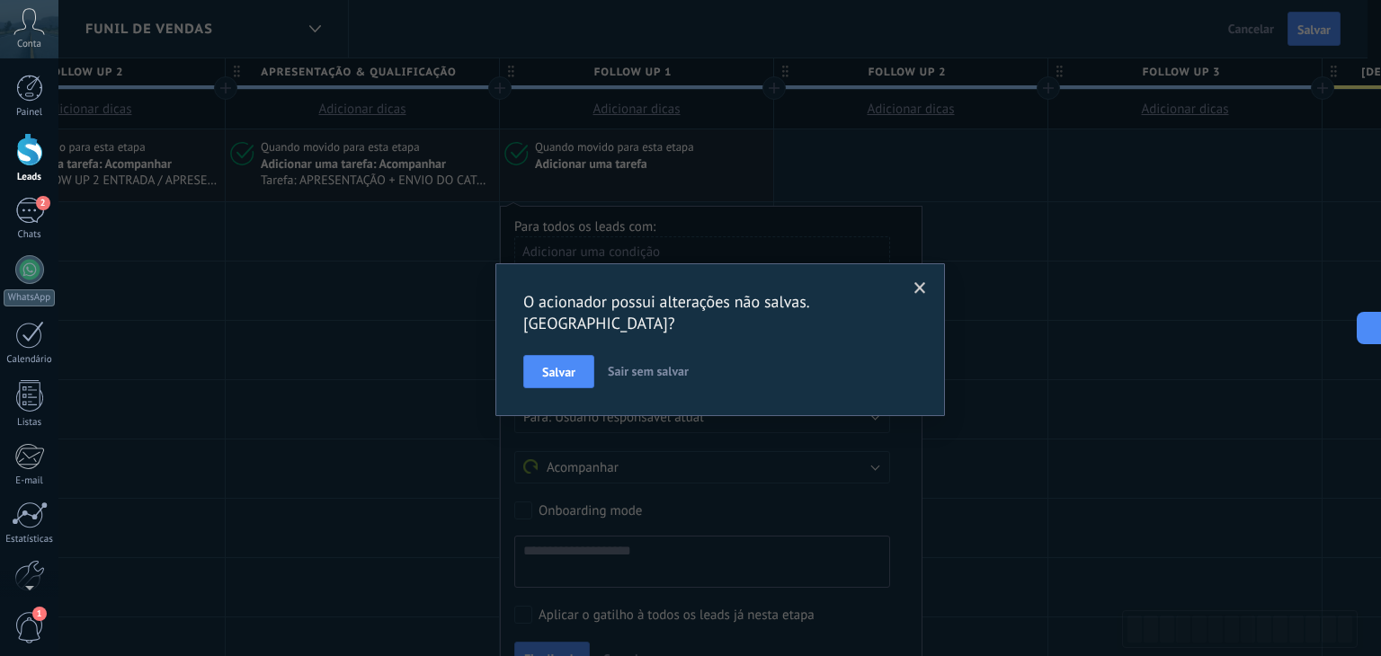
click at [914, 283] on span at bounding box center [920, 288] width 30 height 31
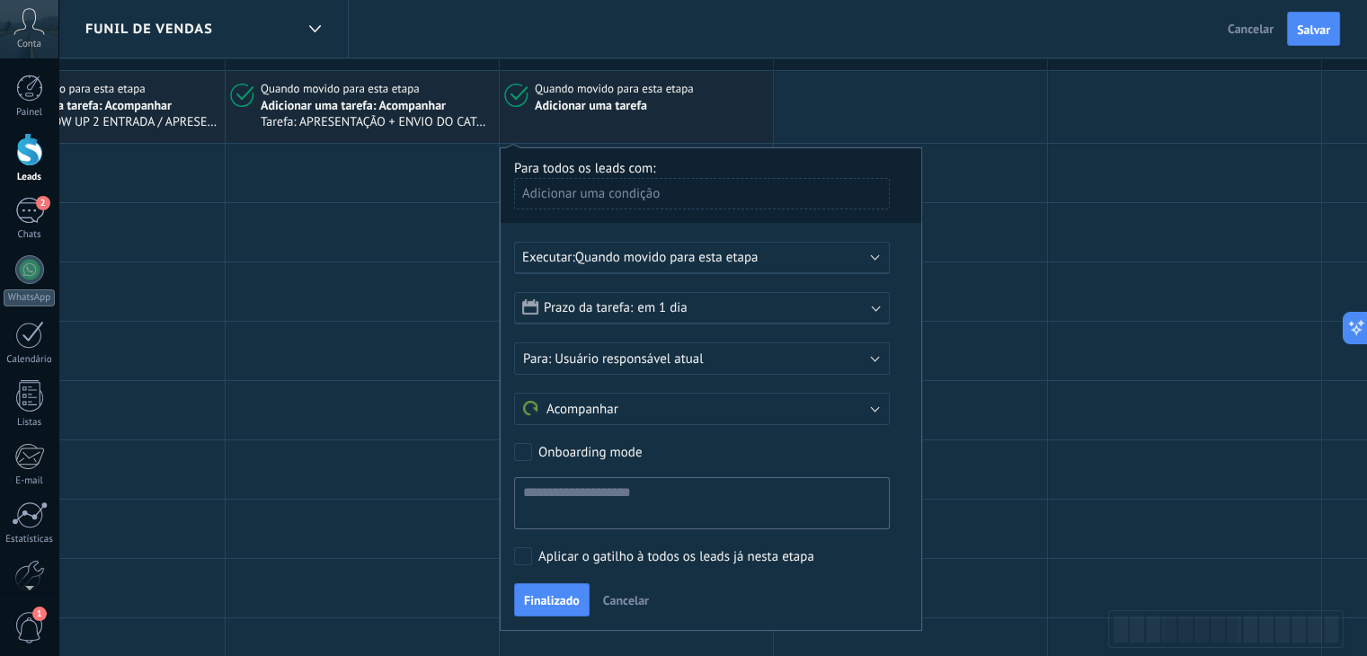
scroll to position [90, 0]
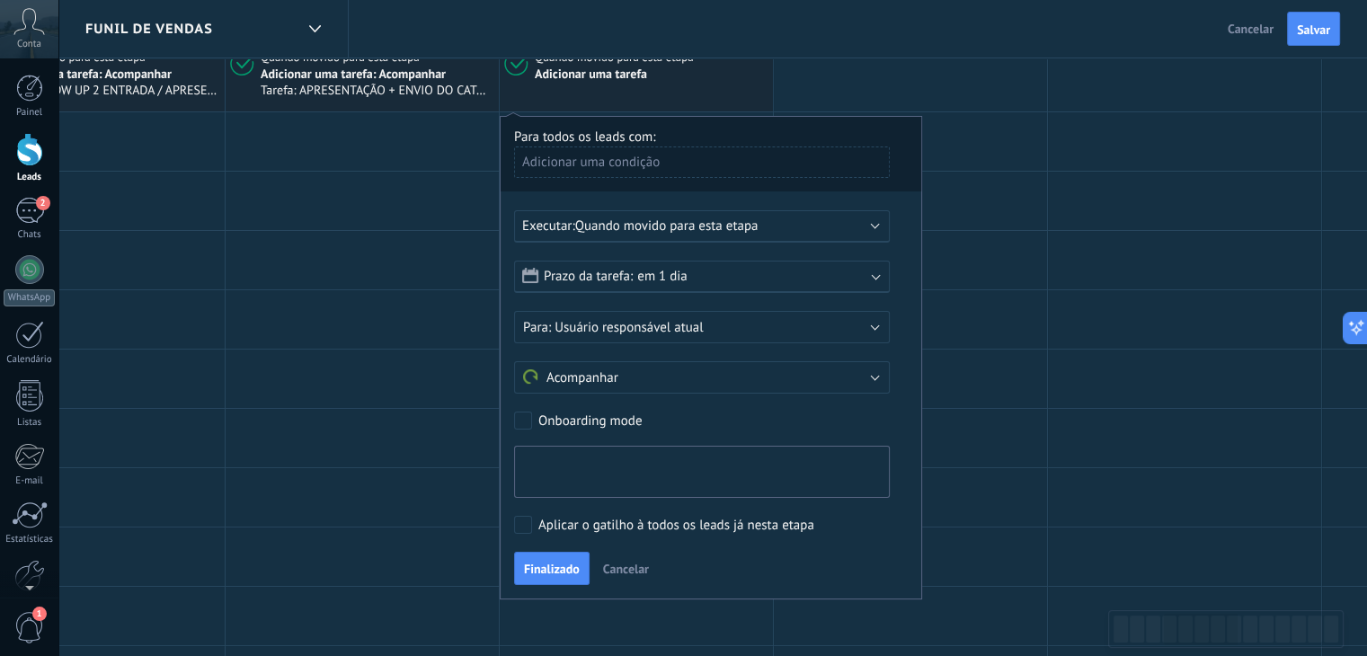
click at [638, 458] on textarea at bounding box center [702, 472] width 376 height 52
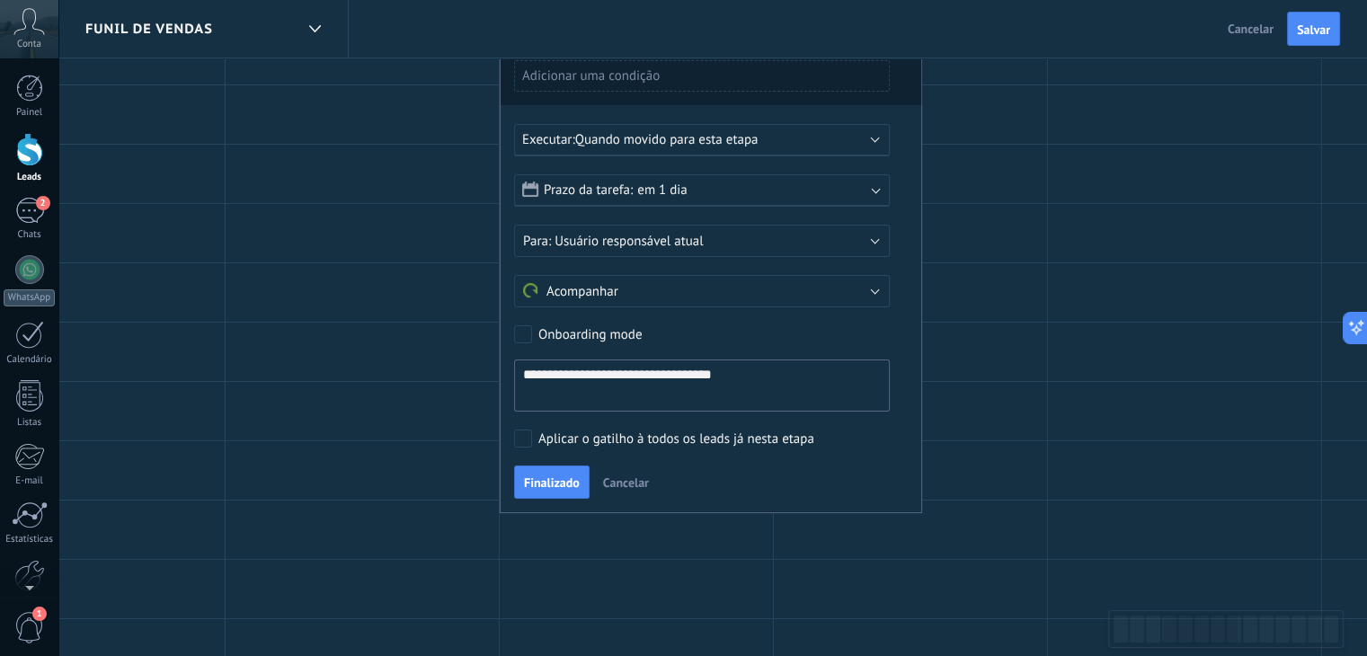
scroll to position [180, 0]
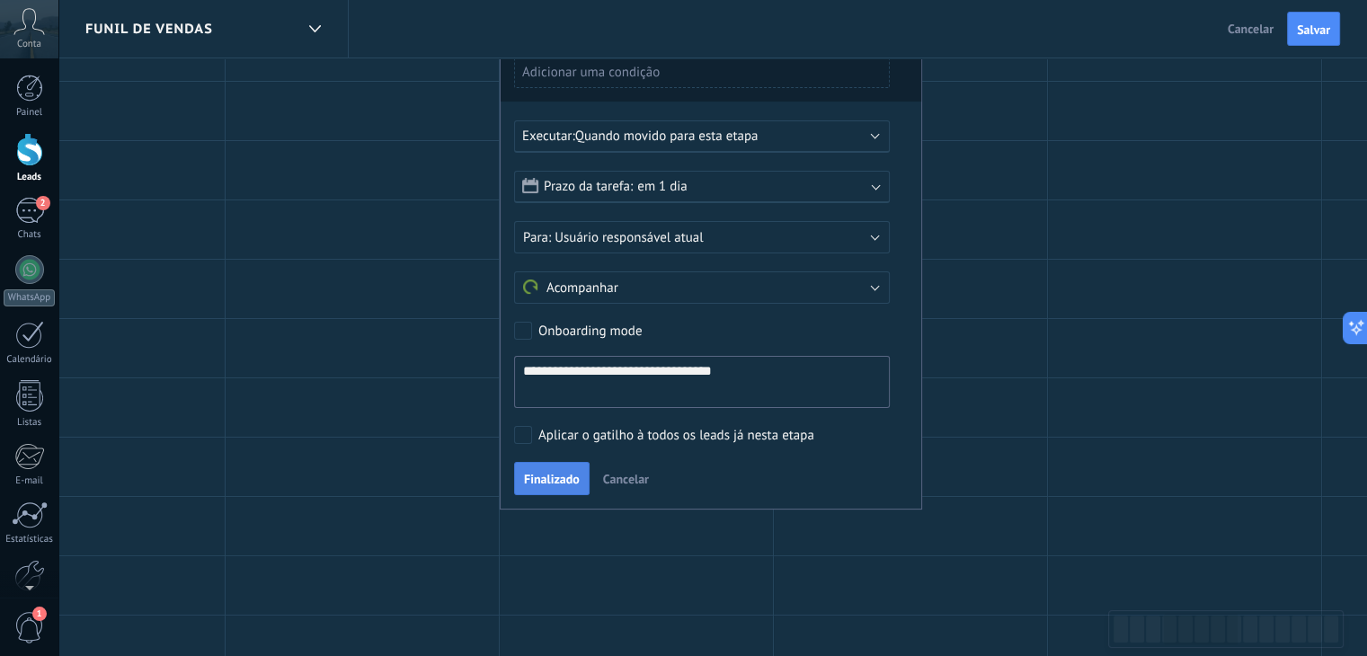
type textarea "**********"
click at [535, 477] on span "Finalizado" at bounding box center [552, 479] width 56 height 13
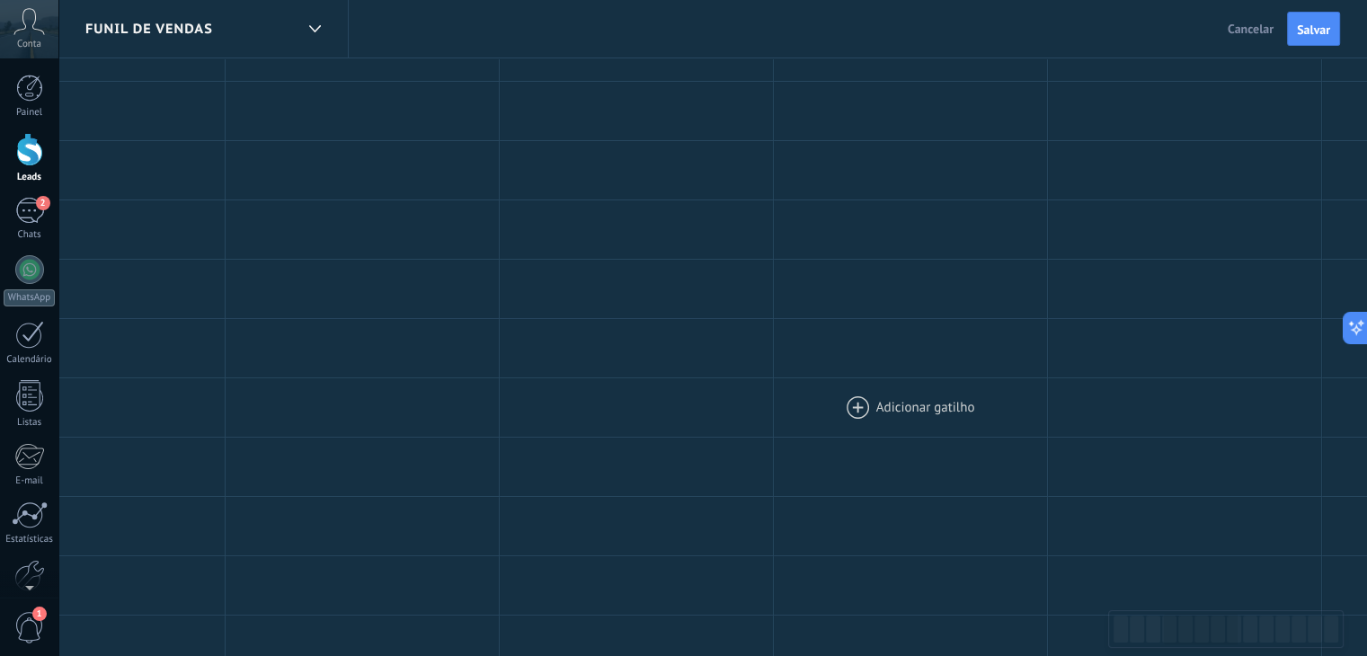
scroll to position [0, 985]
drag, startPoint x: 992, startPoint y: 359, endPoint x: 992, endPoint y: 425, distance: 66.5
click at [992, 425] on div "**********" at bounding box center [1283, 579] width 3839 height 1259
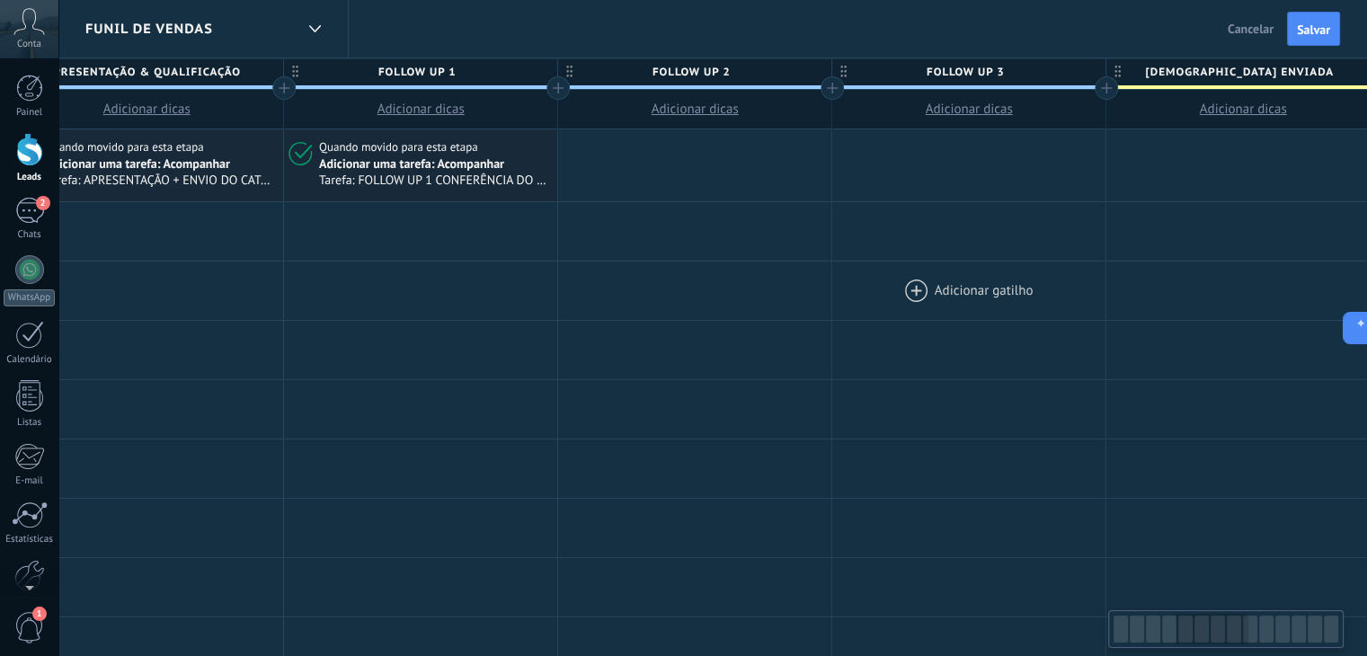
drag, startPoint x: 900, startPoint y: 328, endPoint x: 795, endPoint y: 287, distance: 113.0
click at [850, 334] on div at bounding box center [968, 350] width 273 height 58
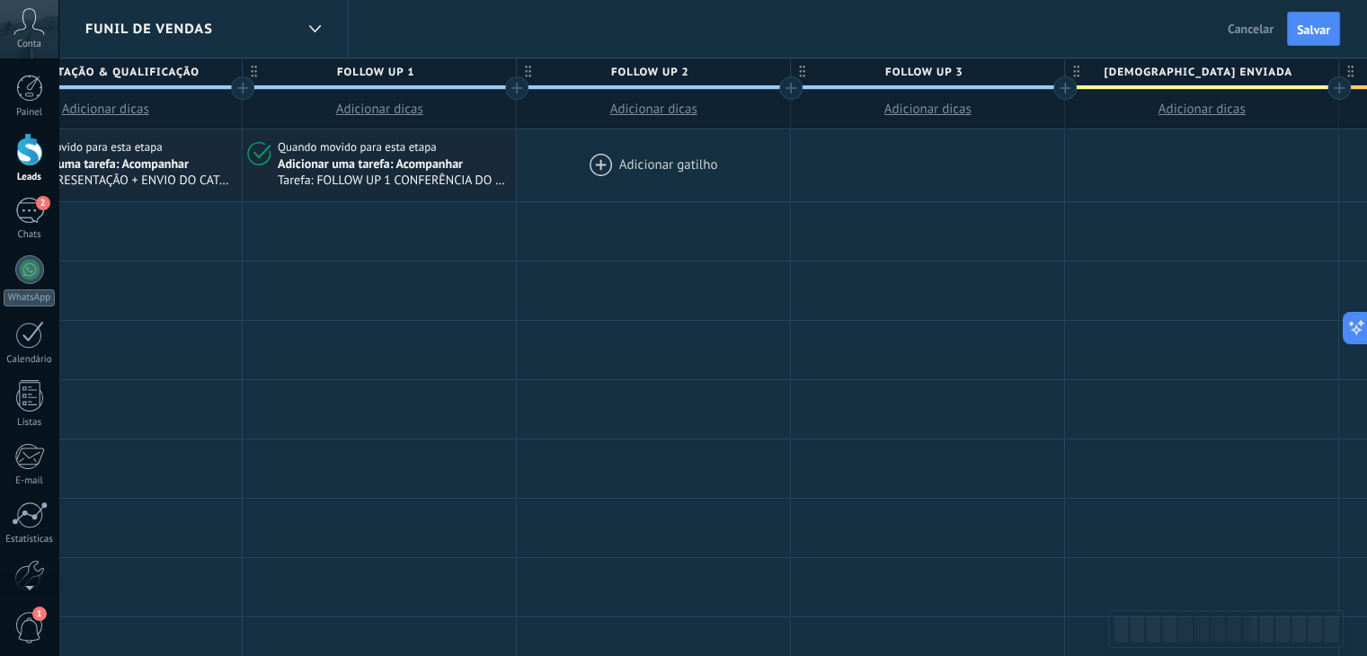
click at [628, 170] on div at bounding box center [653, 165] width 273 height 72
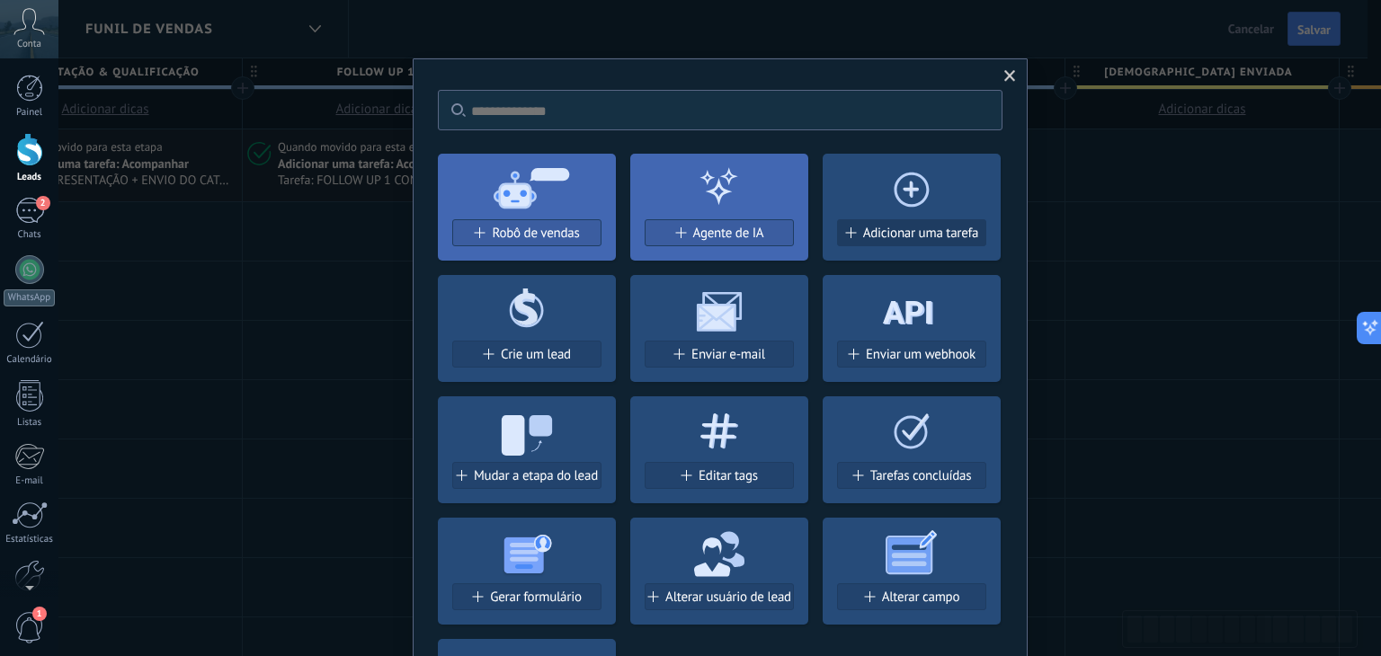
click at [881, 230] on span "Adicionar uma tarefa" at bounding box center [921, 233] width 116 height 15
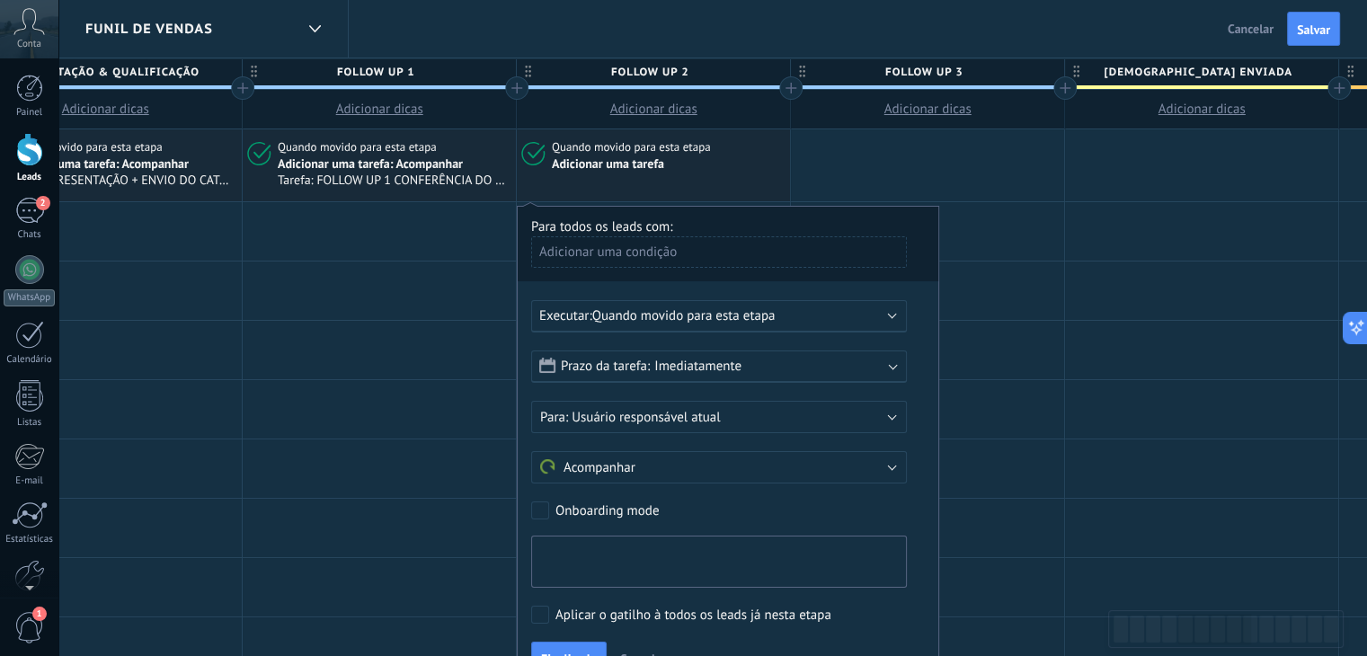
click at [636, 551] on textarea at bounding box center [719, 562] width 376 height 52
click at [676, 372] on span "Imediatamente" at bounding box center [697, 366] width 87 height 17
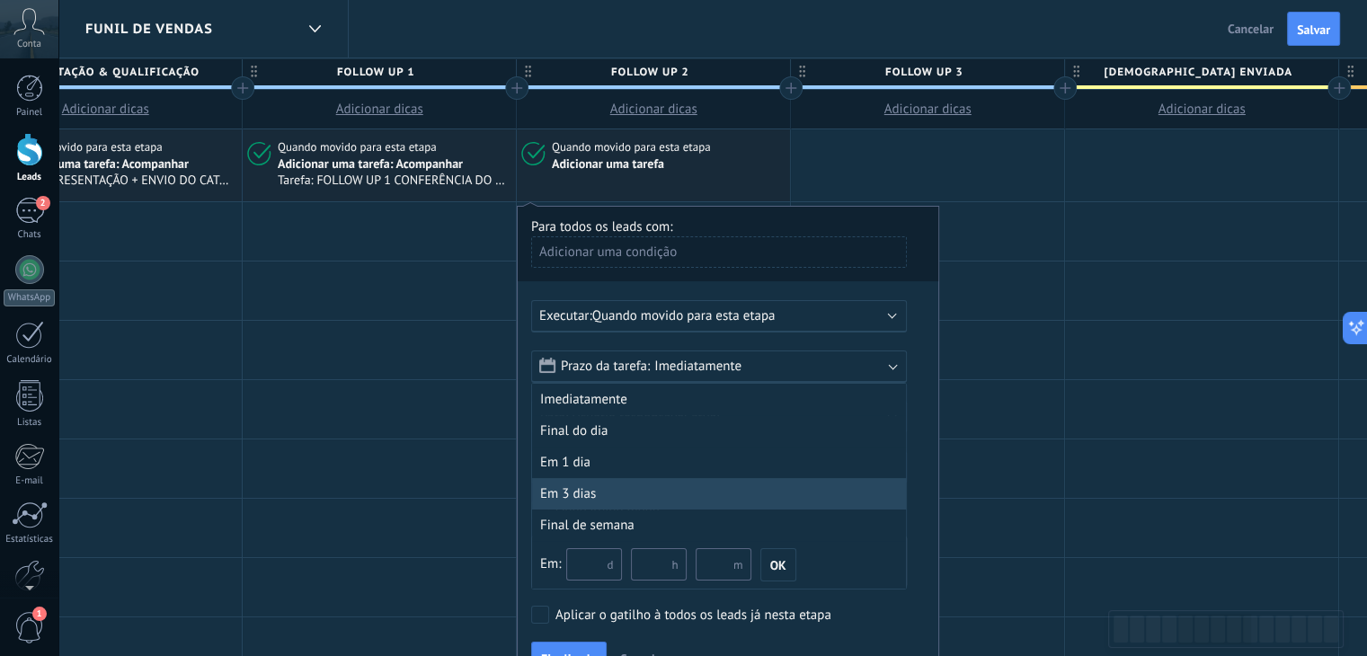
click at [576, 494] on div "Em 3 dias" at bounding box center [719, 493] width 374 height 31
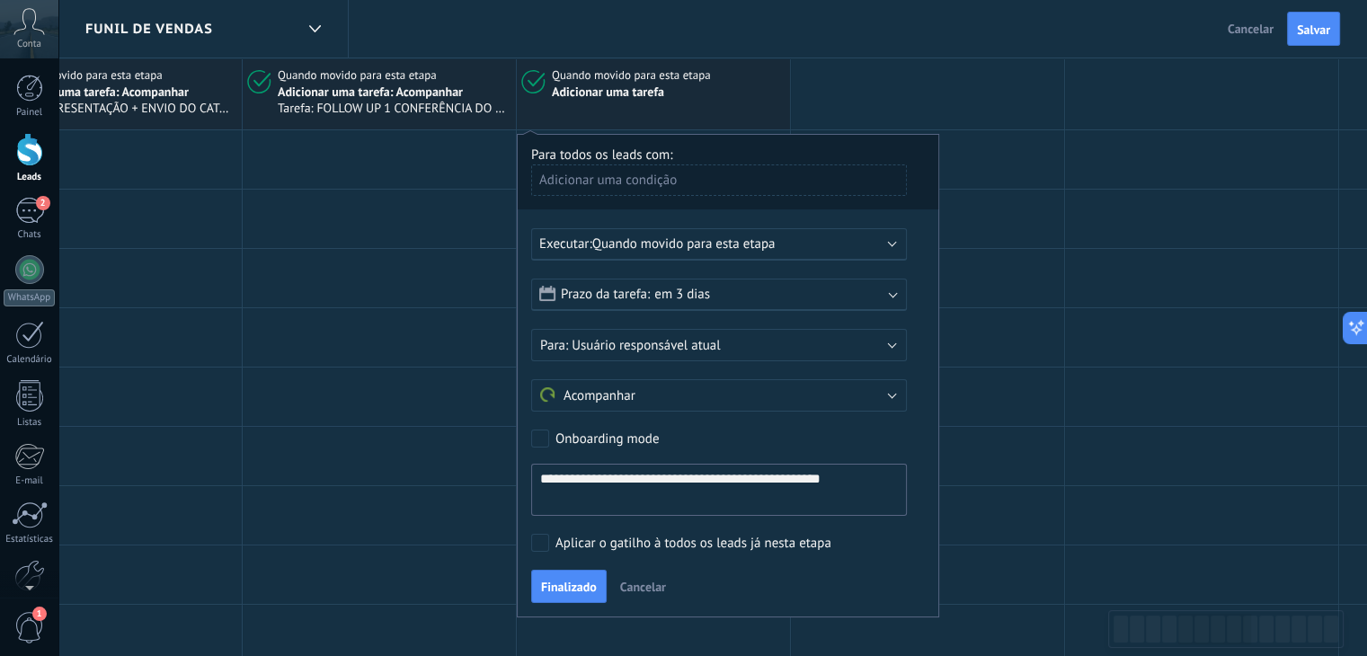
scroll to position [180, 0]
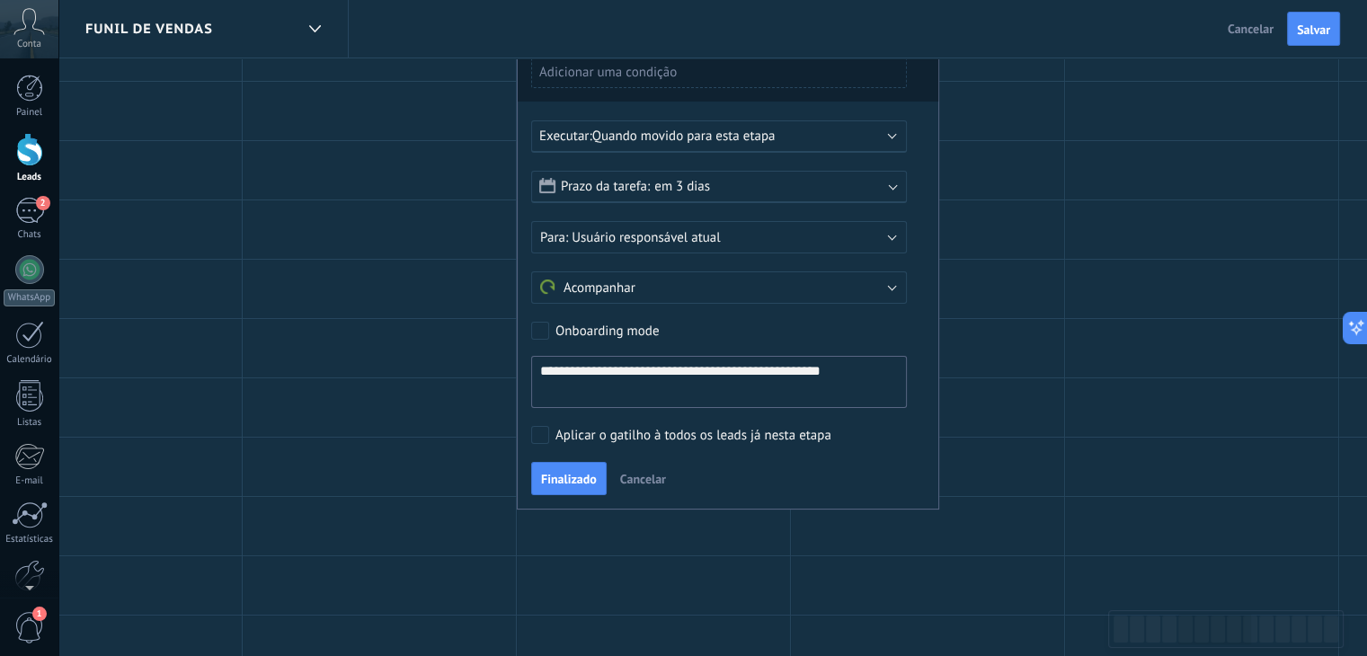
click at [691, 375] on textarea "**********" at bounding box center [719, 382] width 376 height 52
click at [696, 371] on textarea "**********" at bounding box center [719, 382] width 376 height 52
type textarea "**********"
click at [554, 479] on span "Finalizado" at bounding box center [569, 479] width 56 height 13
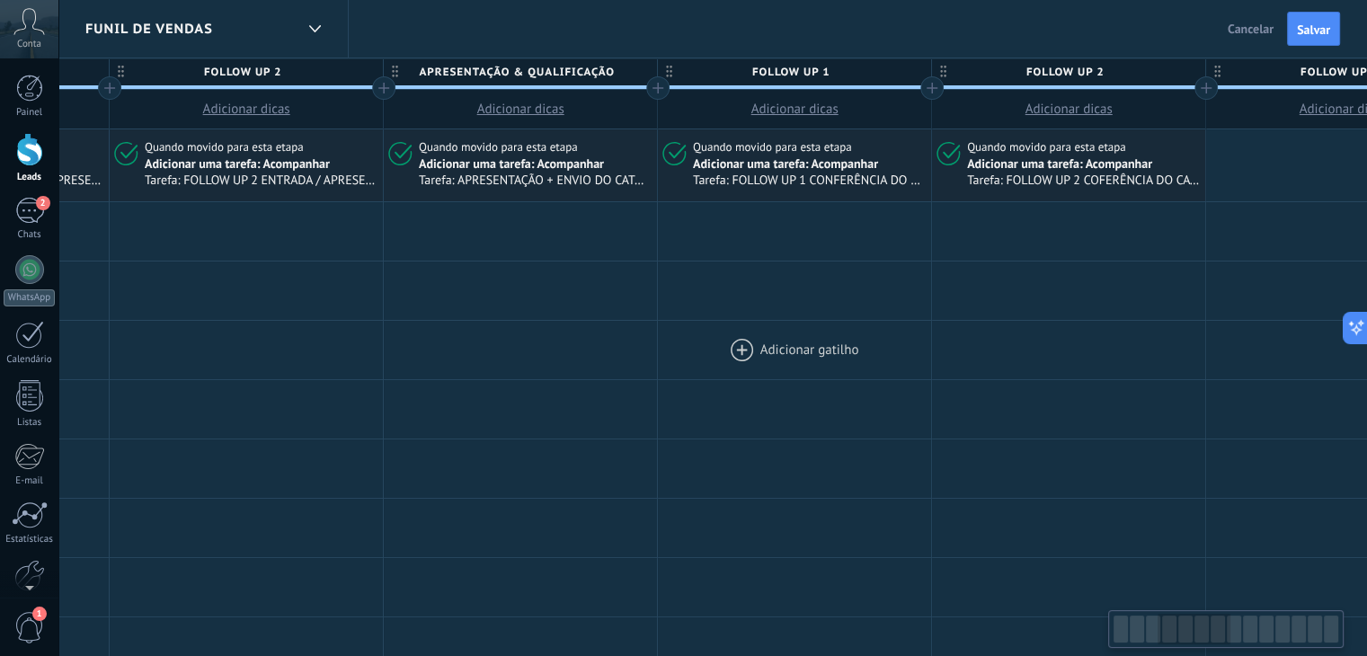
scroll to position [0, 787]
drag, startPoint x: 464, startPoint y: 289, endPoint x: 839, endPoint y: 371, distance: 383.7
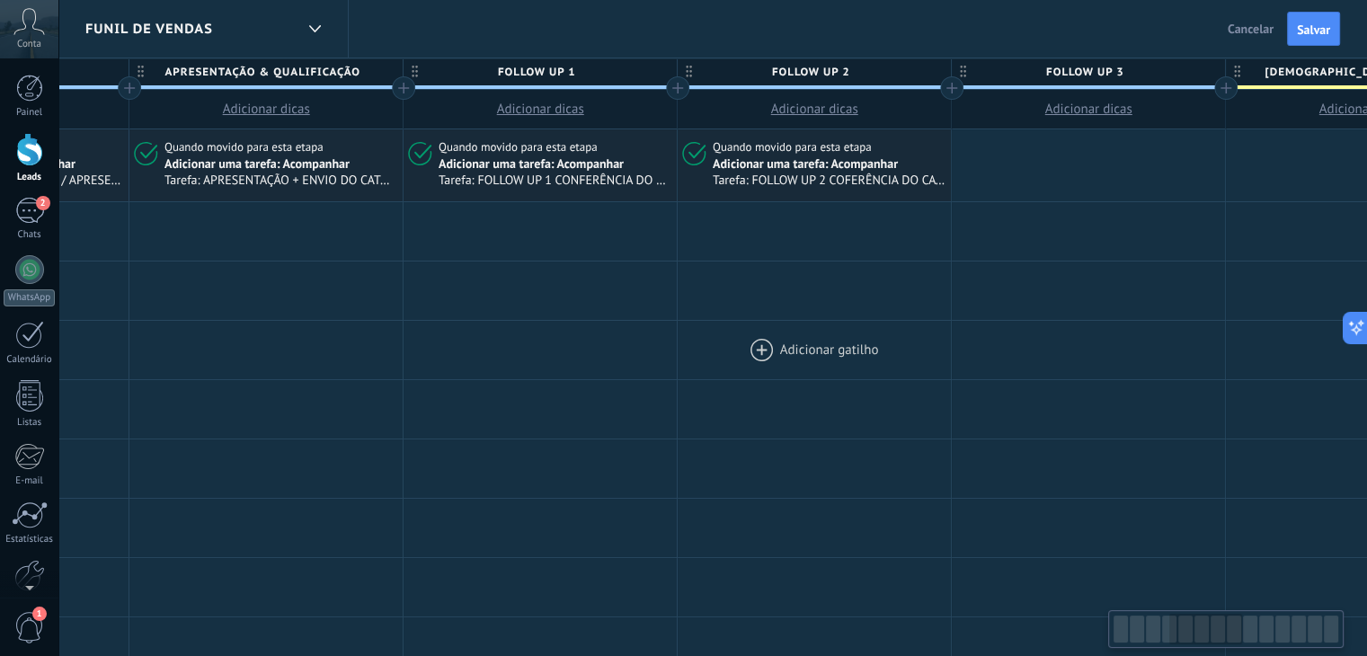
scroll to position [0, 1047]
drag, startPoint x: 749, startPoint y: 375, endPoint x: 692, endPoint y: 368, distance: 57.1
click at [692, 368] on div at bounding box center [808, 350] width 273 height 58
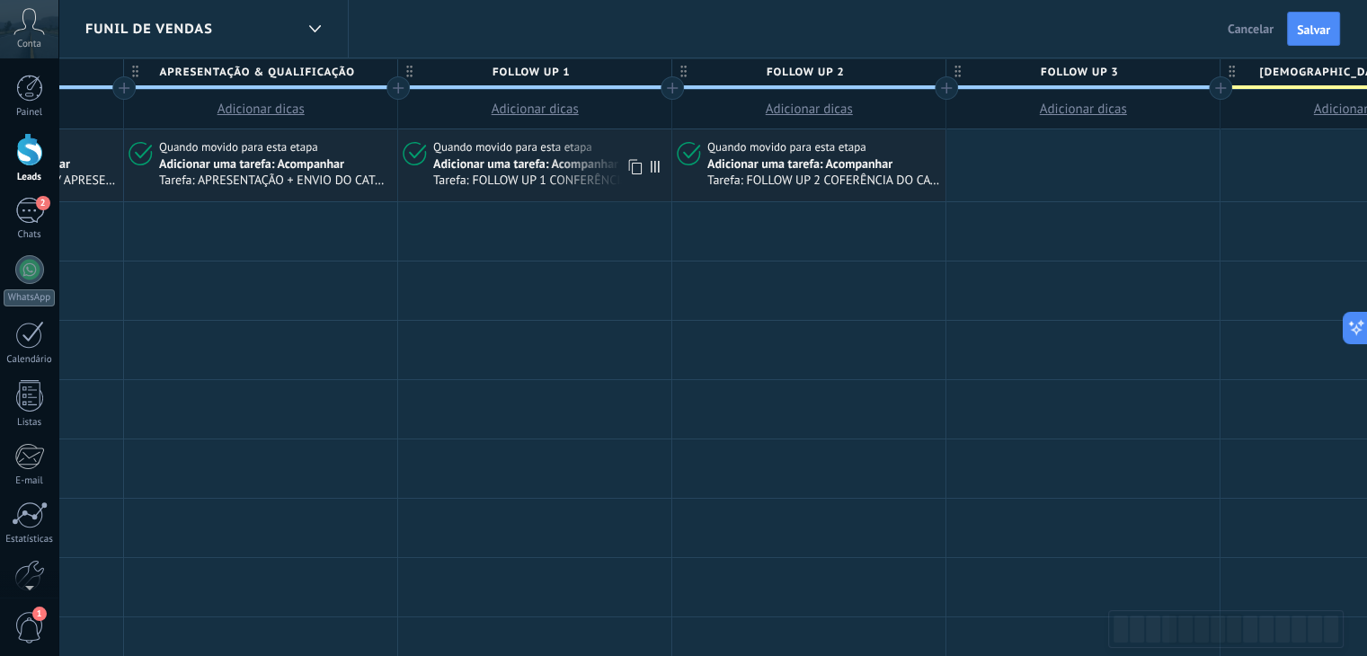
click at [515, 165] on div "Adicionar uma tarefa: Acompanhar" at bounding box center [525, 164] width 185 height 16
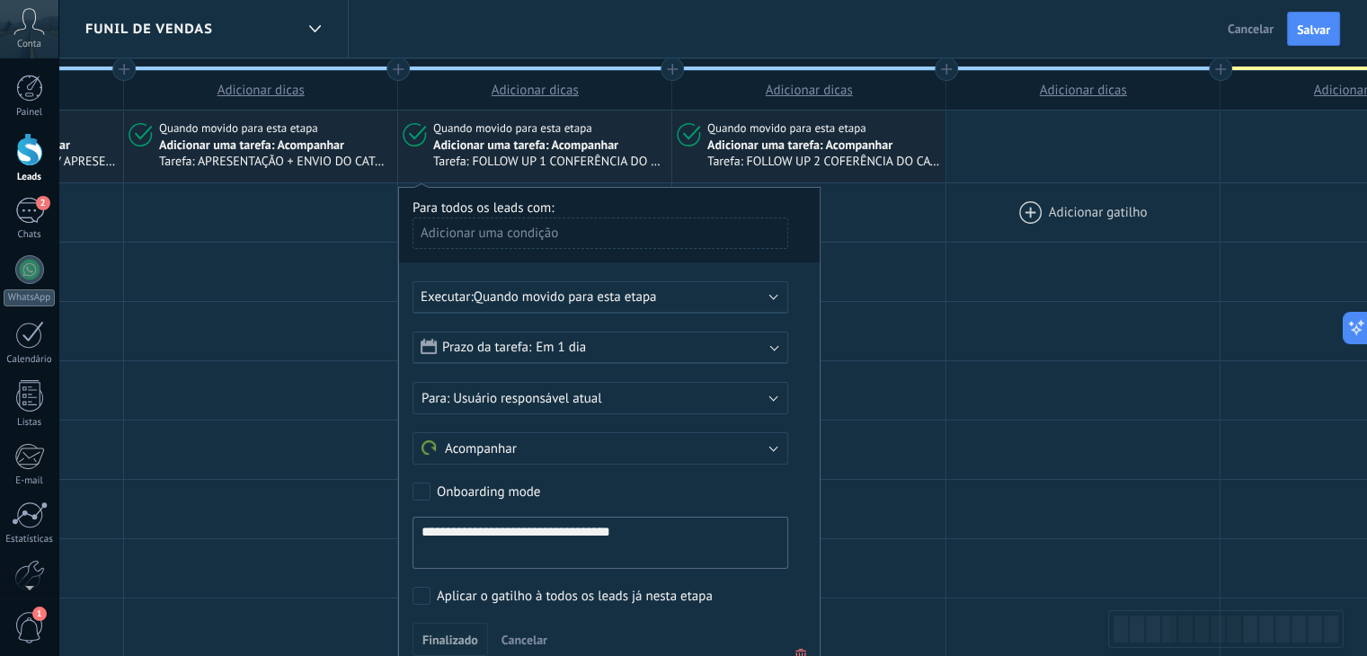
scroll to position [0, 0]
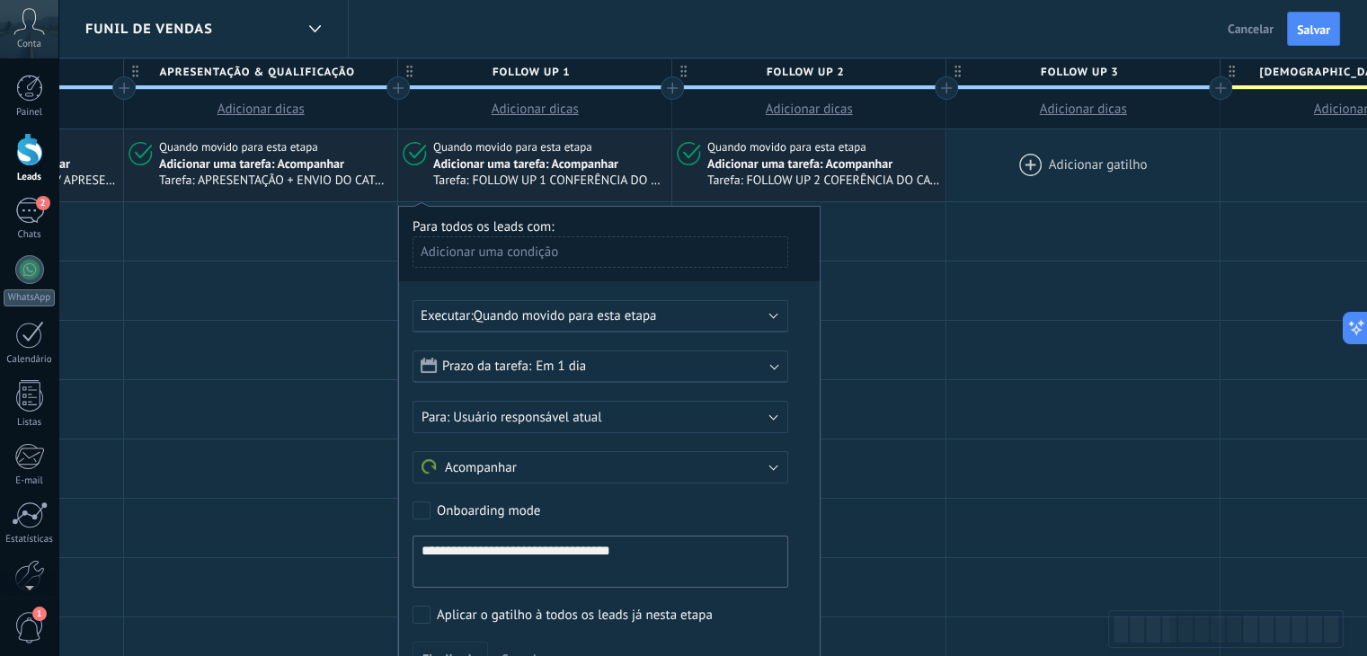
click at [1018, 168] on div at bounding box center [1083, 165] width 273 height 72
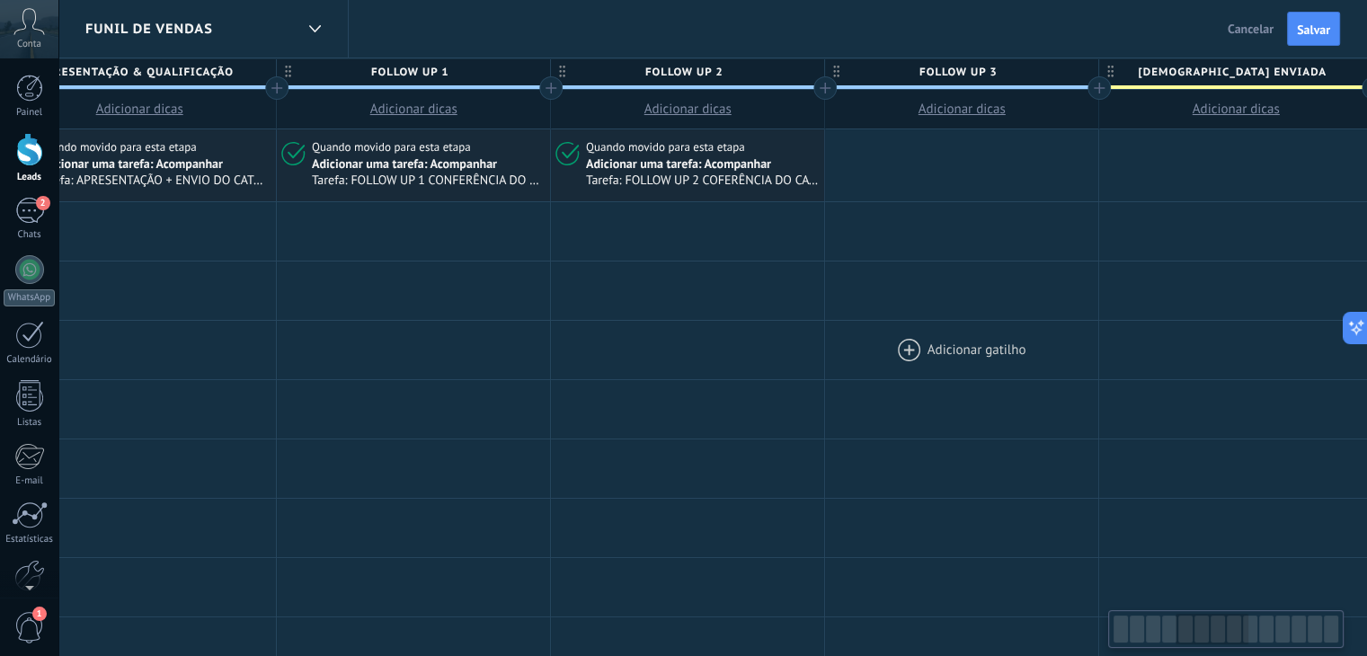
scroll to position [0, 1287]
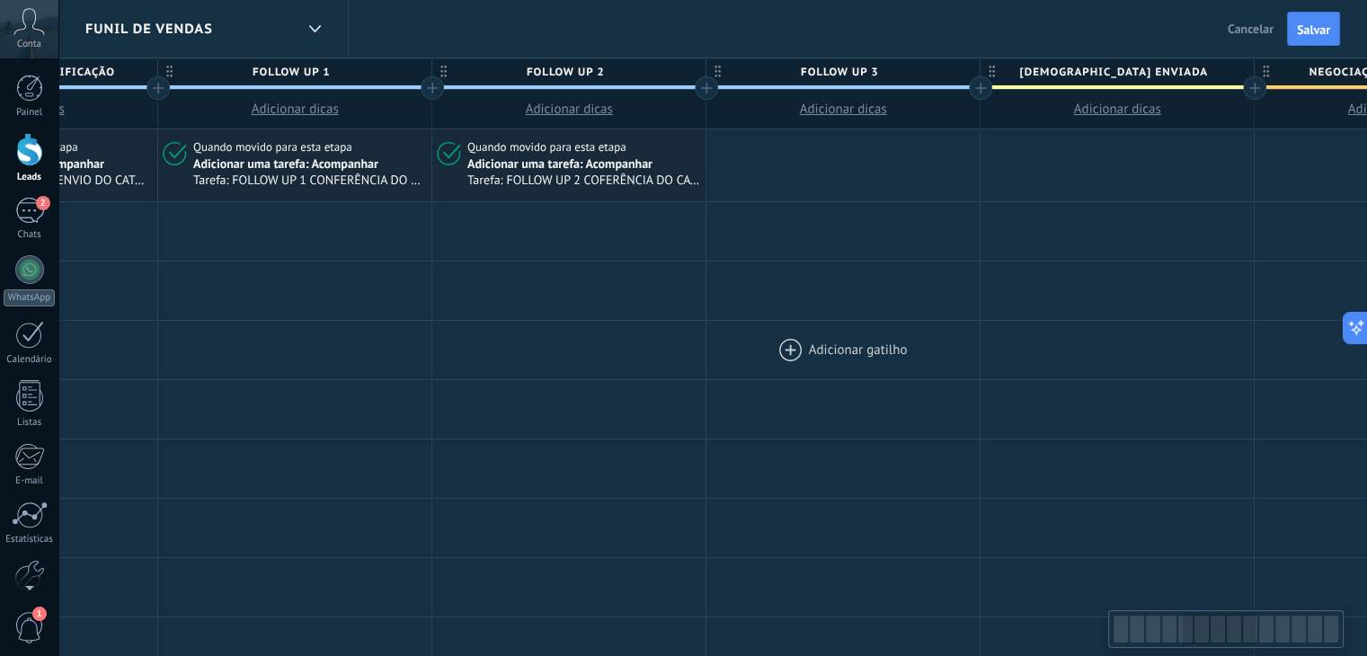
drag, startPoint x: 1119, startPoint y: 388, endPoint x: 899, endPoint y: 364, distance: 221.6
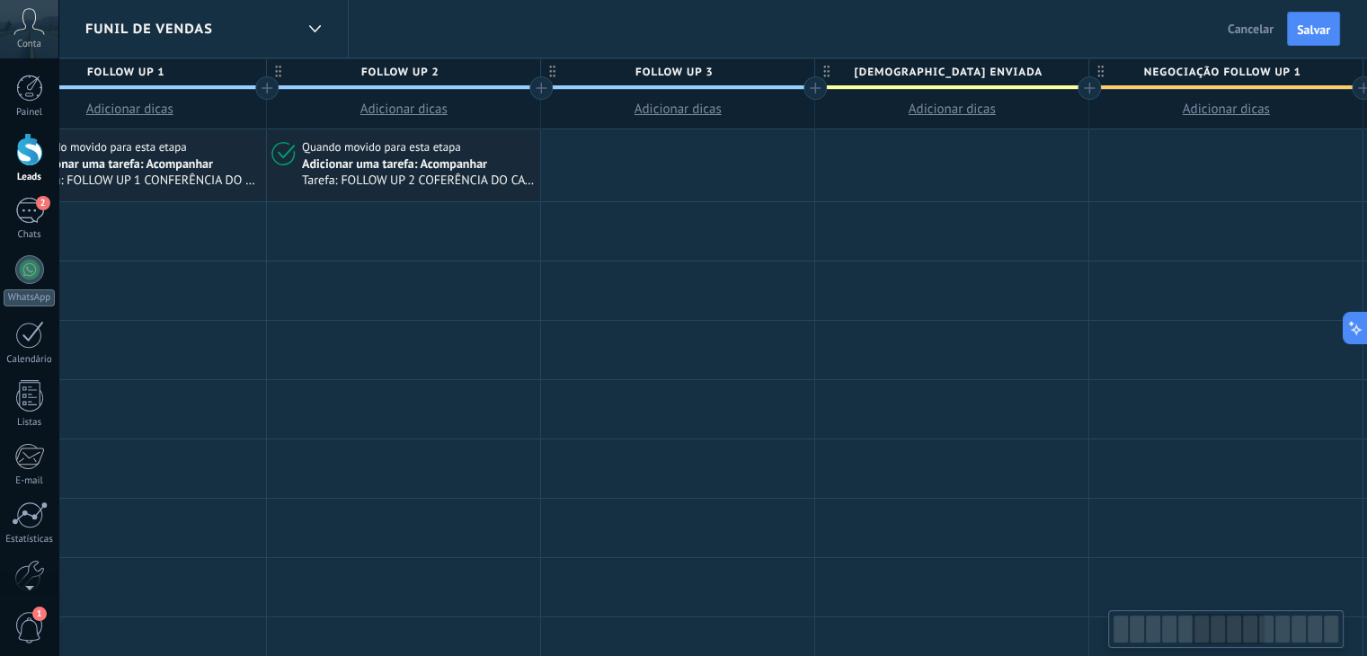
drag, startPoint x: 979, startPoint y: 85, endPoint x: 815, endPoint y: 81, distance: 163.7
click at [815, 81] on div at bounding box center [815, 87] width 23 height 23
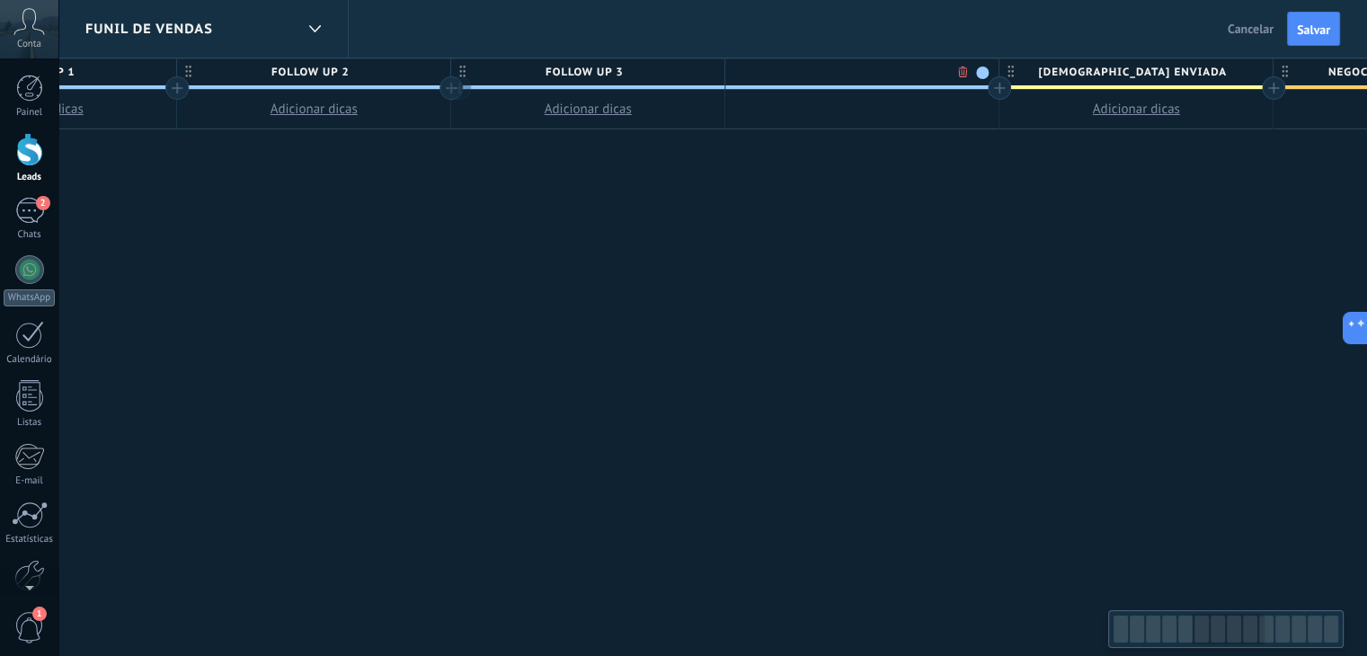
scroll to position [0, 1586]
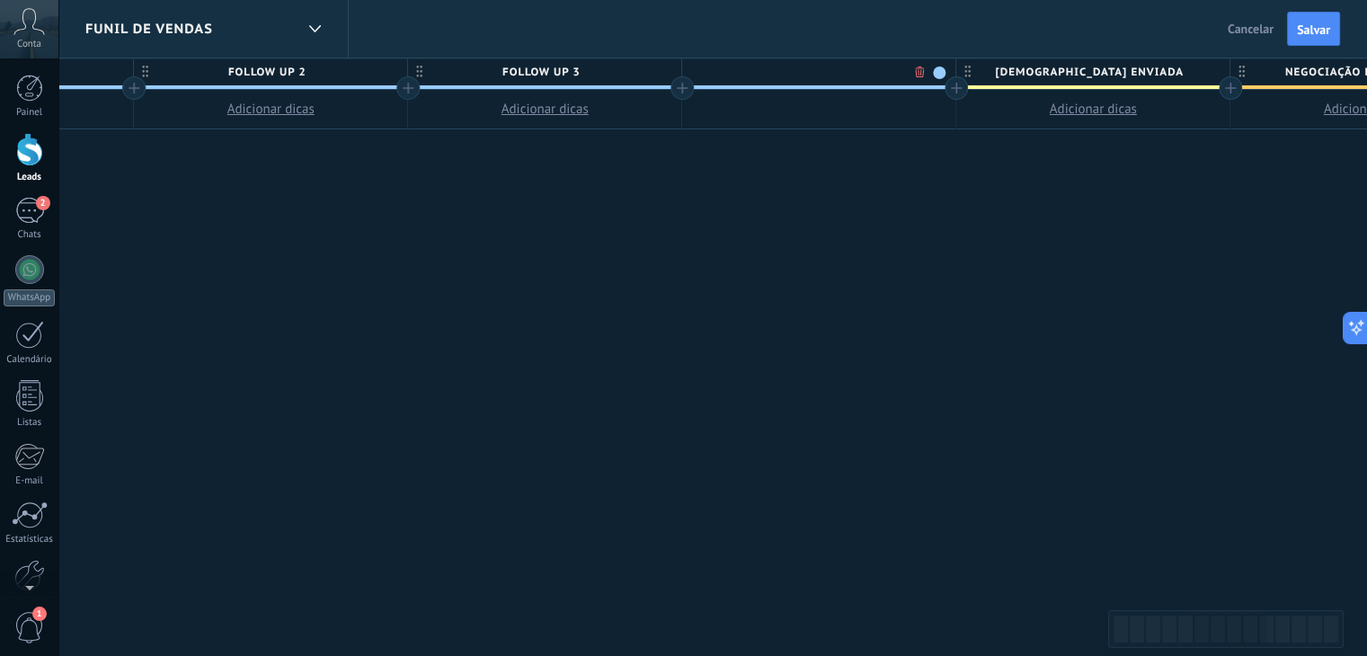
click at [632, 76] on span "FOLLOW UP 3" at bounding box center [540, 72] width 264 height 28
click at [643, 70] on body ".abccls-1,.abccls-2{fill-rule:evenodd}.abccls-2{fill:#fff} .abfcls-1{fill:none}…" at bounding box center [683, 328] width 1367 height 656
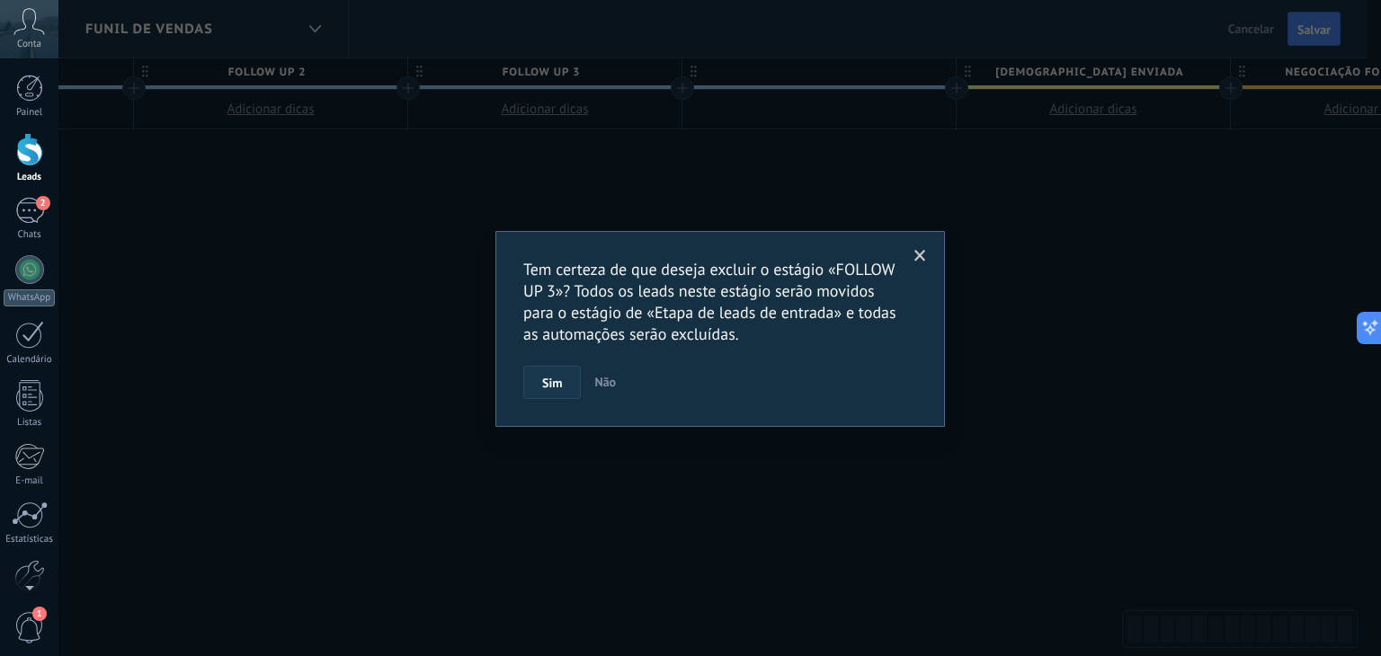
click at [559, 380] on span "Sim" at bounding box center [552, 383] width 20 height 13
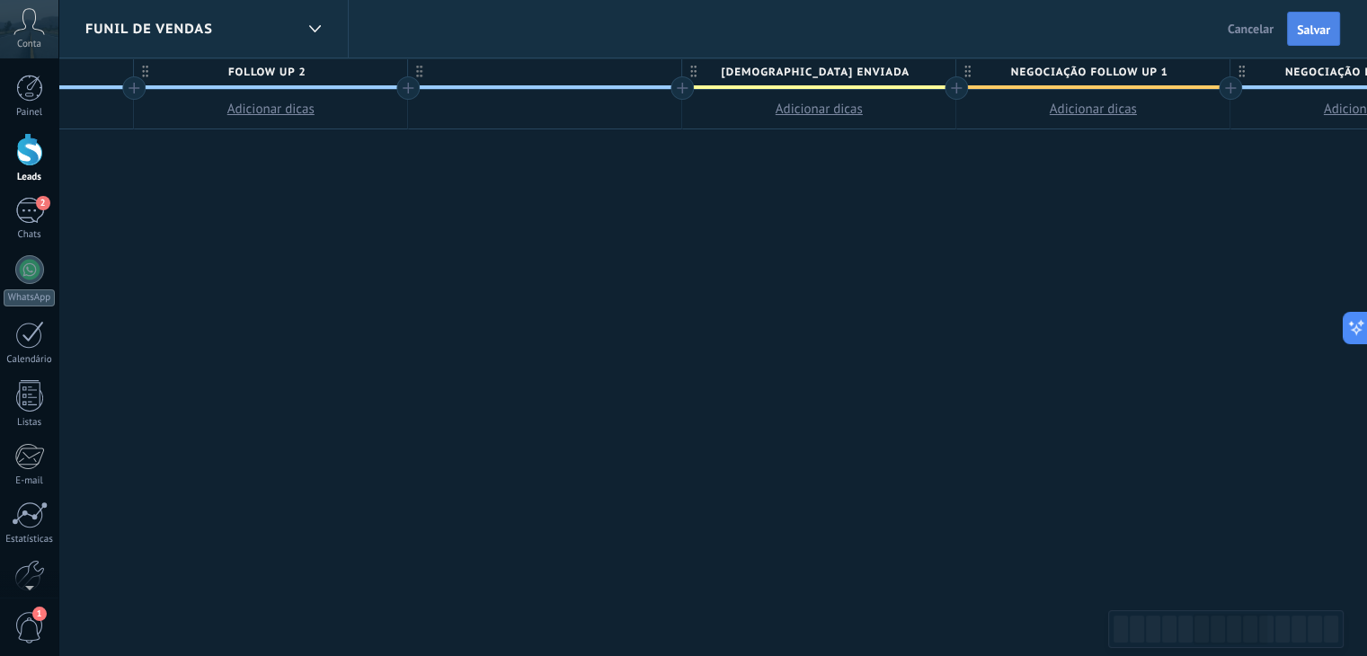
click at [1309, 37] on button "Salvar" at bounding box center [1313, 29] width 53 height 34
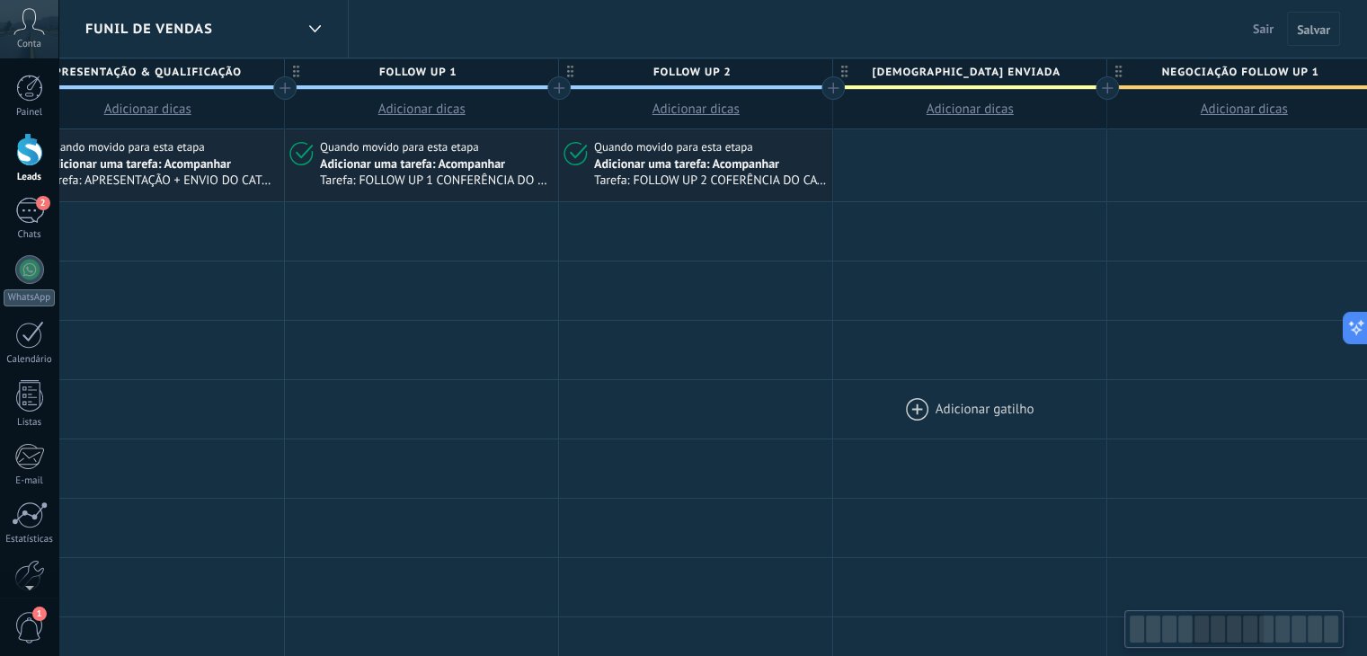
scroll to position [0, 1242]
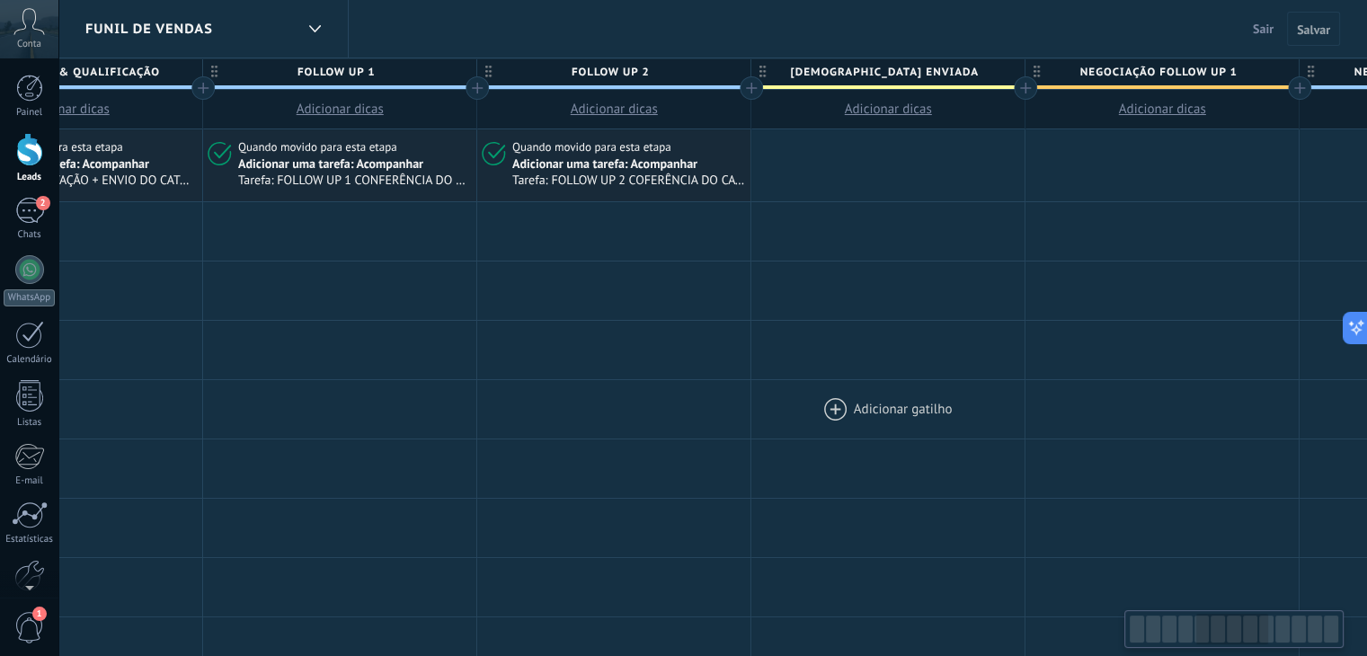
drag, startPoint x: 528, startPoint y: 330, endPoint x: 871, endPoint y: 386, distance: 347.9
click at [931, 75] on span "[DEMOGRAPHIC_DATA] ENVIADA" at bounding box center [884, 72] width 264 height 28
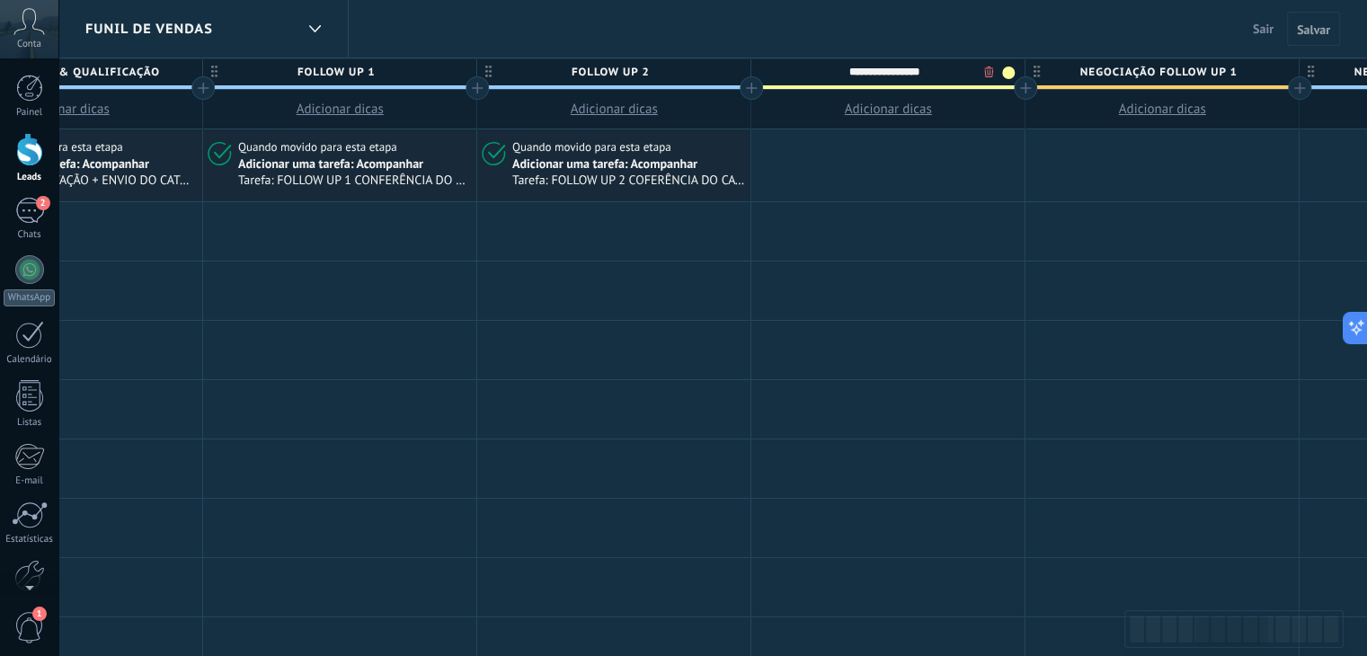
click at [985, 70] on body ".abccls-1,.abccls-2{fill-rule:evenodd}.abccls-2{fill:#fff} .abfcls-1{fill:none}…" at bounding box center [683, 328] width 1367 height 656
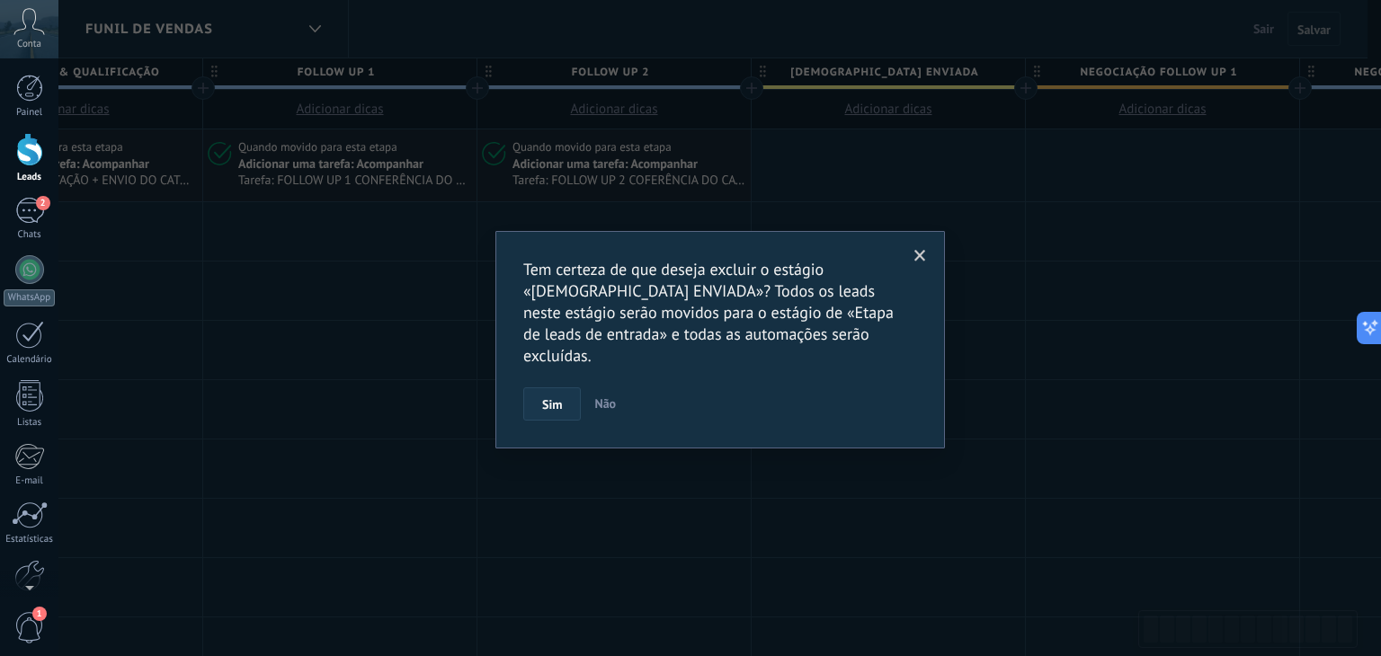
click at [556, 387] on button "Sim" at bounding box center [552, 404] width 58 height 34
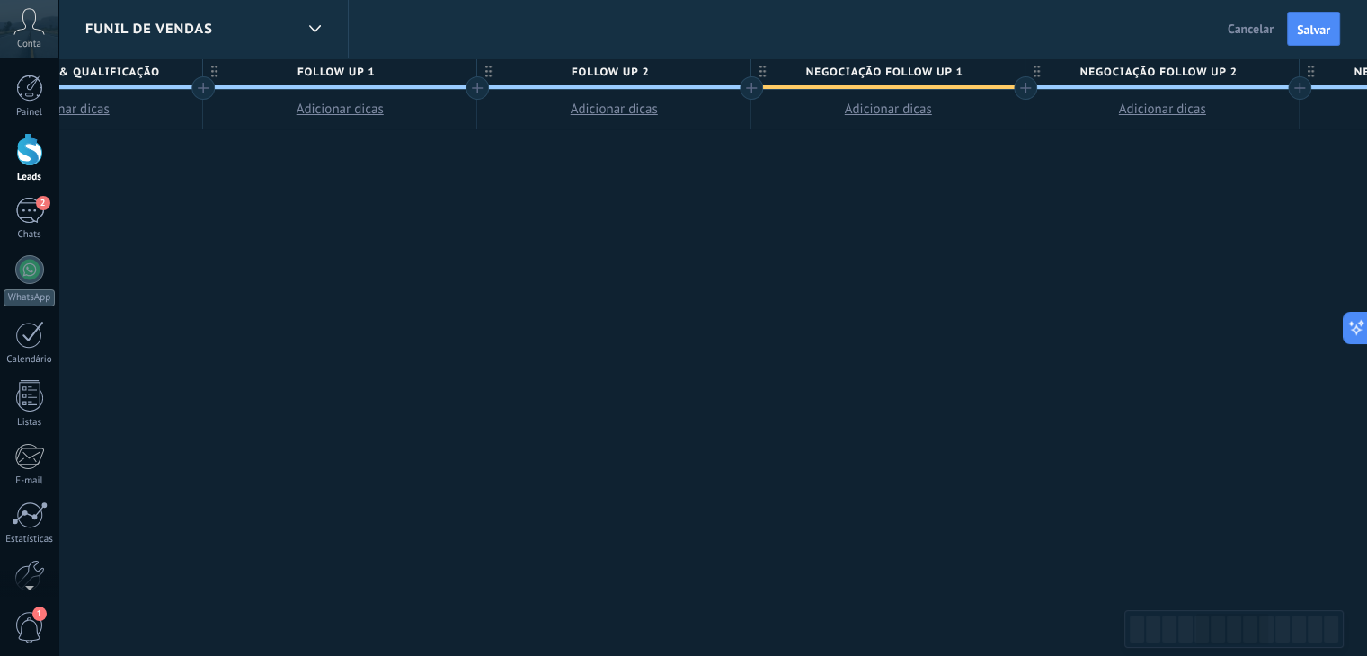
click at [844, 70] on span "NEGOCIAÇÃO FOLLOW UP 1" at bounding box center [884, 72] width 264 height 28
click at [844, 70] on input "**********" at bounding box center [884, 71] width 238 height 27
click at [798, 74] on input "**********" at bounding box center [884, 71] width 238 height 27
click at [805, 73] on input "**********" at bounding box center [884, 71] width 238 height 27
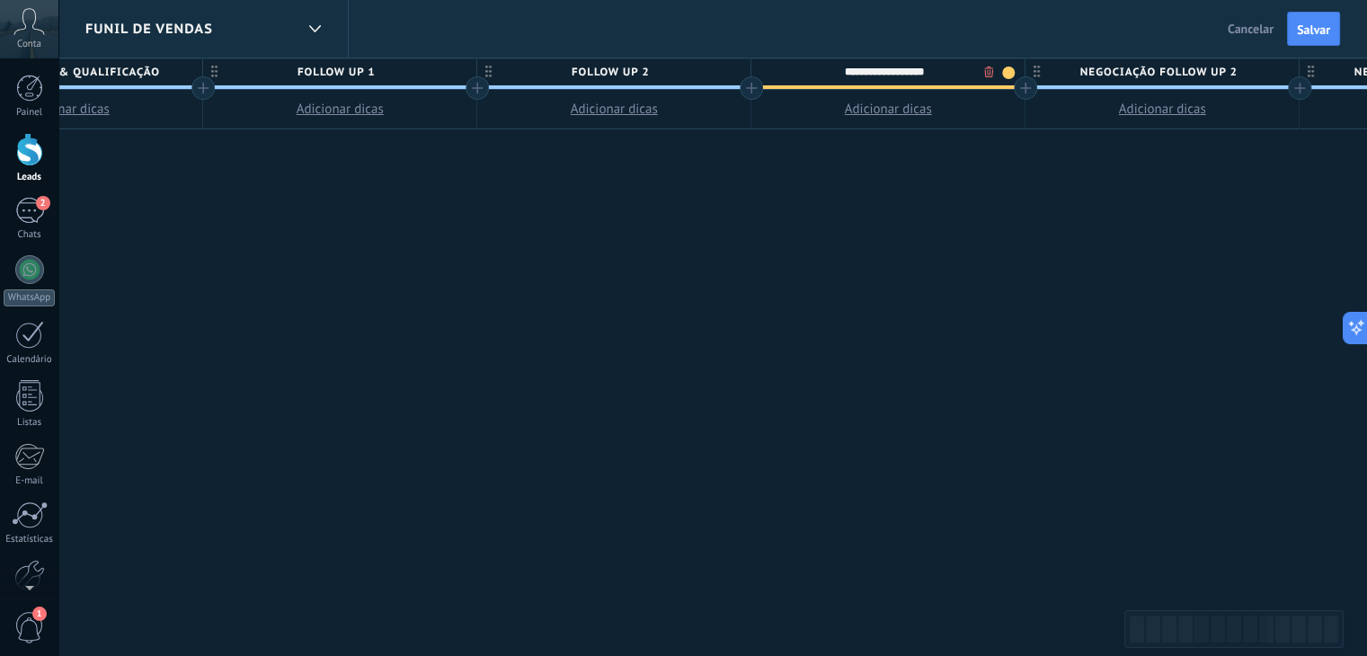
type input "**********"
click at [839, 196] on div "**********" at bounding box center [751, 357] width 3290 height 599
click at [965, 76] on span "recebemos o pedido" at bounding box center [884, 72] width 264 height 28
type input "**********"
click at [983, 278] on div "**********" at bounding box center [751, 357] width 3290 height 599
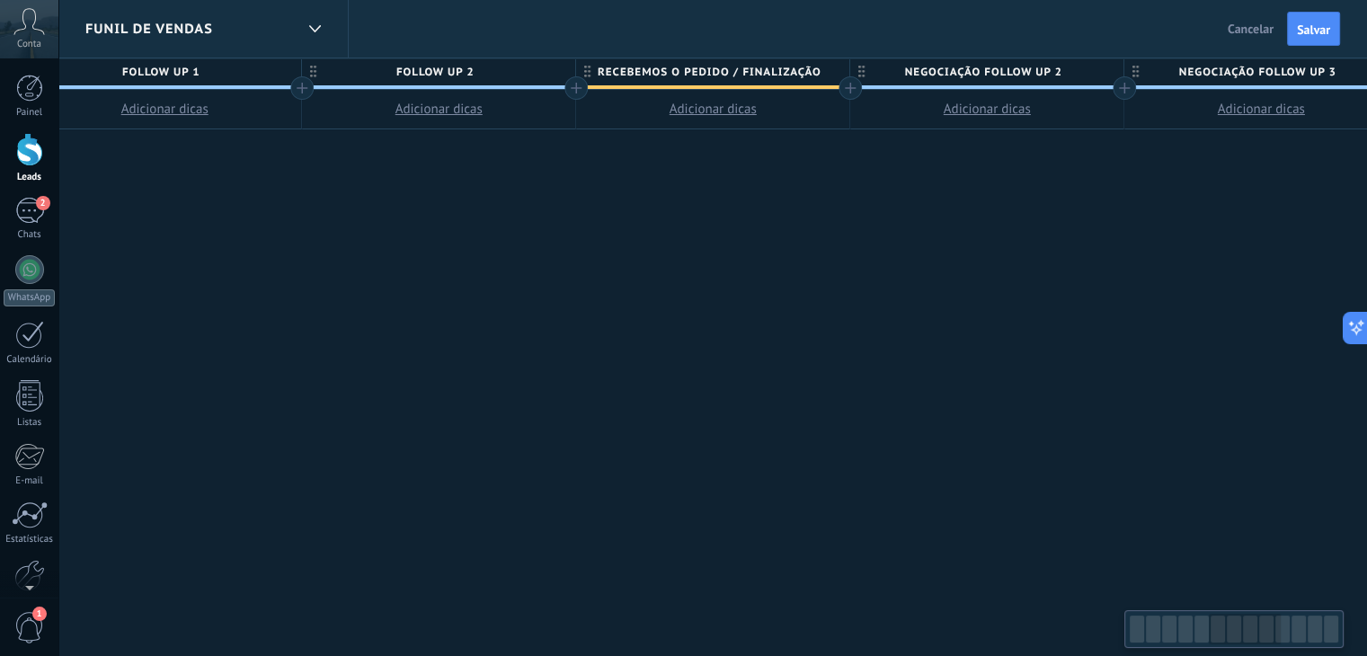
scroll to position [0, 1581]
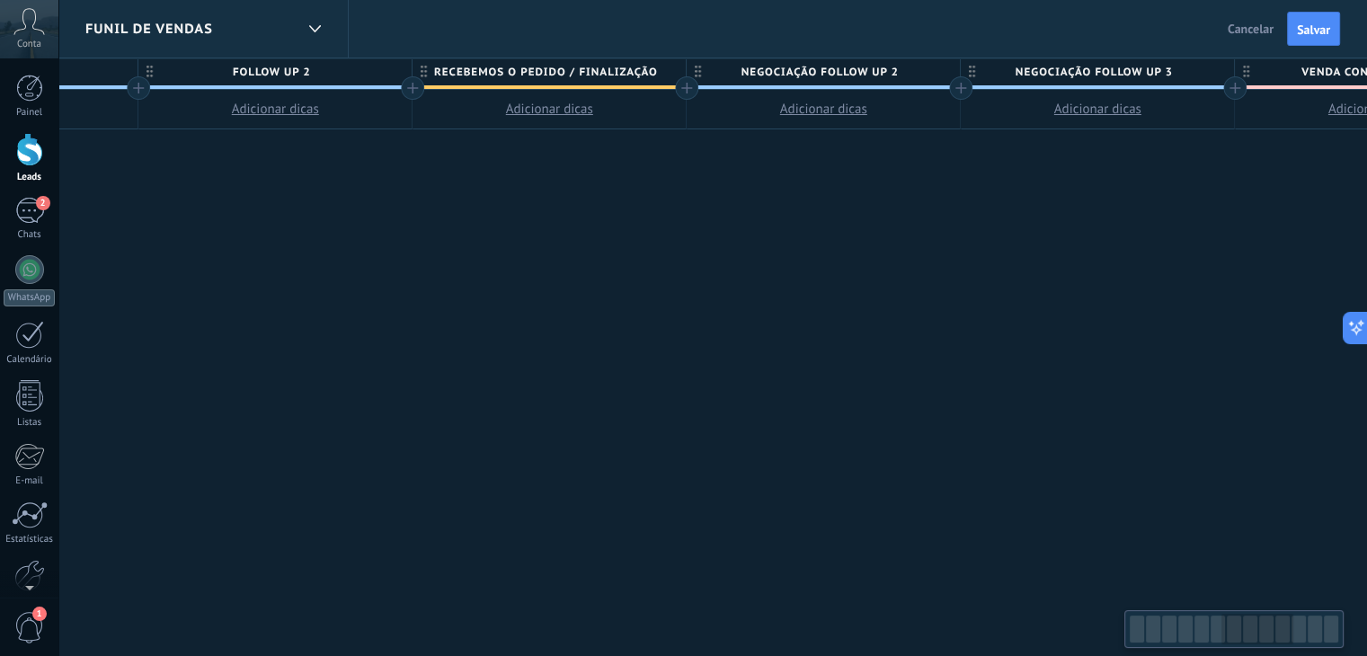
drag, startPoint x: 1075, startPoint y: 358, endPoint x: 796, endPoint y: 325, distance: 281.5
click at [796, 325] on div "Etapa de leads de entrada FOLLOW UP 1 Adicionar dicas FOLLOW UP 2 Adicionar dic…" at bounding box center [412, 357] width 3290 height 599
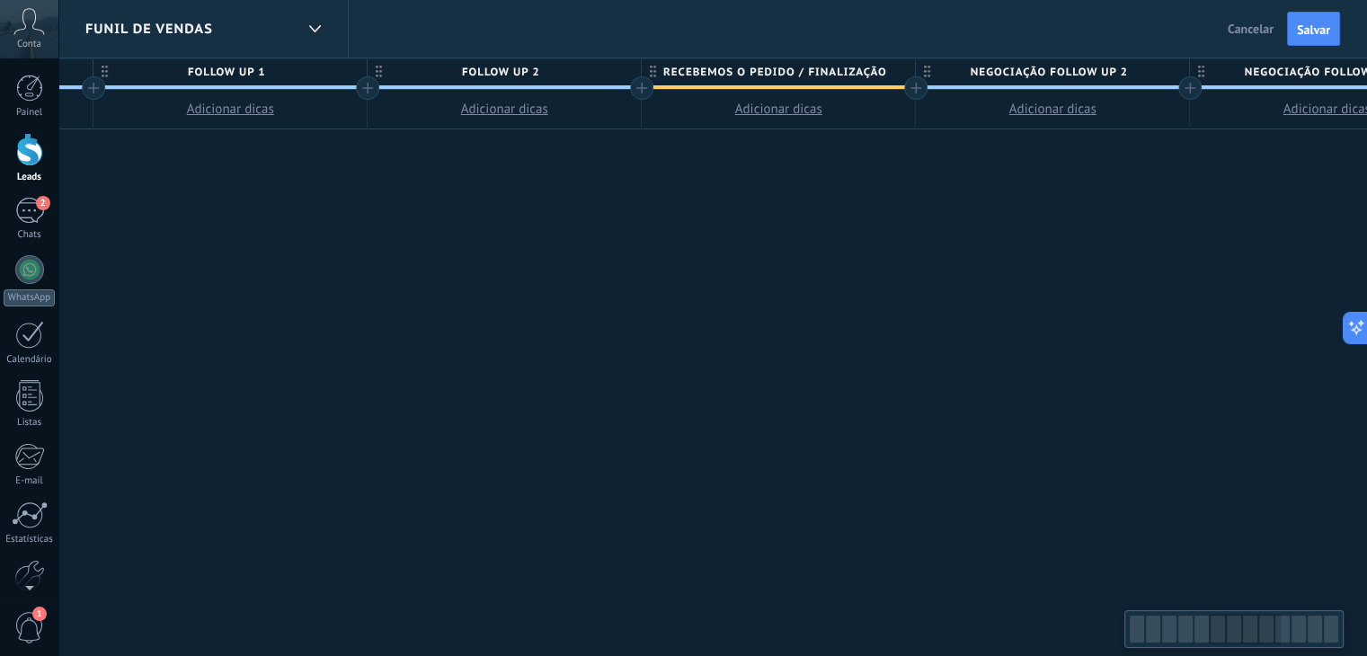
scroll to position [0, 1345]
drag, startPoint x: 593, startPoint y: 289, endPoint x: 777, endPoint y: 307, distance: 184.3
click at [777, 307] on div "Etapa de leads de entrada FOLLOW UP 1 Adicionar dicas FOLLOW UP 2 Adicionar dic…" at bounding box center [649, 357] width 3290 height 599
click at [1318, 32] on span "Salvar" at bounding box center [1313, 29] width 33 height 13
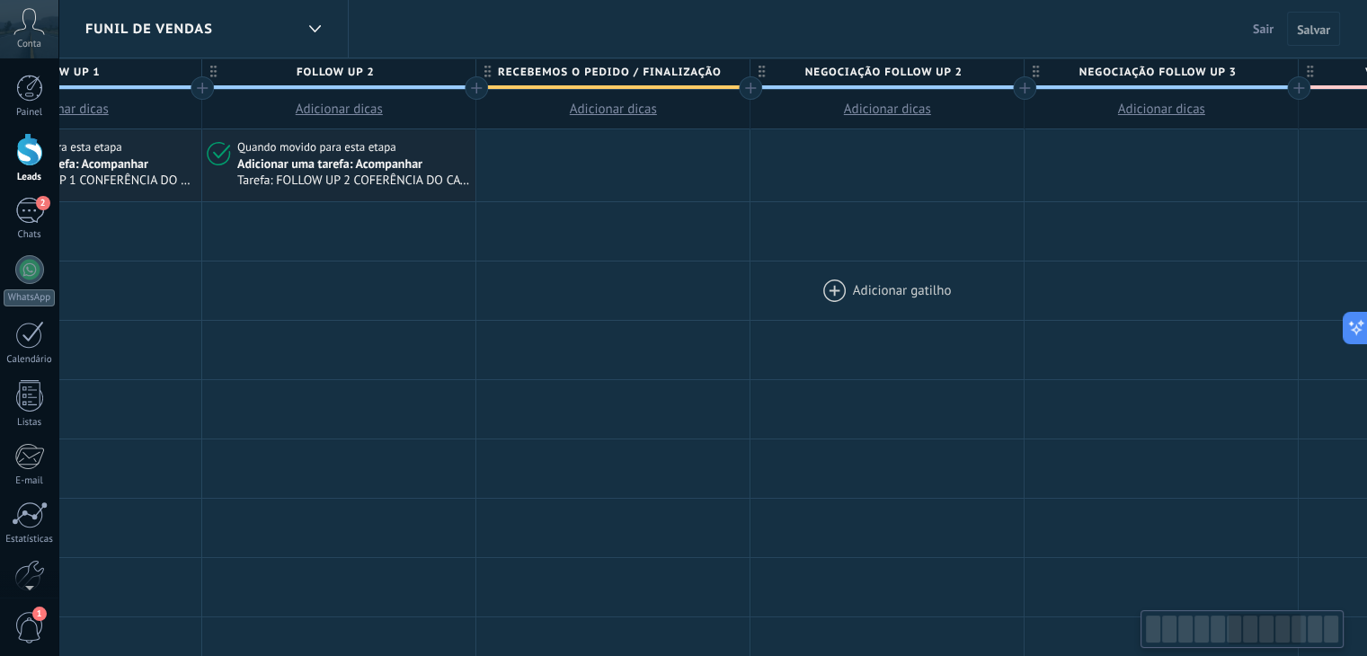
scroll to position [0, 1524]
drag, startPoint x: 1142, startPoint y: 256, endPoint x: 965, endPoint y: 266, distance: 177.4
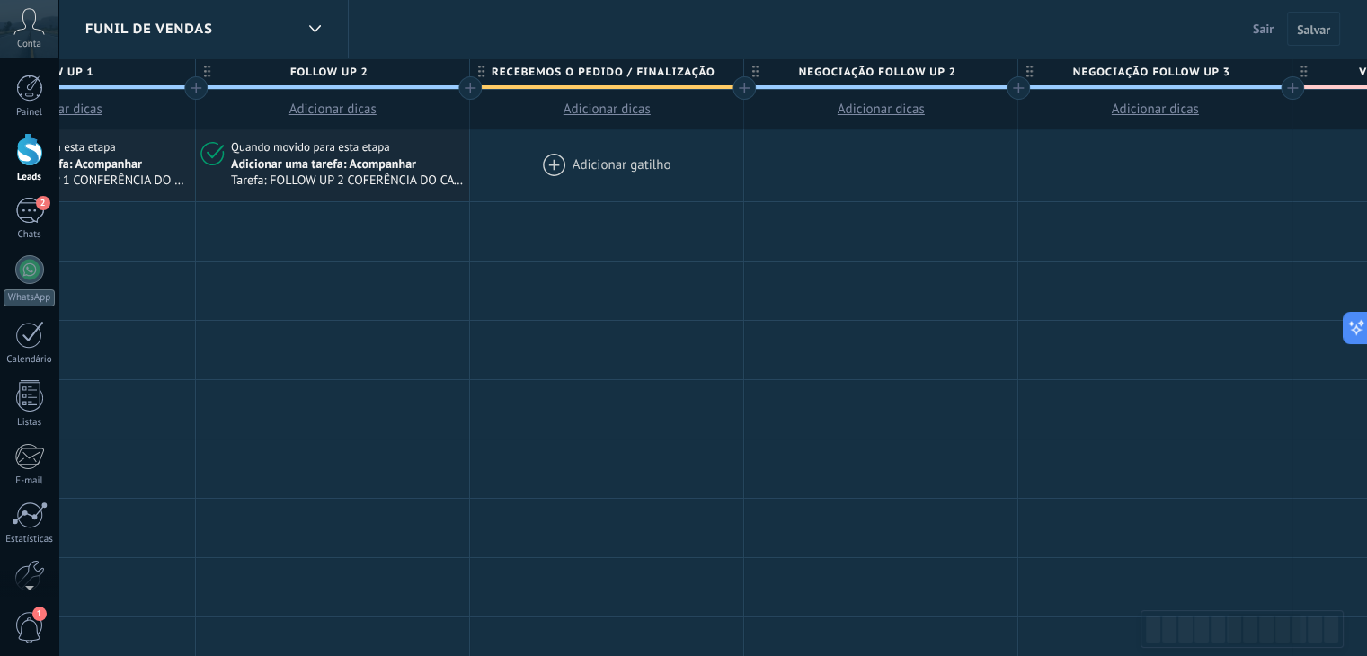
click at [557, 168] on div at bounding box center [606, 165] width 273 height 72
click at [547, 163] on div at bounding box center [606, 165] width 273 height 72
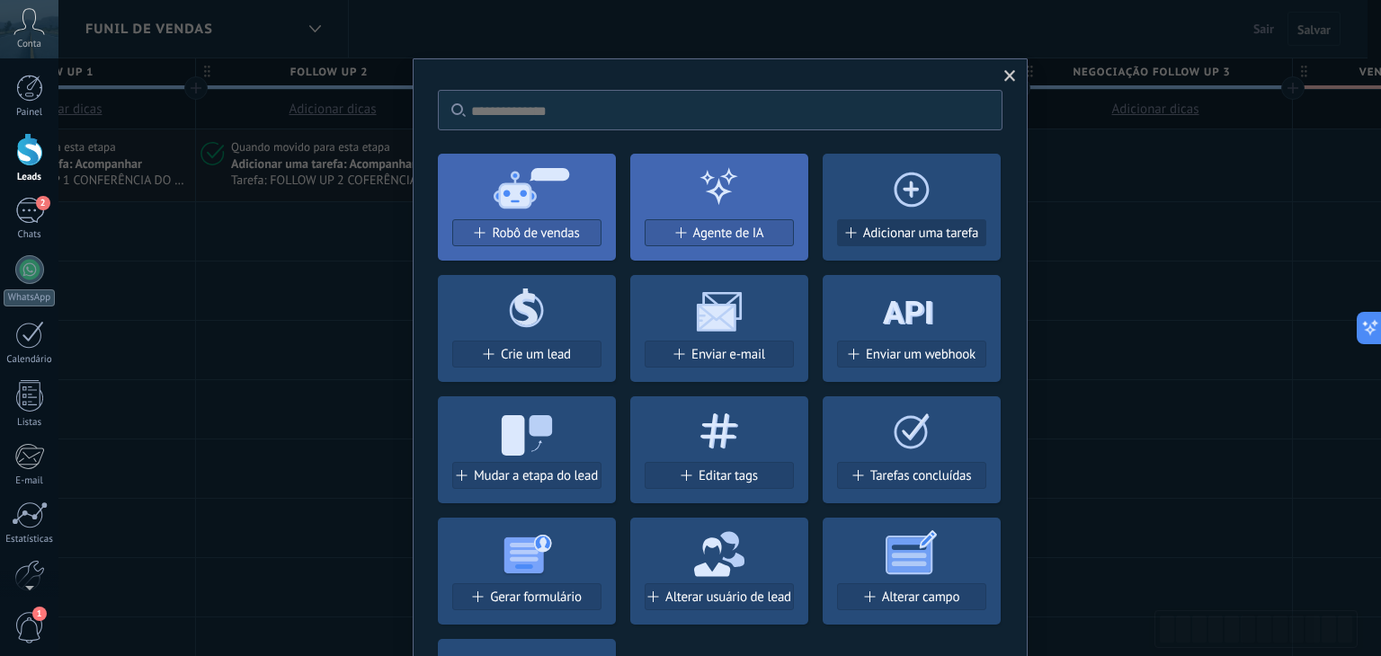
click at [884, 236] on span "Adicionar uma tarefa" at bounding box center [921, 233] width 116 height 15
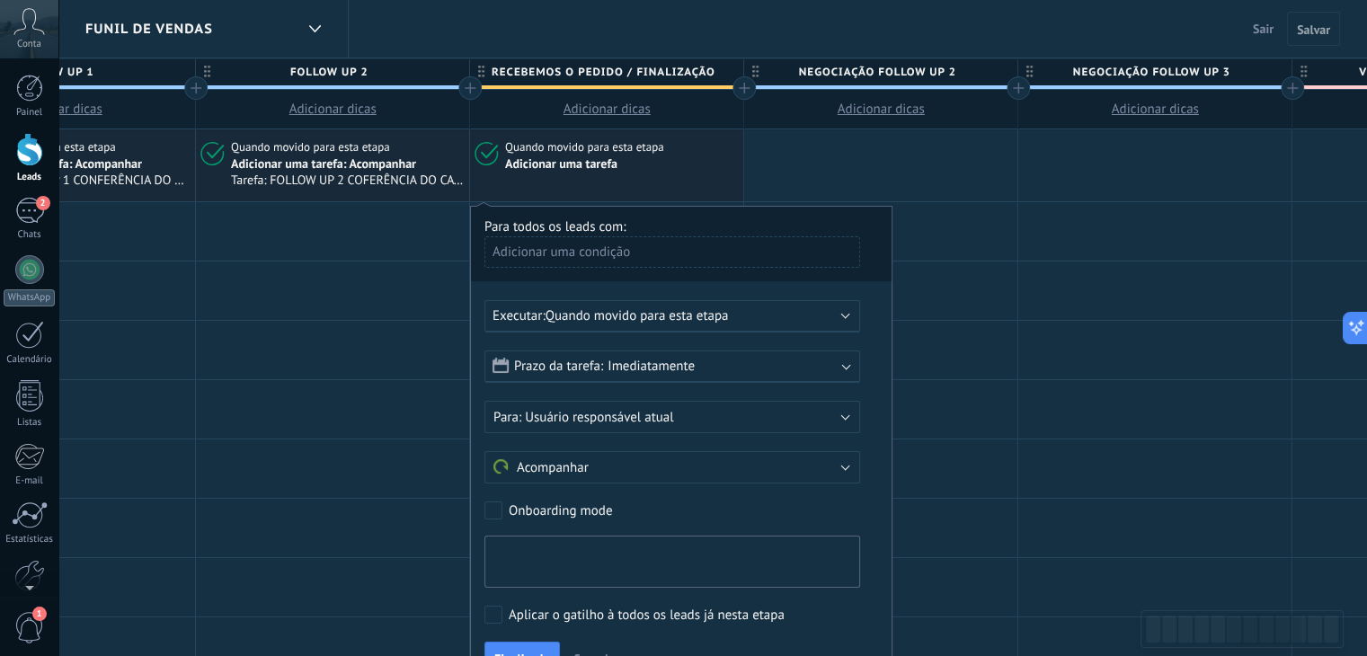
click at [596, 551] on textarea at bounding box center [673, 562] width 376 height 52
type textarea "*"
drag, startPoint x: 640, startPoint y: 571, endPoint x: 480, endPoint y: 567, distance: 160.1
click at [480, 567] on div "**********" at bounding box center [681, 448] width 423 height 484
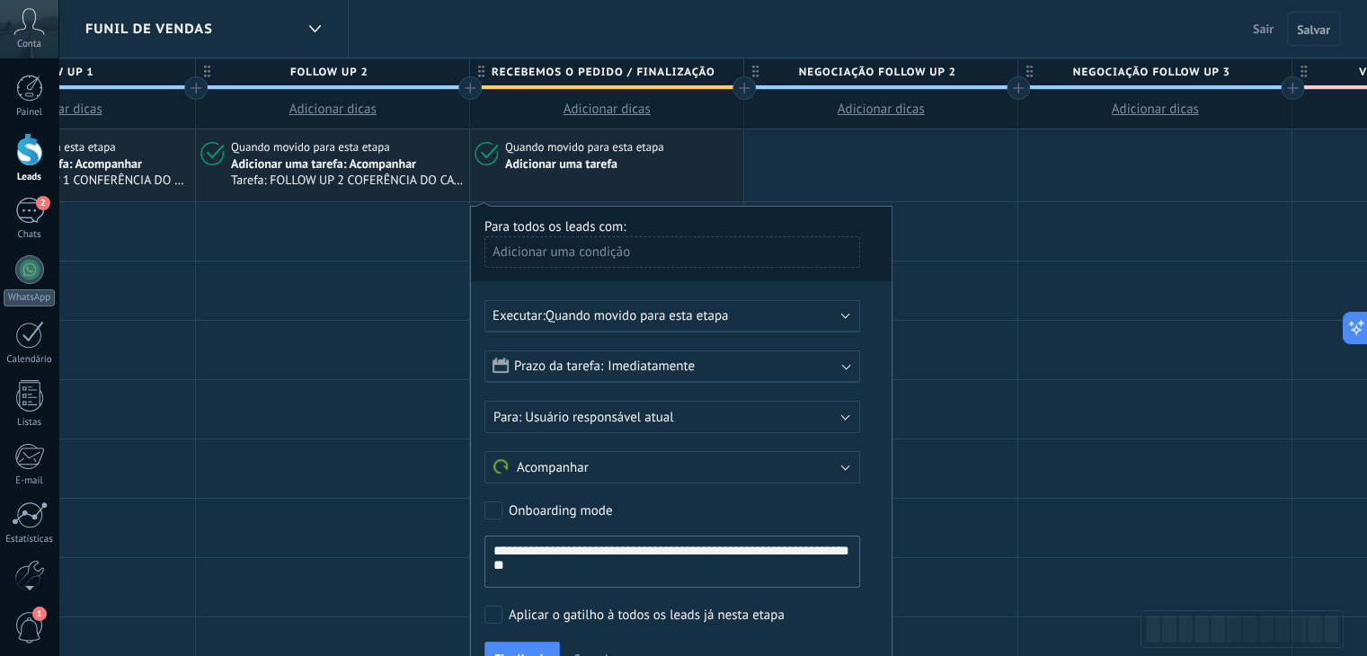
click at [489, 555] on textarea "**********" at bounding box center [673, 562] width 376 height 52
drag, startPoint x: 643, startPoint y: 576, endPoint x: 483, endPoint y: 568, distance: 160.2
click at [485, 568] on textarea "**********" at bounding box center [673, 562] width 376 height 52
click at [489, 558] on textarea "**********" at bounding box center [673, 562] width 376 height 52
paste textarea "**********"
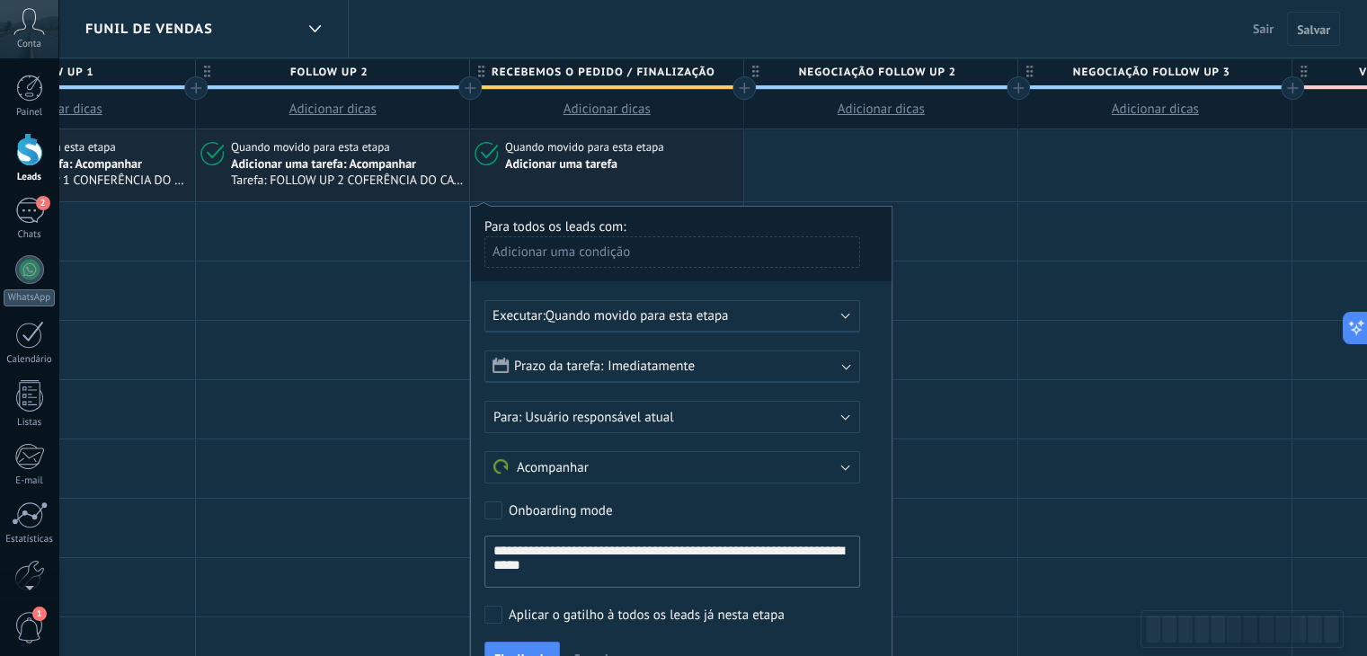
drag, startPoint x: 644, startPoint y: 551, endPoint x: 476, endPoint y: 549, distance: 168.1
click at [478, 549] on div "**********" at bounding box center [681, 448] width 423 height 484
click at [823, 542] on textarea "**********" at bounding box center [673, 562] width 376 height 52
paste textarea "**********"
drag, startPoint x: 644, startPoint y: 547, endPoint x: 447, endPoint y: 547, distance: 196.9
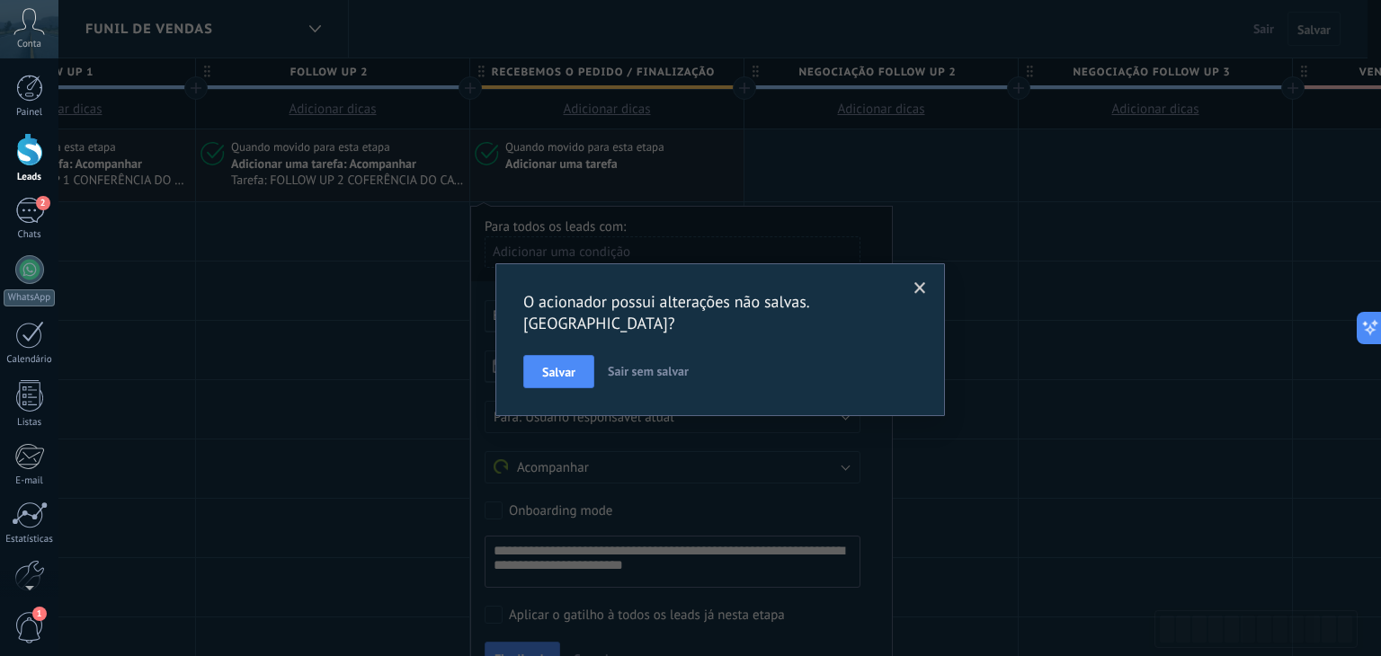
click at [915, 285] on span at bounding box center [920, 288] width 12 height 13
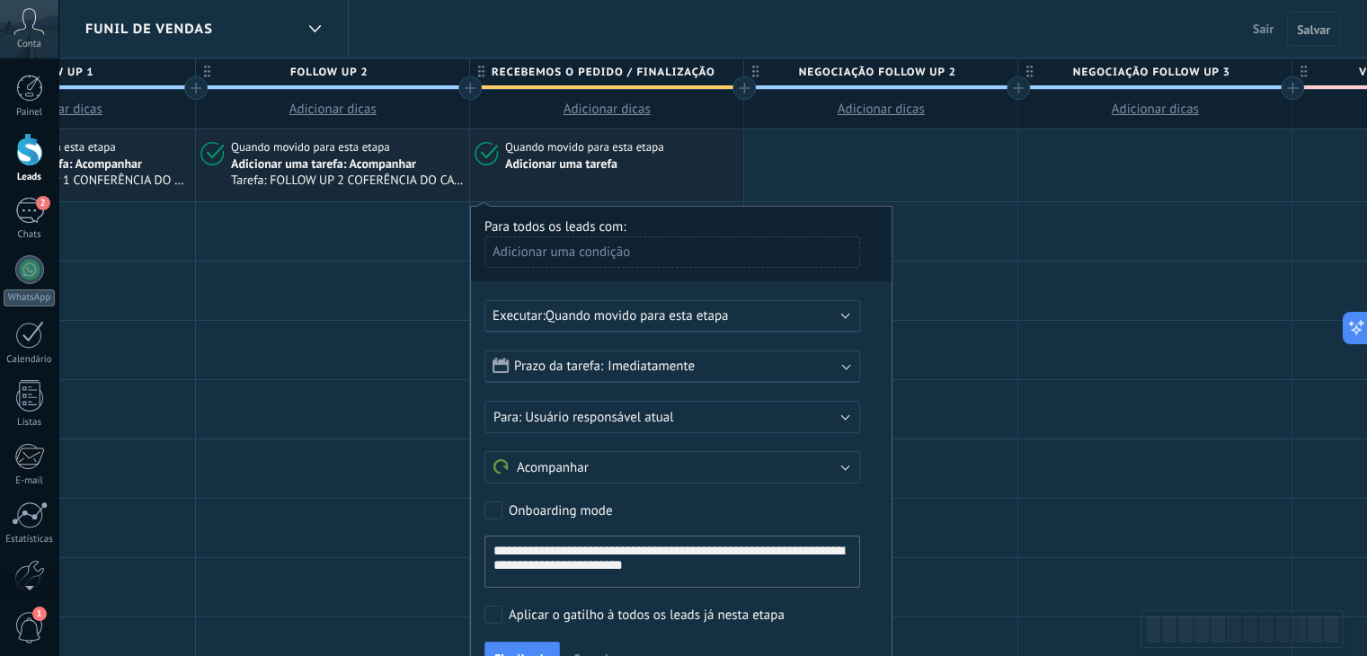
drag, startPoint x: 644, startPoint y: 549, endPoint x: 482, endPoint y: 561, distance: 162.2
click at [485, 561] on textarea "**********" at bounding box center [673, 562] width 376 height 52
click at [488, 551] on textarea "**********" at bounding box center [673, 562] width 376 height 52
drag, startPoint x: 493, startPoint y: 551, endPoint x: 643, endPoint y: 545, distance: 150.3
click at [643, 545] on textarea "**********" at bounding box center [673, 562] width 376 height 52
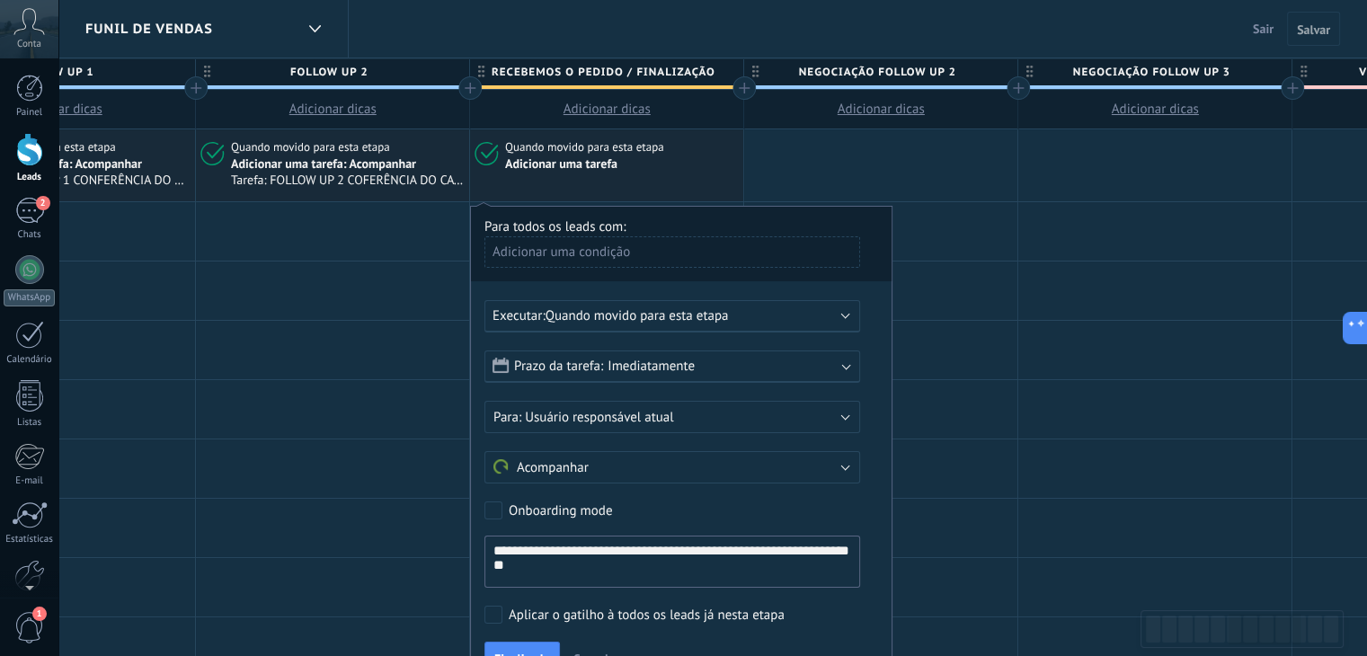
click at [807, 560] on textarea "**********" at bounding box center [673, 562] width 376 height 52
drag, startPoint x: 805, startPoint y: 551, endPoint x: 844, endPoint y: 525, distance: 47.4
click at [805, 551] on textarea "**********" at bounding box center [673, 562] width 376 height 52
click at [664, 580] on textarea "**********" at bounding box center [673, 562] width 376 height 52
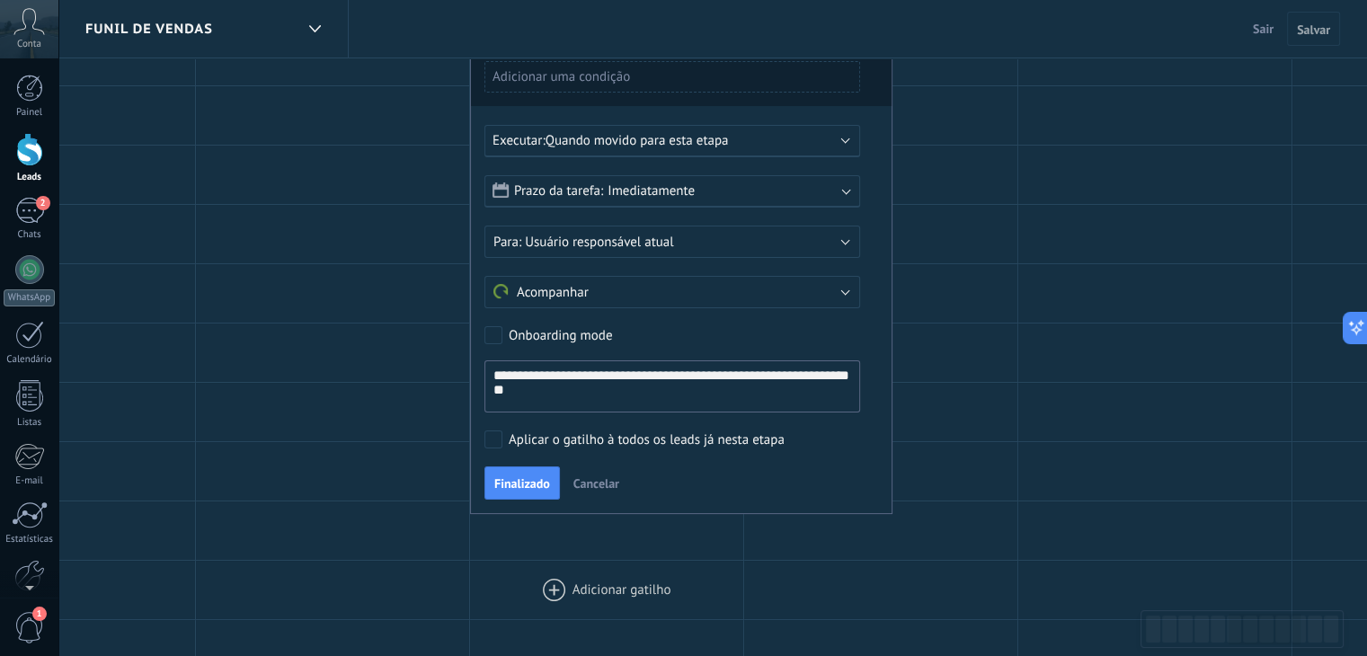
scroll to position [180, 0]
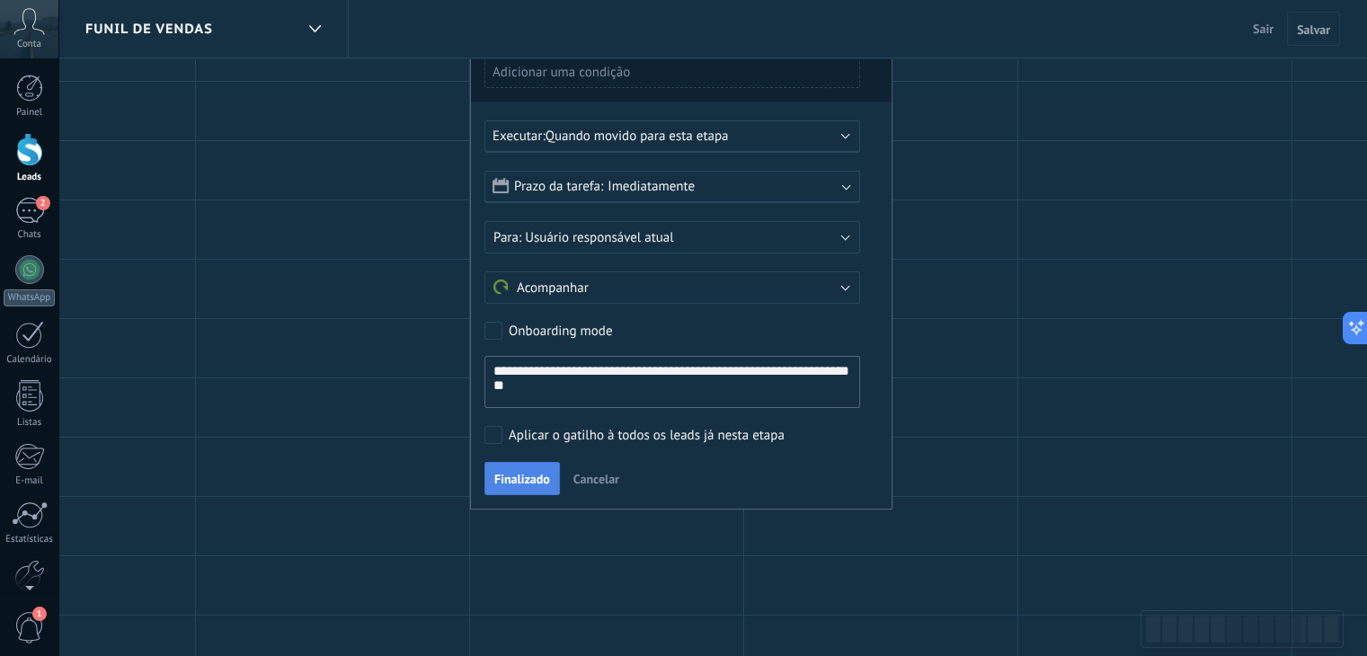
type textarea "**********"
click at [518, 479] on span "Finalizado" at bounding box center [522, 479] width 56 height 13
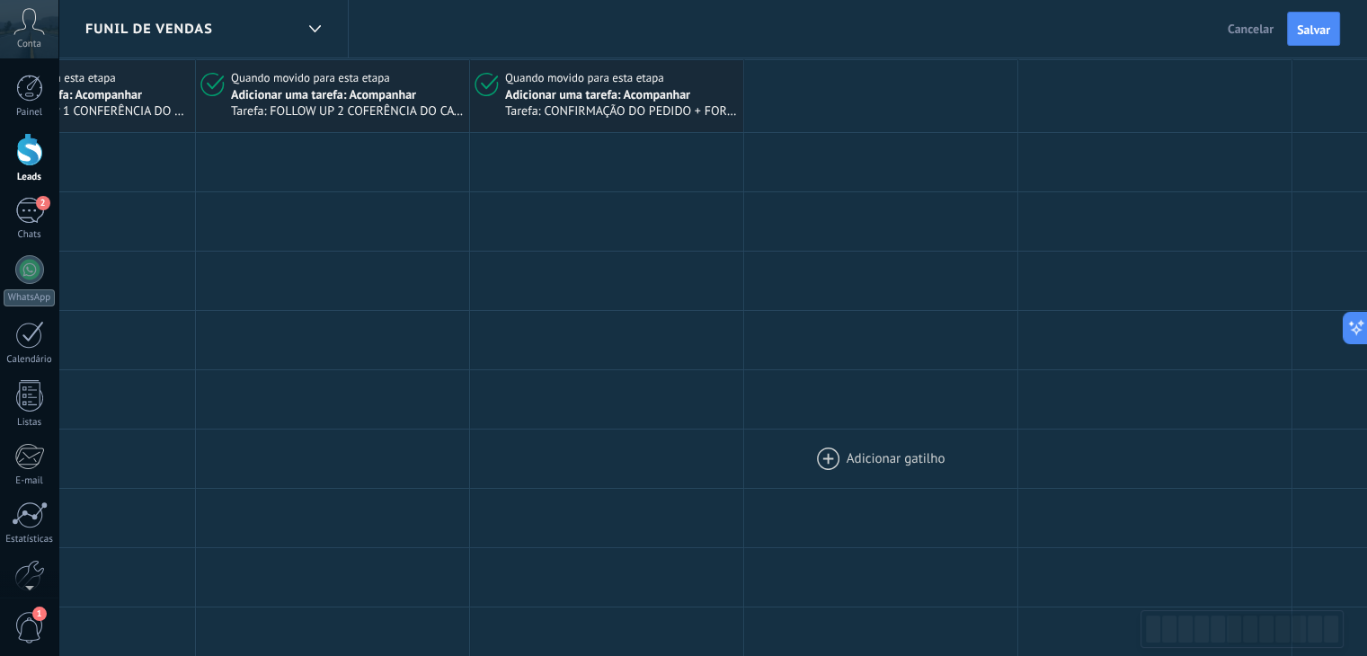
scroll to position [0, 0]
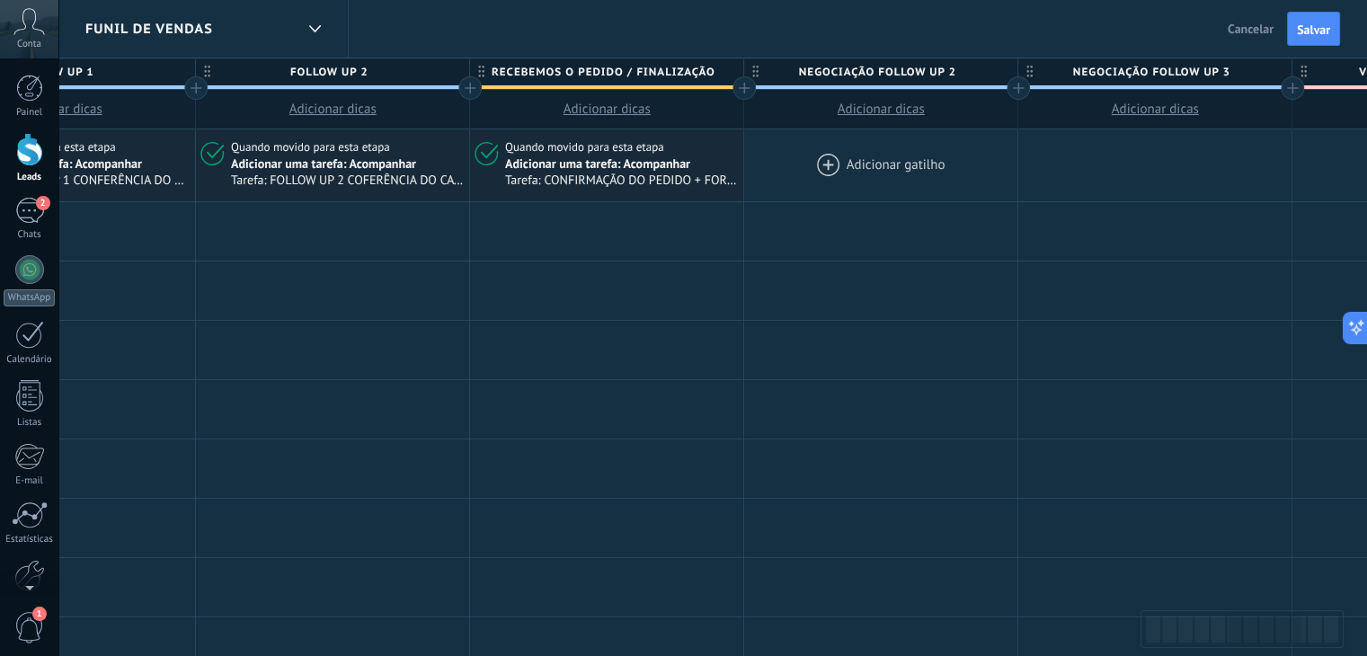
click at [818, 165] on div at bounding box center [880, 165] width 273 height 72
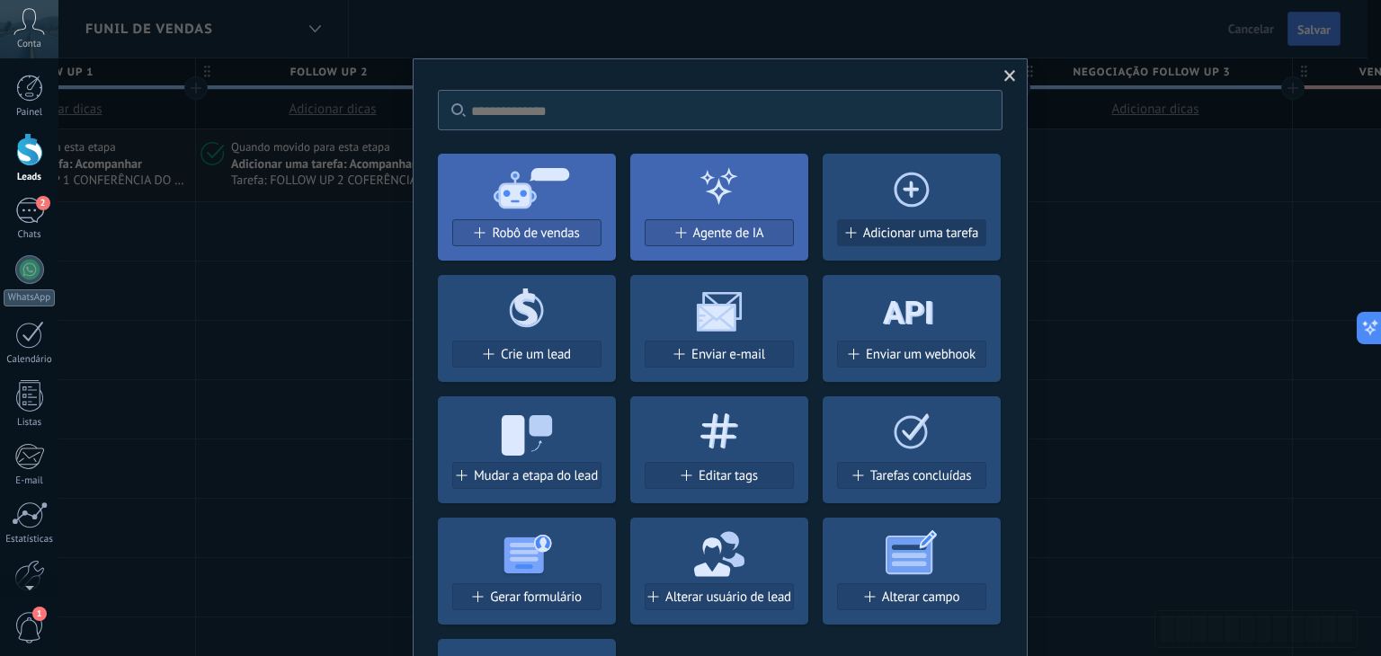
click at [893, 231] on span "Adicionar uma tarefa" at bounding box center [921, 233] width 116 height 15
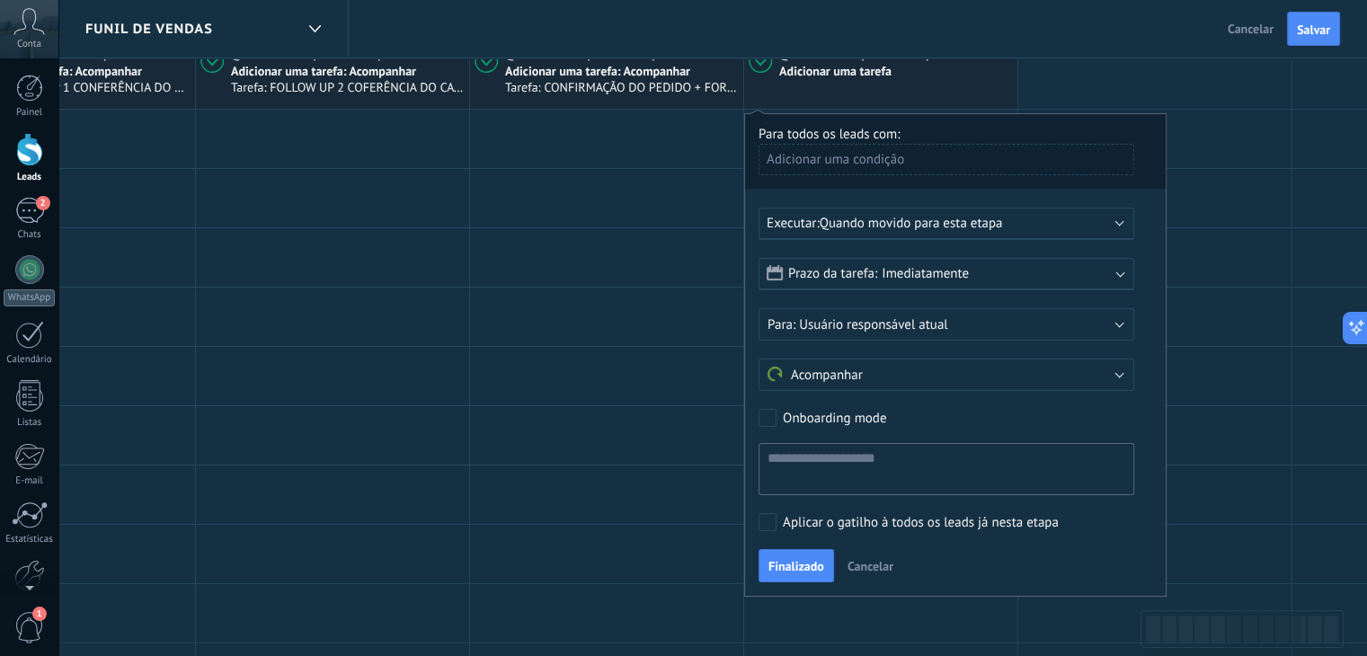
scroll to position [180, 0]
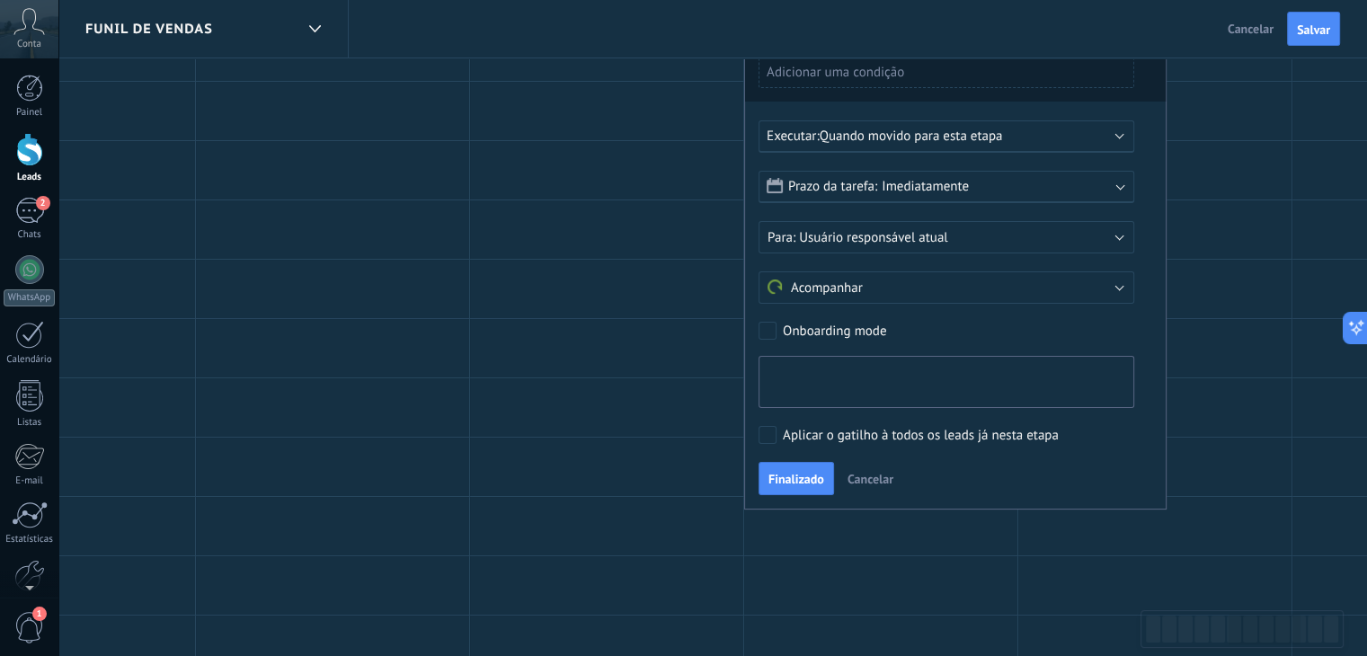
click at [865, 377] on textarea at bounding box center [947, 382] width 376 height 52
type textarea "*"
type textarea "**********"
click at [918, 184] on span "Imediatamente" at bounding box center [925, 186] width 87 height 17
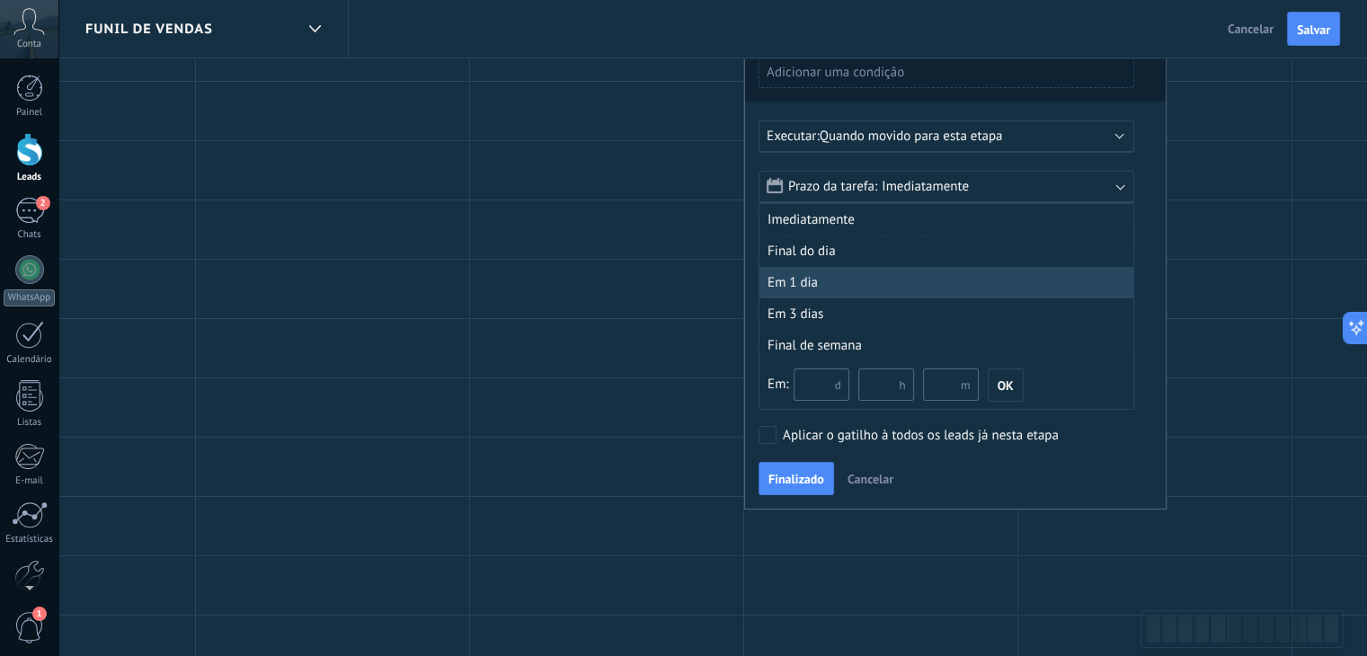
click at [802, 274] on div "Em 1 dia" at bounding box center [947, 282] width 374 height 31
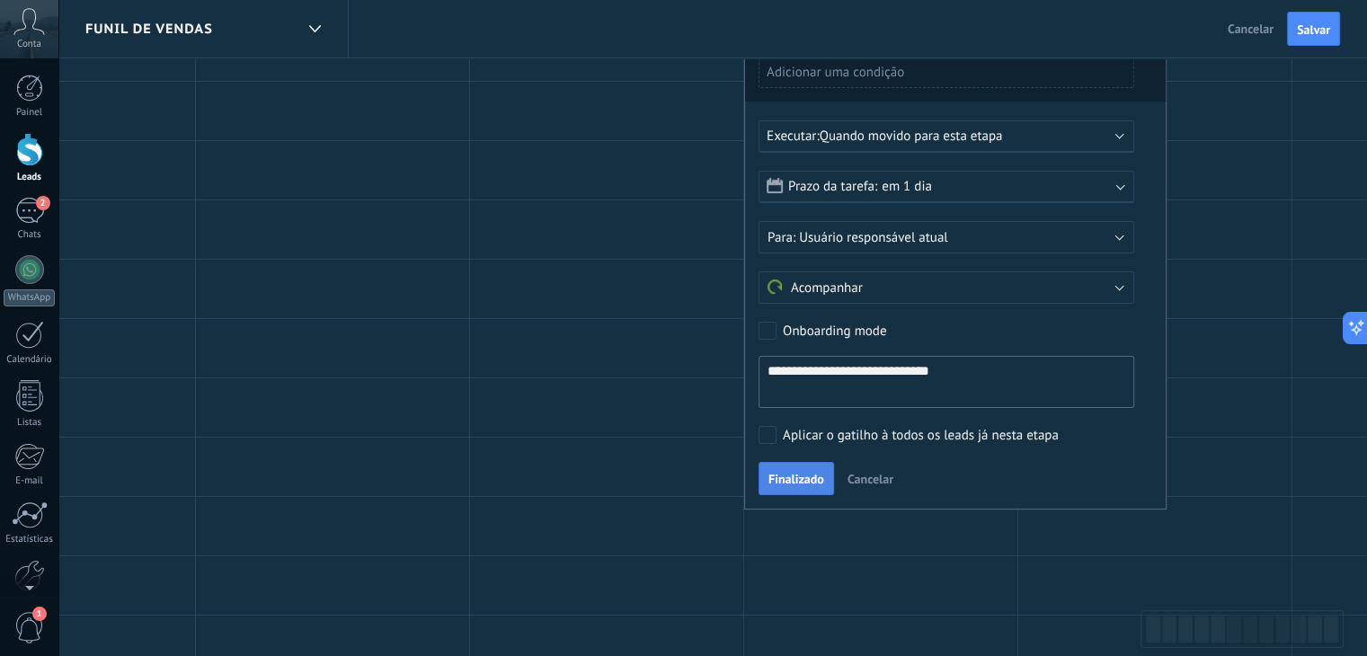
click at [792, 476] on span "Finalizado" at bounding box center [797, 479] width 56 height 13
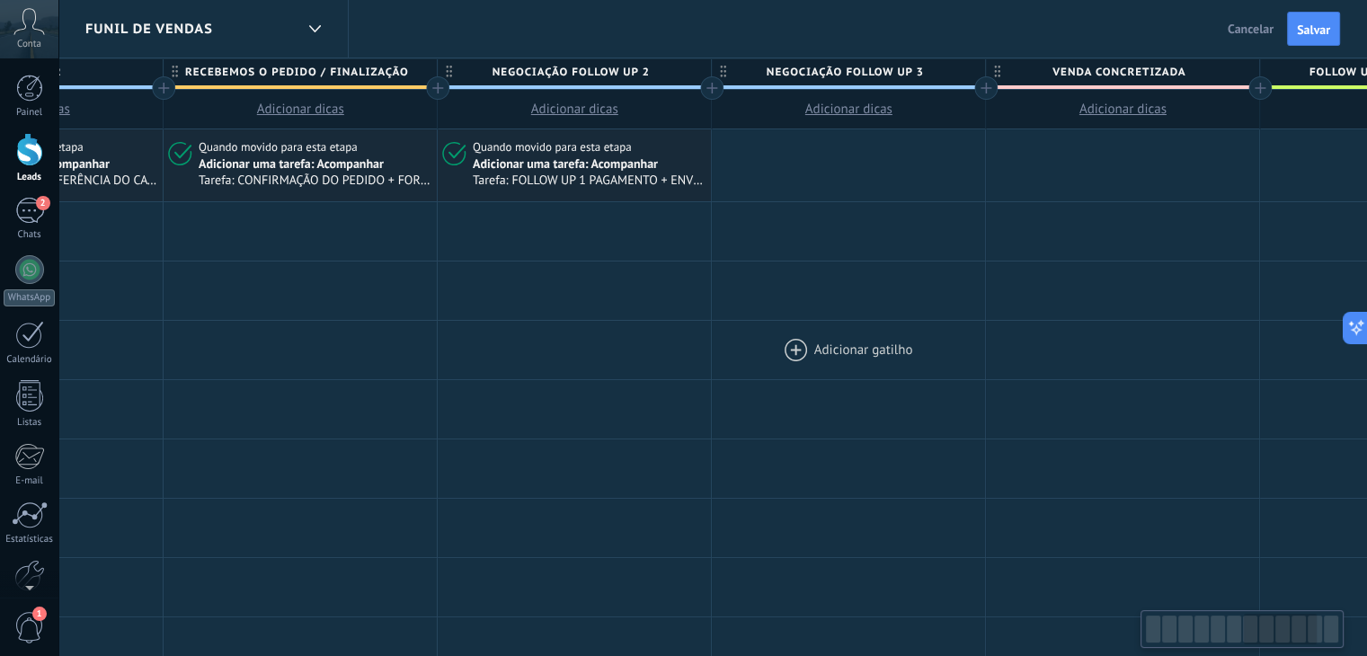
scroll to position [0, 1836]
drag, startPoint x: 1131, startPoint y: 335, endPoint x: 848, endPoint y: 329, distance: 283.3
click at [848, 329] on div at bounding box center [843, 350] width 273 height 58
click at [910, 74] on span "NEGOCIAÇÃO FOLLOW UP 3" at bounding box center [839, 72] width 264 height 28
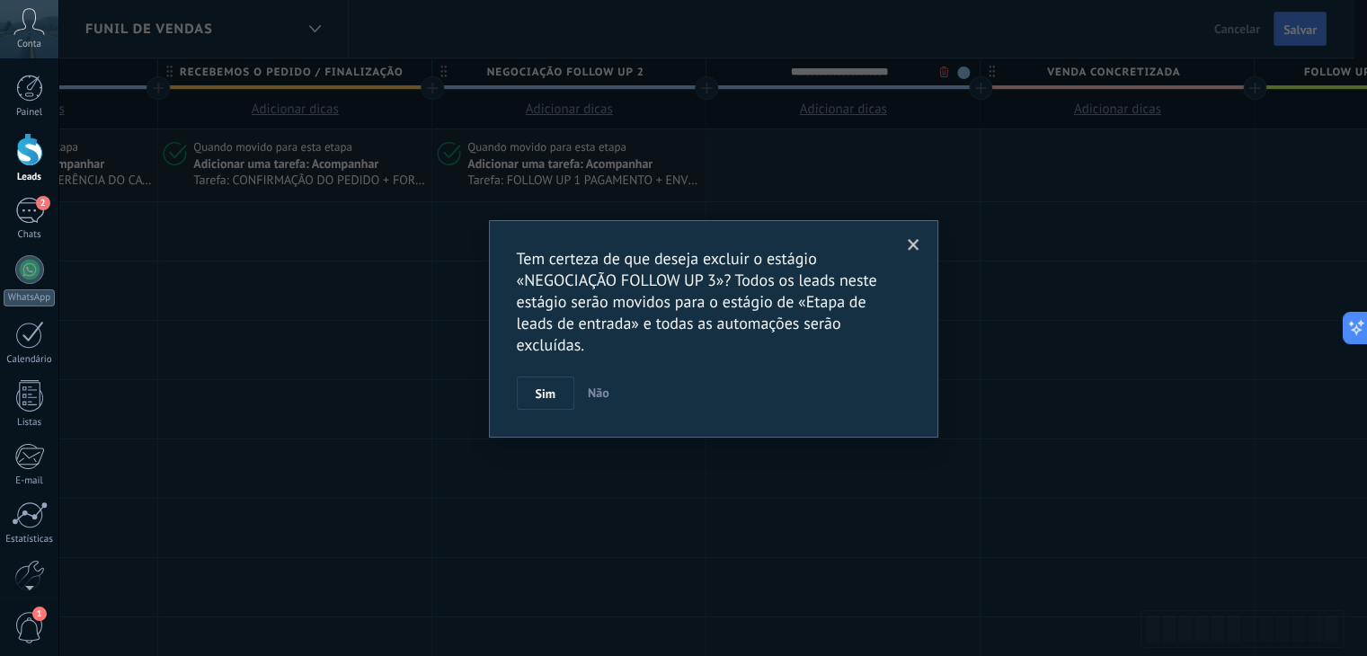
click at [939, 73] on body ".abccls-1,.abccls-2{fill-rule:evenodd}.abccls-2{fill:#fff} .abfcls-1{fill:none}…" at bounding box center [683, 328] width 1367 height 656
click at [545, 409] on div "Tem certeza de que deseja excluir o estágio «NEGOCIAÇÃO FOLLOW UP 3»? Todos os …" at bounding box center [719, 329] width 449 height 218
click at [549, 402] on button "Sim" at bounding box center [552, 394] width 58 height 34
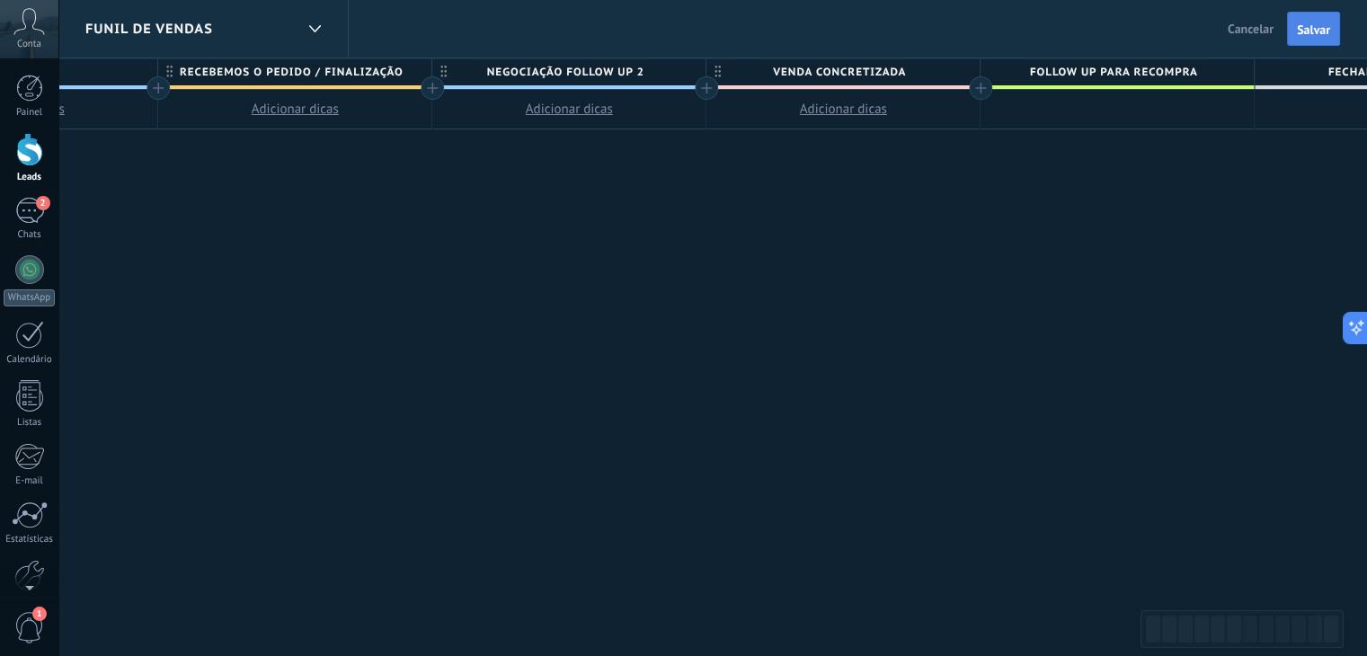
click at [1321, 32] on span "Salvar" at bounding box center [1313, 29] width 33 height 13
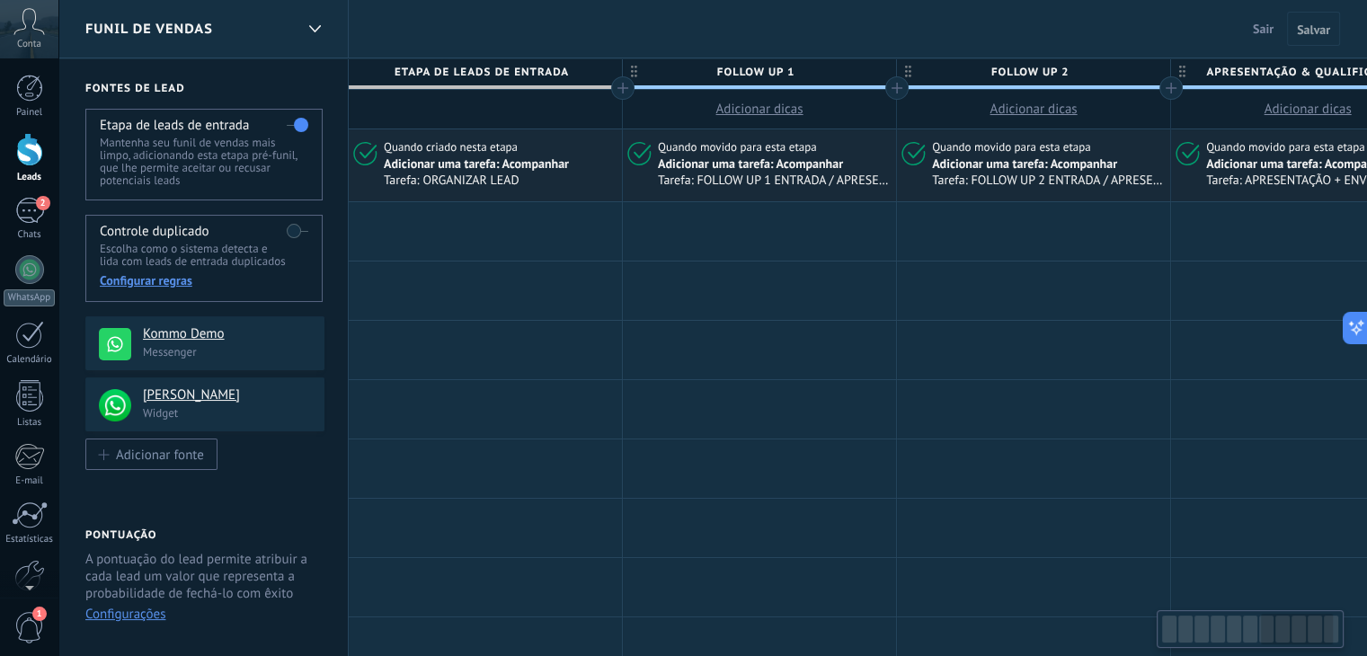
scroll to position [0, 1836]
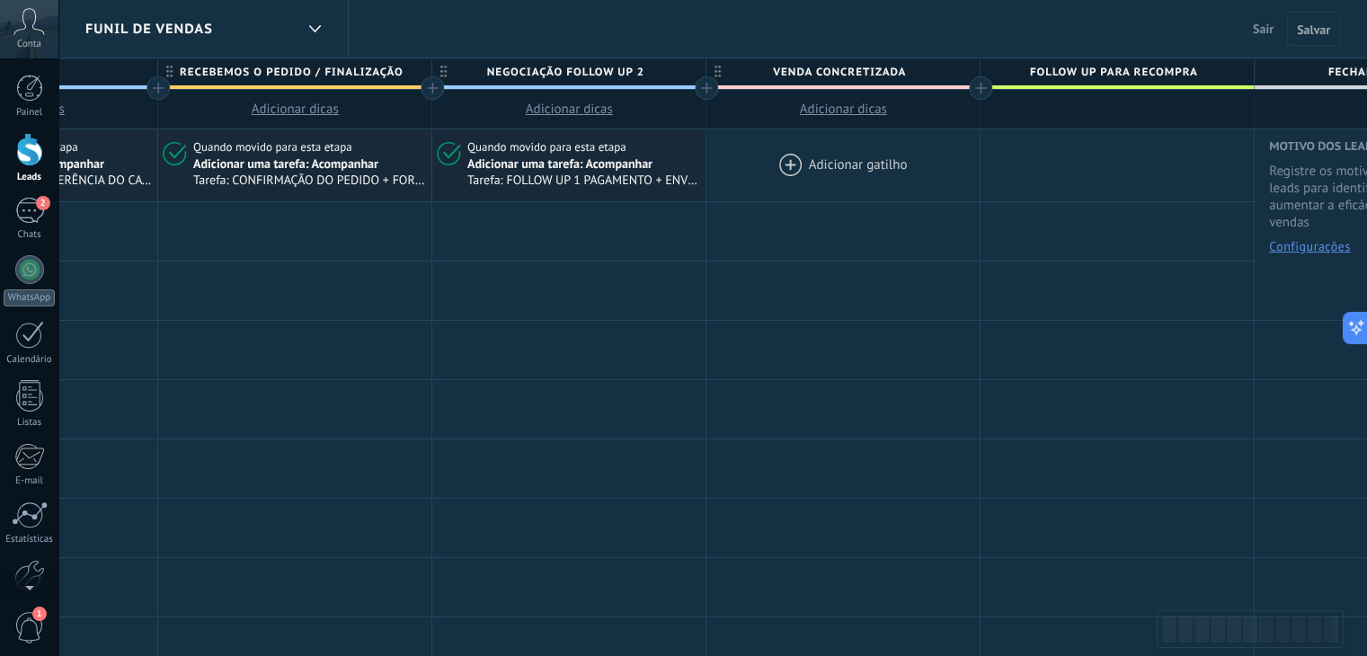
click at [782, 167] on div at bounding box center [843, 165] width 273 height 72
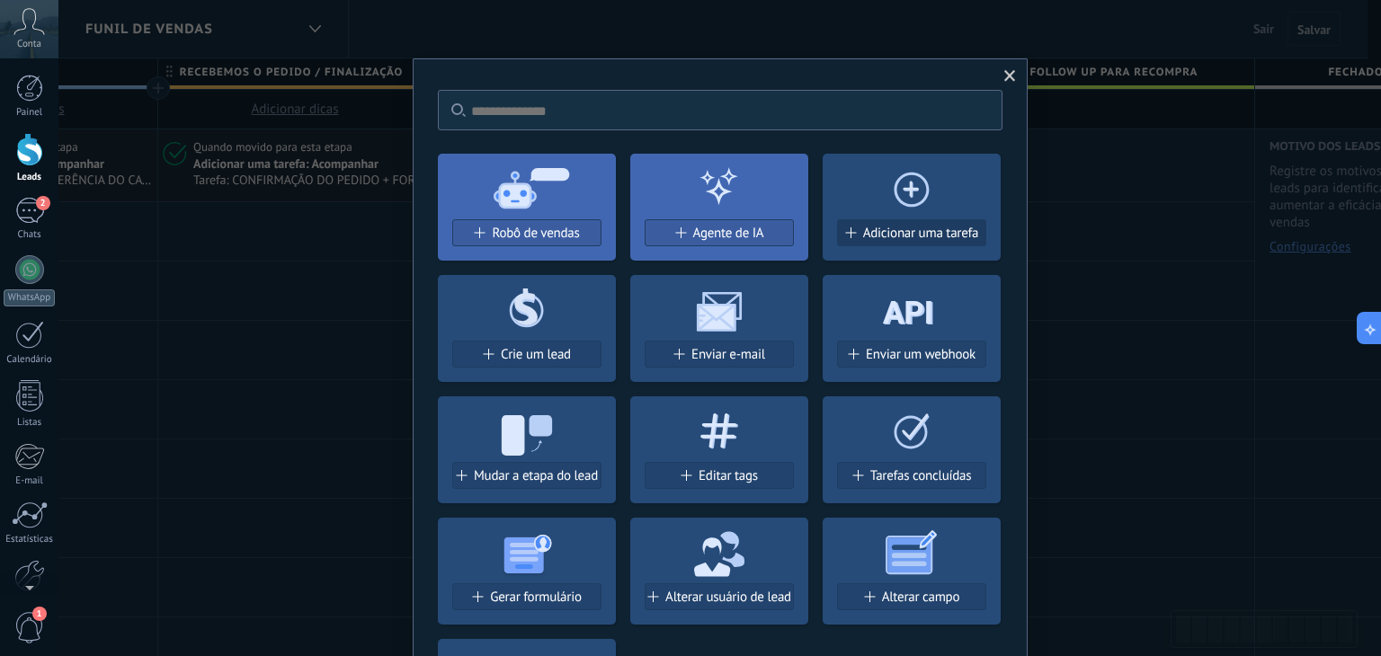
click at [911, 236] on span "Adicionar uma tarefa" at bounding box center [921, 233] width 116 height 15
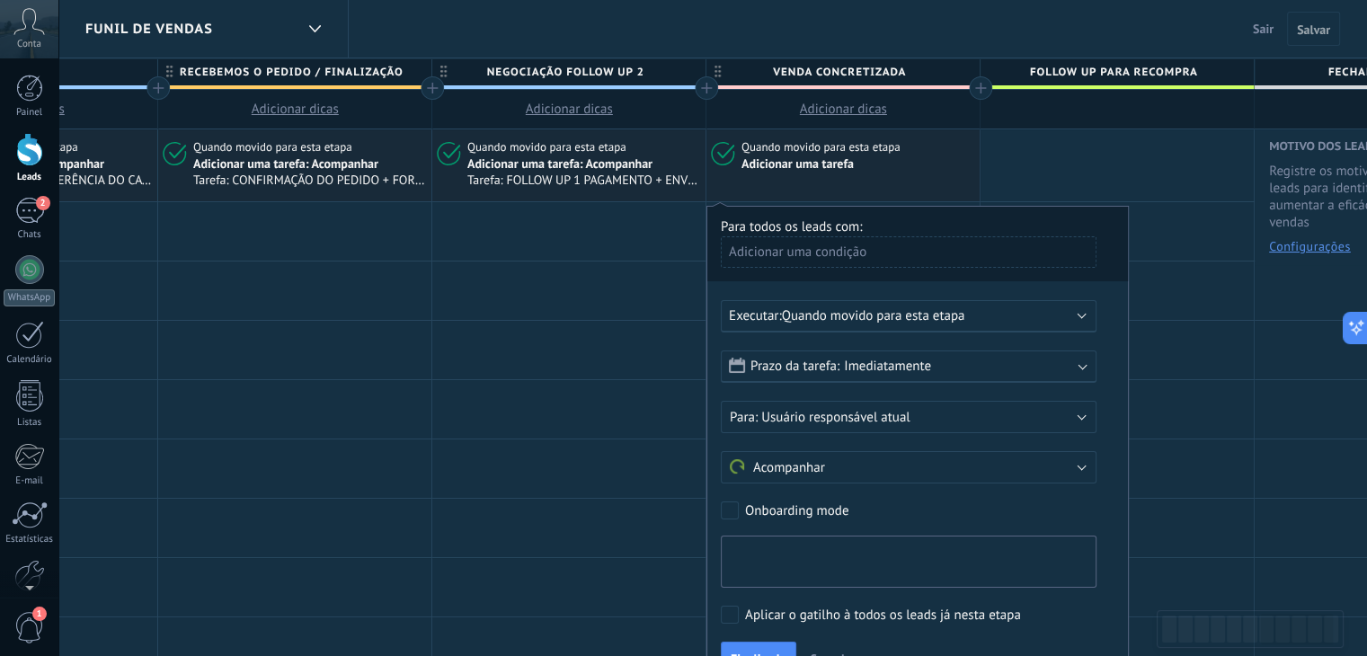
click at [796, 558] on textarea at bounding box center [909, 562] width 376 height 52
type textarea "**********"
click at [859, 368] on span "Imediatamente" at bounding box center [887, 366] width 87 height 17
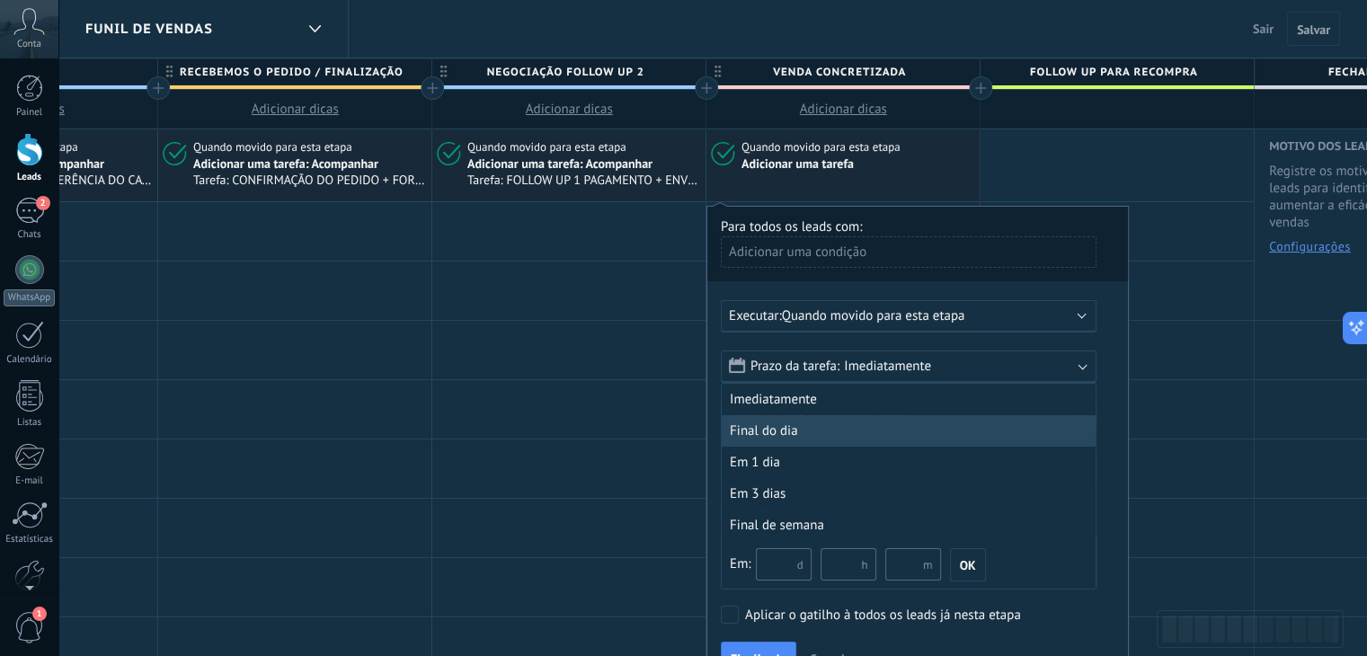
click at [820, 422] on div "Final do dia" at bounding box center [909, 430] width 374 height 31
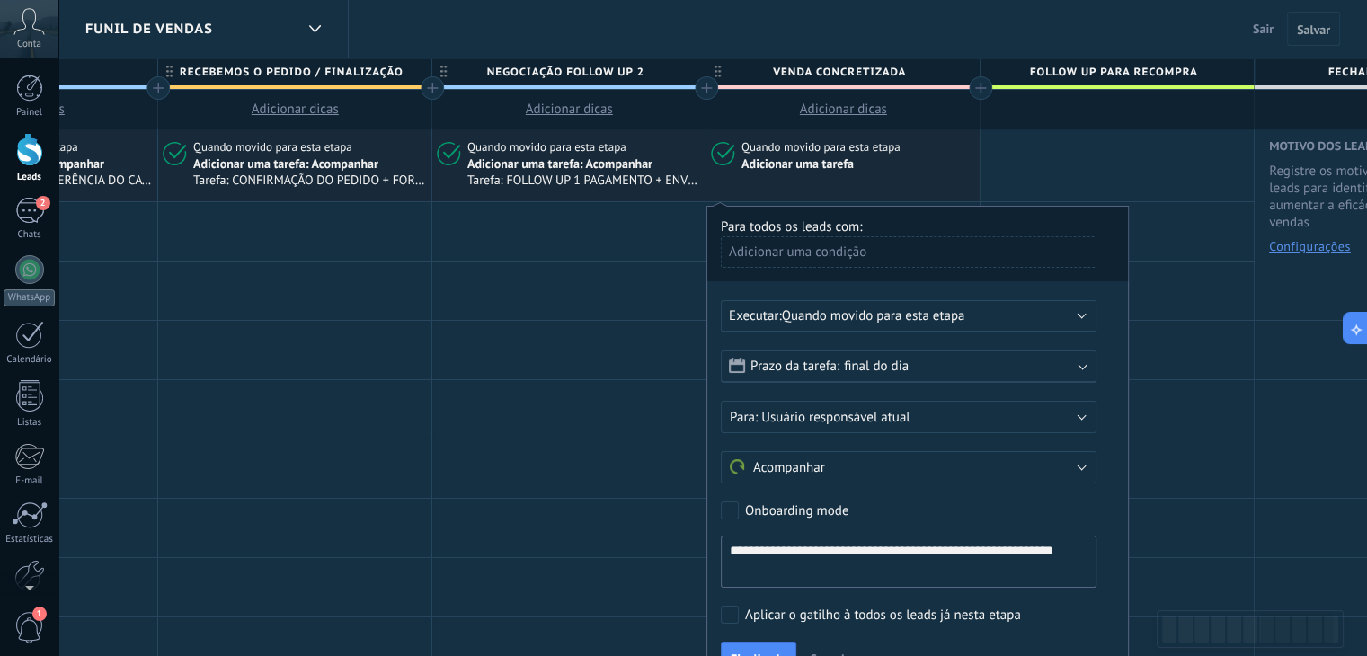
scroll to position [180, 0]
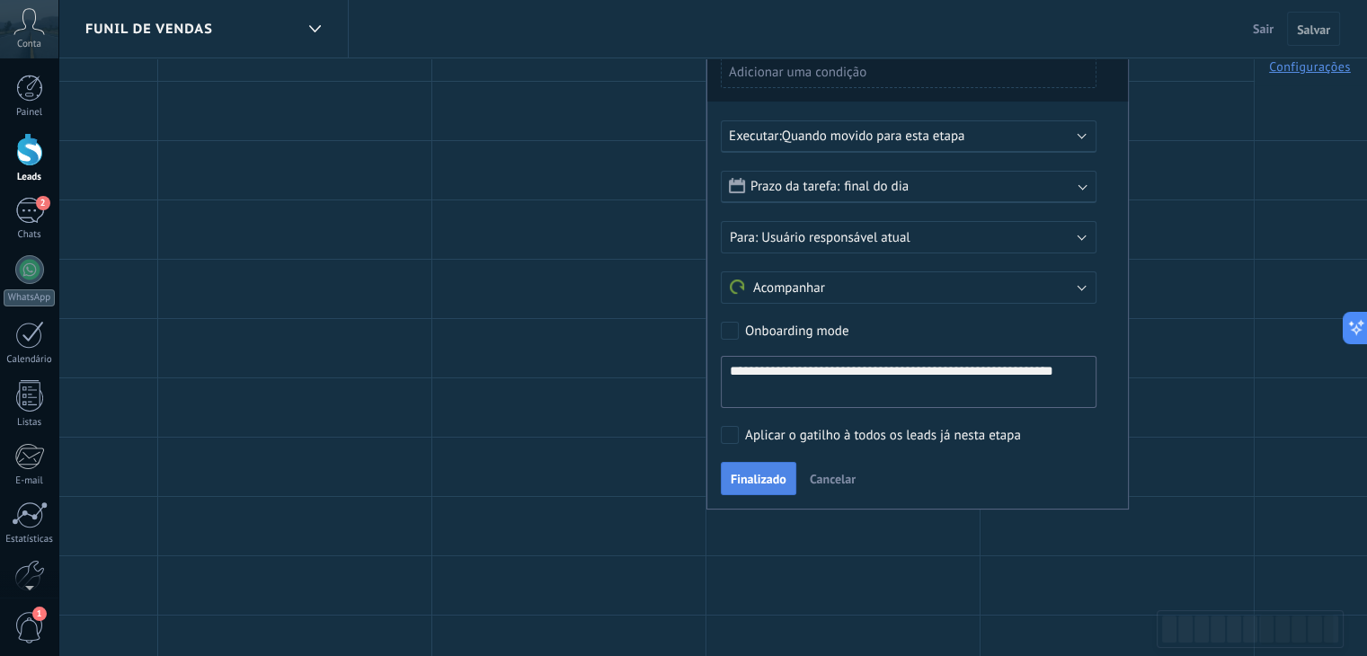
click at [768, 473] on span "Finalizado" at bounding box center [759, 479] width 56 height 13
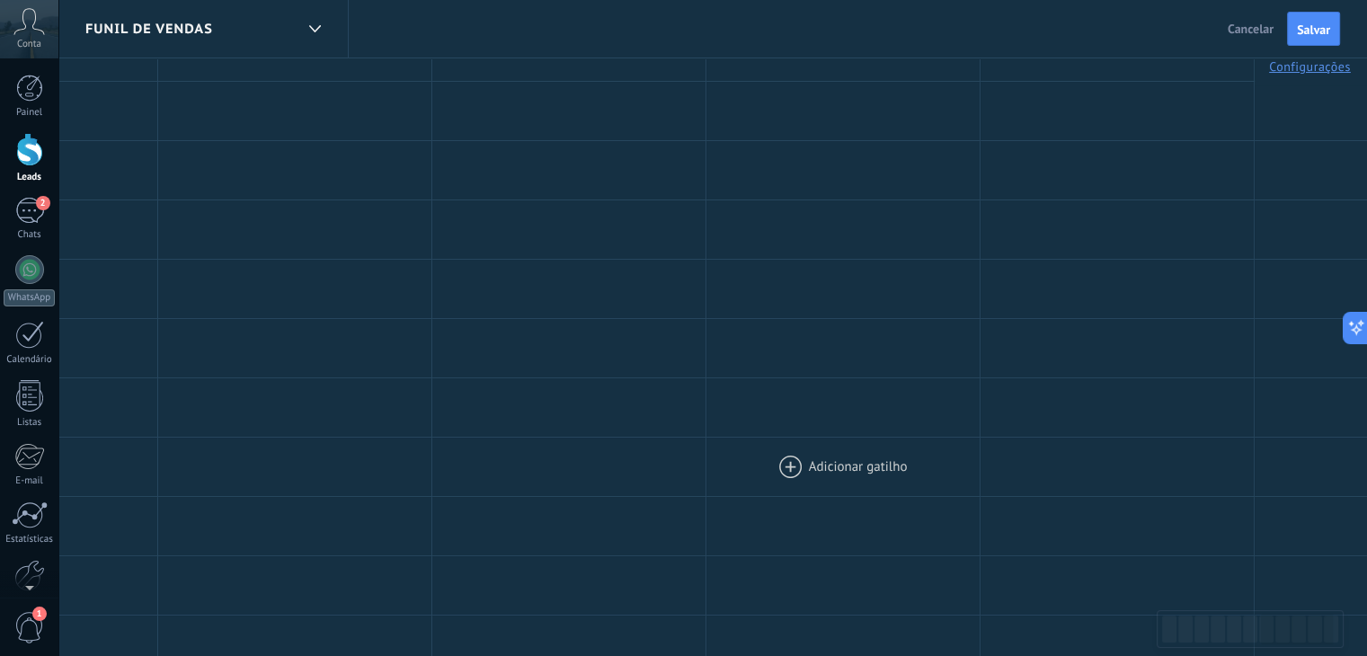
scroll to position [0, 0]
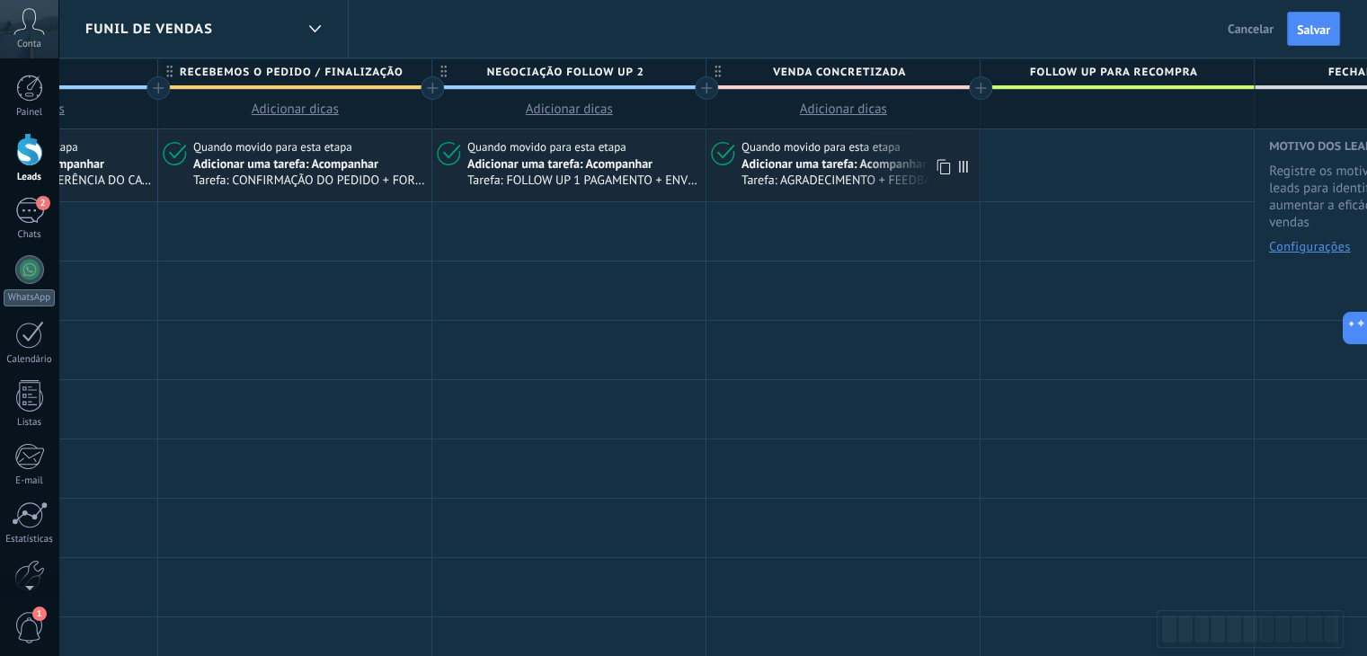
click at [786, 177] on span "Tarefa: AGRADECIMENTO + FEEDBACK DO CLIENTE QUANDO RECEBER O PEDIDO" at bounding box center [858, 180] width 232 height 15
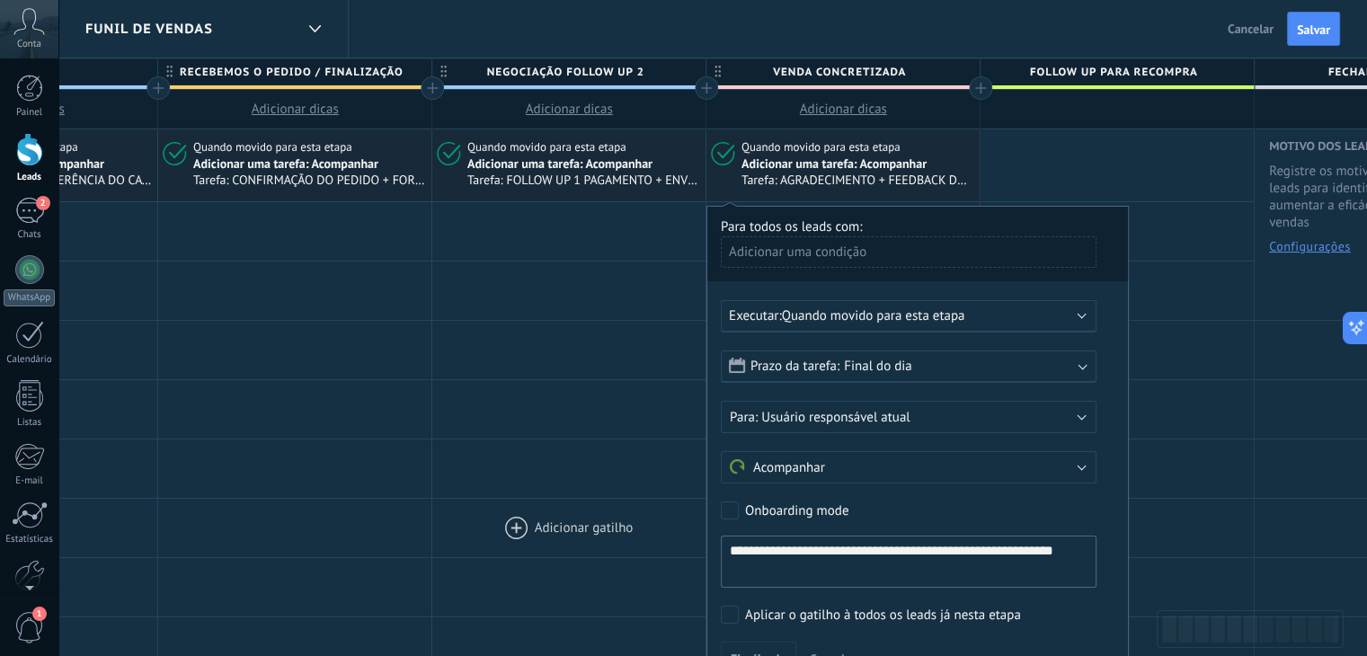
drag, startPoint x: 858, startPoint y: 573, endPoint x: 688, endPoint y: 548, distance: 171.6
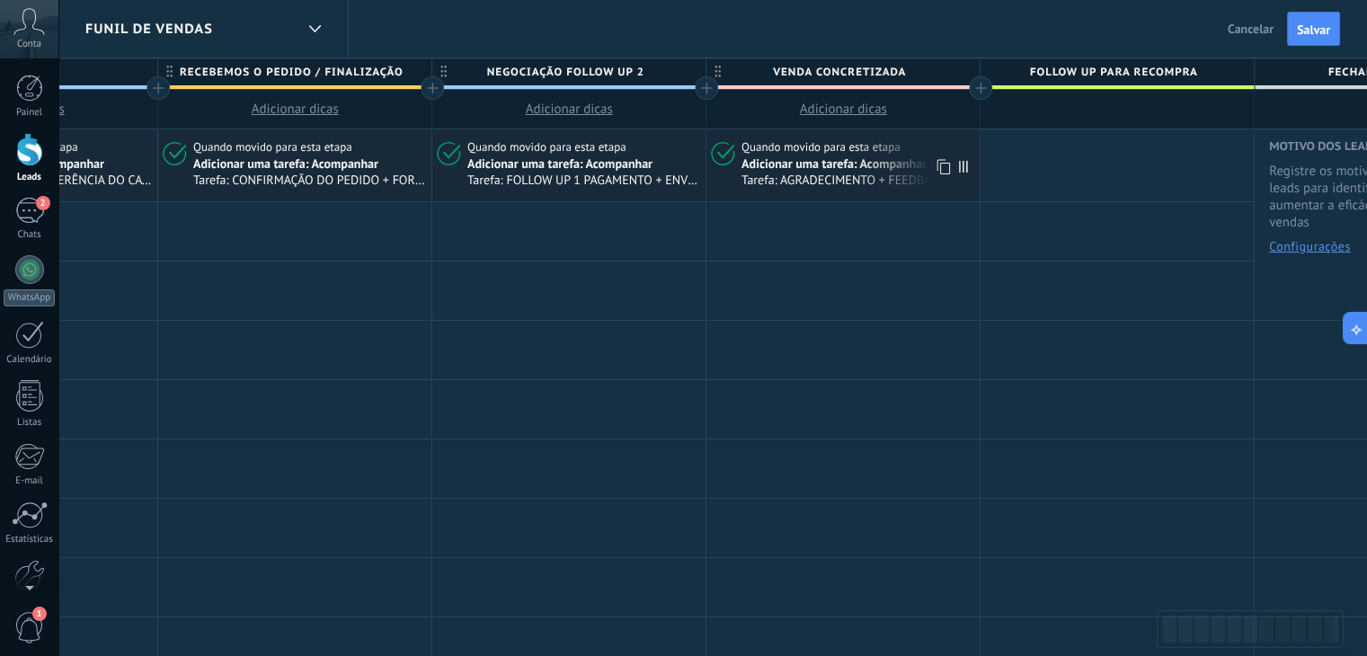
click at [807, 174] on span "Tarefa: AGRADECIMENTO + FEEDBACK DO CLIENTE QUANDO RECEBER O PEDIDO" at bounding box center [858, 180] width 232 height 15
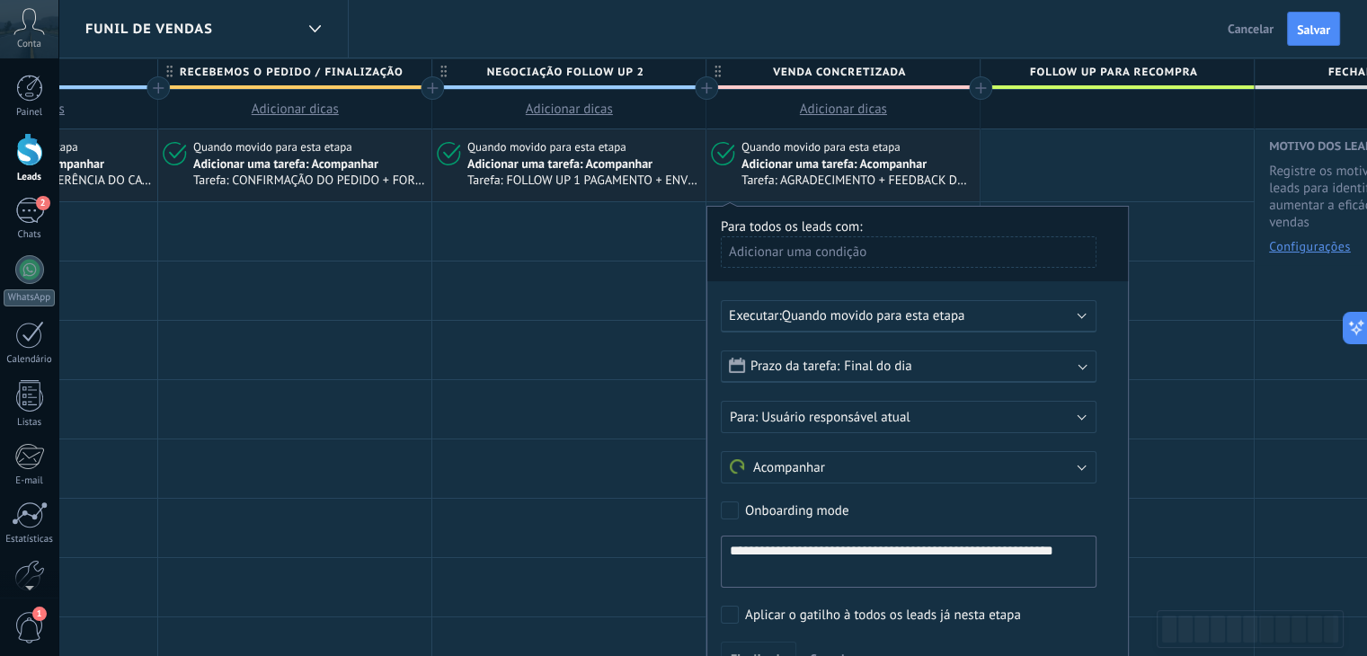
drag, startPoint x: 856, startPoint y: 579, endPoint x: 721, endPoint y: 550, distance: 137.9
click at [721, 550] on textarea "**********" at bounding box center [909, 562] width 376 height 52
click at [1092, 104] on div at bounding box center [1117, 110] width 273 height 40
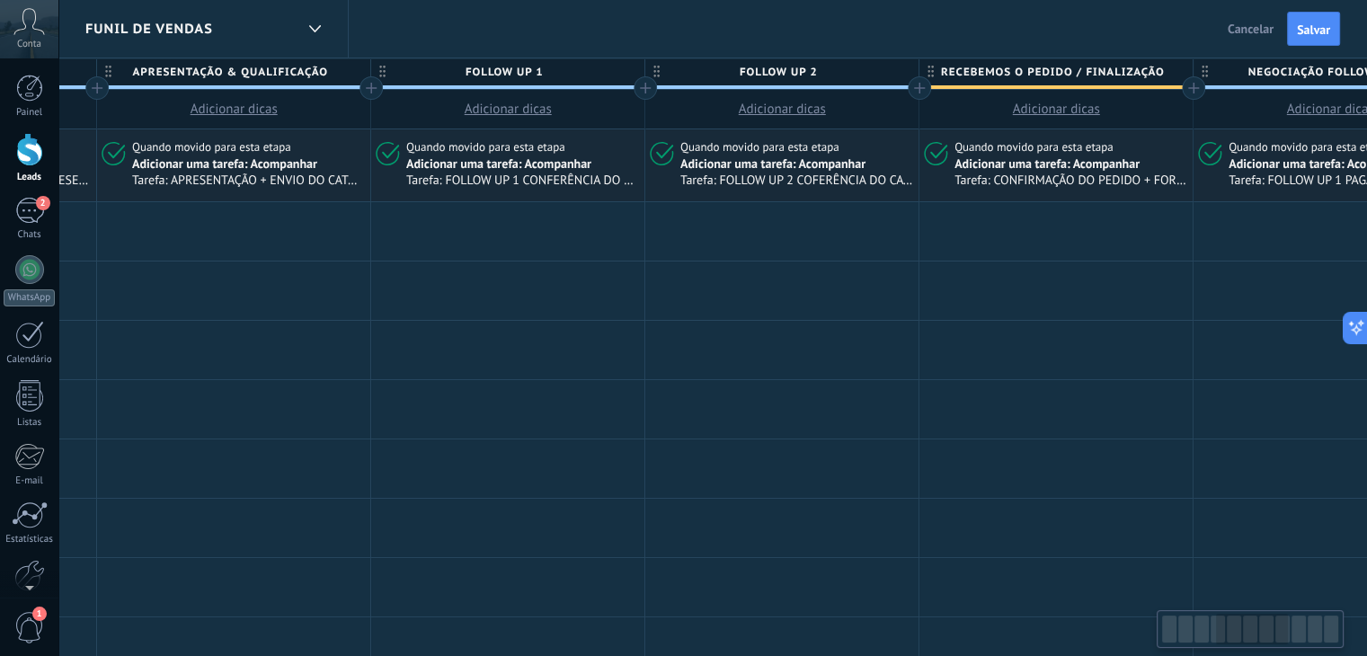
scroll to position [0, 1010]
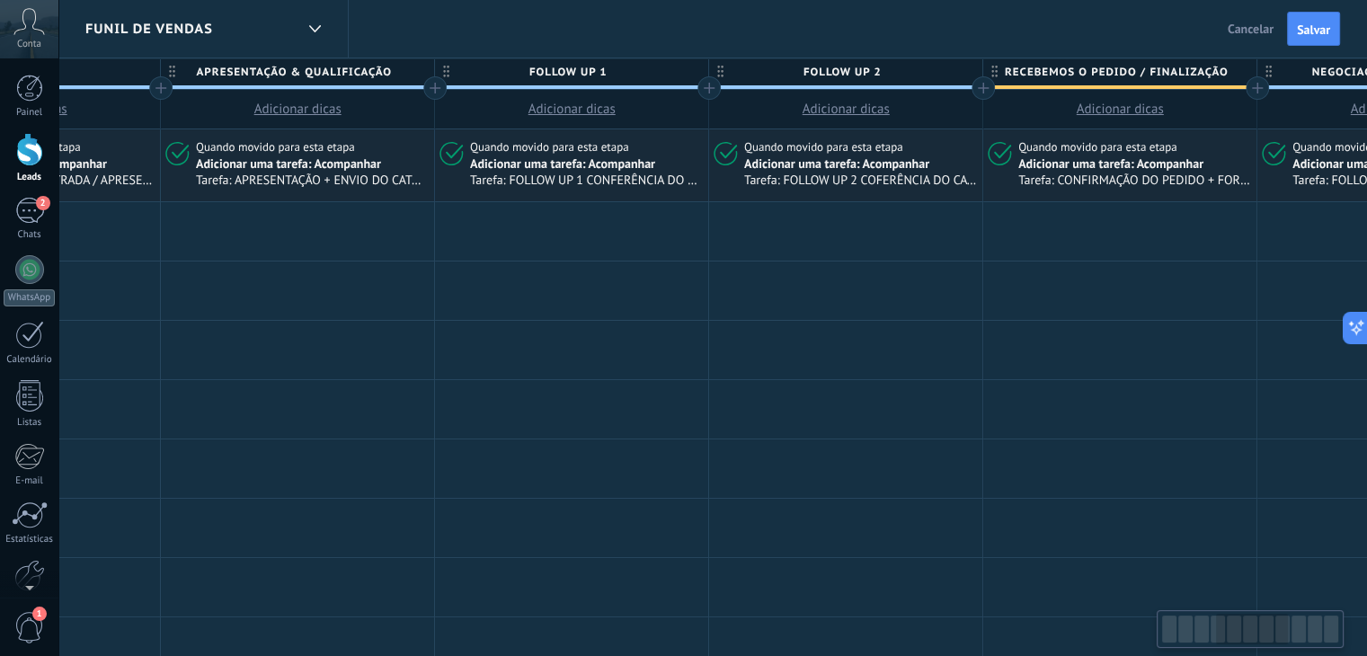
drag, startPoint x: 540, startPoint y: 271, endPoint x: 1371, endPoint y: 249, distance: 830.9
click at [1366, 249] on html ".abccls-1,.abccls-2{fill-rule:evenodd}.abccls-2{fill:#fff} .abfcls-1{fill:none}…" at bounding box center [683, 328] width 1367 height 656
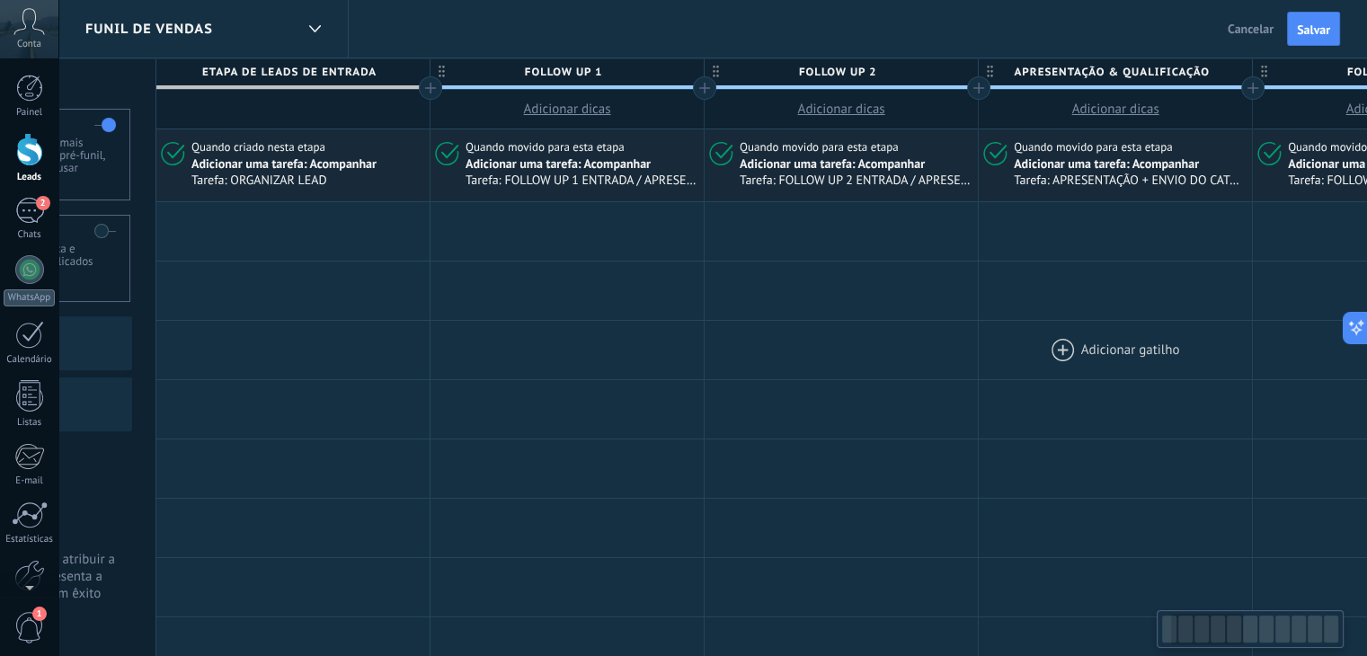
drag, startPoint x: 396, startPoint y: 334, endPoint x: 1218, endPoint y: 357, distance: 822.9
click at [1218, 357] on div at bounding box center [1115, 350] width 273 height 58
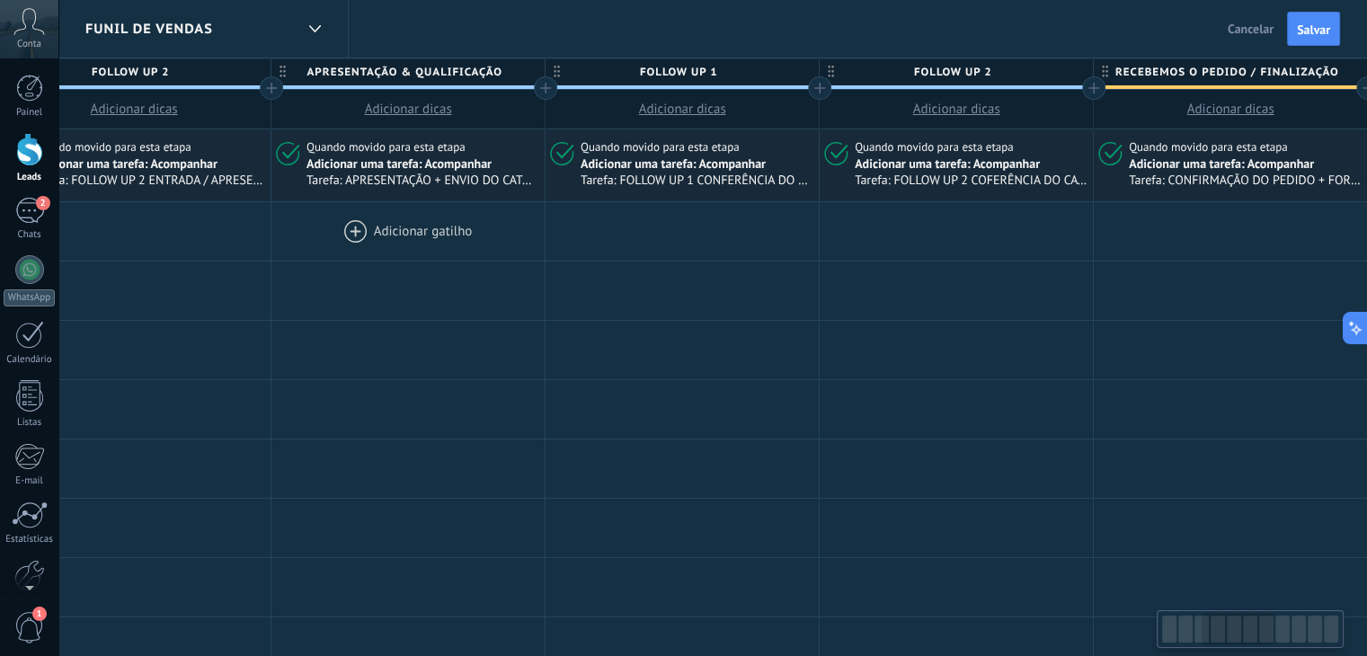
drag, startPoint x: 1099, startPoint y: 275, endPoint x: 388, endPoint y: 260, distance: 710.4
click at [358, 269] on div at bounding box center [407, 291] width 273 height 58
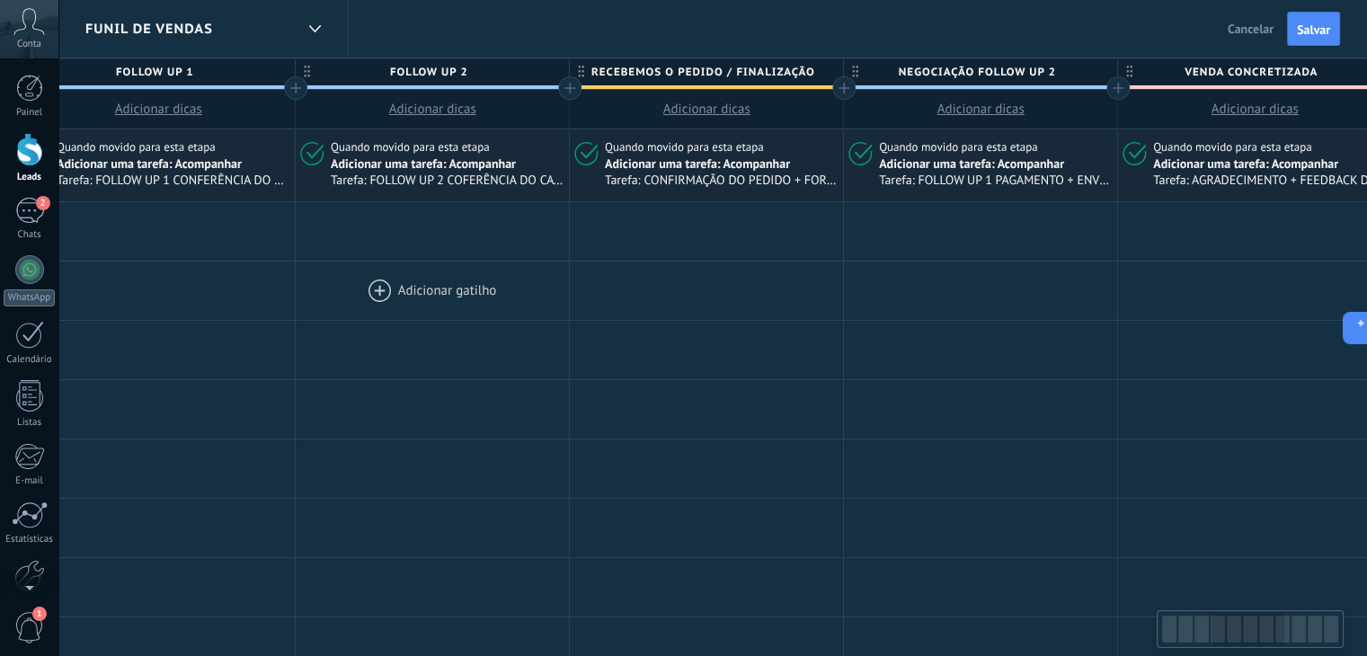
drag, startPoint x: 870, startPoint y: 272, endPoint x: 260, endPoint y: 273, distance: 610.4
click at [296, 276] on div at bounding box center [432, 291] width 273 height 58
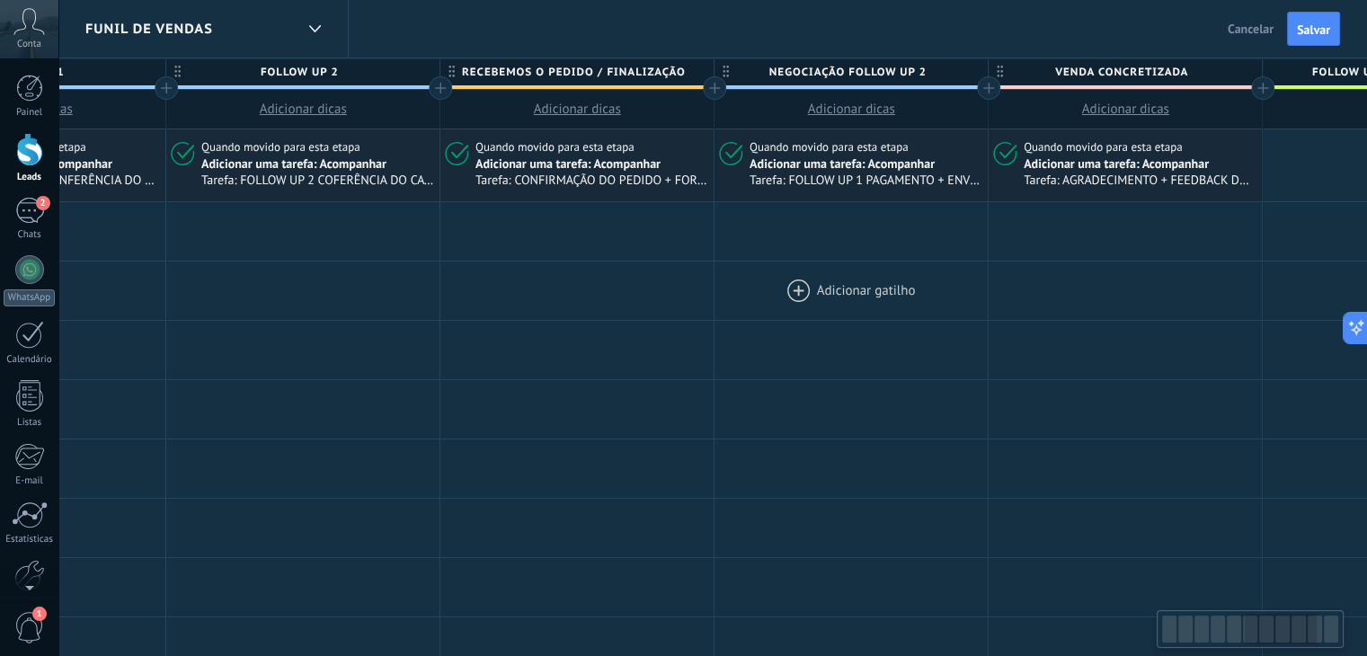
scroll to position [0, 1996]
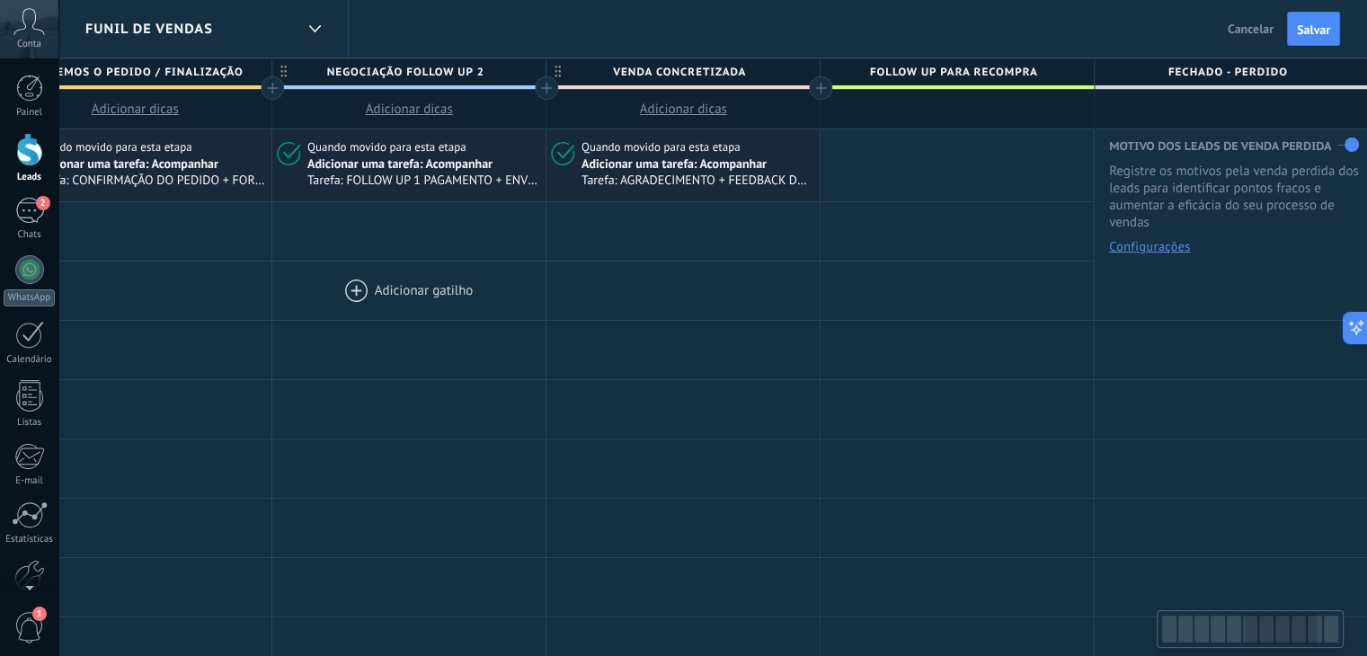
drag, startPoint x: 753, startPoint y: 308, endPoint x: 282, endPoint y: 305, distance: 471.1
click at [279, 310] on div at bounding box center [408, 291] width 273 height 58
drag, startPoint x: 867, startPoint y: 421, endPoint x: 605, endPoint y: 412, distance: 261.8
drag, startPoint x: 595, startPoint y: 341, endPoint x: 512, endPoint y: 353, distance: 84.5
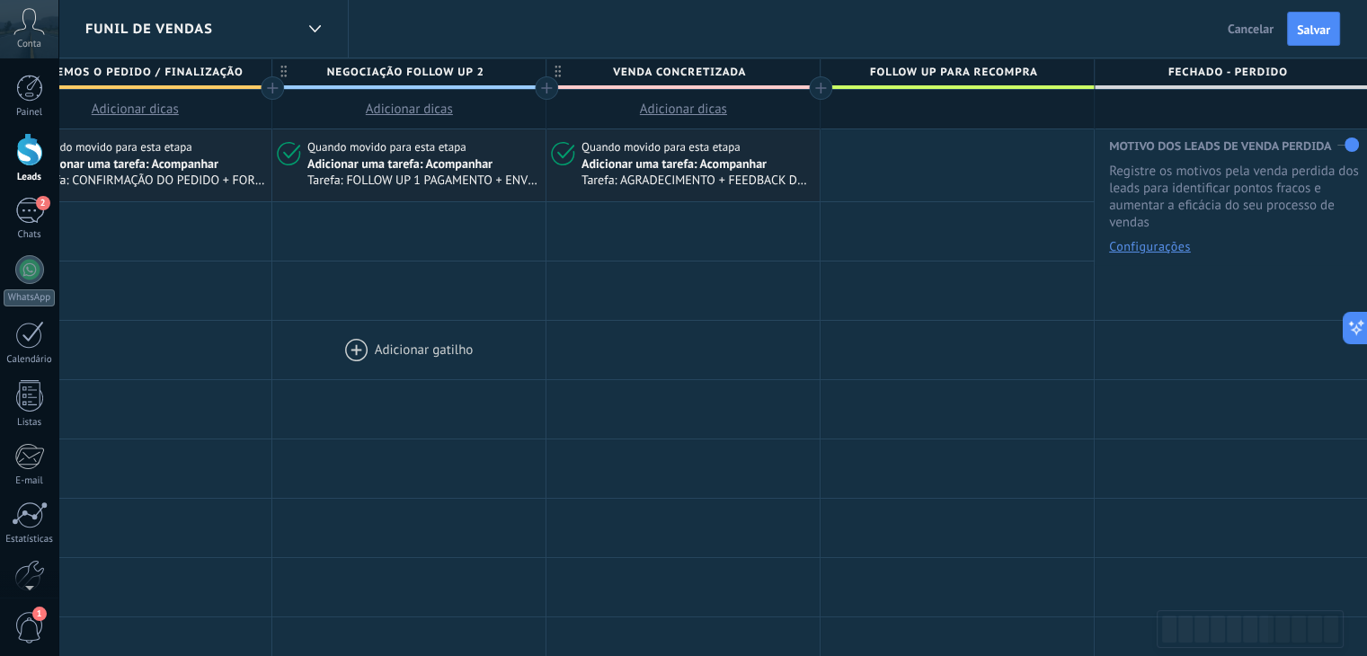
click at [892, 165] on div at bounding box center [957, 165] width 273 height 72
click at [896, 156] on div at bounding box center [957, 165] width 273 height 72
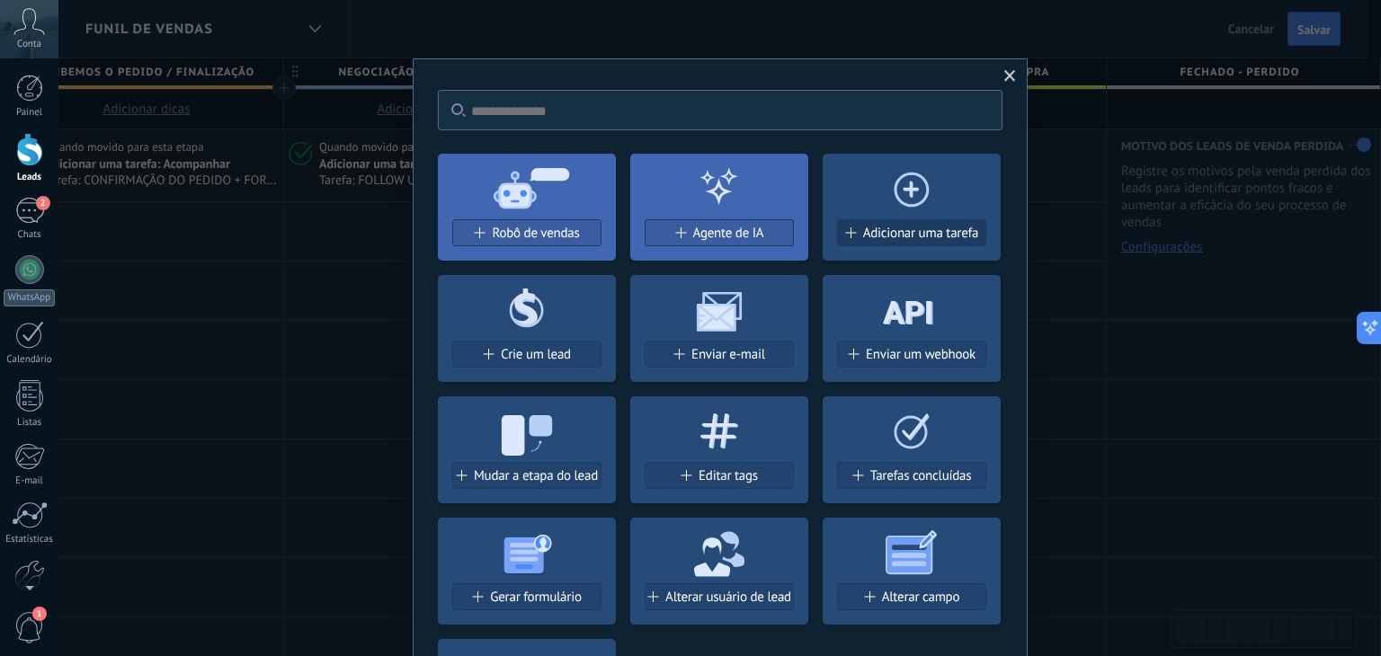
click at [893, 242] on button "Adicionar uma tarefa" at bounding box center [911, 232] width 149 height 27
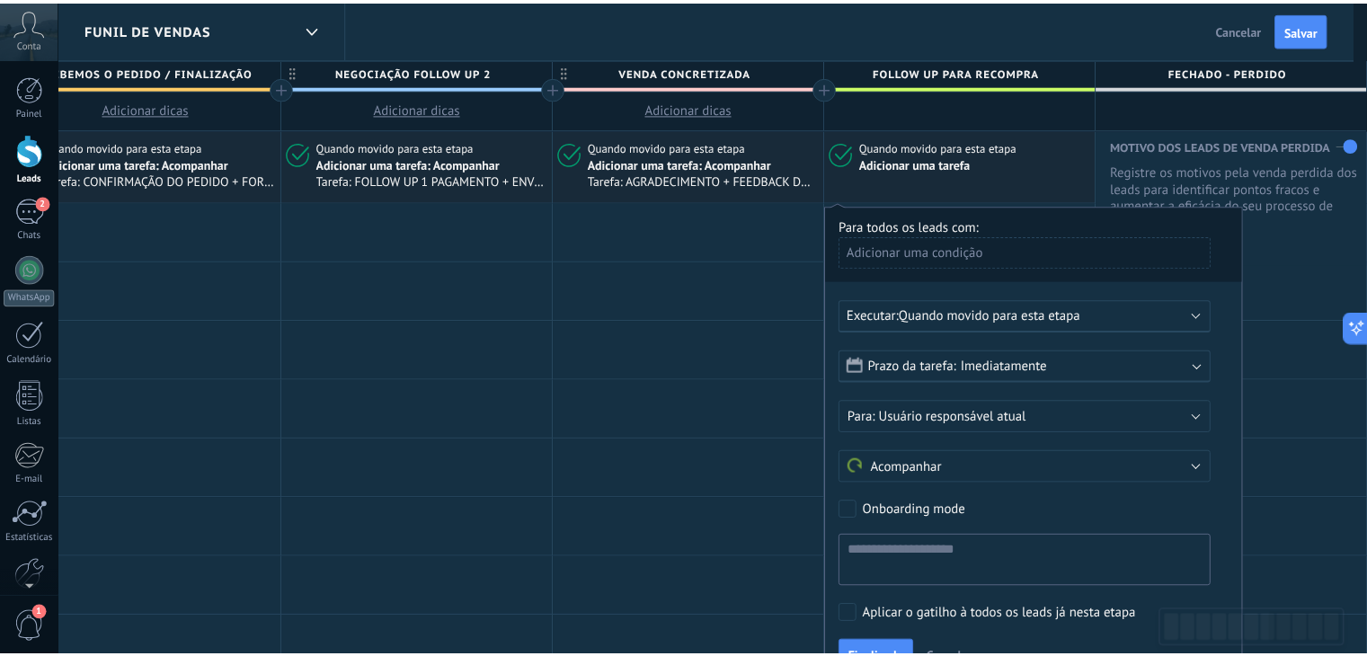
scroll to position [0, 1981]
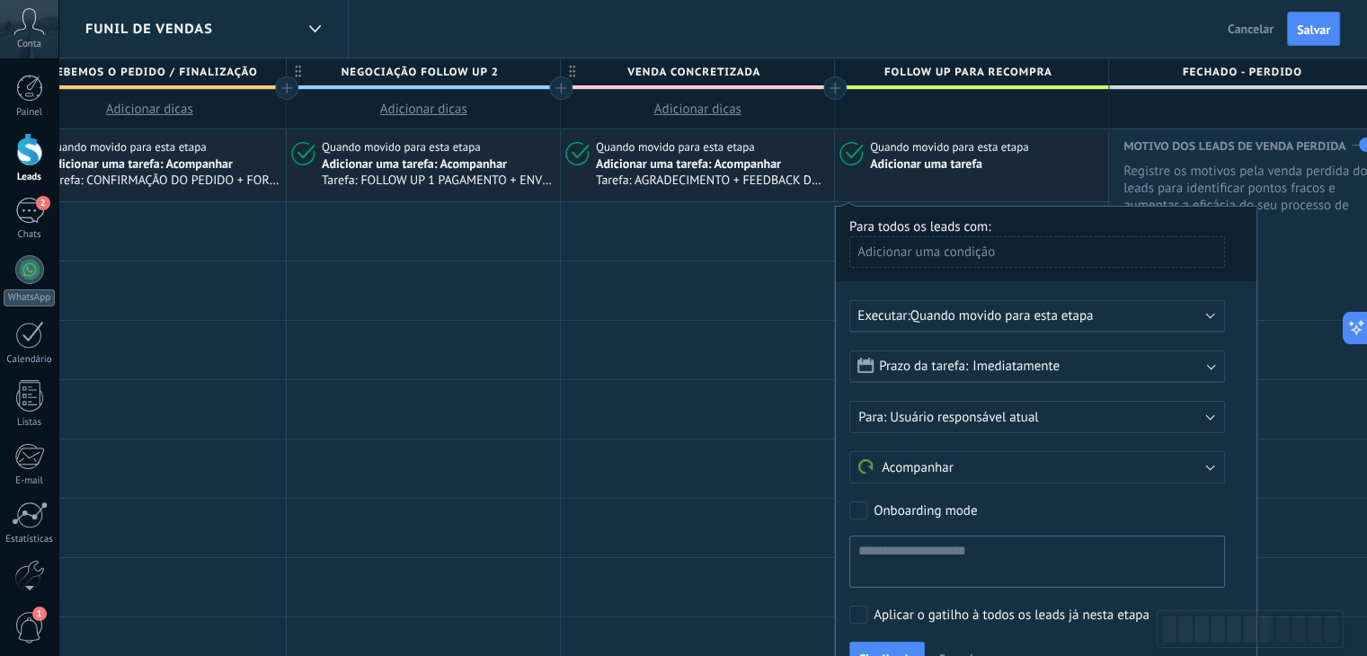
click at [957, 371] on span "Prazo da tarefa:" at bounding box center [923, 366] width 89 height 17
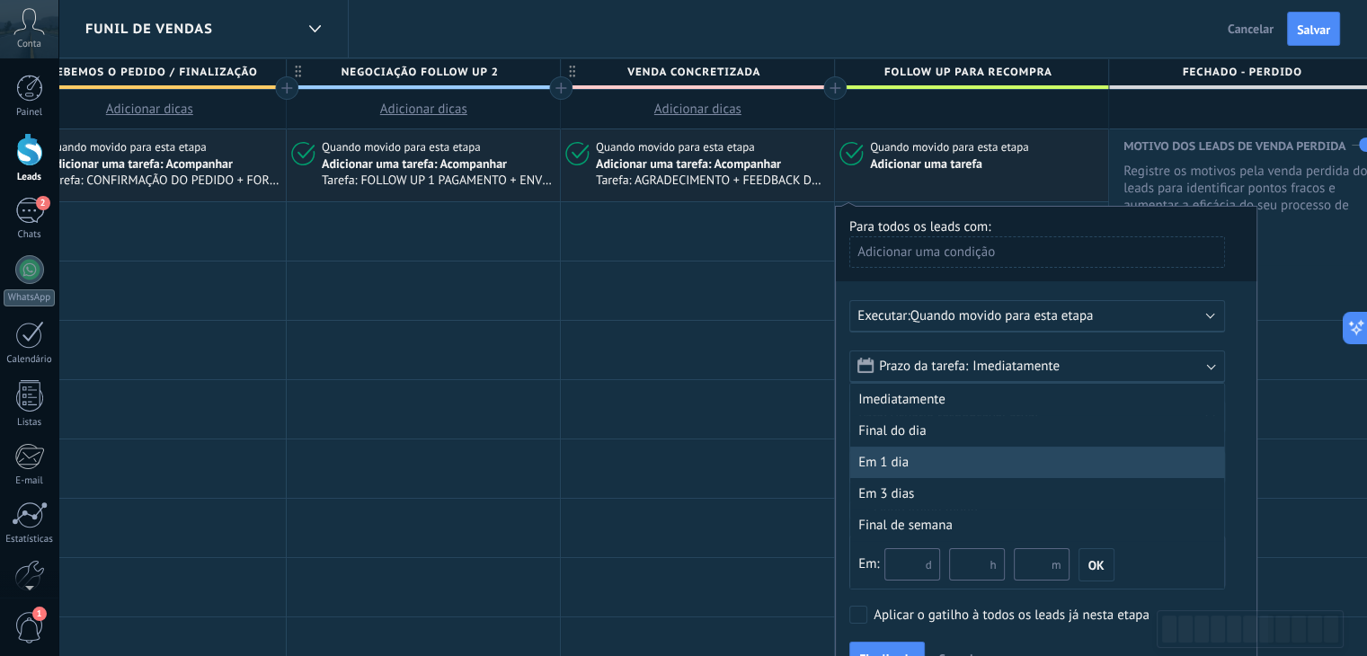
scroll to position [90, 0]
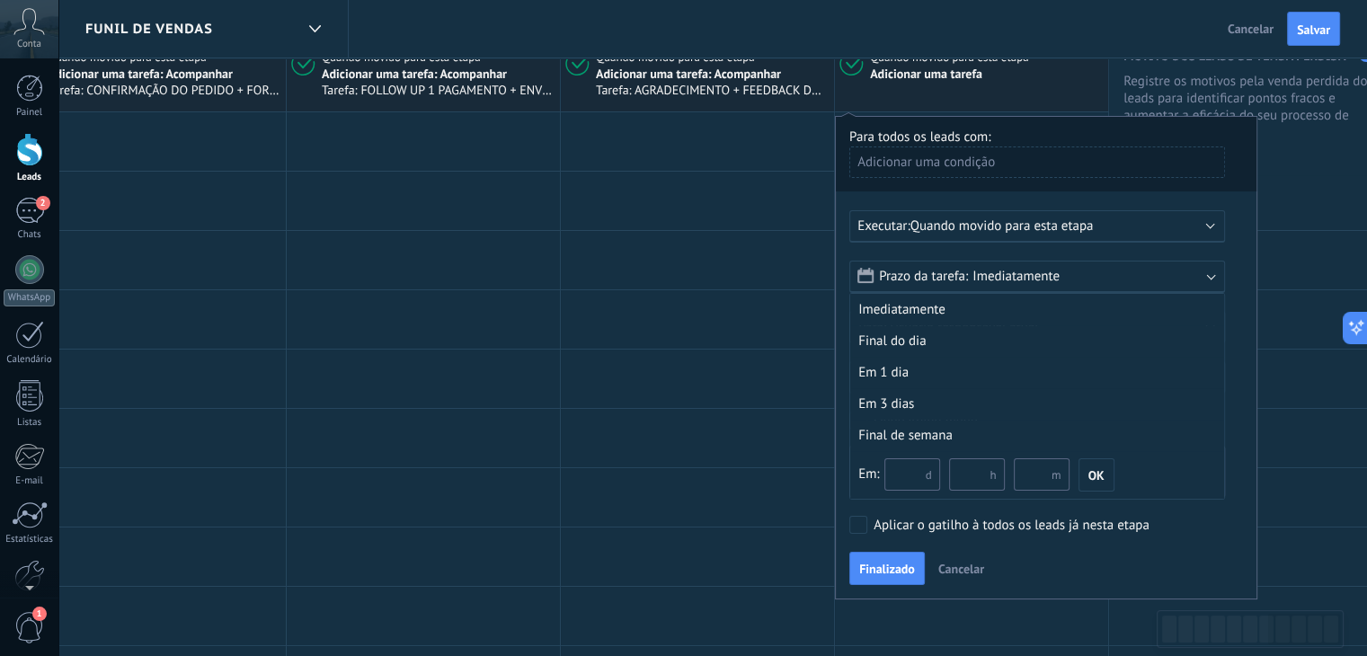
click at [903, 470] on input "text" at bounding box center [913, 474] width 56 height 32
type input "**"
click at [886, 567] on span "Finalizado" at bounding box center [887, 569] width 56 height 13
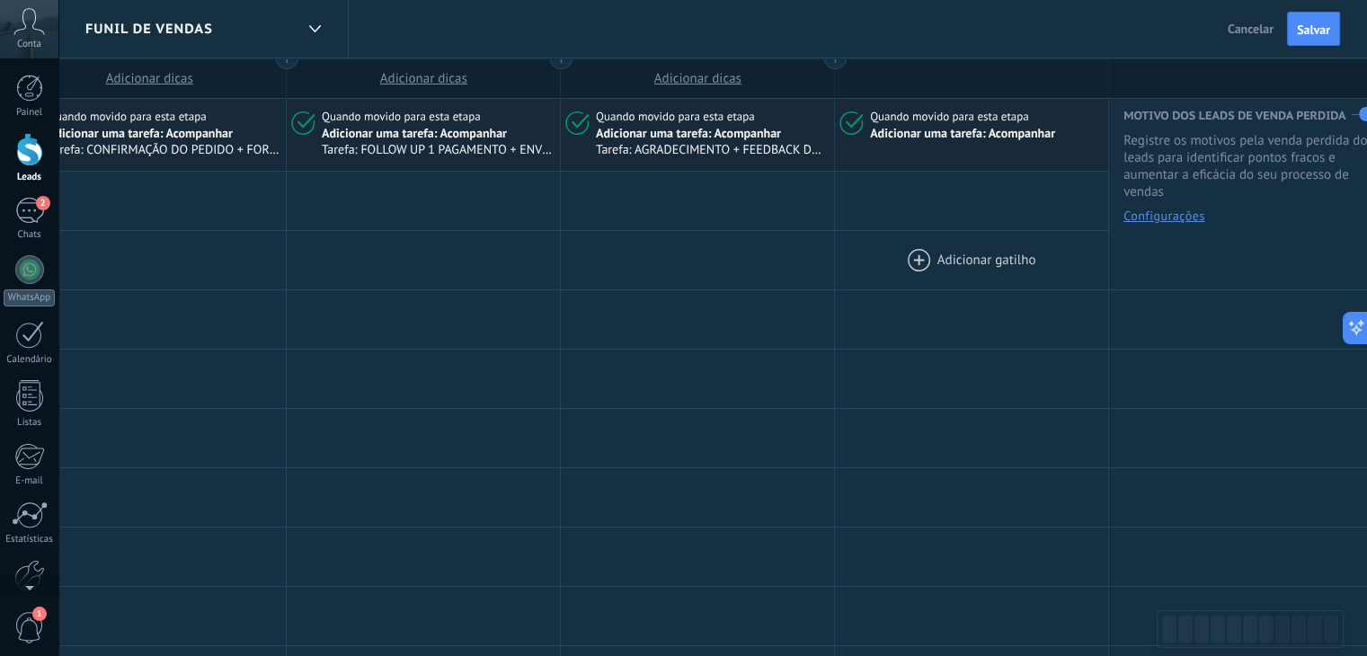
scroll to position [0, 0]
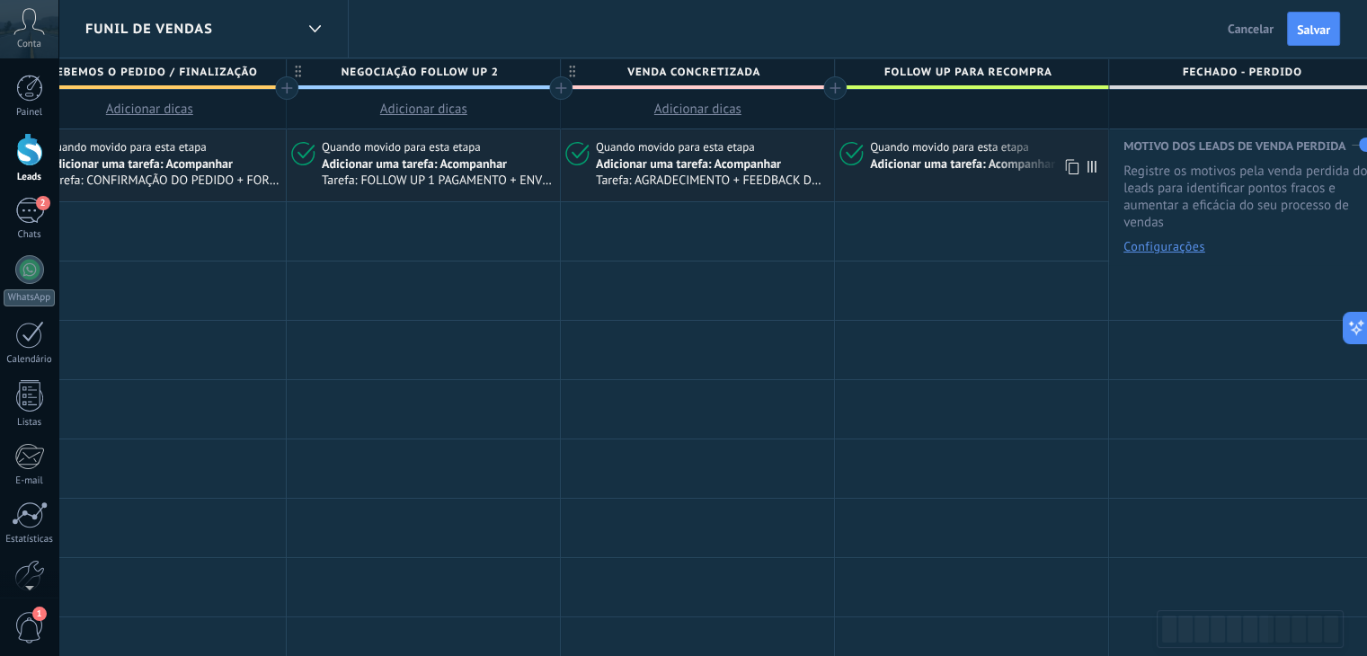
click at [917, 162] on div "Adicionar uma tarefa: Acompanhar" at bounding box center [962, 164] width 185 height 16
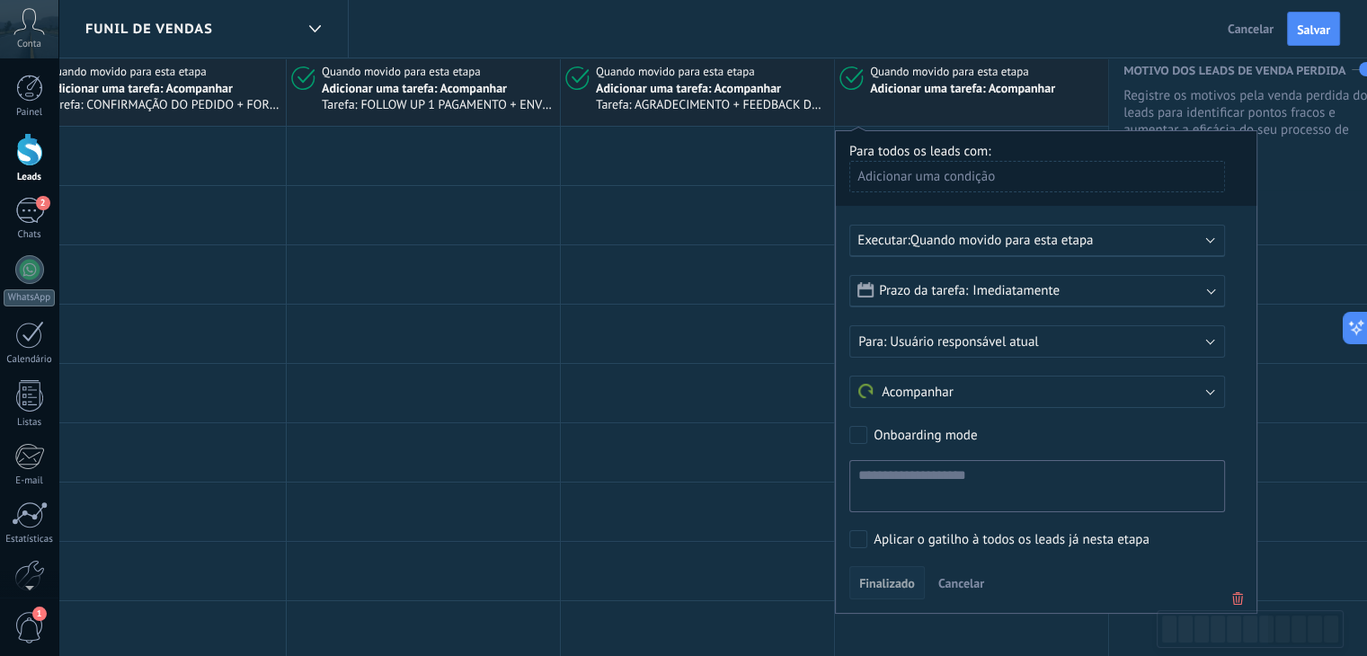
scroll to position [180, 0]
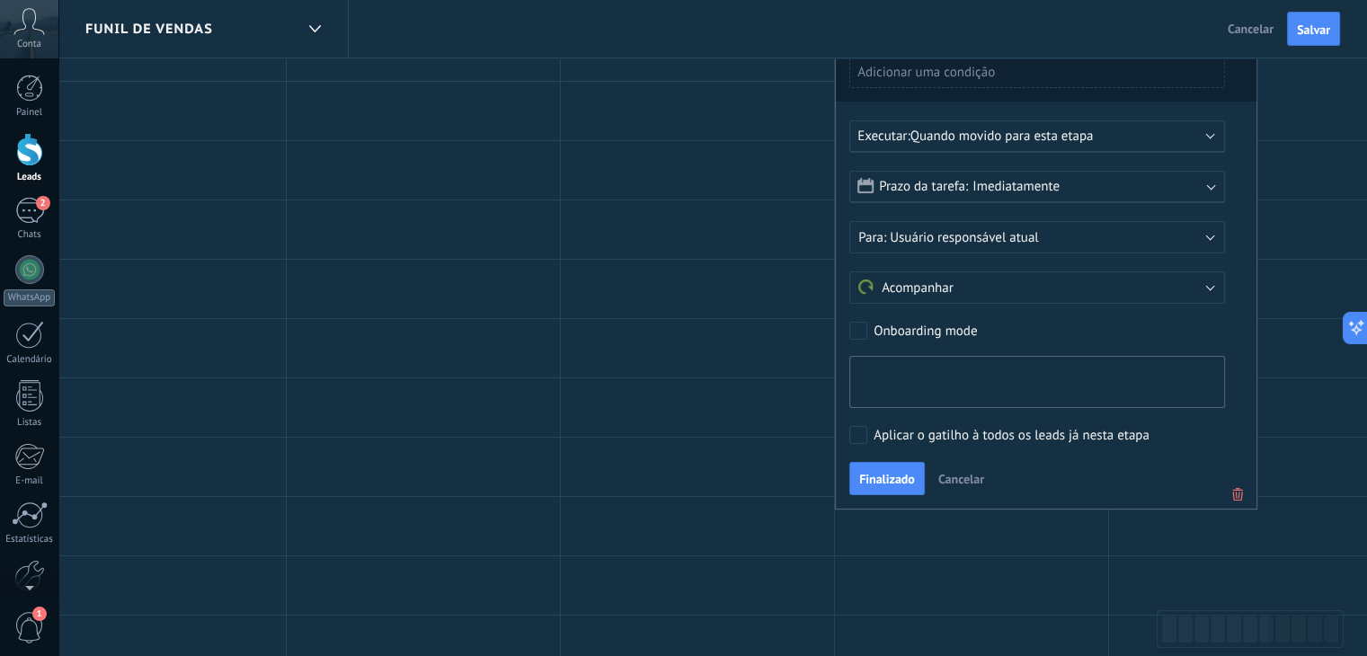
click at [894, 370] on textarea at bounding box center [1038, 382] width 376 height 52
type textarea "*"
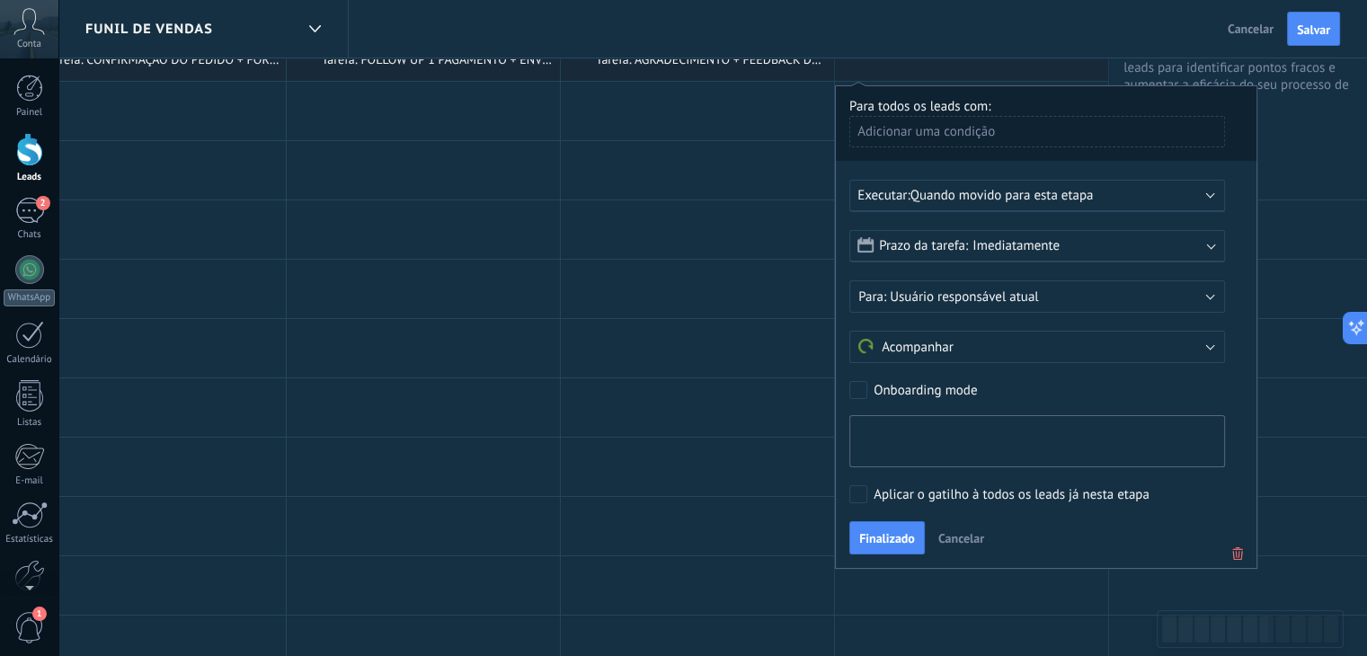
scroll to position [90, 0]
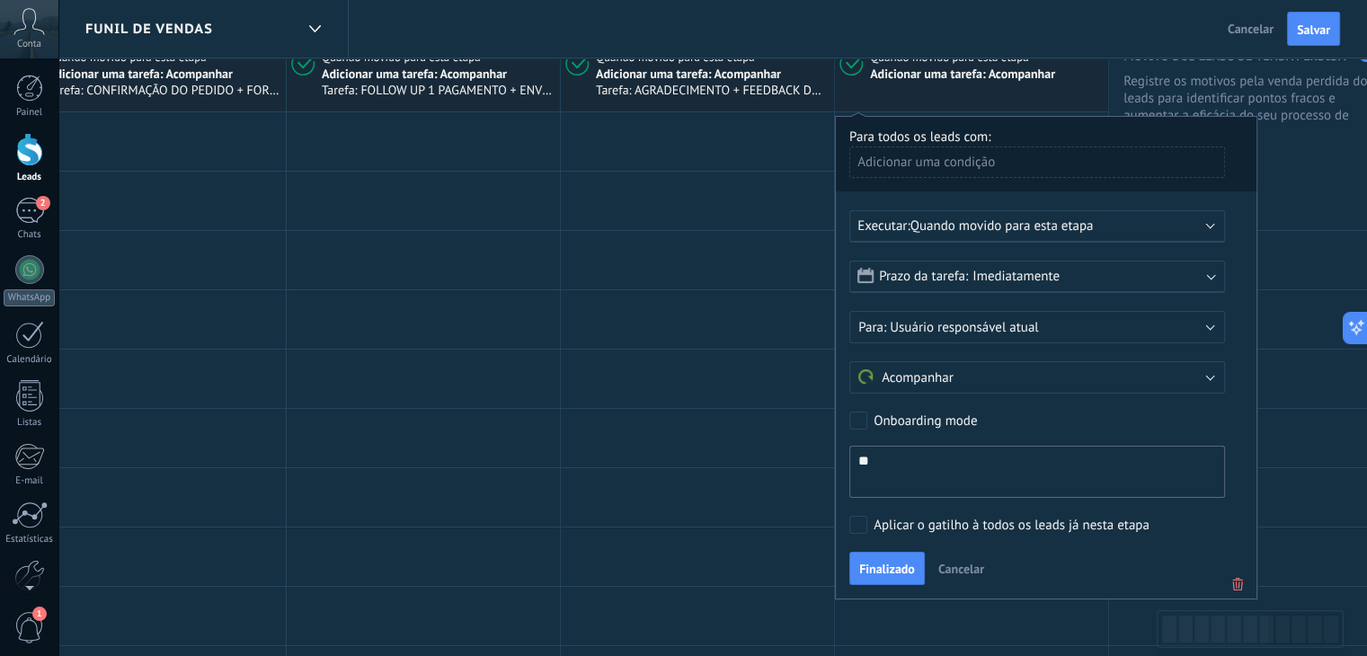
type textarea "*"
type textarea "**********"
click at [881, 576] on button "Finalizado" at bounding box center [888, 569] width 76 height 34
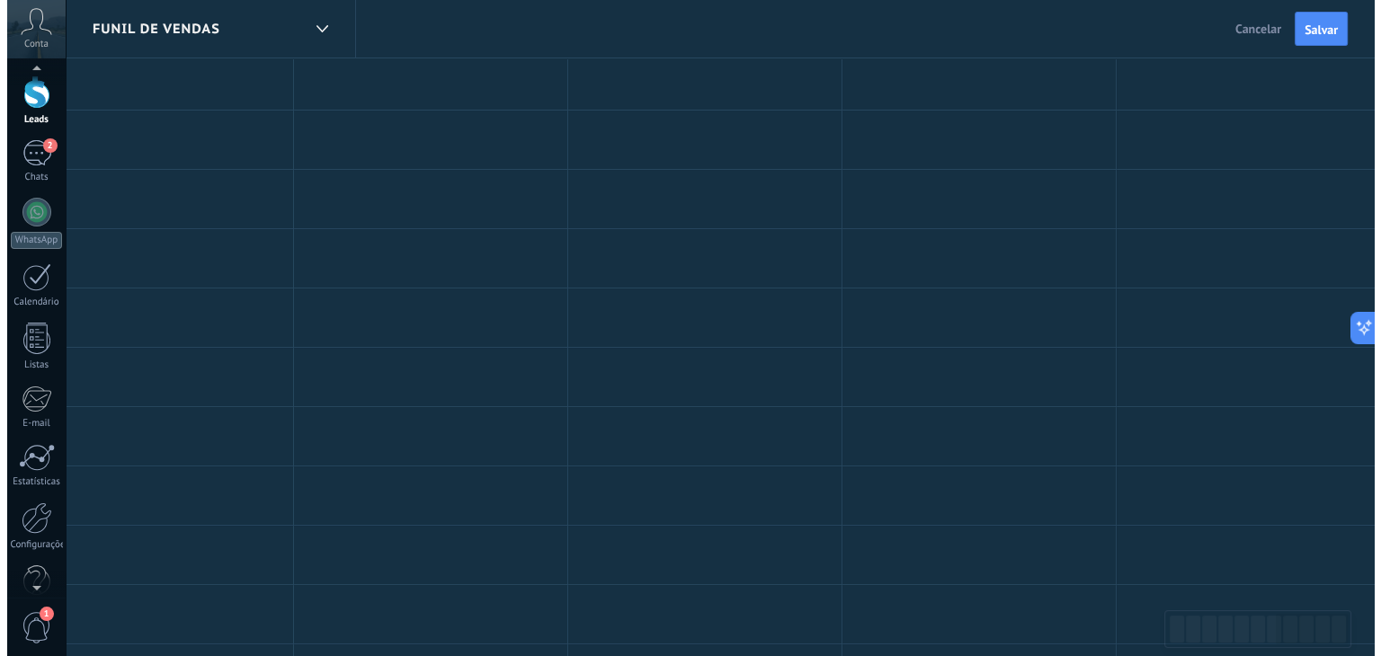
scroll to position [72, 0]
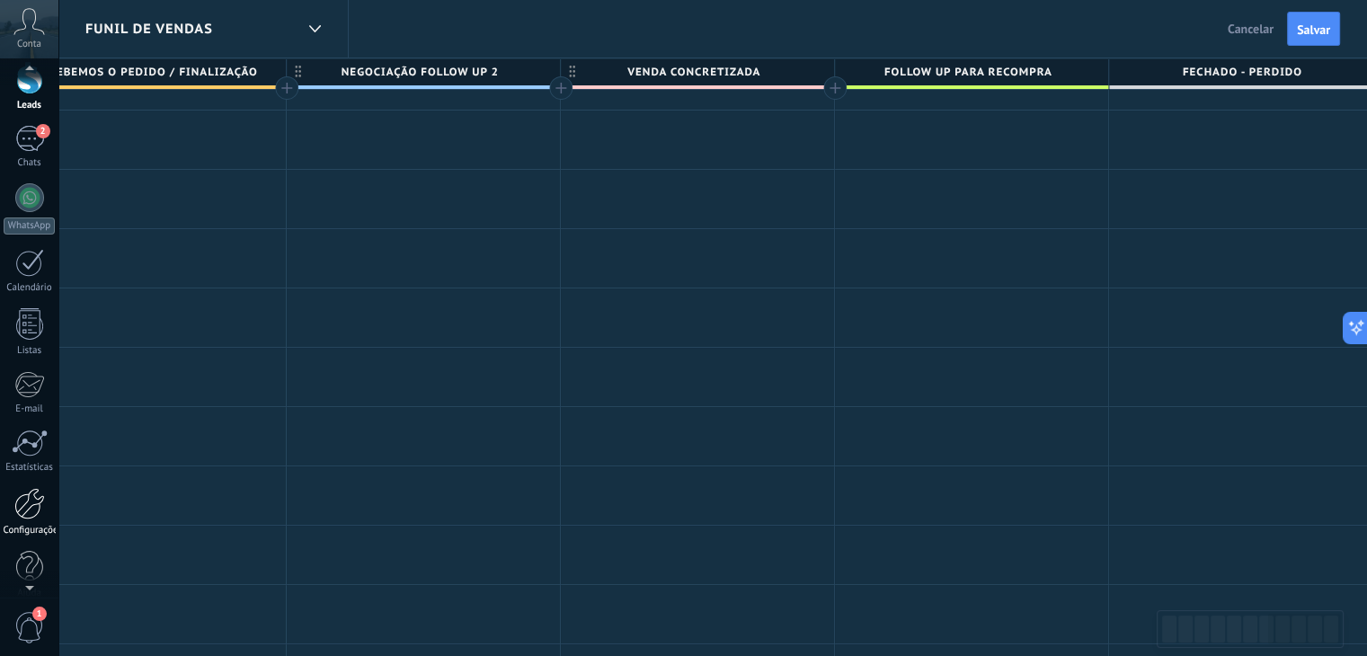
click at [30, 491] on div at bounding box center [29, 503] width 31 height 31
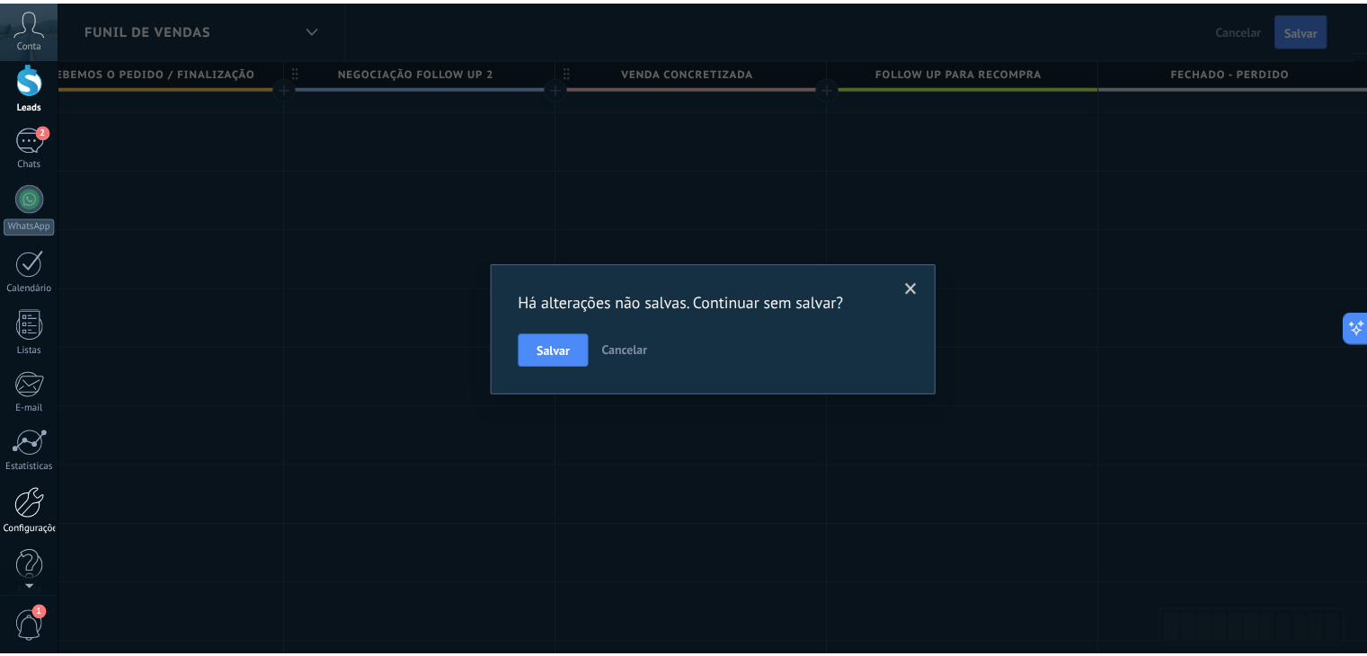
scroll to position [0, 0]
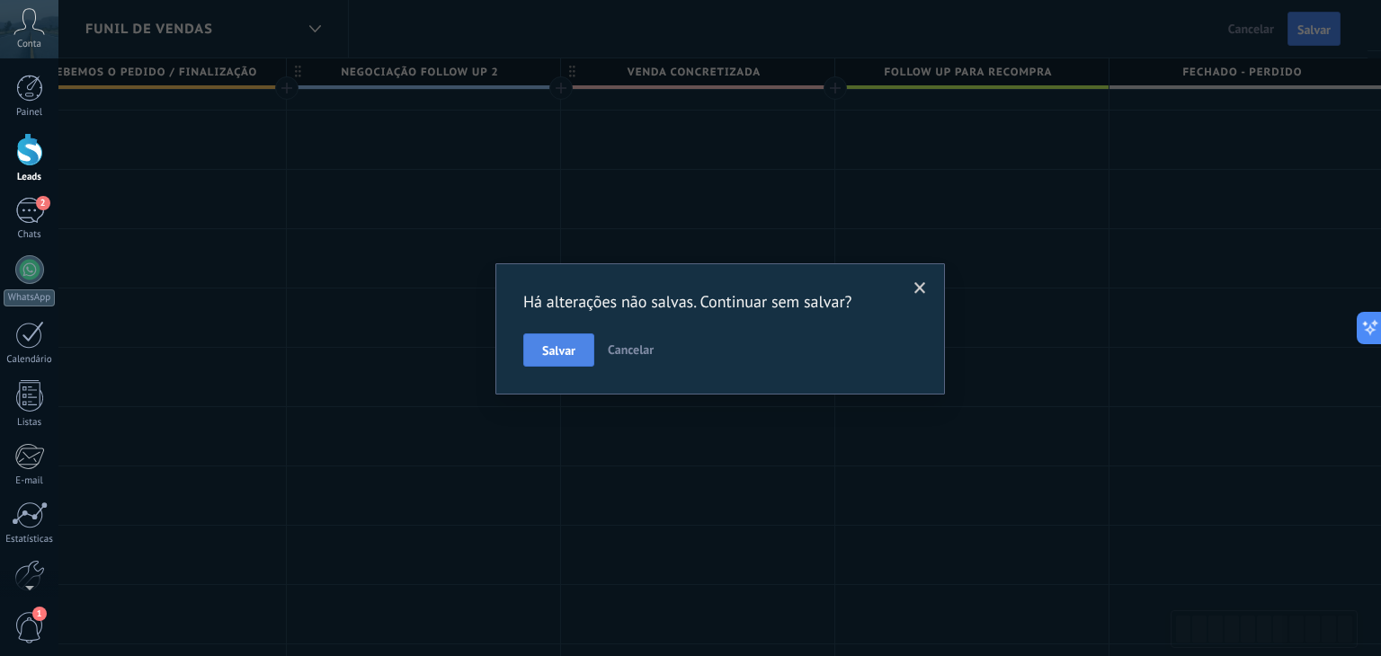
click at [562, 350] on span "Salvar" at bounding box center [558, 350] width 33 height 13
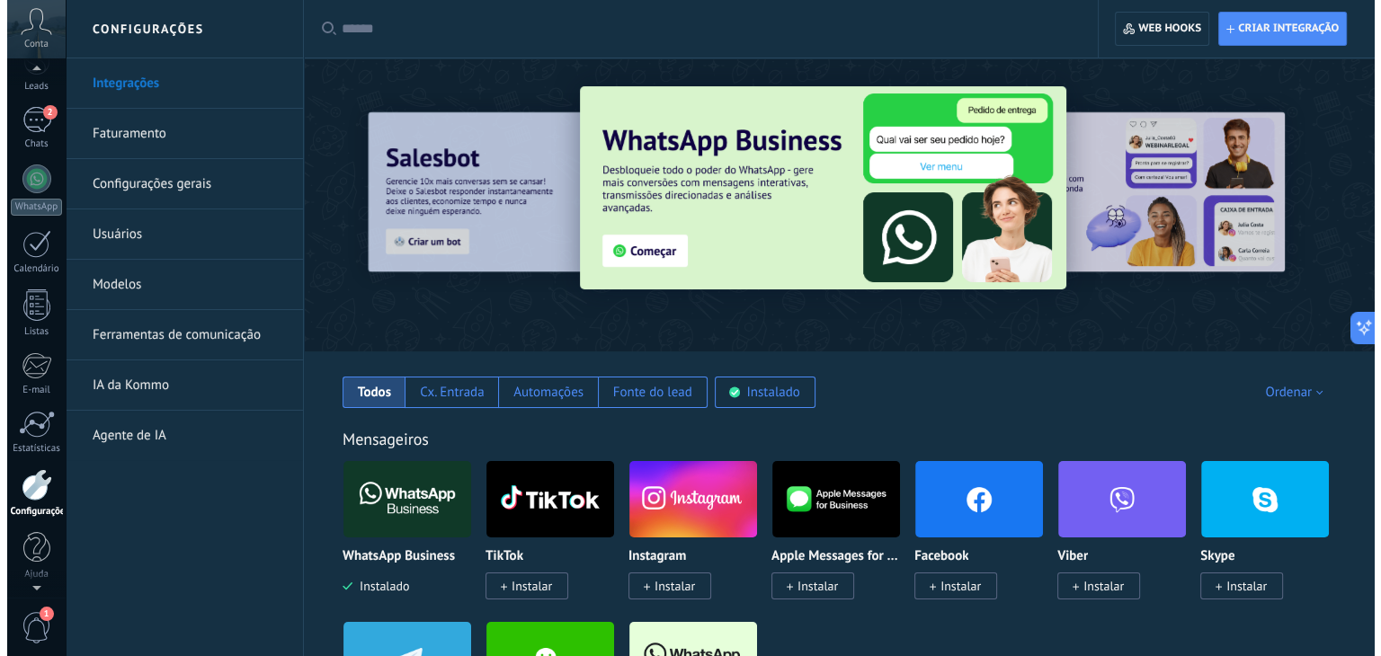
scroll to position [40, 0]
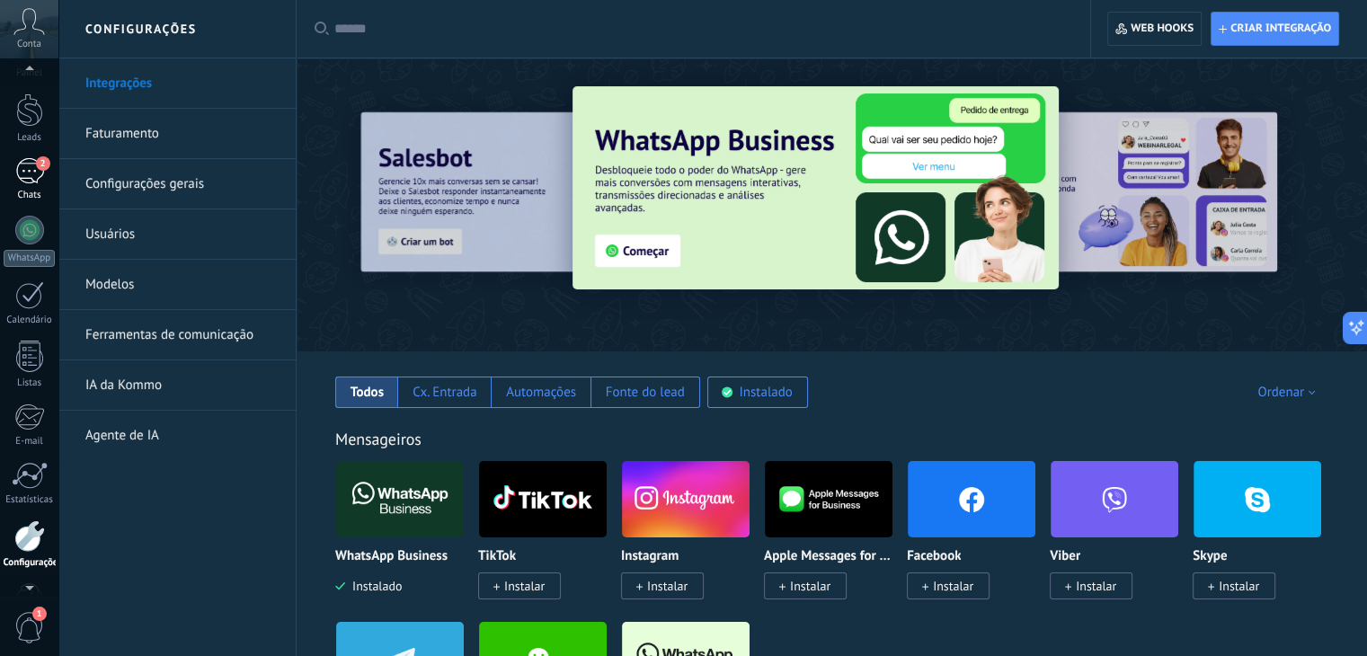
click at [27, 172] on div "2" at bounding box center [29, 171] width 29 height 26
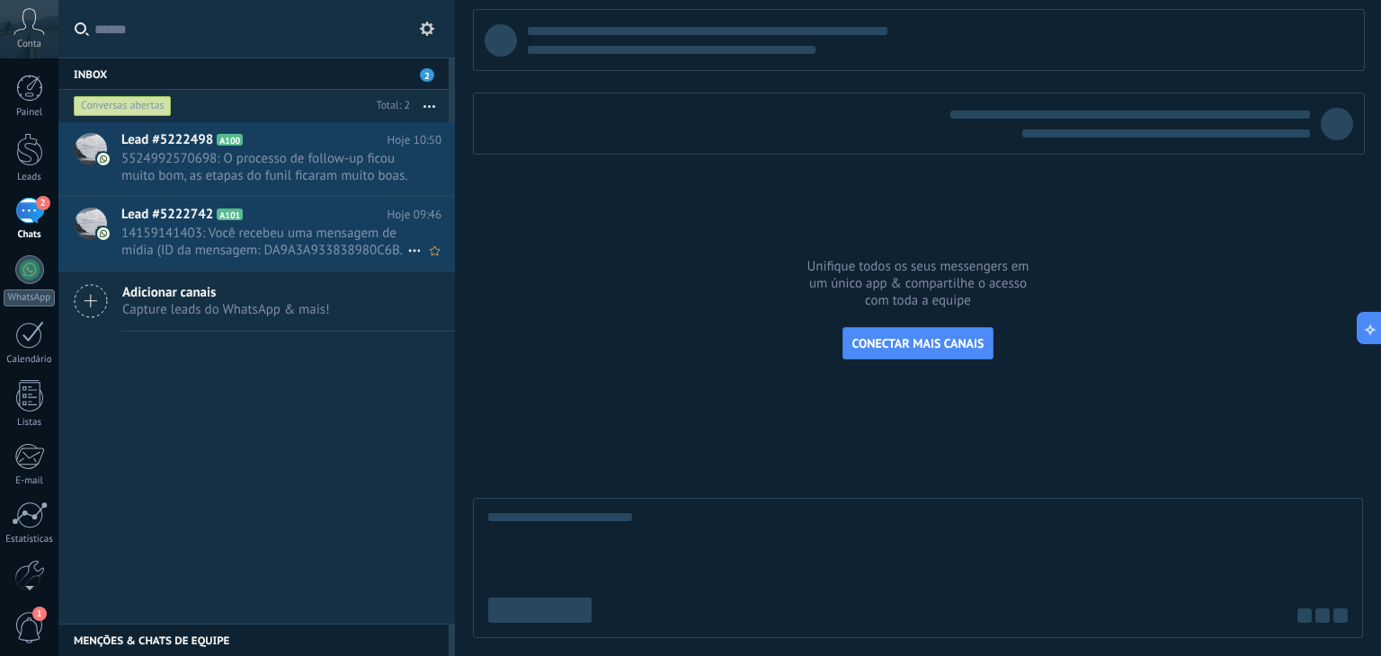
click at [233, 245] on span "14159141403: Você recebeu uma mensagem de mídia (ID da mensagem: DA9A3A93383898…" at bounding box center [264, 242] width 286 height 34
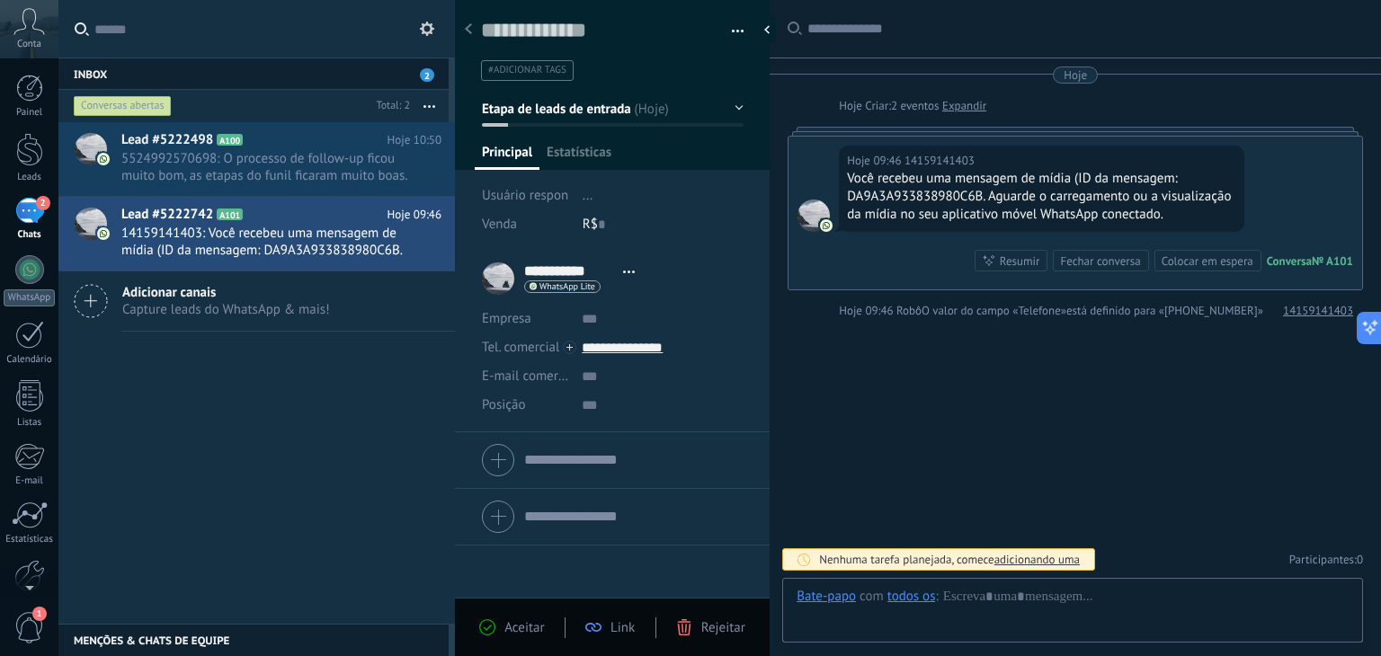
scroll to position [26, 0]
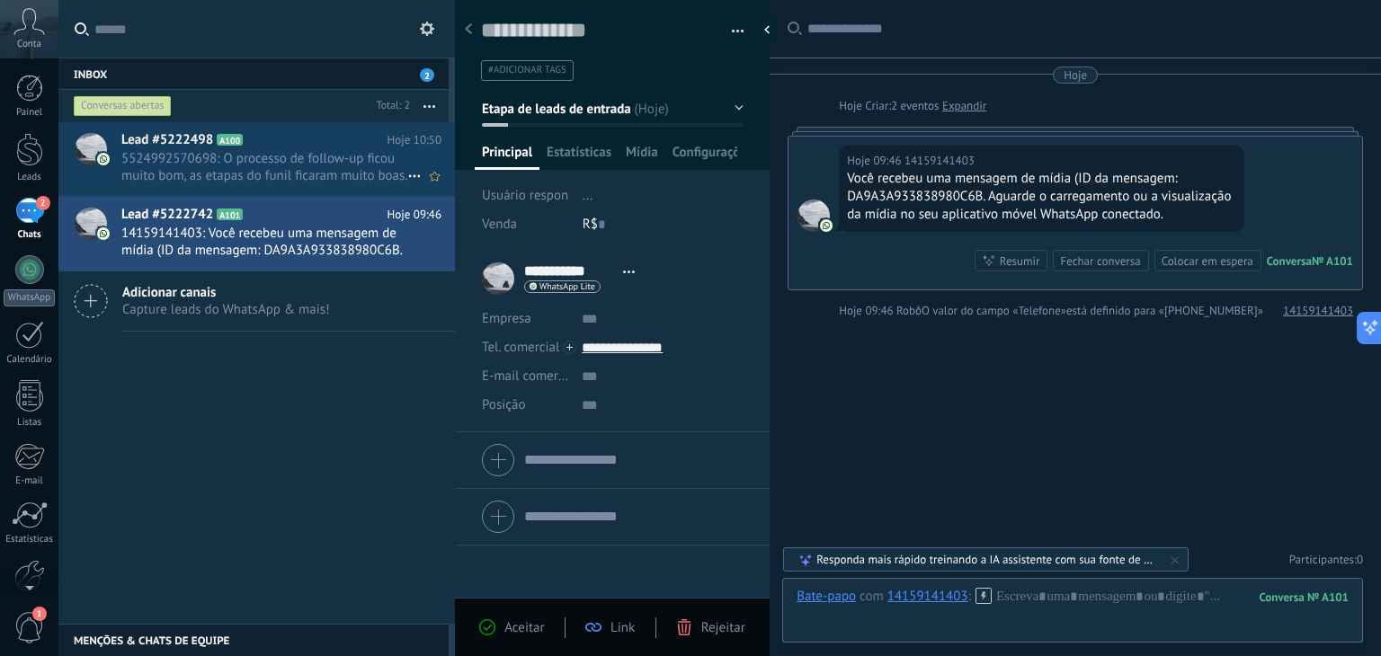
click at [247, 153] on span "5524992570698: O processo de follow-up ficou muito bom, as etapas do funil fica…" at bounding box center [264, 167] width 286 height 34
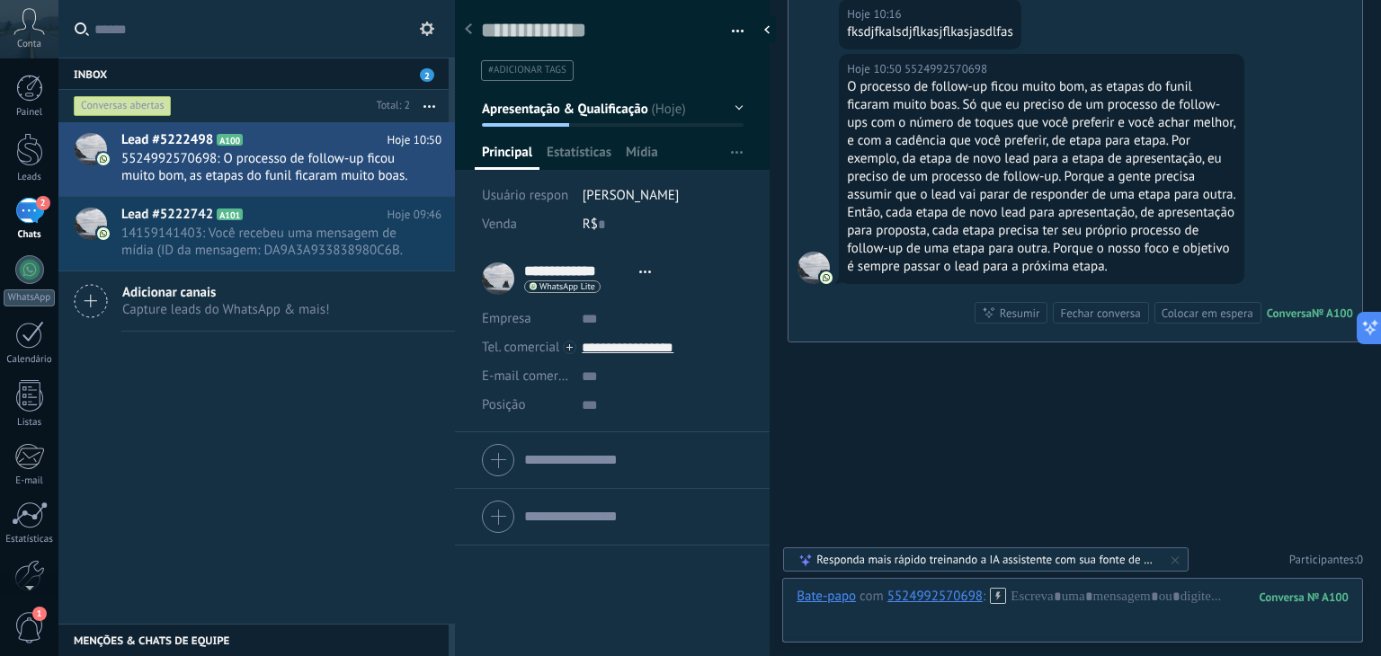
scroll to position [1158, 0]
click at [234, 241] on span "14159141403: Você recebeu uma mensagem de mídia (ID da mensagem: DA9A3A93383898…" at bounding box center [264, 242] width 286 height 34
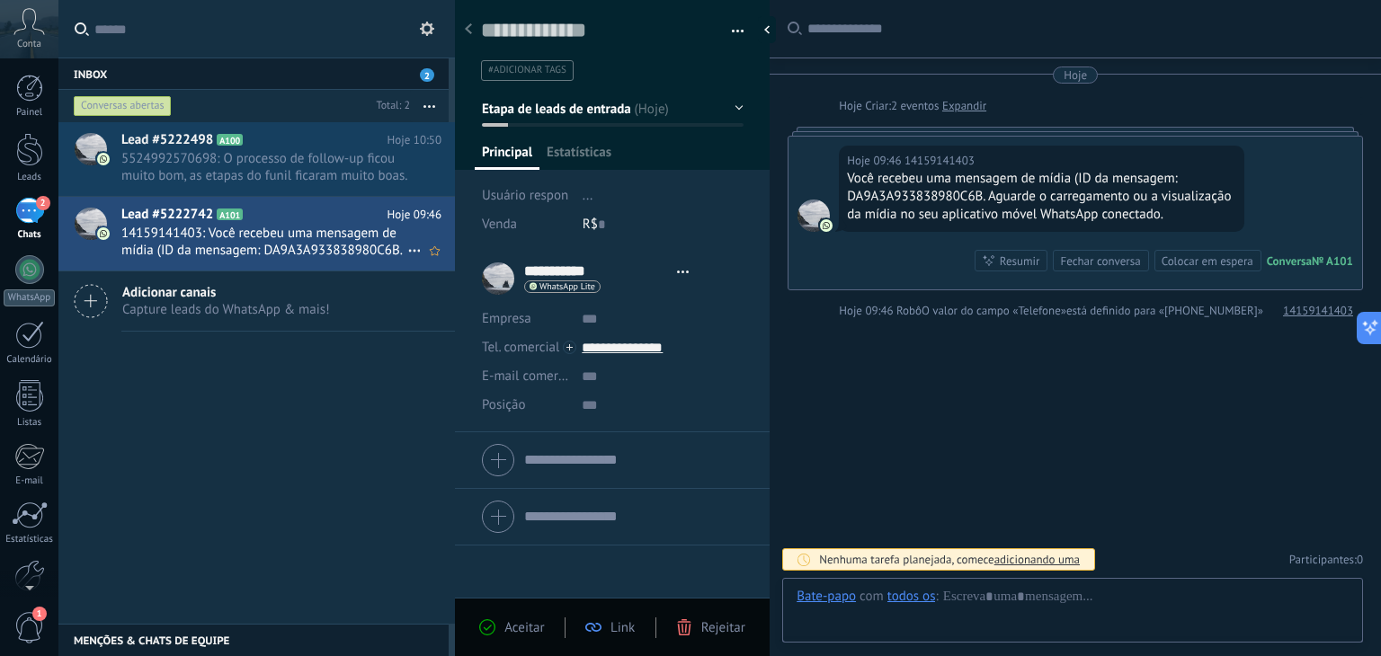
type textarea "**********"
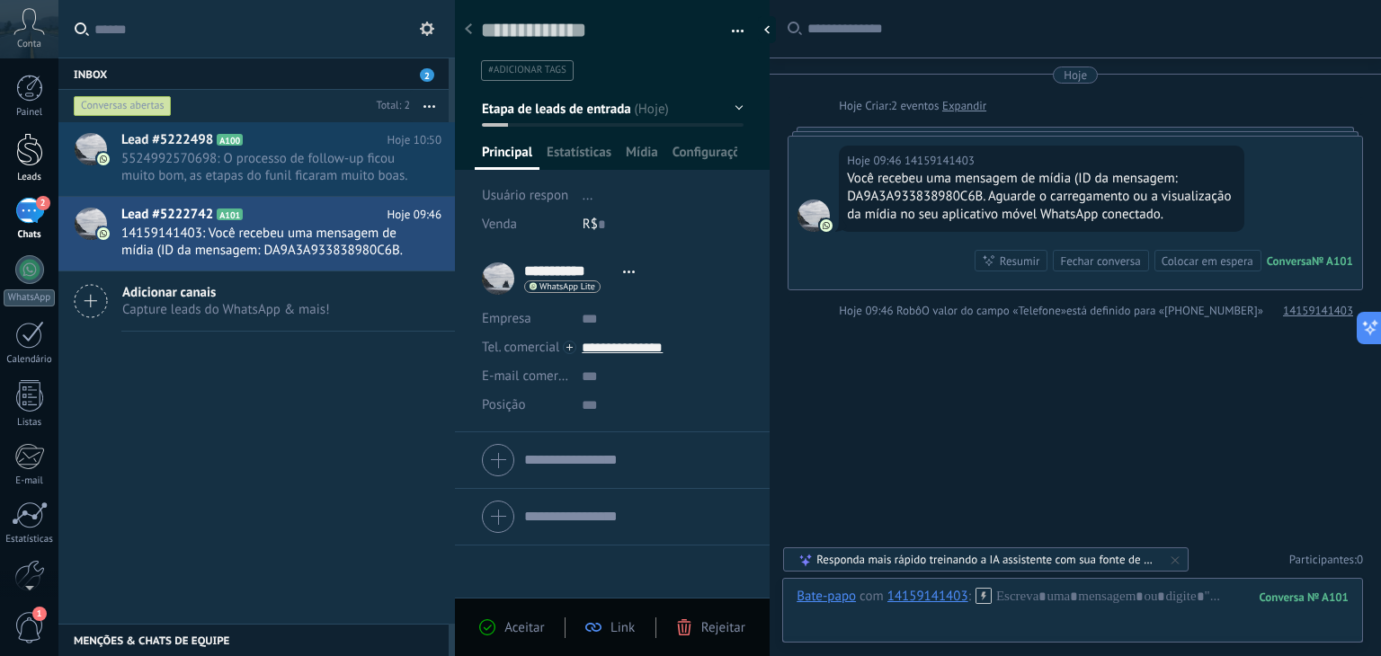
click at [29, 157] on div at bounding box center [29, 149] width 27 height 33
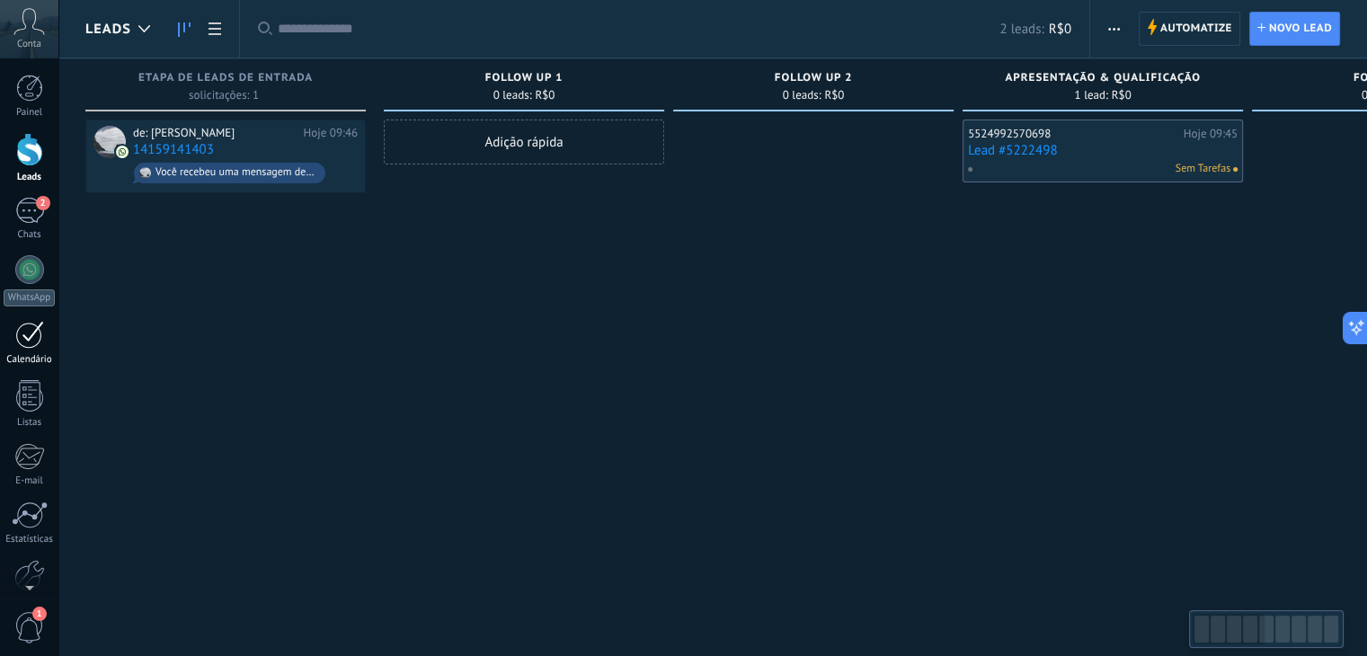
click at [24, 327] on div at bounding box center [29, 335] width 29 height 28
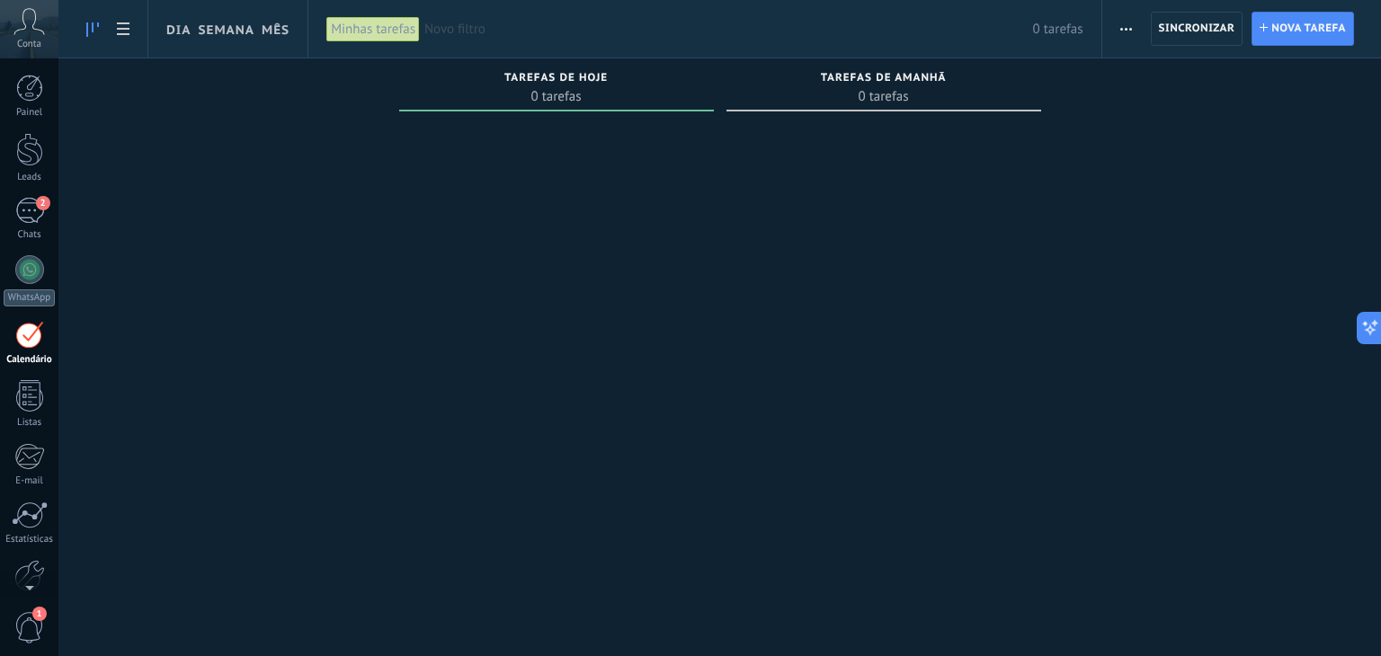
click at [476, 27] on span "Novo filtro" at bounding box center [728, 29] width 609 height 17
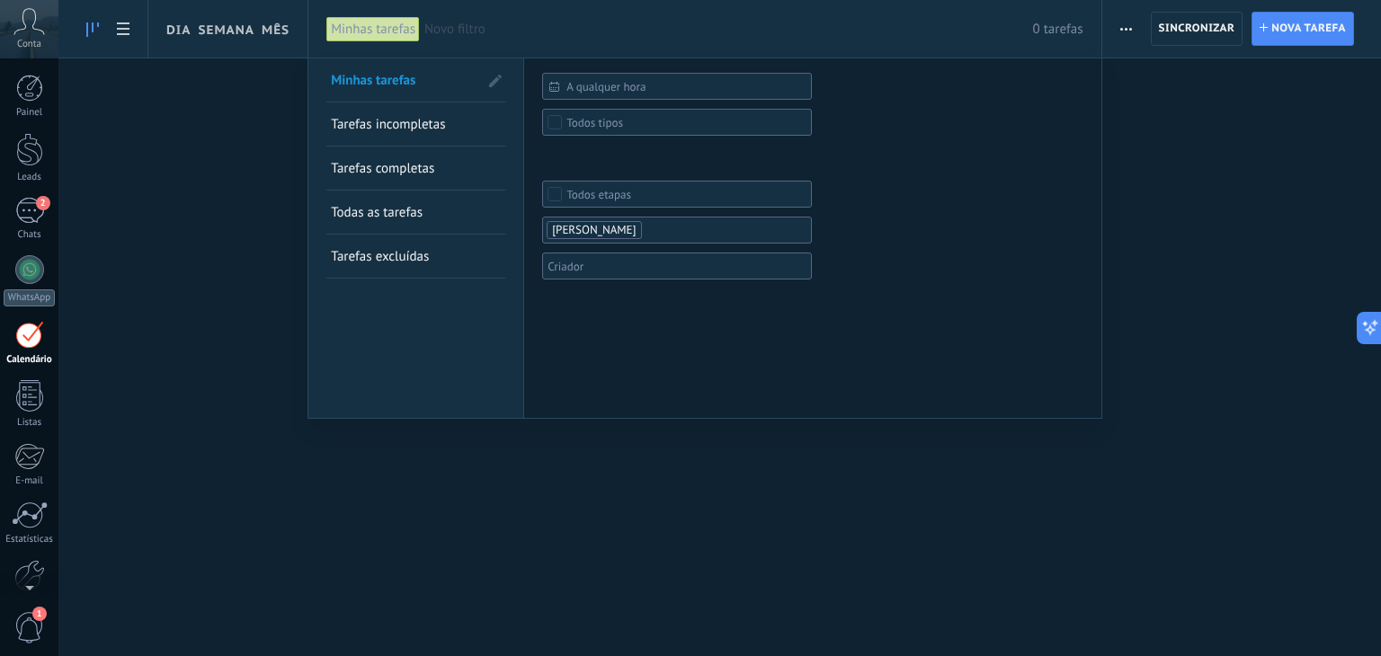
click at [752, 499] on div at bounding box center [690, 328] width 1381 height 656
